Goal: Contribute content: Contribute content

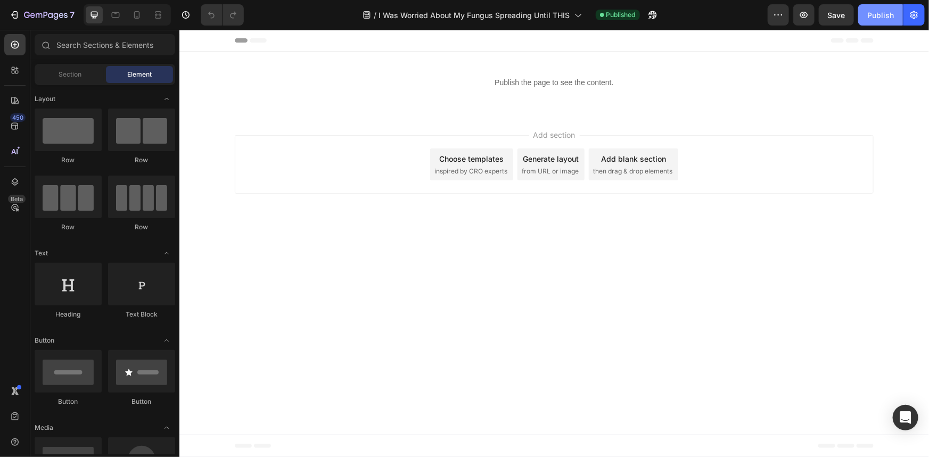
click at [878, 22] on button "Publish" at bounding box center [880, 14] width 45 height 21
click at [773, 89] on div "Publish the page to see the content." at bounding box center [553, 82] width 749 height 28
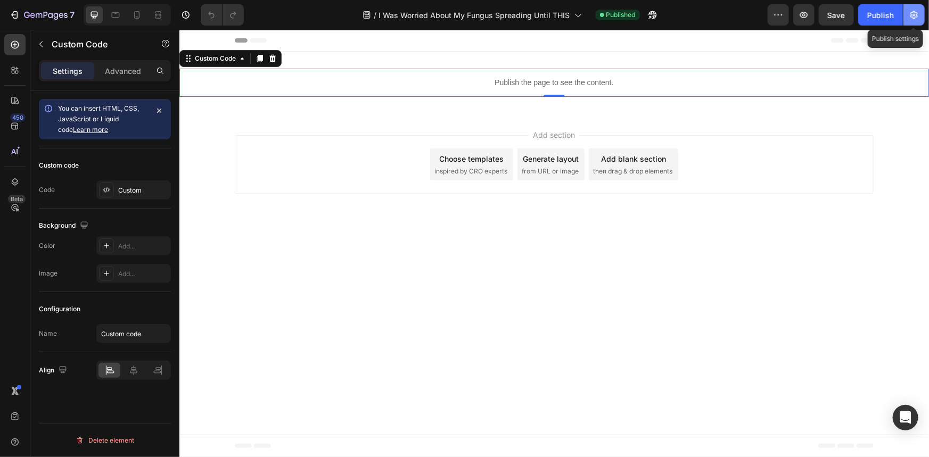
click at [912, 13] on icon "button" at bounding box center [913, 15] width 7 height 8
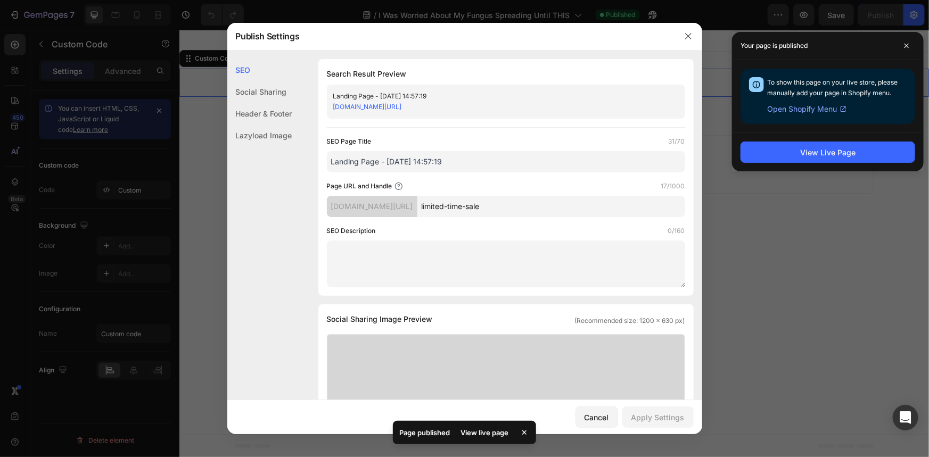
click at [257, 136] on div "Lazyload Image" at bounding box center [259, 136] width 65 height 22
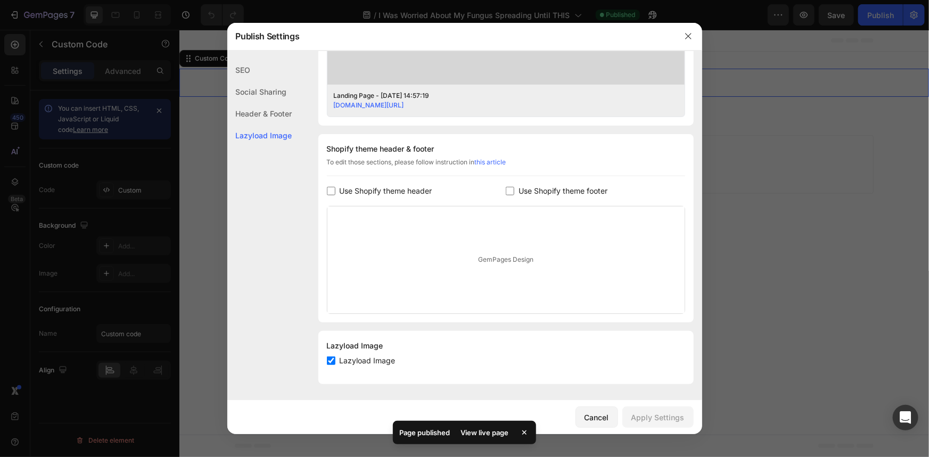
scroll to position [426, 0]
drag, startPoint x: 405, startPoint y: 163, endPoint x: 334, endPoint y: 165, distance: 71.4
click at [334, 165] on div "To edit those sections, please follow instruction in this article" at bounding box center [506, 167] width 358 height 19
click at [438, 161] on div "To edit those sections, please follow instruction in this article" at bounding box center [506, 167] width 358 height 19
drag, startPoint x: 438, startPoint y: 161, endPoint x: 516, endPoint y: 161, distance: 77.7
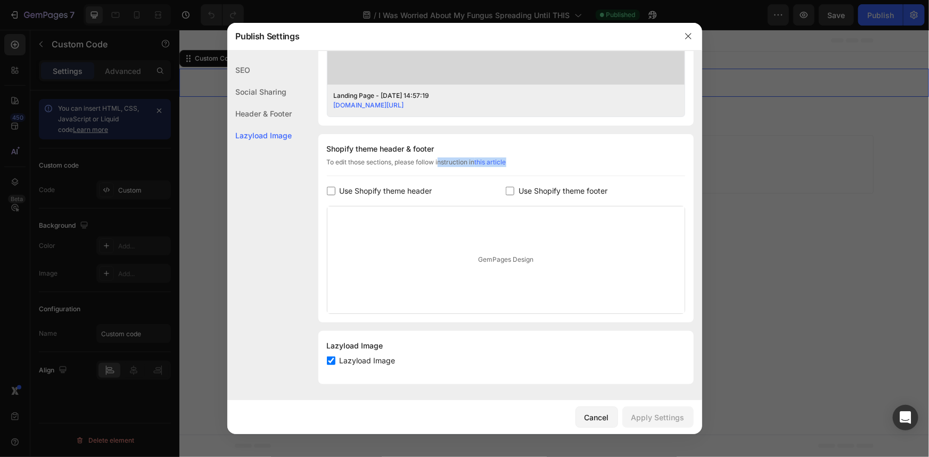
click at [516, 161] on div "To edit those sections, please follow instruction in this article" at bounding box center [506, 167] width 358 height 19
click at [605, 160] on div "To edit those sections, please follow instruction in this article" at bounding box center [506, 167] width 358 height 19
click at [277, 113] on div "Header & Footer" at bounding box center [259, 114] width 65 height 22
click at [264, 96] on div "Social Sharing" at bounding box center [259, 92] width 65 height 22
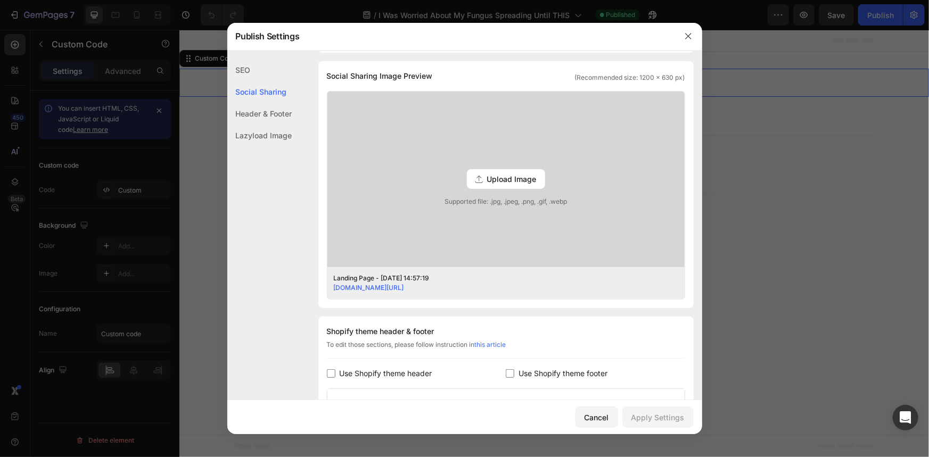
click at [260, 77] on div "SEO" at bounding box center [259, 70] width 65 height 22
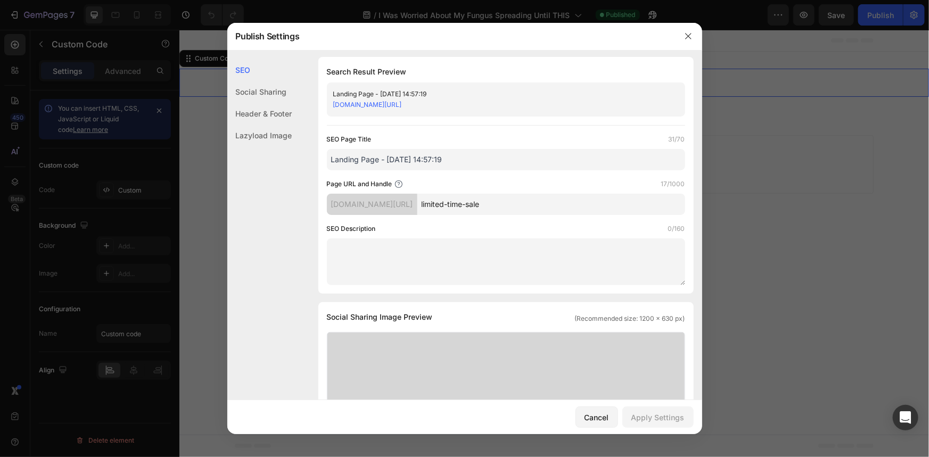
scroll to position [0, 0]
drag, startPoint x: 493, startPoint y: 7, endPoint x: 689, endPoint y: 38, distance: 198.8
click at [689, 38] on icon "button" at bounding box center [688, 37] width 6 height 6
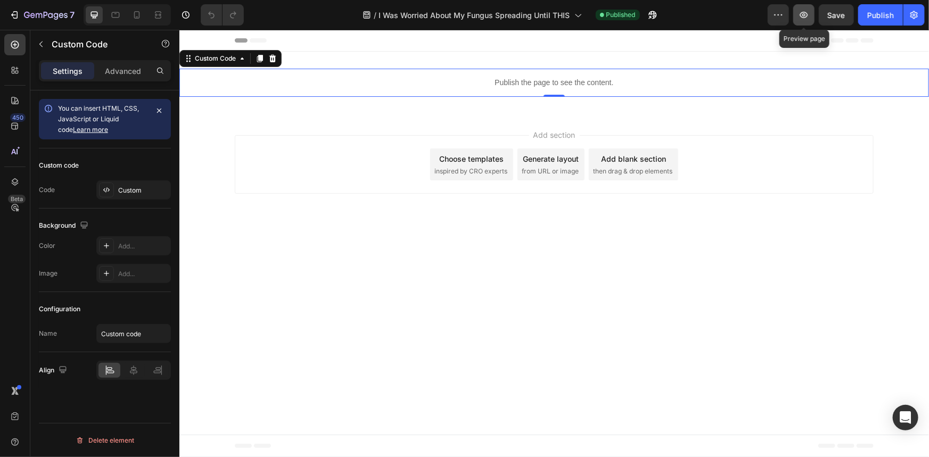
click at [798, 18] on button "button" at bounding box center [803, 14] width 21 height 21
click at [919, 11] on icon "button" at bounding box center [914, 15] width 11 height 11
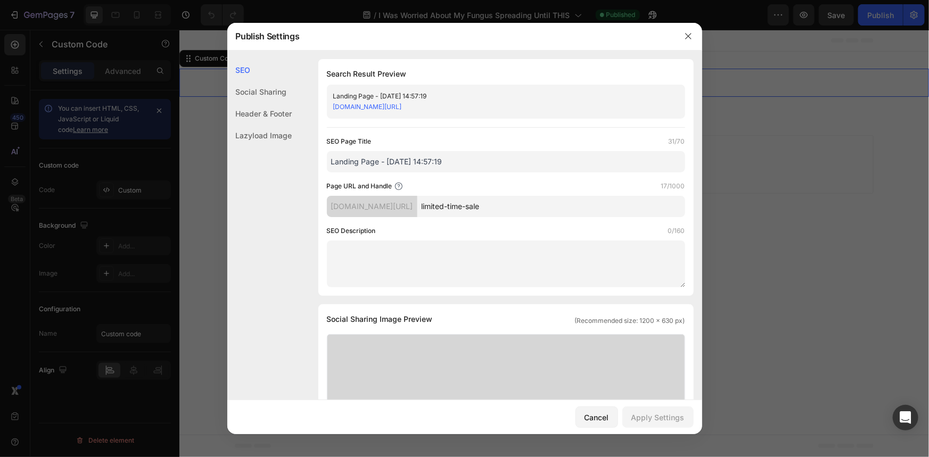
drag, startPoint x: 437, startPoint y: 166, endPoint x: 234, endPoint y: 165, distance: 203.3
click at [234, 165] on div "SEO Social Sharing Header & Footer Lazyload Image SEO Search Result Preview Lan…" at bounding box center [464, 439] width 475 height 760
type input "L"
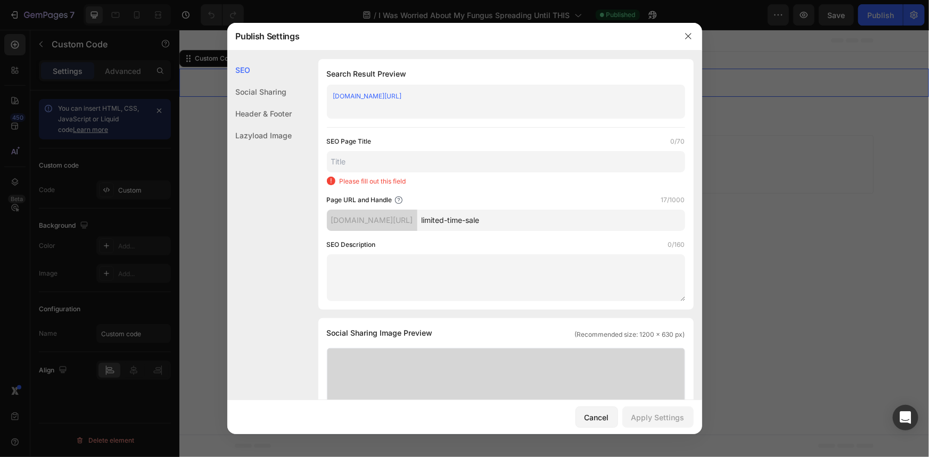
type input "M"
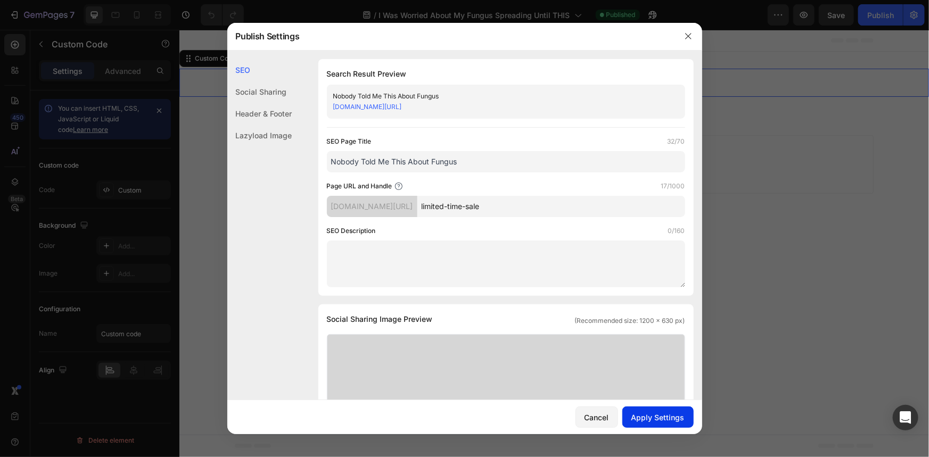
type input "Nobody Told Me This About Fungus"
click at [659, 413] on div "Apply Settings" at bounding box center [657, 417] width 53 height 11
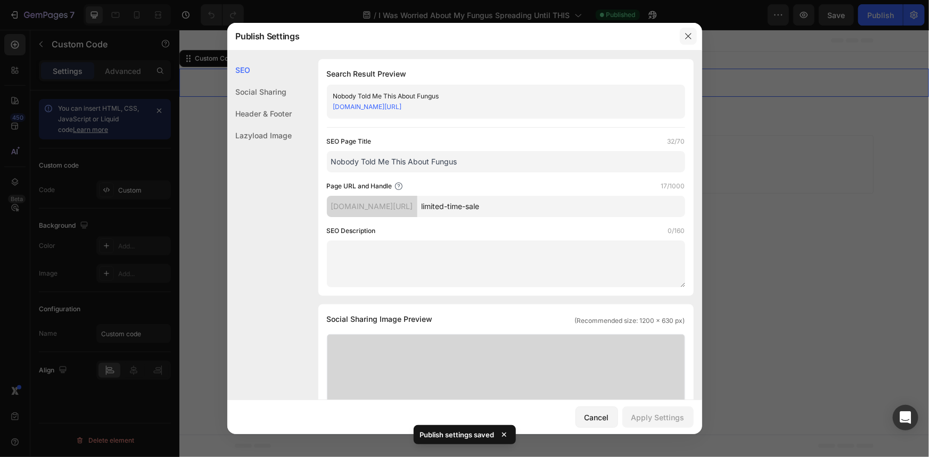
click at [695, 43] on button "button" at bounding box center [688, 36] width 17 height 17
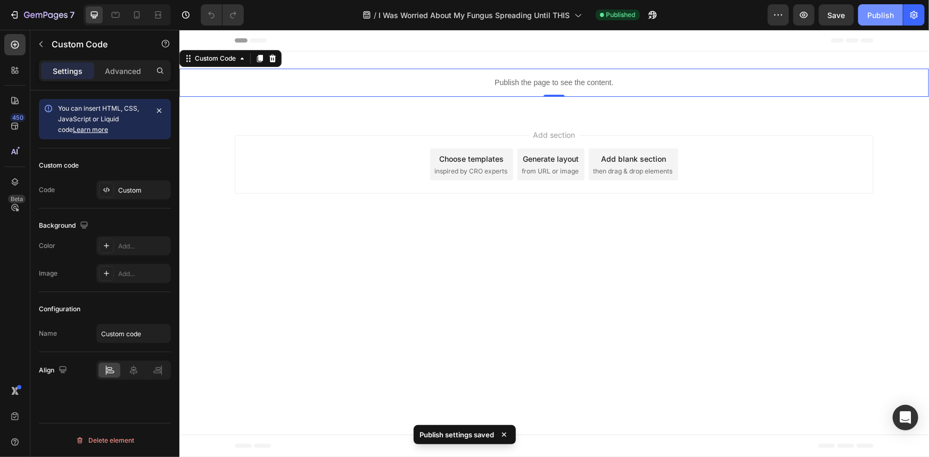
click at [876, 16] on div "Publish" at bounding box center [880, 15] width 27 height 11
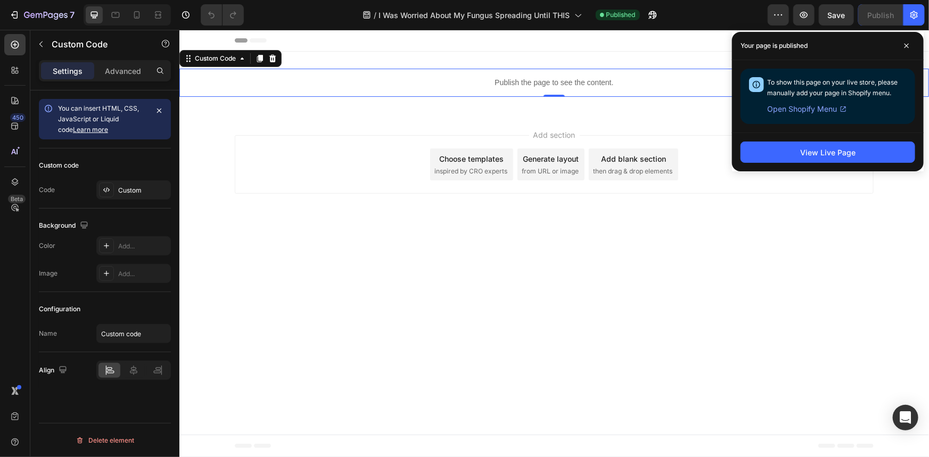
click at [323, 75] on div "Publish the page to see the content." at bounding box center [553, 82] width 749 height 28
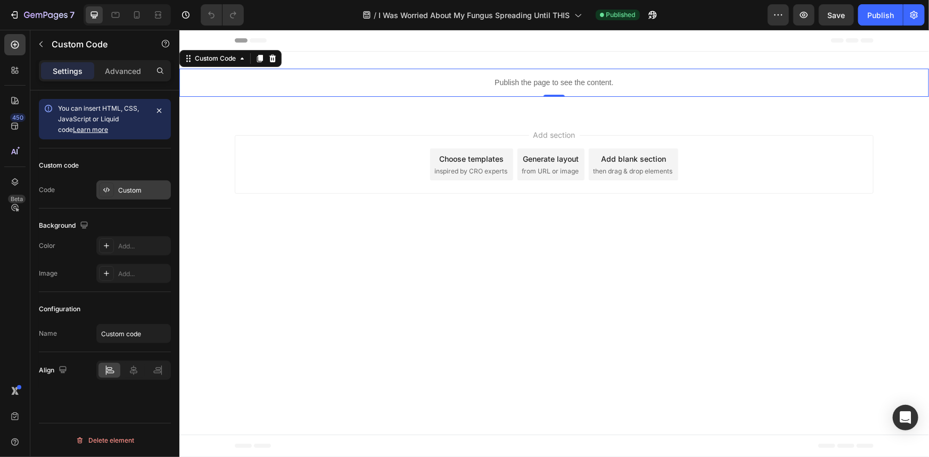
click at [122, 186] on div "Custom" at bounding box center [143, 191] width 50 height 10
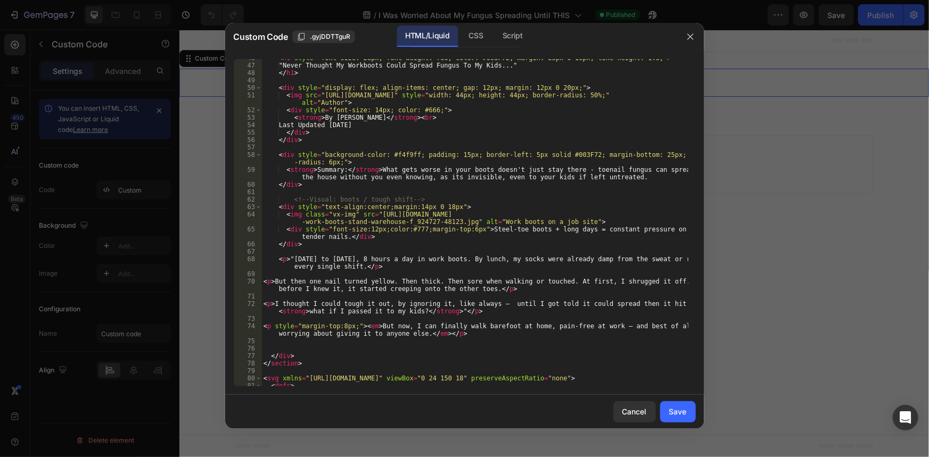
scroll to position [551, 0]
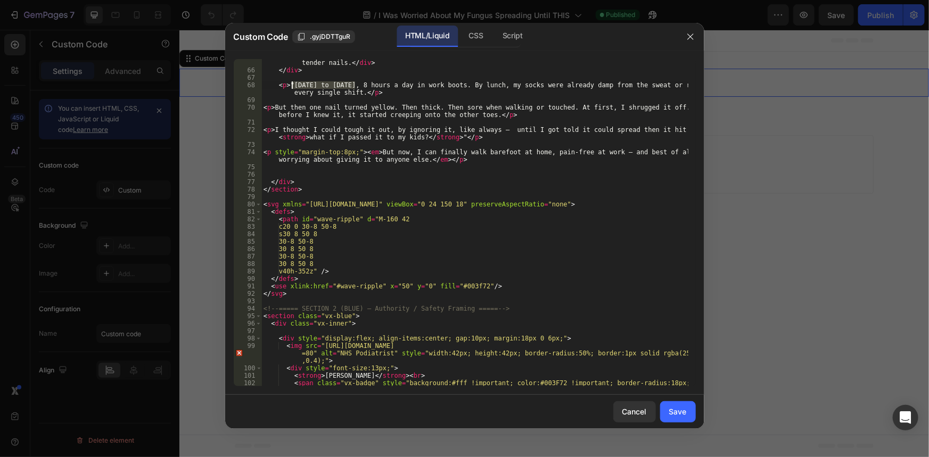
drag, startPoint x: 356, startPoint y: 87, endPoint x: 293, endPoint y: 86, distance: 62.8
click at [293, 86] on div "< div style = "font-size:12px;color:#777;margin-top:6px" > Steel-toe boots + lo…" at bounding box center [474, 230] width 426 height 357
type textarea "<p>"8 hours a day in work boots. By lunch, my socks were already damp from the …"
click at [375, 122] on div "< div style = "font-size:12px;color:#777;margin-top:6px" > Steel-toe boots + lo…" at bounding box center [474, 230] width 426 height 357
click at [389, 85] on div "< div style = "font-size:12px;color:#777;margin-top:6px" > Steel-toe boots + lo…" at bounding box center [474, 230] width 426 height 357
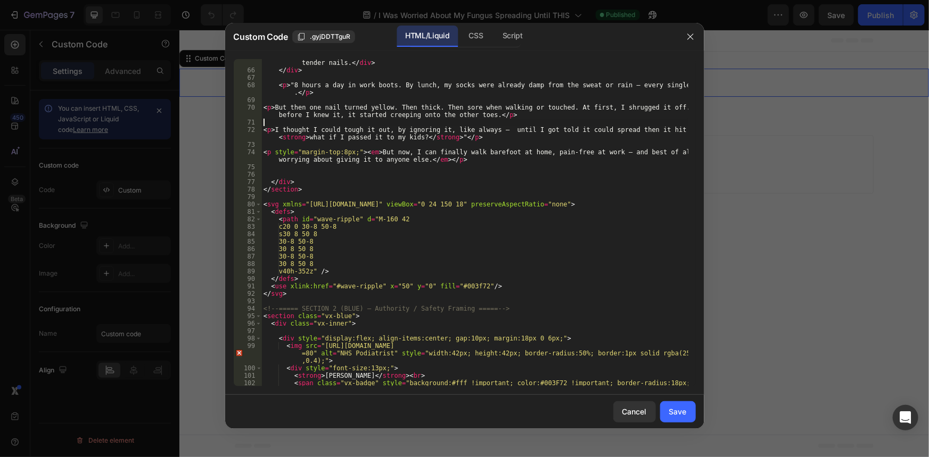
type textarea "<p>"8 hours a day in work boots. By lunch, my socks were already damp from the …"
click at [409, 84] on div "< div style = "font-size:12px;color:#777;margin-top:6px" > Steel-toe boots + lo…" at bounding box center [474, 230] width 426 height 357
click at [394, 86] on div "< div style = "font-size:12px;color:#777;margin-top:6px" > Steel-toe boots + lo…" at bounding box center [474, 230] width 426 height 357
click at [521, 80] on div "< div style = "font-size:12px;color:#777;margin-top:6px" > Steel-toe boots + lo…" at bounding box center [474, 230] width 426 height 357
click at [592, 80] on div "< div style = "font-size:12px;color:#777;margin-top:6px" > Steel-toe boots + lo…" at bounding box center [474, 230] width 426 height 357
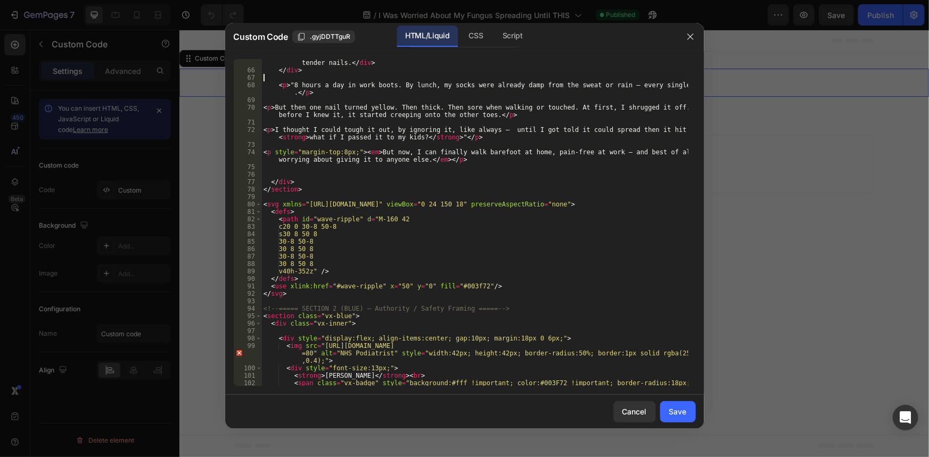
click at [589, 85] on div "< div style = "font-size:12px;color:#777;margin-top:6px" > Steel-toe boots + lo…" at bounding box center [474, 230] width 426 height 357
click at [587, 85] on div "< div style = "font-size:12px;color:#777;margin-top:6px" > Steel-toe boots + lo…" at bounding box center [474, 230] width 426 height 357
click at [547, 87] on div "< div style = "font-size:12px;color:#777;margin-top:6px" > Steel-toe boots + lo…" at bounding box center [474, 230] width 426 height 357
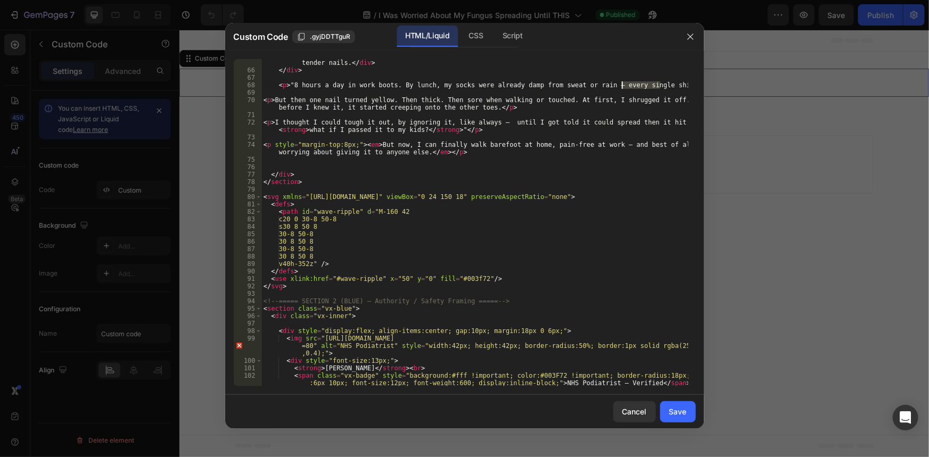
drag, startPoint x: 660, startPoint y: 85, endPoint x: 650, endPoint y: 88, distance: 10.8
click at [650, 88] on div "< div style = "font-size:12px;color:#777;margin-top:6px" > Steel-toe boots + lo…" at bounding box center [474, 227] width 426 height 350
click at [650, 88] on div "< div style = "font-size:12px;color:#777;margin-top:6px" > Steel-toe boots + lo…" at bounding box center [474, 222] width 426 height 327
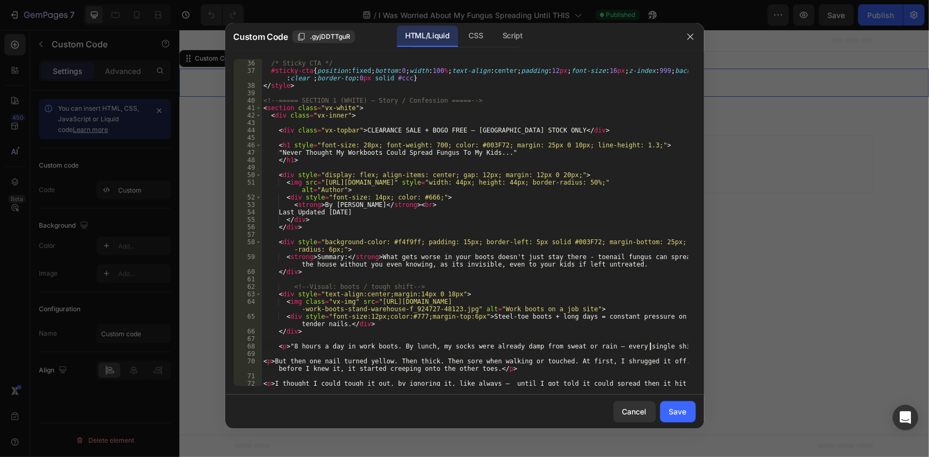
scroll to position [232, 0]
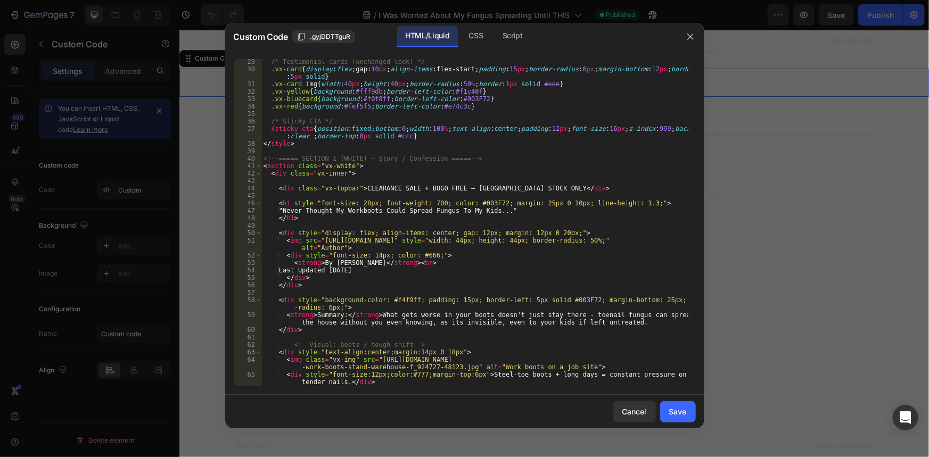
click at [394, 211] on div "/* Testimonial cards (unchanged look) */ .vx-card { display : flex ; gap : 10 p…" at bounding box center [474, 229] width 426 height 342
click at [446, 209] on div "/* Testimonial cards (unchanged look) */ .vx-card { display : flex ; gap : 10 p…" at bounding box center [474, 229] width 426 height 342
click at [383, 213] on div "/* Testimonial cards (unchanged look) */ .vx-card { display : flex ; gap : 10 p…" at bounding box center [474, 229] width 426 height 342
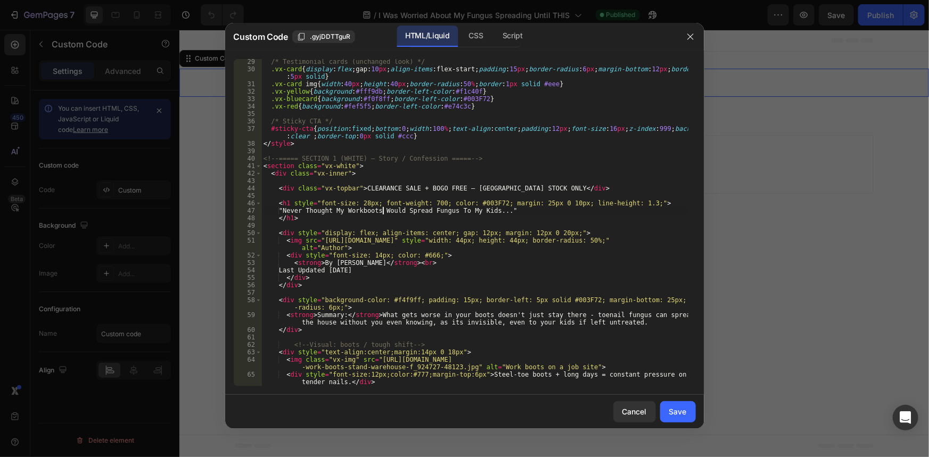
click at [383, 213] on div "/* Testimonial cards (unchanged look) */ .vx-card { display : flex ; gap : 10 p…" at bounding box center [474, 229] width 426 height 342
click at [386, 213] on div "/* Testimonial cards (unchanged look) */ .vx-card { display : flex ; gap : 10 p…" at bounding box center [474, 222] width 426 height 327
click at [391, 215] on div "/* Testimonial cards (unchanged look) */ .vx-card { display : flex ; gap : 10 p…" at bounding box center [474, 229] width 426 height 342
click at [393, 213] on div "/* Testimonial cards (unchanged look) */ .vx-card { display : flex ; gap : 10 p…" at bounding box center [474, 229] width 426 height 342
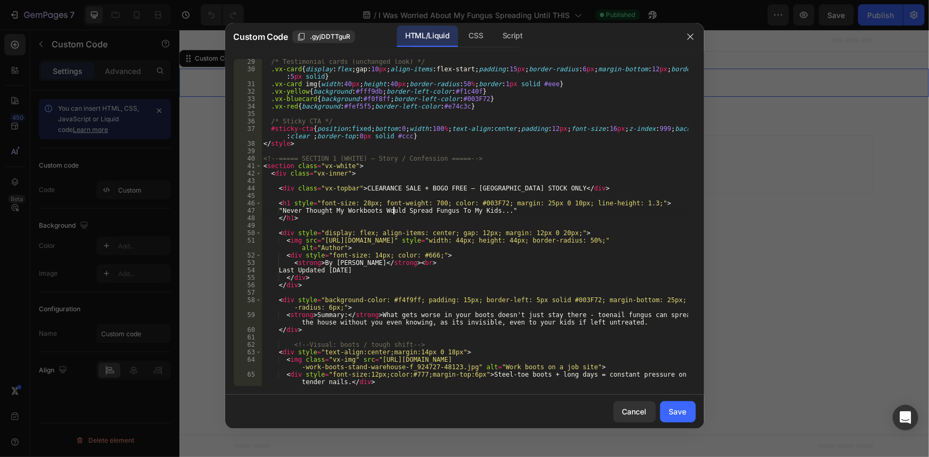
click at [393, 213] on div "/* Testimonial cards (unchanged look) */ .vx-card { display : flex ; gap : 10 p…" at bounding box center [474, 229] width 426 height 342
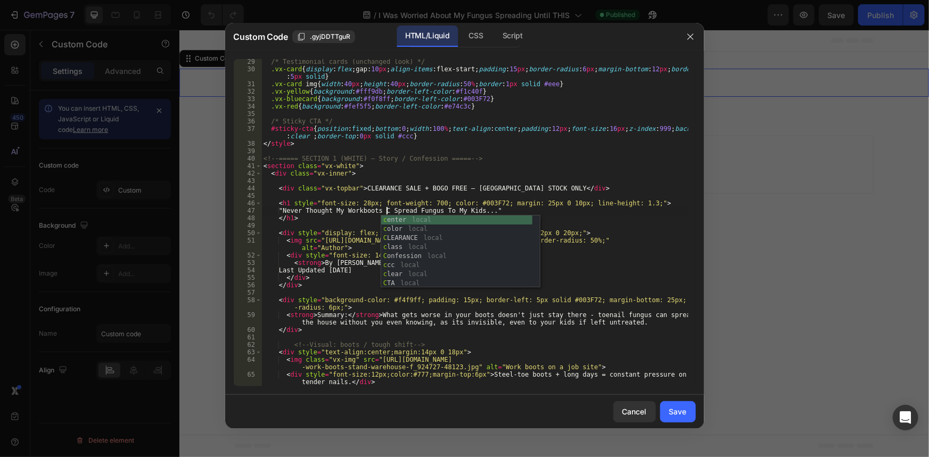
scroll to position [0, 11]
click at [419, 205] on div "/* Testimonial cards (unchanged look) */ .vx-card { display : flex ; gap : 10 p…" at bounding box center [474, 229] width 426 height 342
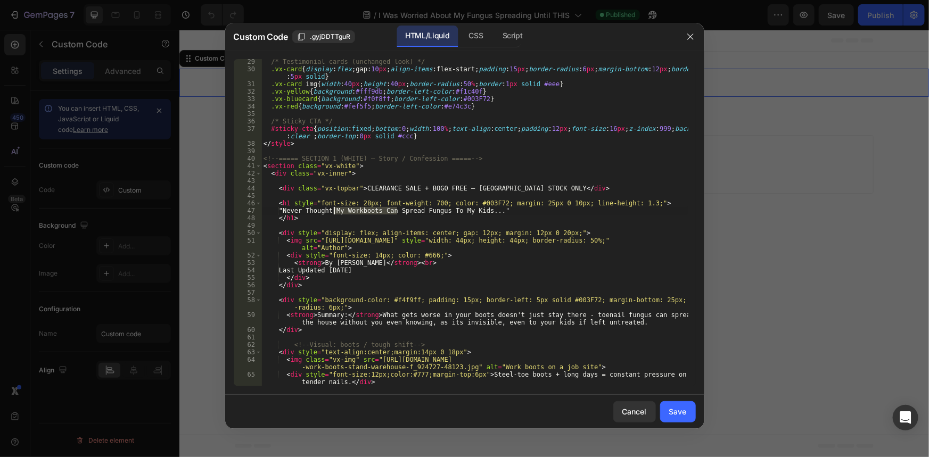
drag, startPoint x: 396, startPoint y: 212, endPoint x: 335, endPoint y: 214, distance: 60.7
click at [335, 214] on div "/* Testimonial cards (unchanged look) */ .vx-card { display : flex ; gap : 10 p…" at bounding box center [474, 229] width 426 height 342
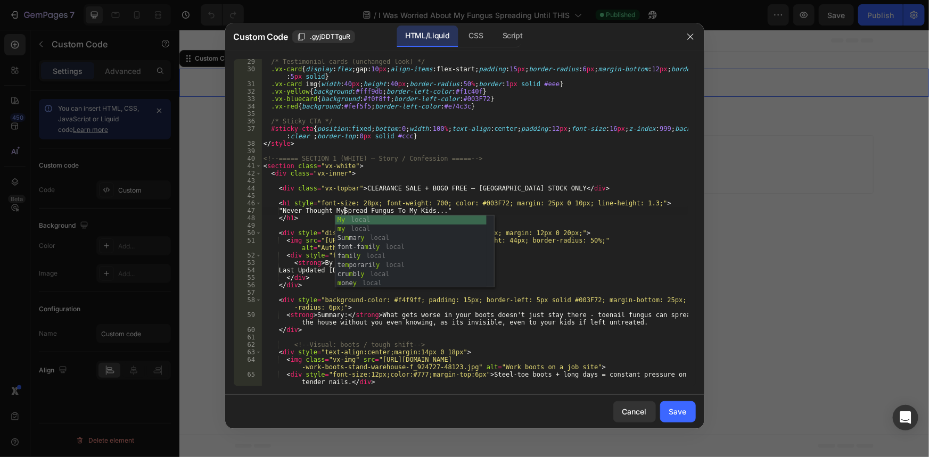
scroll to position [0, 6]
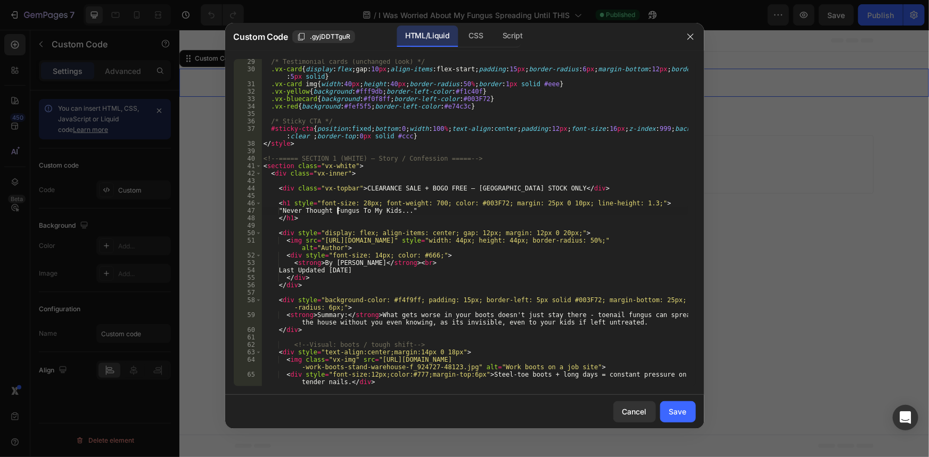
click at [361, 215] on div "/* Testimonial cards (unchanged look) */ .vx-card { display : flex ; gap : 10 p…" at bounding box center [474, 229] width 426 height 342
click at [362, 212] on div "/* Testimonial cards (unchanged look) */ .vx-card { display : flex ; gap : 10 p…" at bounding box center [474, 229] width 426 height 342
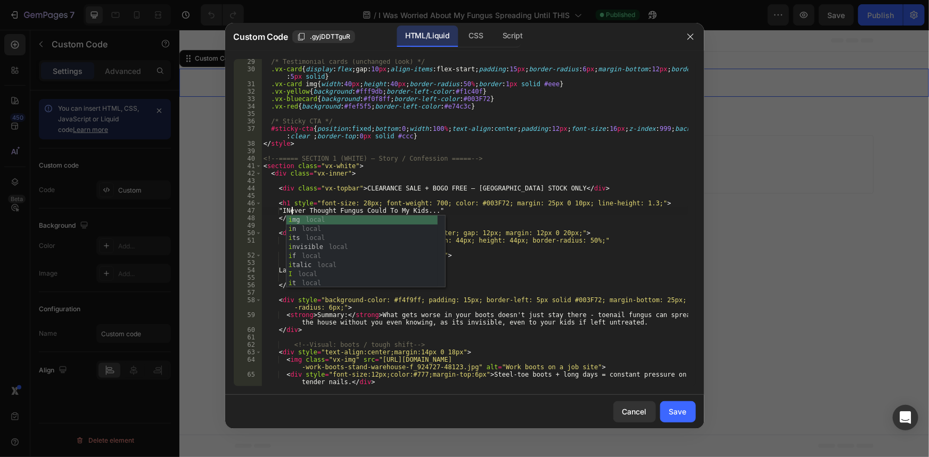
type textarea ""I Never Thought Fungus Could To My Kids...""
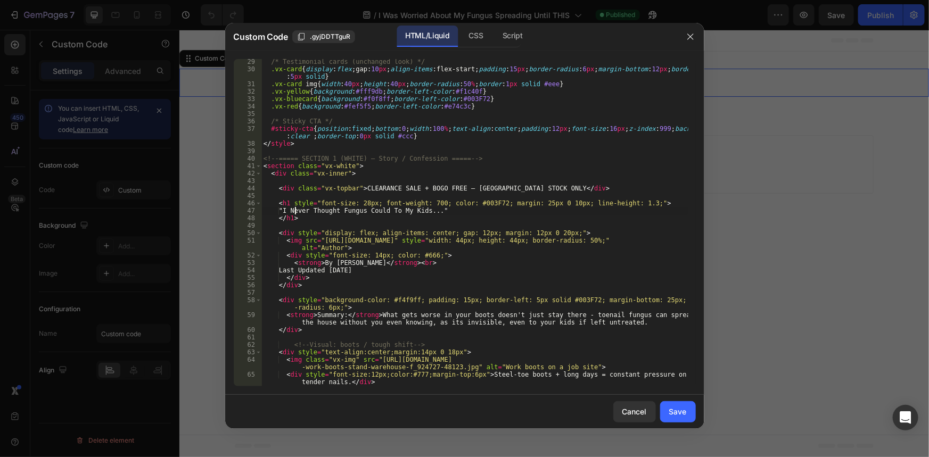
click at [419, 228] on div "/* Testimonial cards (unchanged look) */ .vx-card { display : flex ; gap : 10 p…" at bounding box center [474, 229] width 426 height 342
click at [405, 238] on div "/* Testimonial cards (unchanged look) */ .vx-card { display : flex ; gap : 10 p…" at bounding box center [474, 229] width 426 height 342
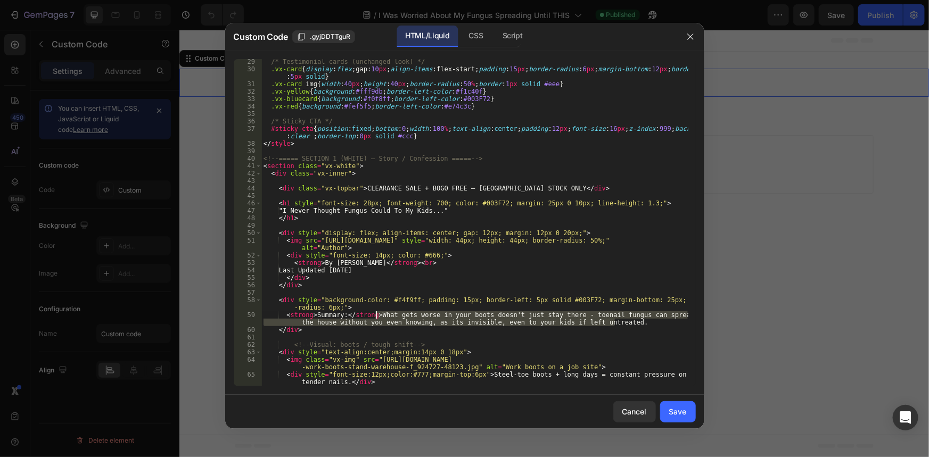
drag, startPoint x: 615, startPoint y: 323, endPoint x: 376, endPoint y: 314, distance: 239.7
click at [376, 314] on div "/* Testimonial cards (unchanged look) */ .vx-card { display : flex ; gap : 10 p…" at bounding box center [474, 229] width 426 height 342
click at [390, 323] on div "/* Testimonial cards (unchanged look) */ .vx-card { display : flex ; gap : 10 p…" at bounding box center [474, 222] width 426 height 327
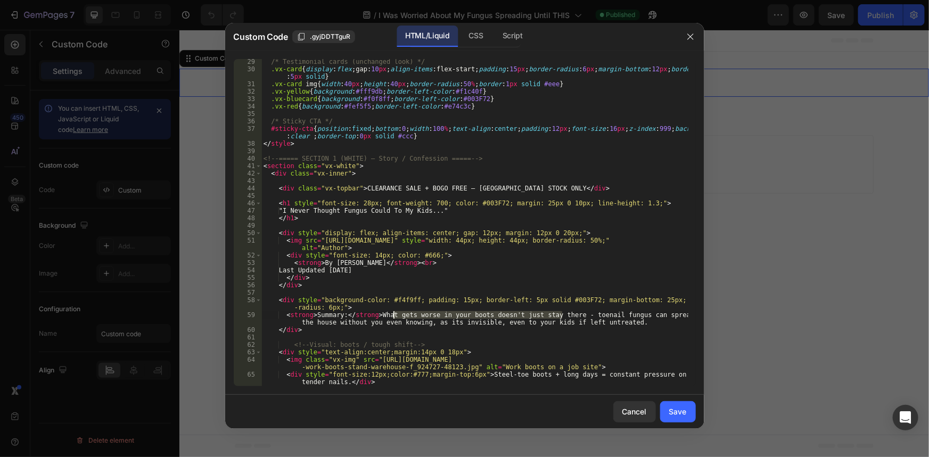
drag, startPoint x: 562, startPoint y: 316, endPoint x: 394, endPoint y: 317, distance: 167.2
click at [394, 317] on div "/* Testimonial cards (unchanged look) */ .vx-card { display : flex ; gap : 10 p…" at bounding box center [474, 229] width 426 height 342
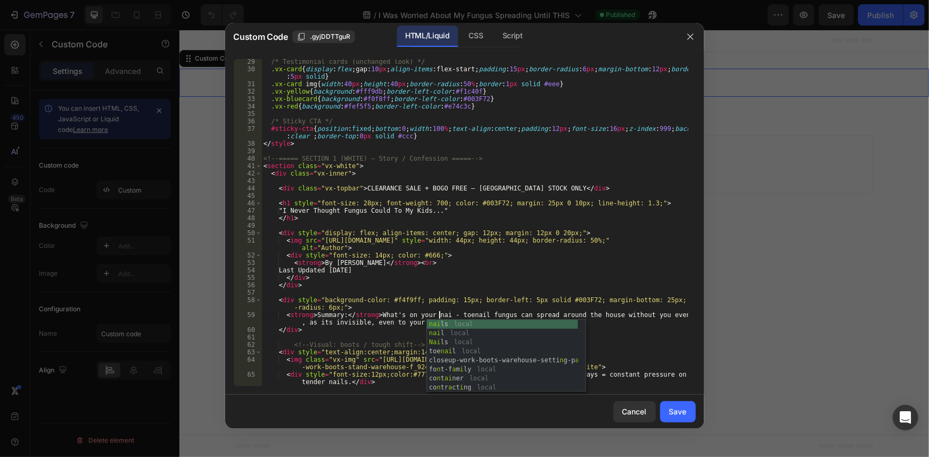
scroll to position [0, 15]
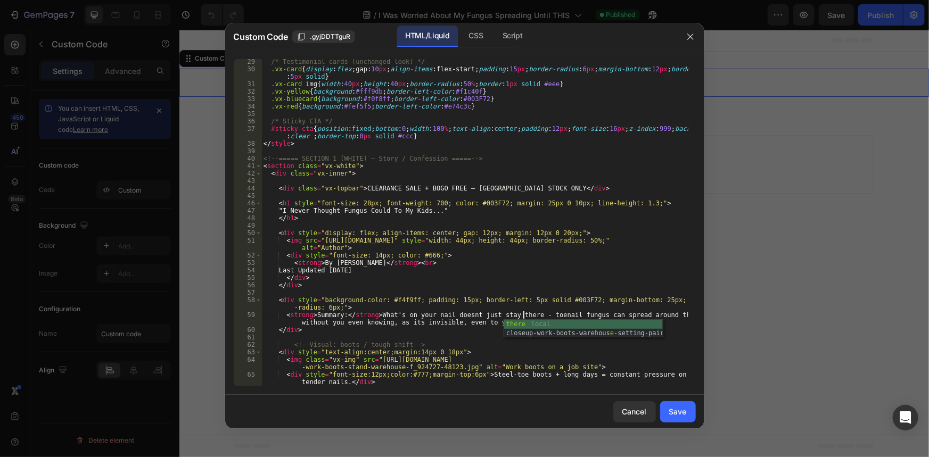
click at [441, 326] on div "/* Testimonial cards (unchanged look) */ .vx-card { display : flex ; gap : 10 p…" at bounding box center [474, 229] width 426 height 342
type textarea "</div>"
click at [343, 181] on div "/* Testimonial cards (unchanged look) */ .vx-card { display : flex ; gap : 10 p…" at bounding box center [474, 229] width 426 height 342
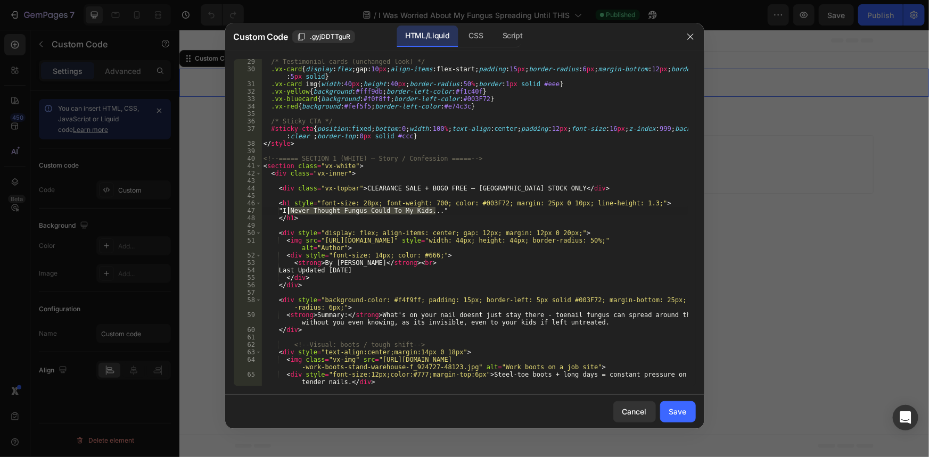
drag, startPoint x: 435, startPoint y: 212, endPoint x: 287, endPoint y: 210, distance: 148.0
click at [287, 210] on div "/* Testimonial cards (unchanged look) */ .vx-card { display : flex ; gap : 10 p…" at bounding box center [474, 229] width 426 height 342
type textarea ""I Never Thought Fungus Could To My Kids...""
click at [685, 31] on button "button" at bounding box center [690, 36] width 17 height 17
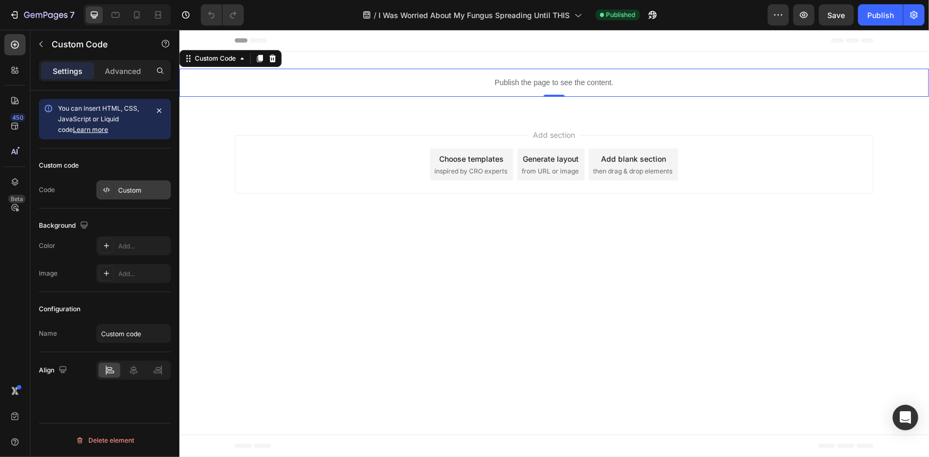
click at [146, 186] on div "Custom" at bounding box center [143, 191] width 50 height 10
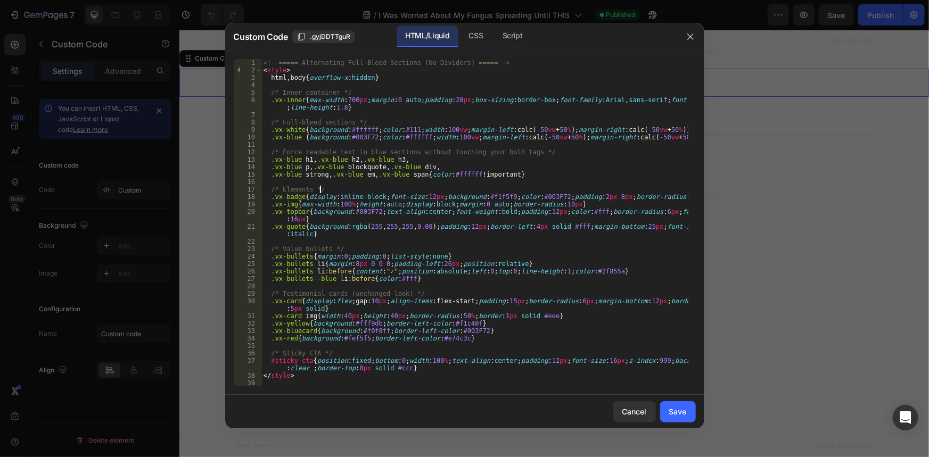
click at [433, 194] on div "<!-- ===== Alternating Full-Bleed Sections (No Dividers) ===== --> < style > ht…" at bounding box center [474, 230] width 426 height 342
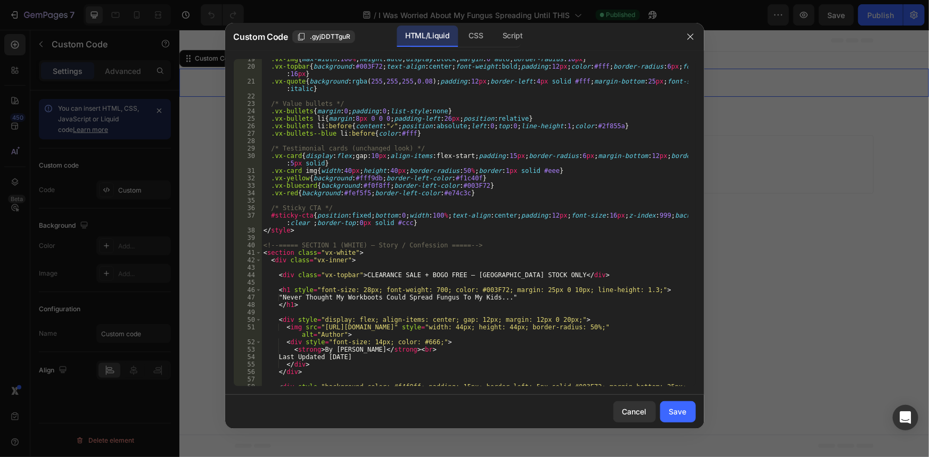
scroll to position [232, 0]
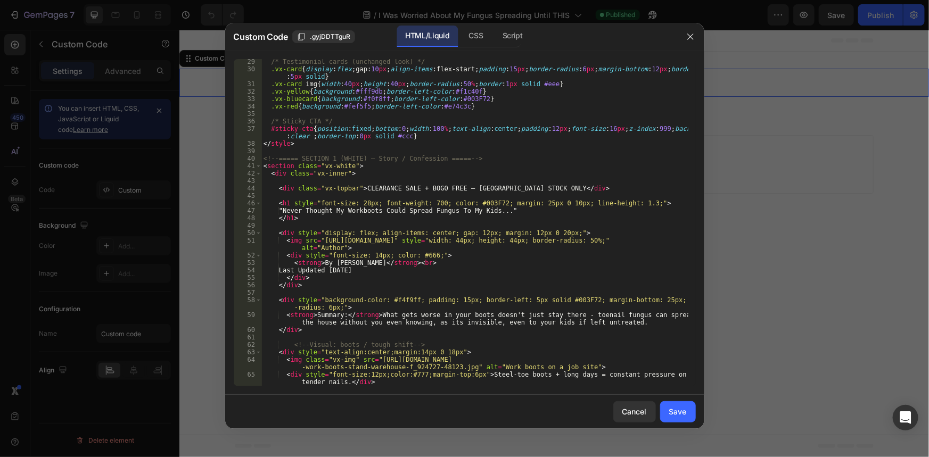
click at [466, 207] on div "/* Testimonial cards (unchanged look) */ .vx-card { display : flex ; gap : 10 p…" at bounding box center [474, 229] width 426 height 342
drag, startPoint x: 499, startPoint y: 213, endPoint x: 336, endPoint y: 213, distance: 162.9
click at [336, 213] on div "/* Testimonial cards (unchanged look) */ .vx-card { display : flex ; gap : 10 p…" at bounding box center [474, 229] width 426 height 342
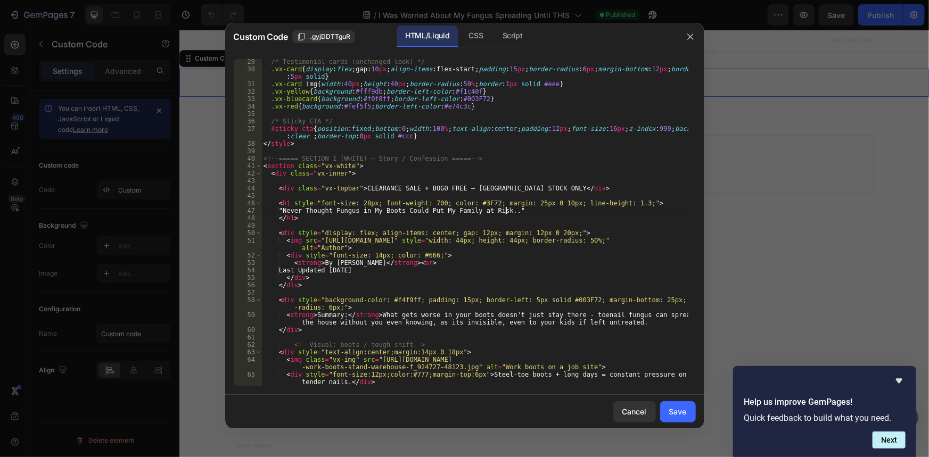
scroll to position [0, 20]
click at [361, 213] on div "/* Testimonial cards (unchanged look) */ .vx-card { display : flex ; gap : 10 p…" at bounding box center [474, 229] width 426 height 342
drag, startPoint x: 508, startPoint y: 212, endPoint x: 499, endPoint y: 211, distance: 9.1
click at [499, 211] on div "/* Testimonial cards (unchanged look) */ .vx-card { display : flex ; gap : 10 p…" at bounding box center [474, 229] width 426 height 342
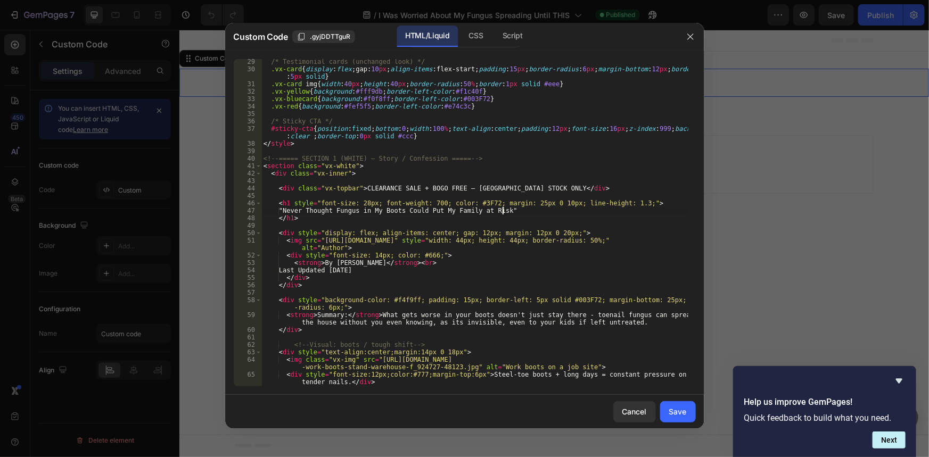
click at [503, 211] on div "/* Testimonial cards (unchanged look) */ .vx-card { display : flex ; gap : 10 p…" at bounding box center [474, 229] width 426 height 342
click at [287, 209] on div "/* Testimonial cards (unchanged look) */ .vx-card { display : flex ; gap : 10 p…" at bounding box center [474, 229] width 426 height 342
click at [484, 204] on div "/* Testimonial cards (unchanged look) */ .vx-card { display : flex ; gap : 10 p…" at bounding box center [474, 229] width 426 height 342
drag, startPoint x: 498, startPoint y: 208, endPoint x: 286, endPoint y: 212, distance: 212.4
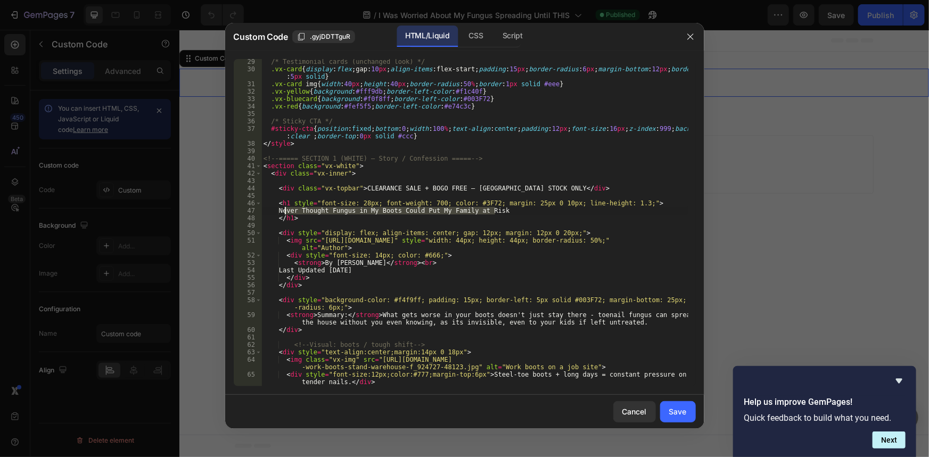
click at [286, 212] on div "/* Testimonial cards (unchanged look) */ .vx-card { display : flex ; gap : 10 p…" at bounding box center [474, 229] width 426 height 342
click at [286, 211] on div "/* Testimonial cards (unchanged look) */ .vx-card { display : flex ; gap : 10 p…" at bounding box center [474, 222] width 426 height 327
click at [514, 212] on div "/* Testimonial cards (unchanged look) */ .vx-card { display : flex ; gap : 10 p…" at bounding box center [474, 229] width 426 height 342
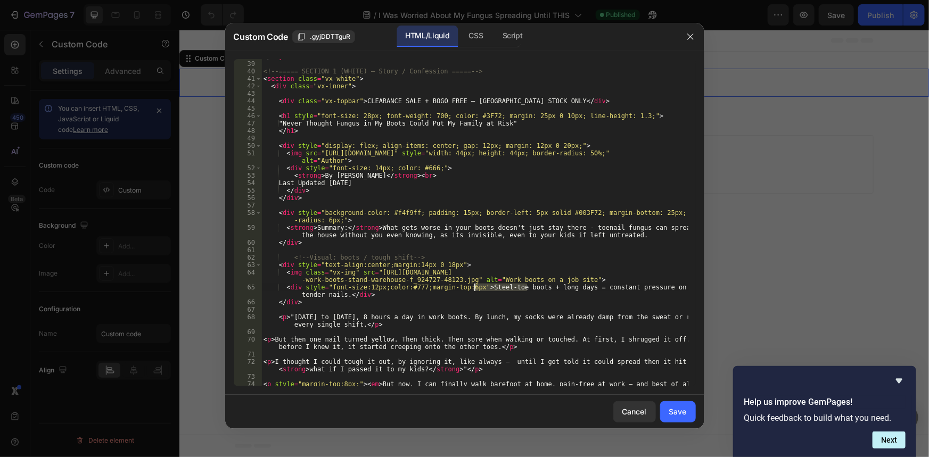
drag, startPoint x: 526, startPoint y: 288, endPoint x: 474, endPoint y: 288, distance: 52.2
click at [474, 288] on div "</ style > <!-- ===== SECTION 1 (WHITE) – Story / Confession ===== --> < sectio…" at bounding box center [474, 228] width 426 height 350
click at [472, 278] on div "</ style > <!-- ===== SECTION 1 (WHITE) – Story / Confession ===== --> < sectio…" at bounding box center [474, 228] width 426 height 350
type textarea "<img class="vx-img" src="[URL][DOMAIN_NAME]" alt="Work boots on a job site">"
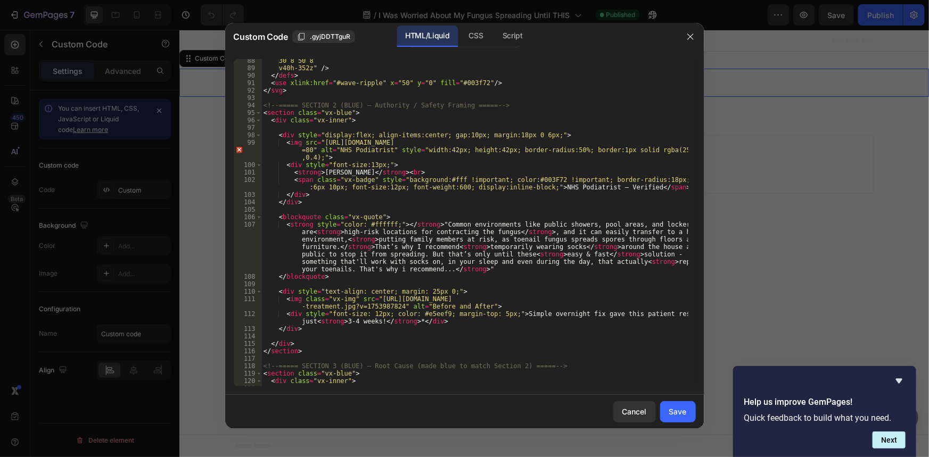
scroll to position [784, 0]
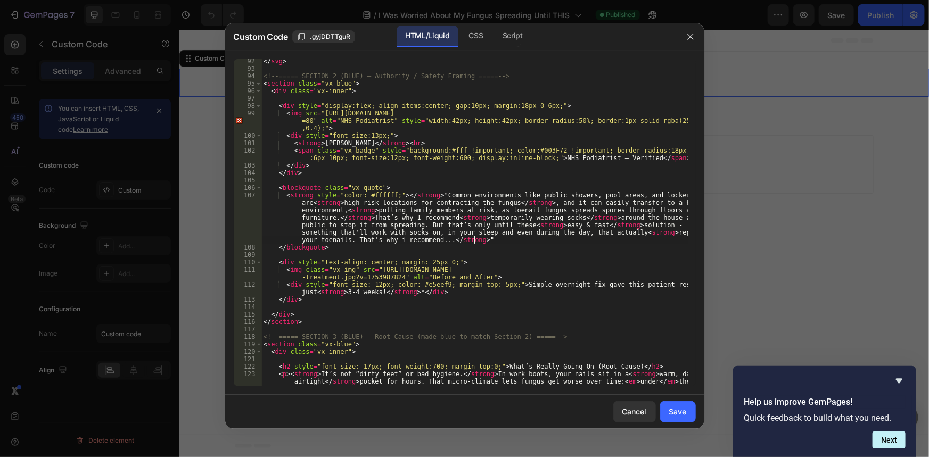
click at [497, 242] on div "</ svg > <!-- ===== SECTION 2 (BLUE) – Authority / Safety Framing ===== --> < s…" at bounding box center [474, 243] width 426 height 372
click at [488, 230] on div "</ svg > <!-- ===== SECTION 2 (BLUE) – Authority / Safety Framing ===== --> < s…" at bounding box center [474, 243] width 426 height 372
click at [485, 219] on div "</ svg > <!-- ===== SECTION 2 (BLUE) – Authority / Safety Framing ===== --> < s…" at bounding box center [474, 243] width 426 height 372
drag, startPoint x: 605, startPoint y: 210, endPoint x: 331, endPoint y: 219, distance: 274.3
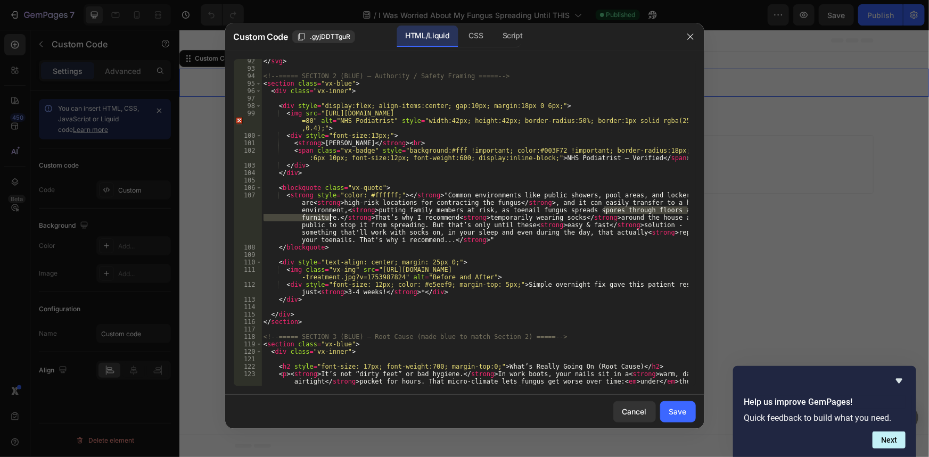
click at [331, 219] on div "</ svg > <!-- ===== SECTION 2 (BLUE) – Authority / Safety Framing ===== --> < s…" at bounding box center [474, 243] width 426 height 372
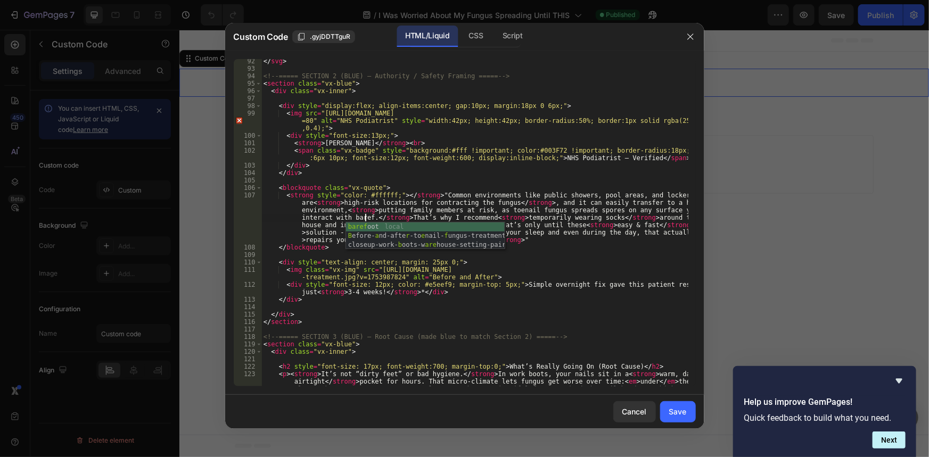
scroll to position [0, 103]
click at [503, 264] on div "</ svg > <!-- ===== SECTION 2 (BLUE) – Authority / Safety Framing ===== --> < s…" at bounding box center [474, 243] width 426 height 372
type textarea "<div style="text-align: center; margin: 25px 0;">"
click at [508, 239] on div "</ svg > <!-- ===== SECTION 2 (BLUE) – Authority / Safety Framing ===== --> < s…" at bounding box center [474, 243] width 426 height 372
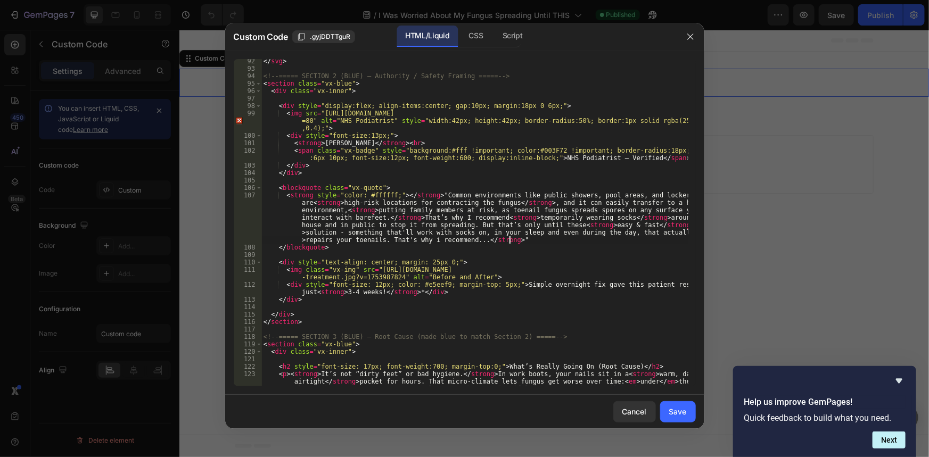
scroll to position [0, 0]
click at [560, 224] on div "</ svg > <!-- ===== SECTION 2 (BLUE) – Authority / Safety Framing ===== --> < s…" at bounding box center [474, 243] width 426 height 372
click at [476, 229] on div "</ svg > <!-- ===== SECTION 2 (BLUE) – Authority / Safety Framing ===== --> < s…" at bounding box center [474, 243] width 426 height 372
click at [491, 231] on div "</ svg > <!-- ===== SECTION 2 (BLUE) – Authority / Safety Framing ===== --> < s…" at bounding box center [474, 243] width 426 height 372
click at [499, 230] on div "</ svg > <!-- ===== SECTION 2 (BLUE) – Authority / Safety Framing ===== --> < s…" at bounding box center [474, 243] width 426 height 372
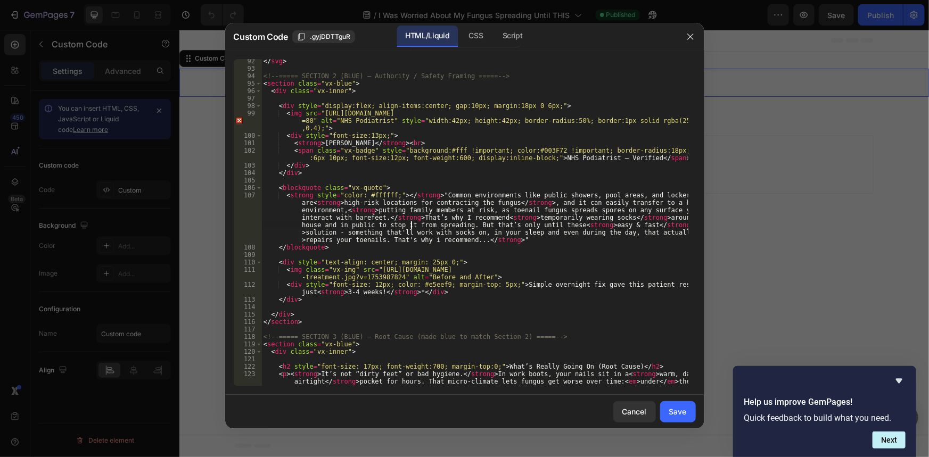
click at [412, 227] on div "</ svg > <!-- ===== SECTION 2 (BLUE) – Authority / Safety Framing ===== --> < s…" at bounding box center [474, 243] width 426 height 372
click at [380, 240] on div "</ svg > <!-- ===== SECTION 2 (BLUE) – Authority / Safety Framing ===== --> < s…" at bounding box center [474, 243] width 426 height 372
click at [443, 230] on div "</ svg > <!-- ===== SECTION 2 (BLUE) – Authority / Safety Framing ===== --> < s…" at bounding box center [474, 243] width 426 height 372
click at [378, 237] on div "</ svg > <!-- ===== SECTION 2 (BLUE) – Authority / Safety Framing ===== --> < s…" at bounding box center [474, 243] width 426 height 372
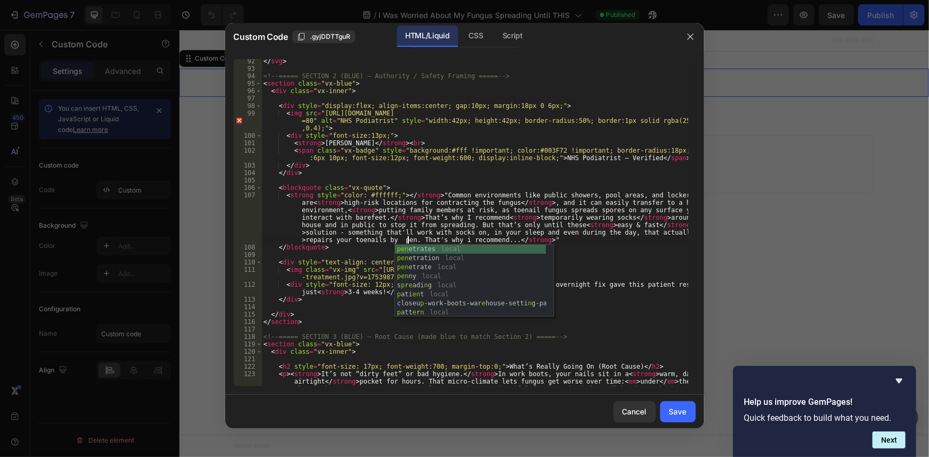
type textarea "by pene"
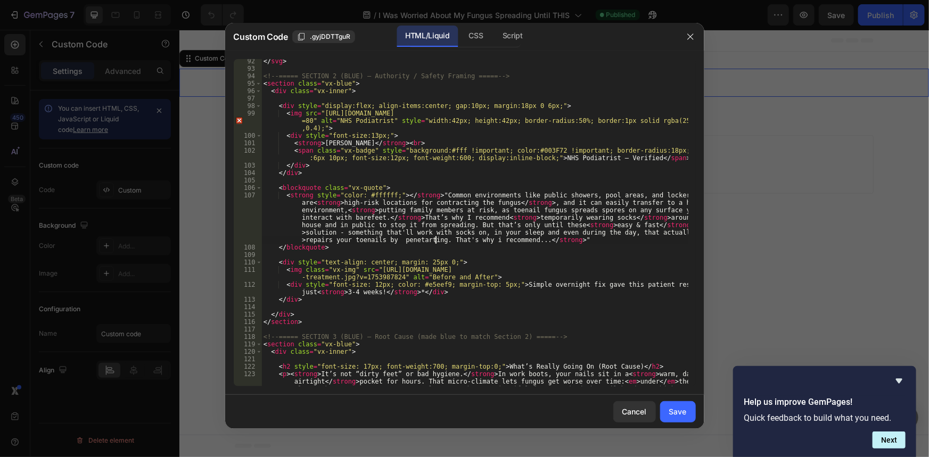
scroll to position [0, 2]
type textarea "etarting t"
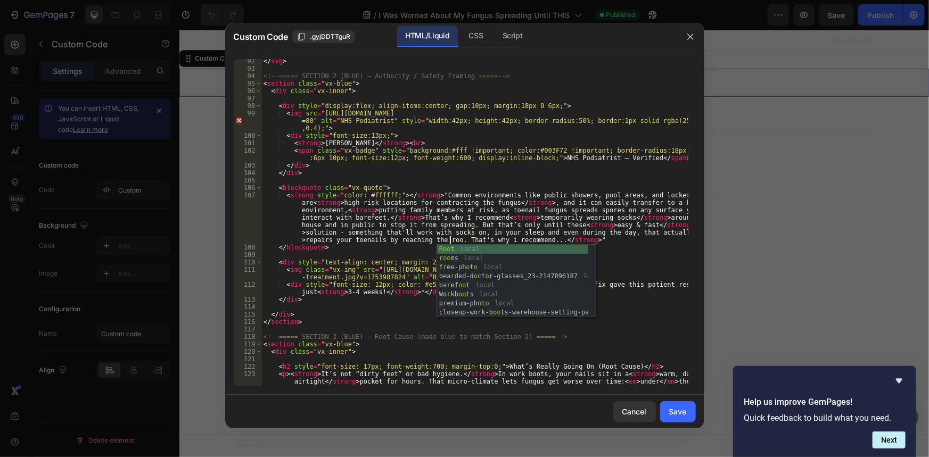
scroll to position [0, 5]
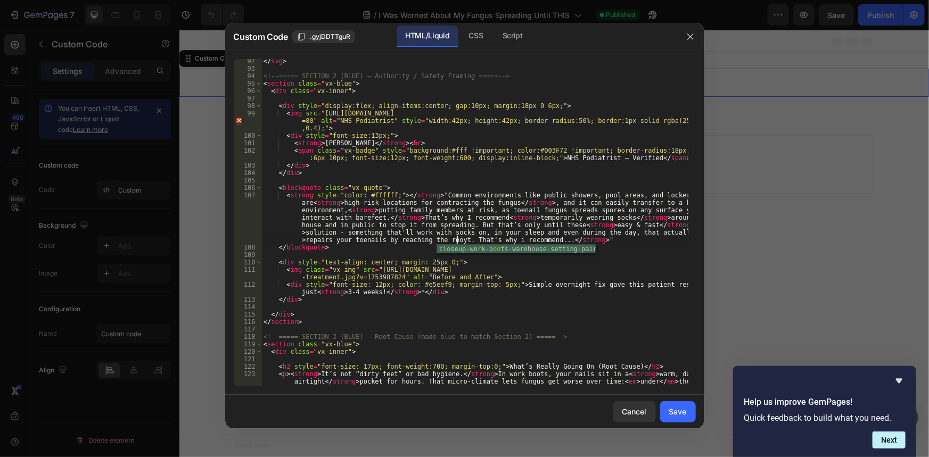
type textarea "reaching the rooyt"
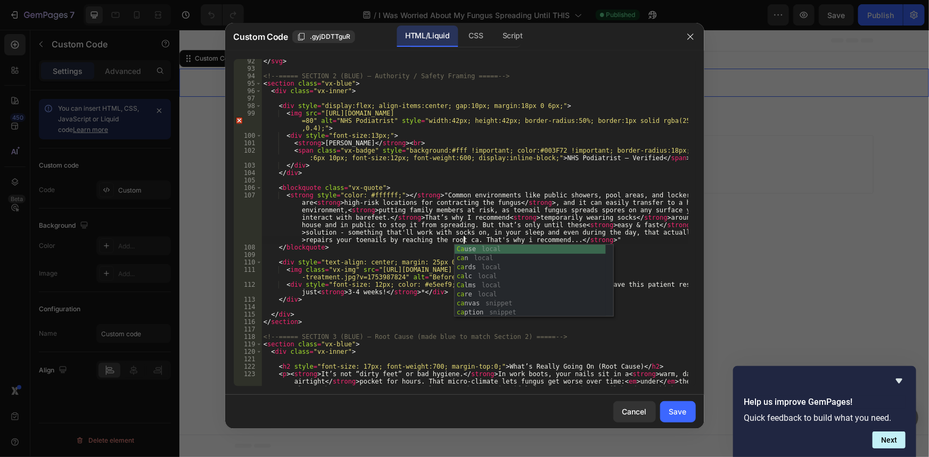
scroll to position [0, 1]
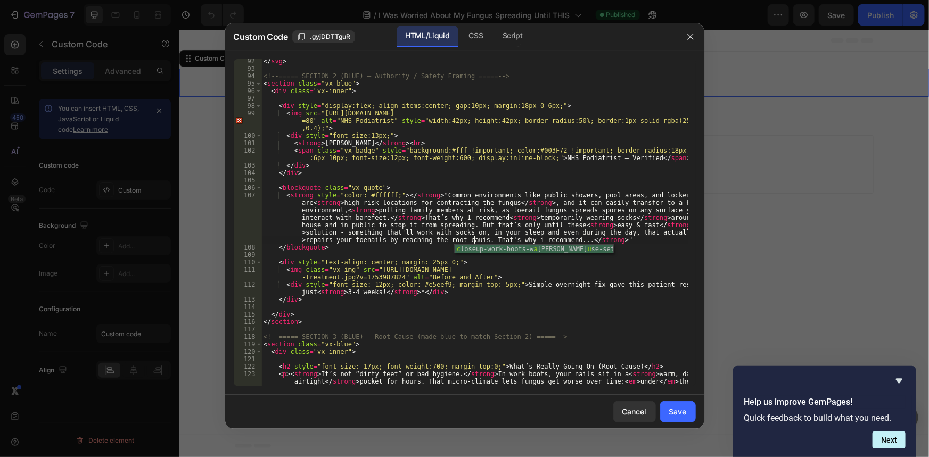
type textarea "t cauise"
click at [393, 244] on div "</ svg > <!-- ===== SECTION 2 (BLUE) – Authority / Safety Framing ===== --> < s…" at bounding box center [474, 243] width 426 height 372
type textarea "</blockquote>"
click at [399, 241] on div "</ svg > <!-- ===== SECTION 2 (BLUE) – Authority / Safety Framing ===== --> < s…" at bounding box center [474, 243] width 426 height 372
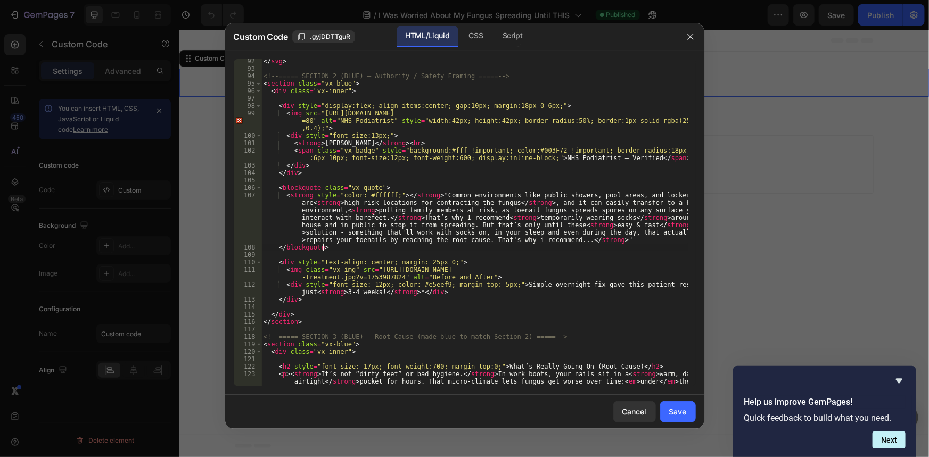
click at [399, 241] on div "</ svg > <!-- ===== SECTION 2 (BLUE) – Authority / Safety Framing ===== --> < s…" at bounding box center [474, 243] width 426 height 372
click at [415, 248] on div "</ svg > <!-- ===== SECTION 2 (BLUE) – Authority / Safety Framing ===== --> < s…" at bounding box center [474, 243] width 426 height 372
type textarea "</blockquote>"
click at [405, 239] on div "</ svg > <!-- ===== SECTION 2 (BLUE) – Authority / Safety Framing ===== --> < s…" at bounding box center [474, 243] width 426 height 372
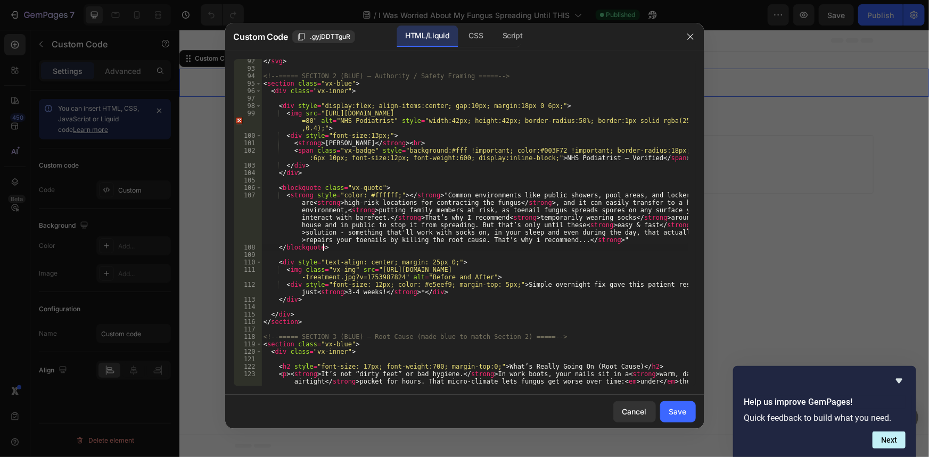
scroll to position [0, 0]
click at [405, 239] on div "</ svg > <!-- ===== SECTION 2 (BLUE) – Authority / Safety Framing ===== --> < s…" at bounding box center [474, 243] width 426 height 372
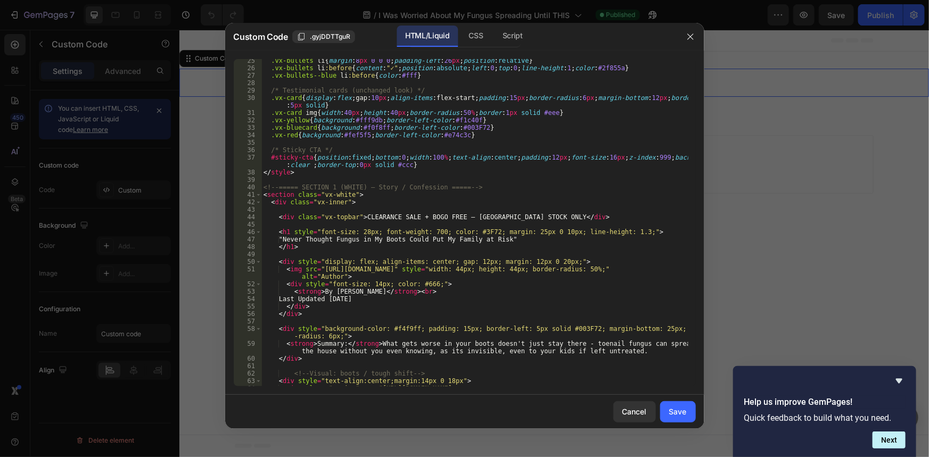
scroll to position [261, 0]
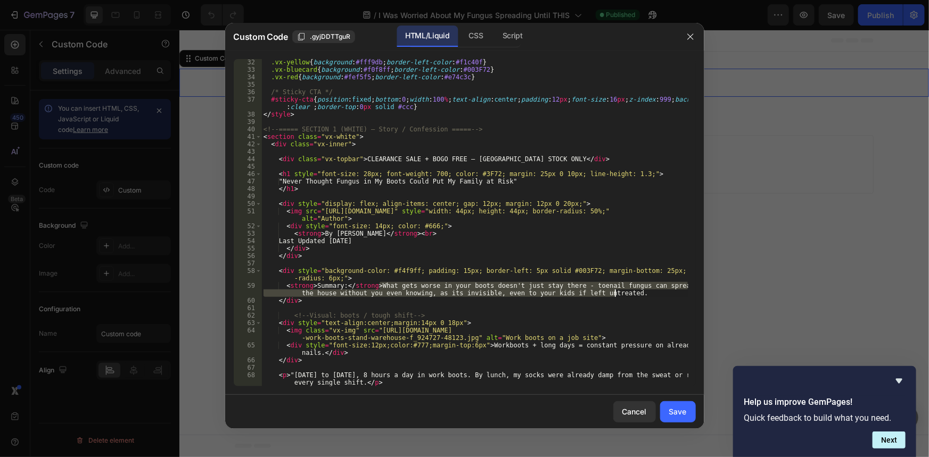
drag, startPoint x: 378, startPoint y: 286, endPoint x: 614, endPoint y: 295, distance: 236.5
click at [614, 295] on div ".vx-yellow { background : #fff9db ; border-left-color : #f1c40f } .vx-bluecard …" at bounding box center [474, 230] width 426 height 342
click at [617, 295] on div ".vx-yellow { background : #fff9db ; border-left-color : #f1c40f } .vx-bluecard …" at bounding box center [474, 222] width 426 height 327
drag, startPoint x: 608, startPoint y: 293, endPoint x: 377, endPoint y: 284, distance: 230.6
click at [377, 284] on div ".vx-yellow { background : #fff9db ; border-left-color : #f1c40f } .vx-bluecard …" at bounding box center [474, 230] width 426 height 342
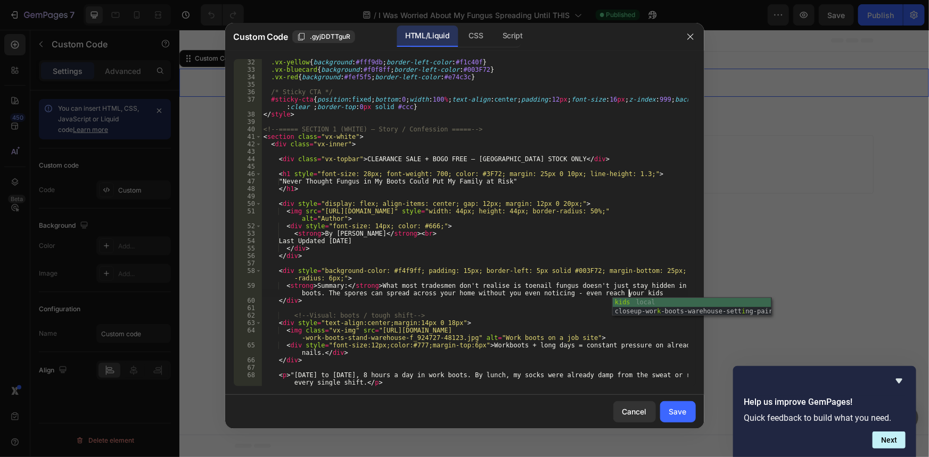
scroll to position [0, 61]
click at [559, 292] on div ".vx-yellow { background : #fff9db ; border-left-color : #f1c40f } .vx-bluecard …" at bounding box center [474, 230] width 426 height 342
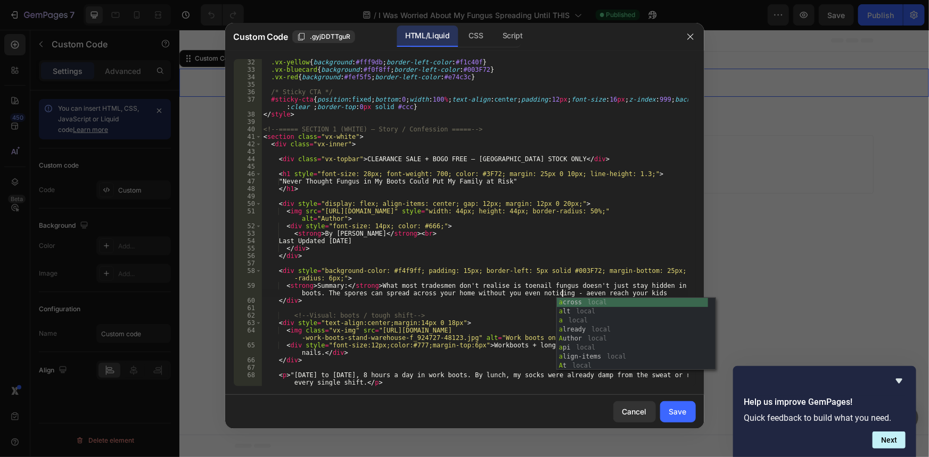
scroll to position [0, 56]
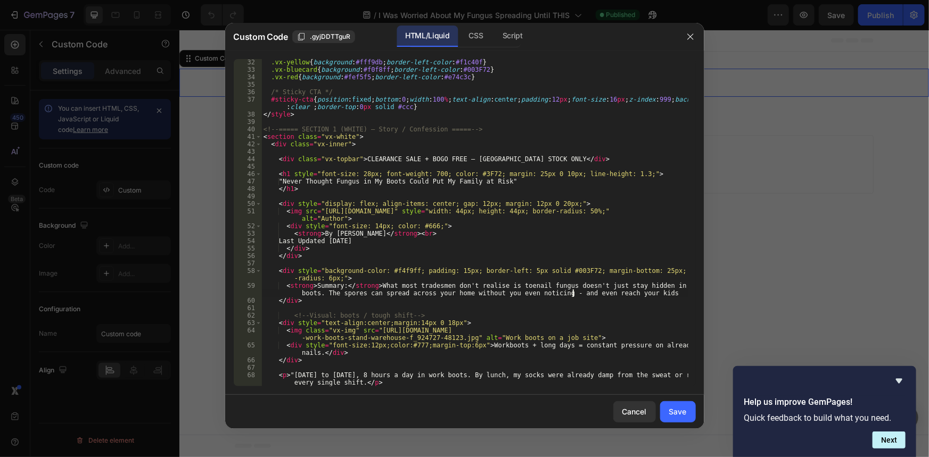
click at [654, 287] on div ".vx-yellow { background : #fff9db ; border-left-color : #f1c40f } .vx-bluecard …" at bounding box center [474, 230] width 426 height 342
click at [654, 293] on div ".vx-yellow { background : #fff9db ; border-left-color : #f1c40f } .vx-bluecard …" at bounding box center [474, 230] width 426 height 342
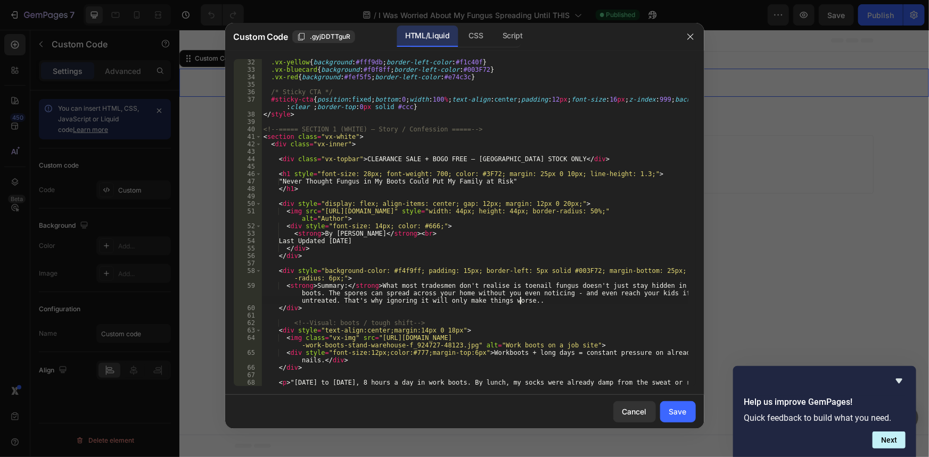
scroll to position [0, 84]
drag, startPoint x: 654, startPoint y: 293, endPoint x: 462, endPoint y: 292, distance: 191.6
click at [462, 292] on div ".vx-yellow { background : #fff9db ; border-left-color : #f1c40f } .vx-bluecard …" at bounding box center [474, 234] width 426 height 350
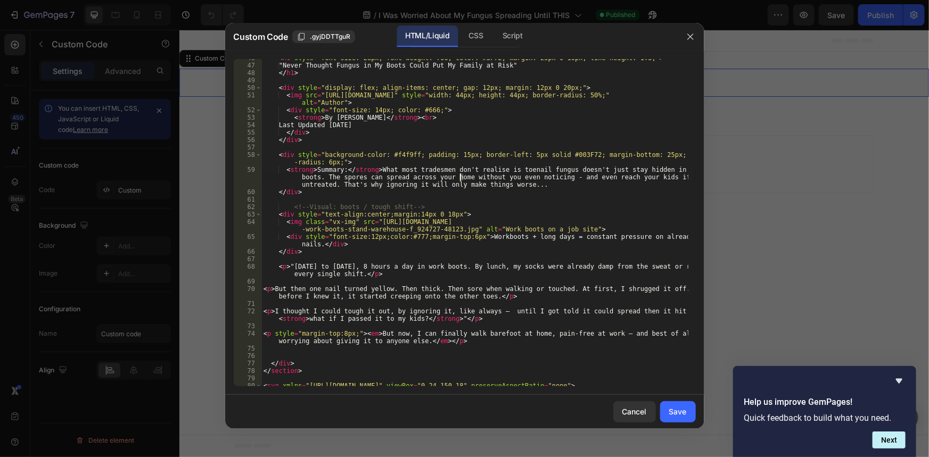
scroll to position [435, 0]
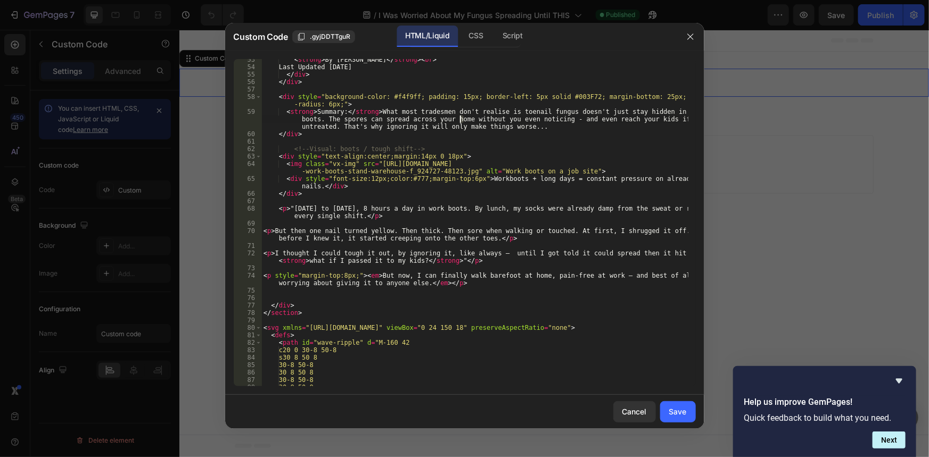
click at [349, 208] on div "< strong > By [PERSON_NAME] </ strong > < br > Last Updated [DATE] </ div > </ …" at bounding box center [474, 227] width 426 height 342
click at [355, 208] on div "< strong > By [PERSON_NAME] </ strong > < br > Last Updated [DATE] </ div > </ …" at bounding box center [474, 227] width 426 height 342
click at [360, 218] on div "< strong > By [PERSON_NAME] </ strong > < br > Last Updated [DATE] </ div > </ …" at bounding box center [474, 227] width 426 height 342
click at [611, 210] on div "< strong > By [PERSON_NAME] </ strong > < br > Last Updated [DATE] </ div > </ …" at bounding box center [474, 227] width 426 height 342
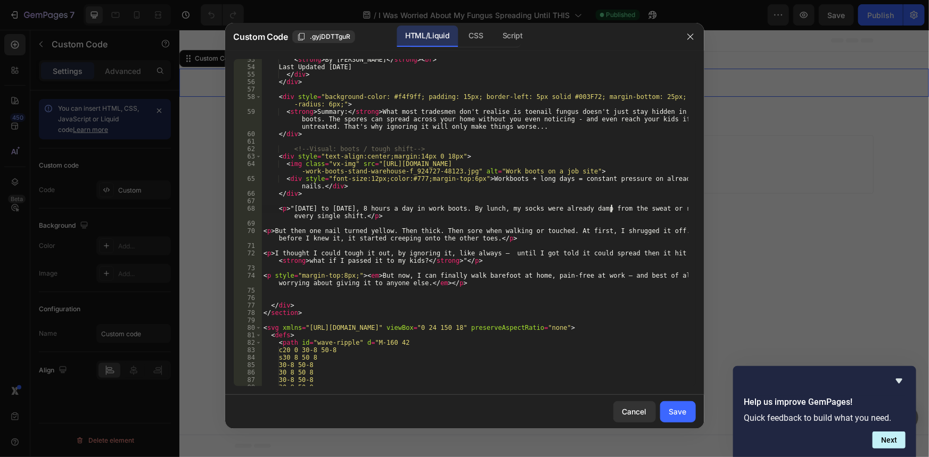
click at [612, 210] on div "< strong > By [PERSON_NAME] </ strong > < br > Last Updated [DATE] </ div > </ …" at bounding box center [474, 227] width 426 height 342
click at [537, 219] on div "< strong > By [PERSON_NAME] </ strong > < br > Last Updated [DATE] </ div > </ …" at bounding box center [474, 227] width 426 height 342
click at [286, 235] on div "< strong > By [PERSON_NAME] </ strong > < br > Last Updated [DATE] </ div > </ …" at bounding box center [474, 227] width 426 height 342
click at [290, 232] on div "< strong > By [PERSON_NAME] </ strong > < br > Last Updated [DATE] </ div > </ …" at bounding box center [474, 227] width 426 height 342
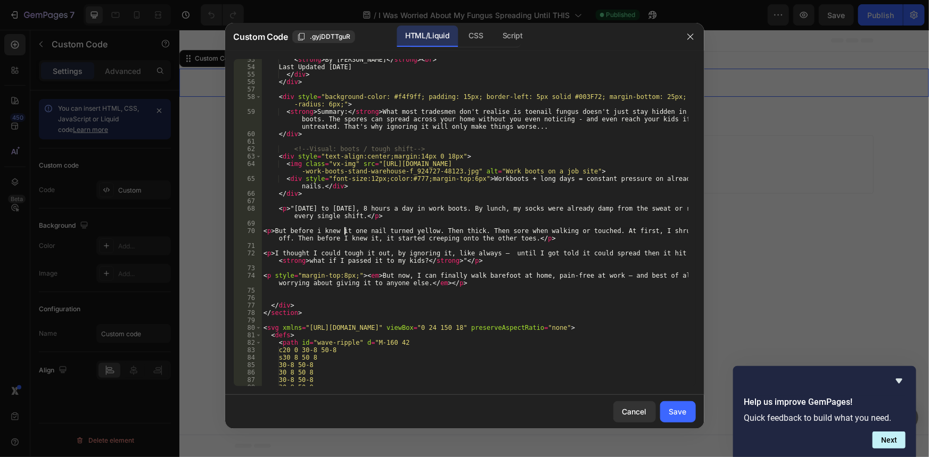
click at [373, 232] on div "< strong > By [PERSON_NAME] </ strong > < br > Last Updated [DATE] </ div > </ …" at bounding box center [474, 227] width 426 height 342
click at [375, 231] on div "< strong > By [PERSON_NAME] </ strong > < br > Last Updated [DATE] </ div > </ …" at bounding box center [474, 227] width 426 height 342
click at [357, 231] on div "< strong > By [PERSON_NAME] </ strong > < br > Last Updated [DATE] </ div > </ …" at bounding box center [474, 227] width 426 height 342
click at [365, 231] on div "< strong > By [PERSON_NAME] </ strong > < br > Last Updated [DATE] </ div > </ …" at bounding box center [474, 227] width 426 height 342
click at [377, 230] on div "< strong > By [PERSON_NAME] </ strong > < br > Last Updated [DATE] </ div > </ …" at bounding box center [474, 227] width 426 height 342
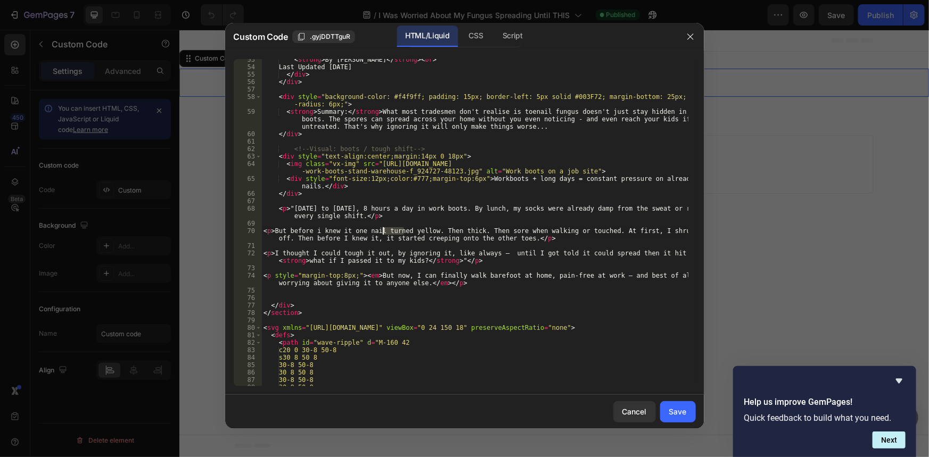
drag, startPoint x: 404, startPoint y: 232, endPoint x: 381, endPoint y: 232, distance: 22.9
click at [381, 232] on div "< strong > By [PERSON_NAME] </ strong > < br > Last Updated [DATE] </ div > </ …" at bounding box center [474, 227] width 426 height 342
click at [382, 232] on div "< strong > By [PERSON_NAME] </ strong > < br > Last Updated [DATE] </ div > </ …" at bounding box center [474, 222] width 426 height 327
click at [394, 229] on div "< strong > By [PERSON_NAME] </ strong > < br > Last Updated [DATE] </ div > </ …" at bounding box center [474, 227] width 426 height 342
click at [383, 230] on div "< strong > By [PERSON_NAME] </ strong > < br > Last Updated [DATE] </ div > </ …" at bounding box center [474, 227] width 426 height 342
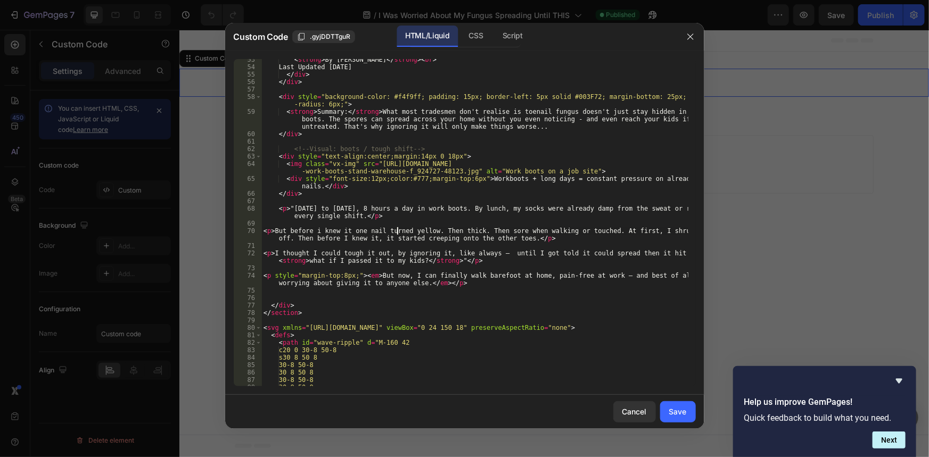
click at [397, 232] on div "< strong > By [PERSON_NAME] </ strong > < br > Last Updated [DATE] </ div > </ …" at bounding box center [474, 227] width 426 height 342
click at [506, 230] on div "< strong > By [PERSON_NAME] </ strong > < br > Last Updated [DATE] </ div > </ …" at bounding box center [474, 227] width 426 height 342
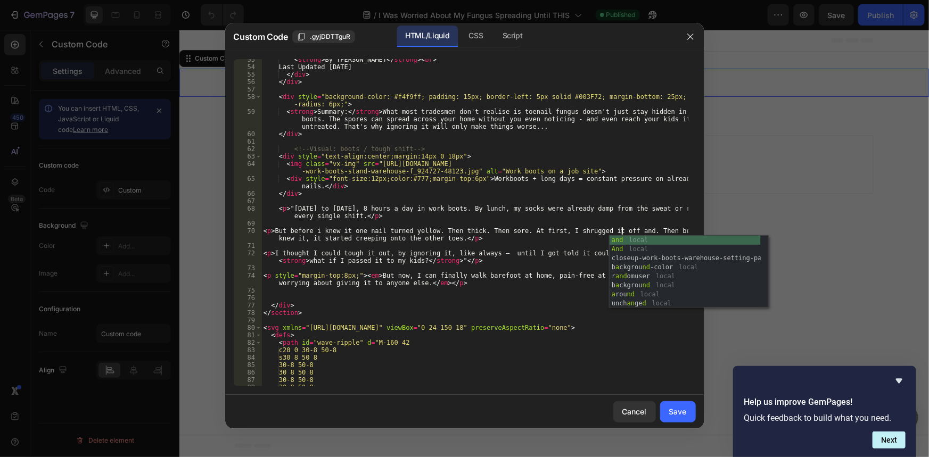
scroll to position [0, 30]
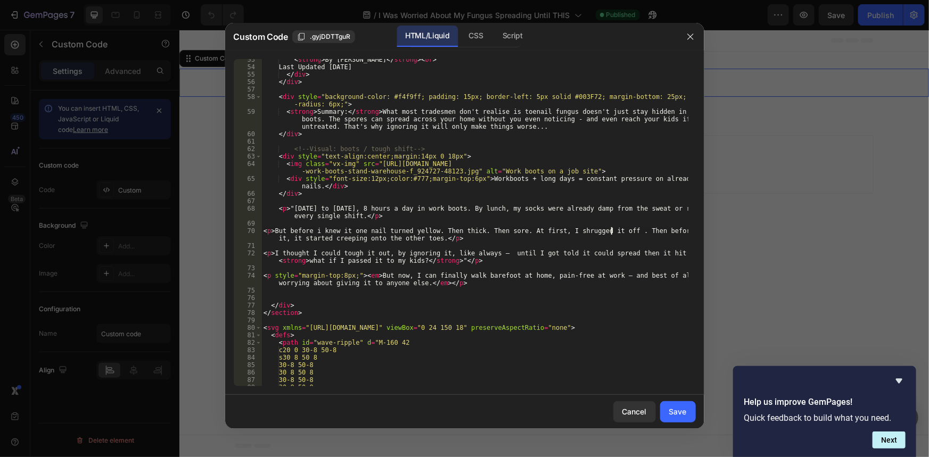
type textarea "<p>But before i knew it one nail turned yellow. Then thick. Then sore. At first…"
click at [489, 243] on div "< strong > By [PERSON_NAME] </ strong > < br > Last Updated [DATE] </ div > </ …" at bounding box center [474, 227] width 426 height 342
click at [393, 266] on div "< strong > By [PERSON_NAME] </ strong > < br > Last Updated [DATE] </ div > </ …" at bounding box center [474, 227] width 426 height 342
click at [438, 240] on div "< strong > By [PERSON_NAME] </ strong > < br > Last Updated [DATE] </ div > </ …" at bounding box center [474, 227] width 426 height 342
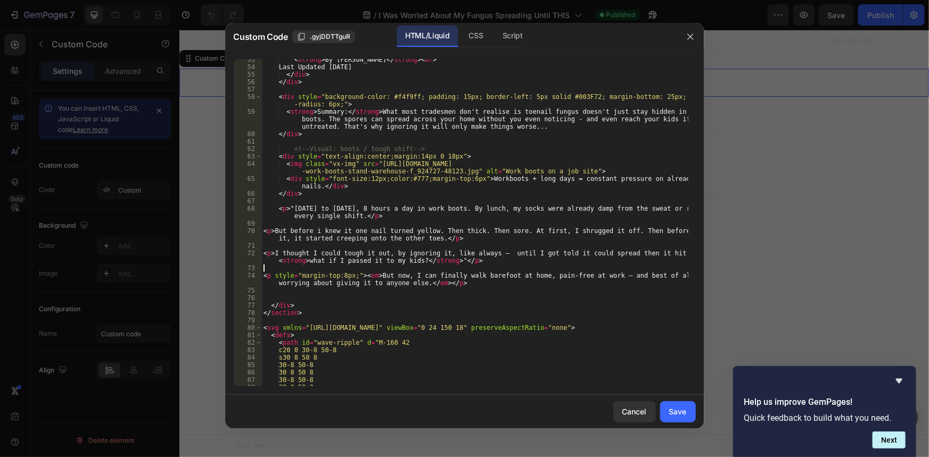
type textarea "<p>But before i knew it one nail turned yellow. Then thick. Then sore. At first…"
click at [463, 247] on div "< strong > By [PERSON_NAME] </ strong > < br > Last Updated [DATE] </ div > </ …" at bounding box center [474, 227] width 426 height 342
click at [498, 252] on div "< strong > By [PERSON_NAME] </ strong > < br > Last Updated [DATE] </ div > </ …" at bounding box center [474, 227] width 426 height 342
type textarea "<p>I thought I could tough it out, by ignoring it, like always — until I got to…"
click at [537, 246] on div "< strong > By [PERSON_NAME] </ strong > < br > Last Updated [DATE] </ div > </ …" at bounding box center [474, 227] width 426 height 342
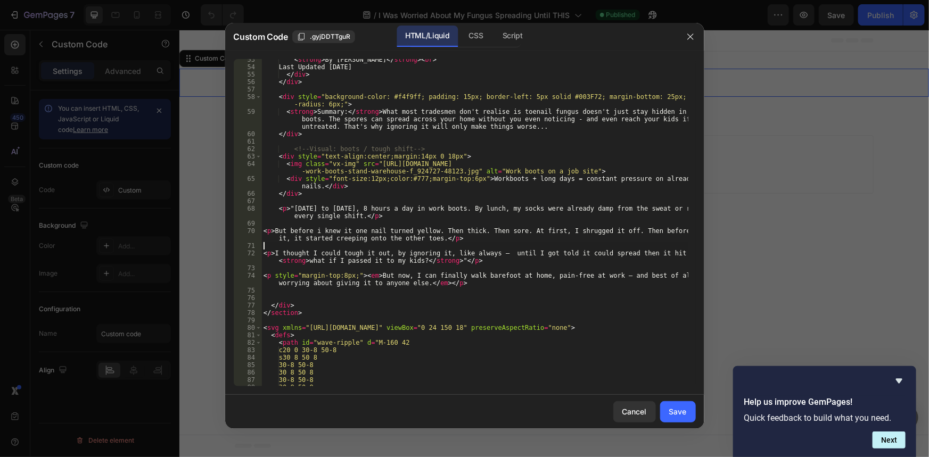
click at [397, 246] on div "< strong > By [PERSON_NAME] </ strong > < br > Last Updated [DATE] </ div > </ …" at bounding box center [474, 227] width 426 height 342
click at [390, 257] on div "< strong > By [PERSON_NAME] </ strong > < br > Last Updated [DATE] </ div > </ …" at bounding box center [474, 227] width 426 height 342
click at [388, 263] on div "< strong > By [PERSON_NAME] </ strong > < br > Last Updated [DATE] </ div > </ …" at bounding box center [474, 227] width 426 height 342
click at [418, 256] on div "< strong > By [PERSON_NAME] </ strong > < br > Last Updated [DATE] </ div > </ …" at bounding box center [474, 227] width 426 height 342
click at [410, 261] on div "< strong > By [PERSON_NAME] </ strong > < br > Last Updated [DATE] </ div > </ …" at bounding box center [474, 227] width 426 height 342
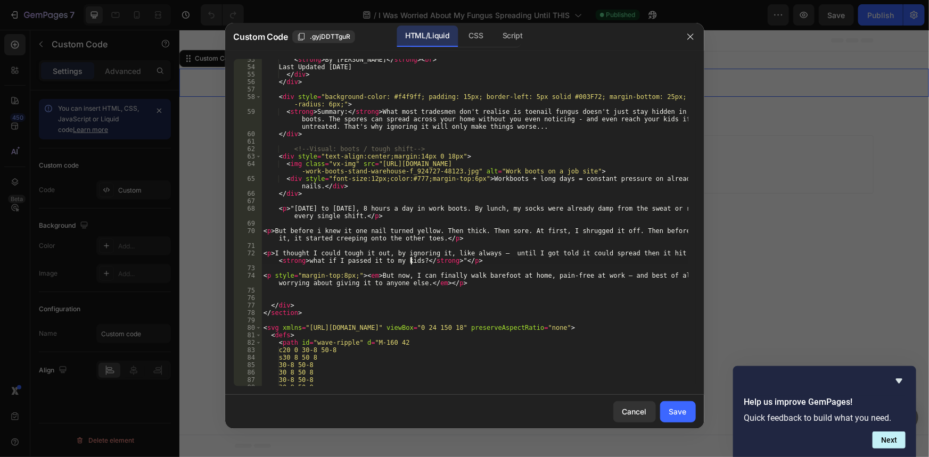
click at [414, 261] on div "< strong > By [PERSON_NAME] </ strong > < br > Last Updated [DATE] </ div > </ …" at bounding box center [474, 227] width 426 height 342
click at [446, 262] on div "< strong > By [PERSON_NAME] </ strong > < br > Last Updated [DATE] </ div > </ …" at bounding box center [474, 227] width 426 height 342
click at [419, 284] on div "< strong > By [PERSON_NAME] </ strong > < br > Last Updated [DATE] </ div > </ …" at bounding box center [474, 227] width 426 height 342
drag, startPoint x: 371, startPoint y: 276, endPoint x: 435, endPoint y: 289, distance: 65.7
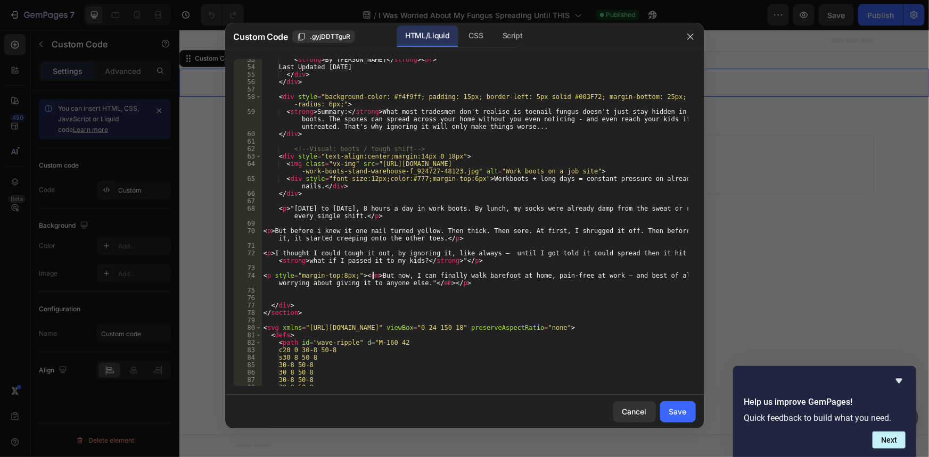
click at [372, 277] on div "< strong > By [PERSON_NAME] </ strong > < br > Last Updated [DATE] </ div > </ …" at bounding box center [474, 227] width 426 height 342
type textarea "<p style="margin-top:8px;"><em>"But now, I can finally walk barefoot at home, p…"
click at [458, 293] on div "< strong > By [PERSON_NAME] </ strong > < br > Last Updated [DATE] </ div > </ …" at bounding box center [474, 227] width 426 height 342
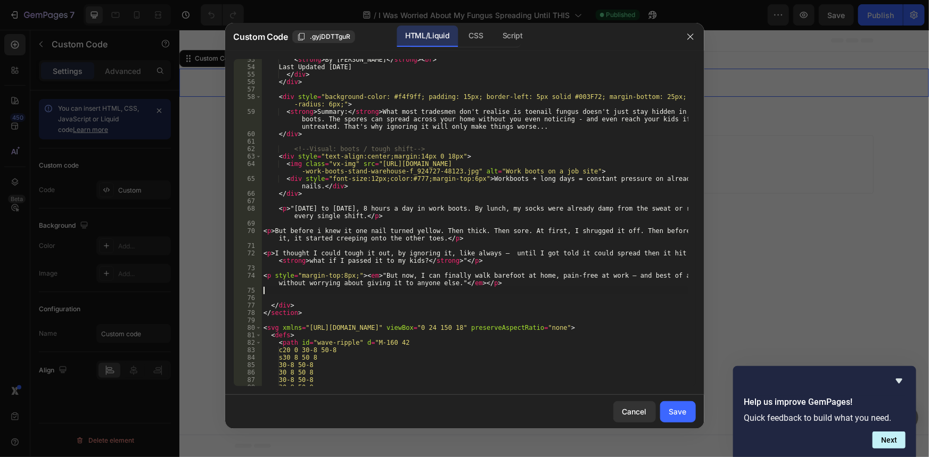
click at [450, 285] on div "< strong > By [PERSON_NAME] </ strong > < br > Last Updated [DATE] </ div > </ …" at bounding box center [474, 227] width 426 height 342
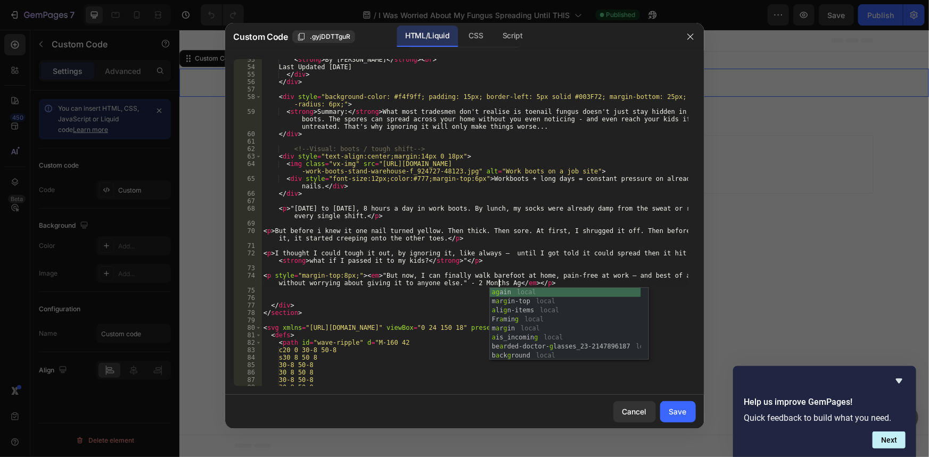
type textarea "<p style="margin-top:8px;"><em>"But now, I can finally walk barefoot at home, p…"
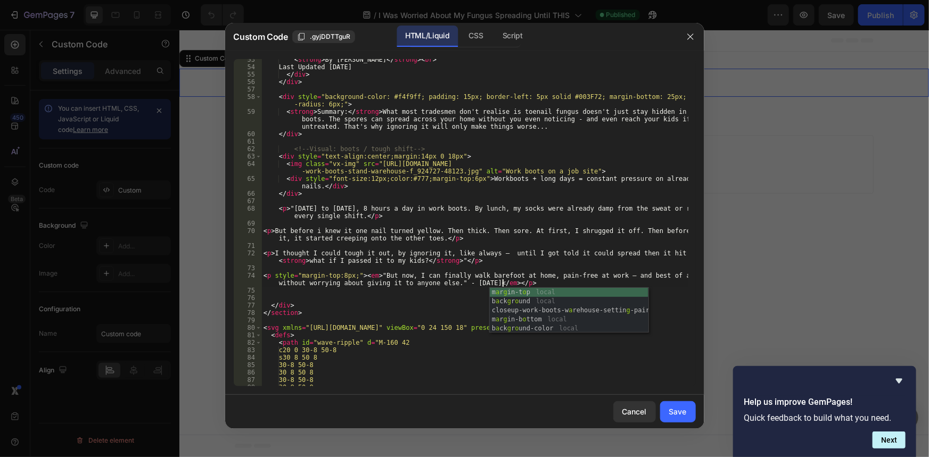
click at [473, 296] on div "< strong > By [PERSON_NAME] </ strong > < br > Last Updated [DATE] </ div > </ …" at bounding box center [474, 227] width 426 height 342
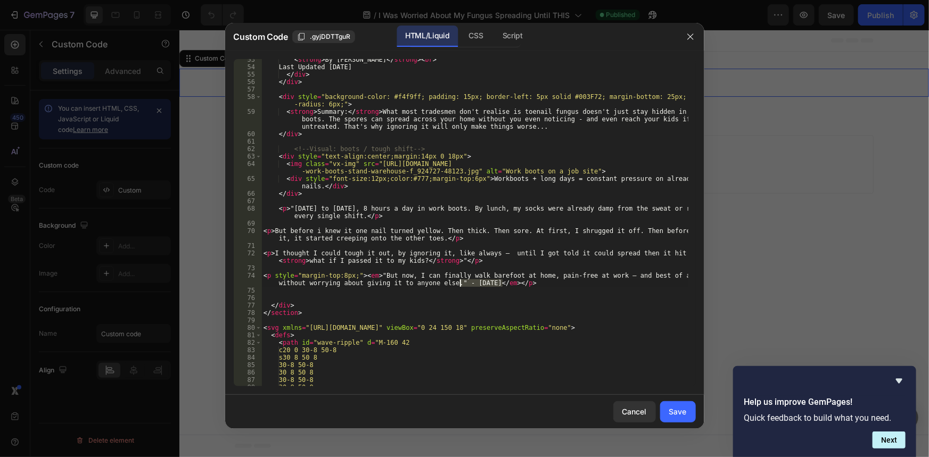
drag, startPoint x: 502, startPoint y: 283, endPoint x: 462, endPoint y: 286, distance: 40.0
click at [462, 286] on div "< strong > By [PERSON_NAME] </ strong > < br > Last Updated [DATE] </ div > </ …" at bounding box center [474, 227] width 426 height 342
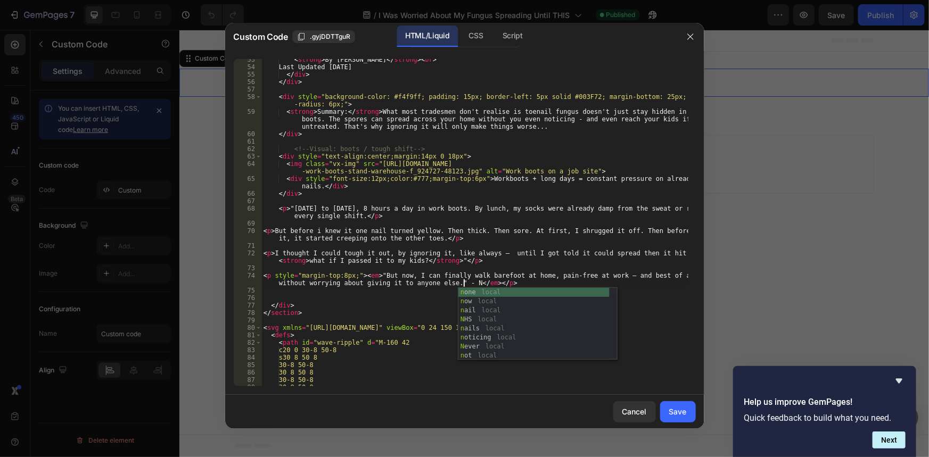
scroll to position [0, 49]
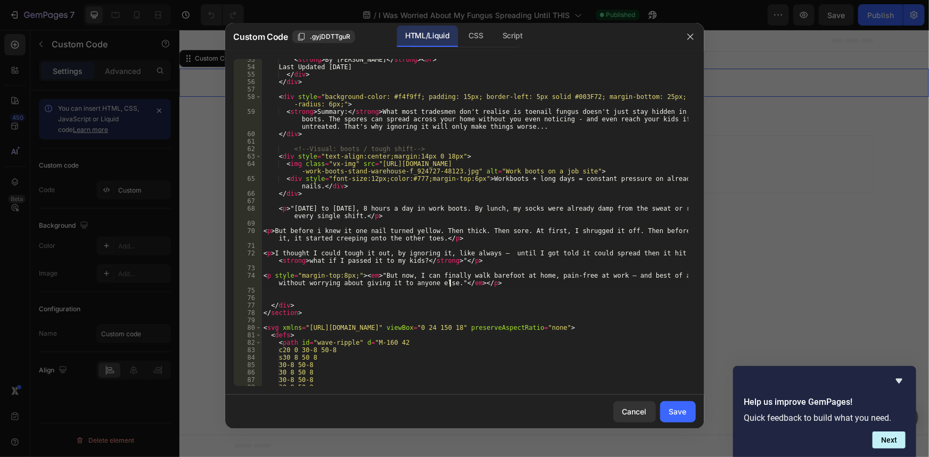
click at [402, 277] on div "< strong > By [PERSON_NAME] </ strong > < br > Last Updated [DATE] </ div > </ …" at bounding box center [474, 227] width 426 height 342
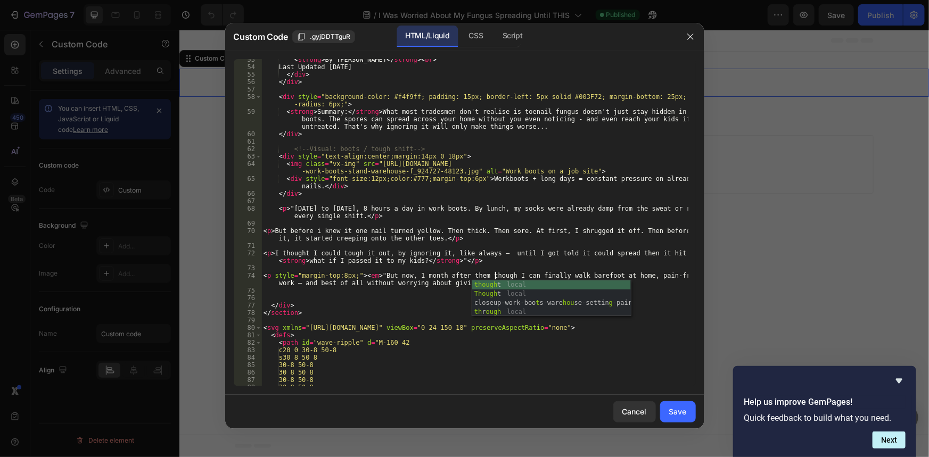
scroll to position [0, 19]
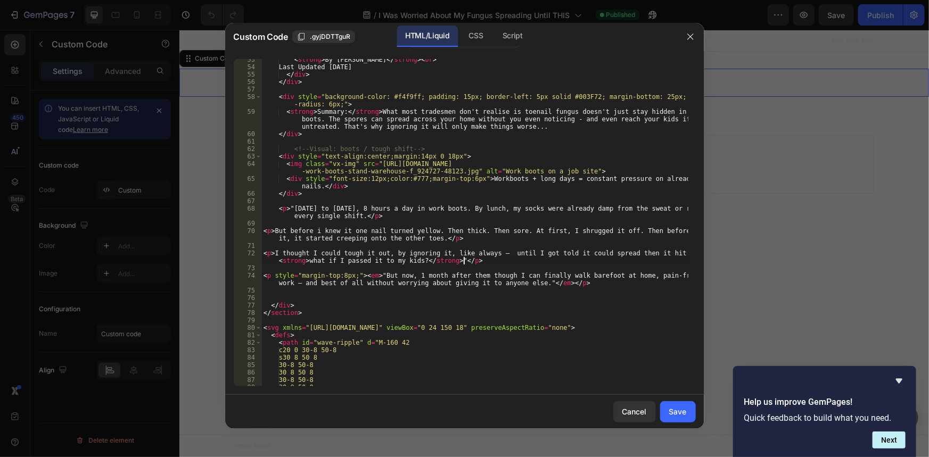
drag, startPoint x: 520, startPoint y: 263, endPoint x: 509, endPoint y: 267, distance: 11.5
click at [520, 263] on div "< strong > By [PERSON_NAME] </ strong > < br > Last Updated [DATE] </ div > </ …" at bounding box center [474, 227] width 426 height 342
type textarea "<p>I thought I could tough it out, by ignoring it, like always — until I got to…"
click at [501, 271] on div "< strong > By [PERSON_NAME] </ strong > < br > Last Updated [DATE] </ div > </ …" at bounding box center [474, 227] width 426 height 342
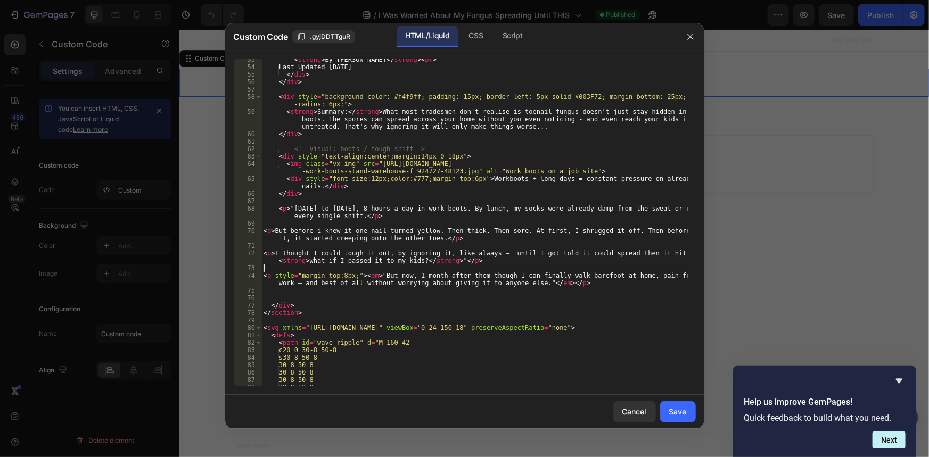
click at [501, 276] on div "< strong > By [PERSON_NAME] </ strong > < br > Last Updated [DATE] </ div > </ …" at bounding box center [474, 227] width 426 height 342
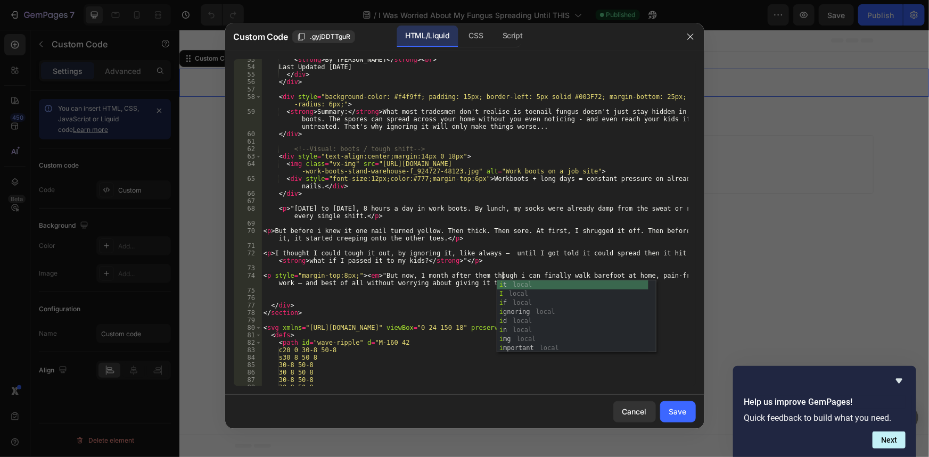
click at [612, 252] on div "< strong > By [PERSON_NAME] </ strong > < br > Last Updated [DATE] </ div > </ …" at bounding box center [474, 227] width 426 height 342
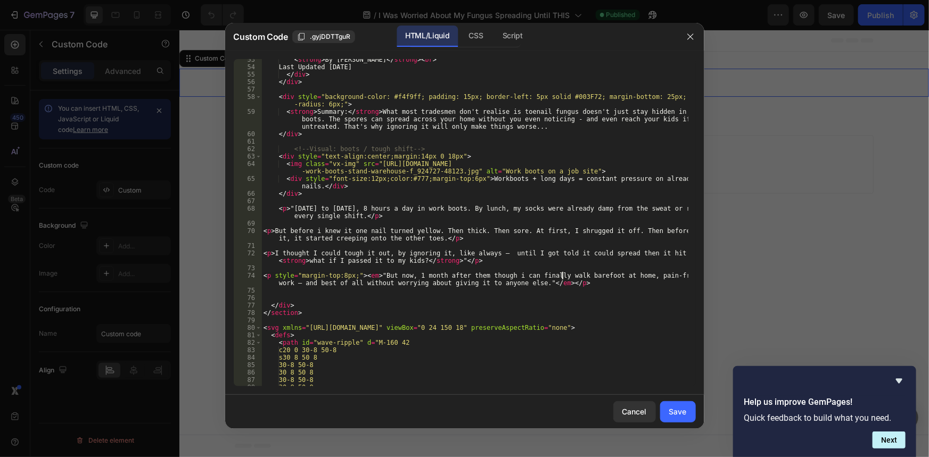
click at [564, 274] on div "< strong > By [PERSON_NAME] </ strong > < br > Last Updated [DATE] </ div > </ …" at bounding box center [474, 227] width 426 height 342
click at [623, 278] on div "< strong > By [PERSON_NAME] </ strong > < br > Last Updated [DATE] </ div > </ …" at bounding box center [474, 227] width 426 height 342
click at [652, 274] on div "< strong > By [PERSON_NAME] </ strong > < br > Last Updated [DATE] </ div > </ …" at bounding box center [474, 227] width 426 height 342
click at [500, 273] on div "< strong > By [PERSON_NAME] </ strong > < br > Last Updated [DATE] </ div > </ …" at bounding box center [474, 227] width 426 height 342
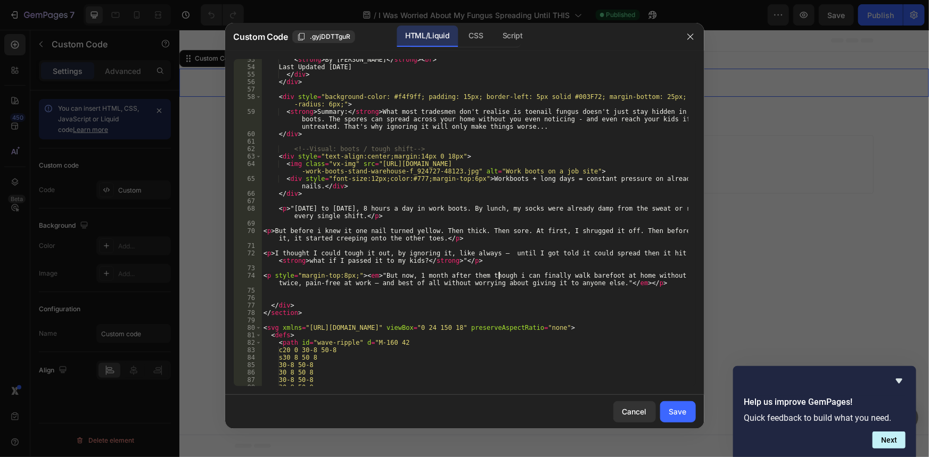
click at [457, 279] on div "< strong > By [PERSON_NAME] </ strong > < br > Last Updated [DATE] </ div > </ …" at bounding box center [474, 227] width 426 height 342
click at [418, 277] on div "< strong > By [PERSON_NAME] </ strong > < br > Last Updated [DATE] </ div > </ …" at bounding box center [474, 227] width 426 height 342
click at [303, 282] on div "< strong > By [PERSON_NAME] </ strong > < br > Last Updated [DATE] </ div > </ …" at bounding box center [474, 227] width 426 height 342
click at [322, 282] on div "< strong > By [PERSON_NAME] </ strong > < br > Last Updated [DATE] </ div > </ …" at bounding box center [474, 227] width 426 height 342
click at [331, 282] on div "< strong > By [PERSON_NAME] </ strong > < br > Last Updated [DATE] </ div > </ …" at bounding box center [474, 227] width 426 height 342
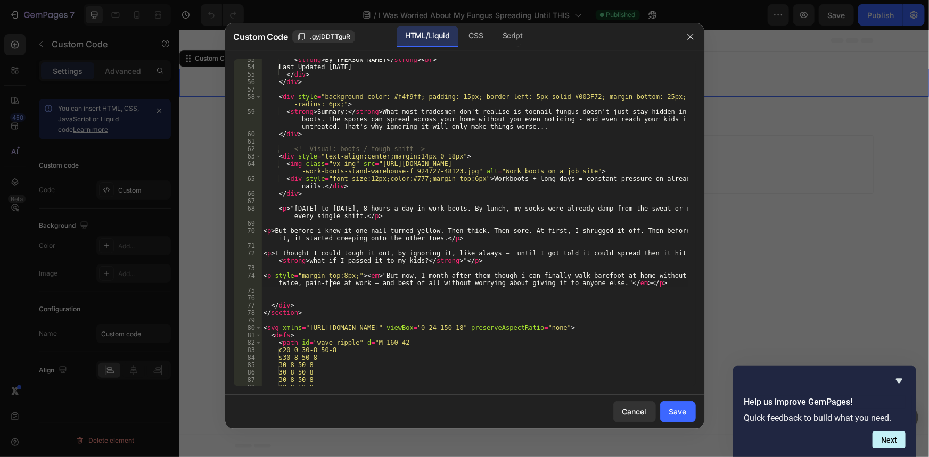
click at [358, 283] on div "< strong > By [PERSON_NAME] </ strong > < br > Last Updated [DATE] </ div > </ …" at bounding box center [474, 227] width 426 height 342
drag, startPoint x: 362, startPoint y: 284, endPoint x: 368, endPoint y: 288, distance: 7.7
click at [363, 284] on div "< strong > By [PERSON_NAME] </ strong > < br > Last Updated [DATE] </ div > </ …" at bounding box center [474, 227] width 426 height 342
click at [613, 278] on div "< strong > By [PERSON_NAME] </ strong > < br > Last Updated [DATE] </ div > </ …" at bounding box center [474, 227] width 426 height 342
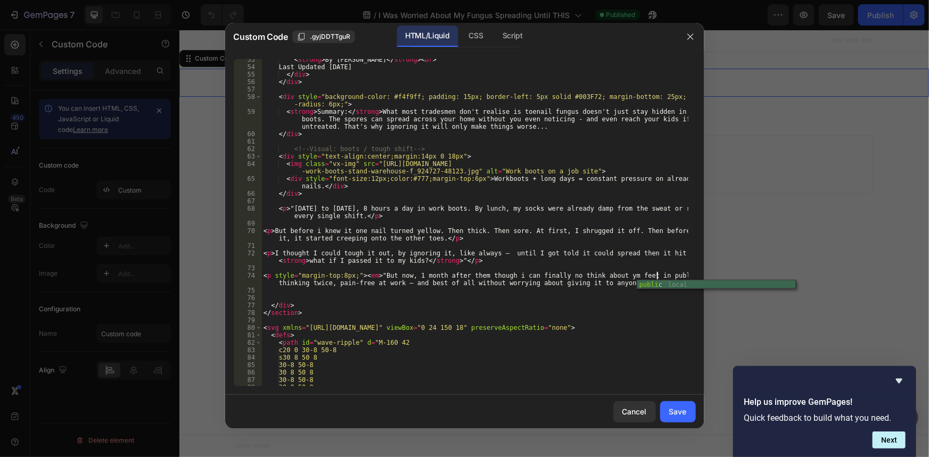
scroll to position [0, 33]
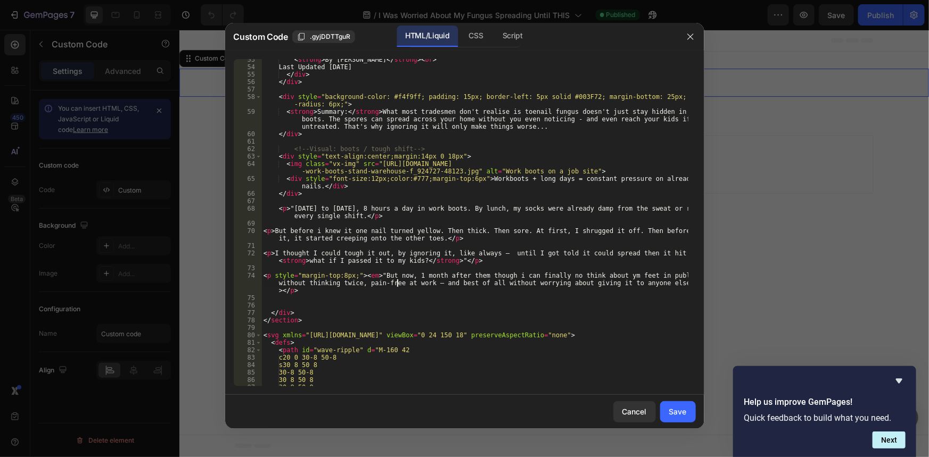
drag, startPoint x: 396, startPoint y: 286, endPoint x: 327, endPoint y: 283, distance: 68.7
click at [394, 285] on div "< strong > By [PERSON_NAME] </ strong > < br > Last Updated [DATE] </ div > </ …" at bounding box center [474, 227] width 426 height 342
drag, startPoint x: 353, startPoint y: 282, endPoint x: 277, endPoint y: 284, distance: 76.7
click at [277, 284] on div "< strong > By [PERSON_NAME] </ strong > < br > Last Updated [DATE] </ div > </ …" at bounding box center [474, 227] width 426 height 342
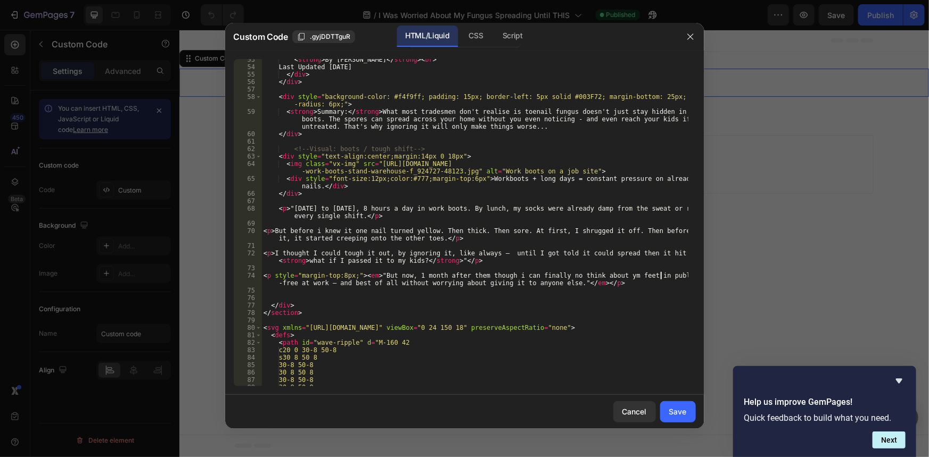
click at [612, 281] on div "< strong > By [PERSON_NAME] </ strong > < br > Last Updated [DATE] </ div > </ …" at bounding box center [474, 227] width 426 height 342
click at [675, 276] on div "< strong > By [PERSON_NAME] </ strong > < br > Last Updated [DATE] </ div > </ …" at bounding box center [474, 227] width 426 height 342
click at [608, 275] on div "< strong > By [PERSON_NAME] </ strong > < br > Last Updated [DATE] </ div > </ …" at bounding box center [474, 227] width 426 height 342
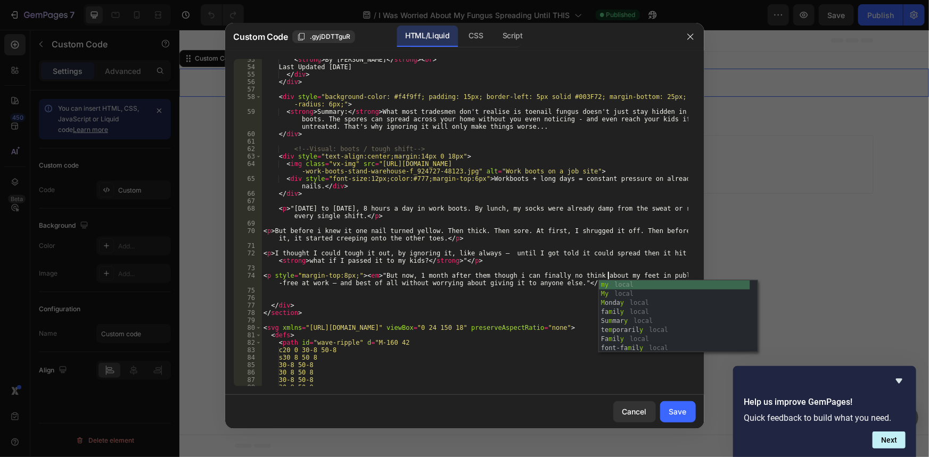
click at [615, 263] on div "< strong > By [PERSON_NAME] </ strong > < br > Last Updated [DATE] </ div > </ …" at bounding box center [474, 227] width 426 height 342
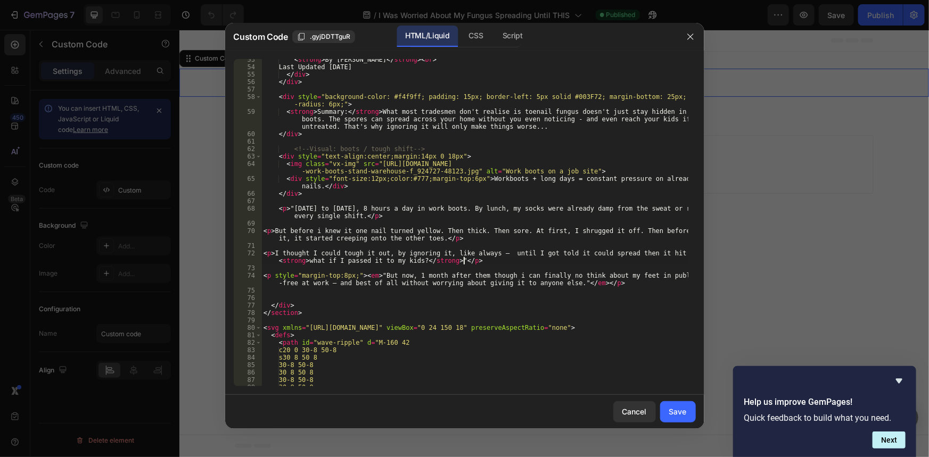
click at [666, 274] on div "< strong > By [PERSON_NAME] </ strong > < br > Last Updated [DATE] </ div > </ …" at bounding box center [474, 227] width 426 height 342
type textarea "<p style="margin-top:8px;"><em>"But now, 1 month after them though i can finall…"
click at [582, 279] on div "< strong > By [PERSON_NAME] </ strong > < br > Last Updated [DATE] </ div > </ …" at bounding box center [474, 227] width 426 height 342
click at [543, 274] on div "< strong > By [PERSON_NAME] </ strong > < br > Last Updated [DATE] </ div > </ …" at bounding box center [474, 227] width 426 height 342
click at [516, 274] on div "< strong > By [PERSON_NAME] </ strong > < br > Last Updated [DATE] </ div > </ …" at bounding box center [474, 227] width 426 height 342
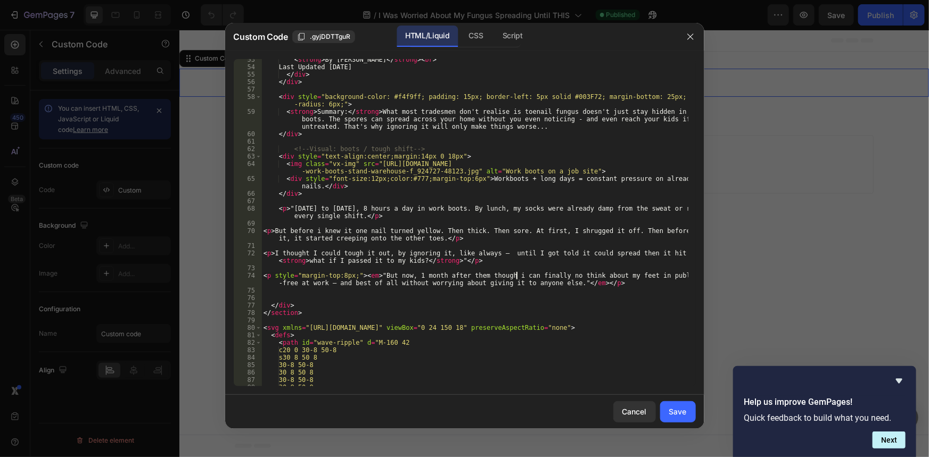
click at [484, 271] on div "< strong > By [PERSON_NAME] </ strong > < br > Last Updated [DATE] </ div > </ …" at bounding box center [474, 227] width 426 height 342
click at [557, 268] on div "< strong > By [PERSON_NAME] </ strong > < br > Last Updated [DATE] </ div > </ …" at bounding box center [474, 227] width 426 height 342
click at [555, 273] on div "< strong > By [PERSON_NAME] </ strong > < br > Last Updated [DATE] </ div > </ …" at bounding box center [474, 227] width 426 height 342
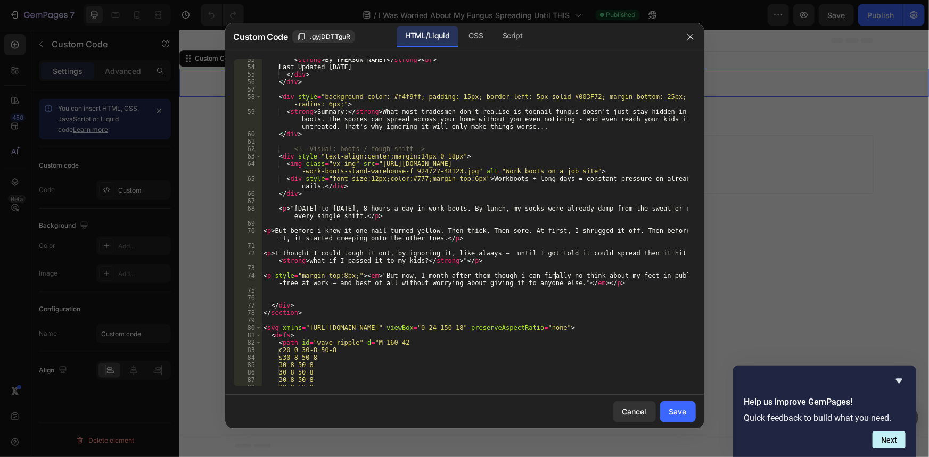
click at [622, 277] on div "< strong > By [PERSON_NAME] </ strong > < br > Last Updated [DATE] </ div > </ …" at bounding box center [474, 227] width 426 height 342
click at [654, 274] on div "< strong > By [PERSON_NAME] </ strong > < br > Last Updated [DATE] </ div > </ …" at bounding box center [474, 227] width 426 height 342
click at [668, 274] on div "< strong > By [PERSON_NAME] </ strong > < br > Last Updated [DATE] </ div > </ …" at bounding box center [474, 227] width 426 height 342
click at [671, 278] on div "< strong > By [PERSON_NAME] </ strong > < br > Last Updated [DATE] </ div > </ …" at bounding box center [474, 227] width 426 height 342
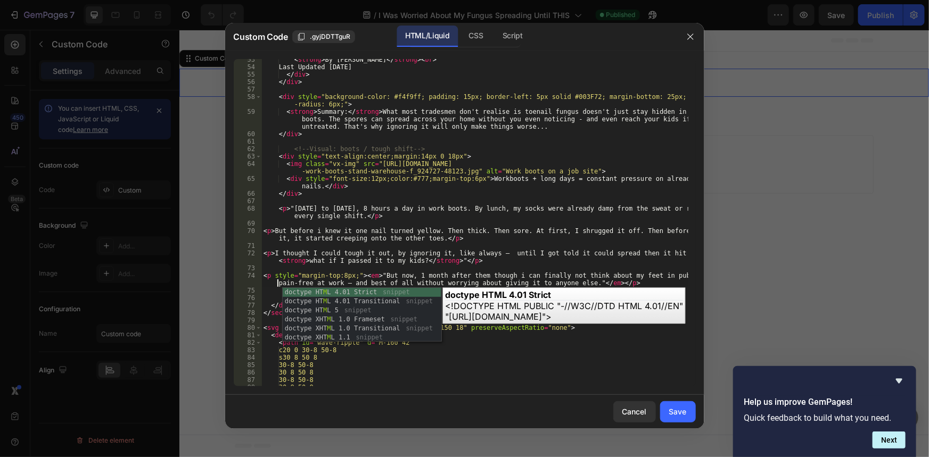
click at [370, 230] on div "< strong > By [PERSON_NAME] </ strong > < br > Last Updated [DATE] </ div > </ …" at bounding box center [474, 227] width 426 height 342
type textarea "<p>But before i knew it one nail turned yellow. Then thick. Then sore. At first…"
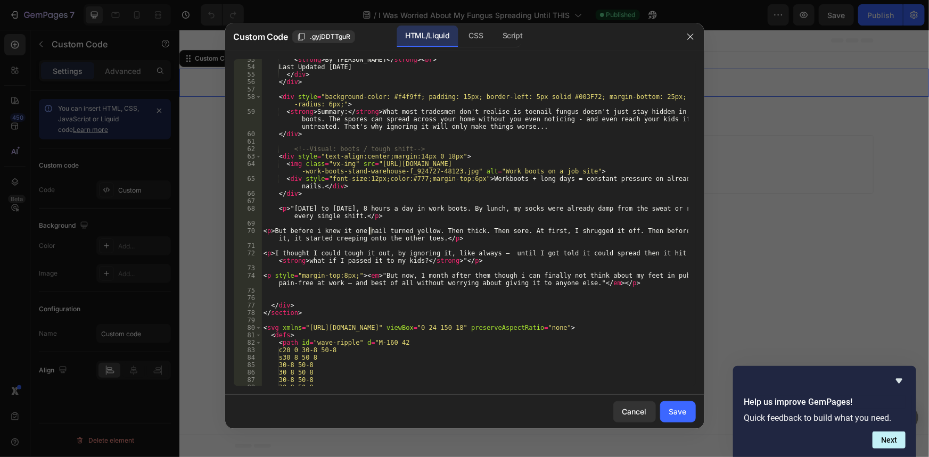
click at [342, 271] on div "< strong > By [PERSON_NAME] </ strong > < br > Last Updated [DATE] </ div > </ …" at bounding box center [474, 227] width 426 height 342
click at [359, 284] on div "< strong > By [PERSON_NAME] </ strong > < br > Last Updated [DATE] </ div > </ …" at bounding box center [474, 227] width 426 height 342
type textarea "<p style="margin-top:8px;"><em>"But now, 1 month after them though i can finall…"
click at [411, 290] on div "< strong > By [PERSON_NAME] </ strong > < br > Last Updated [DATE] </ div > </ …" at bounding box center [474, 227] width 426 height 342
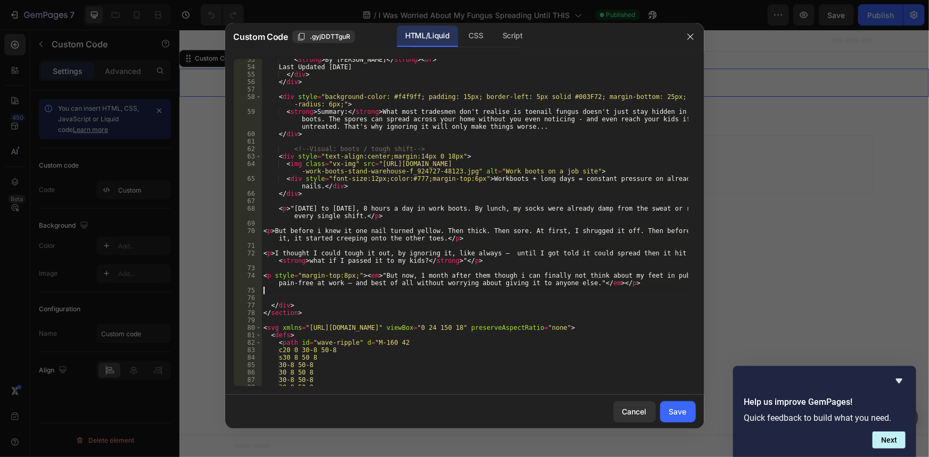
click at [456, 285] on div "< strong > By [PERSON_NAME] </ strong > < br > Last Updated [DATE] </ div > </ …" at bounding box center [474, 227] width 426 height 342
click at [433, 284] on div "< strong > By [PERSON_NAME] </ strong > < br > Last Updated [DATE] </ div > </ …" at bounding box center [474, 227] width 426 height 342
click at [398, 284] on div "< strong > By [PERSON_NAME] </ strong > < br > Last Updated [DATE] </ div > </ …" at bounding box center [474, 227] width 426 height 342
click at [421, 284] on div "< strong > By [PERSON_NAME] </ strong > < br > Last Updated [DATE] </ div > </ …" at bounding box center [474, 227] width 426 height 342
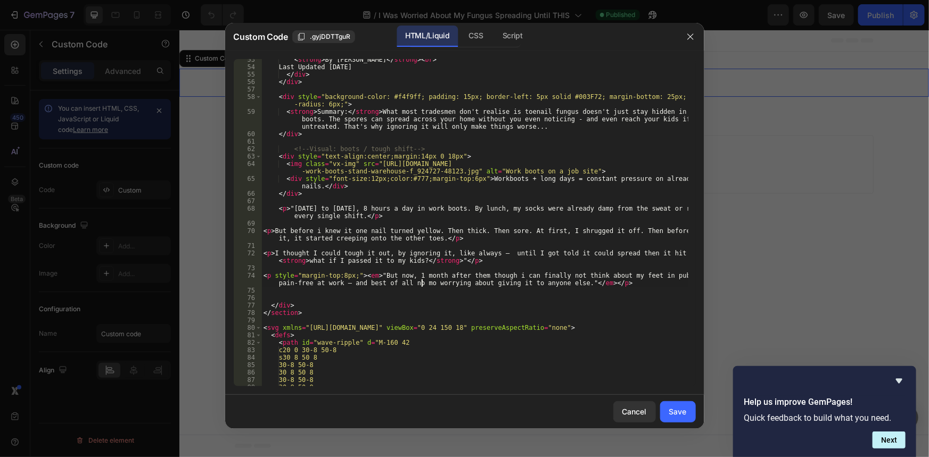
type textarea "<p style="margin-top:8px;"><em>"But now, 1 month after them though i can finall…"
click at [429, 267] on div "< strong > By [PERSON_NAME] </ strong > < br > Last Updated [DATE] </ div > </ …" at bounding box center [474, 227] width 426 height 342
click at [481, 281] on div "< strong > By [PERSON_NAME] </ strong > < br > Last Updated [DATE] </ div > </ …" at bounding box center [474, 227] width 426 height 342
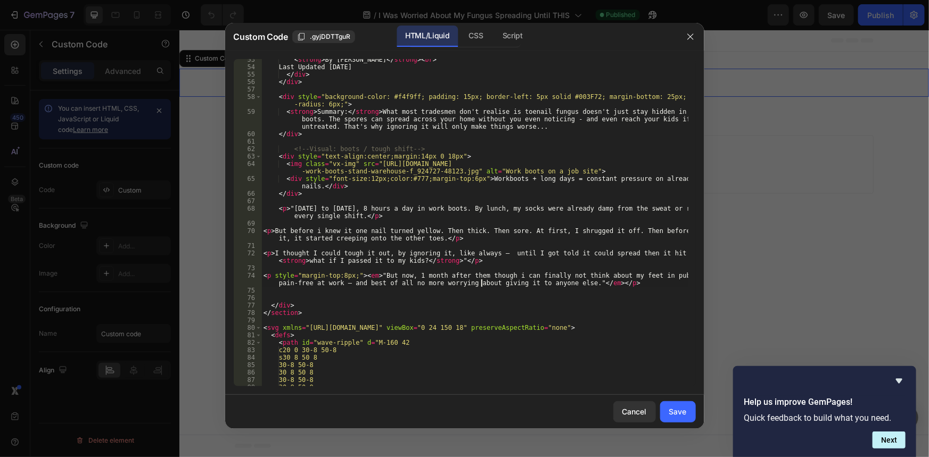
click at [541, 256] on div "< strong > By [PERSON_NAME] </ strong > < br > Last Updated [DATE] </ div > </ …" at bounding box center [474, 227] width 426 height 342
click at [615, 250] on div "< strong > By [PERSON_NAME] </ strong > < br > Last Updated [DATE] </ div > </ …" at bounding box center [474, 227] width 426 height 342
click at [616, 250] on div "< strong > By [PERSON_NAME] </ strong > < br > Last Updated [DATE] </ div > </ …" at bounding box center [474, 227] width 426 height 342
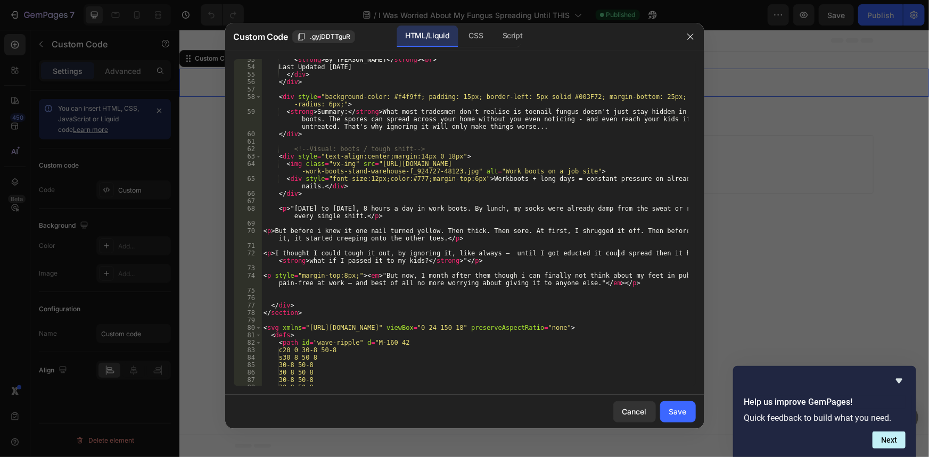
click at [620, 252] on div "< strong > By [PERSON_NAME] </ strong > < br > Last Updated [DATE] </ div > </ …" at bounding box center [474, 227] width 426 height 342
type textarea "<p>I thought I could tough it out, by ignoring it, like always — until I got ed…"
click at [710, 246] on div at bounding box center [464, 228] width 929 height 457
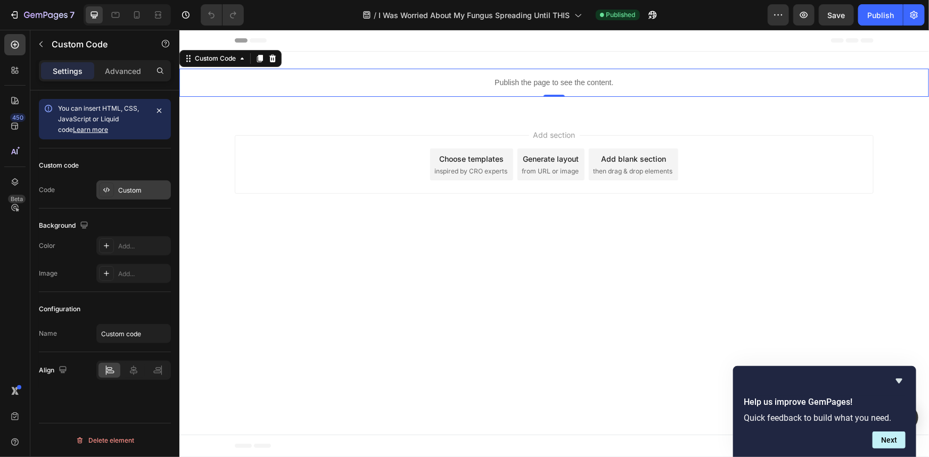
click at [143, 190] on div "Custom" at bounding box center [143, 191] width 50 height 10
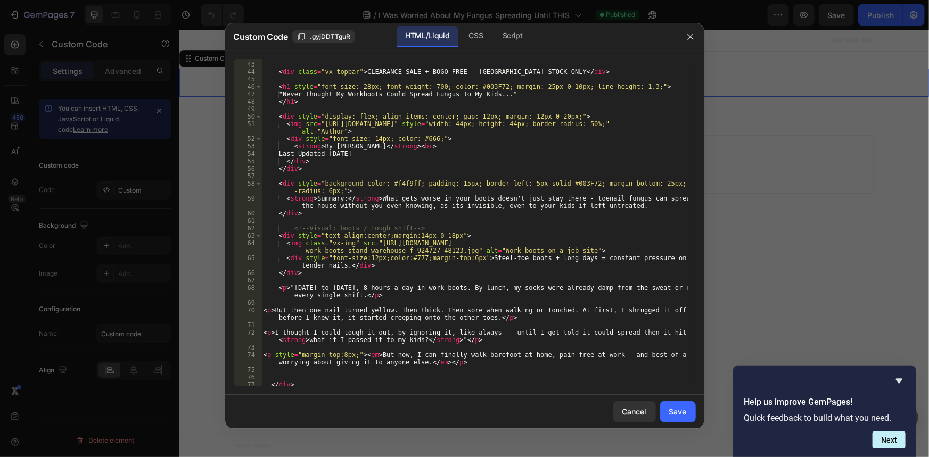
scroll to position [319, 0]
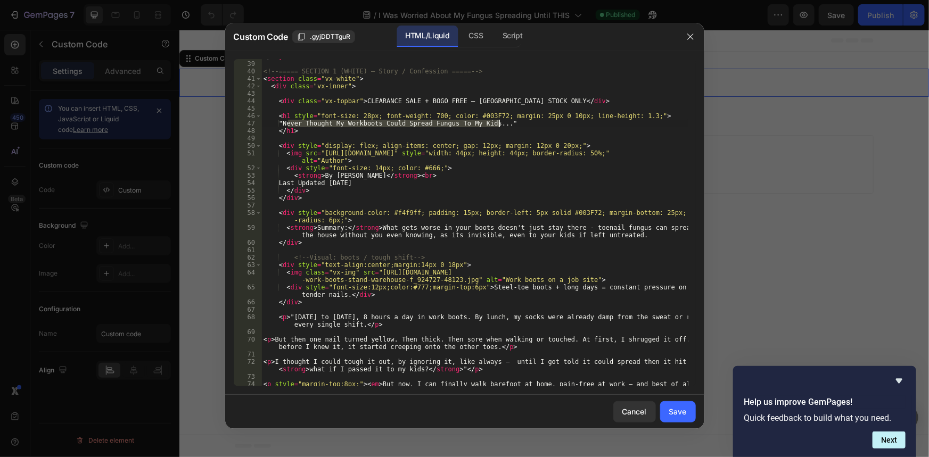
drag, startPoint x: 288, startPoint y: 122, endPoint x: 499, endPoint y: 125, distance: 210.8
click at [499, 125] on div "</ style > <!-- ===== SECTION 1 (WHITE) – Story / Confession ===== --> < sectio…" at bounding box center [474, 228] width 426 height 350
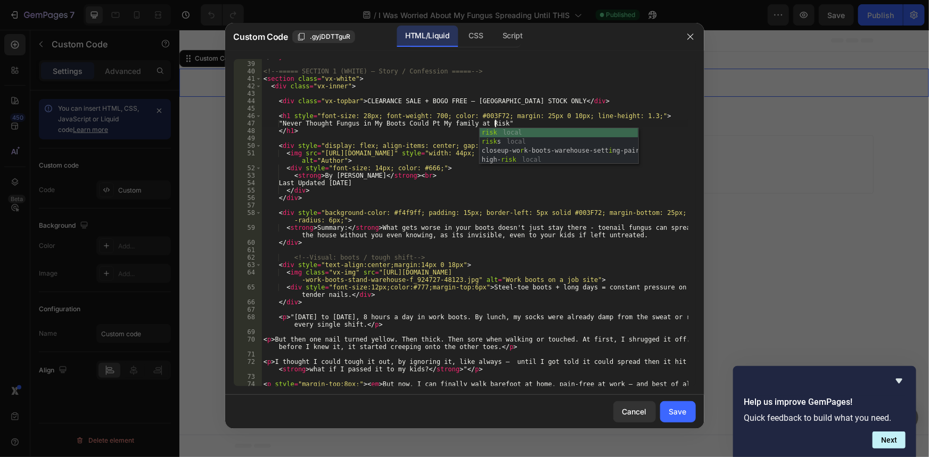
scroll to position [0, 19]
click at [414, 123] on div "</ style > <!-- ===== SECTION 1 (WHITE) – Story / Confession ===== --> < sectio…" at bounding box center [474, 228] width 426 height 350
click at [432, 124] on div "</ style > <!-- ===== SECTION 1 (WHITE) – Story / Confession ===== --> < sectio…" at bounding box center [474, 228] width 426 height 350
type textarea ""Never Thought Fungus in My Boots Could Put My Family at Risk""
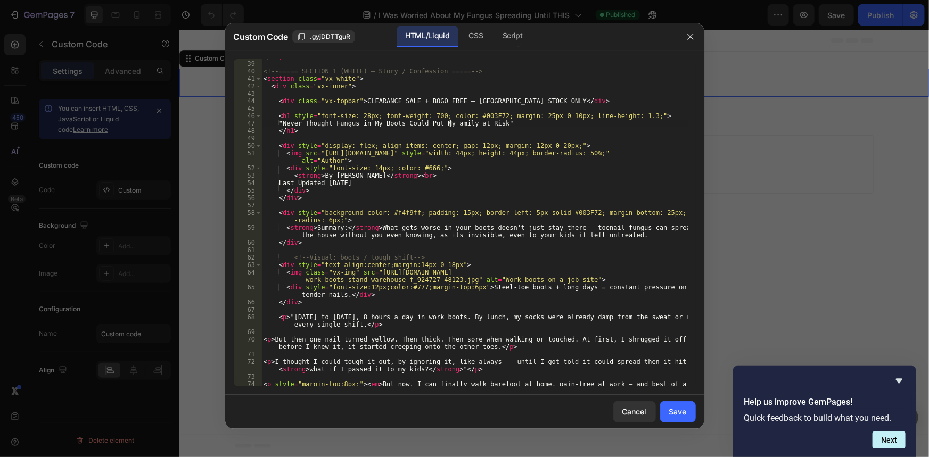
scroll to position [0, 16]
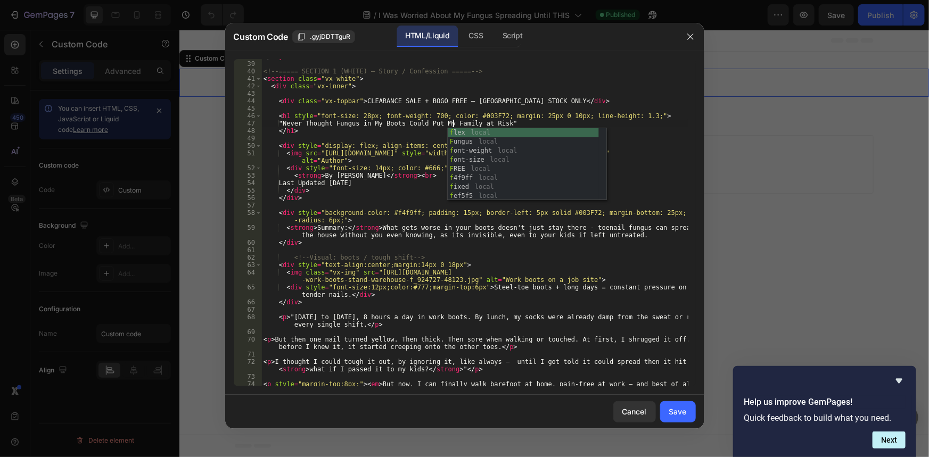
click at [420, 135] on div "</ style > <!-- ===== SECTION 1 (WHITE) – Story / Confession ===== --> < sectio…" at bounding box center [474, 228] width 426 height 350
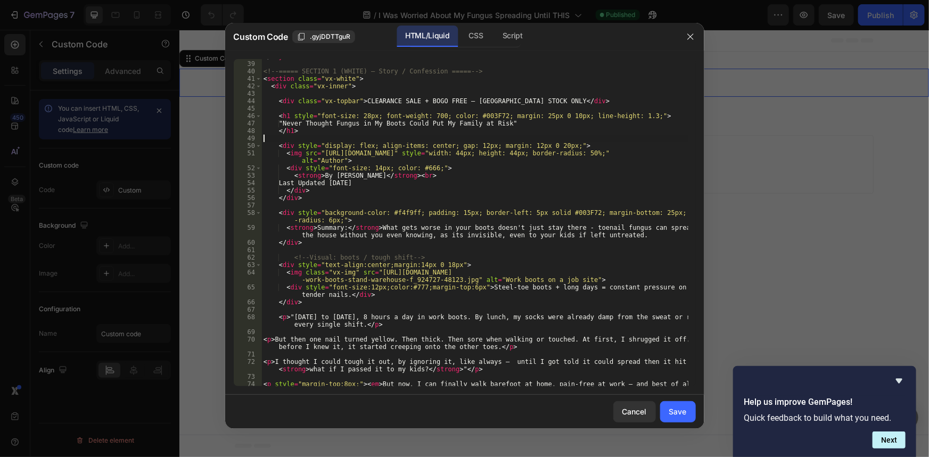
click at [311, 229] on div "</ style > <!-- ===== SECTION 1 (WHITE) – Story / Confession ===== --> < sectio…" at bounding box center [474, 228] width 426 height 350
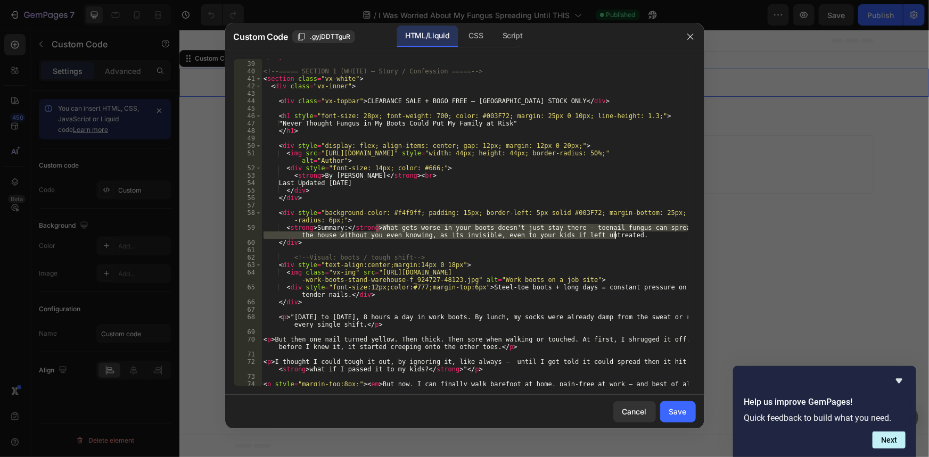
drag, startPoint x: 377, startPoint y: 227, endPoint x: 614, endPoint y: 236, distance: 237.1
click at [614, 236] on div "</ style > <!-- ===== SECTION 1 (WHITE) – Story / Confession ===== --> < sectio…" at bounding box center [474, 228] width 426 height 350
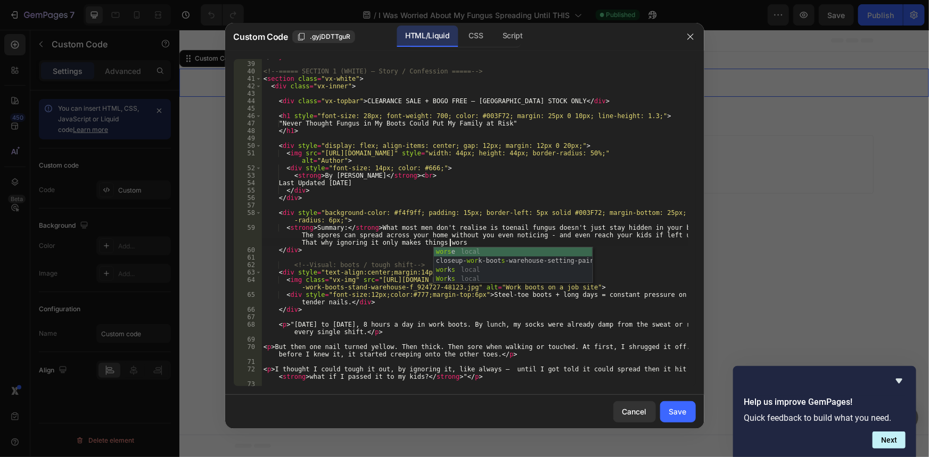
scroll to position [0, 79]
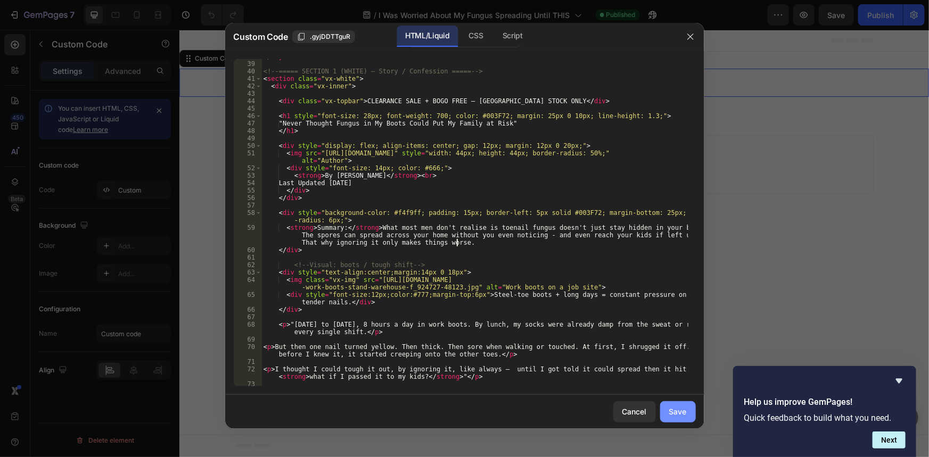
type textarea "<strong>Summary:</strong> What most men don't realise is toenail fungus doesn't…"
click at [674, 409] on div "Save" at bounding box center [678, 411] width 18 height 11
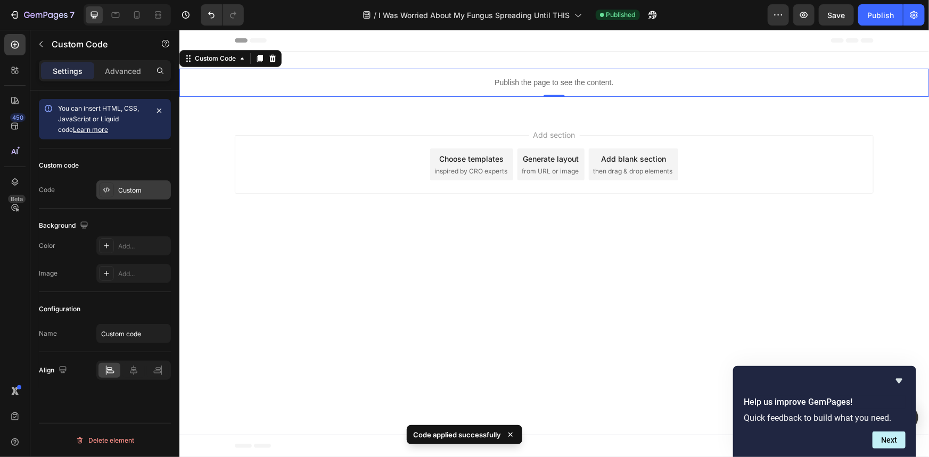
click at [126, 186] on div "Custom" at bounding box center [143, 191] width 50 height 10
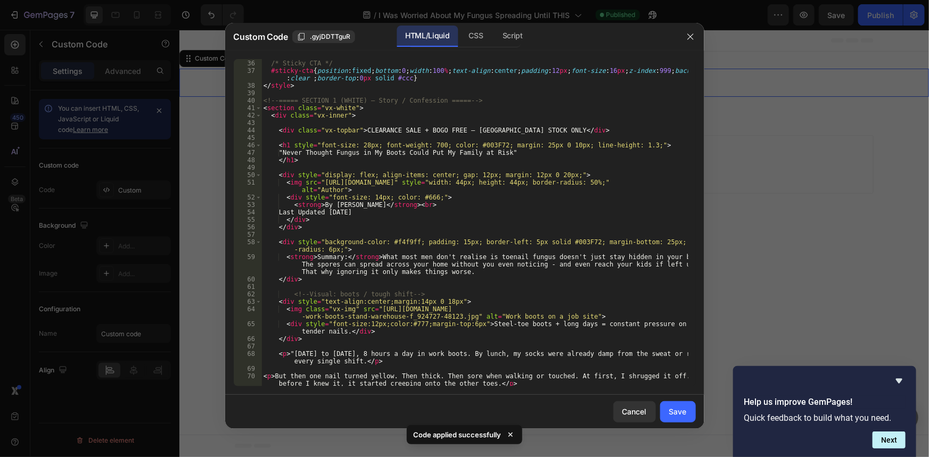
scroll to position [348, 0]
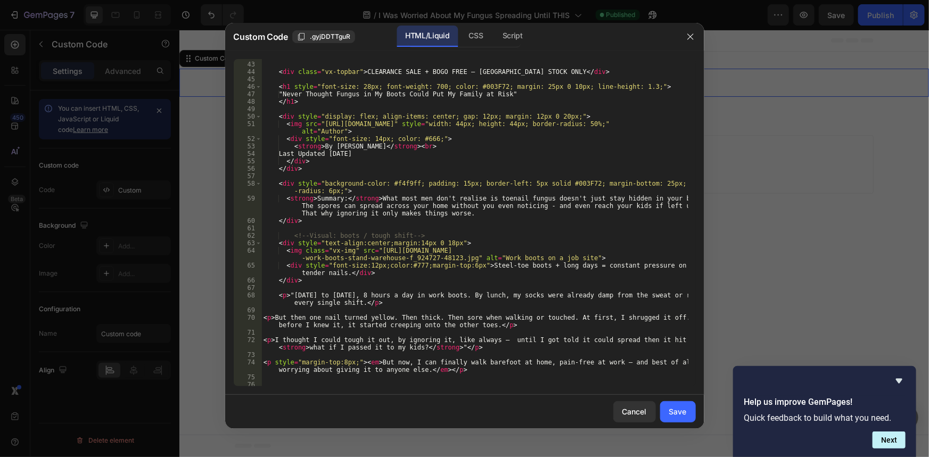
click at [607, 295] on div "< div class = "vx-inner" > < div class = "vx-topbar" > CLEARANCE SALE + BOGO FR…" at bounding box center [474, 224] width 426 height 342
click at [609, 305] on div "< div class = "vx-inner" > < div class = "vx-topbar" > CLEARANCE SALE + BOGO FR…" at bounding box center [474, 224] width 426 height 342
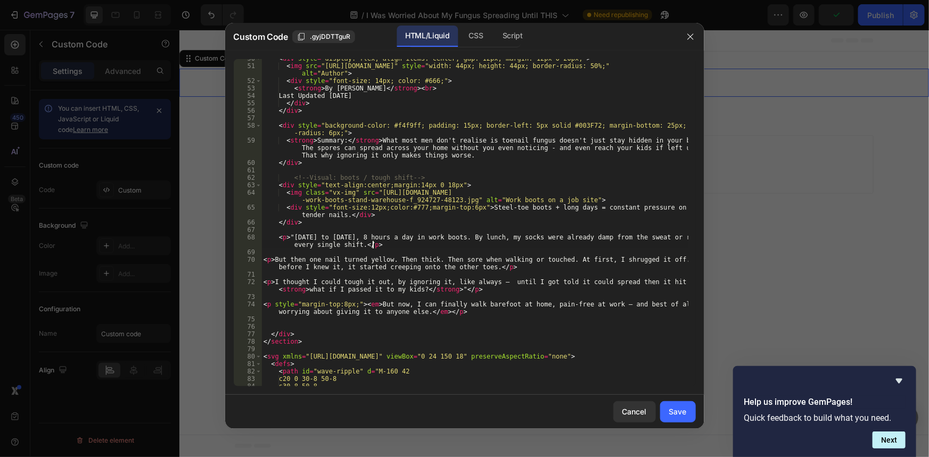
click at [285, 261] on div "< div style = "display: flex; align-items: center; gap: 12px; margin: 12px 0 20…" at bounding box center [474, 226] width 426 height 342
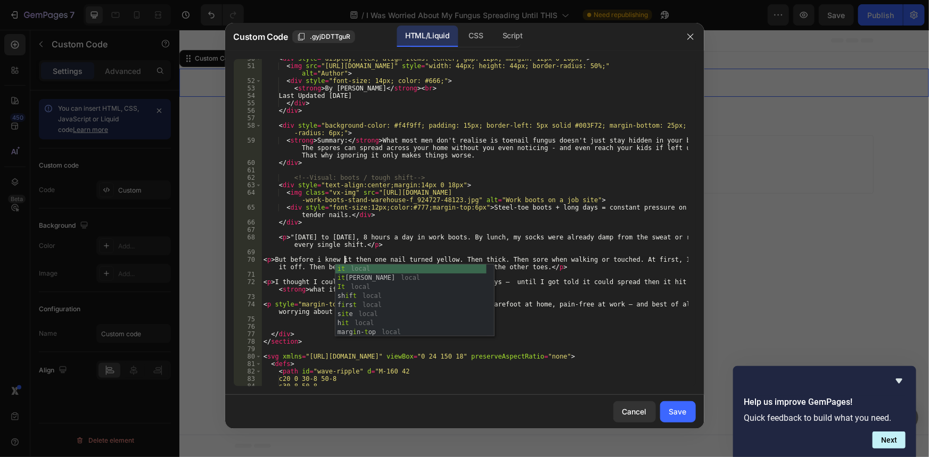
scroll to position [0, 6]
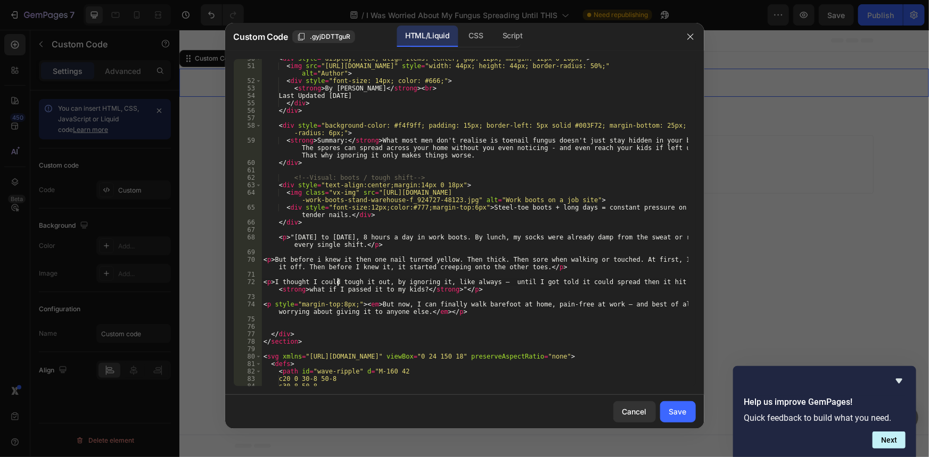
click at [336, 285] on div "< div style = "display: flex; align-items: center; gap: 12px; margin: 12px 0 20…" at bounding box center [474, 226] width 426 height 342
click at [369, 270] on div "< div style = "display: flex; align-items: center; gap: 12px; margin: 12px 0 20…" at bounding box center [474, 226] width 426 height 342
type textarea "<p>But before i knew it then one nail turned yellow. Then thick. Then sore when…"
click at [449, 256] on div "< div style = "display: flex; align-items: center; gap: 12px; margin: 12px 0 20…" at bounding box center [474, 226] width 426 height 342
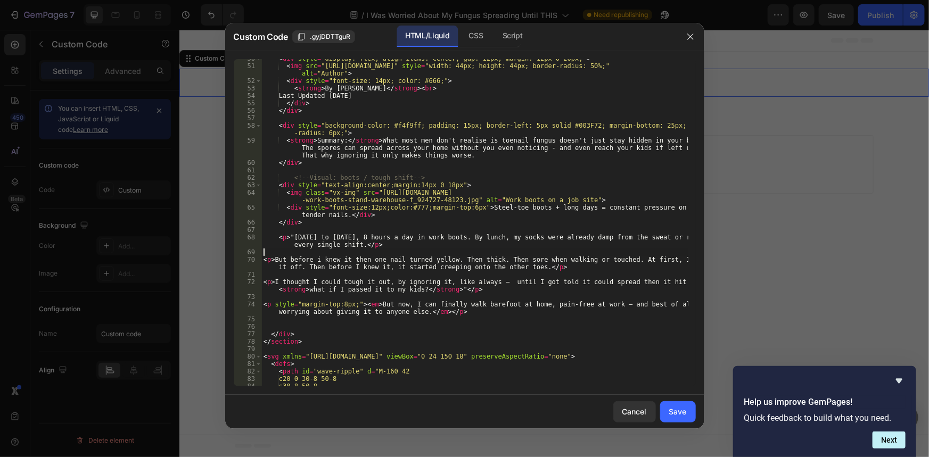
click at [422, 260] on div "< div style = "display: flex; align-items: center; gap: 12px; margin: 12px 0 20…" at bounding box center [474, 226] width 426 height 342
click at [445, 263] on div "< div style = "display: flex; align-items: center; gap: 12px; margin: 12px 0 20…" at bounding box center [474, 226] width 426 height 342
click at [458, 261] on div "< div style = "display: flex; align-items: center; gap: 12px; margin: 12px 0 20…" at bounding box center [474, 226] width 426 height 342
drag, startPoint x: 608, startPoint y: 257, endPoint x: 527, endPoint y: 260, distance: 81.5
click at [527, 260] on div "< div style = "display: flex; align-items: center; gap: 12px; margin: 12px 0 20…" at bounding box center [474, 226] width 426 height 342
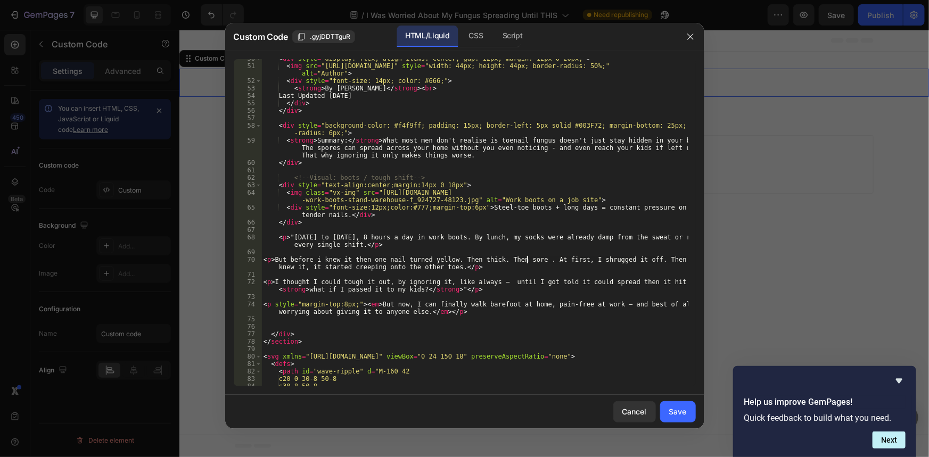
type textarea "<p>But before i knew it then one nail turned yellow. Then thick. Then sore. At …"
click at [555, 276] on div "< div style = "display: flex; align-items: center; gap: 12px; margin: 12px 0 20…" at bounding box center [474, 226] width 426 height 342
click at [598, 266] on div "< div style = "display: flex; align-items: center; gap: 12px; margin: 12px 0 20…" at bounding box center [474, 226] width 426 height 342
type textarea "<p>But before i knew it then one nail turned yellow. Then thick. Then sore. At …"
click at [631, 262] on div "< div style = "display: flex; align-items: center; gap: 12px; margin: 12px 0 20…" at bounding box center [474, 226] width 426 height 342
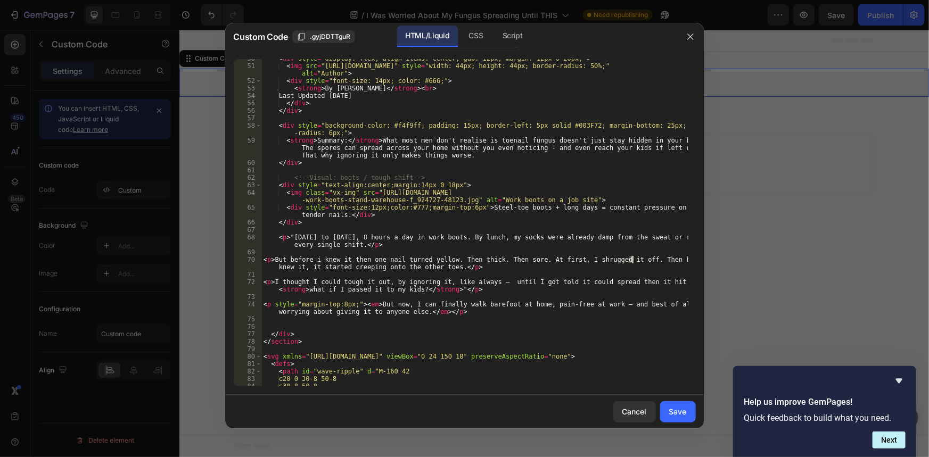
click at [646, 253] on div "< div style = "display: flex; align-items: center; gap: 12px; margin: 12px 0 20…" at bounding box center [474, 226] width 426 height 342
click at [394, 258] on div "< div style = "display: flex; align-items: center; gap: 12px; margin: 12px 0 20…" at bounding box center [474, 226] width 426 height 342
type textarea "<p>But before i knew it then one nail turned yellow. Then thick. Then sore. At …"
click at [335, 262] on div "< div style = "display: flex; align-items: center; gap: 12px; margin: 12px 0 20…" at bounding box center [474, 226] width 426 height 342
click at [330, 270] on div "< div style = "display: flex; align-items: center; gap: 12px; margin: 12px 0 20…" at bounding box center [474, 226] width 426 height 342
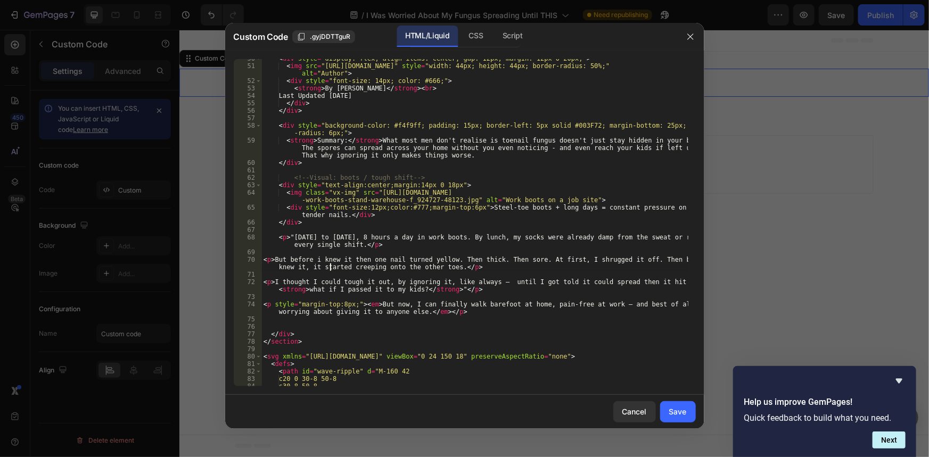
click at [362, 265] on div "< div style = "display: flex; align-items: center; gap: 12px; margin: 12px 0 20…" at bounding box center [474, 226] width 426 height 342
click at [415, 256] on div "< div style = "display: flex; align-items: center; gap: 12px; margin: 12px 0 20…" at bounding box center [474, 226] width 426 height 342
click at [540, 256] on div "< div style = "display: flex; align-items: center; gap: 12px; margin: 12px 0 20…" at bounding box center [474, 226] width 426 height 342
click at [580, 256] on div "< div style = "display: flex; align-items: center; gap: 12px; margin: 12px 0 20…" at bounding box center [474, 226] width 426 height 342
click at [621, 260] on div "< div style = "display: flex; align-items: center; gap: 12px; margin: 12px 0 20…" at bounding box center [474, 226] width 426 height 342
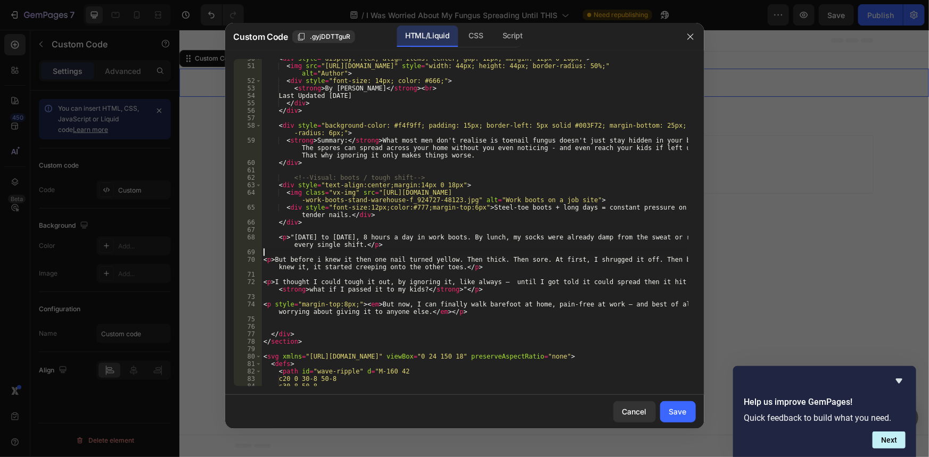
type textarea "<p>But before i knew it then one nail turned yellow. Then thick. Then sore. At …"
click at [668, 260] on div "< div style = "display: flex; align-items: center; gap: 12px; margin: 12px 0 20…" at bounding box center [474, 226] width 426 height 342
click at [635, 258] on div "< div style = "display: flex; align-items: center; gap: 12px; margin: 12px 0 20…" at bounding box center [474, 226] width 426 height 342
click at [343, 262] on div "< div style = "display: flex; align-items: center; gap: 12px; margin: 12px 0 20…" at bounding box center [474, 226] width 426 height 342
click at [458, 259] on div "< div style = "display: flex; align-items: center; gap: 12px; margin: 12px 0 20…" at bounding box center [474, 226] width 426 height 342
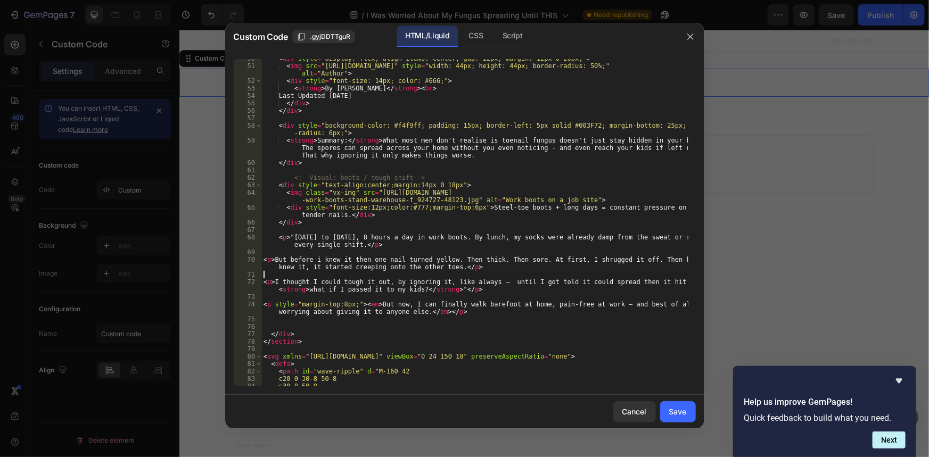
click at [297, 277] on div "< div style = "display: flex; align-items: center; gap: 12px; margin: 12px 0 20…" at bounding box center [474, 226] width 426 height 342
click at [277, 285] on div "< div style = "display: flex; align-items: center; gap: 12px; margin: 12px 0 20…" at bounding box center [474, 226] width 426 height 342
click at [326, 283] on div "< div style = "display: flex; align-items: center; gap: 12px; margin: 12px 0 20…" at bounding box center [474, 226] width 426 height 342
click at [344, 283] on div "< div style = "display: flex; align-items: center; gap: 12px; margin: 12px 0 20…" at bounding box center [474, 226] width 426 height 342
click at [373, 283] on div "< div style = "display: flex; align-items: center; gap: 12px; margin: 12px 0 20…" at bounding box center [474, 226] width 426 height 342
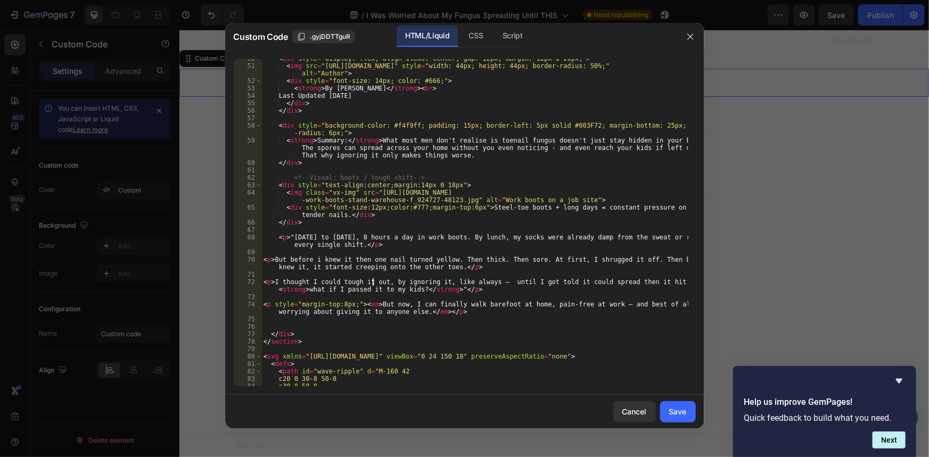
click at [403, 282] on div "< div style = "display: flex; align-items: center; gap: 12px; margin: 12px 0 20…" at bounding box center [474, 226] width 426 height 342
click at [447, 282] on div "< div style = "display: flex; align-items: center; gap: 12px; margin: 12px 0 20…" at bounding box center [474, 226] width 426 height 342
click at [391, 284] on div "< div style = "display: flex; align-items: center; gap: 12px; margin: 12px 0 20…" at bounding box center [474, 226] width 426 height 342
click at [420, 282] on div "< div style = "display: flex; align-items: center; gap: 12px; margin: 12px 0 20…" at bounding box center [474, 226] width 426 height 342
drag, startPoint x: 437, startPoint y: 282, endPoint x: 455, endPoint y: 283, distance: 17.6
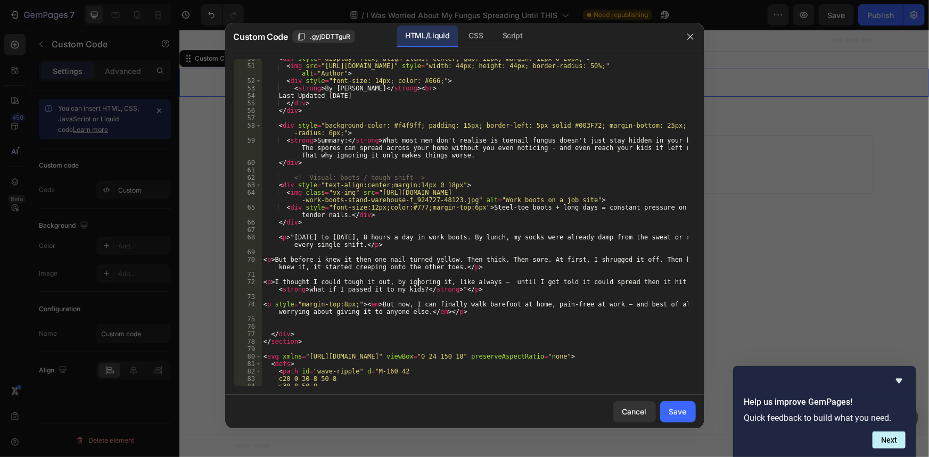
click at [438, 282] on div "< div style = "display: flex; align-items: center; gap: 12px; margin: 12px 0 20…" at bounding box center [474, 226] width 426 height 342
click at [465, 283] on div "< div style = "display: flex; align-items: center; gap: 12px; margin: 12px 0 20…" at bounding box center [474, 226] width 426 height 342
click at [436, 283] on div "< div style = "display: flex; align-items: center; gap: 12px; margin: 12px 0 20…" at bounding box center [474, 226] width 426 height 342
click at [476, 281] on div "< div style = "display: flex; align-items: center; gap: 12px; margin: 12px 0 20…" at bounding box center [474, 226] width 426 height 342
click at [436, 284] on div "< div style = "display: flex; align-items: center; gap: 12px; margin: 12px 0 20…" at bounding box center [474, 226] width 426 height 342
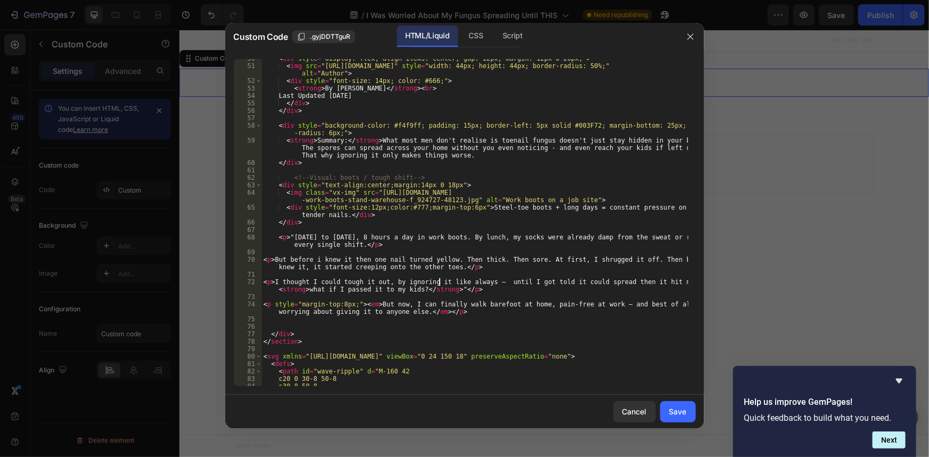
scroll to position [0, 15]
drag, startPoint x: 443, startPoint y: 290, endPoint x: 450, endPoint y: 291, distance: 7.0
click at [443, 291] on div "< div style = "display: flex; align-items: center; gap: 12px; margin: 12px 0 20…" at bounding box center [474, 226] width 426 height 342
drag, startPoint x: 504, startPoint y: 282, endPoint x: 489, endPoint y: 285, distance: 15.8
click at [489, 285] on div "< div style = "display: flex; align-items: center; gap: 12px; margin: 12px 0 20…" at bounding box center [474, 226] width 426 height 342
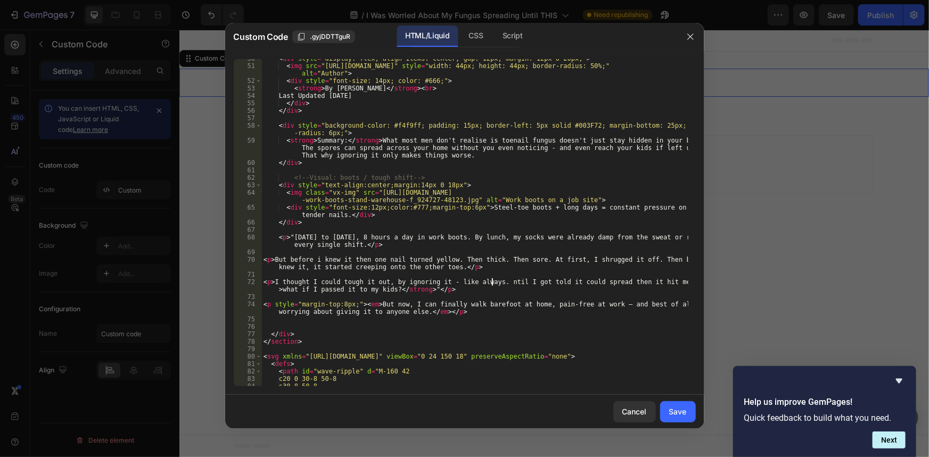
scroll to position [0, 19]
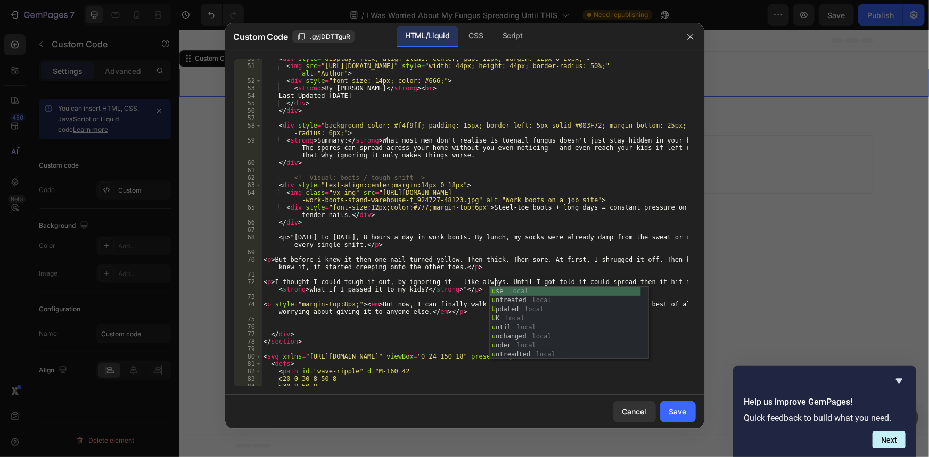
click at [490, 292] on div "u se local u ntreated local U pdated local U K local u ntil local u nchanged lo…" at bounding box center [565, 332] width 151 height 90
click at [489, 266] on div "< div style = "display: flex; align-items: center; gap: 12px; margin: 12px 0 20…" at bounding box center [474, 226] width 426 height 342
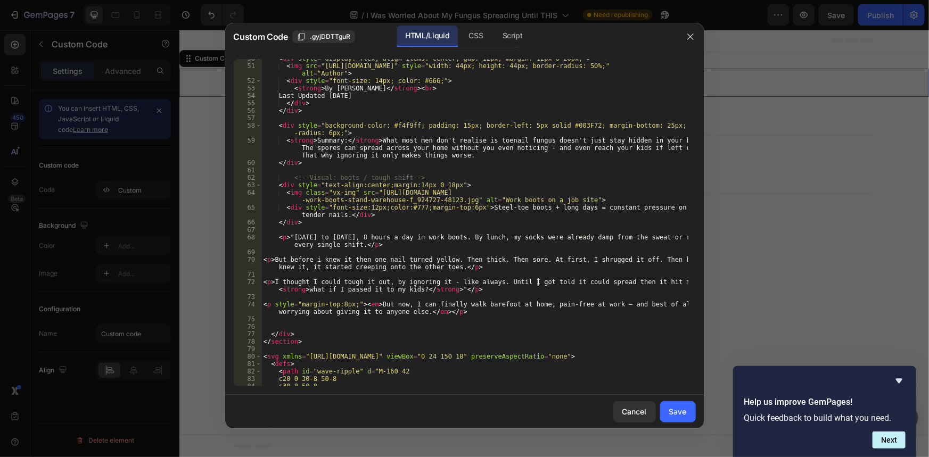
click at [538, 283] on div "< div style = "display: flex; align-items: center; gap: 12px; margin: 12px 0 20…" at bounding box center [474, 226] width 426 height 342
click at [538, 284] on div "< div style = "display: flex; align-items: center; gap: 12px; margin: 12px 0 20…" at bounding box center [474, 226] width 426 height 342
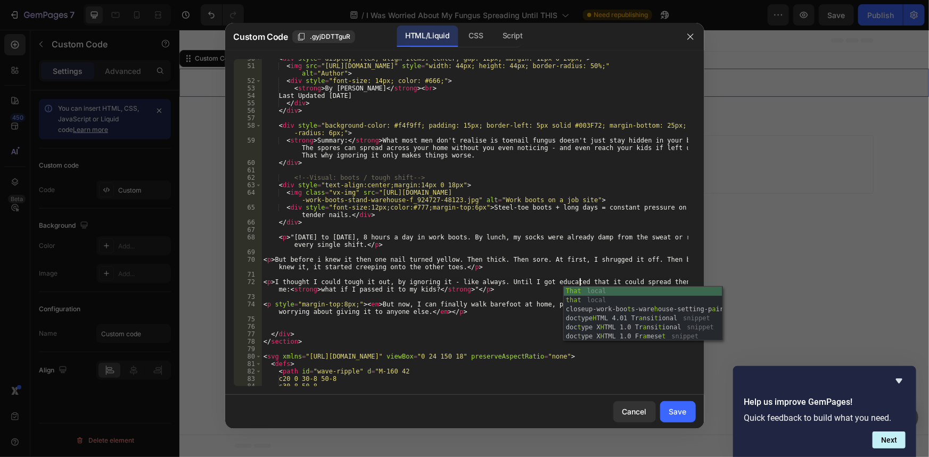
scroll to position [0, 27]
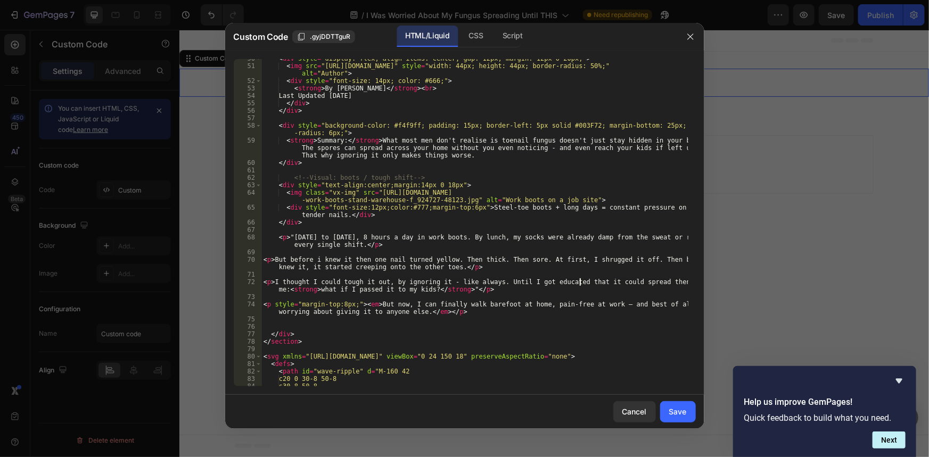
click at [562, 305] on div "< div style = "display: flex; align-items: center; gap: 12px; margin: 12px 0 20…" at bounding box center [474, 226] width 426 height 342
type textarea "<p style="margin-top:8px;"><em>But now, I can finally walk barefoot at home, pa…"
click at [573, 298] on div "< div style = "display: flex; align-items: center; gap: 12px; margin: 12px 0 20…" at bounding box center [474, 226] width 426 height 342
drag, startPoint x: 457, startPoint y: 294, endPoint x: 422, endPoint y: 294, distance: 35.7
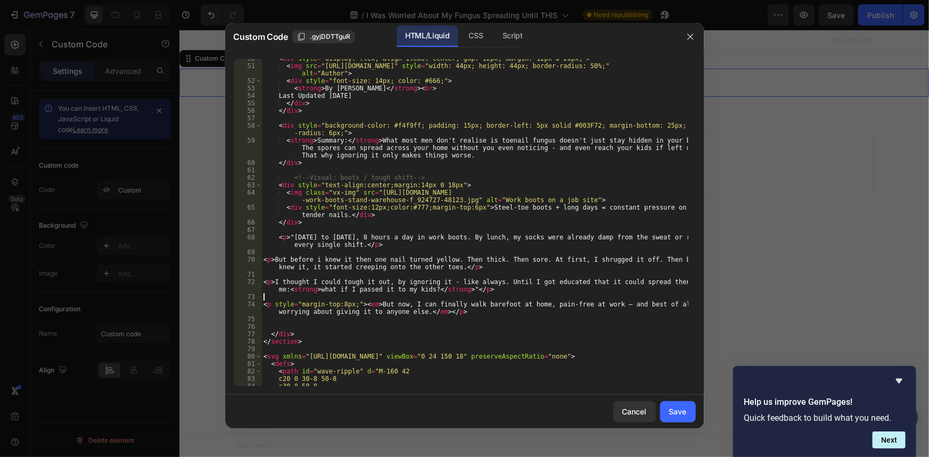
click at [457, 294] on div "< div style = "display: flex; align-items: center; gap: 12px; margin: 12px 0 20…" at bounding box center [474, 226] width 426 height 342
click at [342, 293] on div "< div style = "display: flex; align-items: center; gap: 12px; margin: 12px 0 20…" at bounding box center [474, 226] width 426 height 342
drag, startPoint x: 657, startPoint y: 282, endPoint x: 288, endPoint y: 290, distance: 369.0
click at [288, 290] on div "< div style = "display: flex; align-items: center; gap: 12px; margin: 12px 0 20…" at bounding box center [474, 226] width 426 height 342
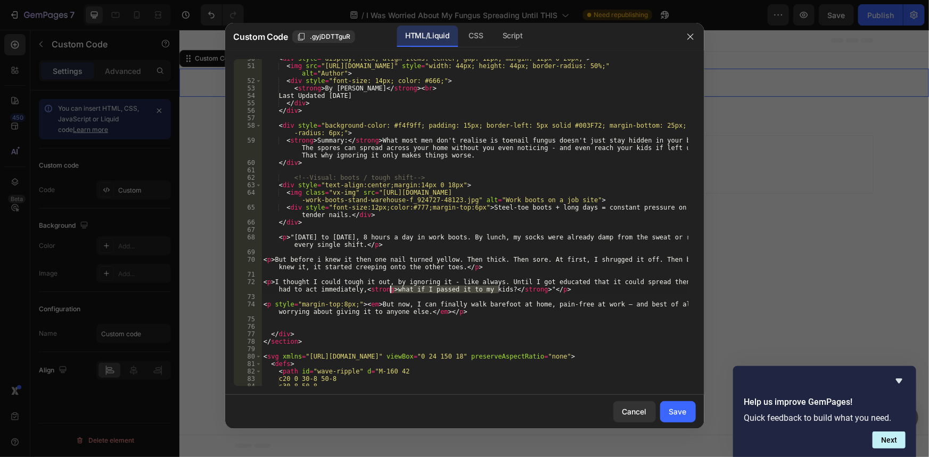
drag, startPoint x: 499, startPoint y: 292, endPoint x: 390, endPoint y: 291, distance: 108.6
click at [390, 291] on div "< div style = "display: flex; align-items: center; gap: 12px; margin: 12px 0 20…" at bounding box center [474, 226] width 426 height 342
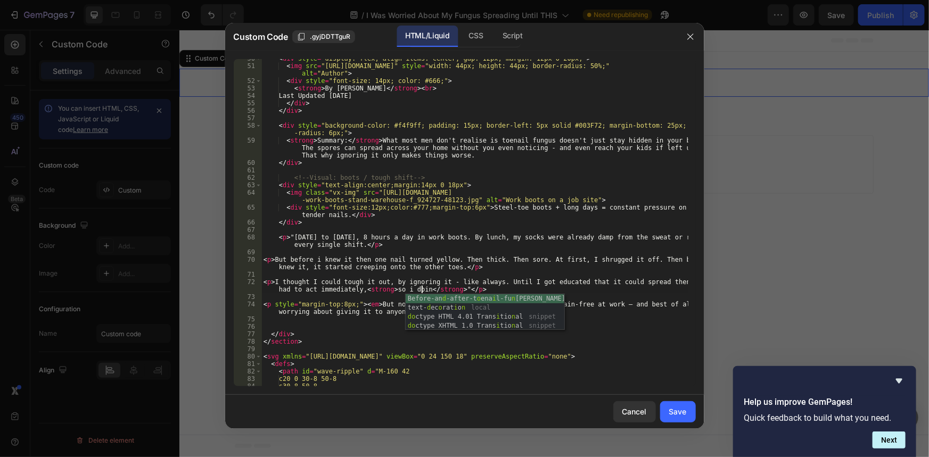
scroll to position [0, 47]
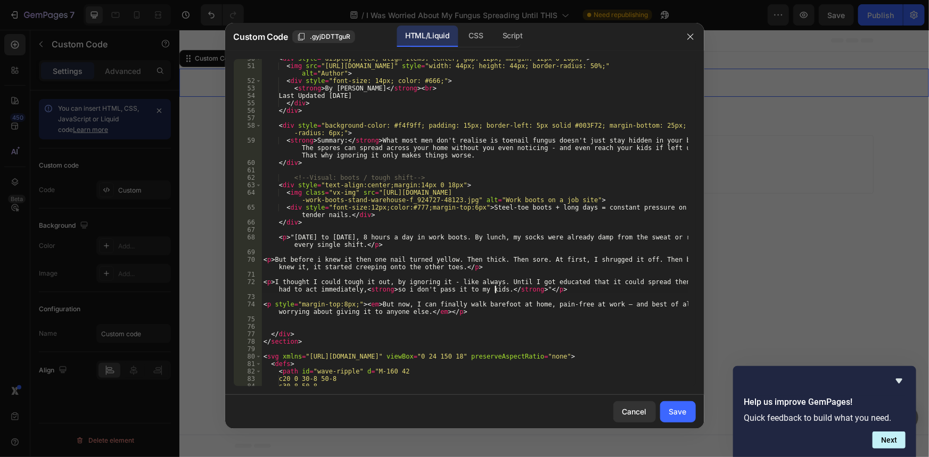
click at [395, 313] on div "< div style = "display: flex; align-items: center; gap: 12px; margin: 12px 0 20…" at bounding box center [474, 226] width 426 height 342
click at [389, 307] on div "< div style = "display: flex; align-items: center; gap: 12px; margin: 12px 0 20…" at bounding box center [474, 226] width 426 height 342
click at [394, 307] on div "< div style = "display: flex; align-items: center; gap: 12px; margin: 12px 0 20…" at bounding box center [474, 226] width 426 height 342
click at [430, 303] on div "< div style = "display: flex; align-items: center; gap: 12px; margin: 12px 0 20…" at bounding box center [474, 226] width 426 height 342
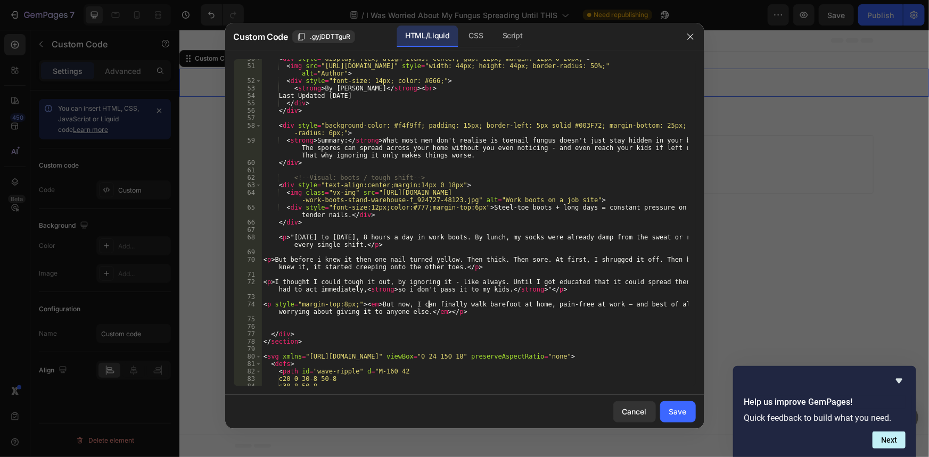
click at [372, 302] on div "< div style = "display: flex; align-items: center; gap: 12px; margin: 12px 0 20…" at bounding box center [474, 226] width 426 height 342
click at [446, 314] on div "< div style = "display: flex; align-items: center; gap: 12px; margin: 12px 0 20…" at bounding box center [474, 226] width 426 height 342
click at [403, 304] on div "< div style = "display: flex; align-items: center; gap: 12px; margin: 12px 0 20…" at bounding box center [474, 226] width 426 height 342
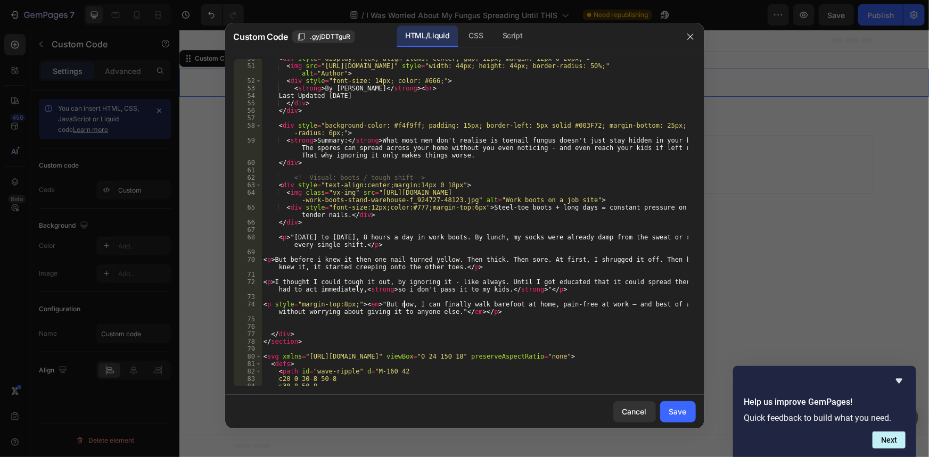
click at [405, 306] on div "< div style = "display: flex; align-items: center; gap: 12px; margin: 12px 0 20…" at bounding box center [474, 226] width 426 height 342
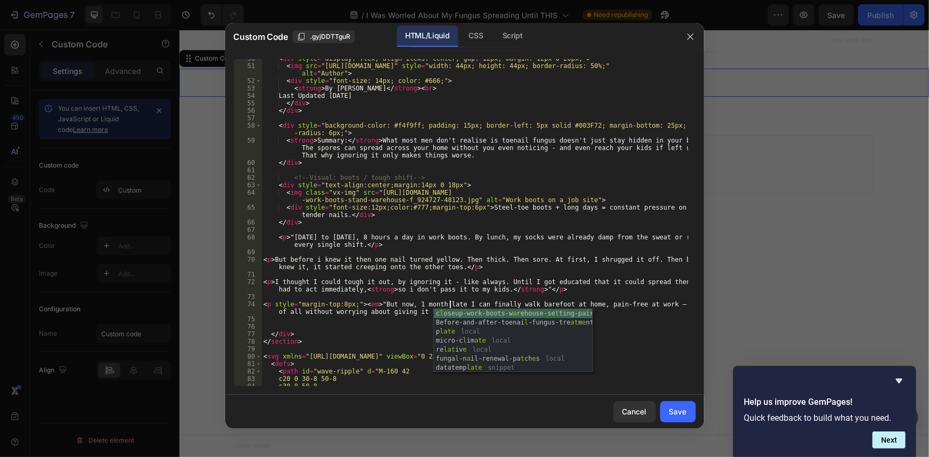
type textarea "<p style="margin-top:8px;"><em>"But now, [DATE] I can finally walk barefoot at …"
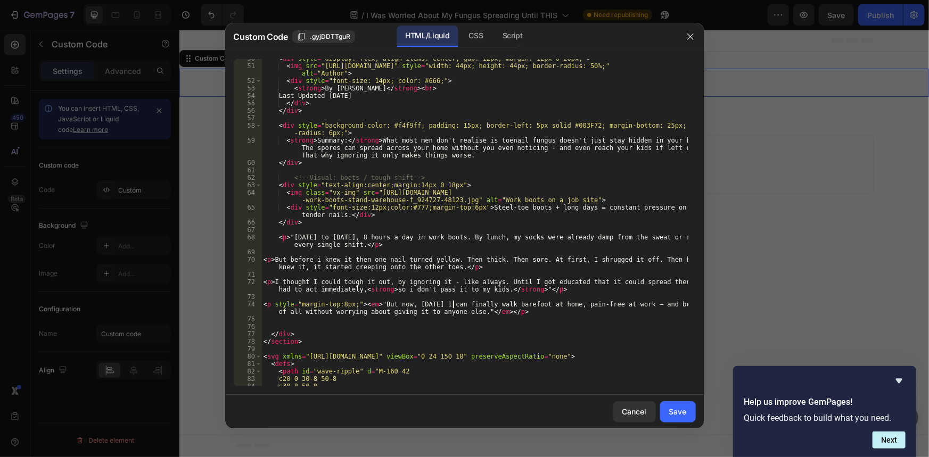
click at [407, 307] on div "< div style = "display: flex; align-items: center; gap: 12px; margin: 12px 0 20…" at bounding box center [474, 226] width 426 height 342
click at [421, 310] on div "< div style = "display: flex; align-items: center; gap: 12px; margin: 12px 0 20…" at bounding box center [474, 226] width 426 height 342
click at [431, 316] on div "< div style = "display: flex; align-items: center; gap: 12px; margin: 12px 0 20…" at bounding box center [474, 226] width 426 height 342
click at [524, 304] on div "< div style = "display: flex; align-items: center; gap: 12px; margin: 12px 0 20…" at bounding box center [474, 226] width 426 height 342
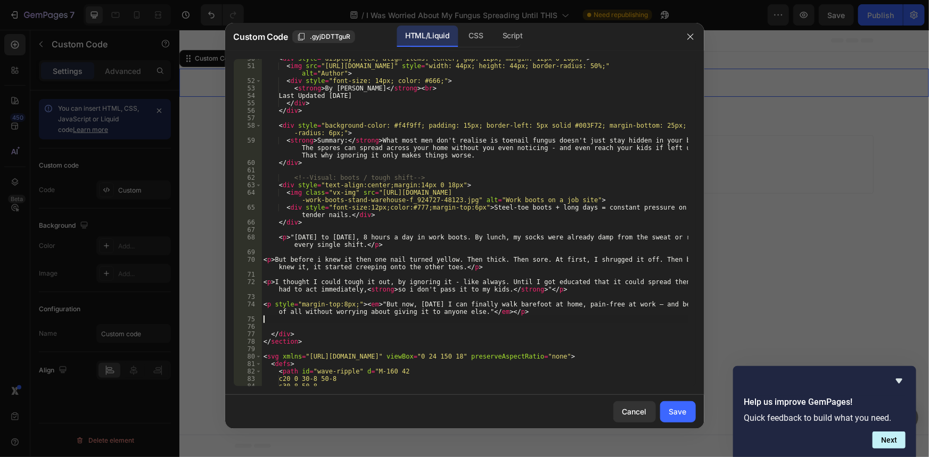
type textarea "<p style="margin-top:8px;"><em>"But now, [DATE] I can finally walk barefoot at …"
click at [543, 304] on div "< div style = "display: flex; align-items: center; gap: 12px; margin: 12px 0 20…" at bounding box center [474, 226] width 426 height 342
click at [583, 317] on div "< div style = "display: flex; align-items: center; gap: 12px; margin: 12px 0 20…" at bounding box center [474, 226] width 426 height 342
drag, startPoint x: 580, startPoint y: 303, endPoint x: 508, endPoint y: 307, distance: 72.0
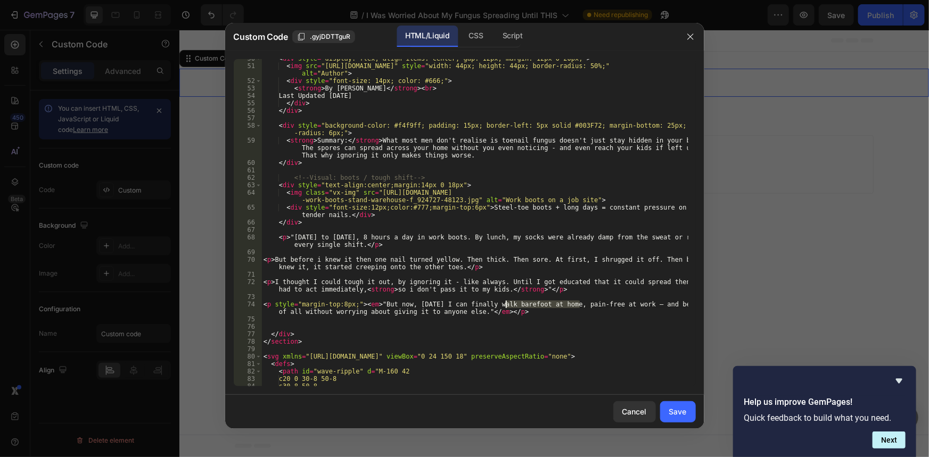
click at [508, 307] on div "< div style = "display: flex; align-items: center; gap: 12px; margin: 12px 0 20…" at bounding box center [474, 226] width 426 height 342
click at [580, 310] on div "< div style = "display: flex; align-items: center; gap: 12px; margin: 12px 0 20…" at bounding box center [474, 226] width 426 height 342
click at [306, 311] on div "< div style = "display: flex; align-items: center; gap: 12px; margin: 12px 0 20…" at bounding box center [474, 226] width 426 height 342
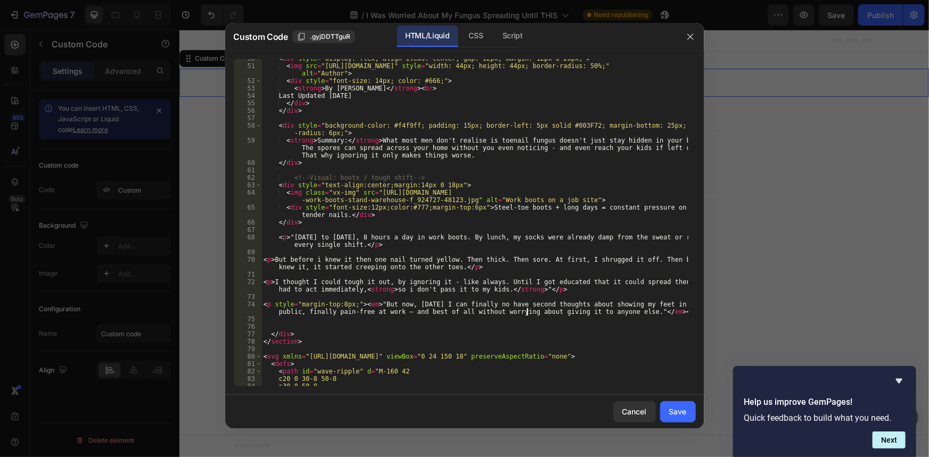
click at [526, 315] on div "< div style = "display: flex; align-items: center; gap: 12px; margin: 12px 0 20…" at bounding box center [474, 226] width 426 height 342
click at [499, 313] on div "< div style = "display: flex; align-items: center; gap: 12px; margin: 12px 0 20…" at bounding box center [474, 226] width 426 height 342
click at [431, 310] on div "< div style = "display: flex; align-items: center; gap: 12px; margin: 12px 0 20…" at bounding box center [474, 226] width 426 height 342
click at [479, 310] on div "< div style = "display: flex; align-items: center; gap: 12px; margin: 12px 0 20…" at bounding box center [474, 226] width 426 height 342
click at [476, 311] on div "< div style = "display: flex; align-items: center; gap: 12px; margin: 12px 0 20…" at bounding box center [474, 226] width 426 height 342
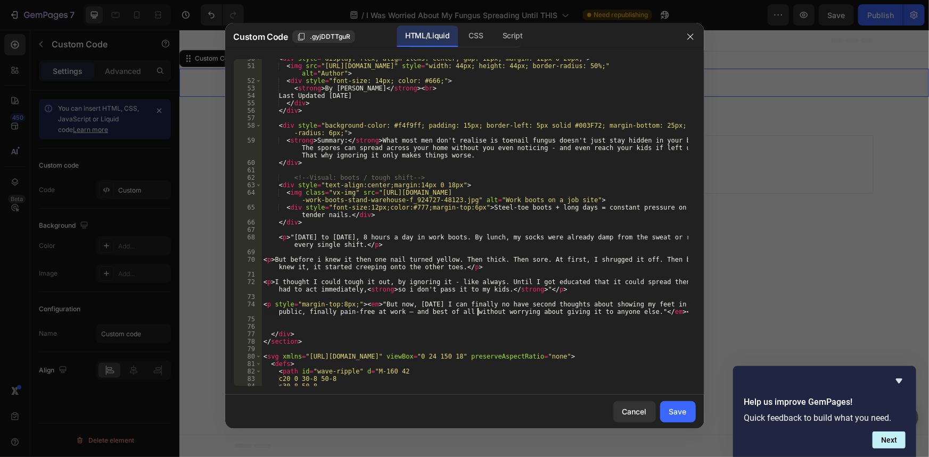
click at [476, 311] on div "< div style = "display: flex; align-items: center; gap: 12px; margin: 12px 0 20…" at bounding box center [474, 226] width 426 height 342
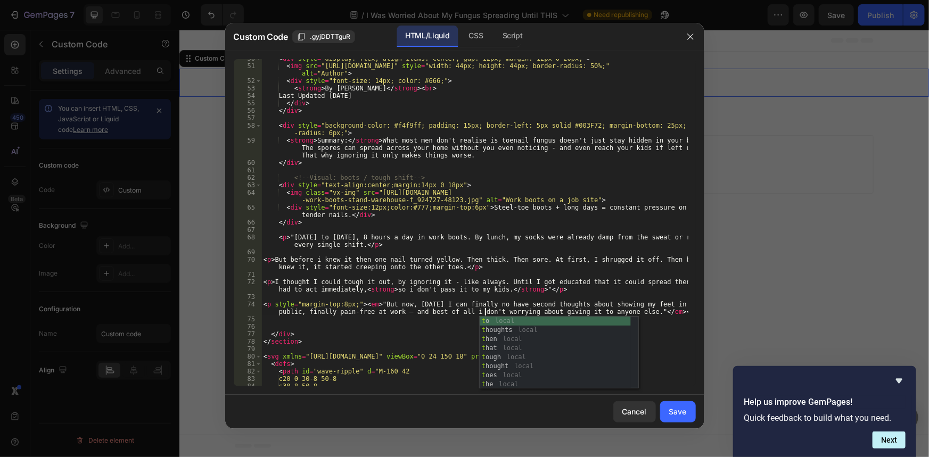
scroll to position [0, 52]
click at [549, 290] on div "< div style = "display: flex; align-items: center; gap: 12px; margin: 12px 0 20…" at bounding box center [474, 226] width 426 height 342
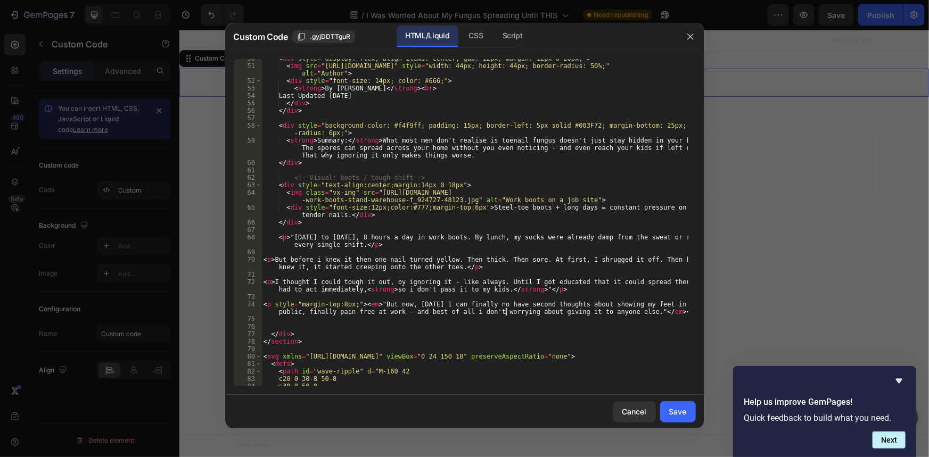
click at [506, 311] on div "< div style = "display: flex; align-items: center; gap: 12px; margin: 12px 0 20…" at bounding box center [474, 226] width 426 height 342
click at [505, 311] on div "< div style = "display: flex; align-items: center; gap: 12px; margin: 12px 0 20…" at bounding box center [474, 226] width 426 height 342
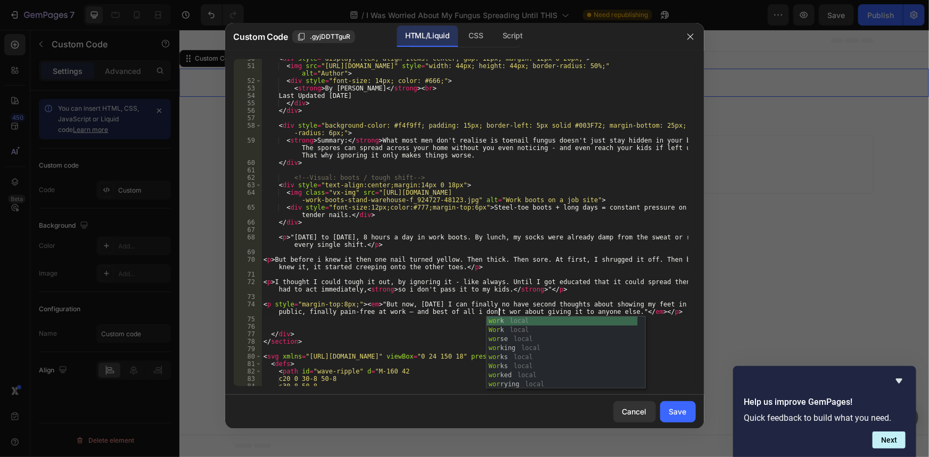
scroll to position [0, 53]
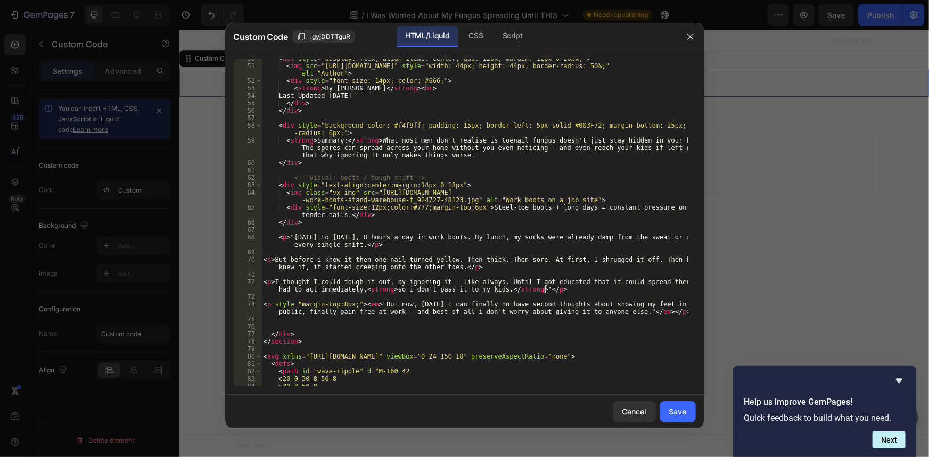
click at [560, 291] on div "< div style = "display: flex; align-items: center; gap: 12px; margin: 12px 0 20…" at bounding box center [474, 226] width 426 height 342
click at [615, 315] on div "< div style = "display: flex; align-items: center; gap: 12px; margin: 12px 0 20…" at bounding box center [474, 226] width 426 height 342
click at [593, 312] on div "< div style = "display: flex; align-items: center; gap: 12px; margin: 12px 0 20…" at bounding box center [474, 226] width 426 height 342
click at [493, 316] on div "< div style = "display: flex; align-items: center; gap: 12px; margin: 12px 0 20…" at bounding box center [474, 226] width 426 height 342
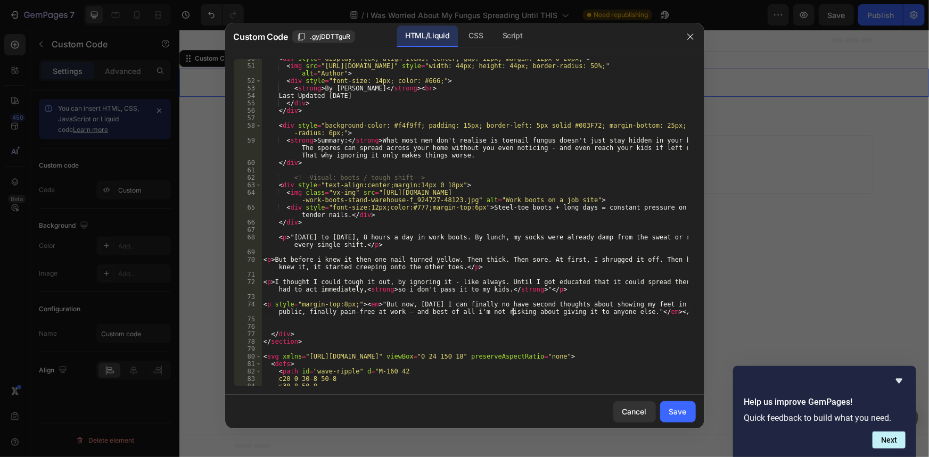
scroll to position [0, 54]
click at [521, 313] on div "< div style = "display: flex; align-items: center; gap: 12px; margin: 12px 0 20…" at bounding box center [474, 226] width 426 height 342
drag, startPoint x: 602, startPoint y: 315, endPoint x: 609, endPoint y: 318, distance: 8.1
click at [602, 315] on div "< div style = "display: flex; align-items: center; gap: 12px; margin: 12px 0 20…" at bounding box center [474, 226] width 426 height 342
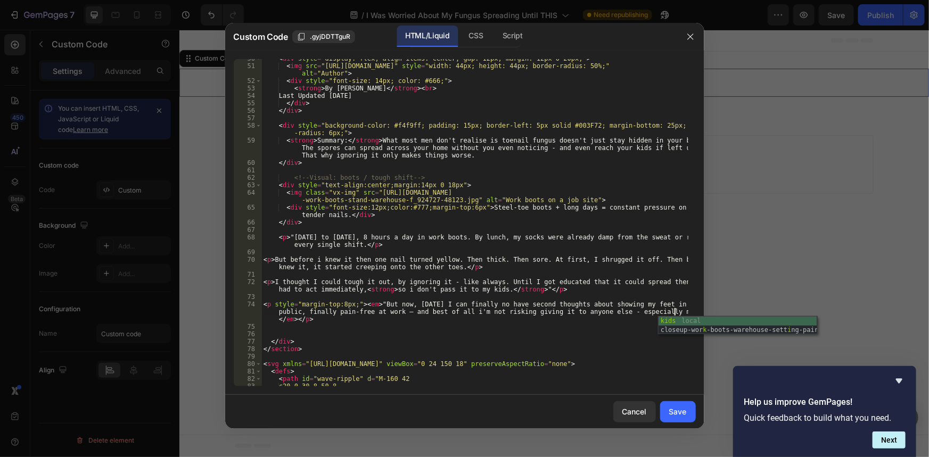
scroll to position [0, 68]
click at [467, 304] on div "< div style = "display: flex; align-items: center; gap: 12px; margin: 12px 0 20…" at bounding box center [474, 226] width 426 height 342
drag, startPoint x: 515, startPoint y: 303, endPoint x: 492, endPoint y: 303, distance: 22.9
click at [493, 303] on div "< div style = "display: flex; align-items: center; gap: 12px; margin: 12px 0 20…" at bounding box center [474, 226] width 426 height 342
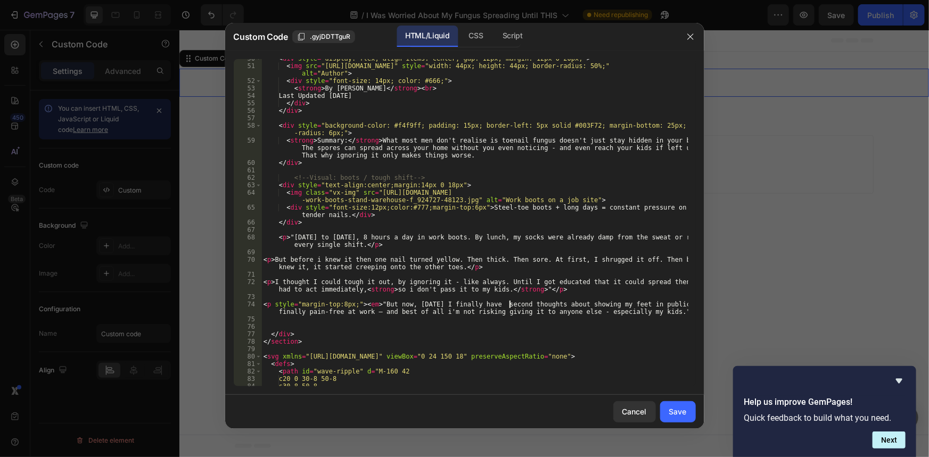
scroll to position [0, 21]
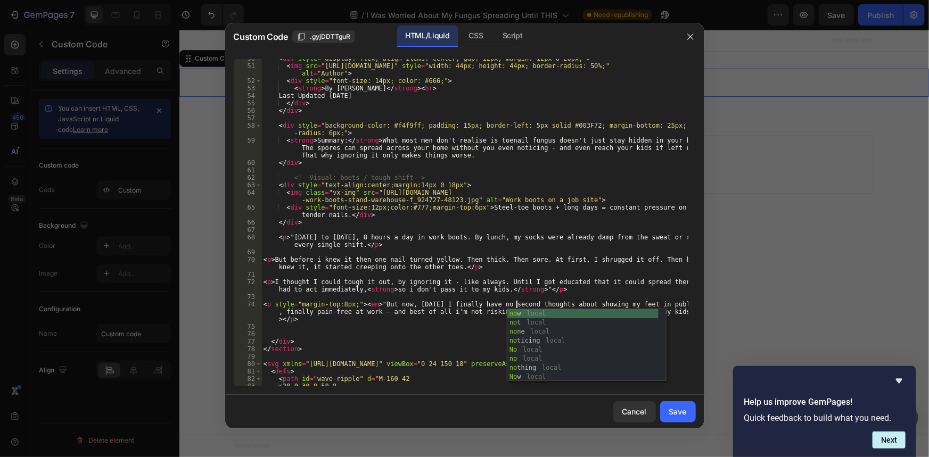
click at [470, 303] on div "< div style = "display: flex; align-items: center; gap: 12px; margin: 12px 0 20…" at bounding box center [474, 226] width 426 height 342
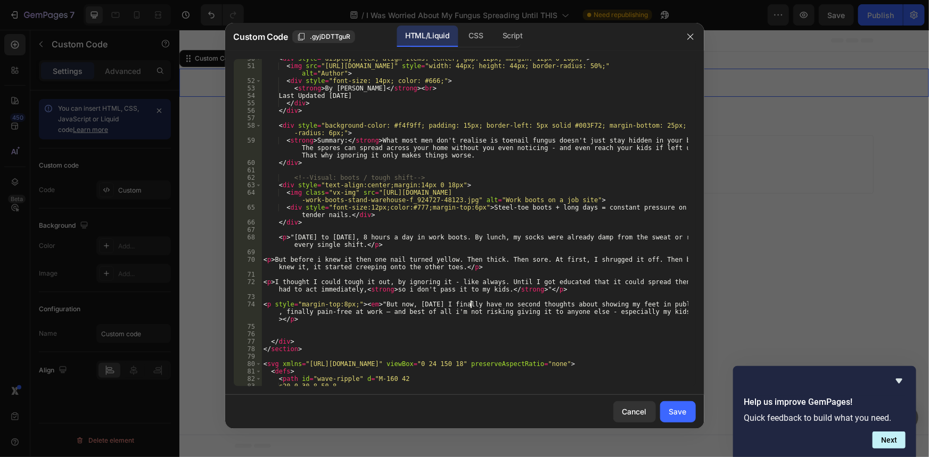
click at [302, 311] on div "< div style = "display: flex; align-items: center; gap: 12px; margin: 12px 0 20…" at bounding box center [474, 226] width 426 height 342
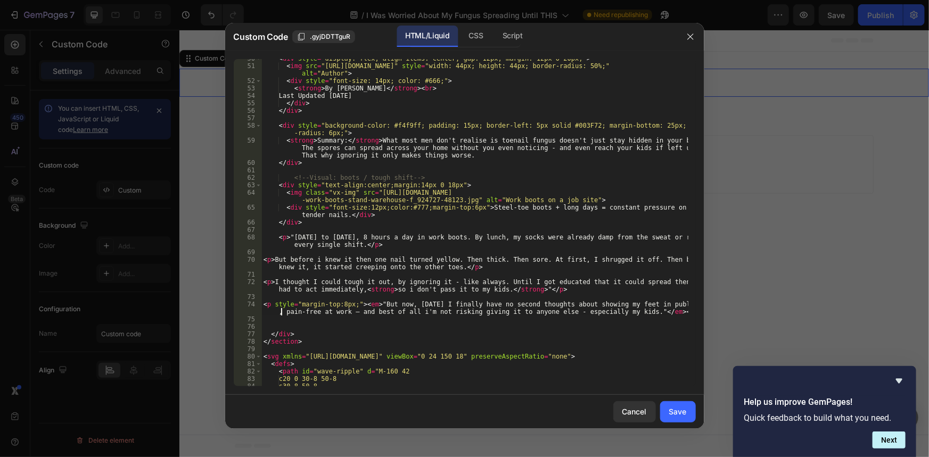
click at [383, 332] on div "< div style = "display: flex; align-items: center; gap: 12px; margin: 12px 0 20…" at bounding box center [474, 226] width 426 height 342
click at [332, 314] on div "< div style = "display: flex; align-items: center; gap: 12px; margin: 12px 0 20…" at bounding box center [474, 226] width 426 height 342
drag, startPoint x: 344, startPoint y: 314, endPoint x: 319, endPoint y: 313, distance: 24.5
click at [319, 313] on div "< div style = "display: flex; align-items: center; gap: 12px; margin: 12px 0 20…" at bounding box center [474, 226] width 426 height 342
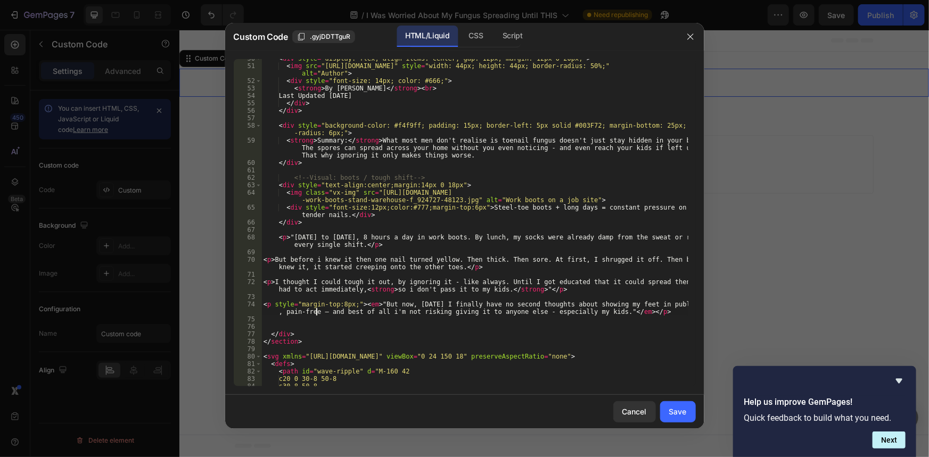
click at [322, 314] on div "< div style = "display: flex; align-items: center; gap: 12px; margin: 12px 0 20…" at bounding box center [474, 226] width 426 height 342
click at [357, 315] on div "< div style = "display: flex; align-items: center; gap: 12px; margin: 12px 0 20…" at bounding box center [474, 226] width 426 height 342
click at [397, 307] on div "< div style = "display: flex; align-items: center; gap: 12px; margin: 12px 0 20…" at bounding box center [474, 226] width 426 height 342
click at [435, 314] on div "< div style = "display: flex; align-items: center; gap: 12px; margin: 12px 0 20…" at bounding box center [474, 226] width 426 height 342
click at [321, 311] on div "< div style = "display: flex; align-items: center; gap: 12px; margin: 12px 0 20…" at bounding box center [474, 226] width 426 height 342
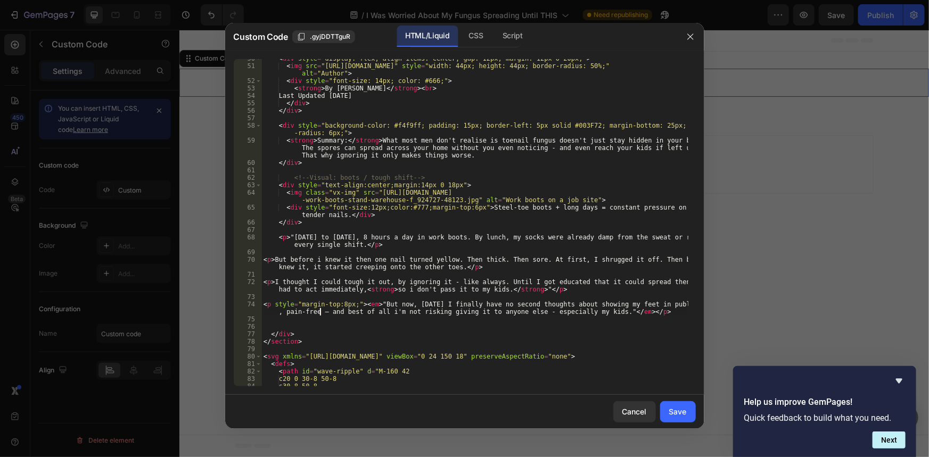
click at [322, 311] on div "< div style = "display: flex; align-items: center; gap: 12px; margin: 12px 0 20…" at bounding box center [474, 226] width 426 height 342
click at [447, 265] on div "< div style = "display: flex; align-items: center; gap: 12px; margin: 12px 0 20…" at bounding box center [474, 226] width 426 height 342
type textarea "<p>But before i knew it then one nail turned yellow. Then thick. Then sore. At …"
click at [465, 300] on div "< div style = "display: flex; align-items: center; gap: 12px; margin: 12px 0 20…" at bounding box center [474, 226] width 426 height 342
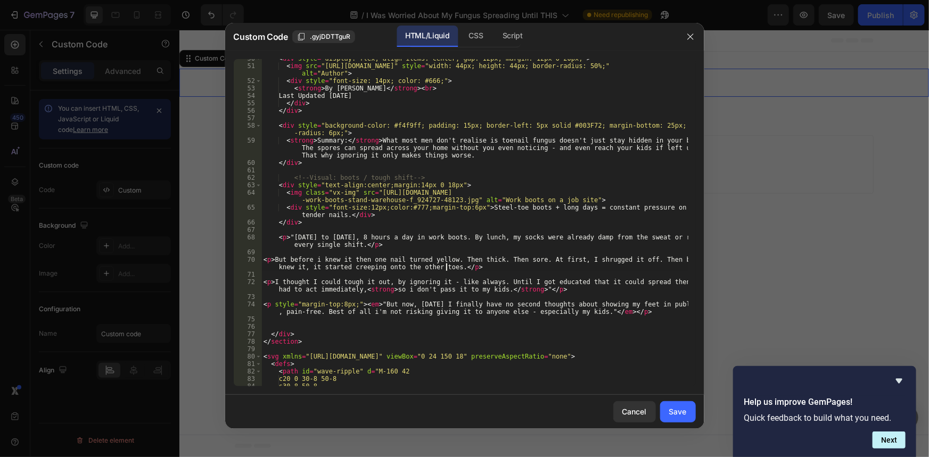
scroll to position [0, 0]
click at [475, 316] on div "< div style = "display: flex; align-items: center; gap: 12px; margin: 12px 0 20…" at bounding box center [474, 226] width 426 height 342
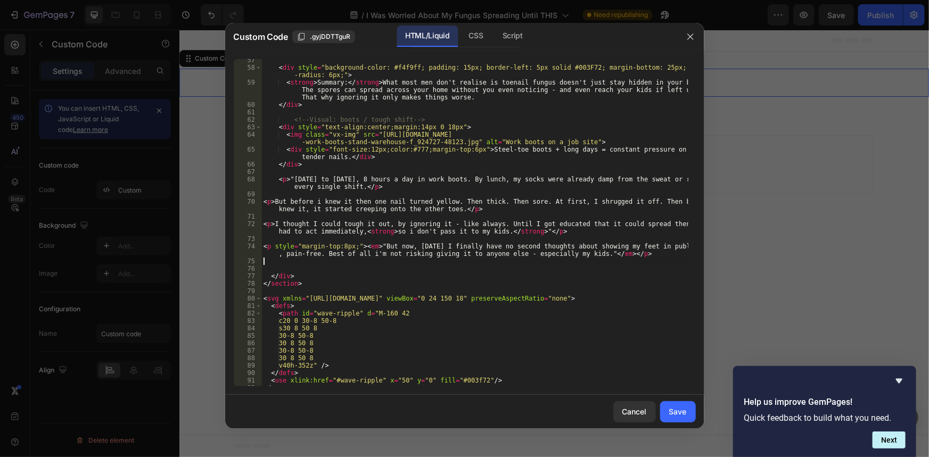
scroll to position [464, 0]
click at [279, 255] on div "< div style = "background-color: #f4f9ff; padding: 15px; border-left: 5px solid…" at bounding box center [474, 227] width 426 height 342
click at [419, 251] on div "< div style = "background-color: #f4f9ff; padding: 15px; border-left: 5px solid…" at bounding box center [474, 227] width 426 height 342
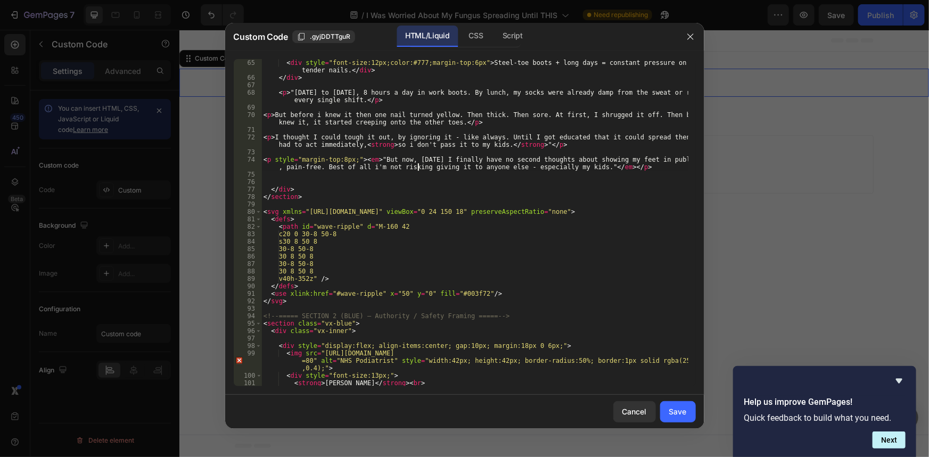
scroll to position [435, 0]
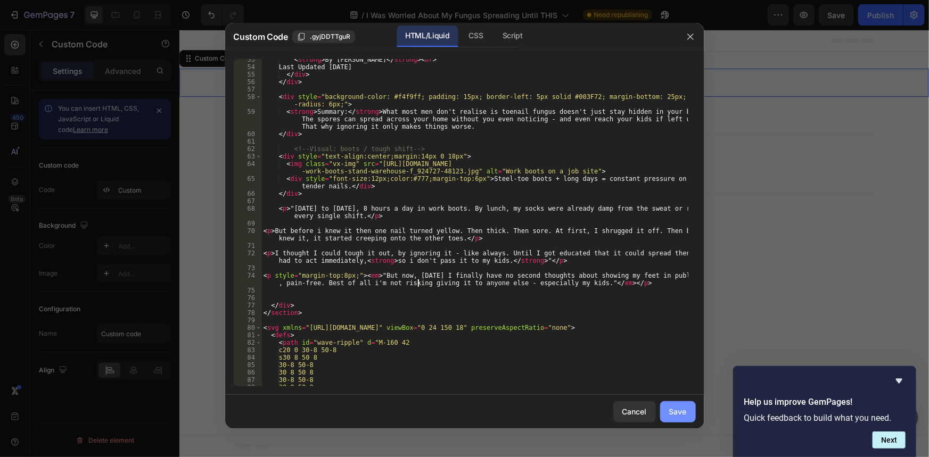
type textarea "<p style="margin-top:8px;"><em>"But now, [DATE] I finally have no second though…"
click at [676, 411] on div "Save" at bounding box center [678, 411] width 18 height 11
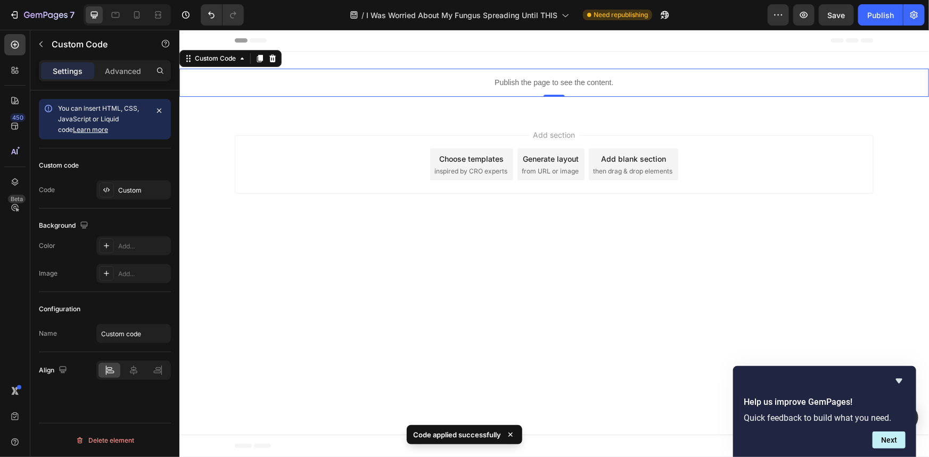
click at [855, 18] on div "Preview Save Publish" at bounding box center [846, 14] width 157 height 21
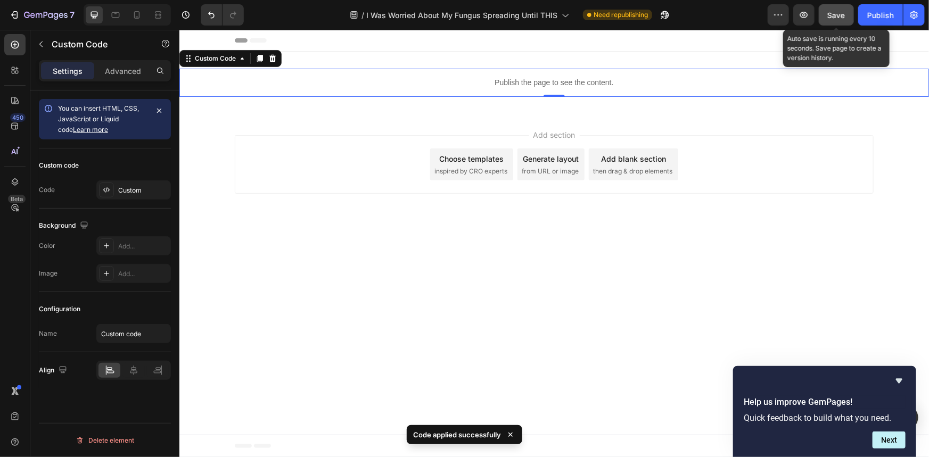
click at [850, 15] on button "Save" at bounding box center [836, 14] width 35 height 21
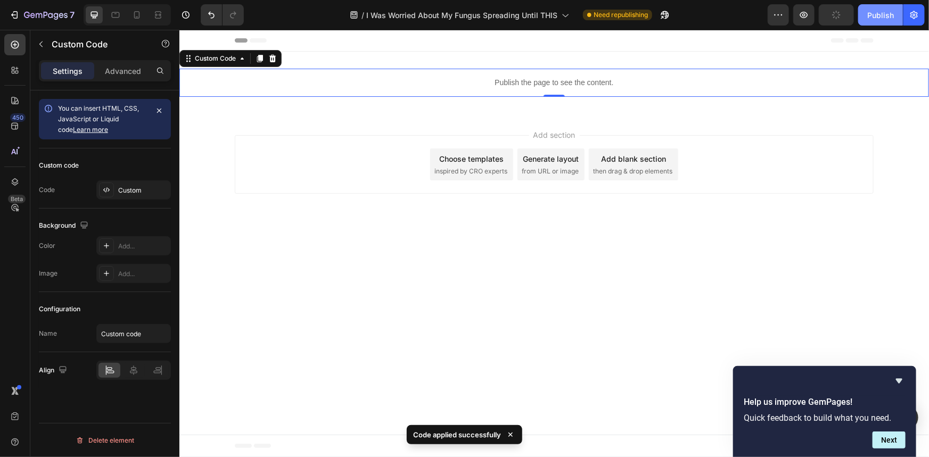
drag, startPoint x: 866, startPoint y: 14, endPoint x: 655, endPoint y: 4, distance: 211.0
click at [866, 14] on button "Publish" at bounding box center [880, 14] width 45 height 21
click at [122, 187] on div "Custom" at bounding box center [143, 191] width 50 height 10
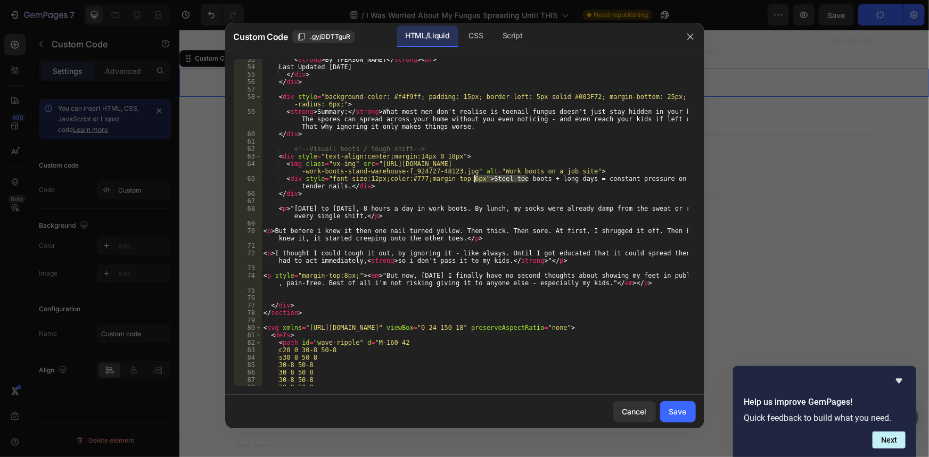
drag, startPoint x: 527, startPoint y: 178, endPoint x: 475, endPoint y: 179, distance: 51.6
click at [475, 179] on div "< strong > By [PERSON_NAME] </ strong > < br > Last Updated [DATE] </ div > </ …" at bounding box center [474, 227] width 426 height 342
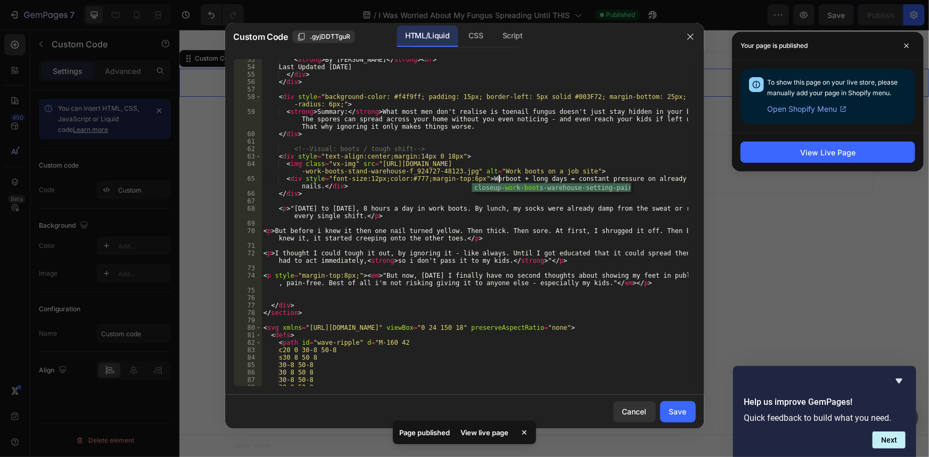
scroll to position [0, 20]
click at [543, 127] on div "< strong > By [PERSON_NAME] </ strong > < br > Last Updated [DATE] </ div > </ …" at bounding box center [474, 227] width 426 height 342
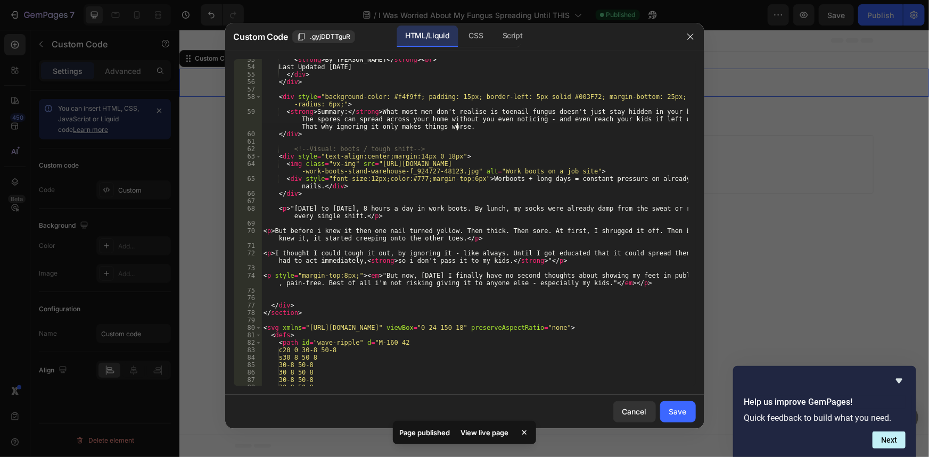
click at [581, 162] on div "< strong > By [PERSON_NAME] </ strong > < br > Last Updated [DATE] </ div > </ …" at bounding box center [474, 227] width 426 height 342
click at [578, 183] on div "< strong > By [PERSON_NAME] </ strong > < br > Last Updated [DATE] </ div > </ …" at bounding box center [474, 227] width 426 height 342
click at [600, 181] on div "< strong > By [PERSON_NAME] </ strong > < br > Last Updated [DATE] </ div > </ …" at bounding box center [474, 227] width 426 height 342
click at [609, 179] on div "< strong > By [PERSON_NAME] </ strong > < br > Last Updated [DATE] </ div > </ …" at bounding box center [474, 227] width 426 height 342
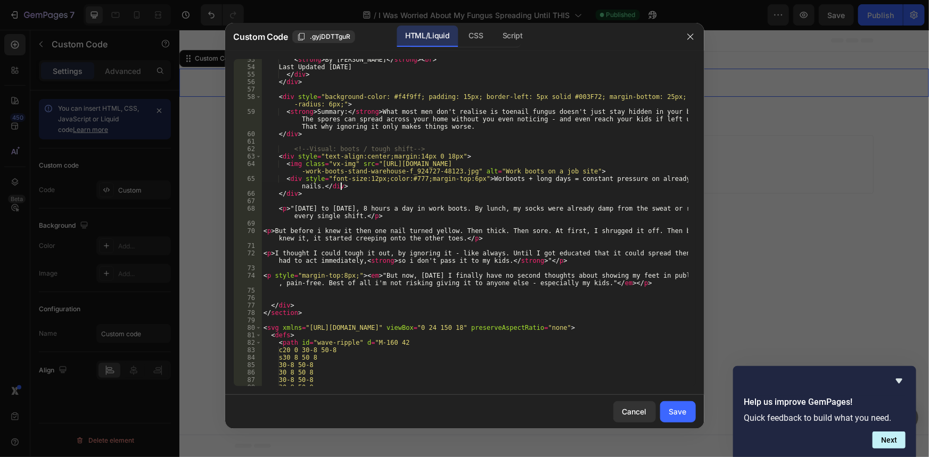
click at [623, 185] on div "< strong > By [PERSON_NAME] </ strong > < br > Last Updated [DATE] </ div > </ …" at bounding box center [474, 227] width 426 height 342
click at [613, 182] on div "< strong > By [PERSON_NAME] </ strong > < br > Last Updated [DATE] </ div > </ …" at bounding box center [474, 227] width 426 height 342
click at [612, 181] on div "< strong > By [PERSON_NAME] </ strong > < br > Last Updated [DATE] </ div > </ …" at bounding box center [474, 222] width 426 height 327
click at [605, 181] on div "< strong > By [PERSON_NAME] </ strong > < br > Last Updated [DATE] </ div > </ …" at bounding box center [474, 227] width 426 height 342
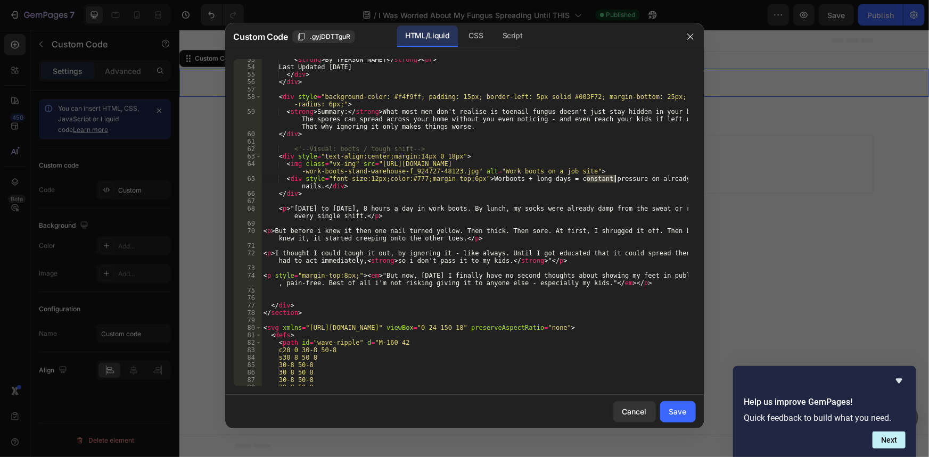
click at [546, 179] on div "< strong > By [PERSON_NAME] </ strong > < br > Last Updated [DATE] </ div > </ …" at bounding box center [474, 227] width 426 height 342
click at [543, 178] on div "< strong > By [PERSON_NAME] </ strong > < br > Last Updated [DATE] </ div > </ …" at bounding box center [474, 227] width 426 height 342
drag, startPoint x: 474, startPoint y: 178, endPoint x: 319, endPoint y: 186, distance: 155.1
click at [319, 186] on div "< strong > By [PERSON_NAME] </ strong > < br > Last Updated [DATE] </ div > </ …" at bounding box center [474, 227] width 426 height 342
type textarea "<div style="font-size:12px;color:#777;margin-top:6px"></div>"
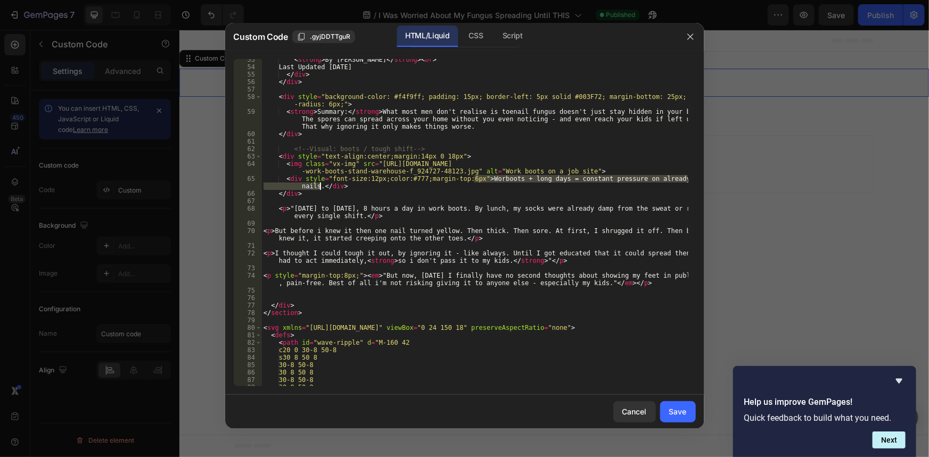
scroll to position [0, 19]
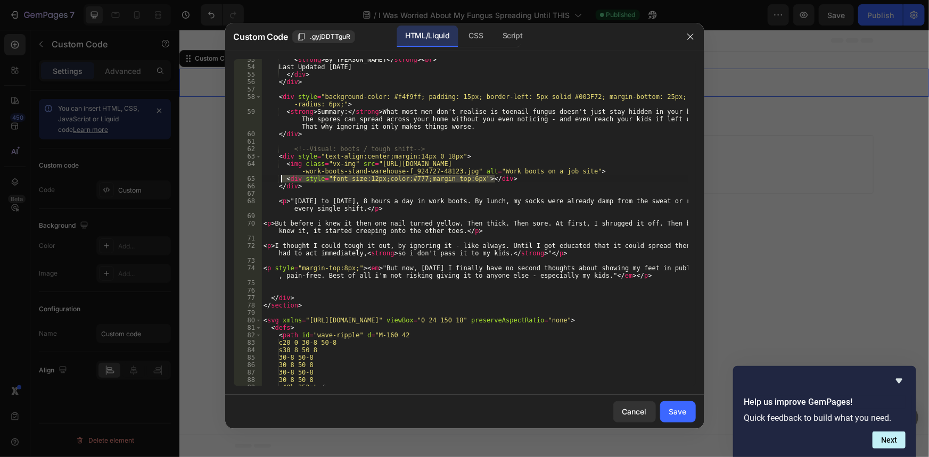
drag, startPoint x: 497, startPoint y: 180, endPoint x: 282, endPoint y: 176, distance: 214.6
click at [282, 176] on div "< strong > By [PERSON_NAME] </ strong > < br > Last Updated [DATE] </ div > </ …" at bounding box center [474, 227] width 426 height 342
type textarea "<img class="vx-img" src="[URL][DOMAIN_NAME]" alt="Work boots on a job site">"
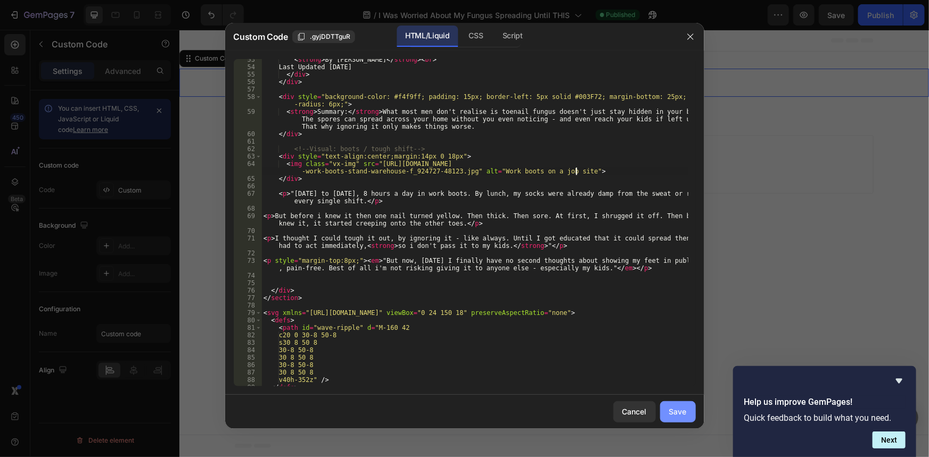
click at [680, 410] on div "Save" at bounding box center [678, 411] width 18 height 11
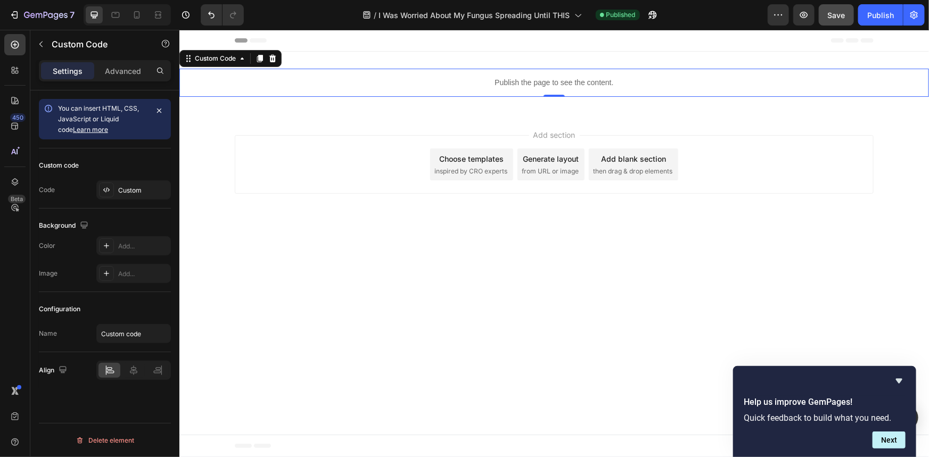
click at [843, 16] on span "Save" at bounding box center [837, 15] width 18 height 9
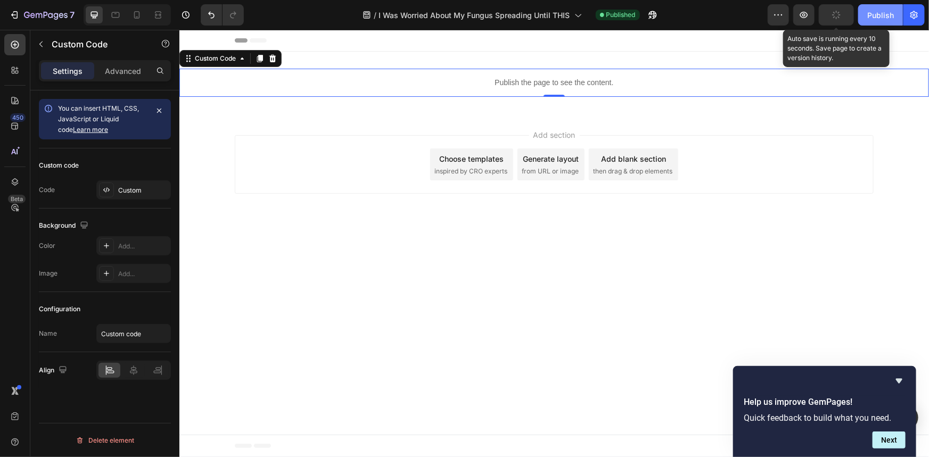
click at [874, 17] on div "Publish" at bounding box center [880, 15] width 27 height 11
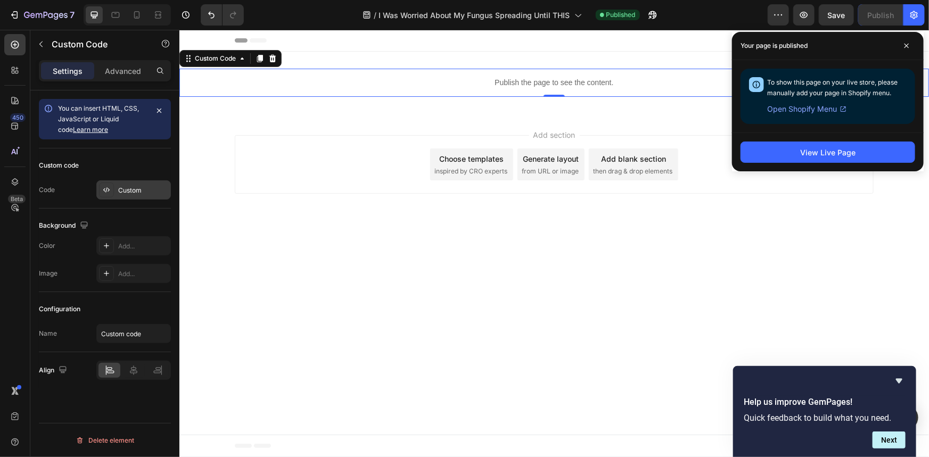
click at [154, 189] on div "Custom" at bounding box center [143, 191] width 50 height 10
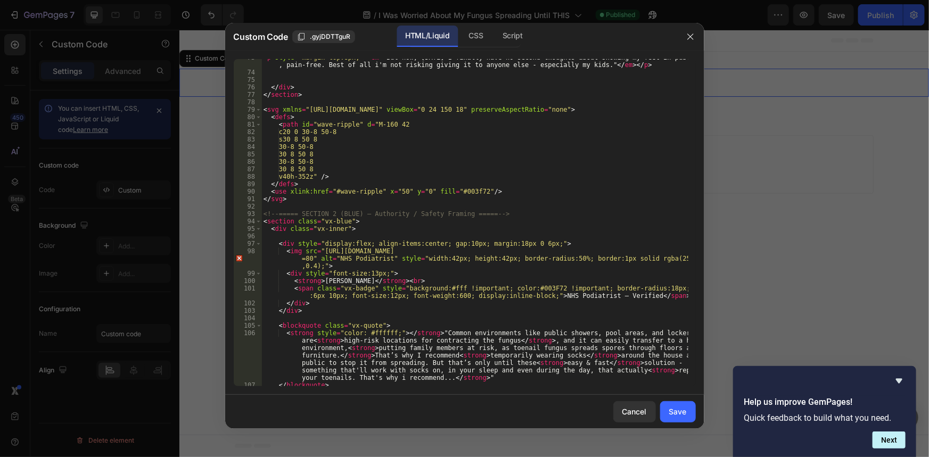
scroll to position [697, 0]
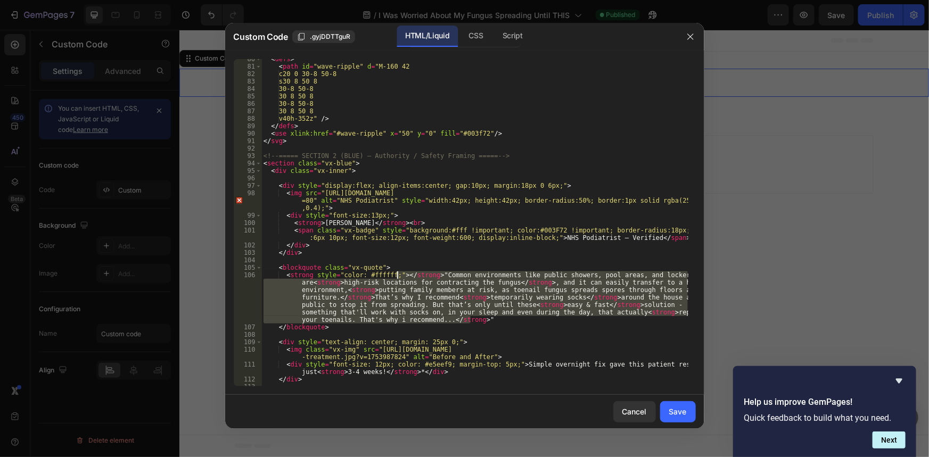
drag, startPoint x: 471, startPoint y: 322, endPoint x: 398, endPoint y: 274, distance: 87.4
click at [398, 274] on div "< defs > < path id = "wave-ripple" d = "M-160 42 c20 0 30-8 50-8 s30 8 50 8 30-…" at bounding box center [474, 226] width 426 height 342
click at [514, 323] on div "< defs > < path id = "wave-ripple" d = "M-160 42 c20 0 30-8 50-8 s30 8 50 8 30-…" at bounding box center [474, 226] width 426 height 342
drag, startPoint x: 471, startPoint y: 319, endPoint x: 398, endPoint y: 275, distance: 84.8
click at [398, 275] on div "< defs > < path id = "wave-ripple" d = "M-160 42 c20 0 30-8 50-8 s30 8 50 8 30-…" at bounding box center [474, 226] width 426 height 342
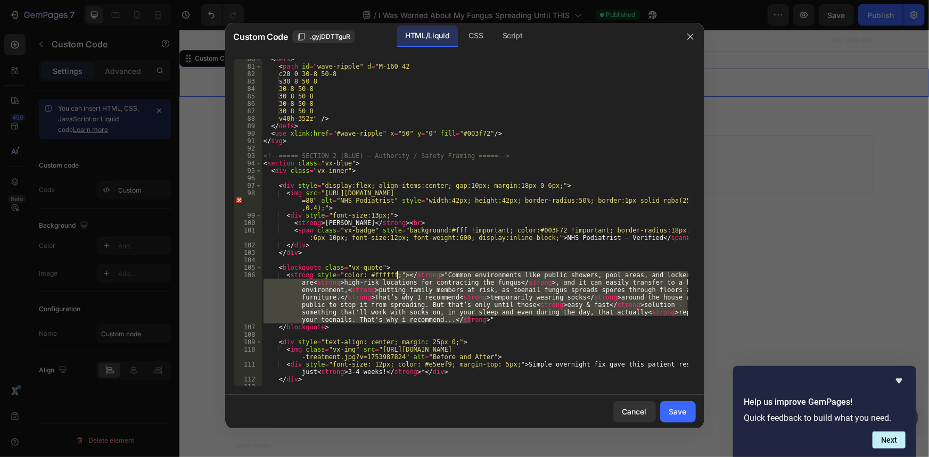
type textarea """
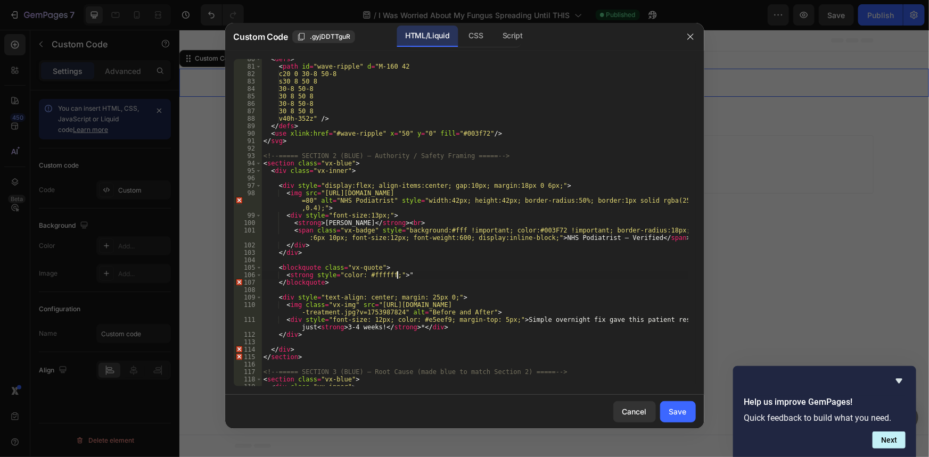
scroll to position [0, 11]
type textarea "<strong style="color: #ffffff;">""
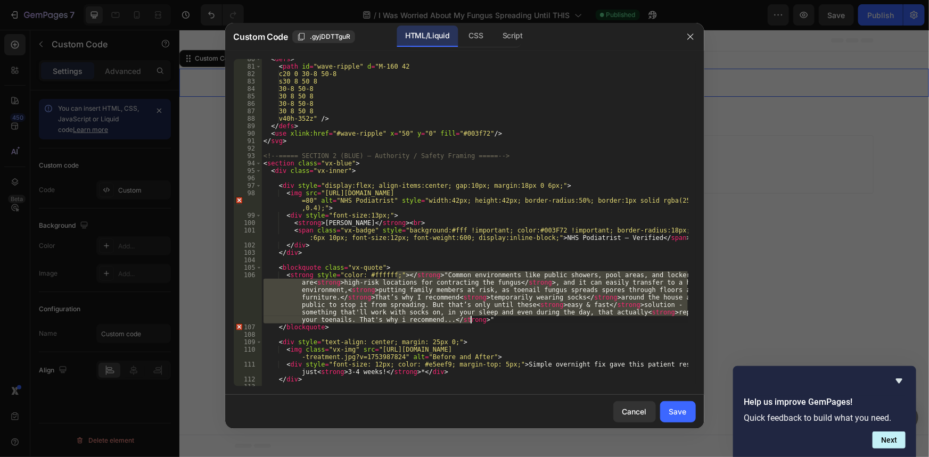
scroll to position [0, 0]
click at [482, 318] on div "< defs > < path id = "wave-ripple" d = "M-160 42 c20 0 30-8 50-8 s30 8 50 8 30-…" at bounding box center [474, 226] width 426 height 342
drag, startPoint x: 469, startPoint y: 321, endPoint x: 436, endPoint y: 275, distance: 56.4
click at [436, 275] on div "< defs > < path id = "wave-ripple" d = "M-160 42 c20 0 30-8 50-8 s30 8 50 8 30-…" at bounding box center [474, 226] width 426 height 342
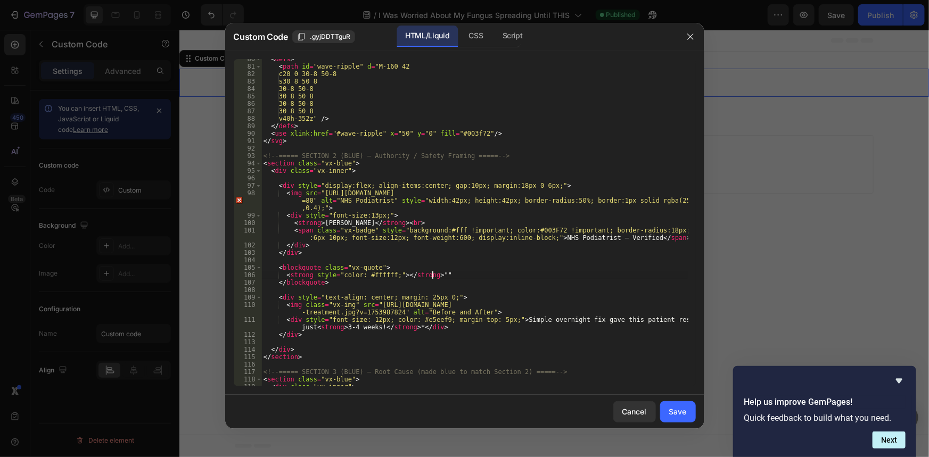
click at [431, 278] on div "< defs > < path id = "wave-ripple" d = "M-160 42 c20 0 30-8 50-8 s30 8 50 8 30-…" at bounding box center [474, 226] width 426 height 342
drag, startPoint x: 430, startPoint y: 276, endPoint x: 401, endPoint y: 277, distance: 28.8
click at [401, 277] on div "< defs > < path id = "wave-ripple" d = "M-160 42 c20 0 30-8 50-8 s30 8 50 8 30-…" at bounding box center [474, 226] width 426 height 342
click at [426, 281] on div "< defs > < path id = "wave-ripple" d = "M-160 42 c20 0 30-8 50-8 s30 8 50 8 30-…" at bounding box center [474, 226] width 426 height 342
click at [452, 270] on div "< defs > < path id = "wave-ripple" d = "M-160 42 c20 0 30-8 50-8 s30 8 50 8 30-…" at bounding box center [474, 226] width 426 height 342
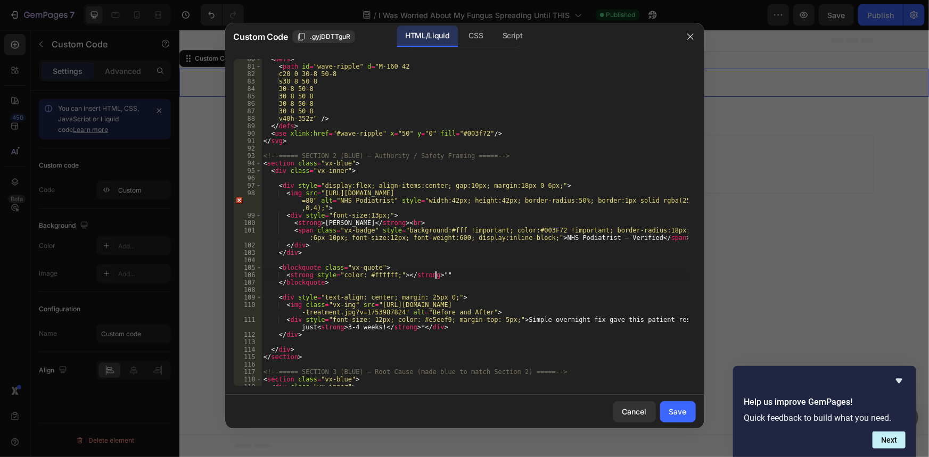
click at [436, 275] on div "< defs > < path id = "wave-ripple" d = "M-160 42 c20 0 30-8 50-8 s30 8 50 8 30-…" at bounding box center [474, 226] width 426 height 342
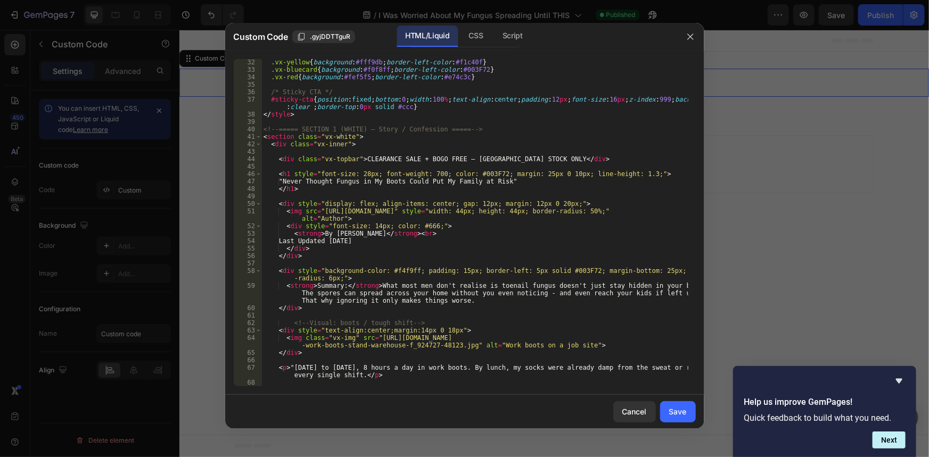
scroll to position [377, 0]
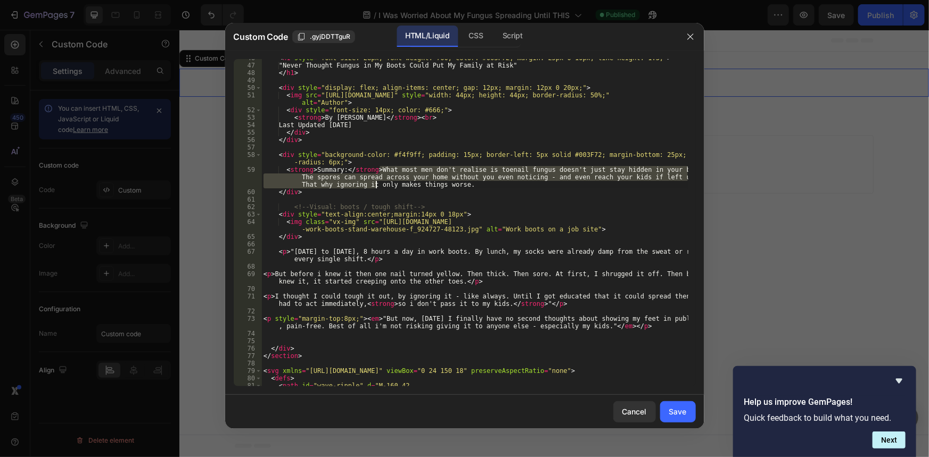
drag, startPoint x: 380, startPoint y: 170, endPoint x: 359, endPoint y: 175, distance: 21.3
click at [361, 179] on div "< h1 style = "font-size: 28px; font-weight: 700; color: #003F72; margin: 25px 0…" at bounding box center [474, 225] width 426 height 342
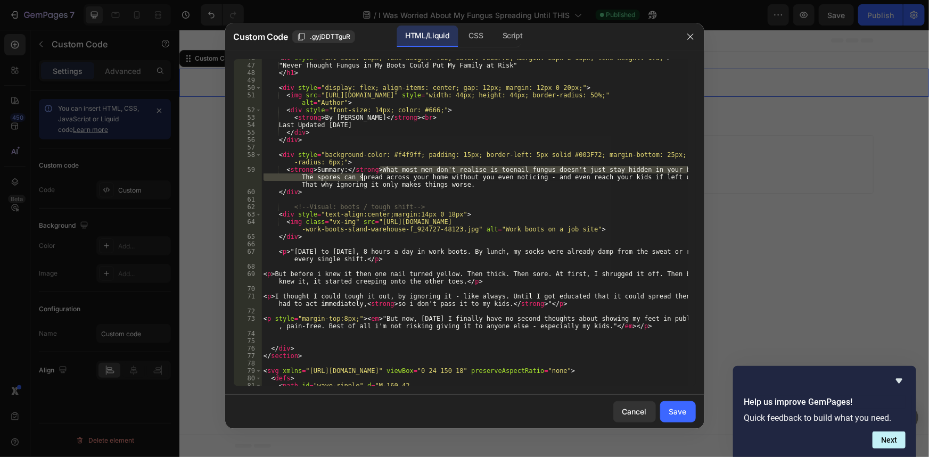
click at [359, 175] on div "< h1 style = "font-size: 28px; font-weight: 700; color: #003F72; margin: 25px 0…" at bounding box center [474, 222] width 426 height 327
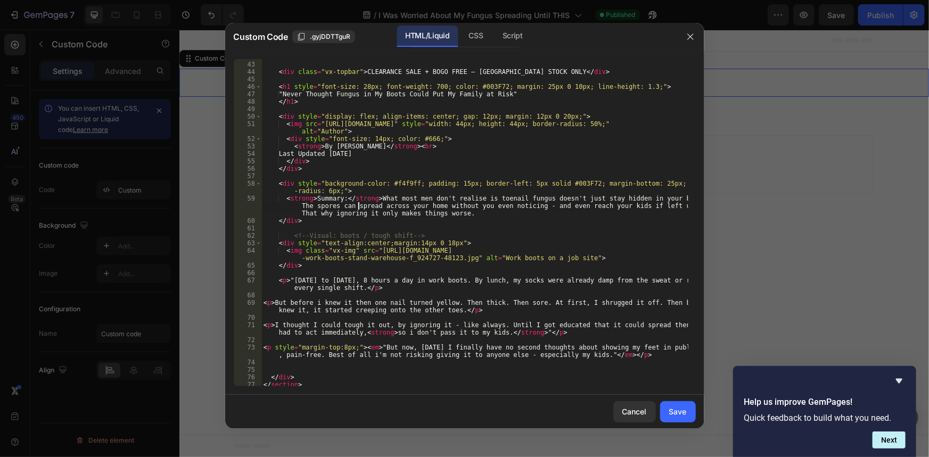
drag, startPoint x: 286, startPoint y: 89, endPoint x: 429, endPoint y: 90, distance: 142.1
click at [427, 90] on div "< div class = "vx-inner" > < div class = "vx-topbar" > CLEARANCE SALE + BOGO FR…" at bounding box center [474, 224] width 426 height 342
click at [426, 208] on div "< div class = "vx-inner" > < div class = "vx-topbar" > CLEARANCE SALE + BOGO FR…" at bounding box center [474, 224] width 426 height 342
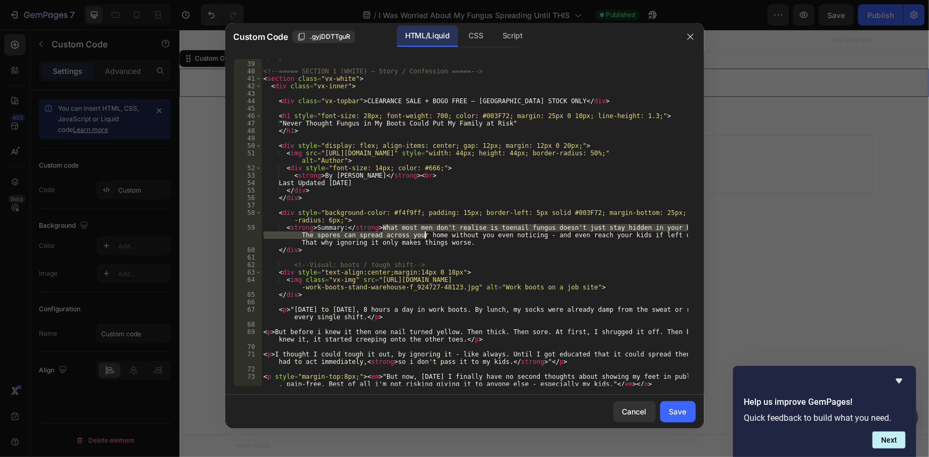
scroll to position [377, 0]
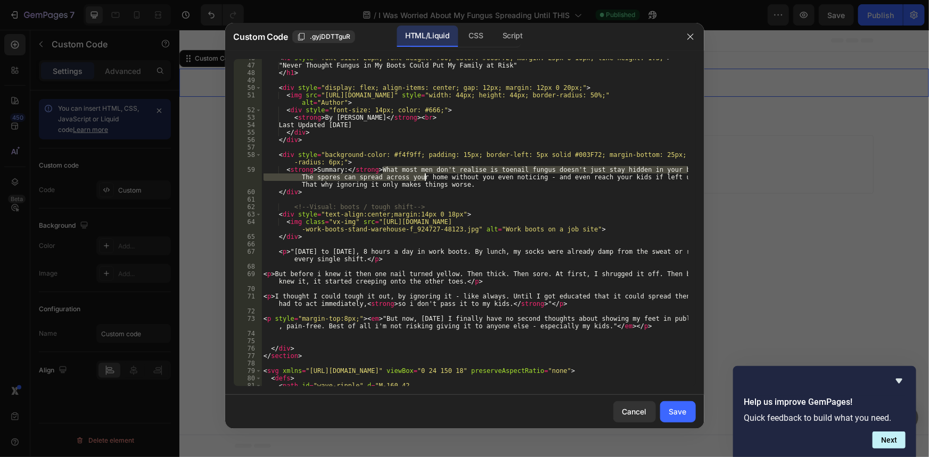
click at [317, 250] on div "< h1 style = "font-size: 28px; font-weight: 700; color: #003F72; margin: 25px 0…" at bounding box center [474, 225] width 426 height 342
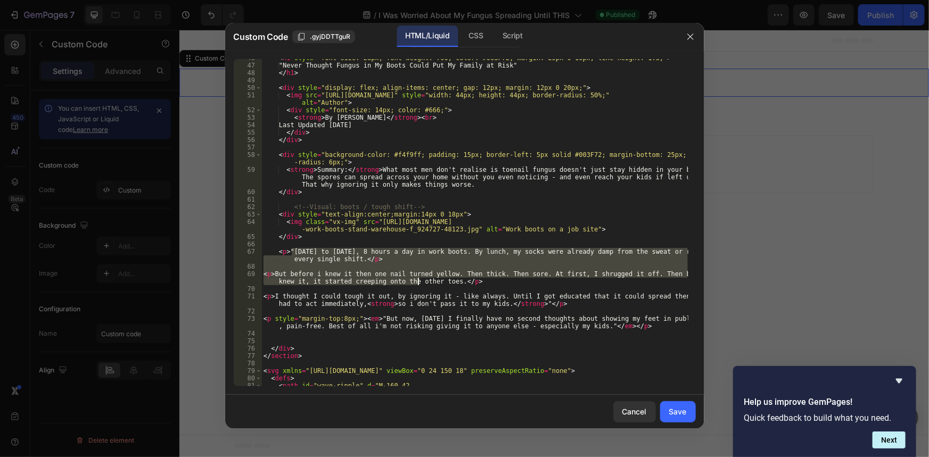
drag, startPoint x: 294, startPoint y: 254, endPoint x: 416, endPoint y: 244, distance: 122.8
click at [415, 278] on div "< h1 style = "font-size: 28px; font-weight: 700; color: #003F72; margin: 25px 0…" at bounding box center [474, 225] width 426 height 342
click at [495, 237] on div "< h1 style = "font-size: 28px; font-weight: 700; color: #003F72; margin: 25px 0…" at bounding box center [474, 225] width 426 height 342
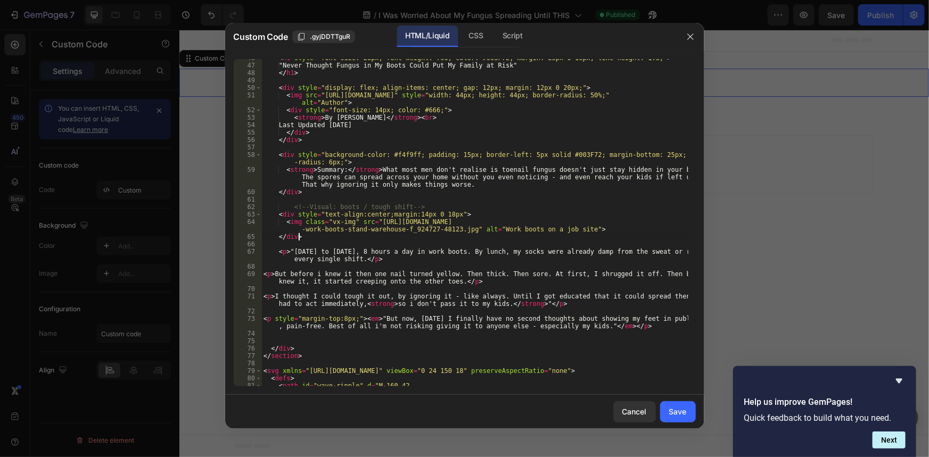
scroll to position [435, 0]
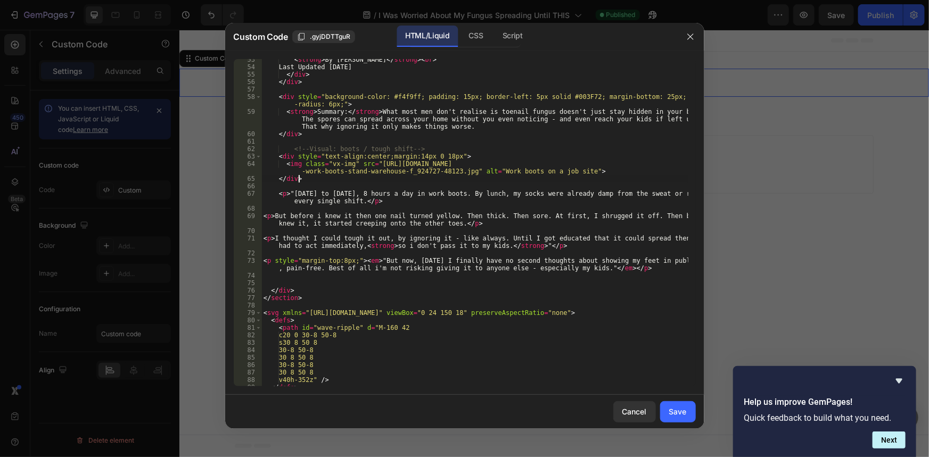
click at [345, 242] on div "< strong > By [PERSON_NAME] </ strong > < br > Last Updated [DATE] </ div > </ …" at bounding box center [474, 227] width 426 height 342
type textarea "<p>I thought I could tough it out, by ignoring it - like always. Until I got ed…"
click at [510, 253] on div "< strong > By [PERSON_NAME] </ strong > < br > Last Updated [DATE] </ div > </ …" at bounding box center [474, 227] width 426 height 342
click at [382, 255] on div "< strong > By [PERSON_NAME] </ strong > < br > Last Updated [DATE] </ div > </ …" at bounding box center [474, 227] width 426 height 342
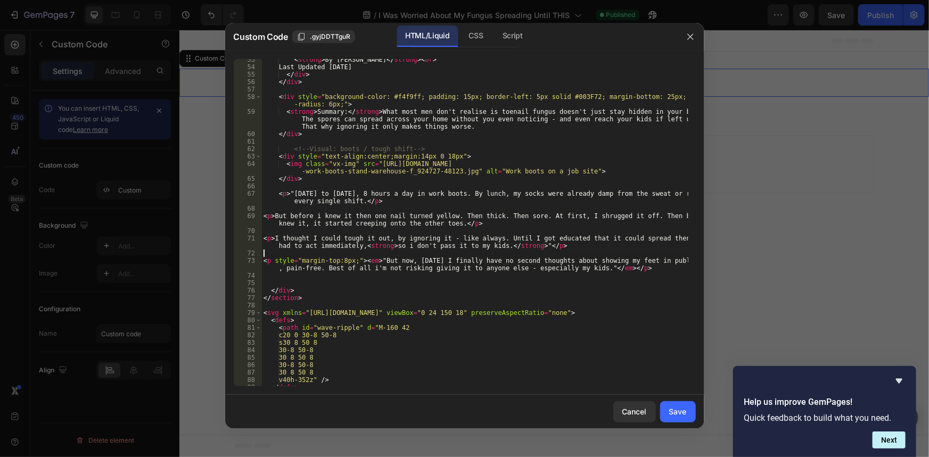
click at [405, 270] on div "< strong > By [PERSON_NAME] </ strong > < br > Last Updated [DATE] </ div > </ …" at bounding box center [474, 227] width 426 height 342
click at [337, 237] on div "< strong > By [PERSON_NAME] </ strong > < br > Last Updated [DATE] </ div > </ …" at bounding box center [474, 227] width 426 height 342
type textarea "<p>I thought I could tough it out, by ignoring it - like always. Until I got ed…"
click at [499, 234] on div "< strong > By [PERSON_NAME] </ strong > < br > Last Updated [DATE] </ div > </ …" at bounding box center [474, 227] width 426 height 342
click at [375, 262] on div "< strong > By [PERSON_NAME] </ strong > < br > Last Updated [DATE] </ div > </ …" at bounding box center [474, 227] width 426 height 342
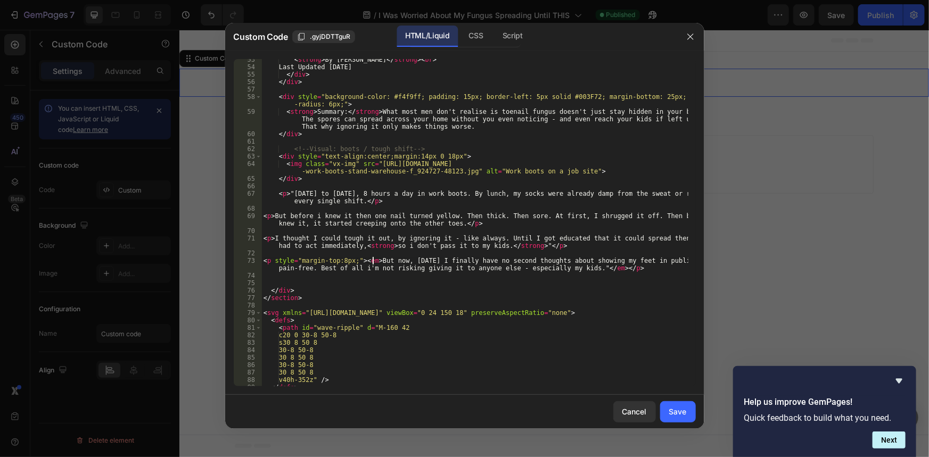
click at [579, 268] on div "< strong > By [PERSON_NAME] </ strong > < br > Last Updated [DATE] </ div > </ …" at bounding box center [474, 227] width 426 height 342
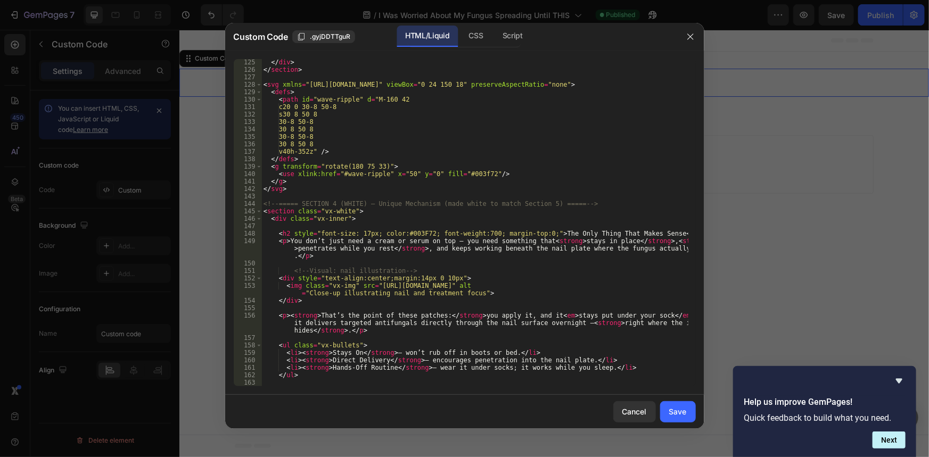
scroll to position [1161, 0]
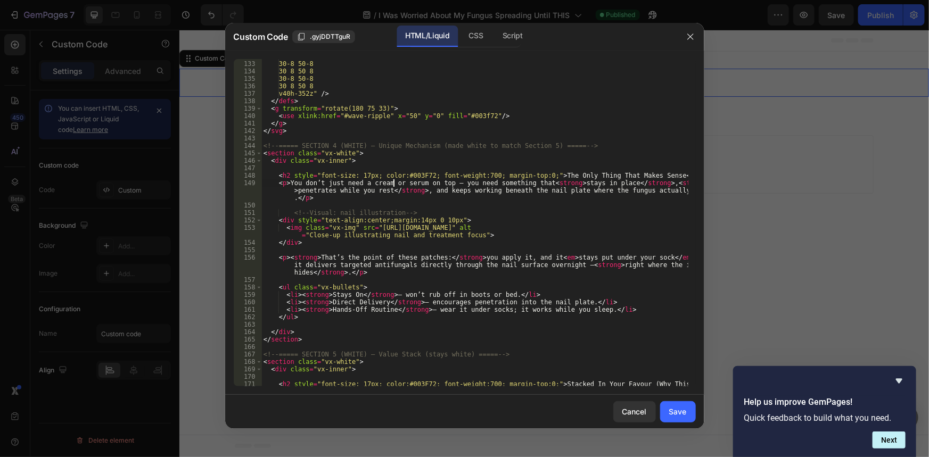
click at [394, 185] on div "s30 8 50 8 30-8 50-8 30 8 50 8 30-8 50-8 30 8 50 8 v40h-352z" /> </ defs > < g …" at bounding box center [474, 228] width 426 height 350
click at [406, 183] on div "s30 8 50 8 30-8 50-8 30 8 50 8 30-8 50-8 30 8 50 8 v40h-352z" /> </ defs > < g …" at bounding box center [474, 228] width 426 height 350
click at [403, 184] on div "s30 8 50 8 30-8 50-8 30 8 50 8 30-8 50-8 30 8 50 8 v40h-352z" /> </ defs > < g …" at bounding box center [474, 228] width 426 height 350
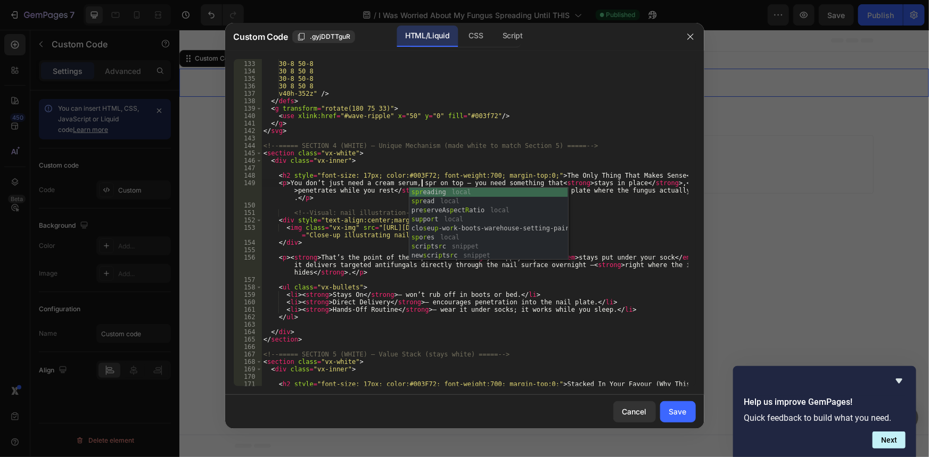
scroll to position [0, 13]
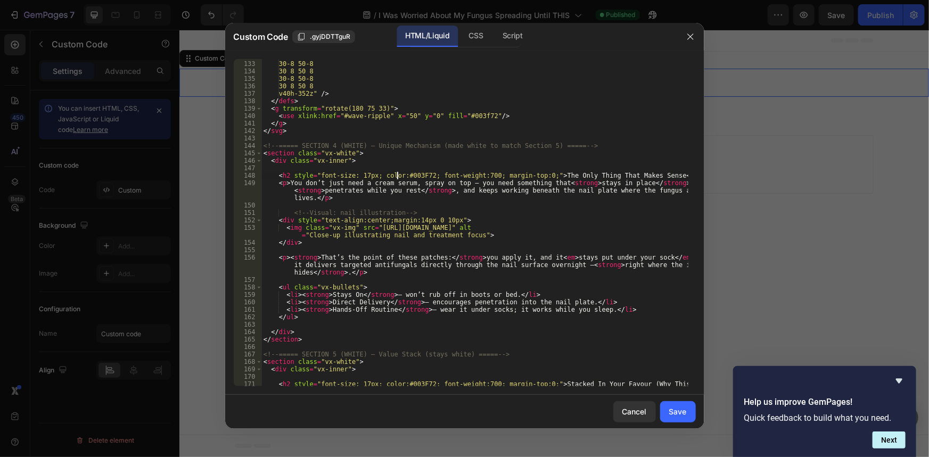
click at [399, 178] on div "s30 8 50 8 30-8 50-8 30 8 50 8 30-8 50-8 30 8 50 8 v40h-352z" /> </ defs > < g …" at bounding box center [474, 228] width 426 height 350
click at [383, 184] on div "s30 8 50 8 30-8 50-8 30 8 50 8 30-8 50-8 30 8 50 8 v40h-352z" /> </ defs > < g …" at bounding box center [474, 228] width 426 height 350
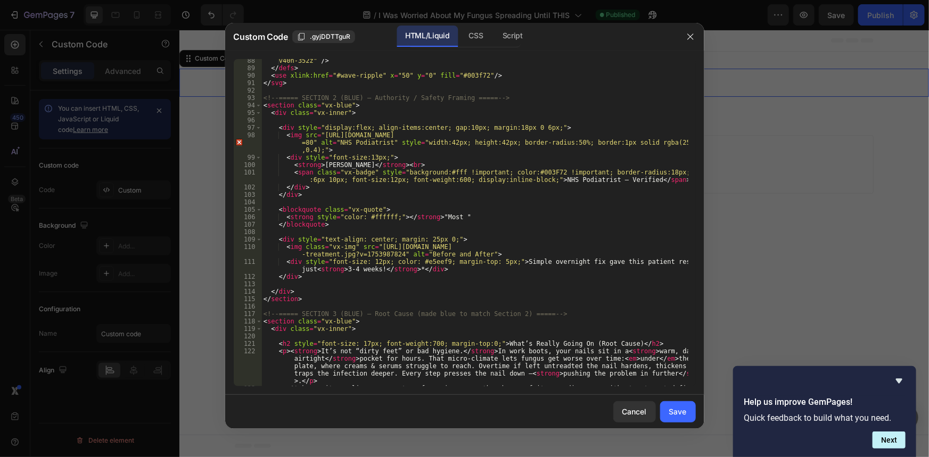
scroll to position [726, 0]
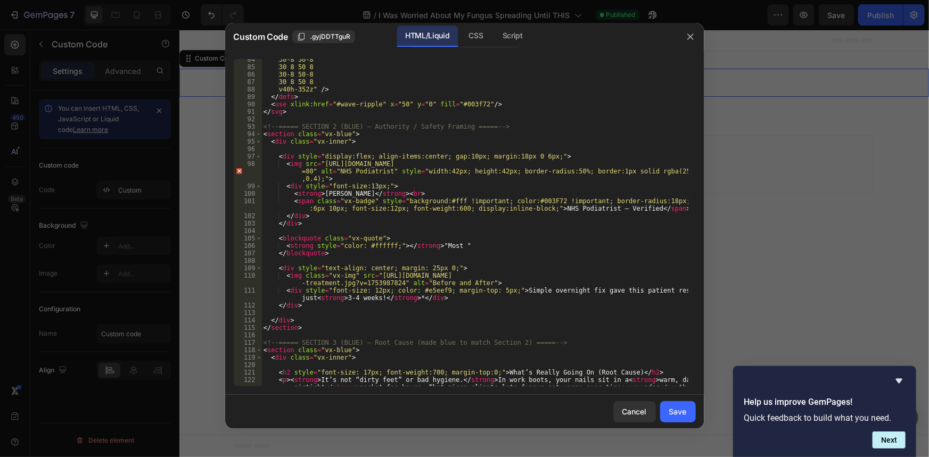
click at [452, 245] on div "30-8 50-8 30 8 50 8 30-8 50-8 30 8 50 8 v40h-352z" /> </ defs > < use xlink:hre…" at bounding box center [474, 242] width 426 height 372
click at [666, 303] on div "30-8 50-8 30 8 50 8 30-8 50-8 30 8 50 8 v40h-352z" /> </ defs > < use xlink:hre…" at bounding box center [474, 242] width 426 height 372
type textarea "</div>"
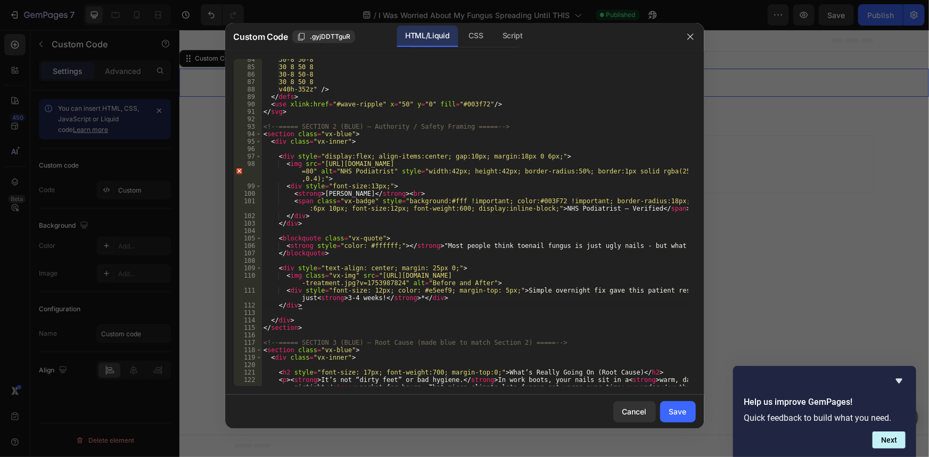
click at [767, 286] on div at bounding box center [464, 228] width 929 height 457
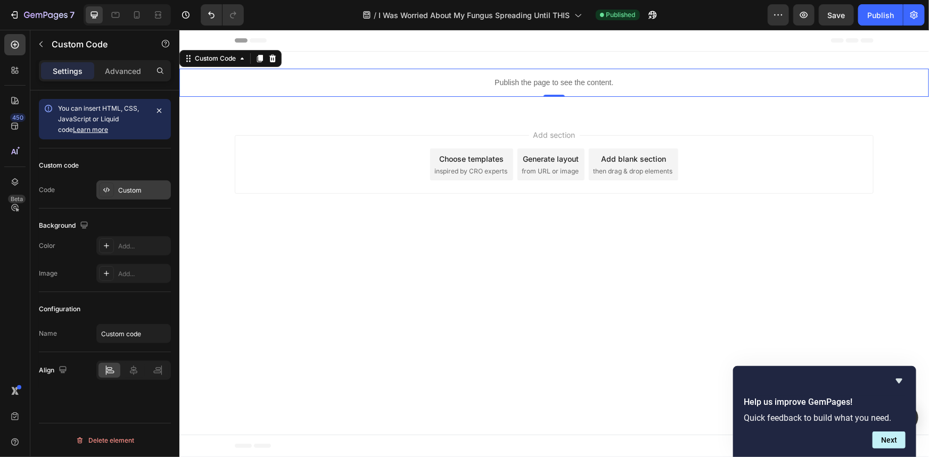
click at [143, 186] on div "Custom" at bounding box center [143, 191] width 50 height 10
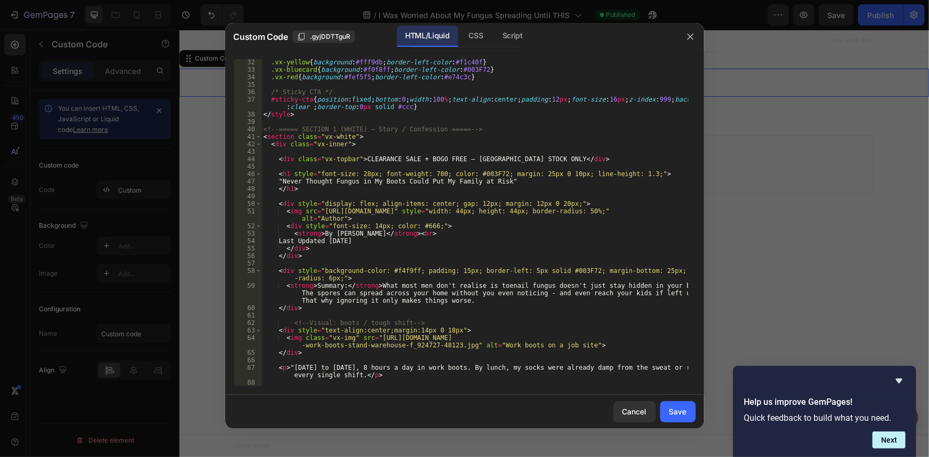
scroll to position [406, 0]
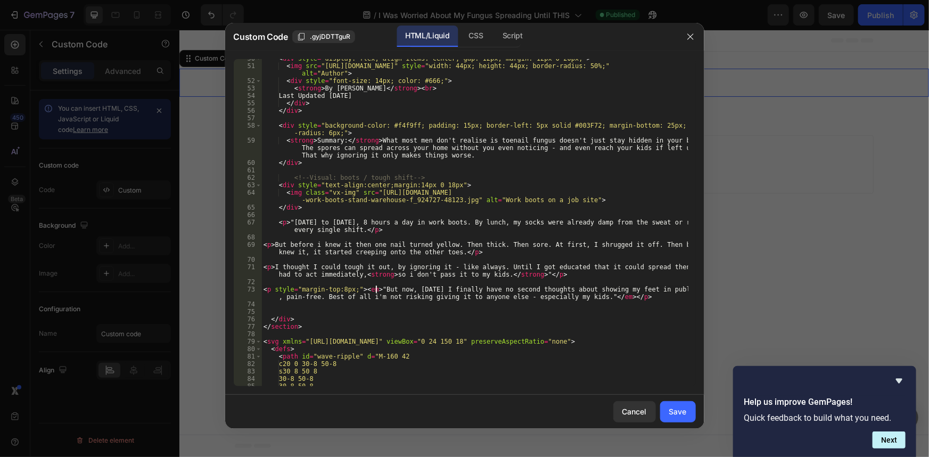
click at [377, 288] on div "< div style = "display: flex; align-items: center; gap: 12px; margin: 12px 0 20…" at bounding box center [474, 226] width 426 height 342
click at [578, 297] on div "< div style = "display: flex; align-items: center; gap: 12px; margin: 12px 0 20…" at bounding box center [474, 226] width 426 height 342
type textarea "<p style="margin-top:8px;"><em>But now, [DATE] I finally have no second thought…"
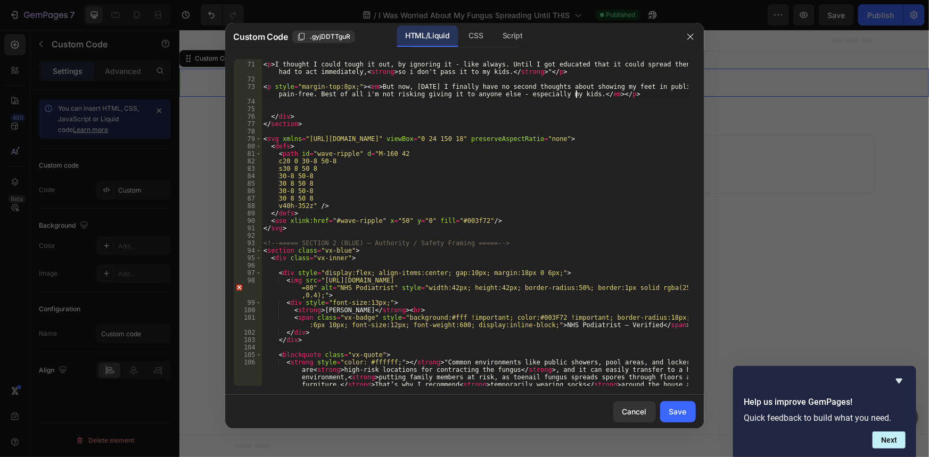
scroll to position [726, 0]
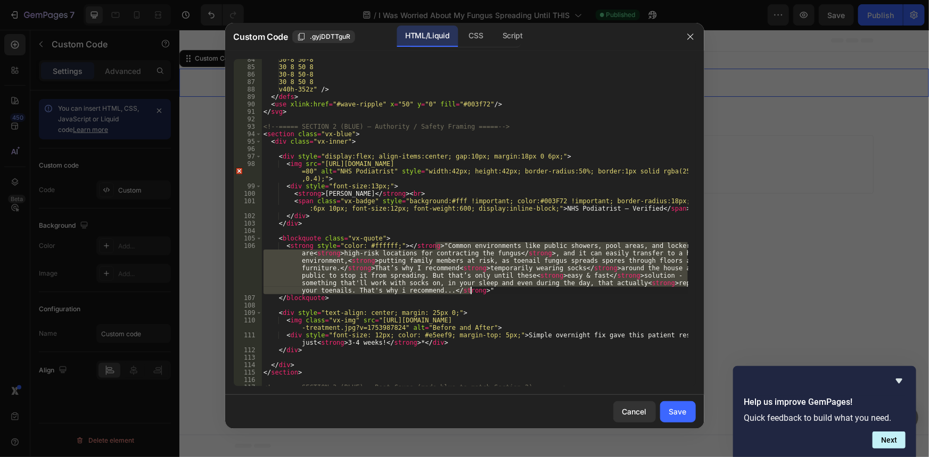
drag, startPoint x: 435, startPoint y: 244, endPoint x: 472, endPoint y: 290, distance: 57.9
click at [472, 290] on div "30-8 50-8 30 8 50 8 30-8 50-8 30 8 50 8 v40h-352z" /> </ defs > < use xlink:hre…" at bounding box center [474, 227] width 426 height 342
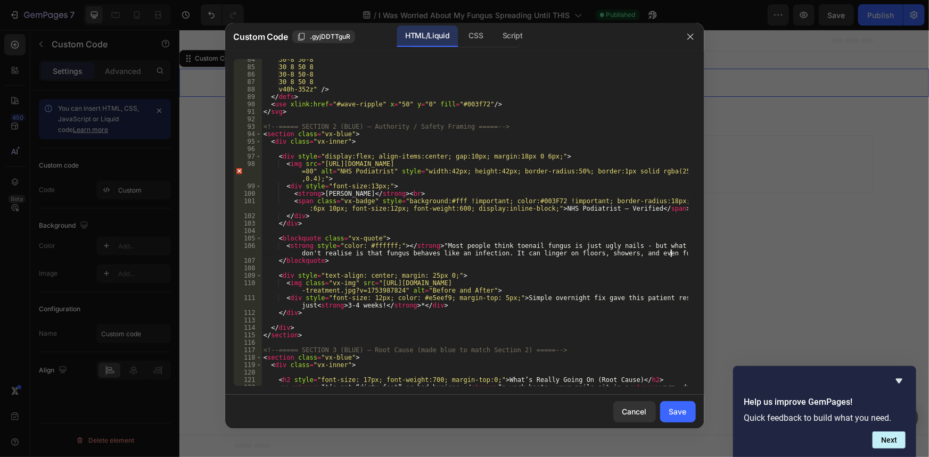
scroll to position [0, 65]
click at [622, 251] on div "30-8 50-8 30 8 50 8 30-8 50-8 30 8 50 8 v40h-352z" /> </ defs > < use xlink:hre…" at bounding box center [474, 242] width 426 height 372
click at [662, 253] on div "30-8 50-8 30 8 50 8 30-8 50-8 30 8 50 8 v40h-352z" /> </ defs > < use xlink:hre…" at bounding box center [474, 242] width 426 height 372
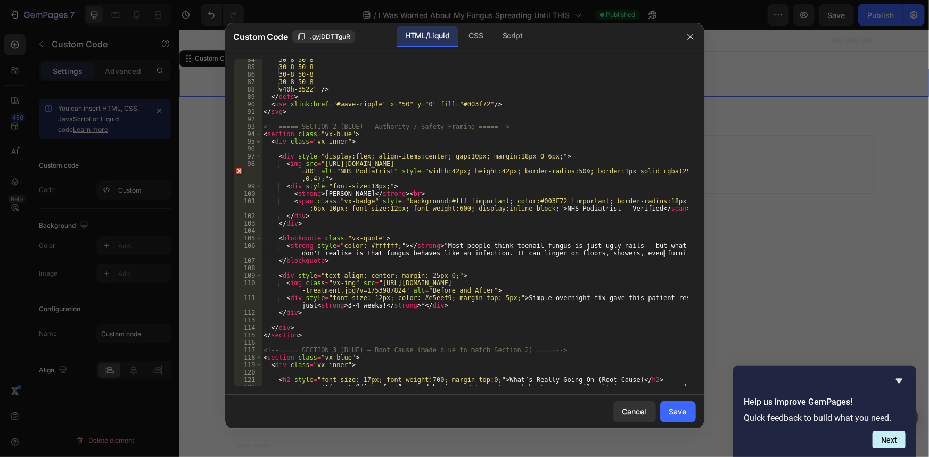
click at [665, 256] on div "30-8 50-8 30 8 50 8 30-8 50-8 30 8 50 8 v40h-352z" /> </ defs > < use xlink:hre…" at bounding box center [474, 242] width 426 height 372
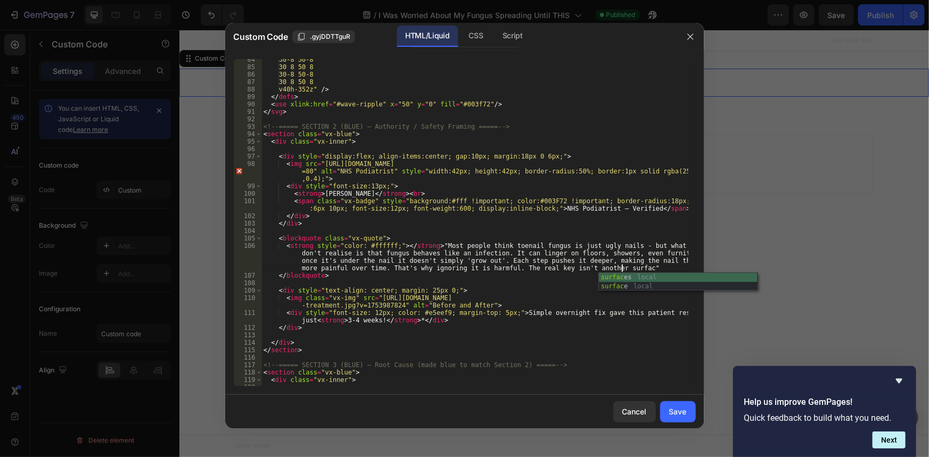
scroll to position [0, 126]
type textarea "<strong style="color: #ffffff;"></strong> "Most people think toenail fungus is …"
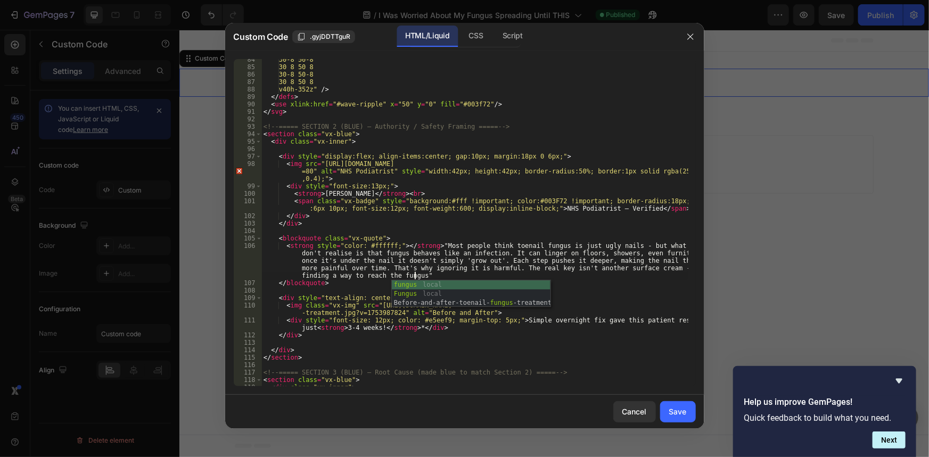
scroll to position [0, 13]
type textarea "cream - it's finding a way to reach the fungus where it actial"
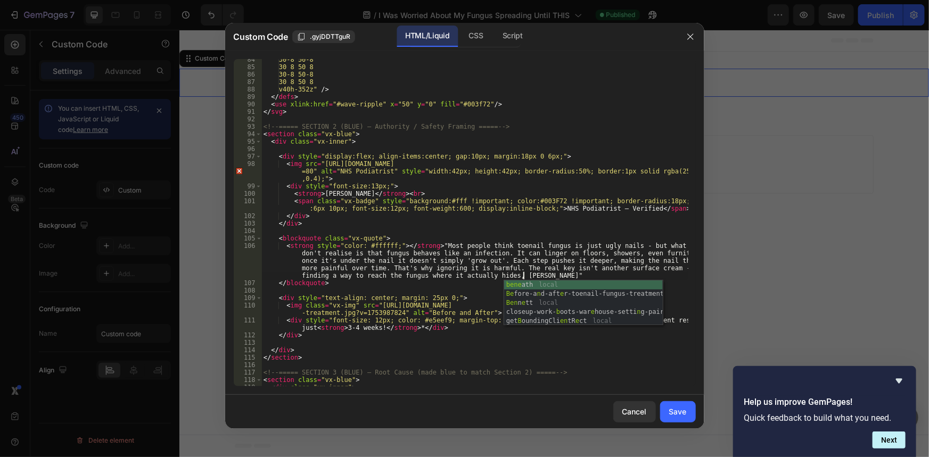
type textarea "ually hides, beneas"
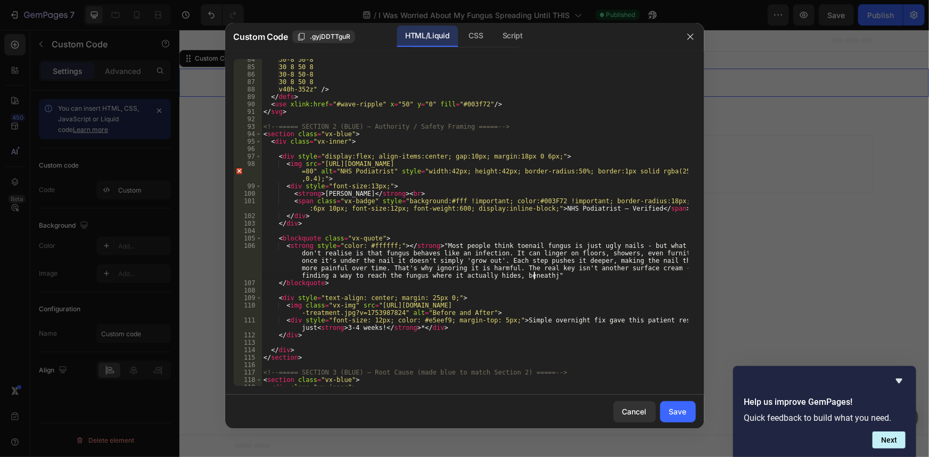
scroll to position [0, 0]
type textarea "thj"
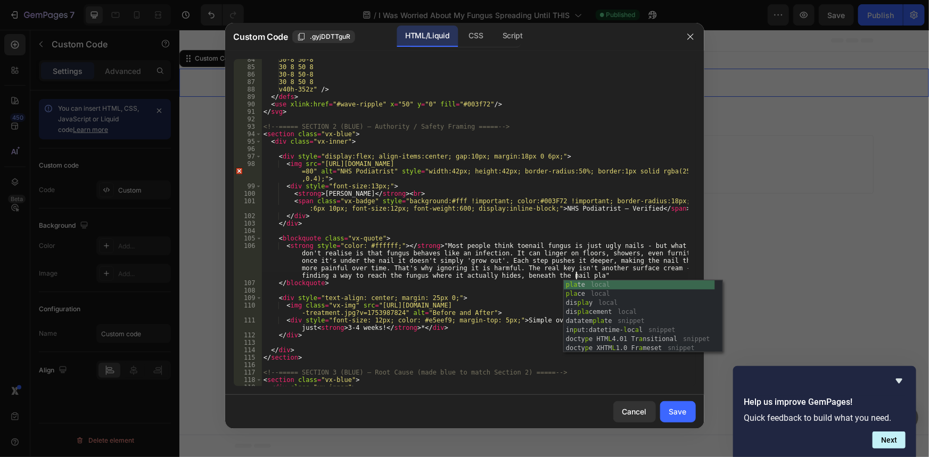
type textarea "the nail plauy"
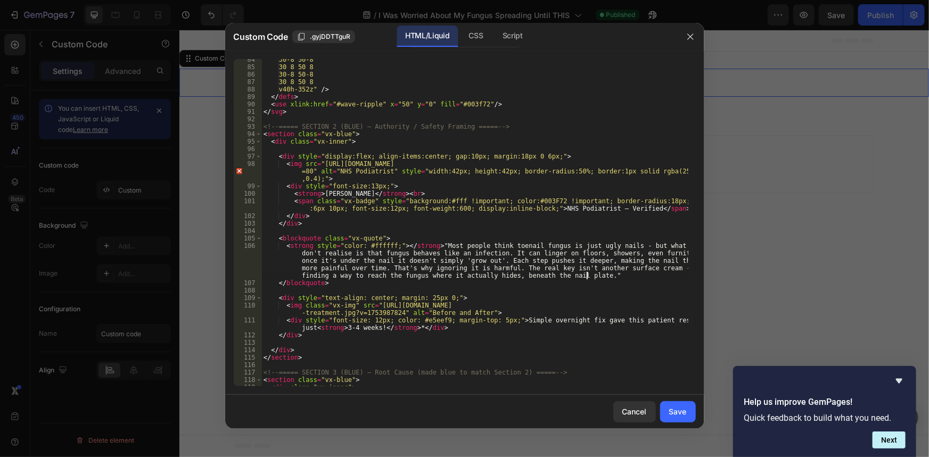
click at [666, 261] on div "30-8 50-8 30 8 50 8 30-8 50-8 30 8 50 8 v40h-352z" /> </ defs > < use xlink:hre…" at bounding box center [474, 227] width 426 height 342
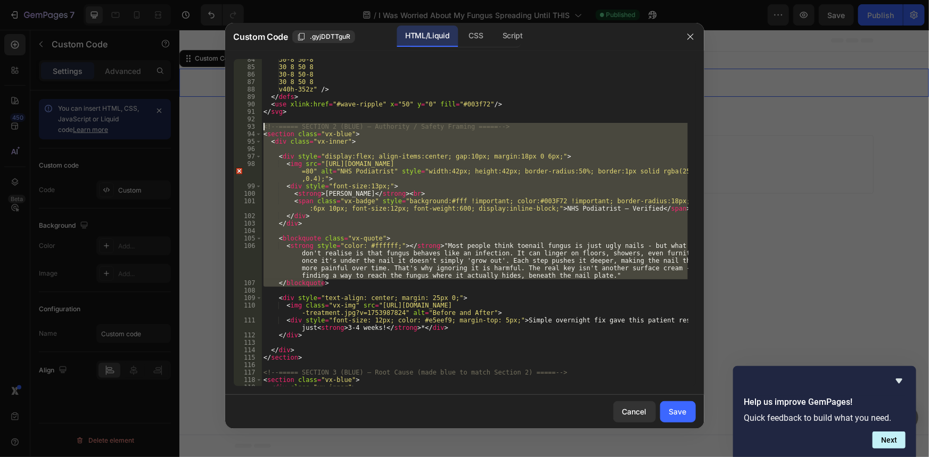
drag, startPoint x: 331, startPoint y: 284, endPoint x: 256, endPoint y: 129, distance: 171.6
click at [256, 129] on div "<strong style="color: #ffffff;"></strong> "Most people think toenail fungus is …" at bounding box center [465, 222] width 462 height 327
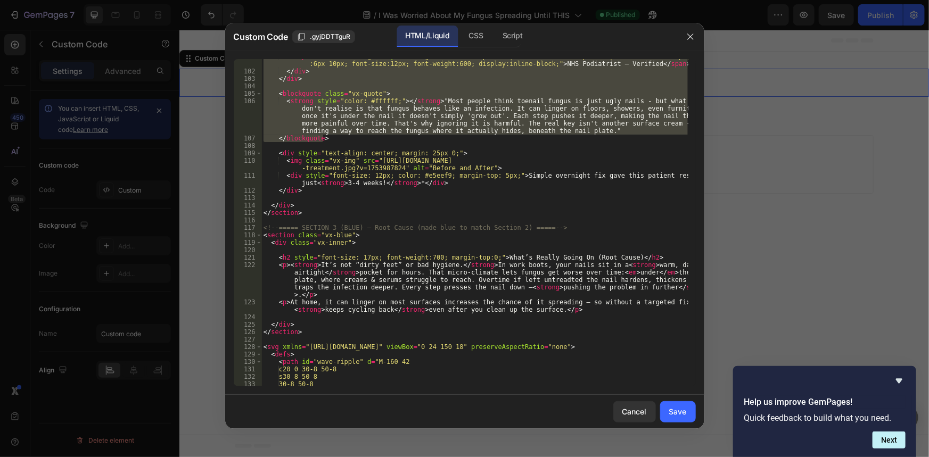
scroll to position [958, 0]
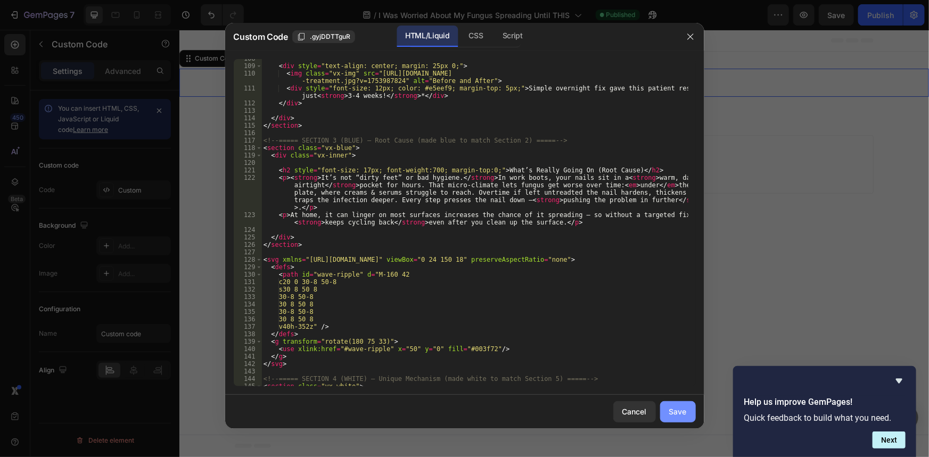
type textarea "<!-- ===== SECTION 2 (BLUE) – Authority / Safety Framing ===== --> <section cla…"
click at [679, 414] on div "Save" at bounding box center [678, 411] width 18 height 11
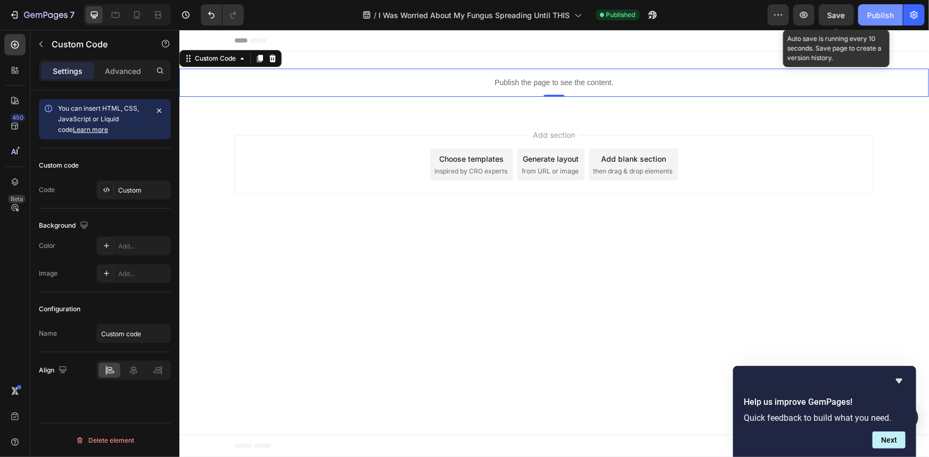
drag, startPoint x: 840, startPoint y: 19, endPoint x: 866, endPoint y: 18, distance: 26.1
click at [839, 19] on span "Save" at bounding box center [837, 15] width 18 height 9
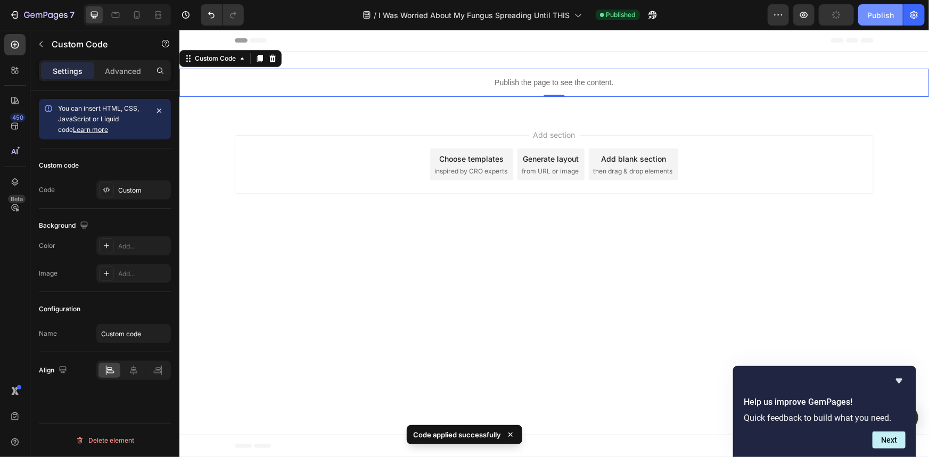
click at [866, 18] on button "Publish" at bounding box center [880, 14] width 45 height 21
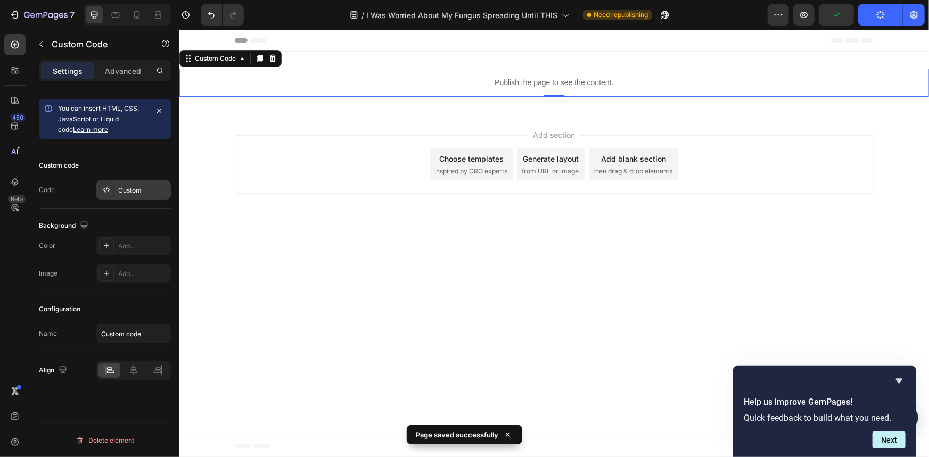
click at [153, 188] on div "Custom" at bounding box center [143, 191] width 50 height 10
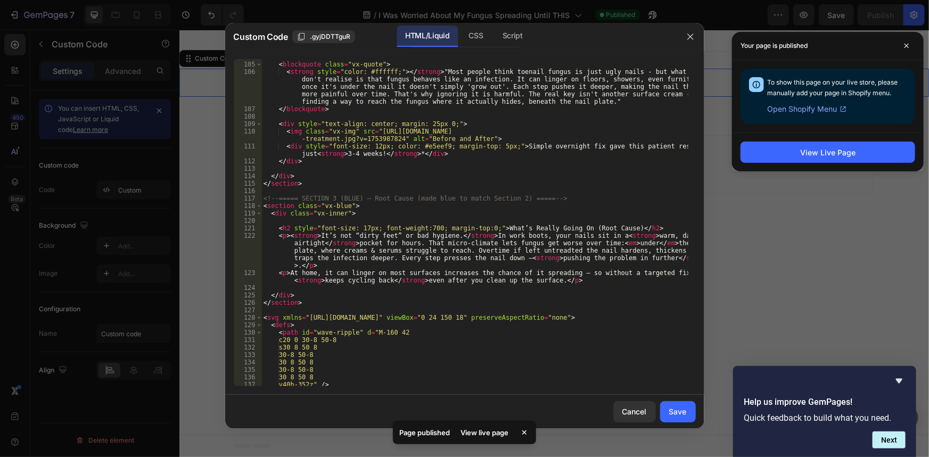
scroll to position [929, 0]
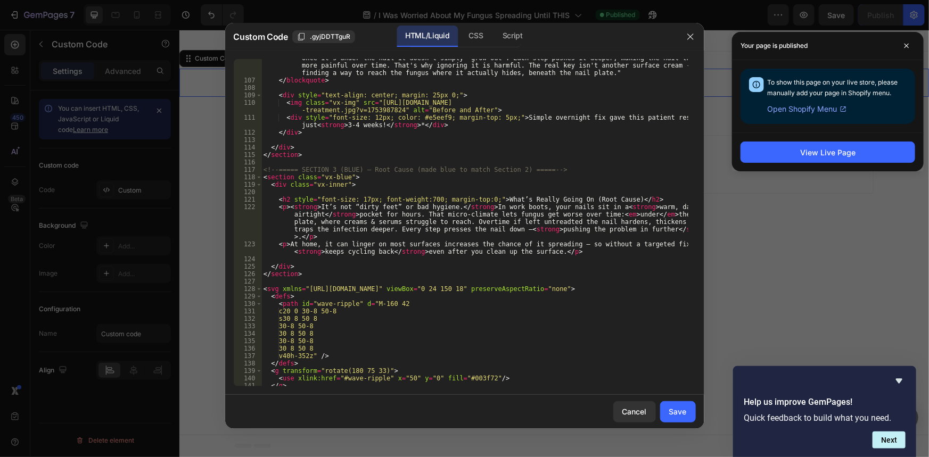
click at [366, 223] on div "< strong style = "color: #ffffff;" > </ strong > "Most people think toenail fun…" at bounding box center [474, 225] width 426 height 372
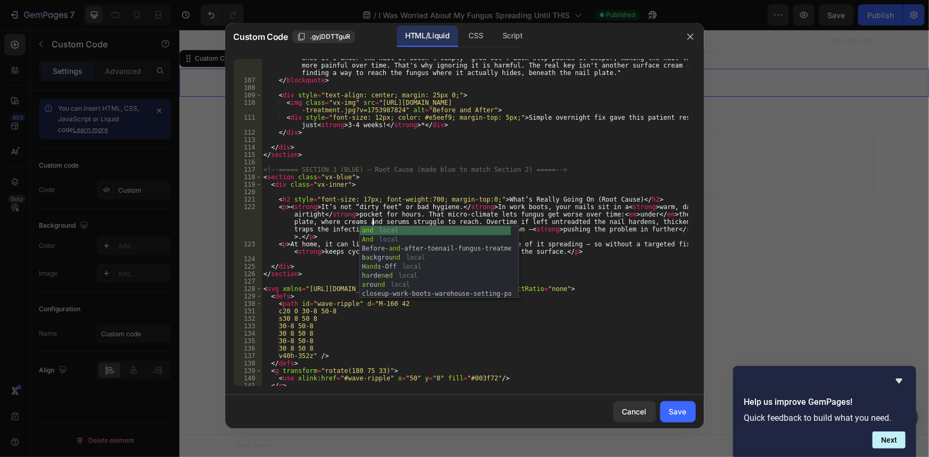
scroll to position [0, 74]
type textarea "<p><strong>It’s not “dirty feet” or bad hygiene.</strong> In work boots, your n…"
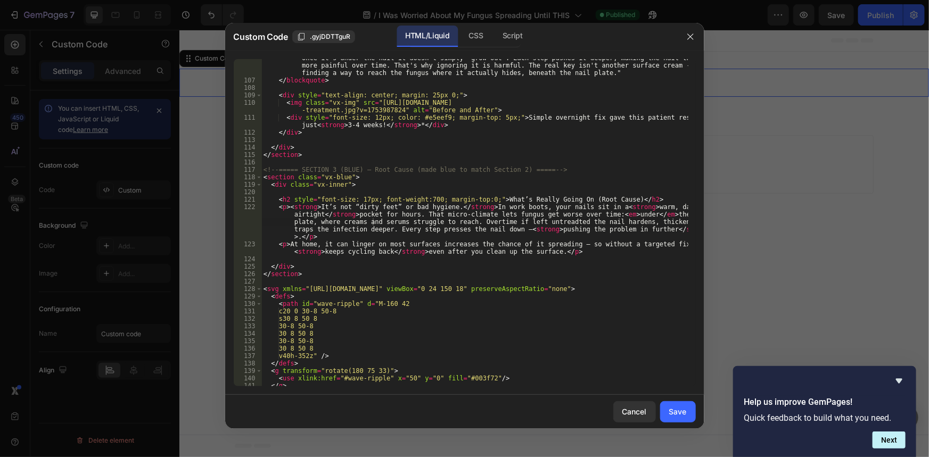
drag, startPoint x: 726, startPoint y: 233, endPoint x: 707, endPoint y: 239, distance: 20.0
click at [726, 234] on div at bounding box center [464, 228] width 929 height 457
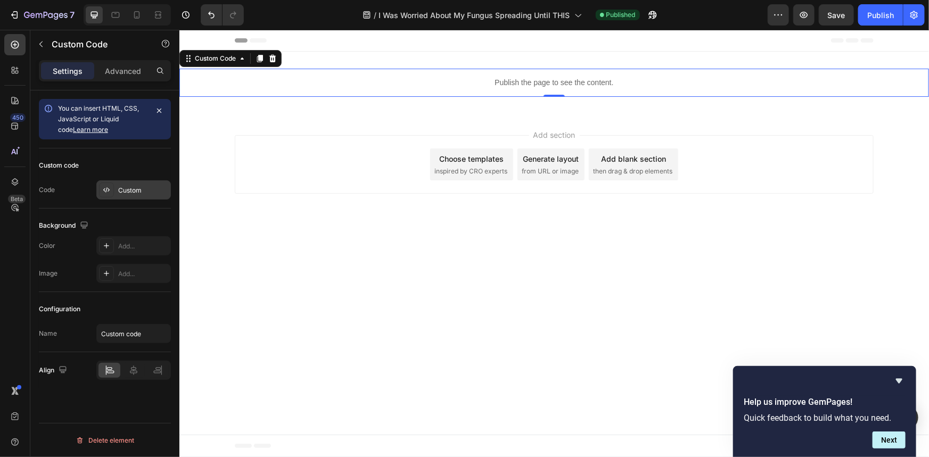
click at [147, 186] on div "Custom" at bounding box center [143, 191] width 50 height 10
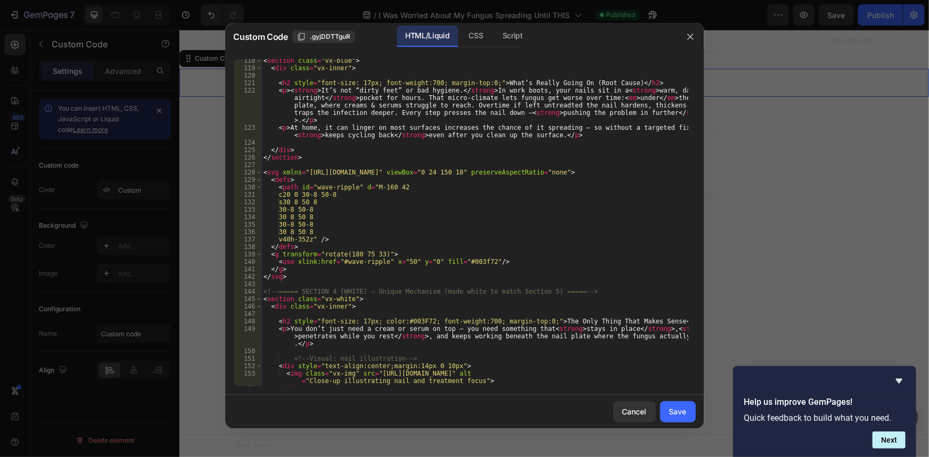
scroll to position [987, 0]
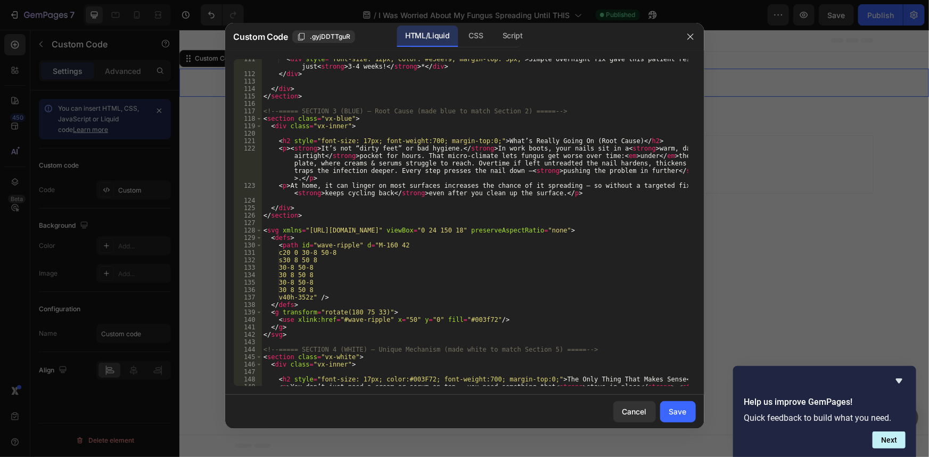
click at [365, 166] on div "< div style = "font-size: 12px; color: #e5eef9; margin-top: 5px;" > Simple over…" at bounding box center [474, 237] width 426 height 365
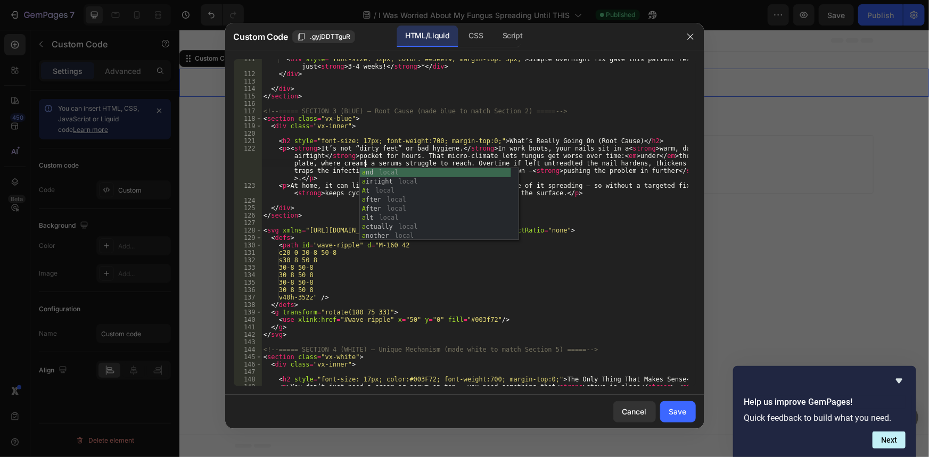
scroll to position [0, 74]
click at [407, 145] on div "< div style = "font-size: 12px; color: #e5eef9; margin-top: 5px;" > Simple over…" at bounding box center [474, 237] width 426 height 365
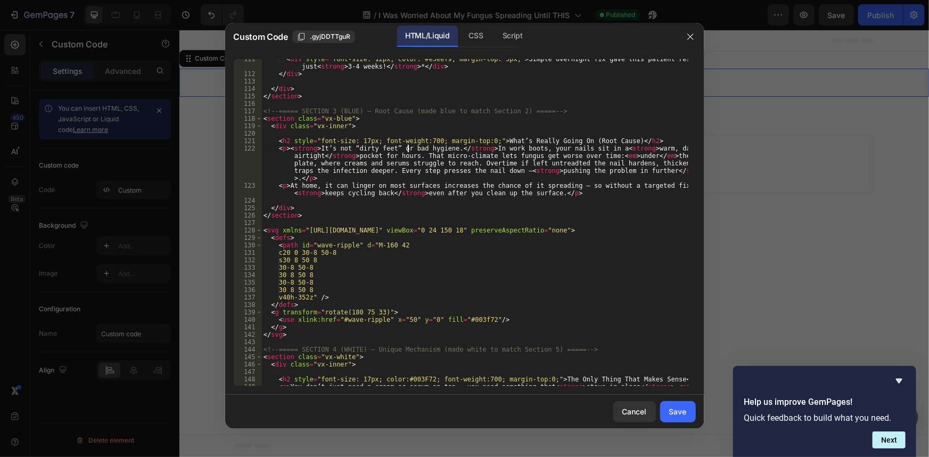
click at [433, 175] on div "< div style = "font-size: 12px; color: #e5eef9; margin-top: 5px;" > Simple over…" at bounding box center [474, 237] width 426 height 365
click at [505, 160] on div "< div style = "font-size: 12px; color: #e5eef9; margin-top: 5px;" > Simple over…" at bounding box center [474, 237] width 426 height 365
click at [528, 160] on div "< div style = "font-size: 12px; color: #e5eef9; margin-top: 5px;" > Simple over…" at bounding box center [474, 237] width 426 height 365
click at [317, 149] on div "< div style = "font-size: 12px; color: #e5eef9; margin-top: 5px;" > Simple over…" at bounding box center [474, 237] width 426 height 365
click at [369, 160] on div "< div style = "font-size: 12px; color: #e5eef9; margin-top: 5px;" > Simple over…" at bounding box center [474, 237] width 426 height 365
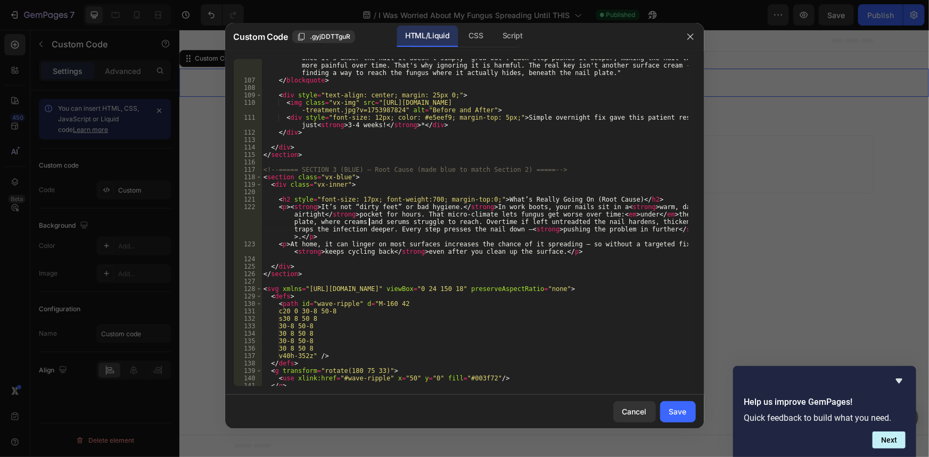
scroll to position [871, 0]
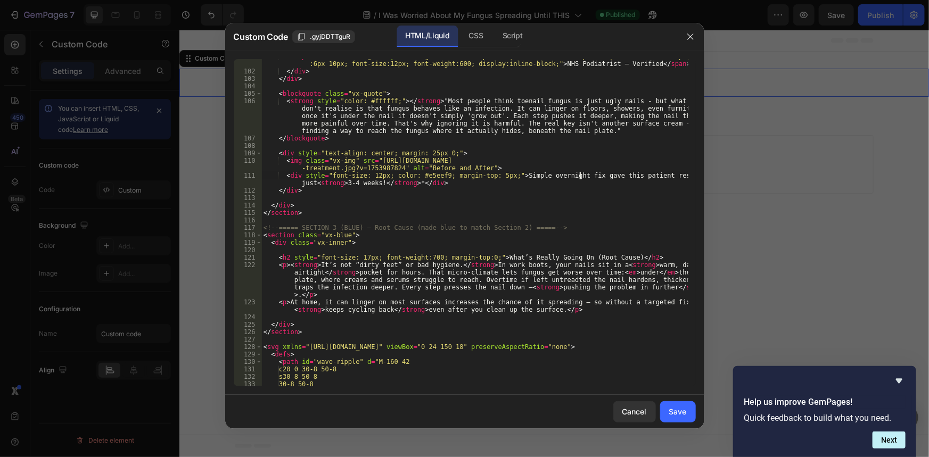
click at [578, 177] on div "< span class = "vx-badge" style = "background:#fff !important; color:#003F72 !i…" at bounding box center [474, 228] width 426 height 350
click at [581, 185] on div "< span class = "vx-badge" style = "background:#fff !important; color:#003F72 !i…" at bounding box center [474, 228] width 426 height 350
click at [584, 179] on div "< span class = "vx-badge" style = "background:#fff !important; color:#003F72 !i…" at bounding box center [474, 228] width 426 height 350
click at [583, 174] on div "< span class = "vx-badge" style = "background:#fff !important; color:#003F72 !i…" at bounding box center [474, 228] width 426 height 350
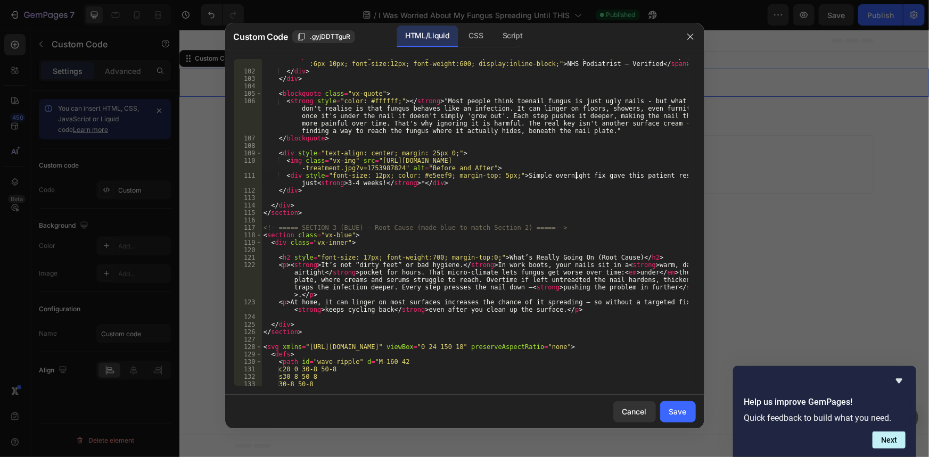
click at [589, 177] on div "< span class = "vx-badge" style = "background:#fff !important; color:#003F72 !i…" at bounding box center [474, 228] width 426 height 350
drag, startPoint x: 356, startPoint y: 185, endPoint x: 345, endPoint y: 184, distance: 10.1
click at [345, 184] on div "< span class = "vx-badge" style = "background:#fff !important; color:#003F72 !i…" at bounding box center [474, 228] width 426 height 350
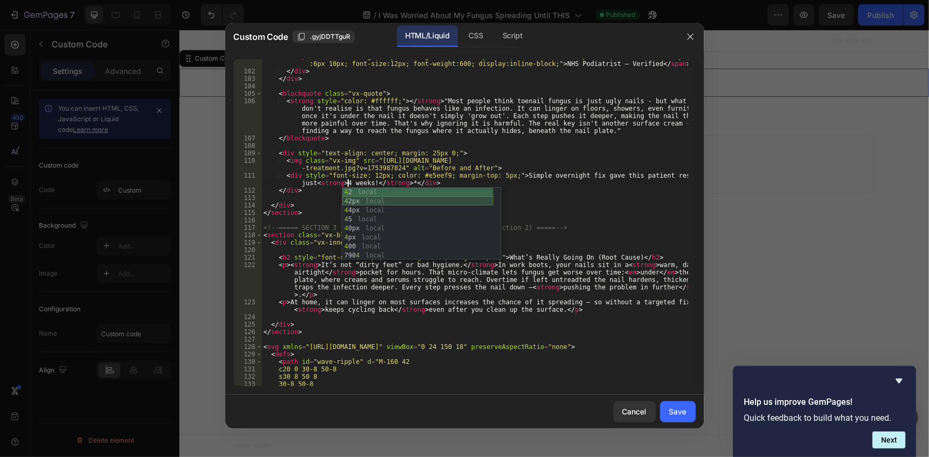
scroll to position [0, 38]
click at [389, 203] on div "4 2 local 4 2px local 4 4px local 4 5 local 4 0px local 4 px local 4 00 local 7…" at bounding box center [417, 233] width 151 height 90
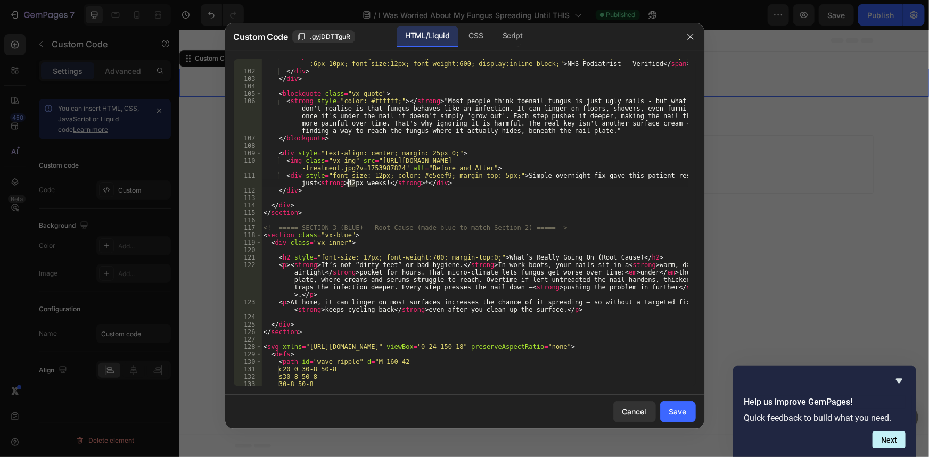
drag, startPoint x: 357, startPoint y: 185, endPoint x: 351, endPoint y: 184, distance: 6.0
click at [348, 185] on div "< span class = "vx-badge" style = "background:#fff !important; color:#003F72 !i…" at bounding box center [474, 228] width 426 height 350
drag, startPoint x: 358, startPoint y: 184, endPoint x: 345, endPoint y: 184, distance: 12.8
click at [345, 184] on div "< span class = "vx-badge" style = "background:#fff !important; color:#003F72 !i…" at bounding box center [474, 228] width 426 height 350
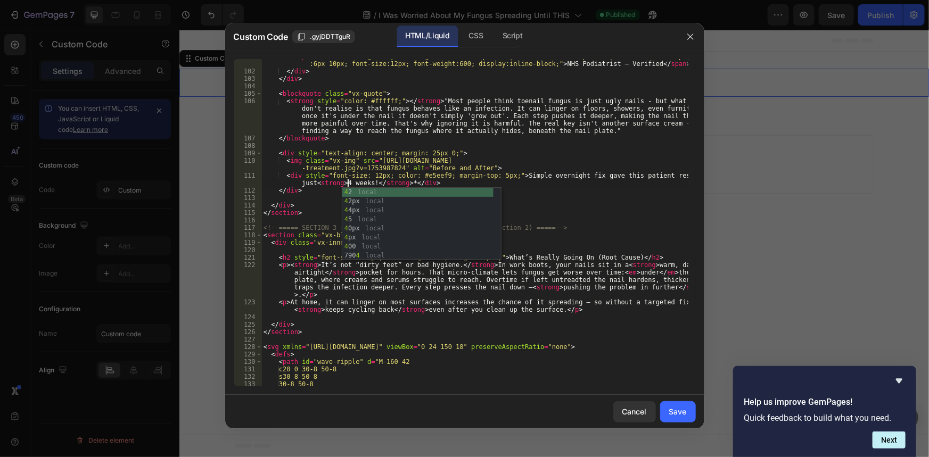
click at [487, 175] on div "< span class = "vx-badge" style = "background:#fff !important; color:#003F72 !i…" at bounding box center [474, 228] width 426 height 350
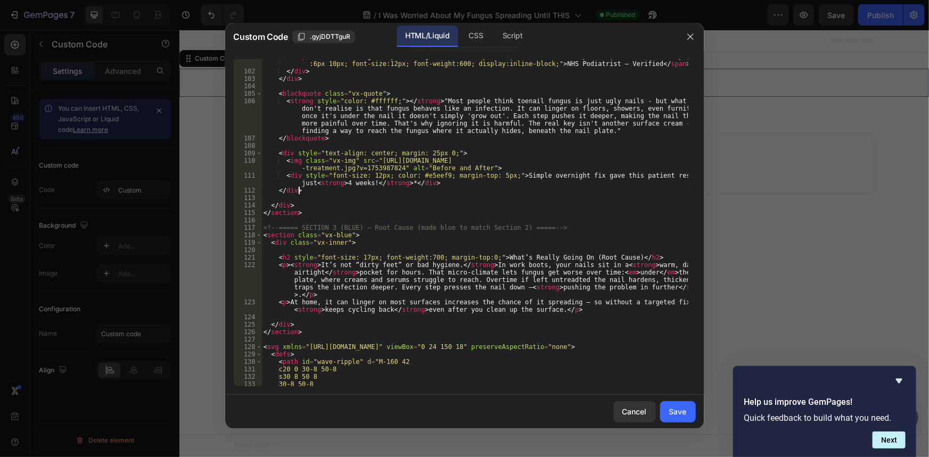
click at [582, 191] on div "< span class = "vx-badge" style = "background:#fff !important; color:#003F72 !i…" at bounding box center [474, 228] width 426 height 350
click at [615, 183] on div "< span class = "vx-badge" style = "background:#fff !important; color:#003F72 !i…" at bounding box center [474, 228] width 426 height 350
click at [576, 175] on div "< span class = "vx-badge" style = "background:#fff !important; color:#003F72 !i…" at bounding box center [474, 228] width 426 height 350
click at [577, 178] on div "< span class = "vx-badge" style = "background:#fff !important; color:#003F72 !i…" at bounding box center [474, 228] width 426 height 350
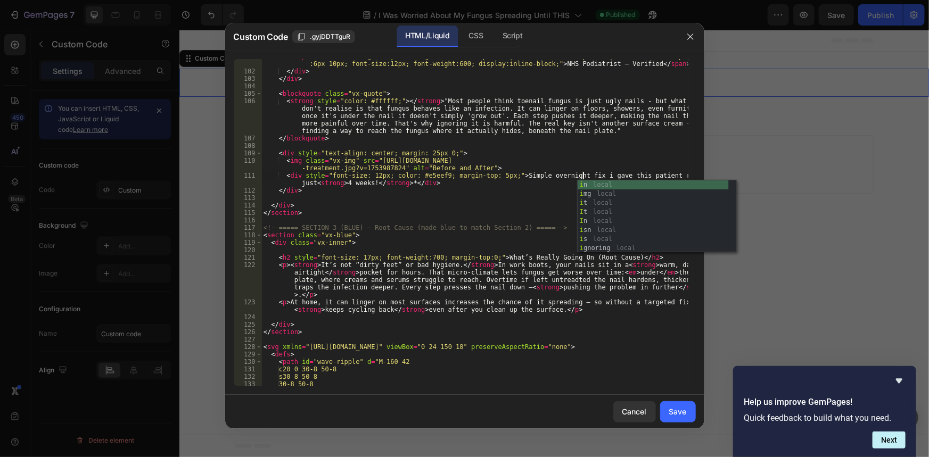
click at [488, 151] on div "< span class = "vx-badge" style = "background:#fff !important; color:#003F72 !i…" at bounding box center [474, 228] width 426 height 350
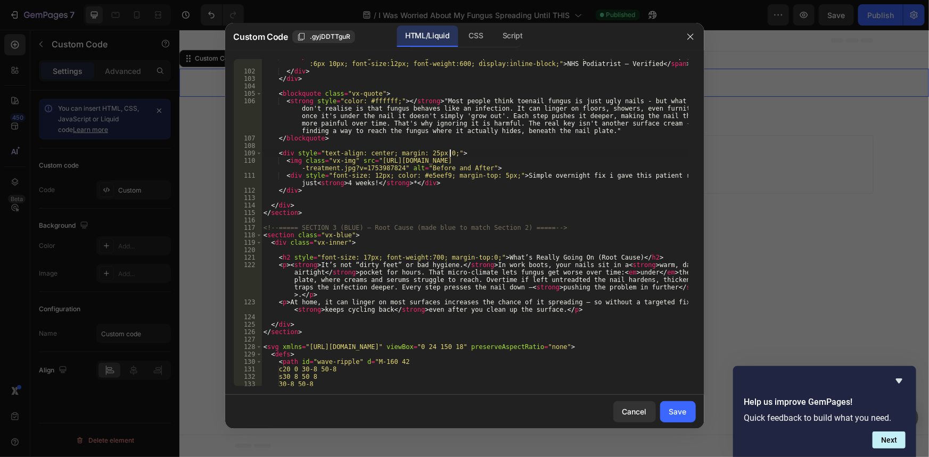
click at [507, 177] on div "< span class = "vx-badge" style = "background:#fff !important; color:#003F72 !i…" at bounding box center [474, 228] width 426 height 350
click at [383, 182] on div "< span class = "vx-badge" style = "background:#fff !important; color:#003F72 !i…" at bounding box center [474, 228] width 426 height 350
type textarea "<div style="font-size: 12px; color: #e5eef9; margin-top: 5px;">"Simple overnigh…"
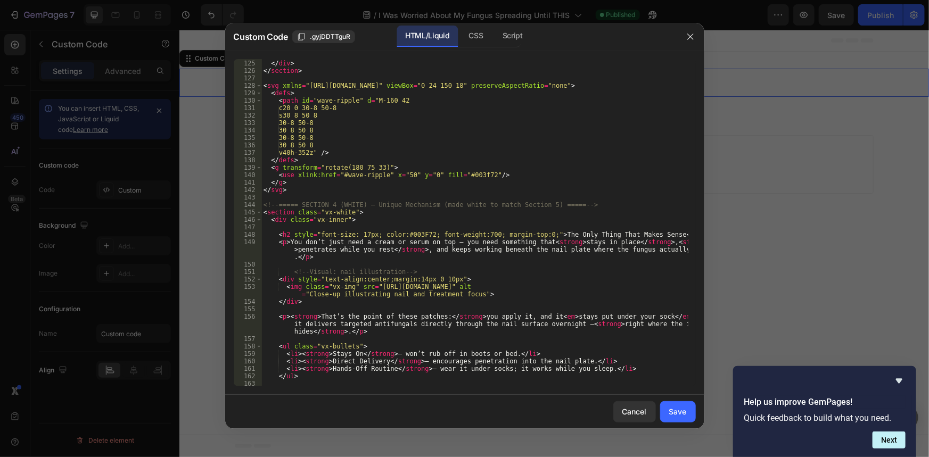
scroll to position [1161, 0]
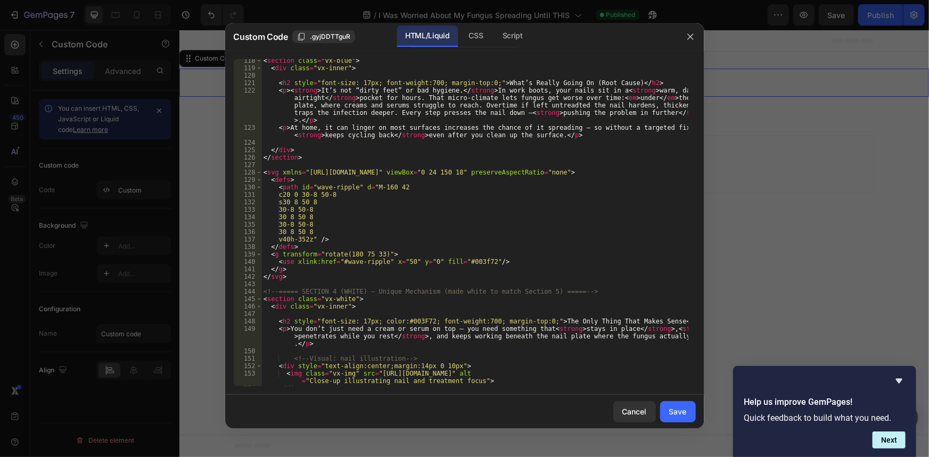
scroll to position [1074, 0]
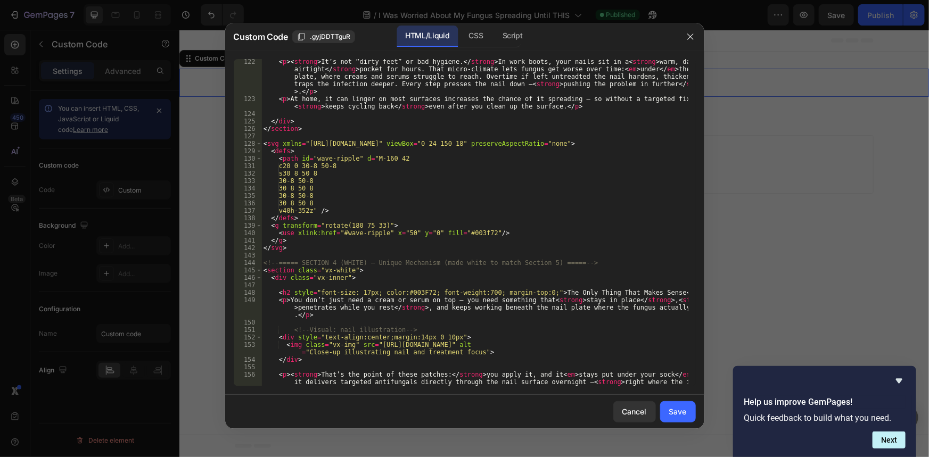
click at [471, 309] on div "< p > < strong > It’s not “dirty feet” or bad hygiene. </ strong > In work boot…" at bounding box center [474, 251] width 426 height 387
click at [481, 306] on div "< p > < strong > It’s not “dirty feet” or bad hygiene. </ strong > In work boot…" at bounding box center [474, 222] width 426 height 327
click at [472, 306] on div "< p > < strong > It’s not “dirty feet” or bad hygiene. </ strong > In work boot…" at bounding box center [474, 251] width 426 height 387
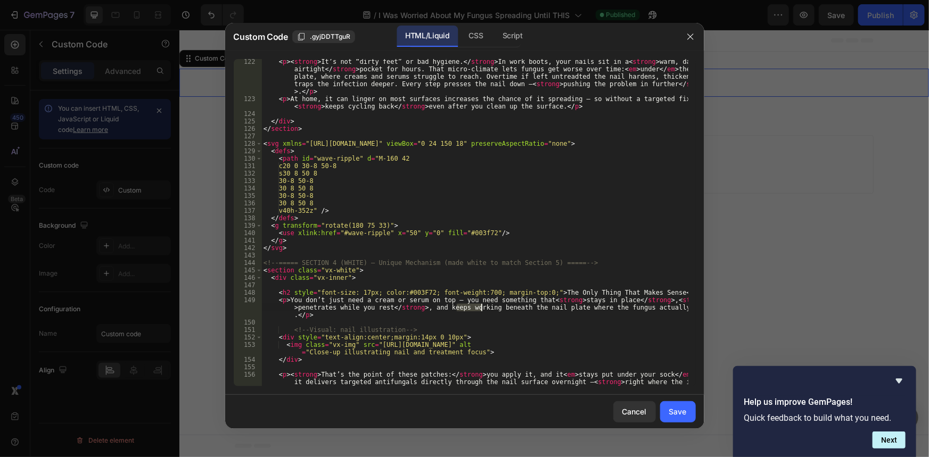
click at [489, 308] on div "< p > < strong > It’s not “dirty feet” or bad hygiene. </ strong > In work boot…" at bounding box center [474, 251] width 426 height 387
click at [466, 308] on div "< p > < strong > It’s not “dirty feet” or bad hygiene. </ strong > In work boot…" at bounding box center [474, 251] width 426 height 387
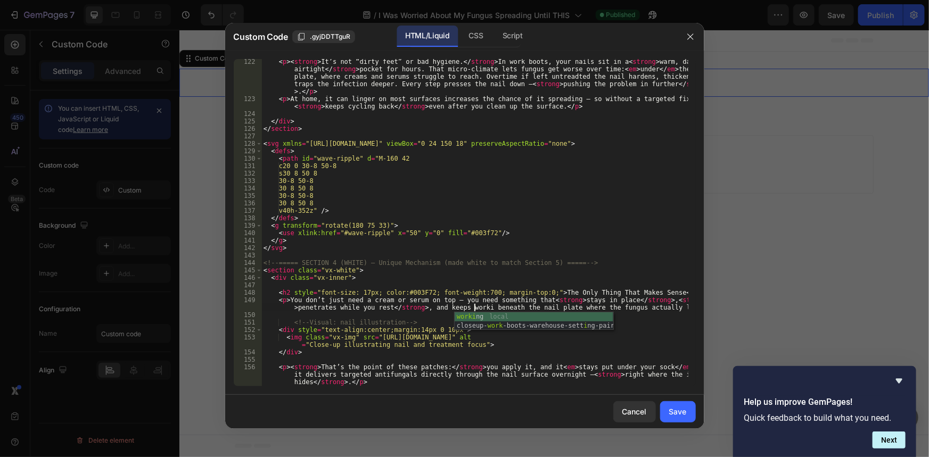
scroll to position [0, 50]
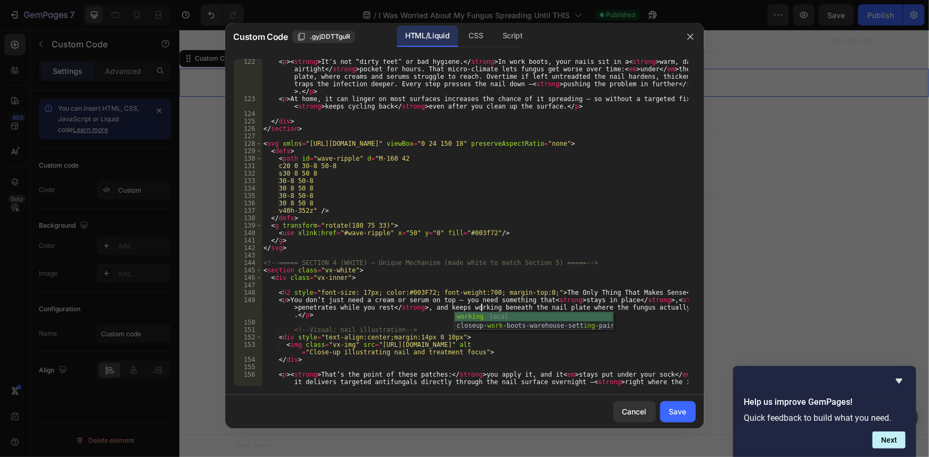
click at [495, 304] on div "< p > < strong > It’s not “dirty feet” or bad hygiene. </ strong > In work boot…" at bounding box center [474, 251] width 426 height 387
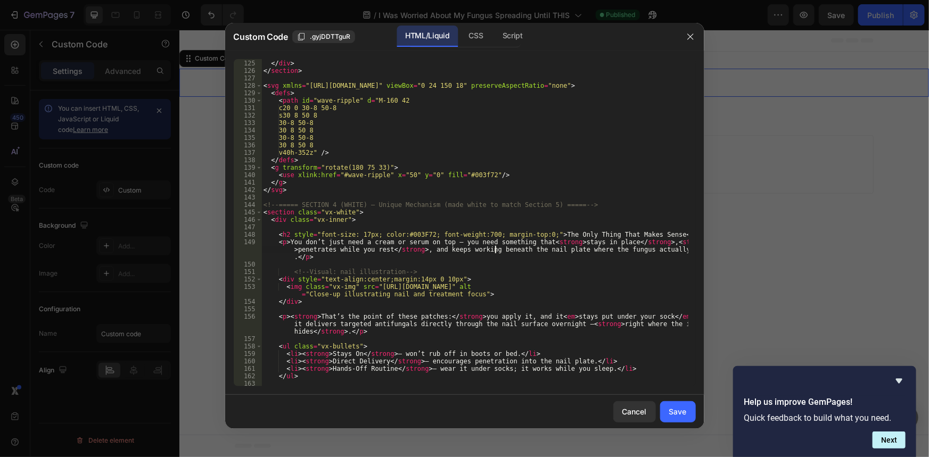
scroll to position [1190, 0]
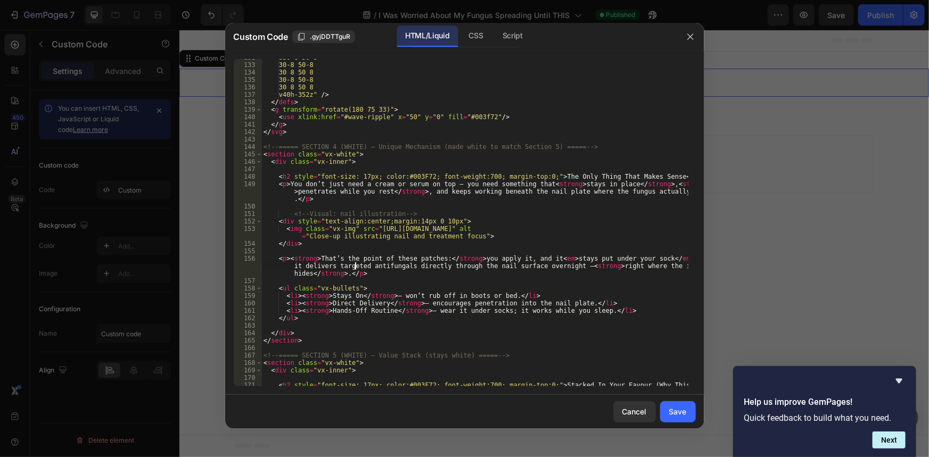
click at [354, 266] on div "s30 8 50 8 30-8 50-8 30 8 50 8 30-8 50-8 30 8 50 8 v40h-352z" /> </ defs > < g …" at bounding box center [474, 229] width 426 height 350
click at [403, 268] on div "s30 8 50 8 30-8 50-8 30 8 50 8 30-8 50-8 30 8 50 8 v40h-352z" /> </ defs > < g …" at bounding box center [474, 229] width 426 height 350
click at [409, 259] on div "s30 8 50 8 30-8 50-8 30 8 50 8 30-8 50-8 30 8 50 8 v40h-352z" /> </ defs > < g …" at bounding box center [474, 229] width 426 height 350
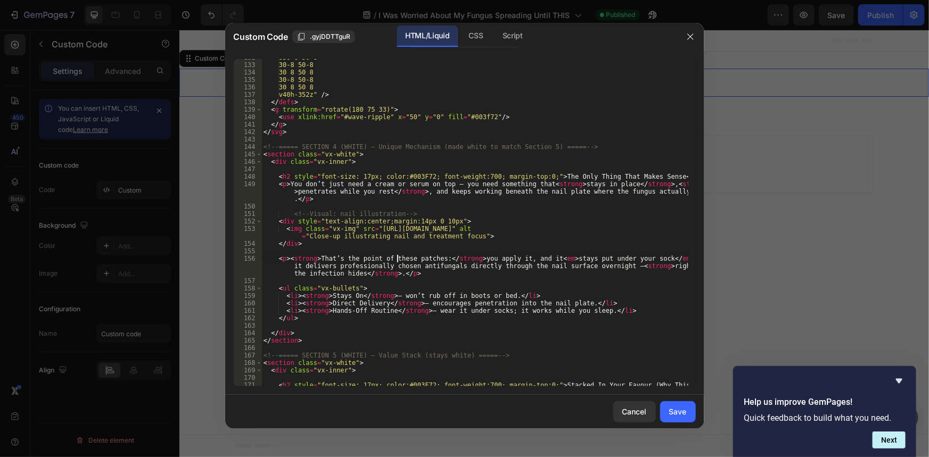
click at [397, 258] on div "s30 8 50 8 30-8 50-8 30 8 50 8 30-8 50-8 30 8 50 8 v40h-352z" /> </ defs > < g …" at bounding box center [474, 229] width 426 height 350
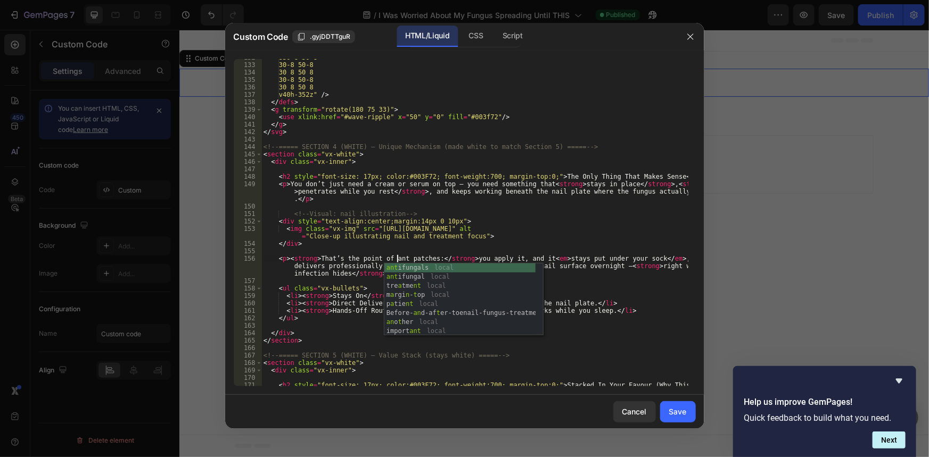
scroll to position [0, 11]
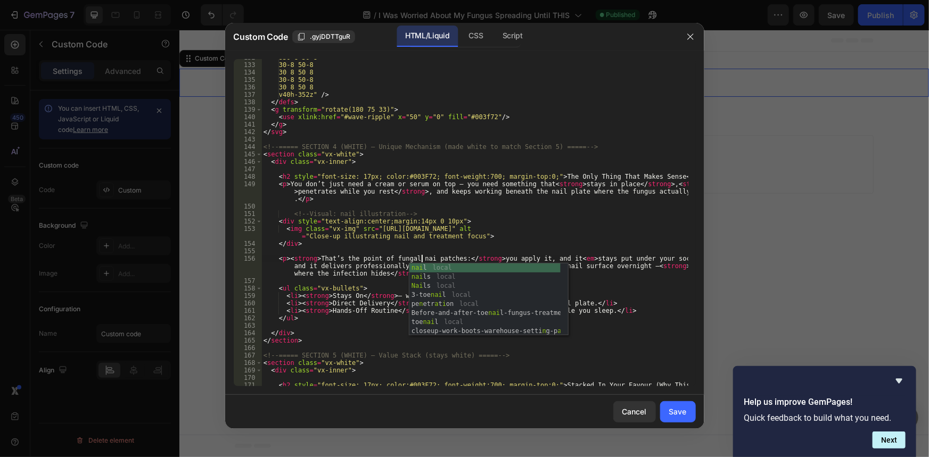
type textarea "<p><strong>That’s the point of fungal nail patches:</strong> you apply it, and …"
click at [433, 252] on div "s30 8 50 8 30-8 50-8 30 8 50 8 30-8 50-8 30 8 50 8 v40h-352z" /> </ defs > < g …" at bounding box center [474, 229] width 426 height 350
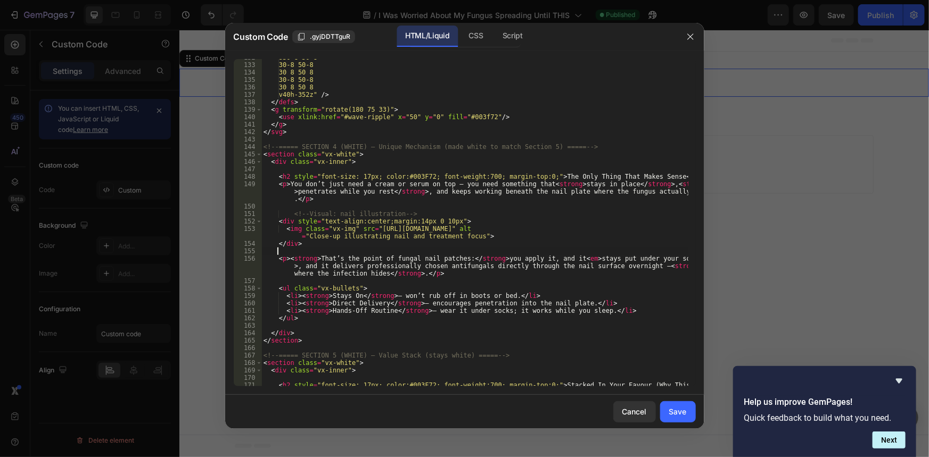
scroll to position [0, 1]
click at [530, 263] on div "s30 8 50 8 30-8 50-8 30 8 50 8 30-8 50-8 30 8 50 8 v40h-352z" /> </ defs > < g …" at bounding box center [474, 229] width 426 height 350
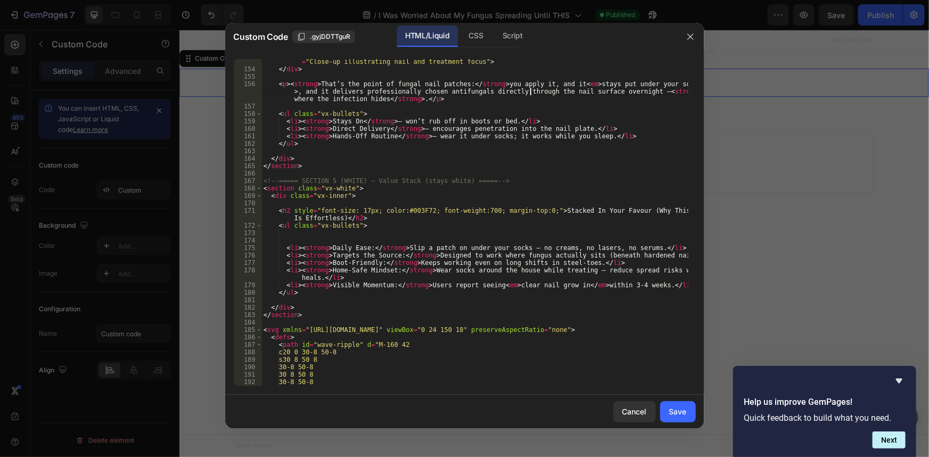
scroll to position [1336, 0]
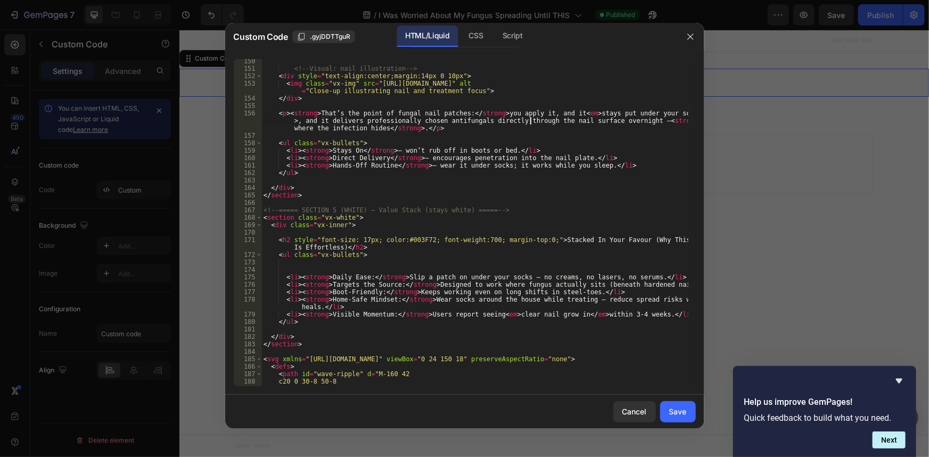
drag, startPoint x: 379, startPoint y: 127, endPoint x: 383, endPoint y: 140, distance: 13.5
click at [380, 127] on div "<!-- Visual: nail illustration --> < div style = "text-align:center;margin:14px…" at bounding box center [474, 228] width 426 height 342
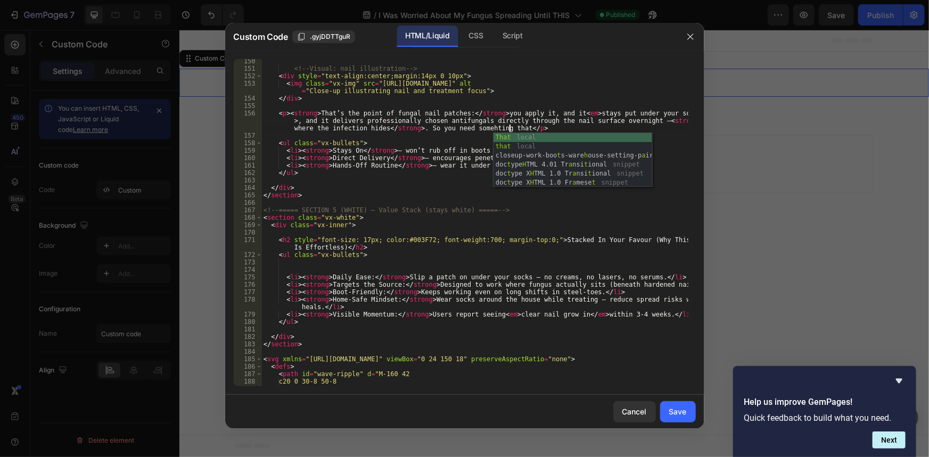
scroll to position [0, 87]
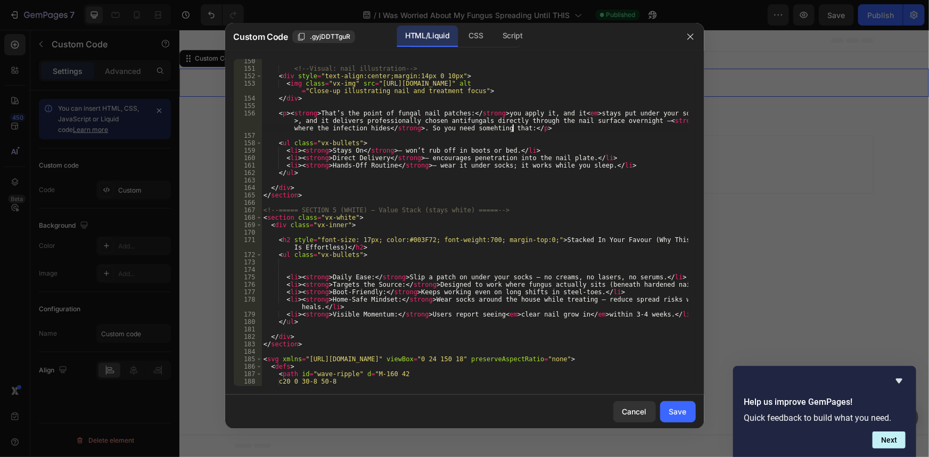
click at [477, 127] on div "<!-- Visual: nail illustration --> < div style = "text-align:center;margin:14px…" at bounding box center [474, 228] width 426 height 342
click at [488, 142] on div "<!-- Visual: nail illustration --> < div style = "text-align:center;margin:14px…" at bounding box center [474, 228] width 426 height 342
click at [487, 161] on div "<!-- Visual: nail illustration --> < div style = "text-align:center;margin:14px…" at bounding box center [474, 228] width 426 height 342
click at [472, 130] on div "<!-- Visual: nail illustration --> < div style = "text-align:center;margin:14px…" at bounding box center [474, 228] width 426 height 342
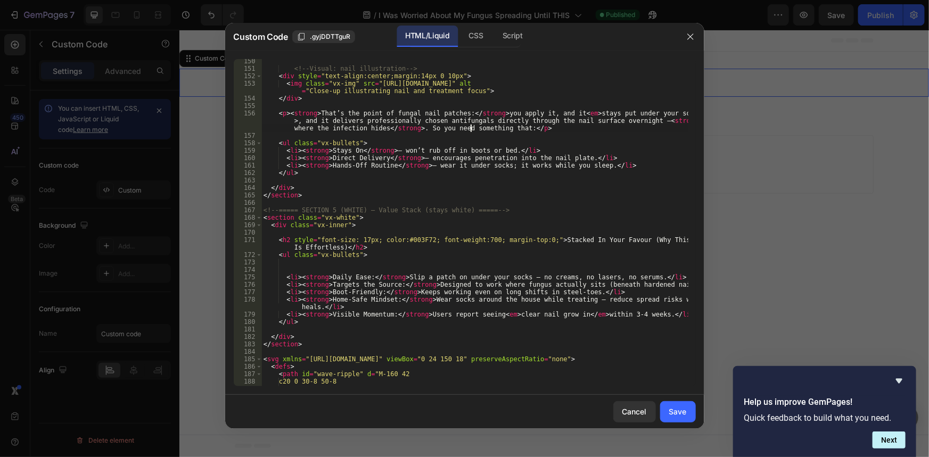
type textarea "<p><strong>That’s the point of fungal nail patches:</strong> you apply it, and …"
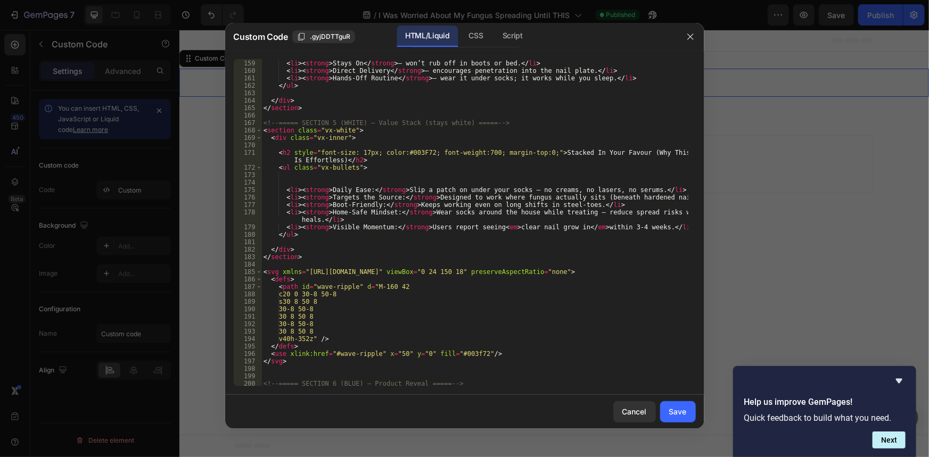
click at [348, 186] on div "< ul class = "vx-bullets" > < li > < strong > Stays On </ strong > — won’t rub …" at bounding box center [474, 223] width 426 height 342
click at [558, 172] on div "< ul class = "vx-bullets" > < li > < strong > Stays On </ strong > — won’t rub …" at bounding box center [474, 223] width 426 height 342
click at [491, 194] on div "< ul class = "vx-bullets" > < li > < strong > Stays On </ strong > — won’t rub …" at bounding box center [474, 223] width 426 height 342
click at [474, 195] on div "< ul class = "vx-bullets" > < li > < strong > Stays On </ strong > — won’t rub …" at bounding box center [474, 223] width 426 height 342
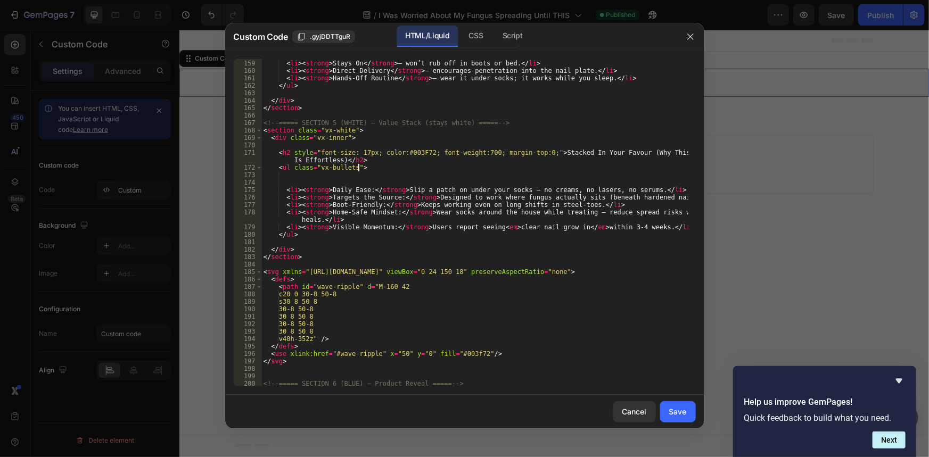
click at [607, 169] on div "< ul class = "vx-bullets" > < li > < strong > Stays On </ strong > — won’t rub …" at bounding box center [474, 223] width 426 height 342
click at [644, 155] on div "< ul class = "vx-bullets" > < li > < strong > Stays On </ strong > — won’t rub …" at bounding box center [474, 223] width 426 height 342
click at [325, 160] on div "< ul class = "vx-bullets" > < li > < strong > Stays On </ strong > — won’t rub …" at bounding box center [474, 223] width 426 height 342
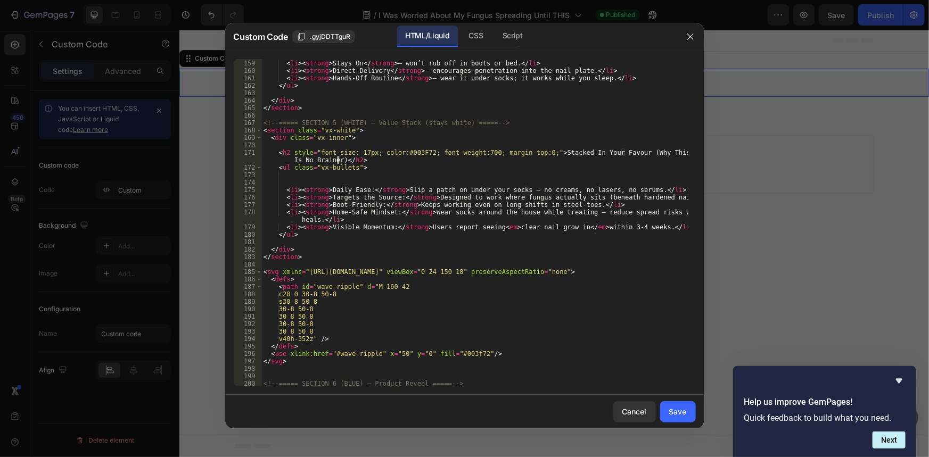
click at [425, 218] on div "< ul class = "vx-bullets" > < li > < strong > Stays On </ strong > — won’t rub …" at bounding box center [474, 223] width 426 height 342
type textarea "<li><strong>Home-Safe Mindset:</strong> Wear socks around the house while treat…"
click at [315, 172] on div "< ul class = "vx-bullets" > < li > < strong > Stays On </ strong > — won’t rub …" at bounding box center [474, 223] width 426 height 342
drag, startPoint x: 336, startPoint y: 159, endPoint x: 303, endPoint y: 161, distance: 32.5
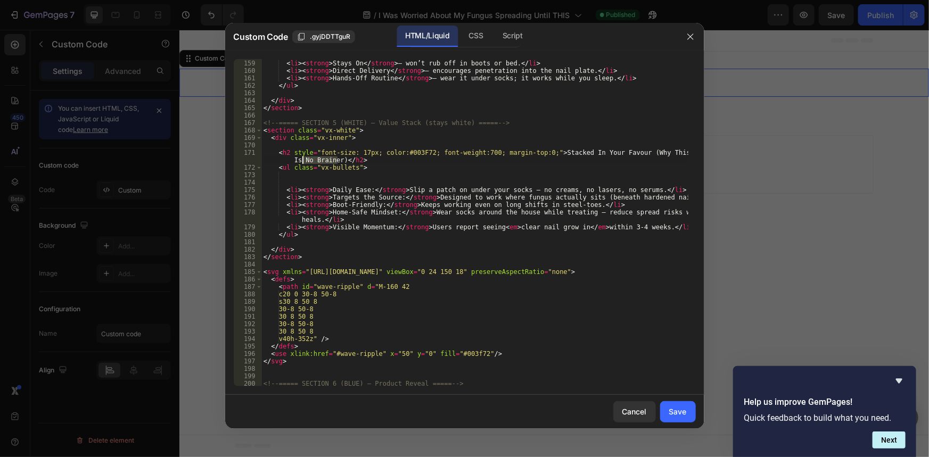
click at [303, 161] on div "< ul class = "vx-bullets" > < li > < strong > Stays On </ strong > — won’t rub …" at bounding box center [474, 223] width 426 height 342
drag, startPoint x: 637, startPoint y: 154, endPoint x: 625, endPoint y: 154, distance: 11.7
click at [625, 154] on div "< ul class = "vx-bullets" > < li > < strong > Stays On </ strong > — won’t rub …" at bounding box center [474, 223] width 426 height 342
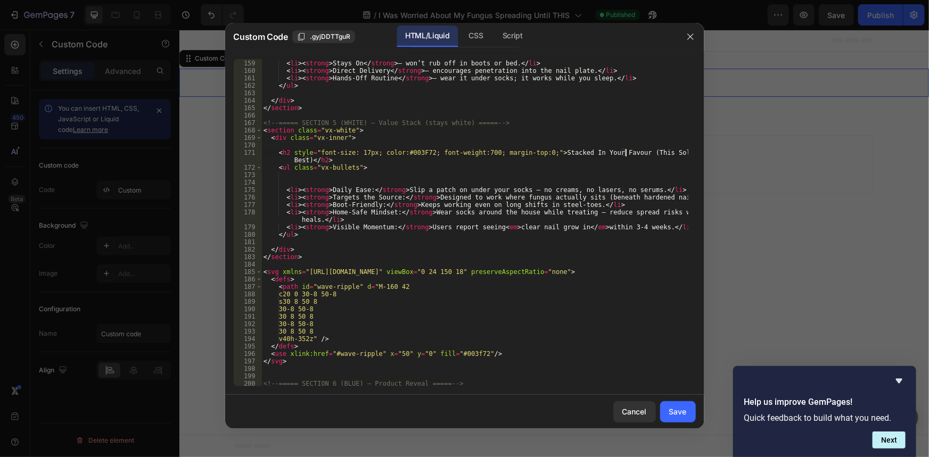
click at [641, 160] on div "< ul class = "vx-bullets" > < li > < strong > Stays On </ strong > — won’t rub …" at bounding box center [474, 223] width 426 height 342
drag, startPoint x: 624, startPoint y: 154, endPoint x: 542, endPoint y: 151, distance: 82.0
click at [542, 151] on div "< ul class = "vx-bullets" > < li > < strong > Stays On </ strong > — won’t rub …" at bounding box center [474, 223] width 426 height 342
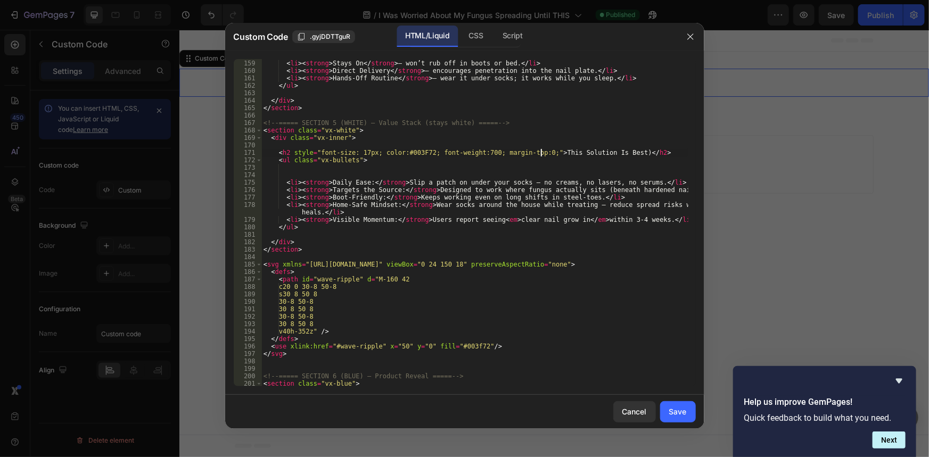
click at [599, 153] on div "< ul class = "vx-bullets" > < li > < strong > Stays On </ strong > — won’t rub …" at bounding box center [474, 223] width 426 height 342
click at [637, 154] on div "< ul class = "vx-bullets" > < li > < strong > Stays On </ strong > — won’t rub …" at bounding box center [474, 223] width 426 height 342
click at [640, 154] on div "< ul class = "vx-bullets" > < li > < strong > Stays On </ strong > — won’t rub …" at bounding box center [474, 223] width 426 height 342
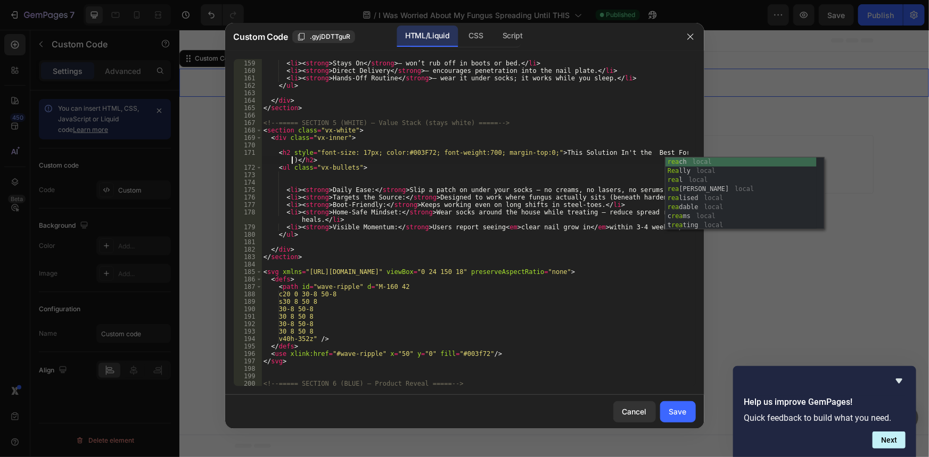
scroll to position [0, 35]
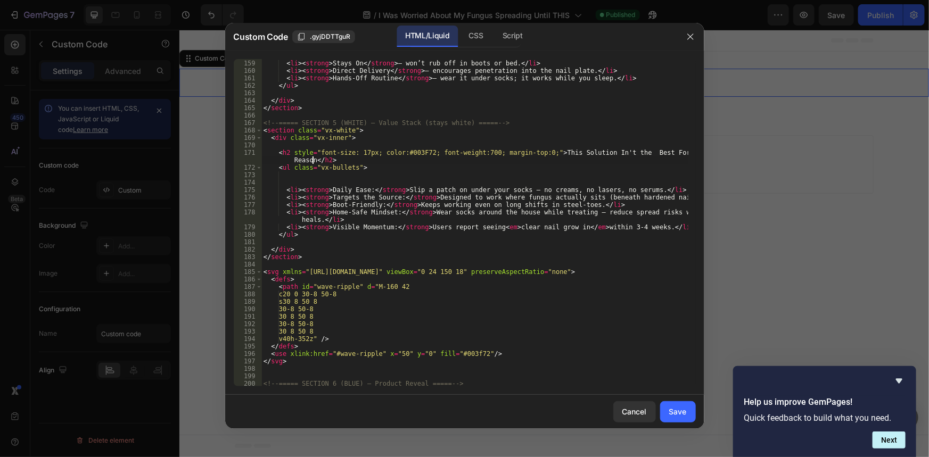
click at [591, 159] on div "< ul class = "vx-bullets" > < li > < strong > Stays On </ strong > — won’t rub …" at bounding box center [474, 223] width 426 height 342
click at [596, 152] on div "< ul class = "vx-bullets" > < li > < strong > Stays On </ strong > — won’t rub …" at bounding box center [474, 223] width 426 height 342
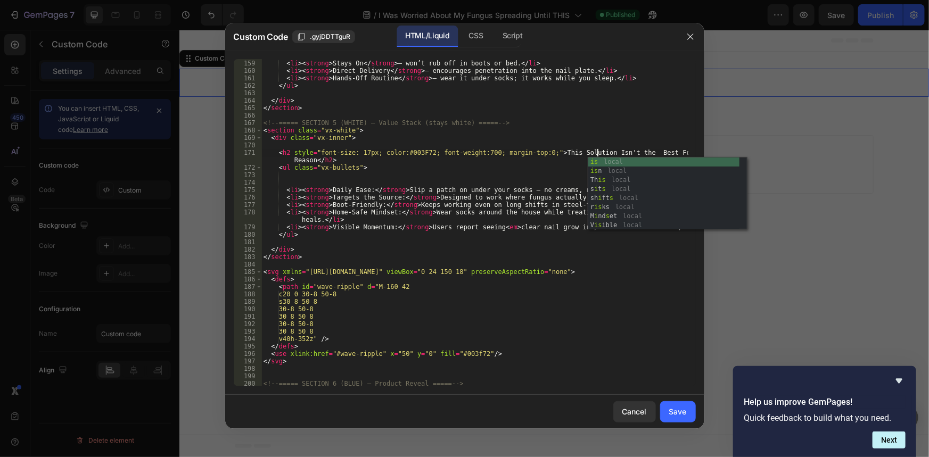
scroll to position [0, 28]
click at [532, 154] on div "< ul class = "vx-bullets" > < li > < strong > Stays On </ strong > — won’t rub …" at bounding box center [474, 223] width 426 height 342
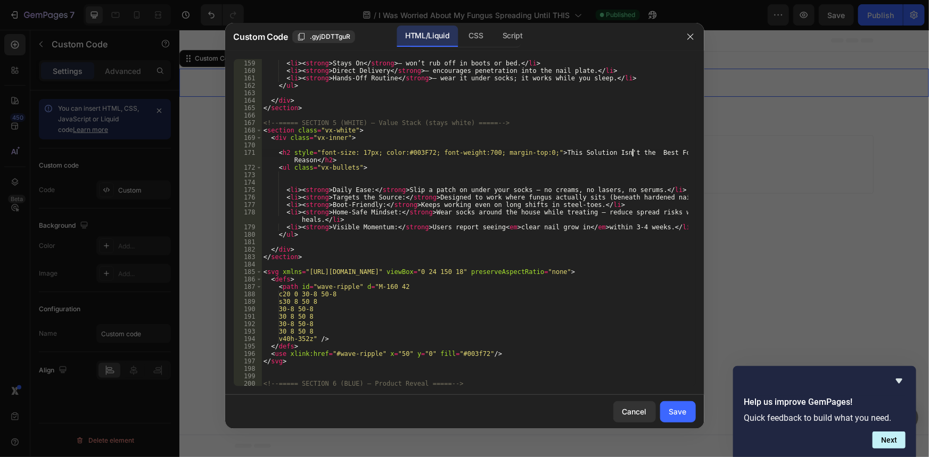
click at [631, 154] on div "< ul class = "vx-bullets" > < li > < strong > Stays On </ strong > — won’t rub …" at bounding box center [474, 223] width 426 height 342
type textarea "<h2 style="font-size: 17px; color:#003F72; font-weight:700; margin-top:0;">This…"
click at [609, 174] on div "< ul class = "vx-bullets" > < li > < strong > Stays On </ strong > — won’t rub …" at bounding box center [474, 223] width 426 height 342
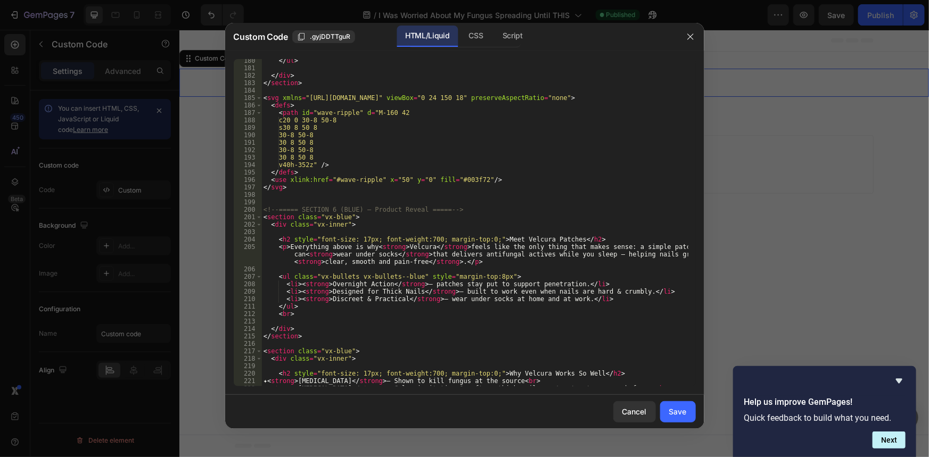
scroll to position [1597, 0]
click at [532, 239] on div "</ ul > </ div > </ section > < svg xmlns = "http://www.w3.org/2000/svg" viewBo…" at bounding box center [474, 228] width 426 height 342
click at [537, 241] on div "</ ul > </ div > </ section > < svg xmlns = "http://www.w3.org/2000/svg" viewBo…" at bounding box center [474, 228] width 426 height 342
click at [534, 239] on div "</ ul > </ div > </ section > < svg xmlns = "http://www.w3.org/2000/svg" viewBo…" at bounding box center [474, 228] width 426 height 342
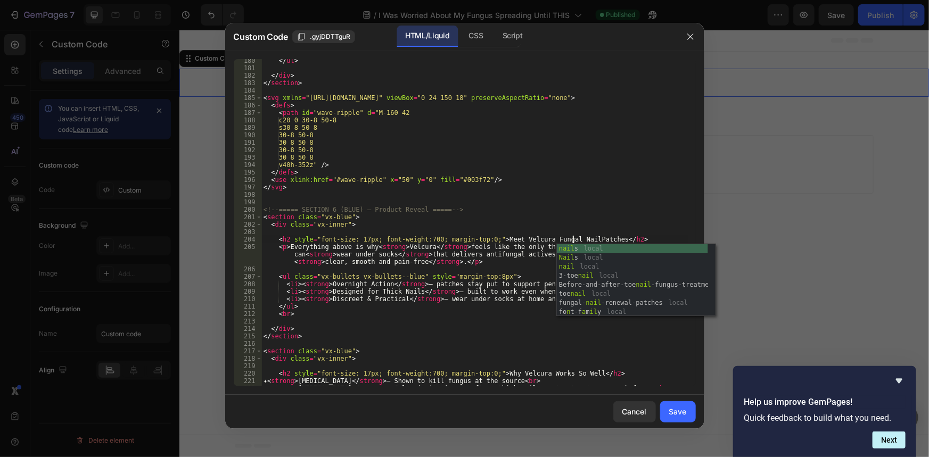
scroll to position [0, 26]
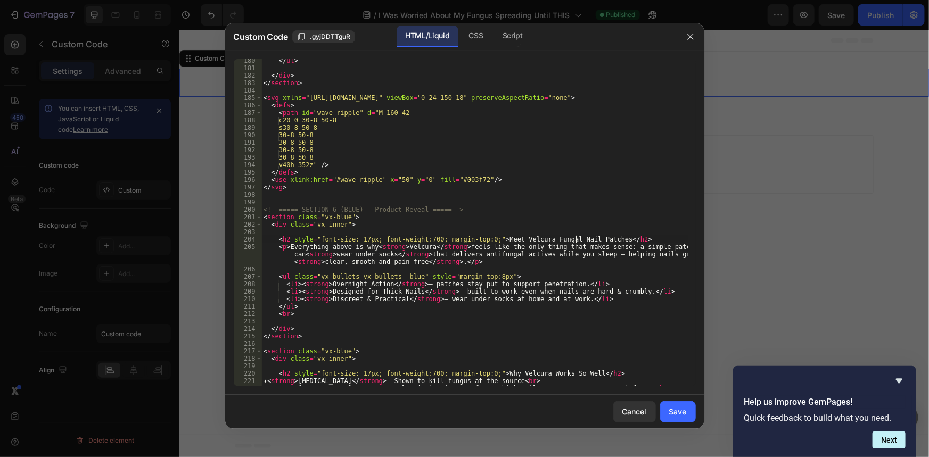
click at [553, 258] on div "</ ul > </ div > </ section > < svg xmlns = "http://www.w3.org/2000/svg" viewBo…" at bounding box center [474, 228] width 426 height 342
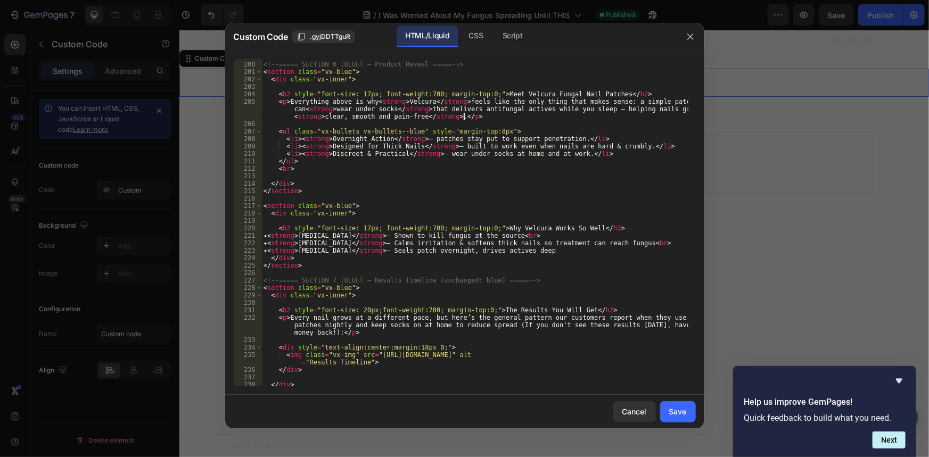
scroll to position [1771, 0]
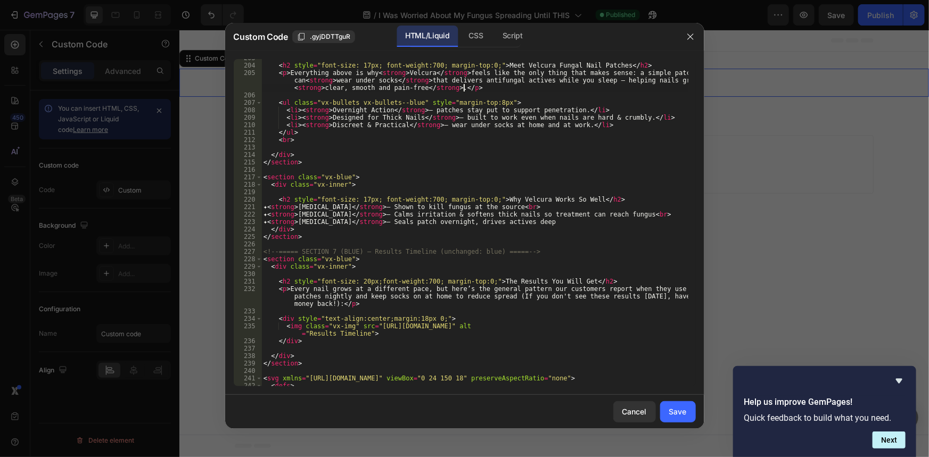
click at [532, 234] on div "< h2 style = "font-size: 17px; font-weight:700; margin-top:0;" > Meet Velcura F…" at bounding box center [474, 225] width 426 height 342
type textarea "</section>"
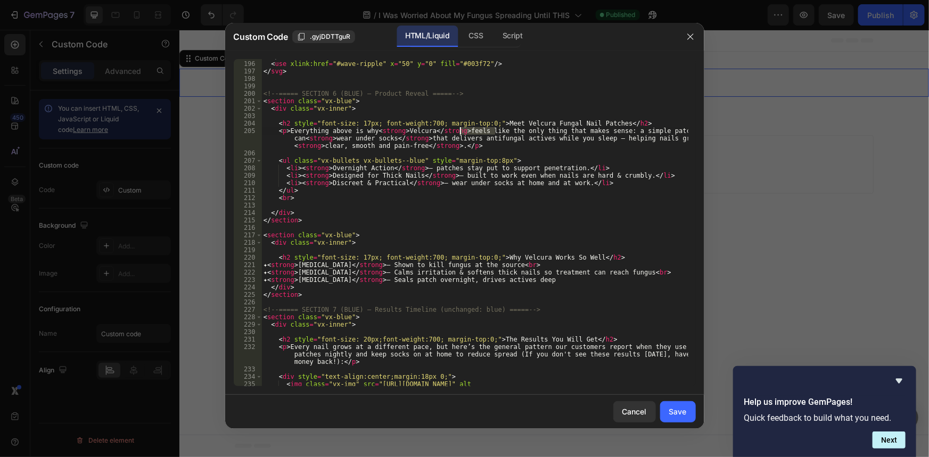
drag, startPoint x: 496, startPoint y: 133, endPoint x: 459, endPoint y: 133, distance: 36.7
click at [459, 133] on div "</ defs > < use xlink:href = "#wave-ripple" x = "50" y = "0" fill = "#003f72" /…" at bounding box center [474, 228] width 426 height 350
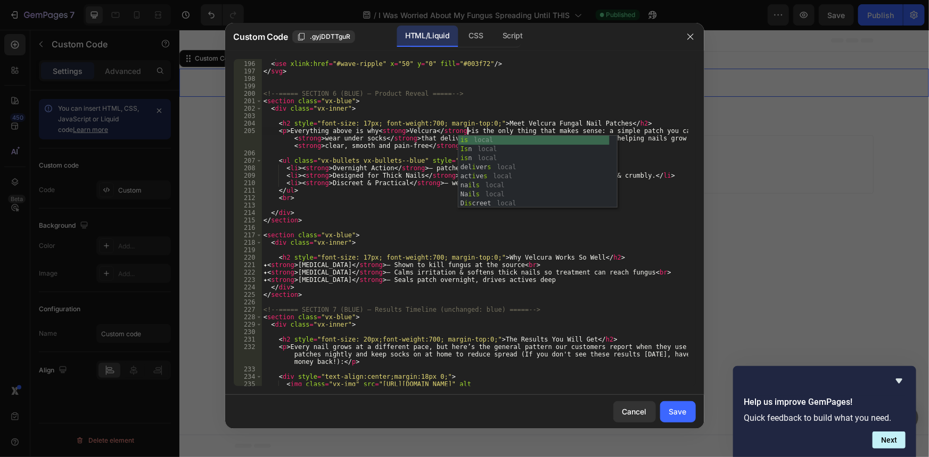
click at [498, 126] on div "</ defs > < use xlink:href = "#wave-ripple" x = "50" y = "0" fill = "#003f72" /…" at bounding box center [474, 228] width 426 height 350
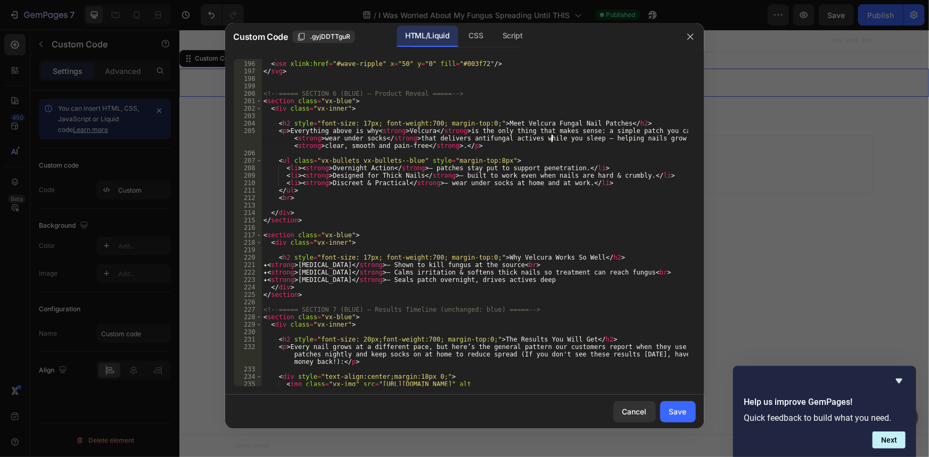
click at [551, 138] on div "</ defs > < use xlink:href = "#wave-ripple" x = "50" y = "0" fill = "#003f72" /…" at bounding box center [474, 228] width 426 height 350
click at [592, 137] on div "</ defs > < use xlink:href = "#wave-ripple" x = "50" y = "0" fill = "#003f72" /…" at bounding box center [474, 228] width 426 height 350
click at [625, 133] on div "</ defs > < use xlink:href = "#wave-ripple" x = "50" y = "0" fill = "#003f72" /…" at bounding box center [474, 228] width 426 height 350
click at [460, 140] on div "</ defs > < use xlink:href = "#wave-ripple" x = "50" y = "0" fill = "#003f72" /…" at bounding box center [474, 228] width 426 height 350
click at [430, 137] on div "</ defs > < use xlink:href = "#wave-ripple" x = "50" y = "0" fill = "#003f72" /…" at bounding box center [474, 228] width 426 height 350
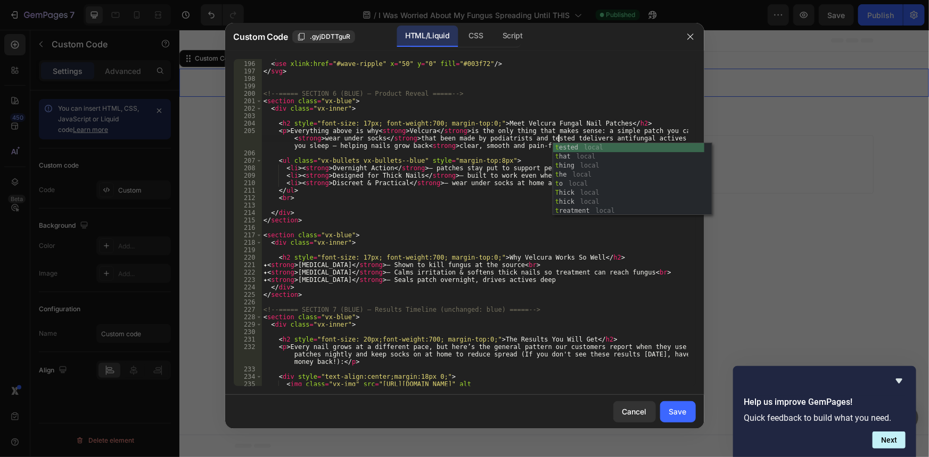
scroll to position [0, 56]
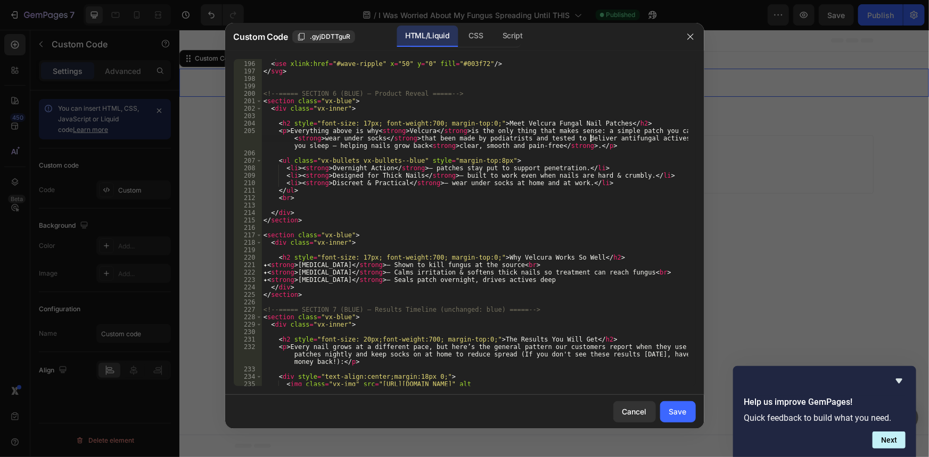
click at [631, 139] on div "</ defs > < use xlink:href = "#wave-ripple" x = "50" y = "0" fill = "#003f72" /…" at bounding box center [474, 228] width 426 height 350
click at [640, 140] on div "</ defs > < use xlink:href = "#wave-ripple" x = "50" y = "0" fill = "#003f72" /…" at bounding box center [474, 228] width 426 height 350
click at [360, 146] on div "</ defs > < use xlink:href = "#wave-ripple" x = "50" y = "0" fill = "#003f72" /…" at bounding box center [474, 228] width 426 height 350
drag, startPoint x: 509, startPoint y: 149, endPoint x: 465, endPoint y: 149, distance: 44.2
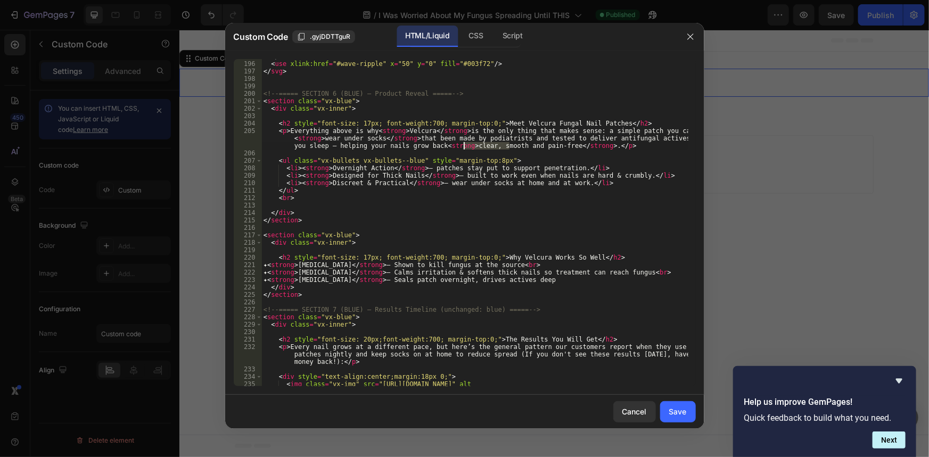
click at [465, 149] on div "</ defs > < use xlink:href = "#wave-ripple" x = "50" y = "0" fill = "#003f72" /…" at bounding box center [474, 228] width 426 height 350
drag, startPoint x: 504, startPoint y: 147, endPoint x: 489, endPoint y: 149, distance: 15.1
click at [489, 149] on div "</ defs > < use xlink:href = "#wave-ripple" x = "50" y = "0" fill = "#003f72" /…" at bounding box center [474, 228] width 426 height 350
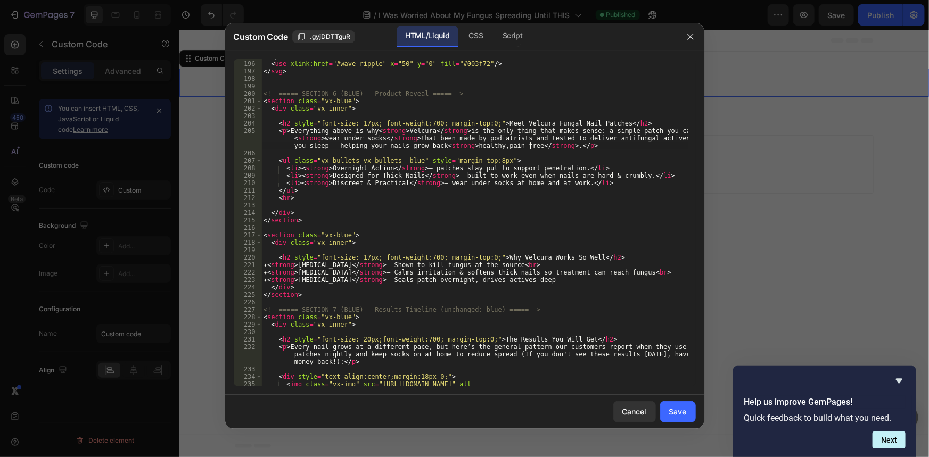
click at [532, 145] on div "</ defs > < use xlink:href = "#wave-ripple" x = "50" y = "0" fill = "#003f72" /…" at bounding box center [474, 228] width 426 height 350
click at [526, 147] on div "</ defs > < use xlink:href = "#wave-ripple" x = "50" y = "0" fill = "#003f72" /…" at bounding box center [474, 228] width 426 height 350
drag, startPoint x: 524, startPoint y: 148, endPoint x: 533, endPoint y: 154, distance: 10.8
click at [524, 149] on div "</ defs > < use xlink:href = "#wave-ripple" x = "50" y = "0" fill = "#003f72" /…" at bounding box center [474, 228] width 426 height 350
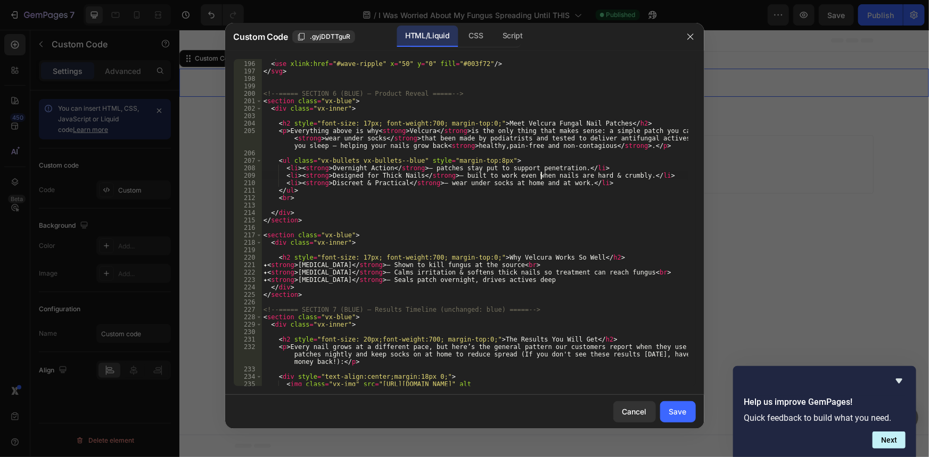
click at [543, 176] on div "</ defs > < use xlink:href = "#wave-ripple" x = "50" y = "0" fill = "#003f72" /…" at bounding box center [474, 228] width 426 height 350
click at [590, 144] on div "</ defs > < use xlink:href = "#wave-ripple" x = "50" y = "0" fill = "#003f72" /…" at bounding box center [474, 228] width 426 height 350
click at [592, 183] on div "</ defs > < use xlink:href = "#wave-ripple" x = "50" y = "0" fill = "#003f72" /…" at bounding box center [474, 228] width 426 height 350
type textarea "<li><strong>Discreet & Practical</strong> — wear under socks at home and at wor…"
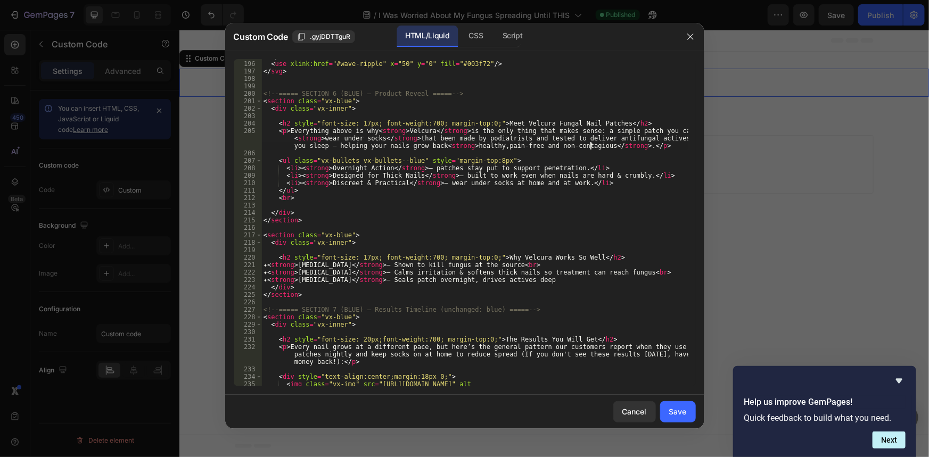
scroll to position [0, 27]
click at [456, 203] on div "</ defs > < use xlink:href = "#wave-ripple" x = "50" y = "0" fill = "#003f72" /…" at bounding box center [474, 228] width 426 height 350
click at [383, 180] on div "</ defs > < use xlink:href = "#wave-ripple" x = "50" y = "0" fill = "#003f72" /…" at bounding box center [474, 228] width 426 height 350
click at [527, 188] on div "</ defs > < use xlink:href = "#wave-ripple" x = "50" y = "0" fill = "#003f72" /…" at bounding box center [474, 228] width 426 height 350
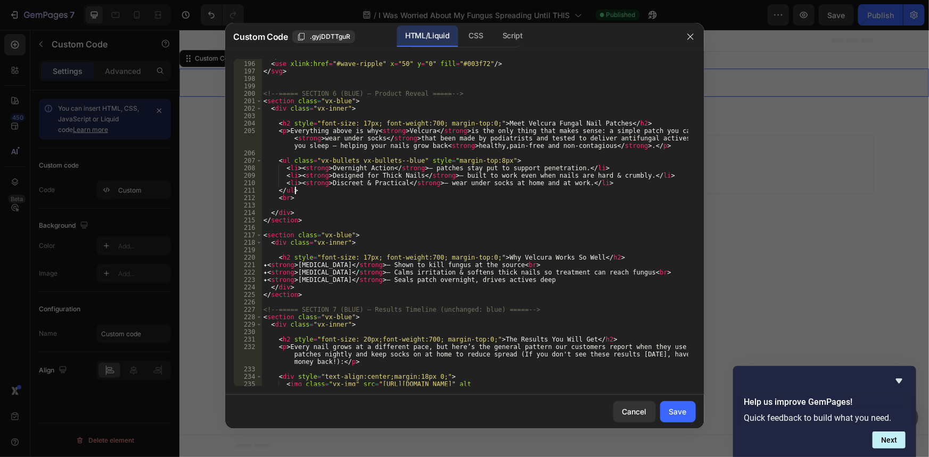
click at [521, 180] on div "</ defs > < use xlink:href = "#wave-ripple" x = "50" y = "0" fill = "#003f72" /…" at bounding box center [474, 228] width 426 height 350
click at [381, 177] on div "</ defs > < use xlink:href = "#wave-ripple" x = "50" y = "0" fill = "#003f72" /…" at bounding box center [474, 228] width 426 height 350
click at [457, 196] on div "</ defs > < use xlink:href = "#wave-ripple" x = "50" y = "0" fill = "#003f72" /…" at bounding box center [474, 228] width 426 height 350
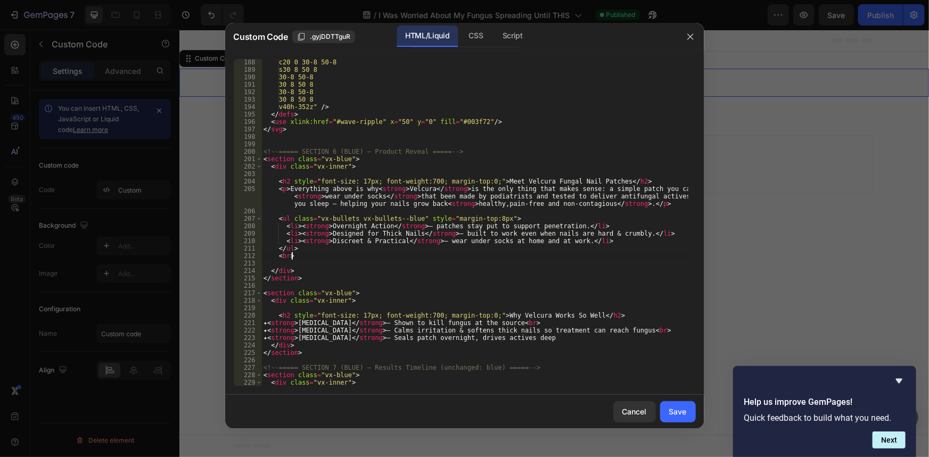
scroll to position [1742, 0]
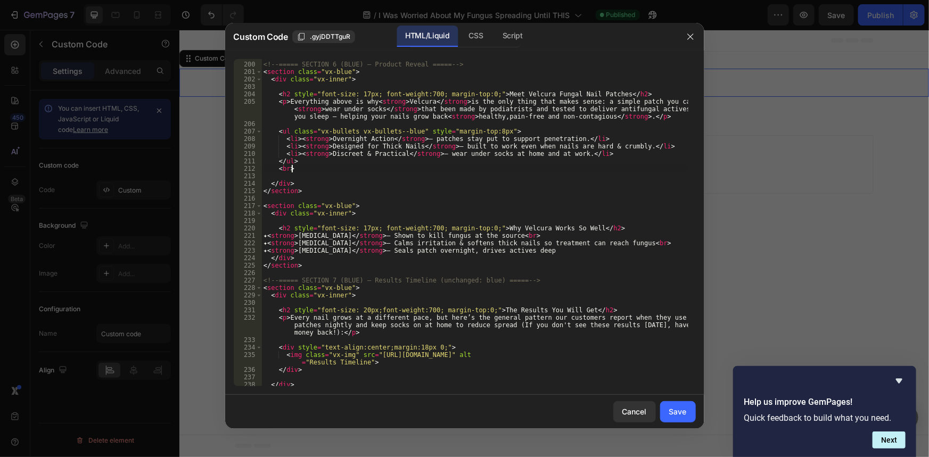
click at [316, 266] on div "<!-- ===== SECTION 6 (BLUE) – Product Reveal ===== --> < section class = "vx-bl…" at bounding box center [474, 224] width 426 height 342
type textarea "</section>"
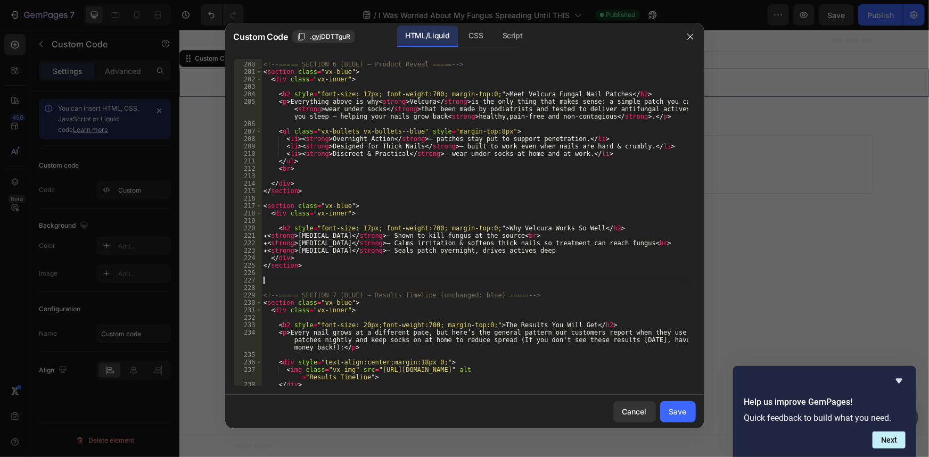
paste textarea "</blockquote>"
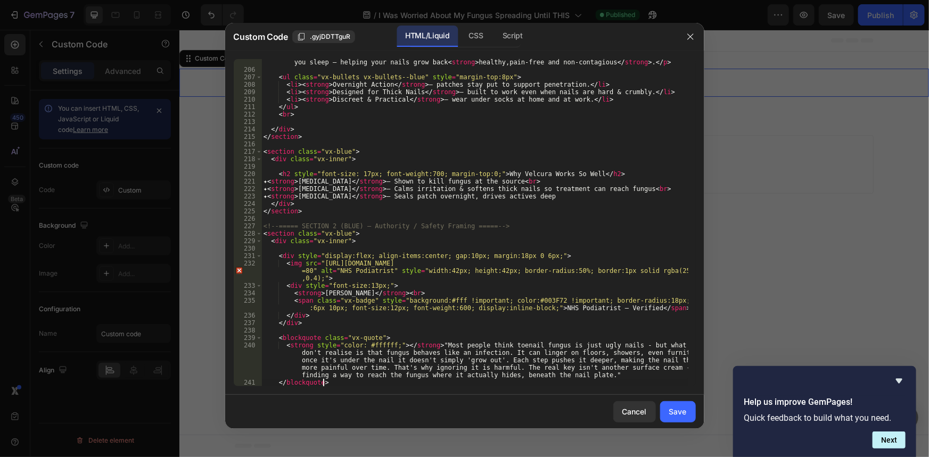
scroll to position [1884, 0]
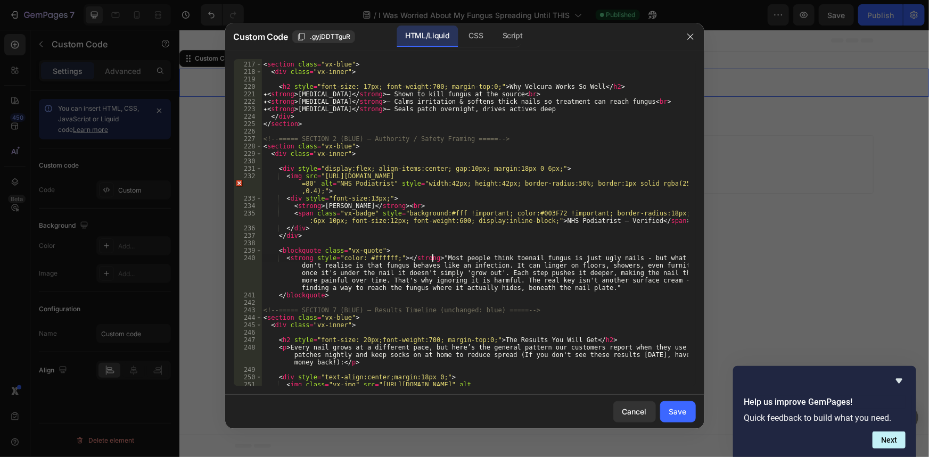
click at [431, 259] on div "< section class = "vx-blue" > < div class = "vx-inner" > < h2 style = "font-siz…" at bounding box center [474, 228] width 426 height 350
type textarea "<strong style="color: #ffffff;"></strong> "Most people think toenail fungus is …"
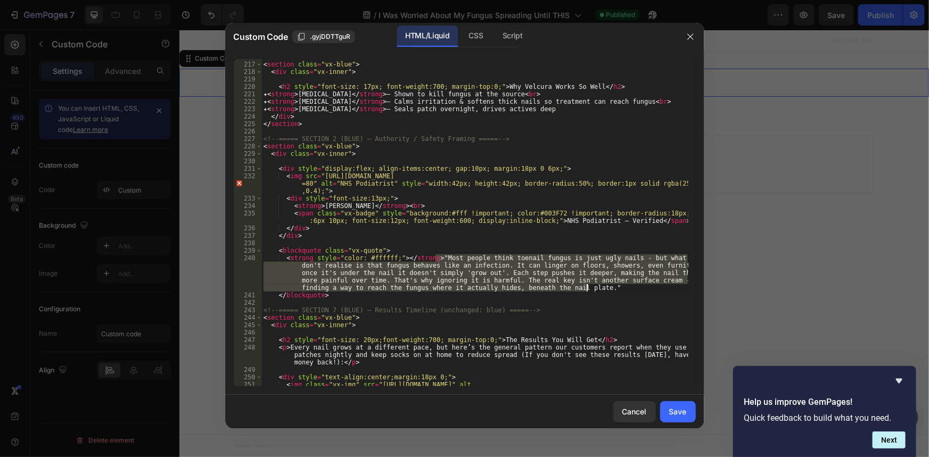
drag, startPoint x: 438, startPoint y: 259, endPoint x: 589, endPoint y: 290, distance: 154.2
click at [588, 287] on div "< section class = "vx-blue" > < div class = "vx-inner" > < h2 style = "font-siz…" at bounding box center [474, 228] width 426 height 350
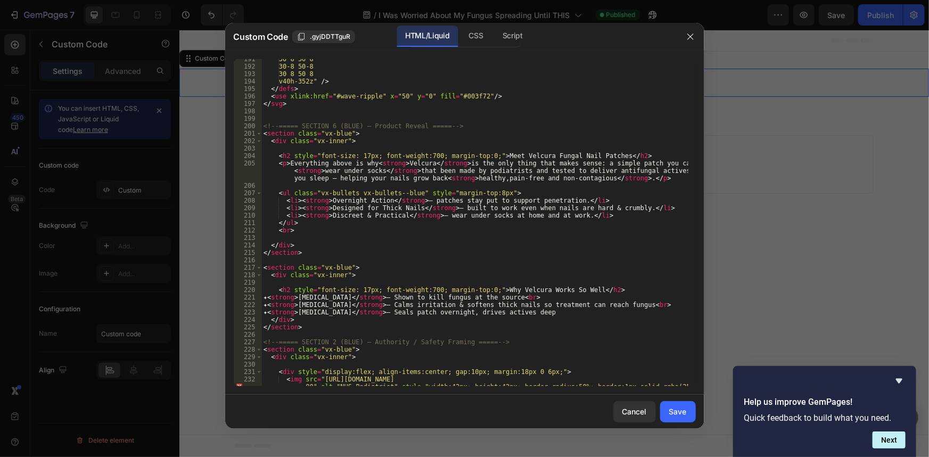
scroll to position [1797, 0]
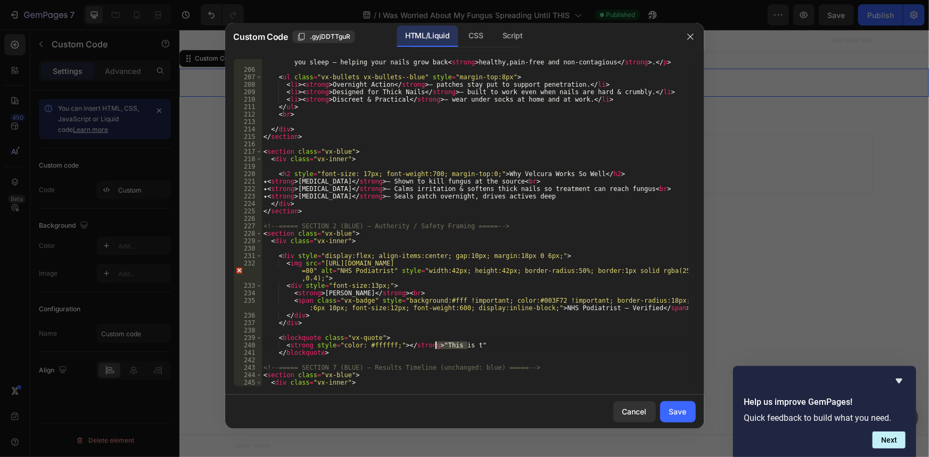
drag, startPoint x: 459, startPoint y: 347, endPoint x: 436, endPoint y: 347, distance: 22.9
click at [436, 347] on div "< p > Everything above is why < strong > Velcura </ strong > is the only thing …" at bounding box center [474, 222] width 426 height 357
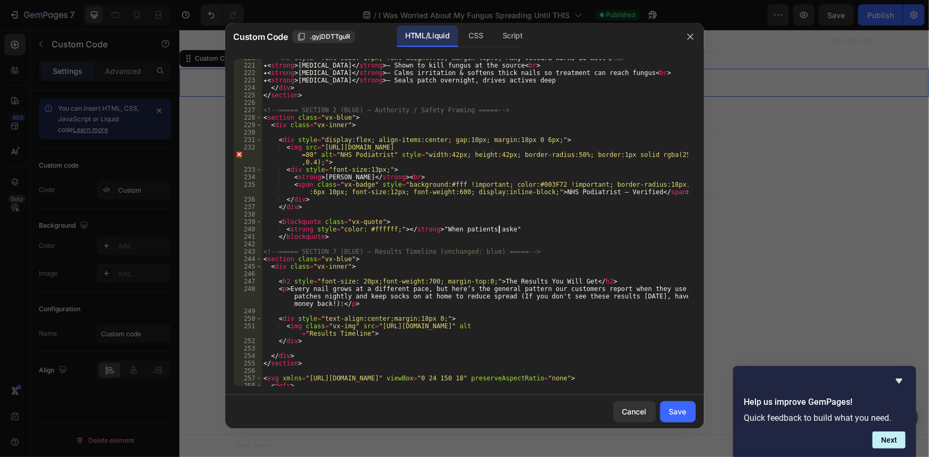
scroll to position [1913, 0]
drag, startPoint x: 499, startPoint y: 232, endPoint x: 436, endPoint y: 230, distance: 62.8
click at [436, 230] on div "< h2 style = "font-size: 17px; font-weight:700; margin-top:0;" > Why Velcura Wo…" at bounding box center [474, 225] width 426 height 342
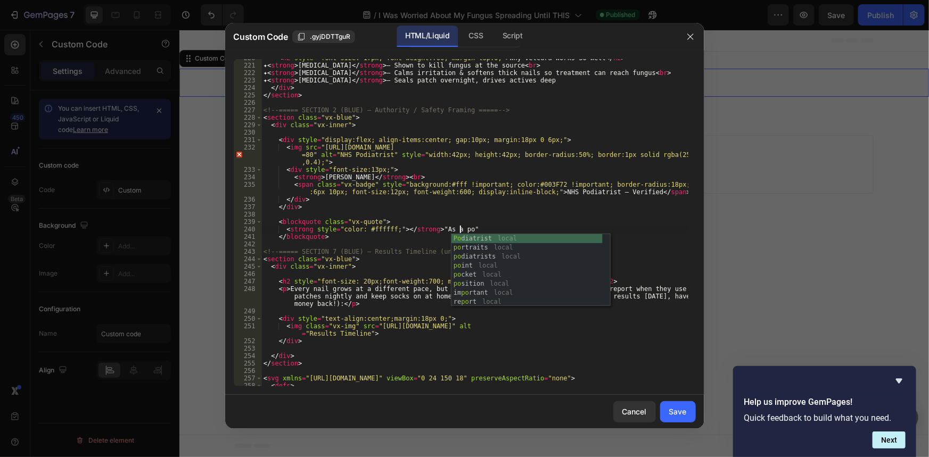
scroll to position [0, 16]
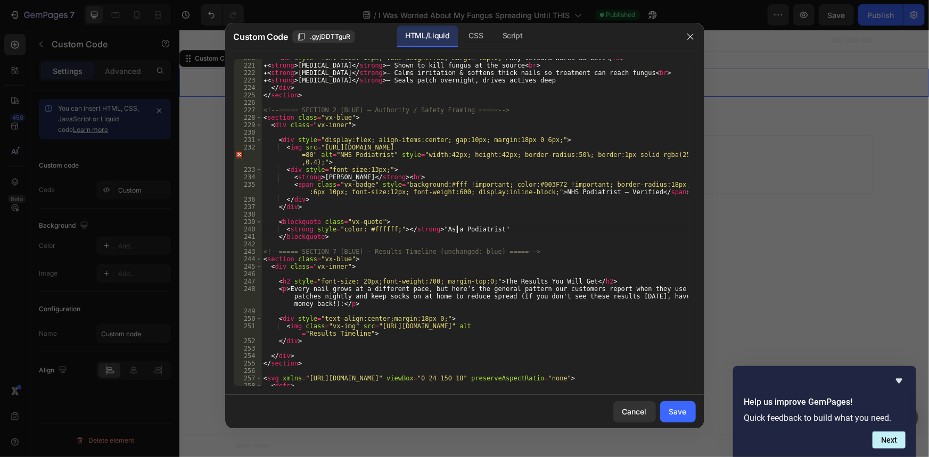
click at [457, 230] on div "< h2 style = "font-size: 17px; font-weight:700; margin-top:0;" > Why Velcura Wo…" at bounding box center [474, 225] width 426 height 342
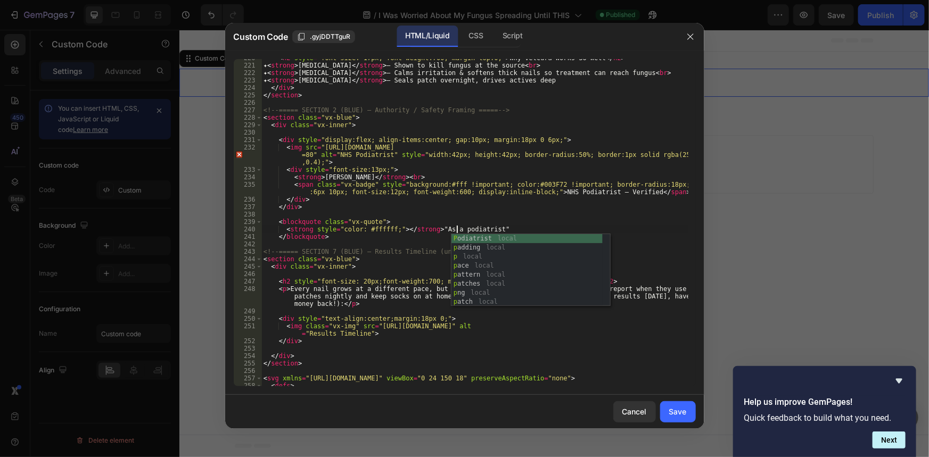
click at [488, 232] on div "< h2 style = "font-size: 17px; font-weight:700; margin-top:0;" > Why Velcura Wo…" at bounding box center [474, 225] width 426 height 342
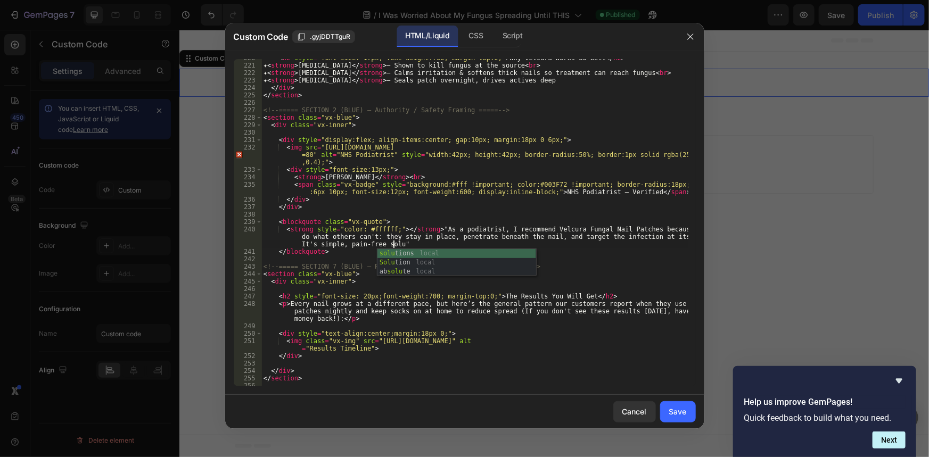
scroll to position [0, 75]
click at [314, 243] on div "< h2 style = "font-size: 17px; font-weight:700; margin-top:0;" > Why Velcura Wo…" at bounding box center [474, 225] width 426 height 342
click at [410, 244] on div "< h2 style = "font-size: 17px; font-weight:700; margin-top:0;" > Why Velcura Wo…" at bounding box center [474, 225] width 426 height 342
click at [414, 244] on div "< h2 style = "font-size: 17px; font-weight:700; margin-top:0;" > Why Velcura Wo…" at bounding box center [474, 225] width 426 height 342
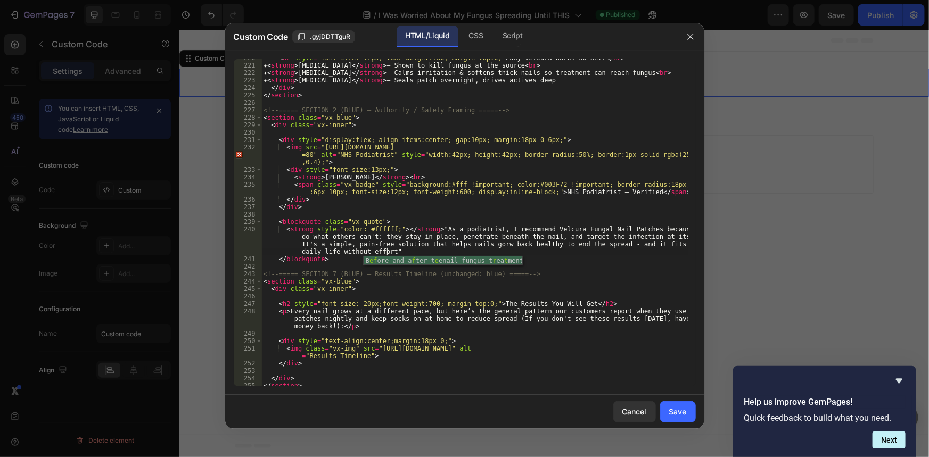
scroll to position [0, 105]
click at [599, 248] on div "< h2 style = "font-size: 17px; font-weight:700; margin-top:0;" > Why Velcura Wo…" at bounding box center [474, 225] width 426 height 342
click at [496, 244] on div "< h2 style = "font-size: 17px; font-weight:700; margin-top:0;" > Why Velcura Wo…" at bounding box center [474, 225] width 426 height 342
click at [440, 244] on div "< h2 style = "font-size: 17px; font-weight:700; margin-top:0;" > Why Velcura Wo…" at bounding box center [474, 225] width 426 height 342
drag, startPoint x: 423, startPoint y: 243, endPoint x: 469, endPoint y: 245, distance: 45.8
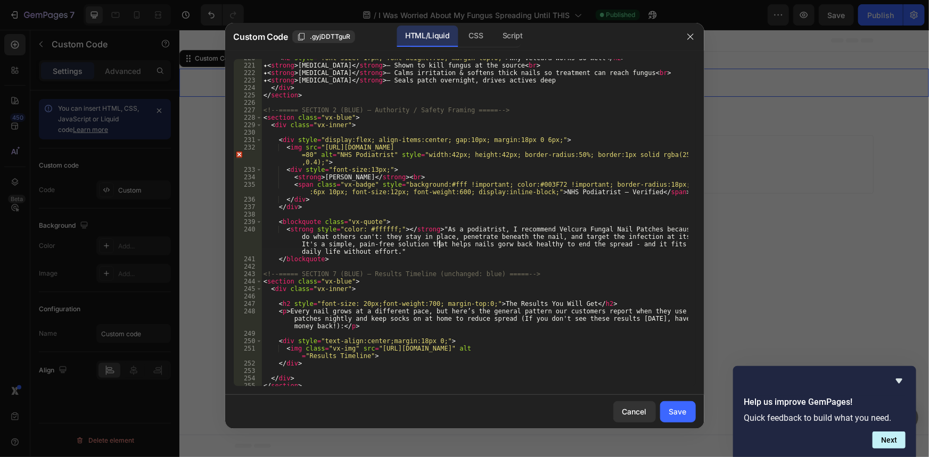
click at [423, 243] on div "< h2 style = "font-size: 17px; font-weight:700; margin-top:0;" > Why Velcura Wo…" at bounding box center [474, 225] width 426 height 342
click at [489, 244] on div "< h2 style = "font-size: 17px; font-weight:700; margin-top:0;" > Why Velcura Wo…" at bounding box center [474, 225] width 426 height 342
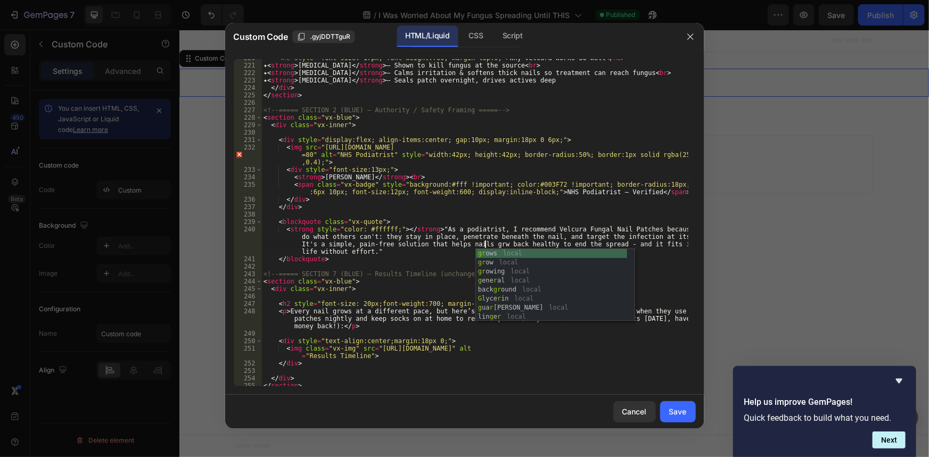
scroll to position [0, 81]
click at [499, 242] on div "< h2 style = "font-size: 17px; font-weight:700; margin-top:0;" > Why Velcura Wo…" at bounding box center [474, 225] width 426 height 342
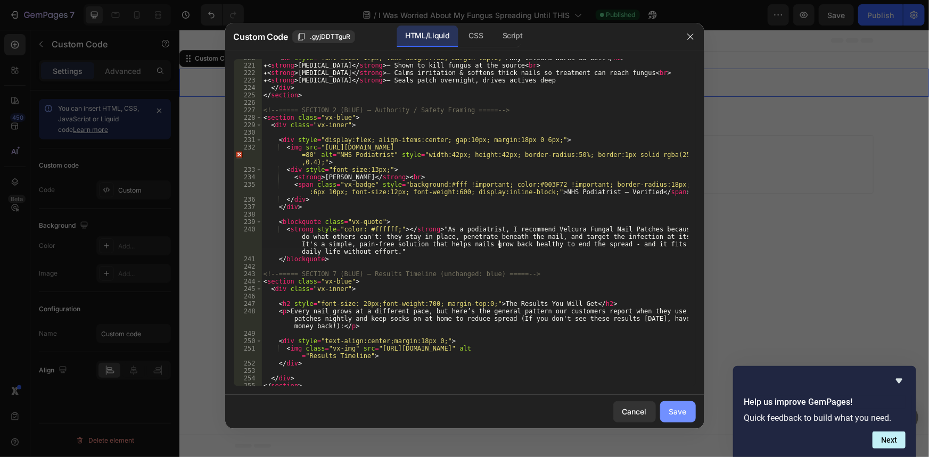
type textarea "<strong style="color: #ffffff;"></strong> "As a podiatrist, I recommend Velcura…"
click at [682, 408] on div "Save" at bounding box center [678, 411] width 18 height 11
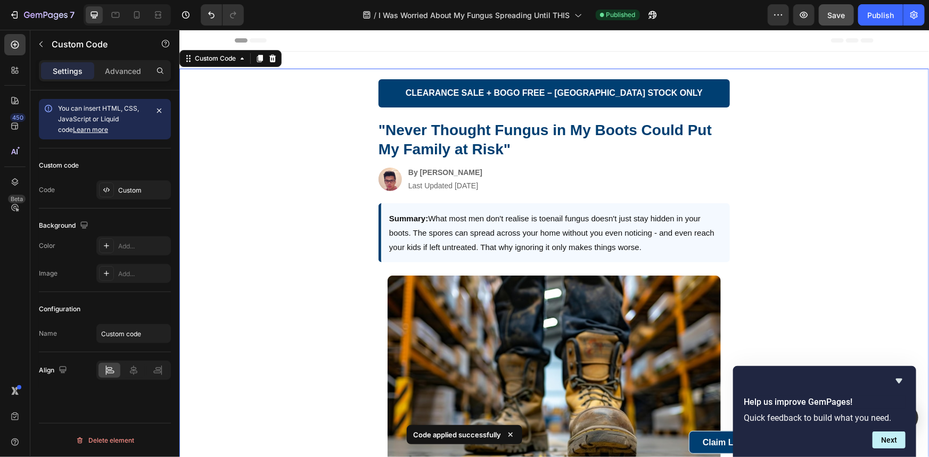
click at [843, 15] on span "Save" at bounding box center [837, 15] width 18 height 9
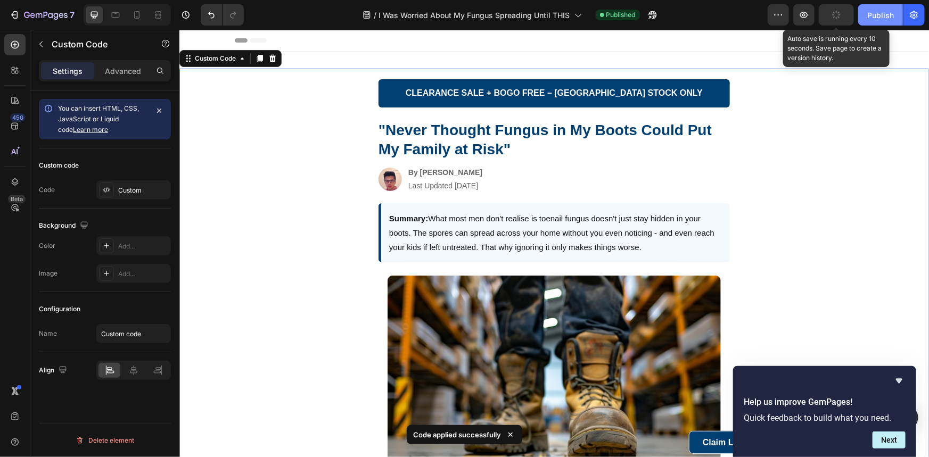
click at [868, 13] on div "Publish" at bounding box center [880, 15] width 27 height 11
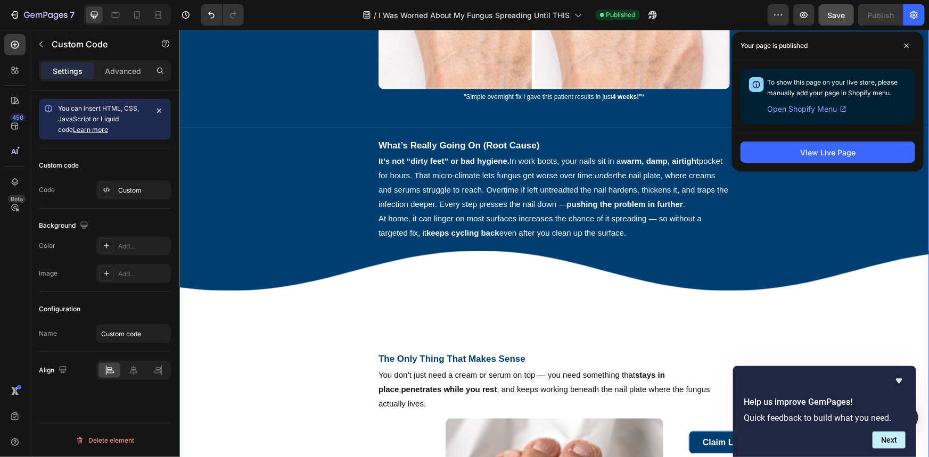
scroll to position [1209, 0]
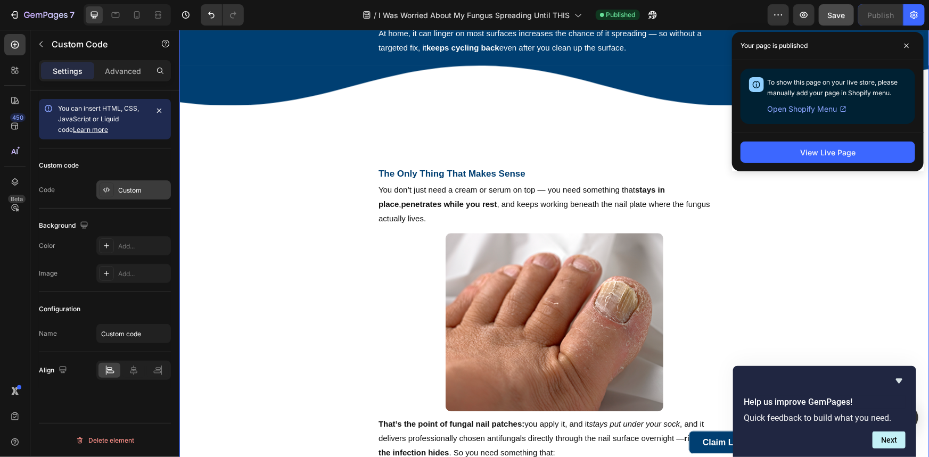
click at [100, 192] on div at bounding box center [106, 190] width 15 height 15
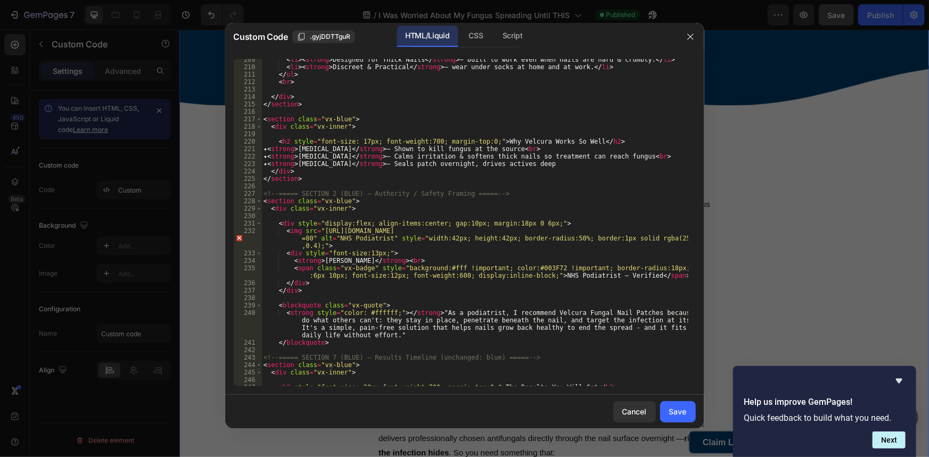
scroll to position [1945, 0]
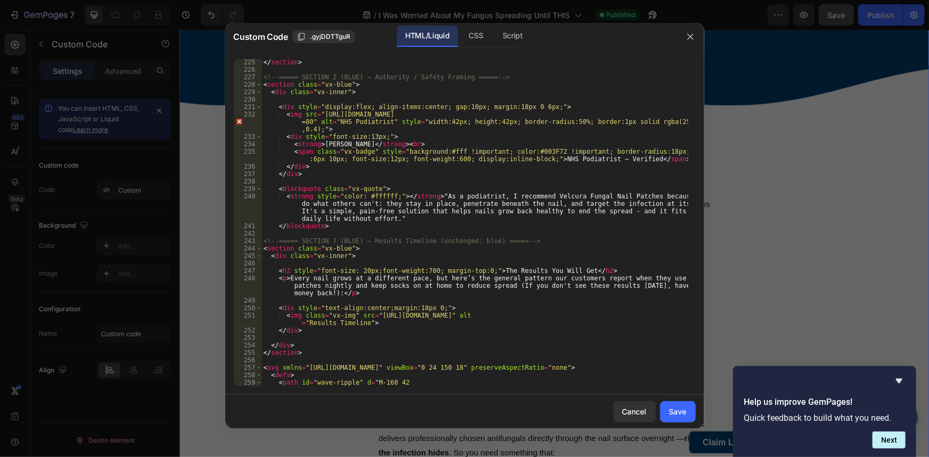
click at [795, 166] on div at bounding box center [464, 228] width 929 height 457
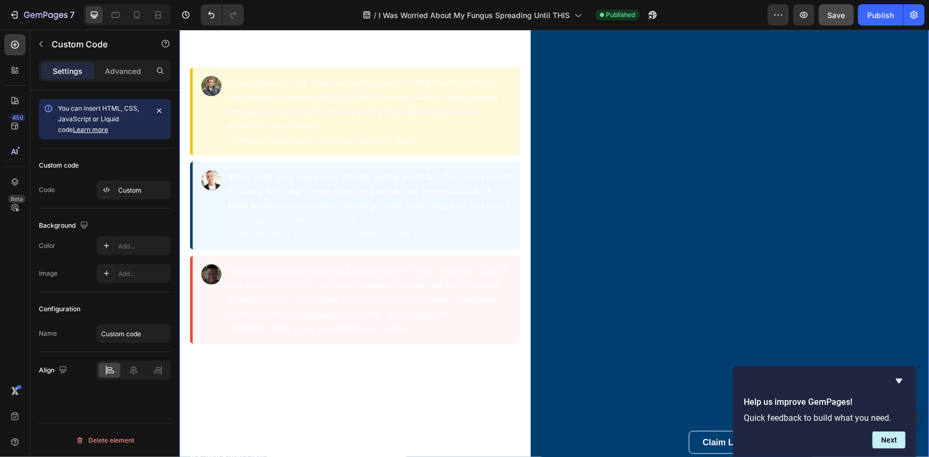
scroll to position [2613, 0]
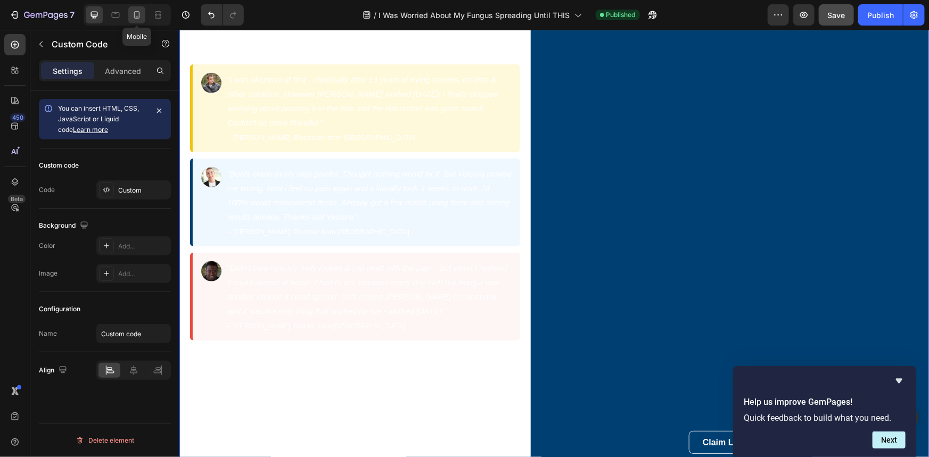
click at [138, 14] on icon at bounding box center [137, 14] width 6 height 7
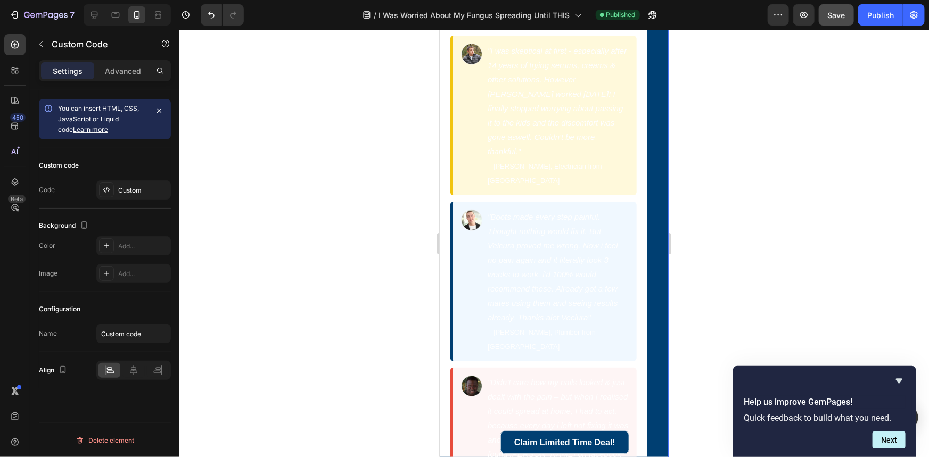
scroll to position [2758, 0]
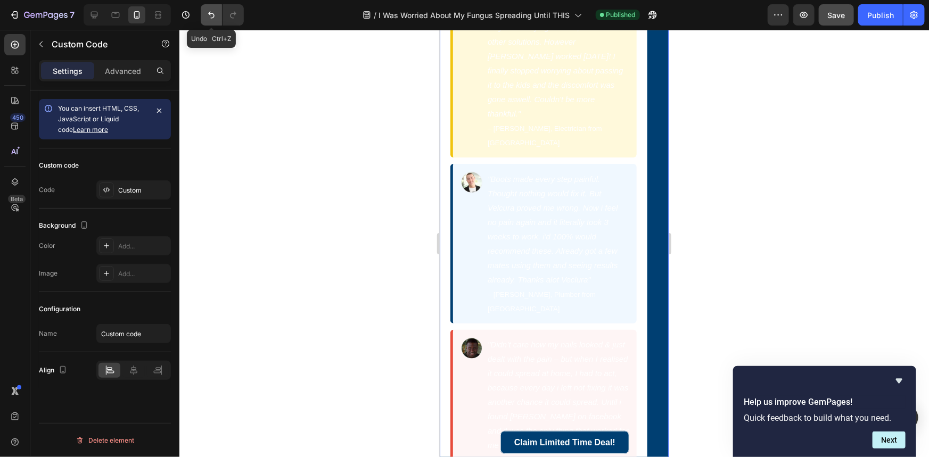
click at [213, 14] on icon "Undo/Redo" at bounding box center [211, 15] width 11 height 11
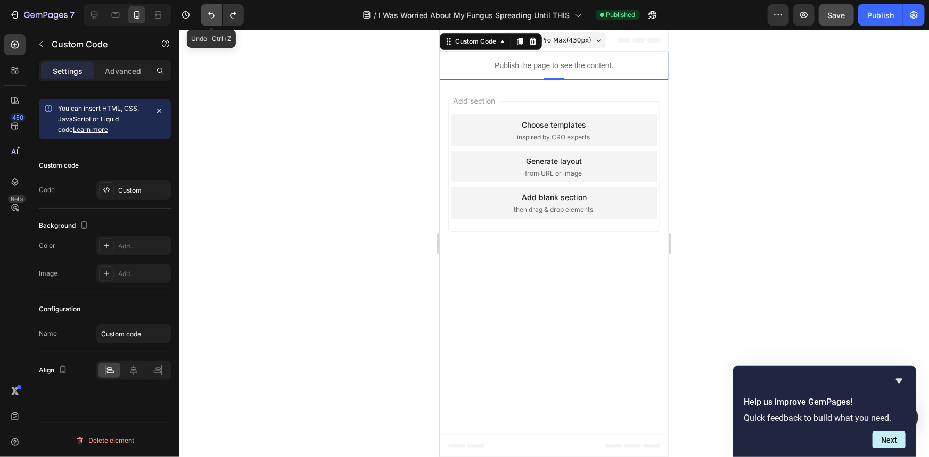
scroll to position [0, 0]
click at [229, 13] on icon "Undo/Redo" at bounding box center [233, 15] width 11 height 11
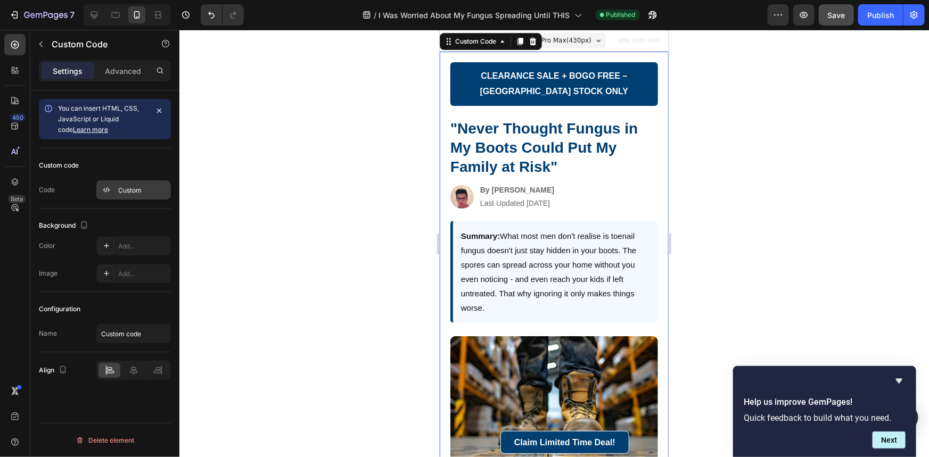
click at [124, 188] on div "Custom" at bounding box center [143, 191] width 50 height 10
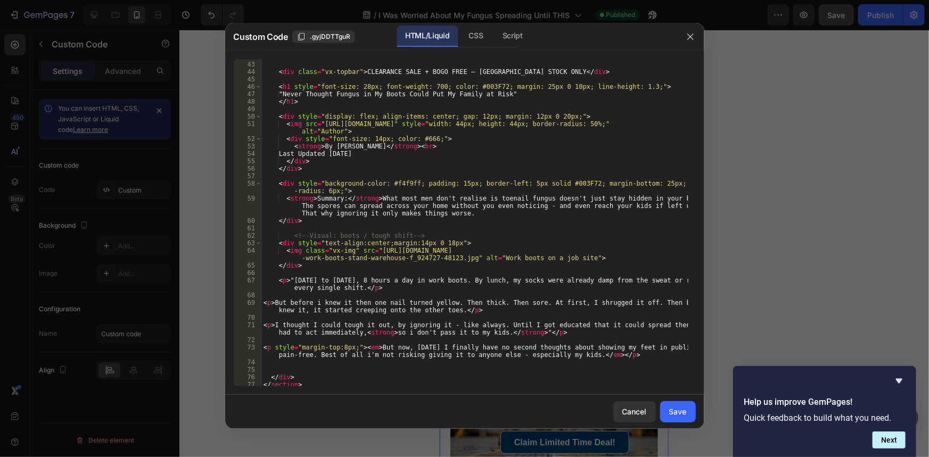
scroll to position [348, 0]
click at [696, 158] on div "42 43 44 45 46 47 48 49 50 51 52 53 54 55 56 57 58 59 60 61 62 63 64 65 66 67 6…" at bounding box center [464, 223] width 479 height 344
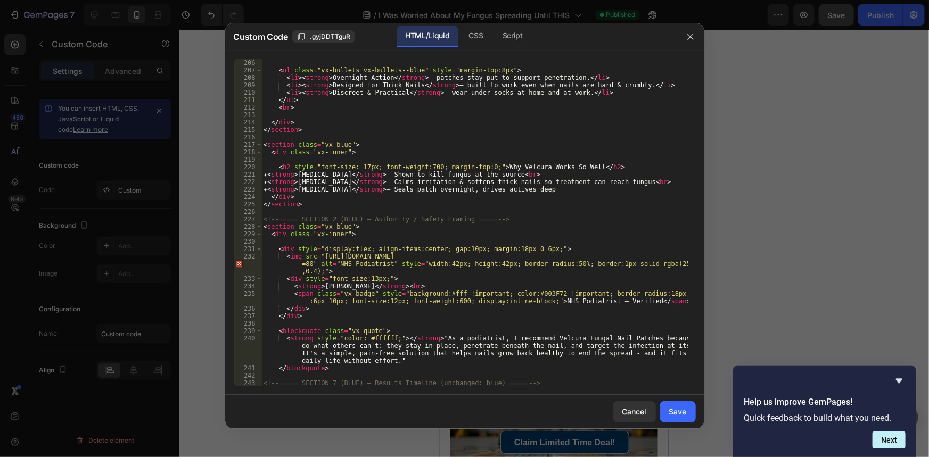
scroll to position [1861, 0]
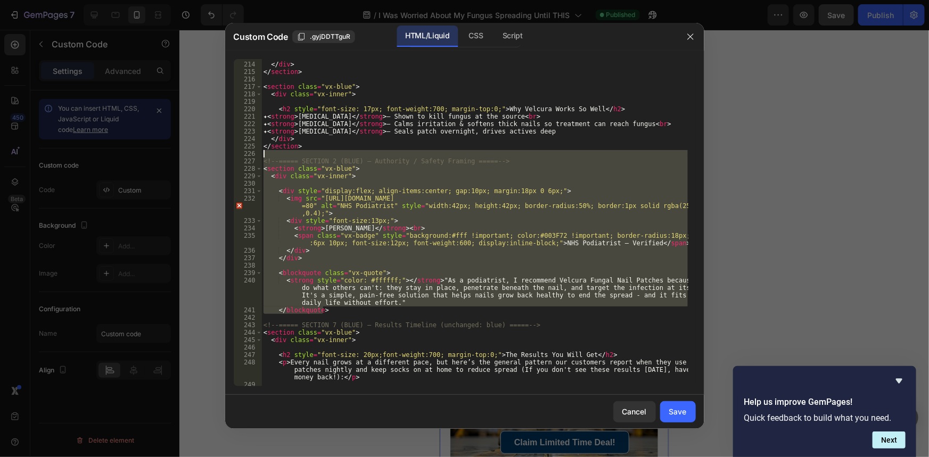
drag, startPoint x: 333, startPoint y: 311, endPoint x: 215, endPoint y: 157, distance: 193.7
click at [215, 157] on div "Custom Code .gyjDDTTguR HTML/Liquid CSS Script </blockquote> 213 214 215 216 21…" at bounding box center [464, 228] width 929 height 457
type textarea "<!-- ===== SECTION 2 (BLUE) – Authority / Safety Framing ===== -->"
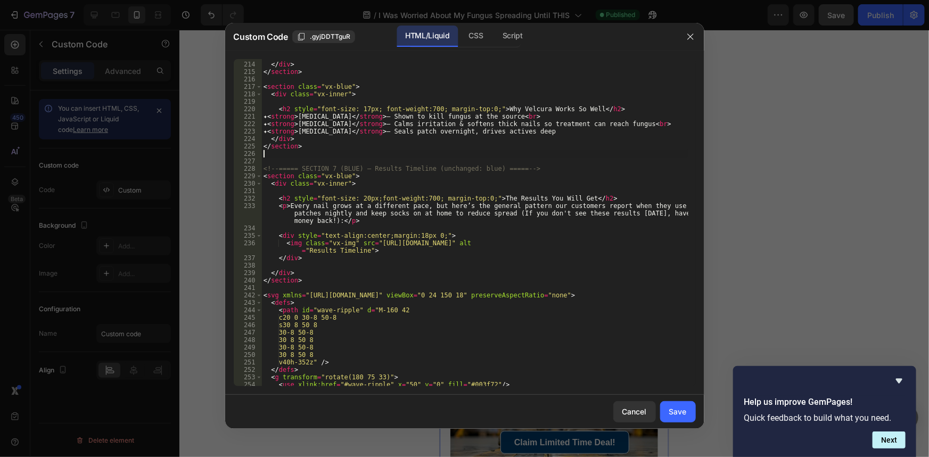
type textarea "</section>"
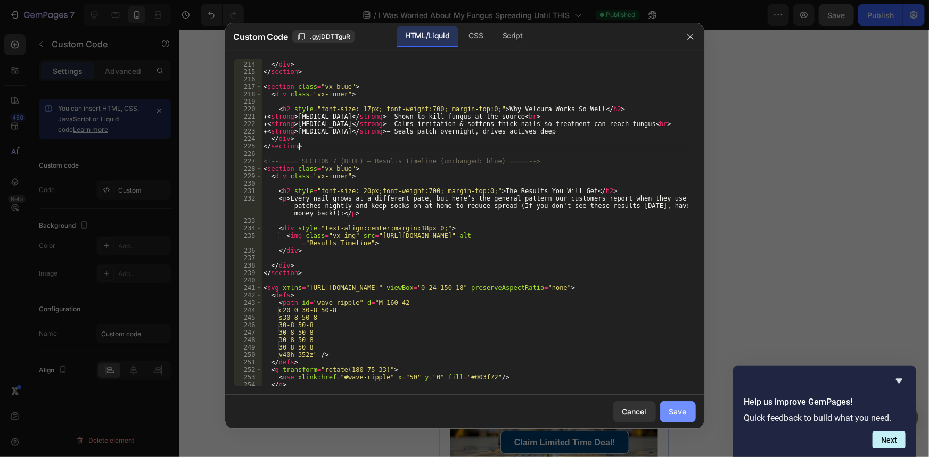
click at [682, 410] on div "Save" at bounding box center [678, 411] width 18 height 11
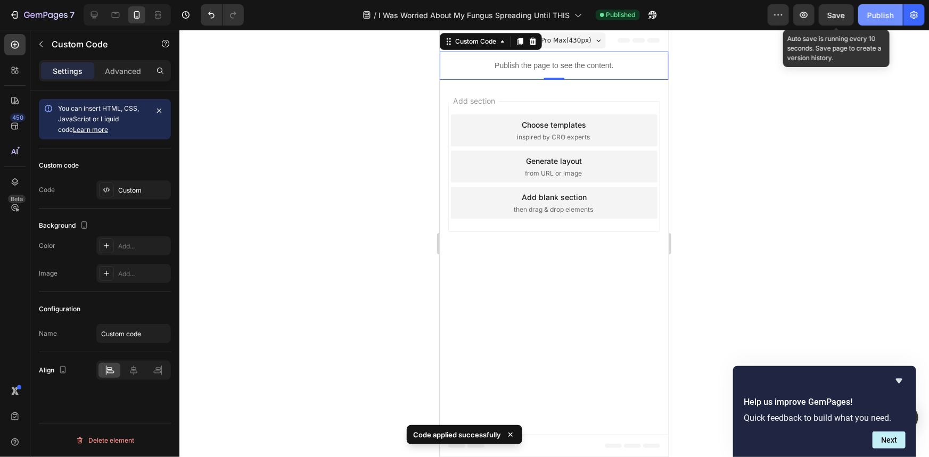
drag, startPoint x: 830, startPoint y: 14, endPoint x: 862, endPoint y: 12, distance: 32.0
click at [831, 13] on span "Save" at bounding box center [837, 15] width 18 height 9
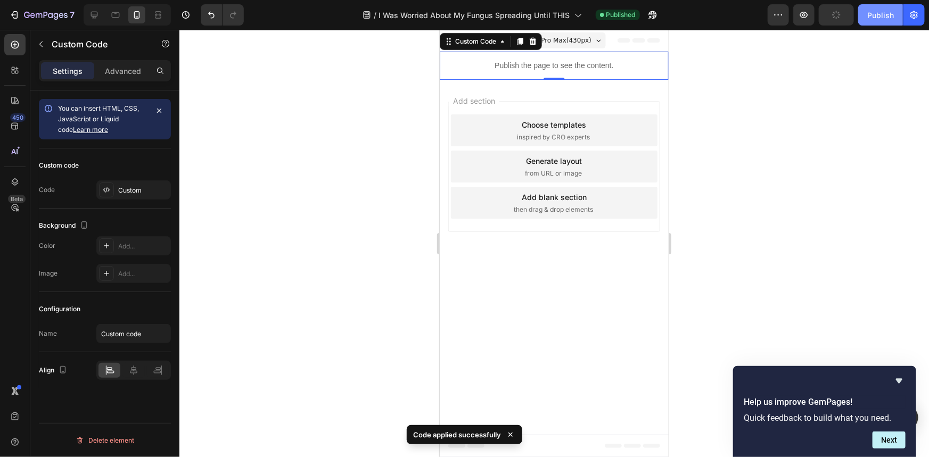
click at [880, 12] on div "Publish" at bounding box center [880, 15] width 27 height 11
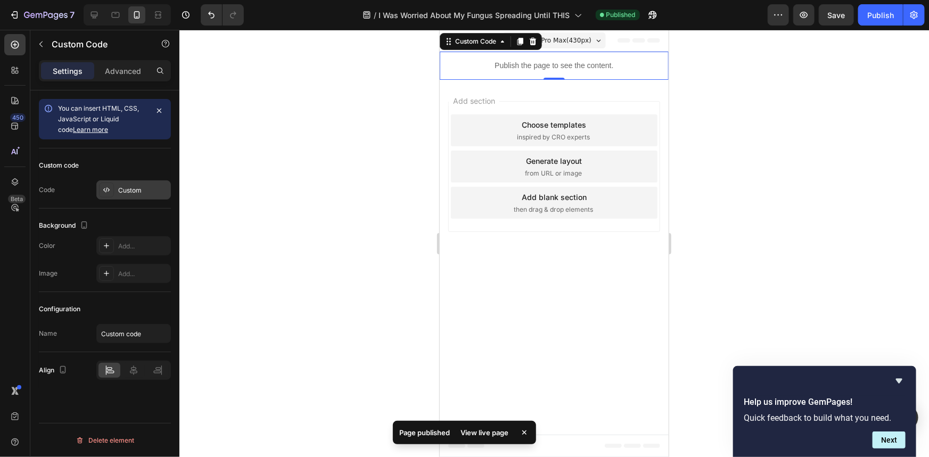
click at [145, 182] on div "Custom" at bounding box center [133, 189] width 75 height 19
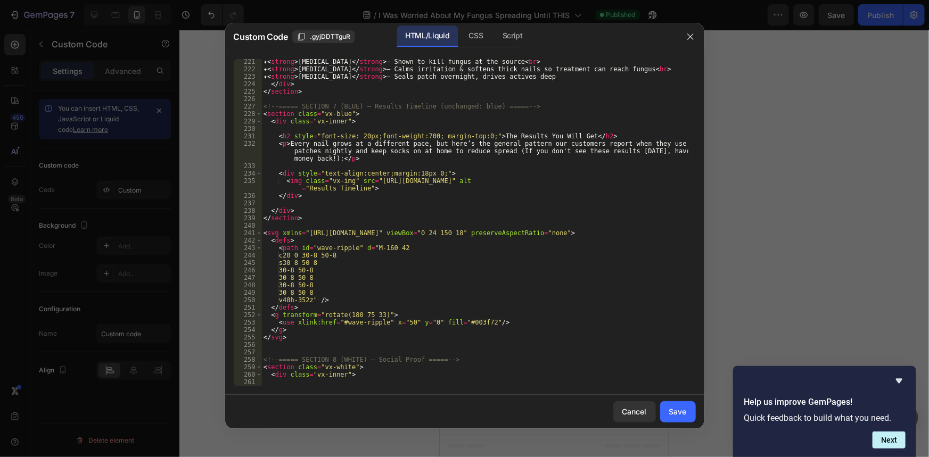
scroll to position [1829, 0]
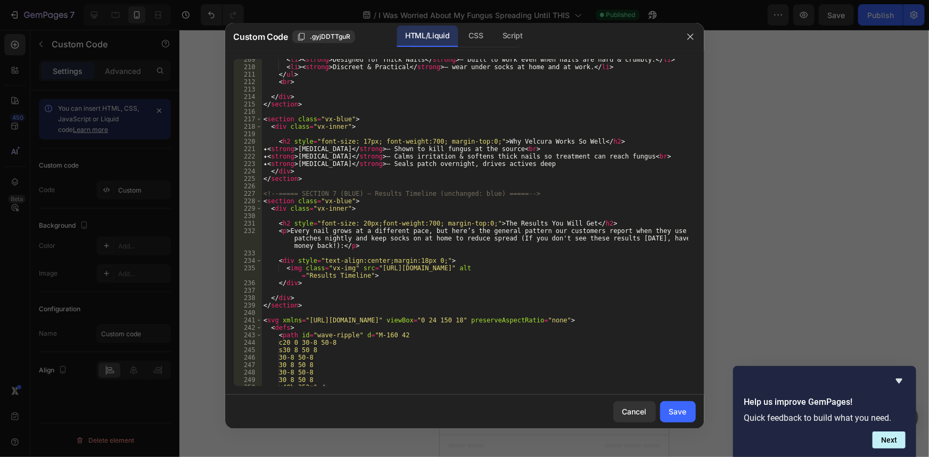
click at [323, 173] on div "< li > < strong > Designed for Thick Nails </ strong > — built to work even whe…" at bounding box center [474, 227] width 426 height 342
click at [327, 180] on div "< li > < strong > Designed for Thick Nails </ strong > — built to work even whe…" at bounding box center [474, 227] width 426 height 342
type textarea "</section>"
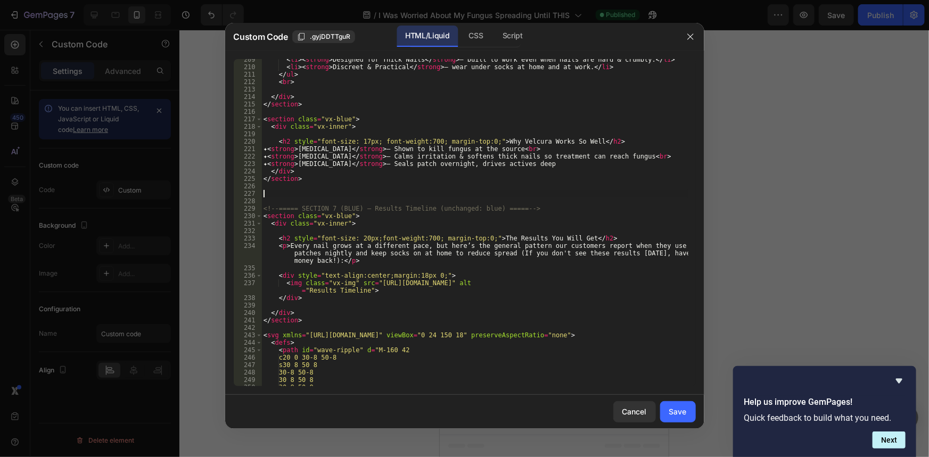
paste textarea "</blockquote>"
type textarea "</blockquote>"
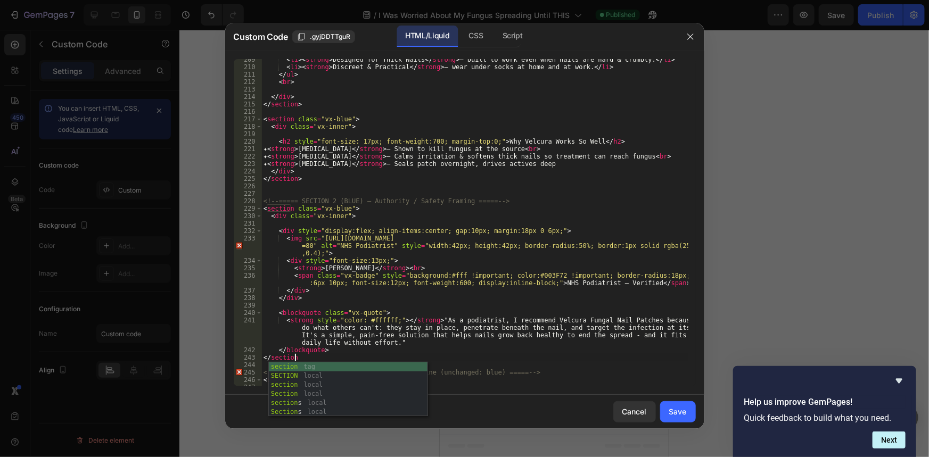
scroll to position [0, 2]
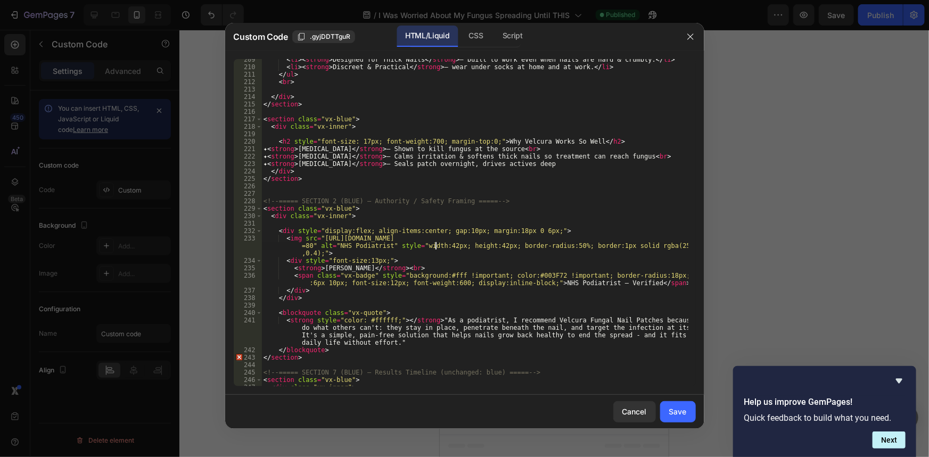
click at [437, 248] on div "< li > < strong > Designed for Thick Nails </ strong > — built to work even whe…" at bounding box center [474, 227] width 426 height 342
click at [419, 325] on div "< li > < strong > Designed for Thick Nails </ strong > — built to work even whe…" at bounding box center [474, 227] width 426 height 342
click at [447, 246] on div "< li > < strong > Designed for Thick Nails </ strong > — built to work even whe…" at bounding box center [474, 227] width 426 height 342
click at [415, 201] on div "< li > < strong > Designed for Thick Nails </ strong > — built to work even whe…" at bounding box center [474, 227] width 426 height 342
click at [263, 358] on div "< li > < strong > Designed for Thick Nails </ strong > — built to work even whe…" at bounding box center [474, 227] width 426 height 342
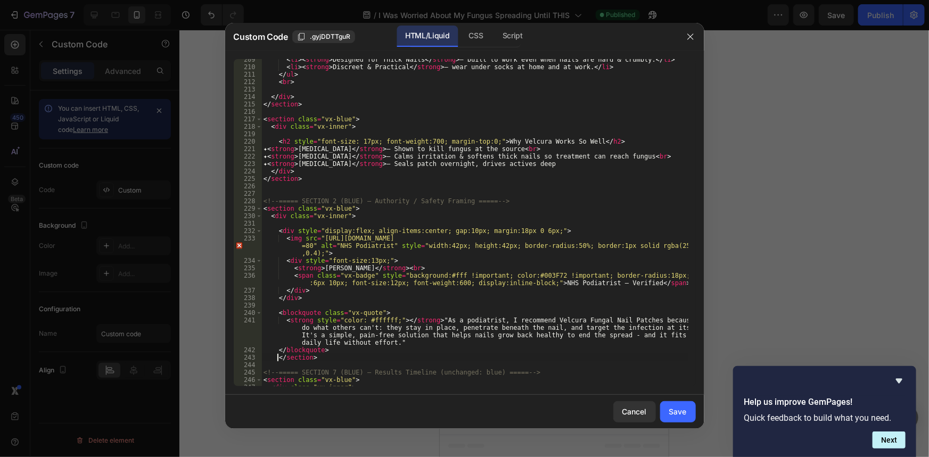
drag, startPoint x: 365, startPoint y: 343, endPoint x: 378, endPoint y: 298, distance: 47.2
click at [365, 342] on div "< li > < strong > Designed for Thick Nails </ strong > — built to work even whe…" at bounding box center [474, 227] width 426 height 342
click at [388, 255] on div "< li > < strong > Designed for Thick Nails </ strong > — built to work even whe…" at bounding box center [474, 227] width 426 height 342
click at [396, 208] on div "< li > < strong > Designed for Thick Nails </ strong > — built to work even whe…" at bounding box center [474, 227] width 426 height 342
click at [418, 153] on div "< li > < strong > Designed for Thick Nails </ strong > — built to work even whe…" at bounding box center [474, 227] width 426 height 342
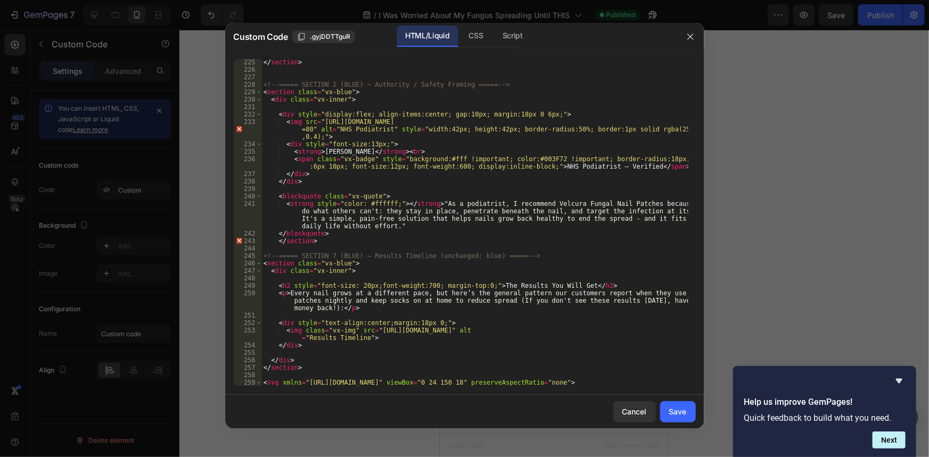
scroll to position [1945, 0]
click at [318, 239] on div "</ section > <!-- ===== SECTION 2 (BLUE) – Authority / Safety Framing ===== -->…" at bounding box center [474, 230] width 426 height 342
click at [328, 232] on div "</ section > <!-- ===== SECTION 2 (BLUE) – Authority / Safety Framing ===== -->…" at bounding box center [474, 230] width 426 height 342
type textarea "</blockquote>"
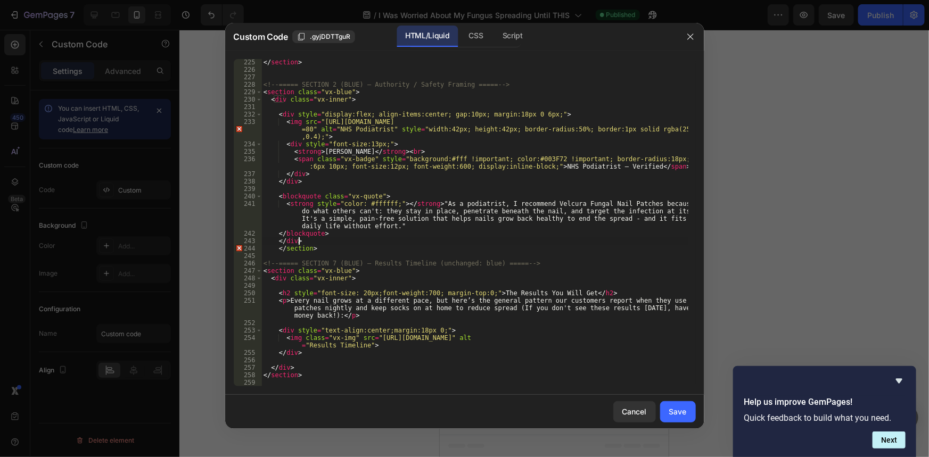
scroll to position [0, 2]
drag, startPoint x: 277, startPoint y: 250, endPoint x: 282, endPoint y: 253, distance: 5.8
click at [277, 250] on div "</ section > <!-- ===== SECTION 2 (BLUE) – Authority / Safety Framing ===== -->…" at bounding box center [474, 230] width 426 height 342
click at [359, 250] on div "</ section > <!-- ===== SECTION 2 (BLUE) – Authority / Safety Framing ===== -->…" at bounding box center [474, 230] width 426 height 342
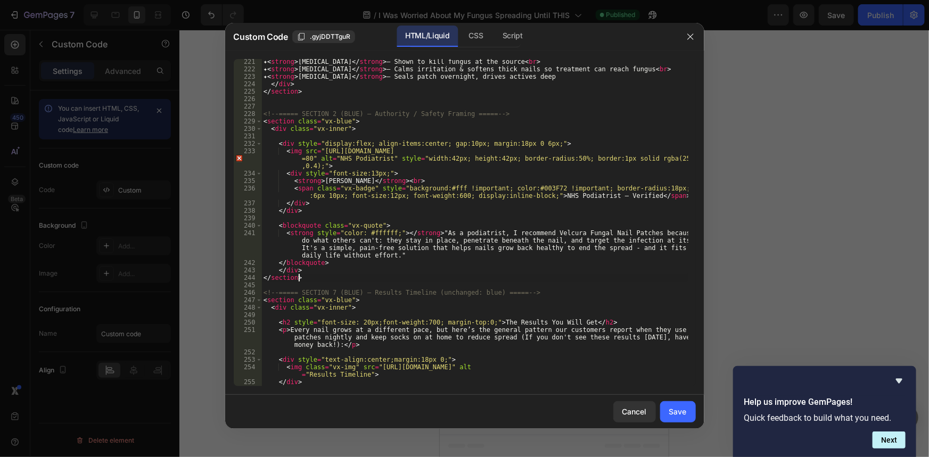
scroll to position [1887, 0]
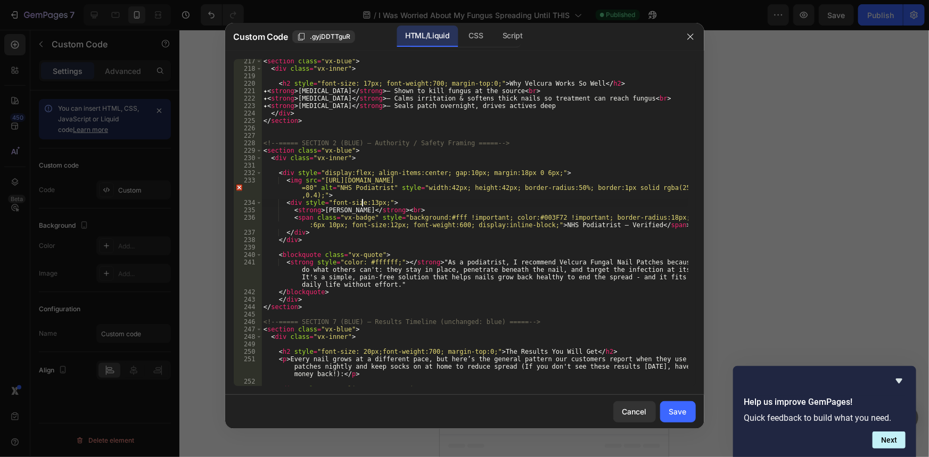
click at [363, 199] on div "< section class = "vx-blue" > < div class = "vx-inner" > < h2 style = "font-siz…" at bounding box center [474, 228] width 426 height 342
click at [415, 189] on div "< section class = "vx-blue" > < div class = "vx-inner" > < h2 style = "font-siz…" at bounding box center [474, 228] width 426 height 342
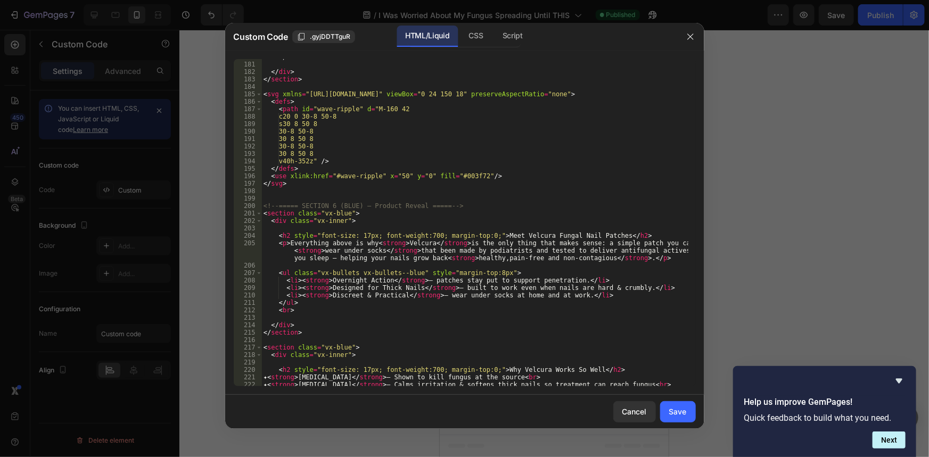
click at [570, 172] on div "</ ul > </ div > </ section > < svg xmlns = "http://www.w3.org/2000/svg" viewBo…" at bounding box center [474, 224] width 426 height 342
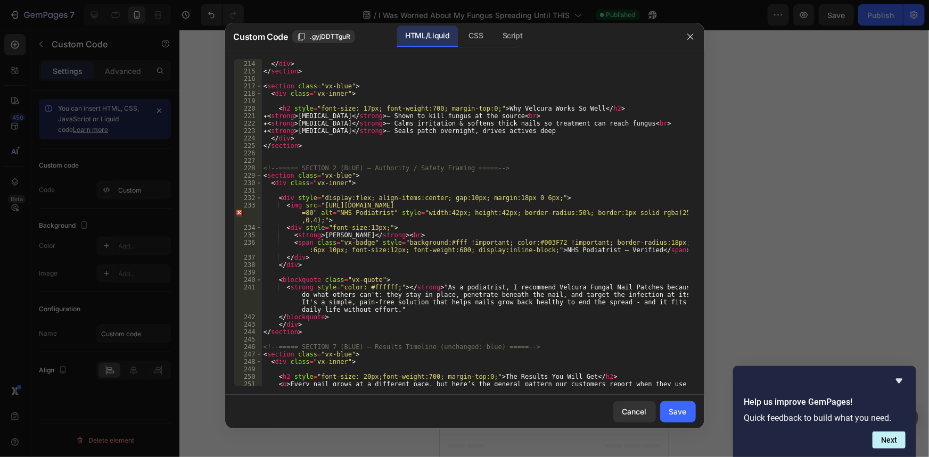
scroll to position [1891, 0]
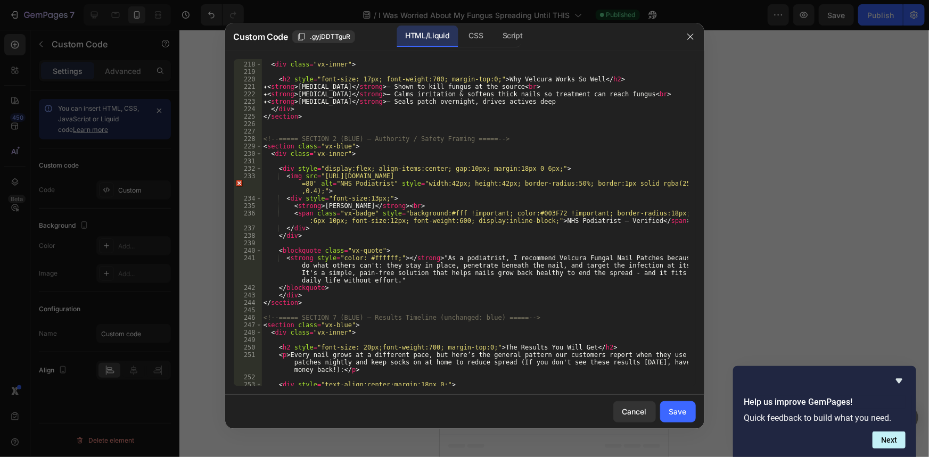
click at [353, 216] on div "< section class = "vx-blue" > < div class = "vx-inner" > < h2 style = "font-siz…" at bounding box center [474, 224] width 426 height 342
click at [466, 235] on div "< section class = "vx-blue" > < div class = "vx-inner" > < h2 style = "font-siz…" at bounding box center [474, 224] width 426 height 342
type textarea "</div>"
click at [681, 408] on div "Save" at bounding box center [678, 411] width 18 height 11
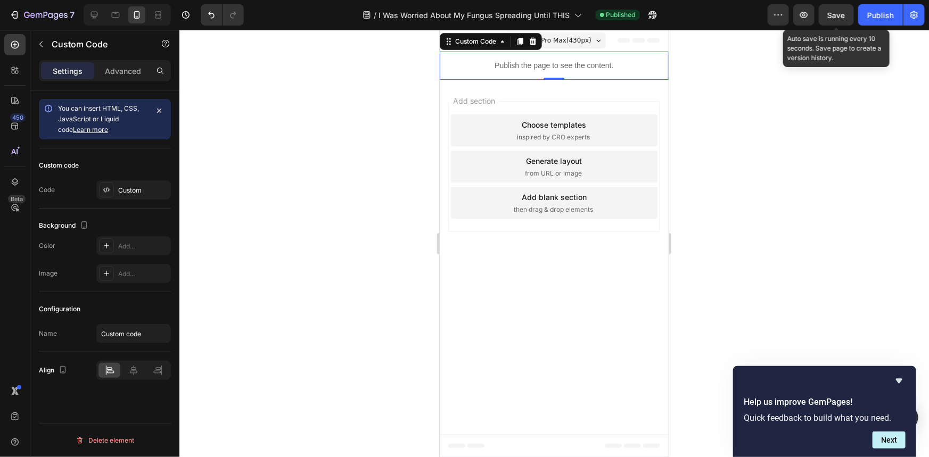
click at [844, 11] on span "Save" at bounding box center [837, 15] width 18 height 9
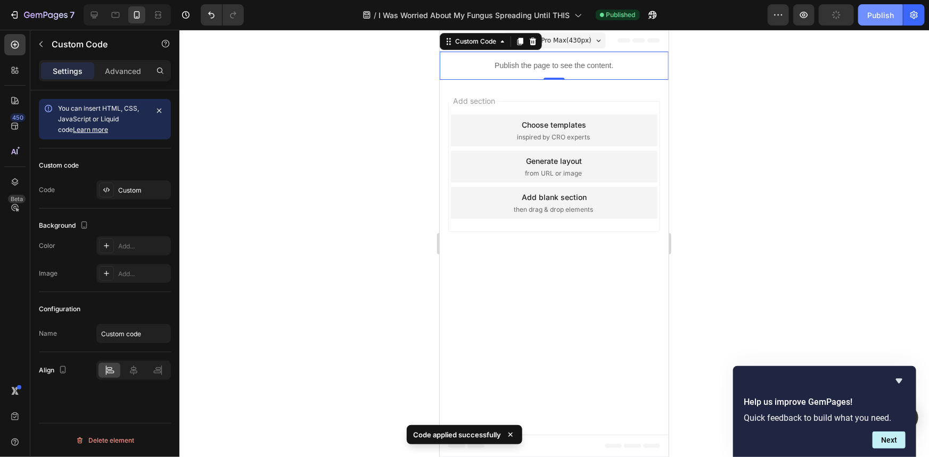
click at [884, 14] on div "Publish" at bounding box center [880, 15] width 27 height 11
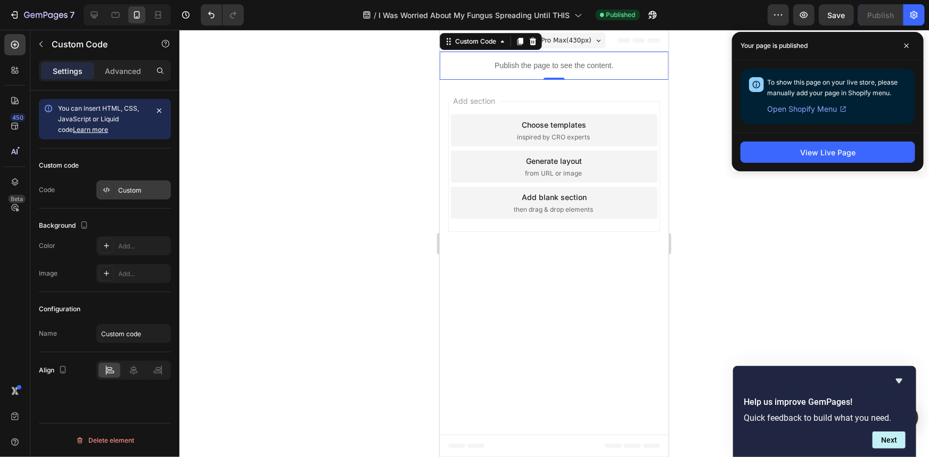
click at [132, 183] on div "Custom" at bounding box center [133, 189] width 75 height 19
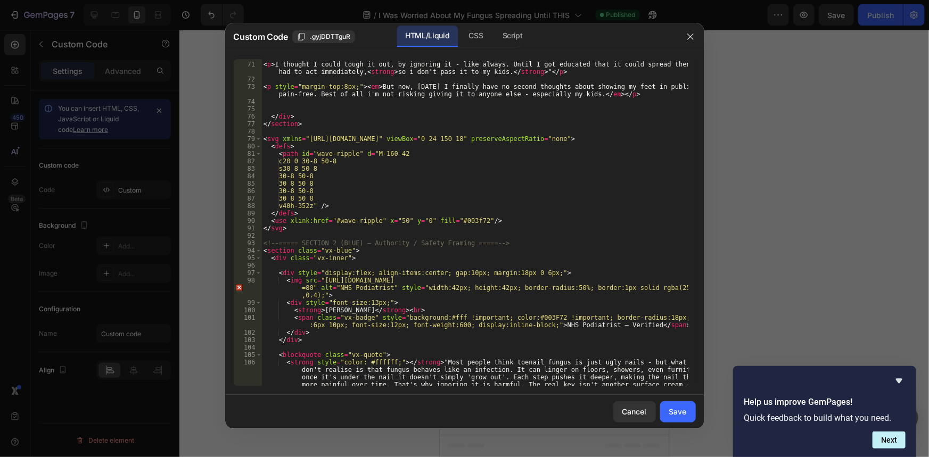
scroll to position [755, 0]
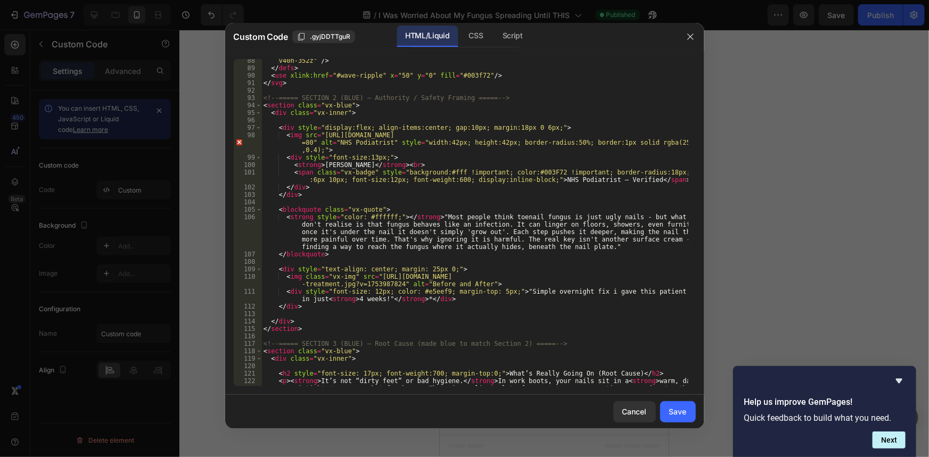
click at [430, 219] on div "v40h-352z" /> </ defs > < use xlink:href = "#wave-ripple" x = "50" y = "0" fill…" at bounding box center [474, 243] width 426 height 372
click at [436, 220] on div "v40h-352z" /> </ defs > < use xlink:href = "#wave-ripple" x = "50" y = "0" fill…" at bounding box center [474, 243] width 426 height 372
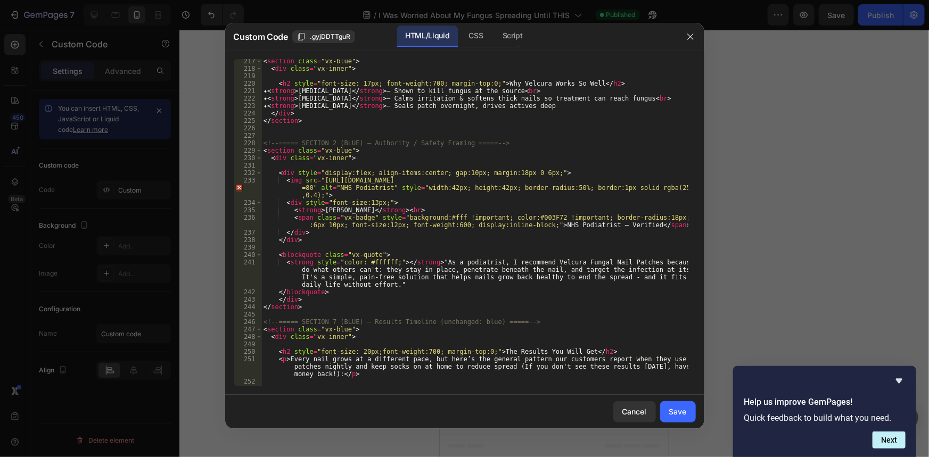
scroll to position [1887, 0]
click at [496, 263] on div "< section class = "vx-blue" > < div class = "vx-inner" > < h2 style = "font-siz…" at bounding box center [474, 228] width 426 height 342
drag, startPoint x: 537, startPoint y: 261, endPoint x: 542, endPoint y: 266, distance: 7.2
click at [537, 262] on div "< section class = "vx-blue" > < div class = "vx-inner" > < h2 style = "font-siz…" at bounding box center [474, 228] width 426 height 342
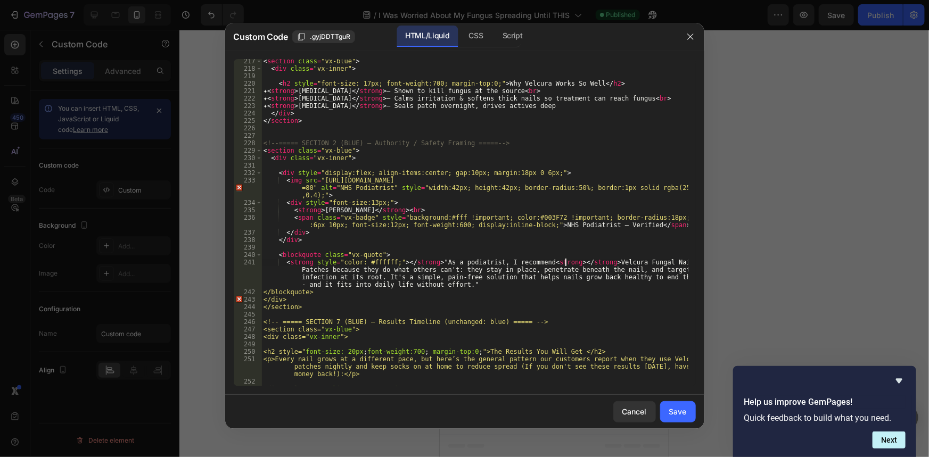
scroll to position [0, 26]
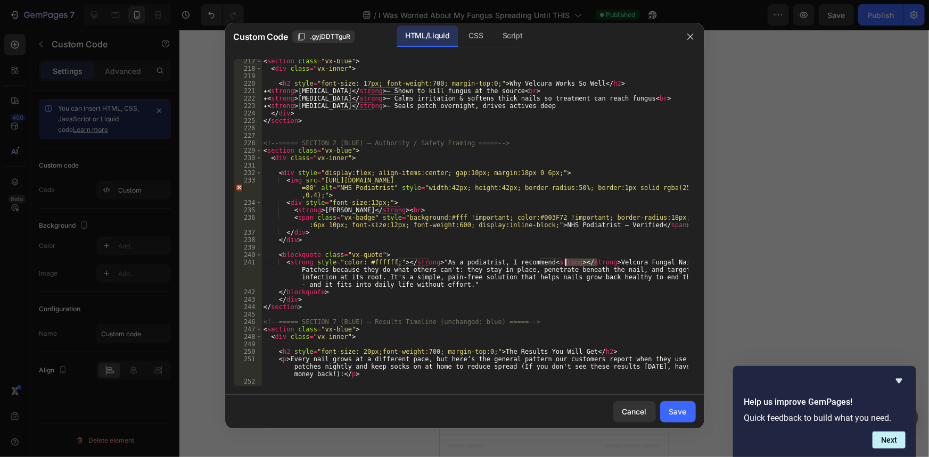
drag, startPoint x: 596, startPoint y: 260, endPoint x: 565, endPoint y: 265, distance: 30.7
click at [565, 265] on div "< section class = "vx-blue" > < div class = "vx-inner" > < h2 style = "font-siz…" at bounding box center [474, 228] width 426 height 342
click at [662, 261] on div "< section class = "vx-blue" > < div class = "vx-inner" > < h2 style = "font-siz…" at bounding box center [474, 228] width 426 height 342
paste textarea "</strong>"
click at [589, 265] on div "< section class = "vx-blue" > < div class = "vx-inner" > < h2 style = "font-siz…" at bounding box center [474, 228] width 426 height 342
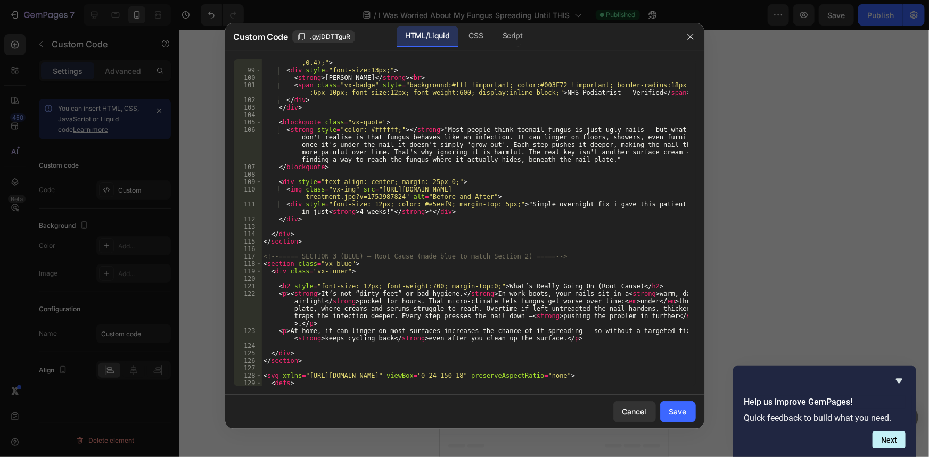
scroll to position [726, 0]
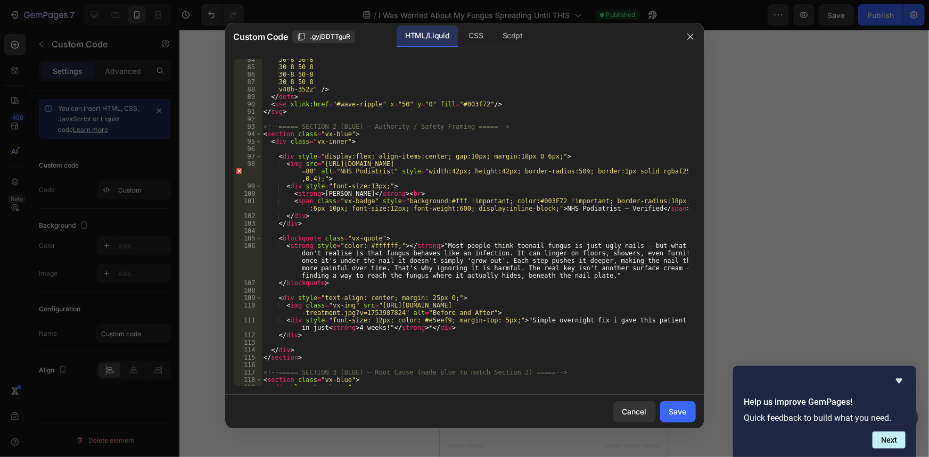
click at [561, 254] on div "30-8 50-8 30 8 50 8 30-8 50-8 30 8 50 8 v40h-352z" /> </ defs > < use xlink:hre…" at bounding box center [474, 227] width 426 height 342
click at [498, 247] on div "30-8 50-8 30 8 50 8 30-8 50-8 30 8 50 8 v40h-352z" /> </ defs > < use xlink:hre…" at bounding box center [474, 227] width 426 height 342
paste textarea "</strong>toenail fungus is just ugly nails - but what they don't realise is tha…"
click at [646, 246] on div "30-8 50-8 30 8 50 8 30-8 50-8 30 8 50 8 v40h-352z" /> </ defs > < use xlink:hre…" at bounding box center [474, 227] width 426 height 342
paste textarea "</strong> - but what they don't realise is that fungus behaves like an infectio…"
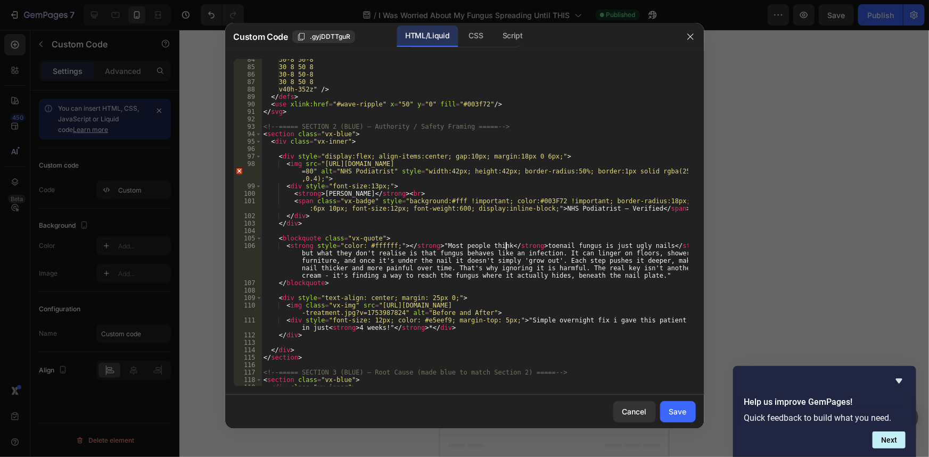
click at [506, 245] on div "30-8 50-8 30 8 50 8 30-8 50-8 30 8 50 8 v40h-352z" /> </ defs > < use xlink:hre…" at bounding box center [474, 227] width 426 height 342
click at [536, 261] on div "30-8 50-8 30 8 50 8 30-8 50-8 30 8 50 8 v40h-352z" /> </ defs > < use xlink:hre…" at bounding box center [474, 227] width 426 height 342
click at [425, 253] on div "30-8 50-8 30 8 50 8 30-8 50-8 30 8 50 8 v40h-352z" /> </ defs > < use xlink:hre…" at bounding box center [474, 227] width 426 height 342
paste textarea "</strong>fungus behaves like an infection. It can linger on floors, showers, ev…"
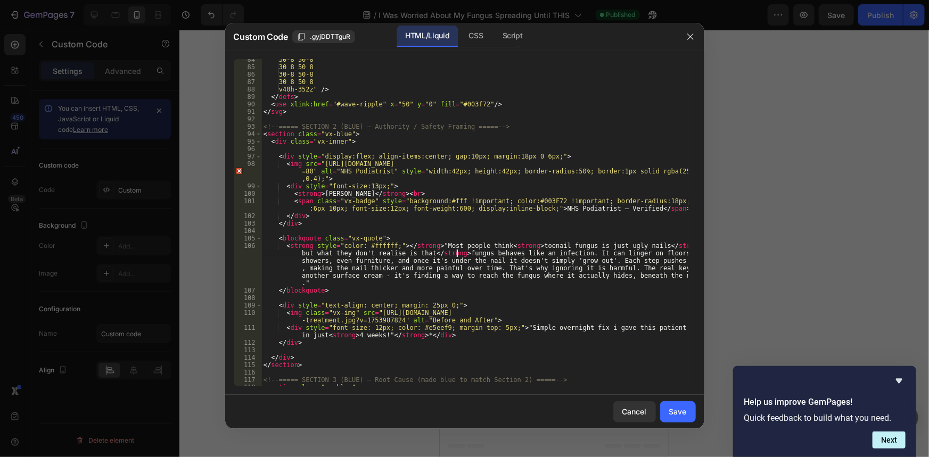
click at [569, 254] on div "30-8 50-8 30 8 50 8 30-8 50-8 30 8 50 8 v40h-352z" /> </ defs > < use xlink:hre…" at bounding box center [474, 227] width 426 height 342
paste textarea "</strong>. It can linger on floors, showers, even furniture, and once it's unde…"
click at [432, 255] on div "30-8 50-8 30 8 50 8 30-8 50-8 30 8 50 8 v40h-352z" /> </ defs > < use xlink:hre…" at bounding box center [474, 227] width 426 height 342
type textarea "<strong style="color: #ffffff;"></strong> "Most people think <strong>toenail fu…"
click at [528, 275] on div "30-8 50-8 30 8 50 8 30-8 50-8 30 8 50 8 v40h-352z" /> </ defs > < use xlink:hre…" at bounding box center [474, 227] width 426 height 342
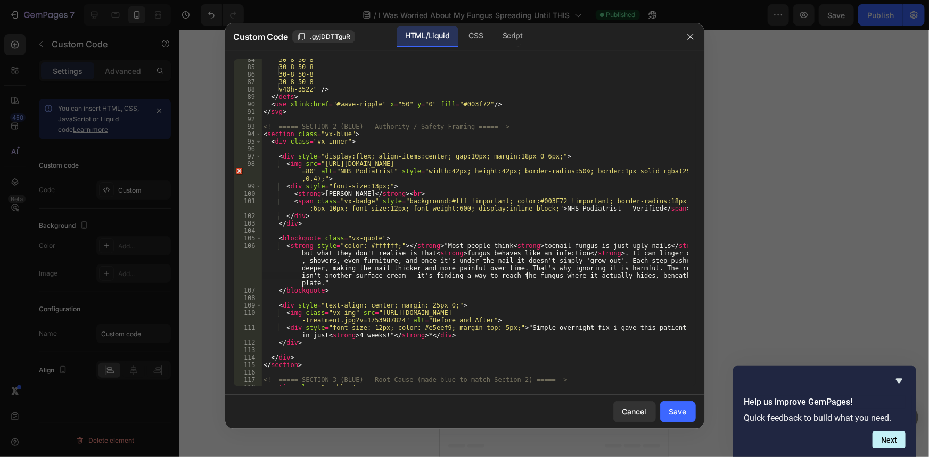
scroll to position [0, 0]
click at [660, 253] on div "30-8 50-8 30 8 50 8 30-8 50-8 30 8 50 8 v40h-352z" /> </ defs > < use xlink:hre…" at bounding box center [474, 227] width 426 height 342
paste textarea "</strong> floors, showers, even furniture, and once it's under the nail it does…"
click at [445, 263] on div "30-8 50-8 30 8 50 8 30-8 50-8 30 8 50 8 v40h-352z" /> </ defs > < use xlink:hre…" at bounding box center [474, 227] width 426 height 342
click at [443, 263] on div "30-8 50-8 30 8 50 8 30-8 50-8 30 8 50 8 v40h-352z" /> </ defs > < use xlink:hre…" at bounding box center [474, 227] width 426 height 342
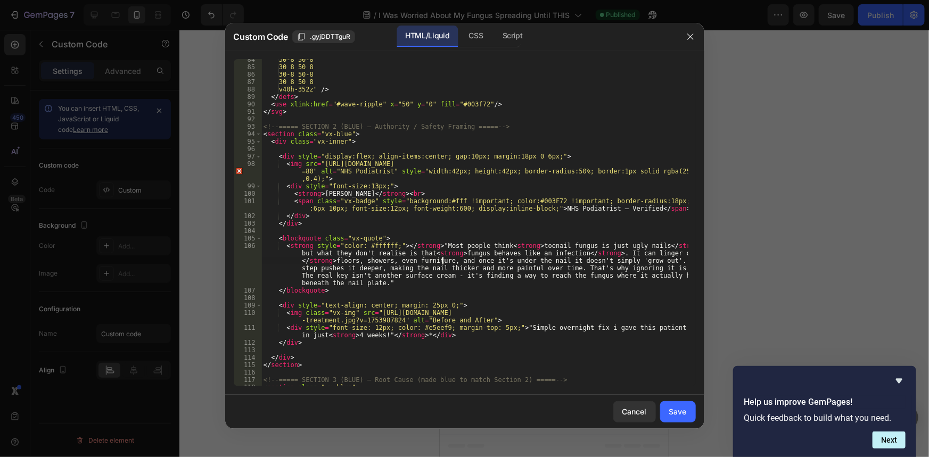
paste textarea "</strong>, and once it's under the nail it doesn't simply 'grow out'. Each step…"
click at [308, 261] on div "30-8 50-8 30 8 50 8 30-8 50-8 30 8 50 8 v40h-352z" /> </ defs > < use xlink:hre…" at bounding box center [474, 227] width 426 height 342
click at [411, 266] on div "30-8 50-8 30 8 50 8 30-8 50-8 30 8 50 8 v40h-352z" /> </ defs > < use xlink:hre…" at bounding box center [474, 227] width 426 height 342
click at [554, 261] on div "30-8 50-8 30 8 50 8 30-8 50-8 30 8 50 8 v40h-352z" /> </ defs > < use xlink:hre…" at bounding box center [474, 227] width 426 height 342
paste textarea "</strong>it doesn't simply 'grow out'. Each step pushes it deeper, making the n…"
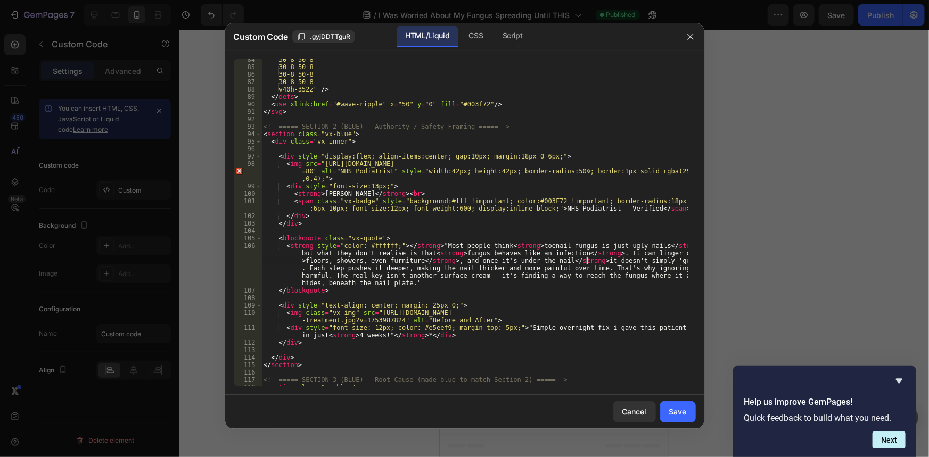
click at [298, 269] on div "30-8 50-8 30 8 50 8 30-8 50-8 30 8 50 8 v40h-352z" /> </ defs > < use xlink:hre…" at bounding box center [474, 227] width 426 height 342
paste textarea "</strong>. Each step pushes it deeper, making the nail thick"
click at [562, 260] on div "30-8 50-8 30 8 50 8 30-8 50-8 30 8 50 8 v40h-352z" /> </ defs > < use xlink:hre…" at bounding box center [474, 227] width 426 height 342
type textarea "<strong style="color: #ffffff;"></strong> "Most people think <strong>toenail fu…"
click at [581, 271] on div "30-8 50-8 30 8 50 8 30-8 50-8 30 8 50 8 v40h-352z" /> </ defs > < use xlink:hre…" at bounding box center [474, 227] width 426 height 342
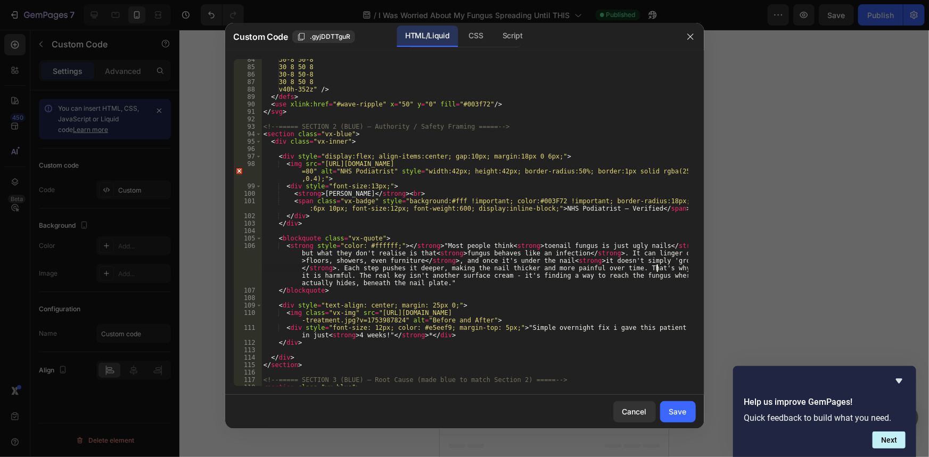
click at [657, 268] on div "30-8 50-8 30 8 50 8 30-8 50-8 30 8 50 8 v40h-352z" /> </ defs > < use xlink:hre…" at bounding box center [474, 227] width 426 height 342
click at [380, 276] on div "30-8 50-8 30 8 50 8 30-8 50-8 30 8 50 8 v40h-352z" /> </ defs > < use xlink:hre…" at bounding box center [474, 227] width 426 height 342
paste textarea "<strong style="color: #ffffff;"></strong> "Most people think <strong>toenail fu…"
click at [662, 266] on div "30-8 50-8 30 8 50 8 30-8 50-8 30 8 50 8 v40h-352z" /> </ defs > < use xlink:hre…" at bounding box center [474, 227] width 426 height 342
click at [612, 260] on div "30-8 50-8 30 8 50 8 30-8 50-8 30 8 50 8 v40h-352z" /> </ defs > < use xlink:hre…" at bounding box center [474, 227] width 426 height 342
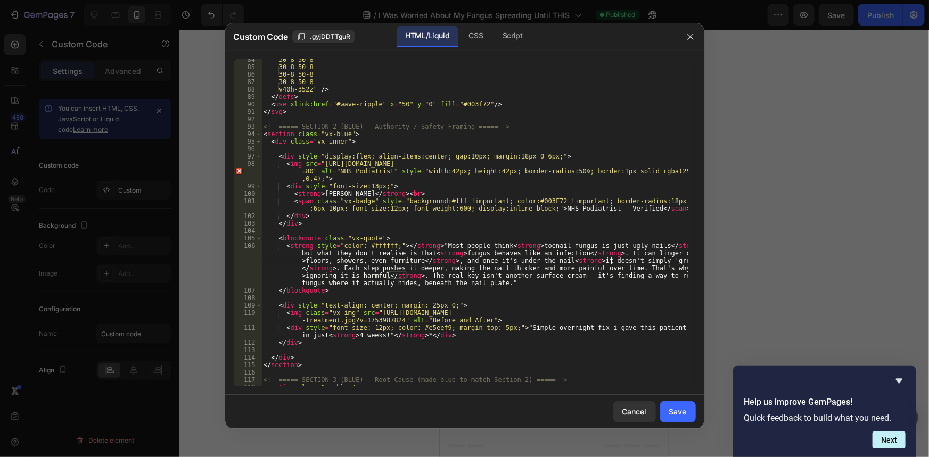
type textarea "<strong style="color: #ffffff;"></strong> "Most people think <strong>toenail fu…"
click at [635, 275] on div "30-8 50-8 30 8 50 8 30-8 50-8 30 8 50 8 v40h-352z" /> </ defs > < use xlink:hre…" at bounding box center [474, 227] width 426 height 342
click at [526, 284] on div "30-8 50-8 30 8 50 8 30-8 50-8 30 8 50 8 v40h-352z" /> </ defs > < use xlink:hre…" at bounding box center [474, 227] width 426 height 342
click at [642, 278] on div "30-8 50-8 30 8 50 8 30-8 50-8 30 8 50 8 v40h-352z" /> </ defs > < use xlink:hre…" at bounding box center [474, 227] width 426 height 342
click at [564, 268] on div "30-8 50-8 30 8 50 8 30-8 50-8 30 8 50 8 v40h-352z" /> </ defs > < use xlink:hre…" at bounding box center [474, 227] width 426 height 342
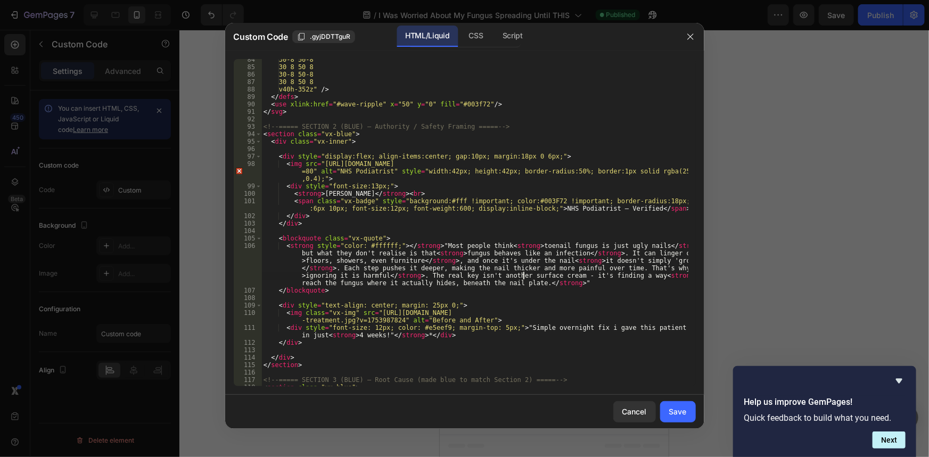
drag, startPoint x: 525, startPoint y: 277, endPoint x: 563, endPoint y: 274, distance: 37.4
click at [526, 277] on div "30-8 50-8 30 8 50 8 30-8 50-8 30 8 50 8 v40h-352z" /> </ defs > < use xlink:hre…" at bounding box center [474, 227] width 426 height 342
click at [559, 274] on div "30-8 50-8 30 8 50 8 30-8 50-8 30 8 50 8 v40h-352z" /> </ defs > < use xlink:hre…" at bounding box center [474, 227] width 426 height 342
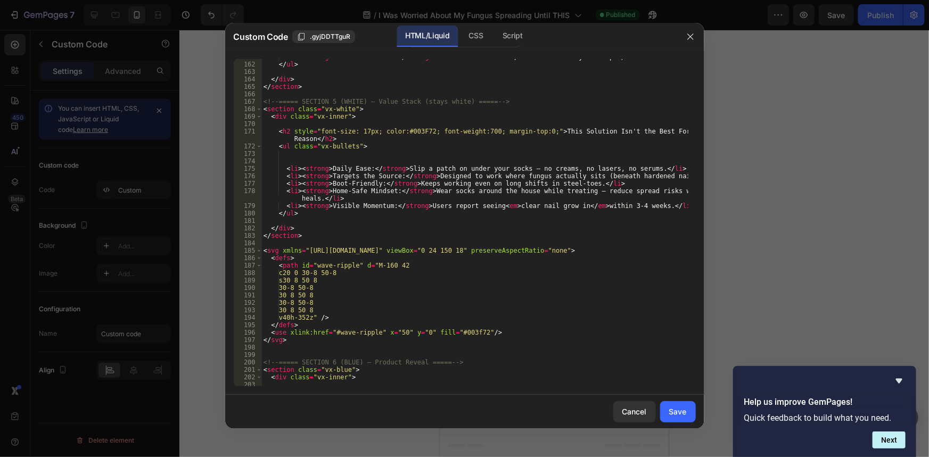
scroll to position [1597, 0]
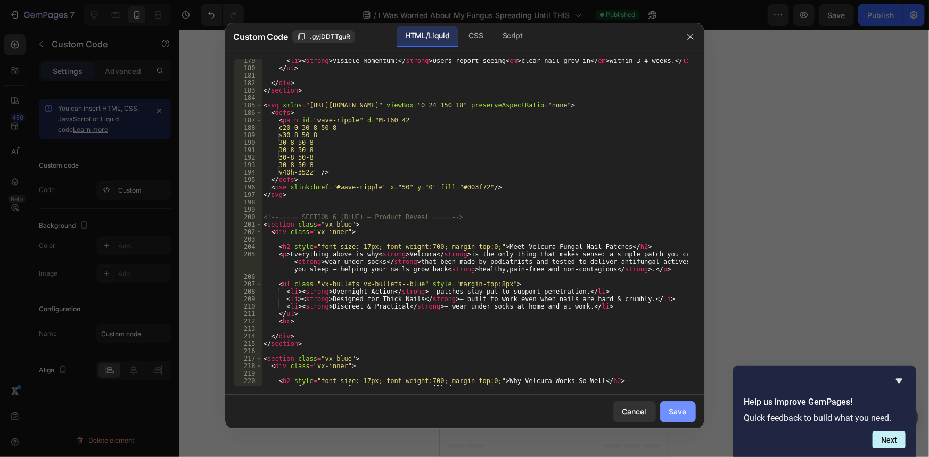
type textarea "s"
click at [679, 421] on button "Save" at bounding box center [678, 411] width 36 height 21
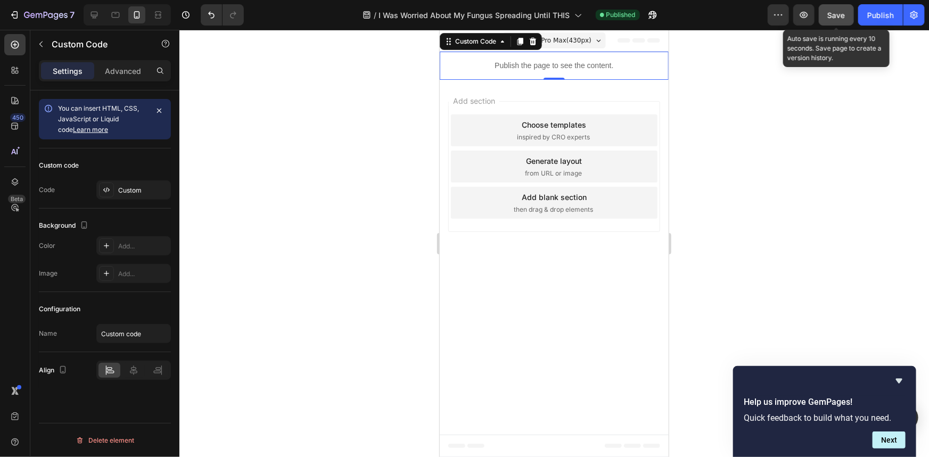
click at [838, 19] on span "Save" at bounding box center [837, 15] width 18 height 9
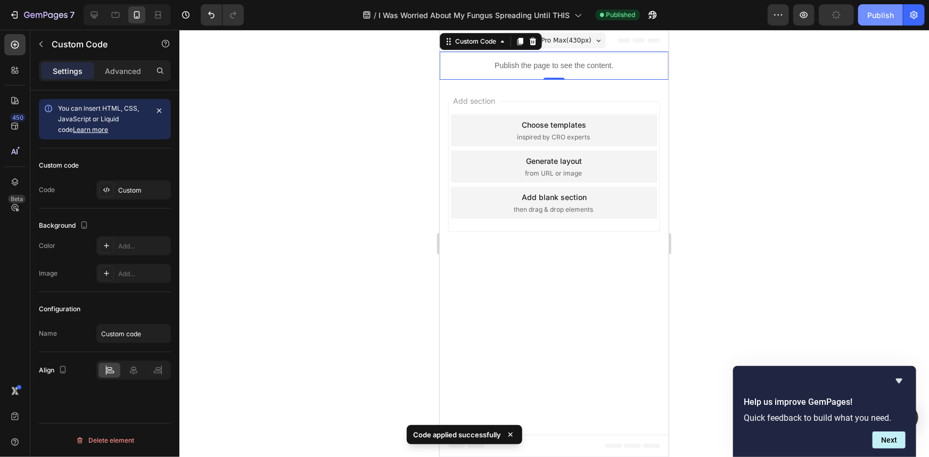
click at [883, 17] on div "Publish" at bounding box center [880, 15] width 27 height 11
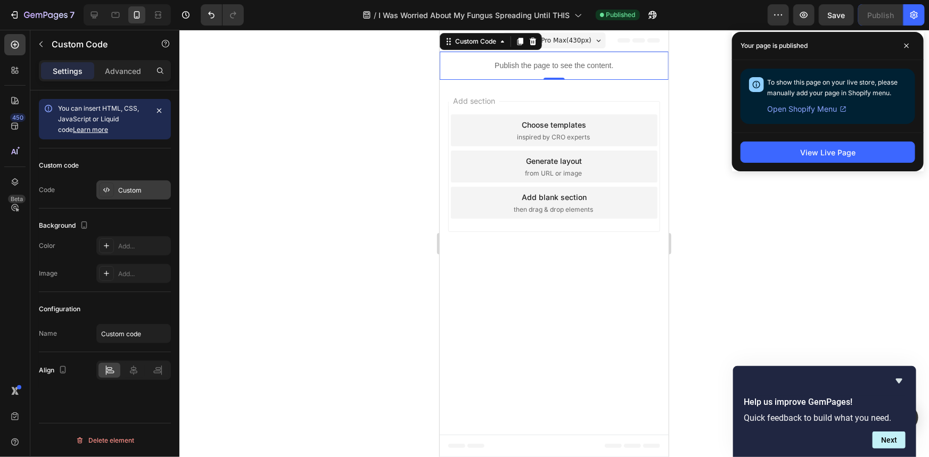
click at [135, 193] on div "Custom" at bounding box center [143, 191] width 50 height 10
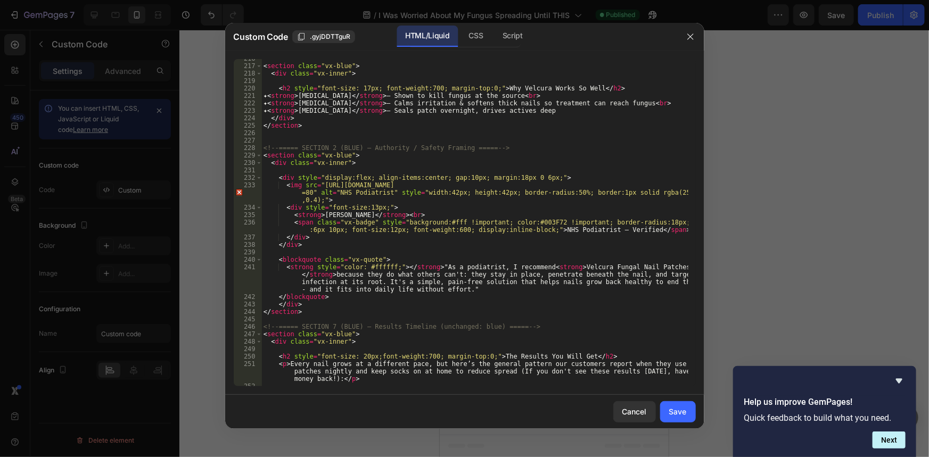
scroll to position [1890, 0]
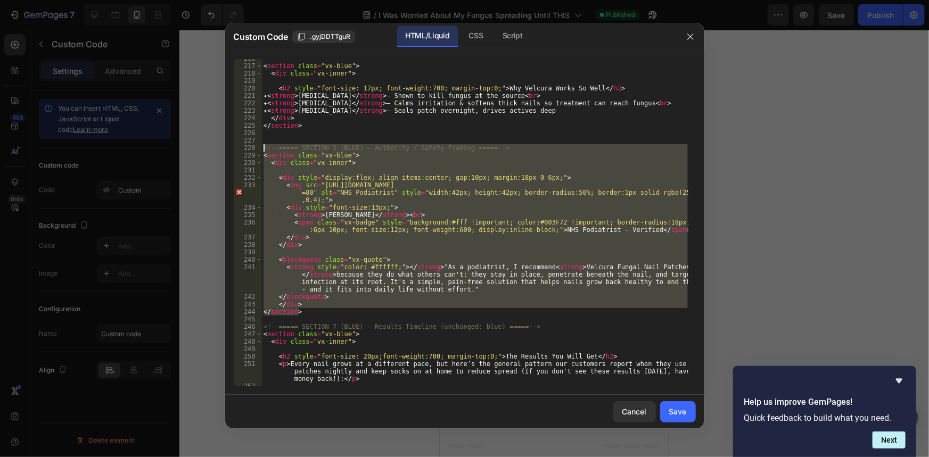
drag, startPoint x: 290, startPoint y: 309, endPoint x: 209, endPoint y: 148, distance: 180.2
click at [209, 148] on div "Custom Code .gyjDDTTguR HTML/Liquid CSS Script </section> 216 217 218 219 220 2…" at bounding box center [464, 228] width 929 height 457
type textarea "<!-- ===== SECTION 2 (BLUE) – Authority / Safety Framing ===== --> <section cla…"
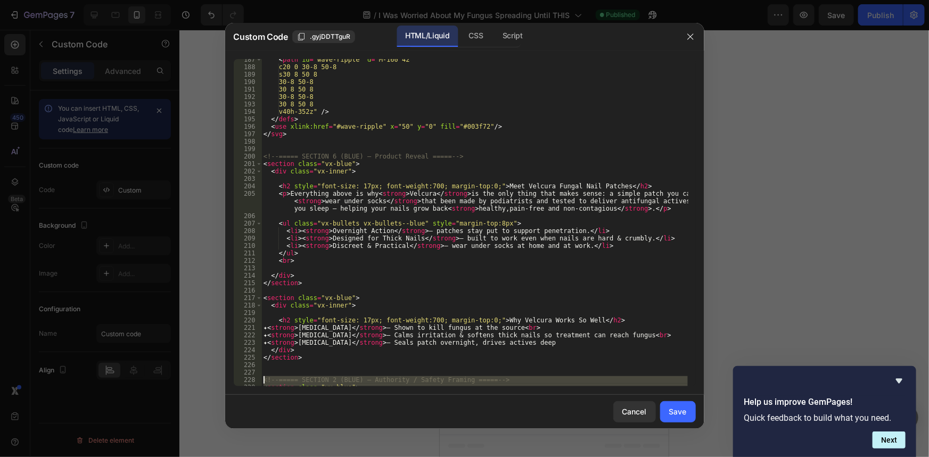
scroll to position [1657, 0]
click at [303, 290] on div "< path id = "wave-ripple" d = "M-160 42 c20 0 30-8 50-8 s30 8 50 8 30-8 50-8 30…" at bounding box center [474, 227] width 426 height 342
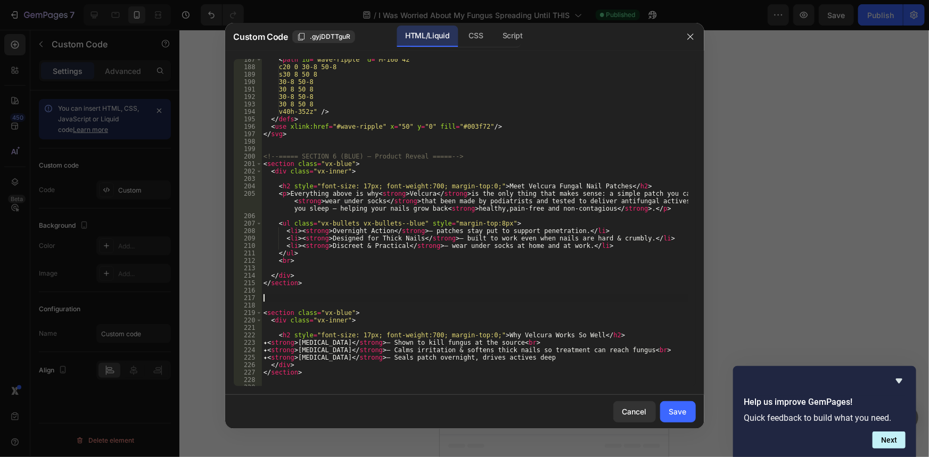
paste textarea "</section>"
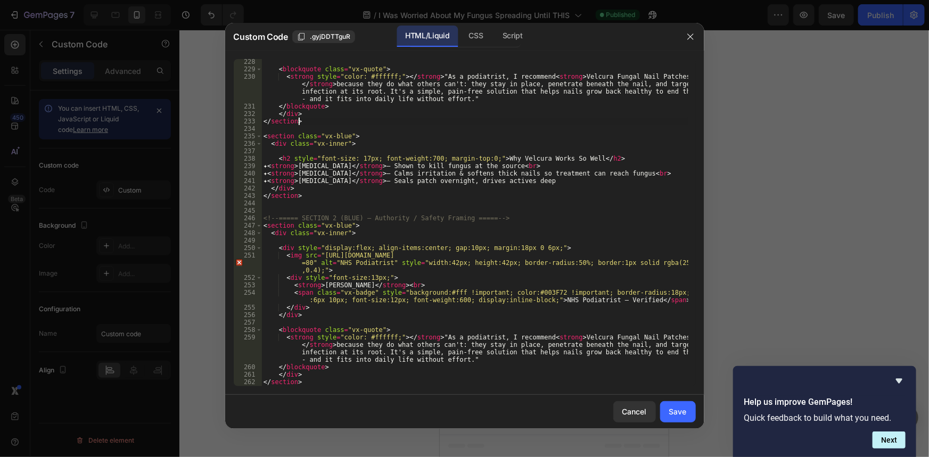
scroll to position [2027, 0]
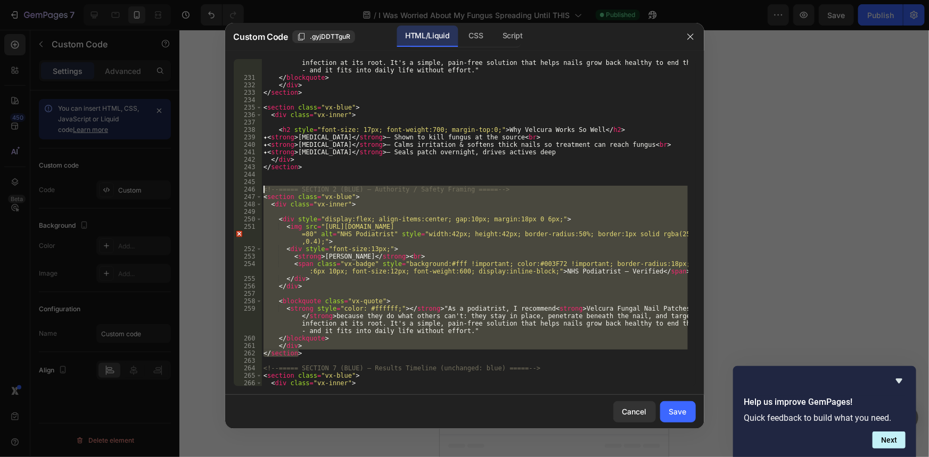
drag, startPoint x: 291, startPoint y: 348, endPoint x: 185, endPoint y: 189, distance: 191.2
click at [185, 189] on div "Custom Code .gyjDDTTguR HTML/Liquid CSS Script </section> 230 231 232 233 234 2…" at bounding box center [464, 228] width 929 height 457
type textarea "<!-- ===== SECTION 2 (BLUE) – Authority / Safety Framing ===== --> <section cla…"
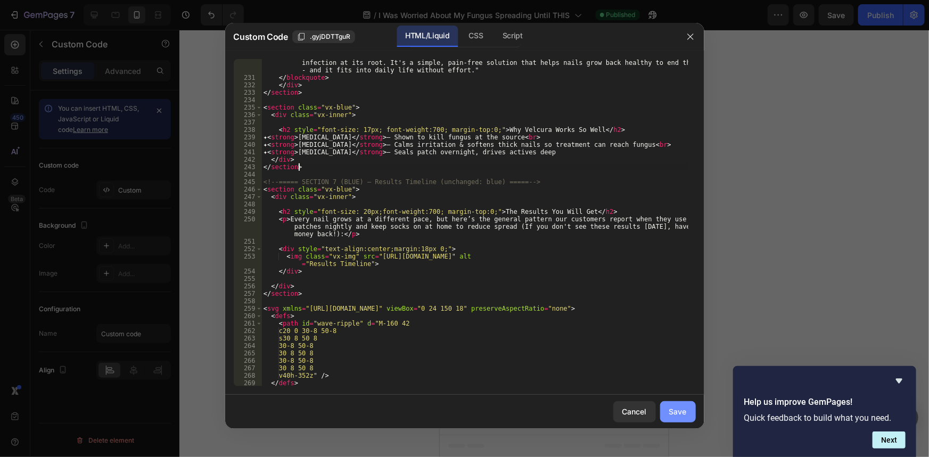
type textarea "</section>"
click at [680, 406] on div "Save" at bounding box center [678, 411] width 18 height 11
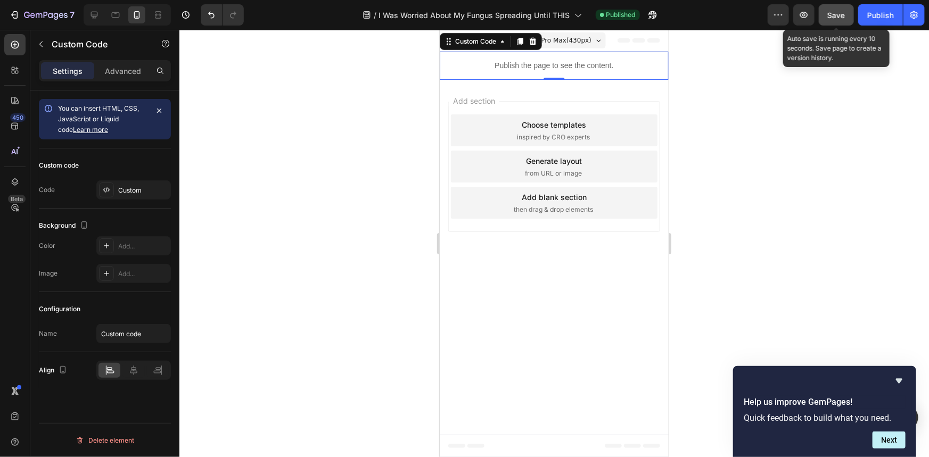
click at [834, 15] on span "Save" at bounding box center [837, 15] width 18 height 9
click at [866, 11] on button "Publish" at bounding box center [880, 14] width 45 height 21
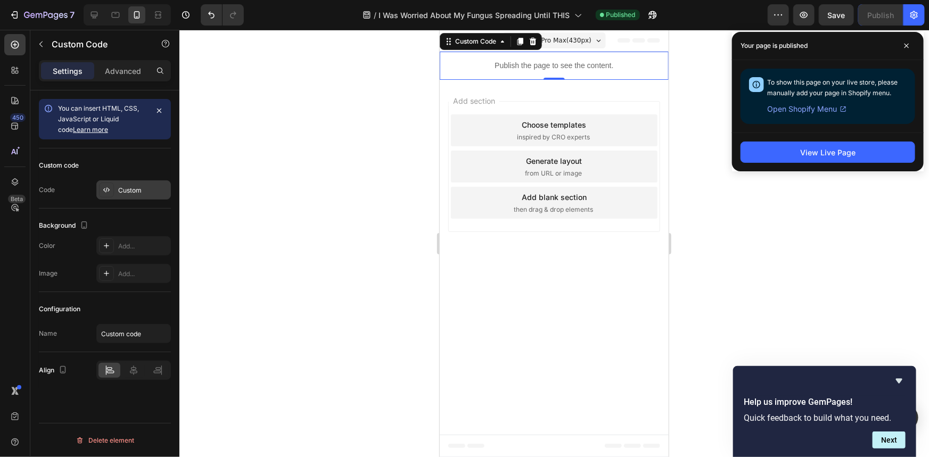
click at [138, 192] on div "Custom" at bounding box center [143, 191] width 50 height 10
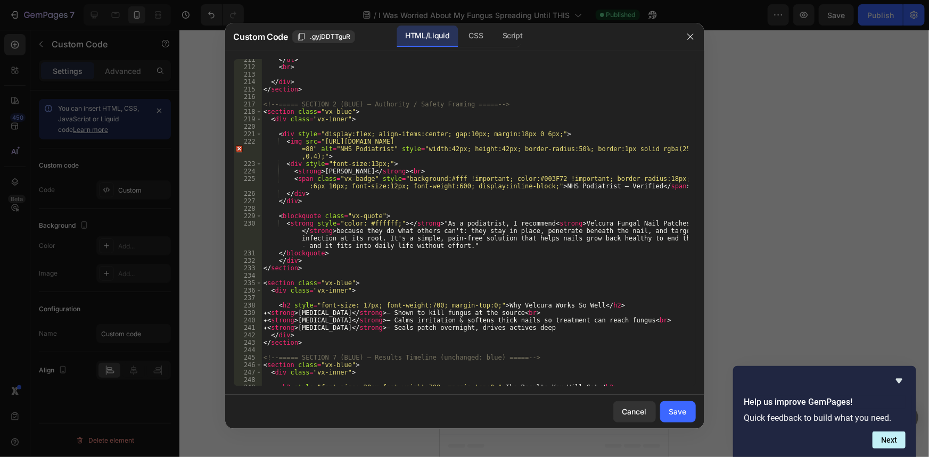
scroll to position [1851, 0]
click at [423, 192] on div "</ ul > < br > </ div > </ section > <!-- ===== SECTION 2 (BLUE) – Authority / …" at bounding box center [474, 227] width 426 height 342
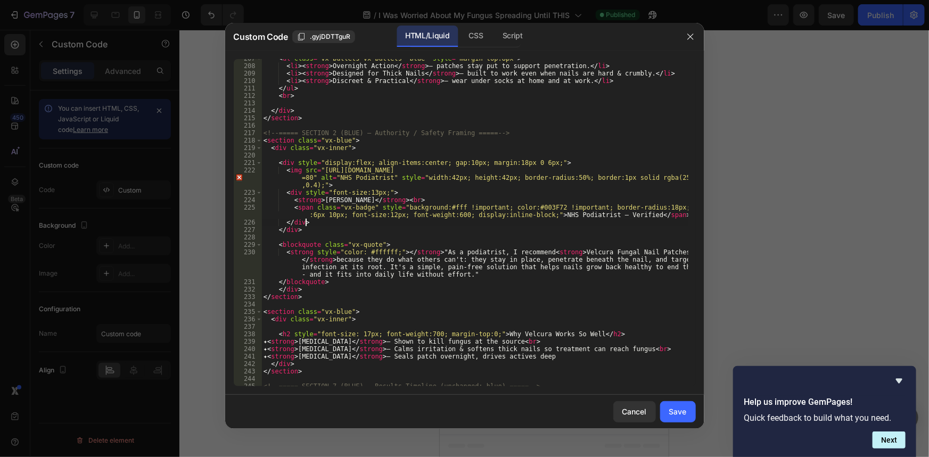
scroll to position [1822, 0]
click at [457, 164] on div "< ul class = "vx-bullets vx-bullets--blue" style = "margin-top:8px" > < li > < …" at bounding box center [474, 226] width 426 height 342
type textarea "<div style="display:flex; align-items:center; gap:0px; margin:18px 0 6px;">"
click at [677, 405] on button "Save" at bounding box center [678, 411] width 36 height 21
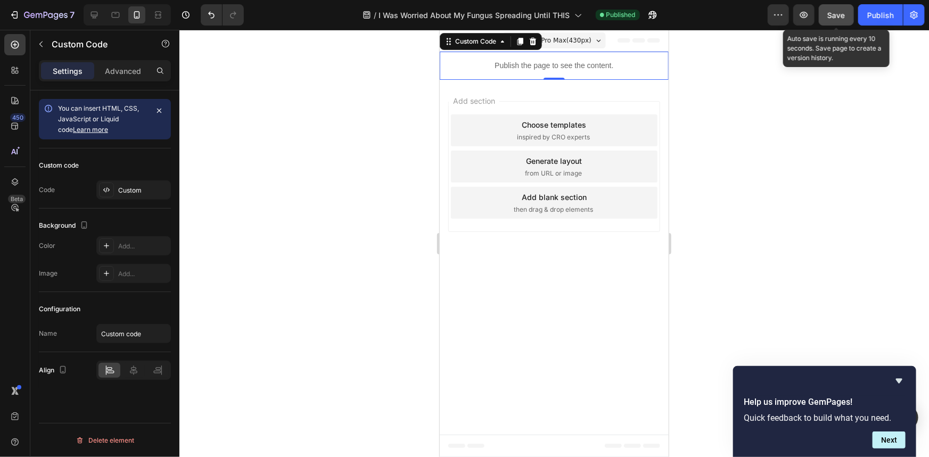
drag, startPoint x: 841, startPoint y: 11, endPoint x: 854, endPoint y: 9, distance: 13.5
click at [842, 11] on span "Save" at bounding box center [837, 15] width 18 height 9
click at [879, 10] on div "Publish" at bounding box center [880, 15] width 27 height 11
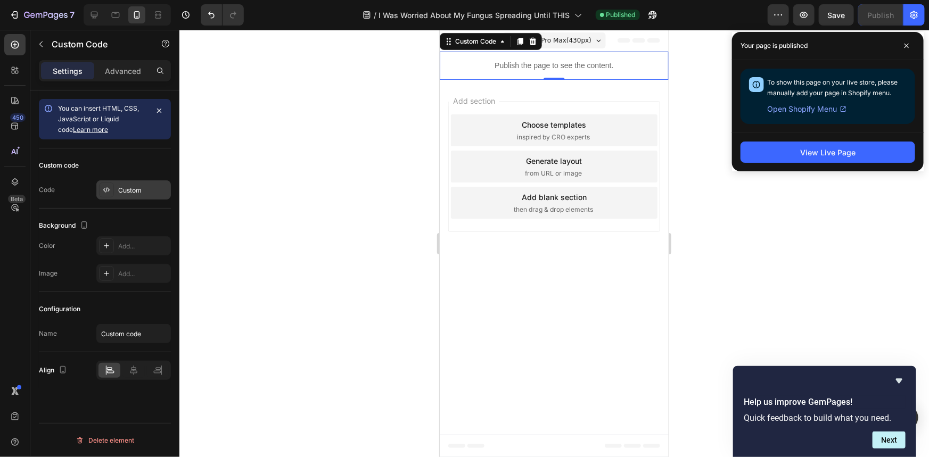
click at [126, 194] on div "Custom" at bounding box center [143, 191] width 50 height 10
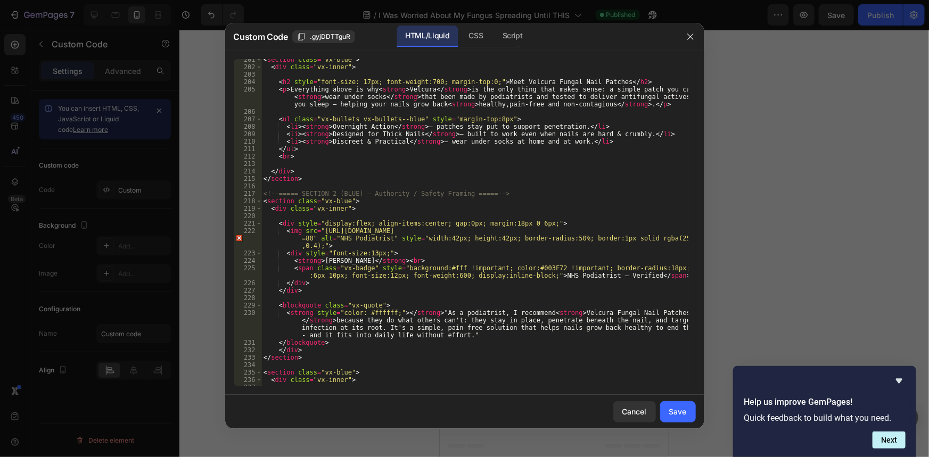
scroll to position [1762, 0]
click at [452, 223] on div "< section class = "vx-blue" > < div class = "vx-inner" > < h2 style = "font-siz…" at bounding box center [474, 227] width 426 height 342
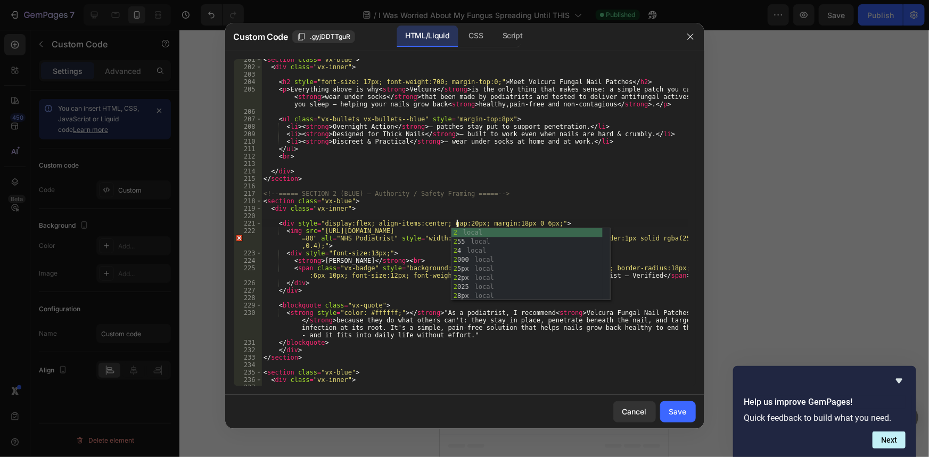
scroll to position [0, 16]
click at [479, 238] on div "2 local 2 55 local 2 4 local 2 000 local 2 5px local 2 2px local 2 025 local 2 …" at bounding box center [526, 273] width 151 height 90
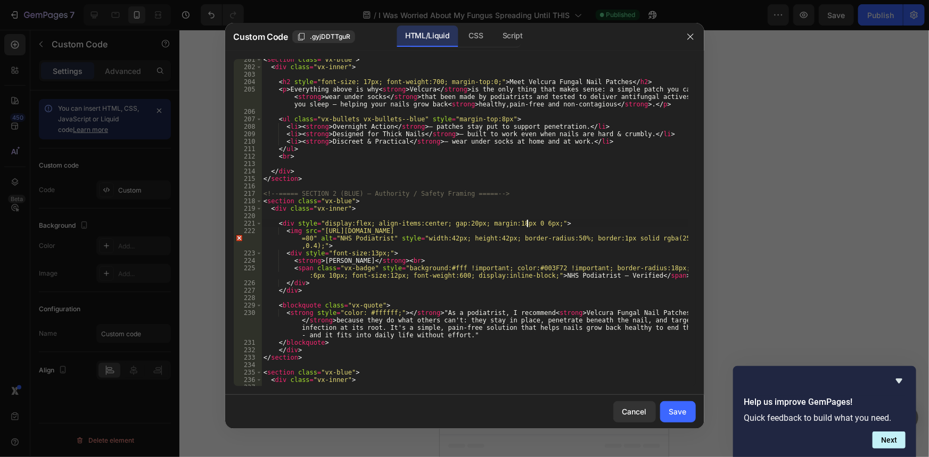
click at [528, 225] on div "< section class = "vx-blue" > < div class = "vx-inner" > < h2 style = "font-siz…" at bounding box center [474, 227] width 426 height 342
click at [528, 223] on div "< section class = "vx-blue" > < div class = "vx-inner" > < h2 style = "font-siz…" at bounding box center [474, 227] width 426 height 342
click at [529, 224] on div "< section class = "vx-blue" > < div class = "vx-inner" > < h2 style = "font-siz…" at bounding box center [474, 227] width 426 height 342
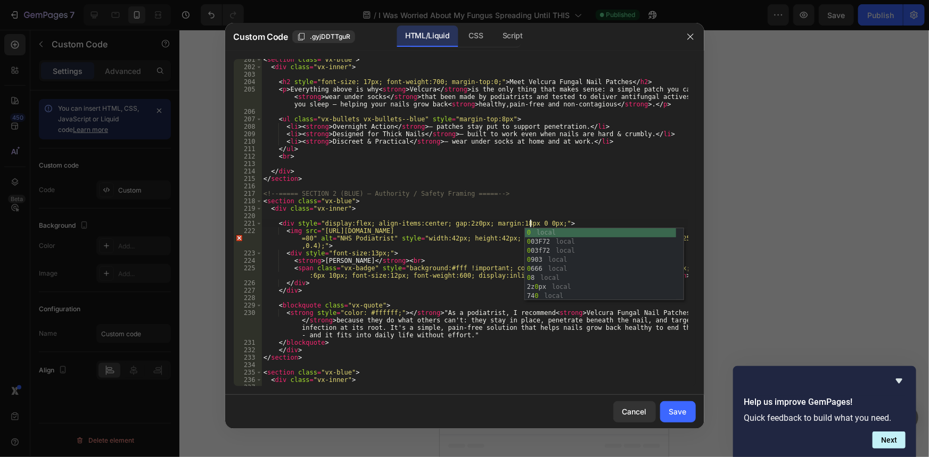
click at [507, 203] on div "< section class = "vx-blue" > < div class = "vx-inner" > < h2 style = "font-siz…" at bounding box center [474, 227] width 426 height 342
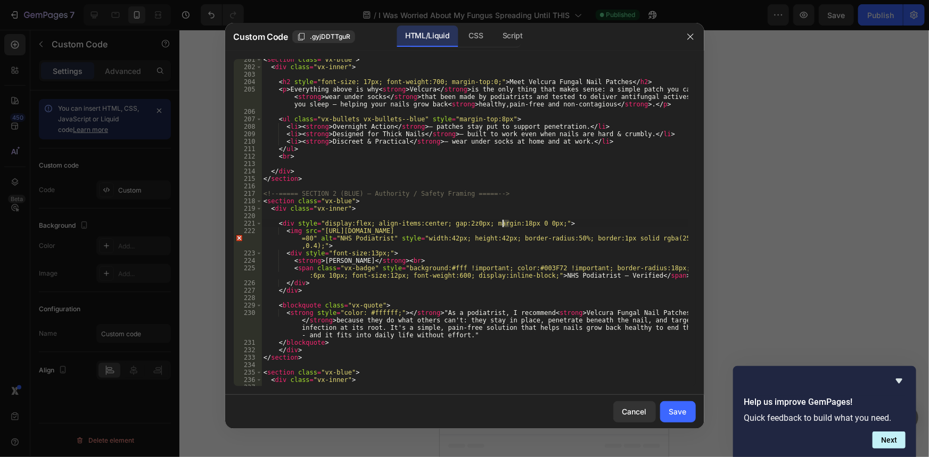
drag, startPoint x: 508, startPoint y: 222, endPoint x: 503, endPoint y: 224, distance: 5.6
click at [503, 224] on div "< section class = "vx-blue" > < div class = "vx-inner" > < h2 style = "font-siz…" at bounding box center [474, 227] width 426 height 342
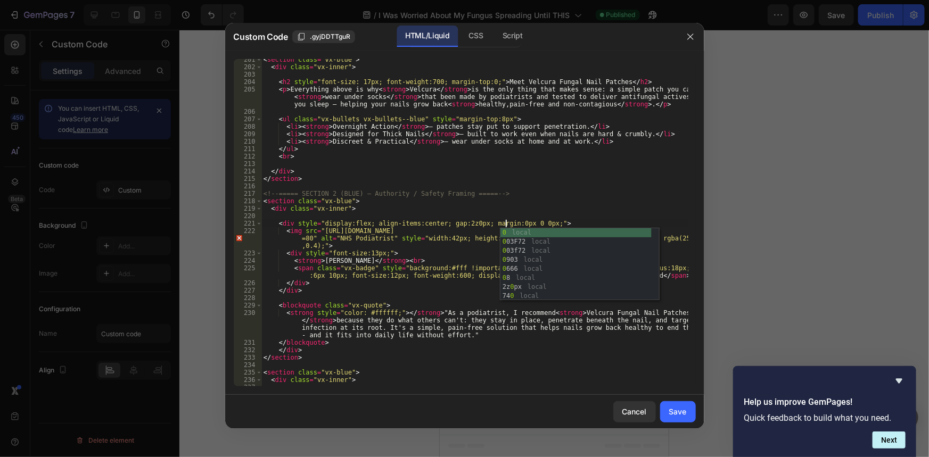
click at [585, 202] on div "< section class = "vx-blue" > < div class = "vx-inner" > < h2 style = "font-siz…" at bounding box center [474, 227] width 426 height 342
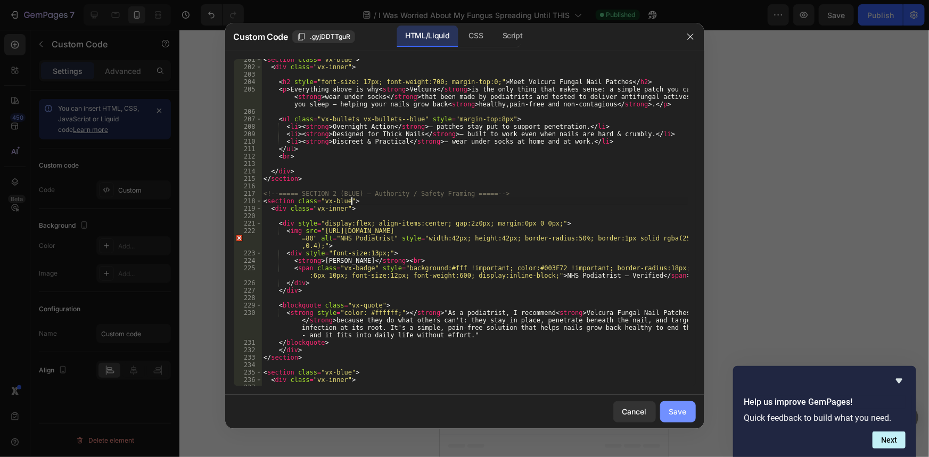
type textarea "<section class="vx-blue">"
click at [674, 409] on div "Save" at bounding box center [678, 411] width 18 height 11
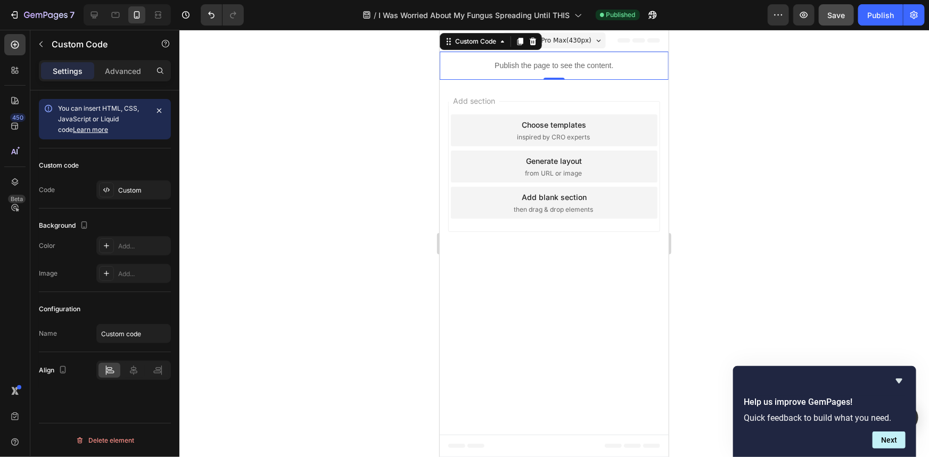
click at [838, 8] on button "Save" at bounding box center [836, 14] width 35 height 21
click at [868, 8] on button "Publish" at bounding box center [880, 14] width 45 height 21
click at [139, 188] on div "Custom" at bounding box center [143, 191] width 50 height 10
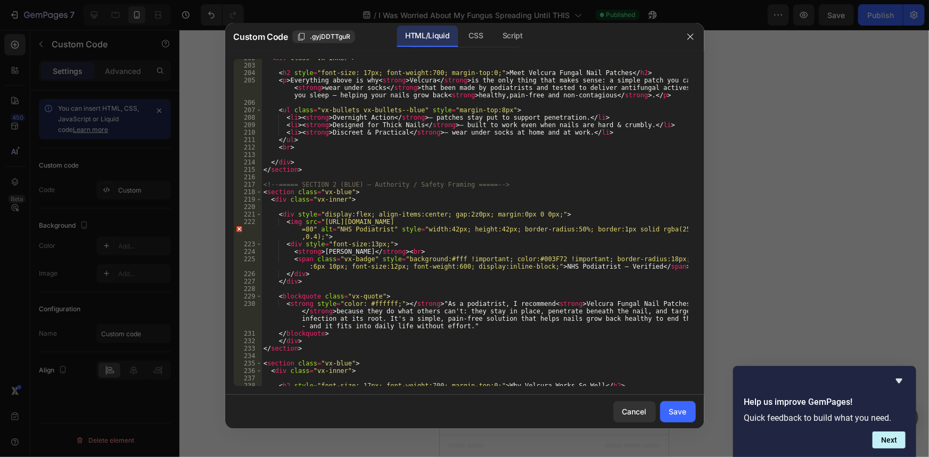
scroll to position [1771, 0]
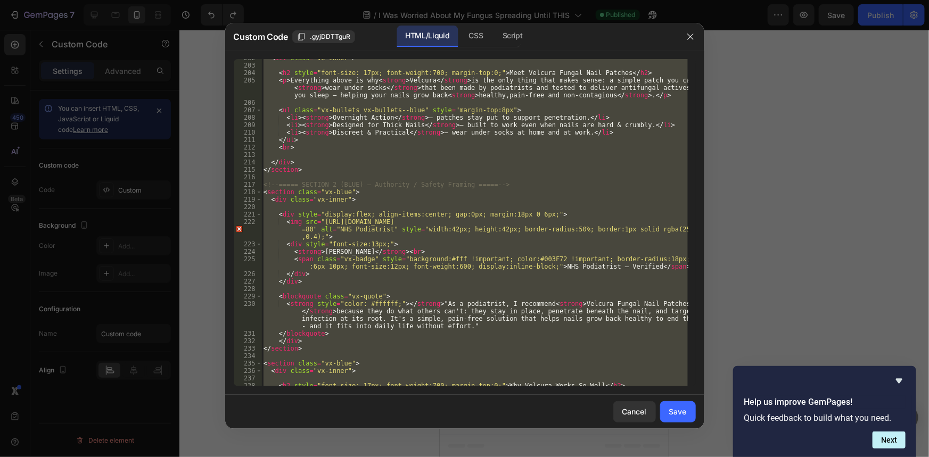
click at [518, 226] on div "< div class = "vx-inner" > < h2 style = "font-size: 17px; font-weight:700; marg…" at bounding box center [474, 222] width 426 height 327
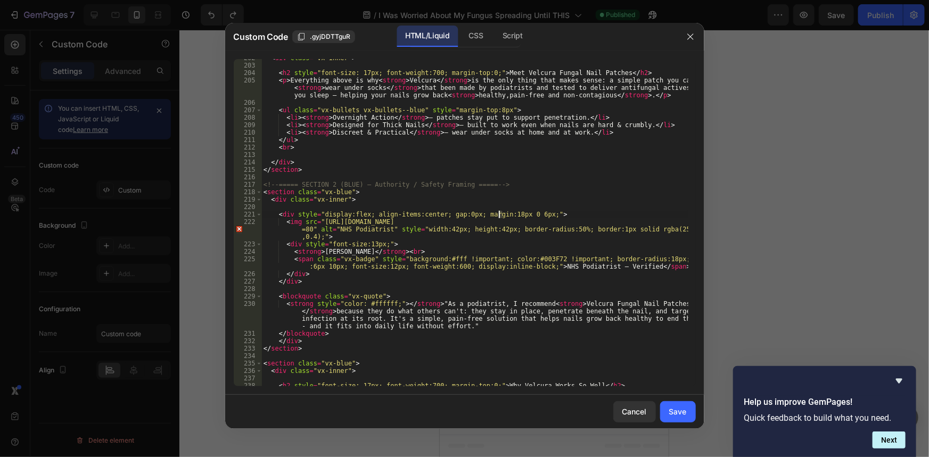
click at [500, 213] on div "< div class = "vx-inner" > < h2 style = "font-size: 17px; font-weight:700; marg…" at bounding box center [474, 225] width 426 height 342
click at [531, 228] on div "< div class = "vx-inner" > < h2 style = "font-size: 17px; font-weight:700; marg…" at bounding box center [474, 225] width 426 height 342
type textarea "<img src="https://img.freepik.com/free-photo/bearded-doctor-glasses_23-21478961…"
click at [684, 409] on div "Save" at bounding box center [678, 411] width 18 height 11
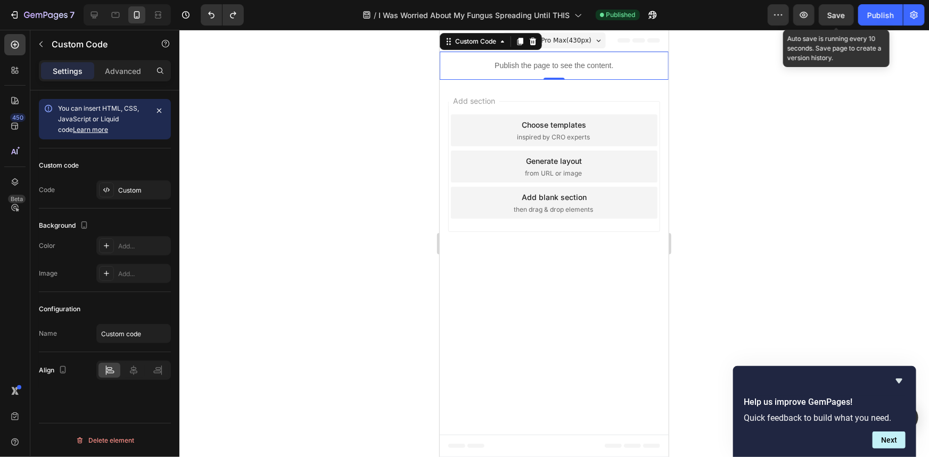
click at [847, 21] on button "Save" at bounding box center [836, 14] width 35 height 21
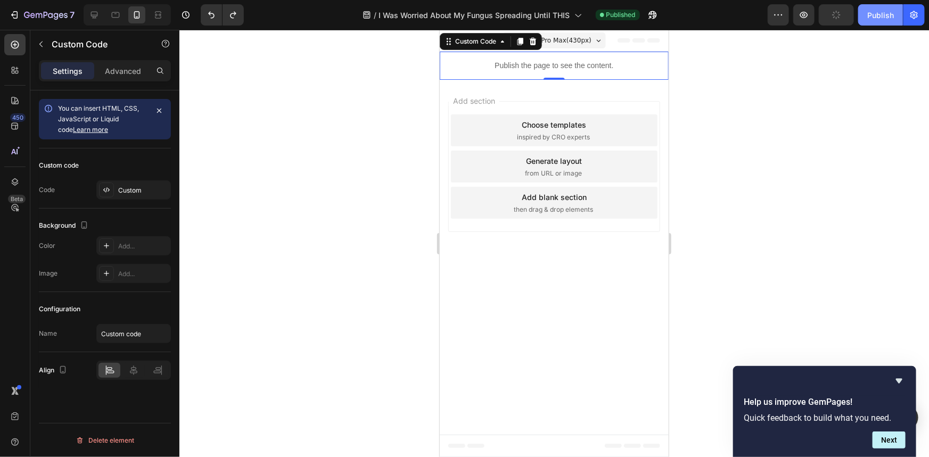
click at [872, 19] on div "Publish" at bounding box center [880, 15] width 27 height 11
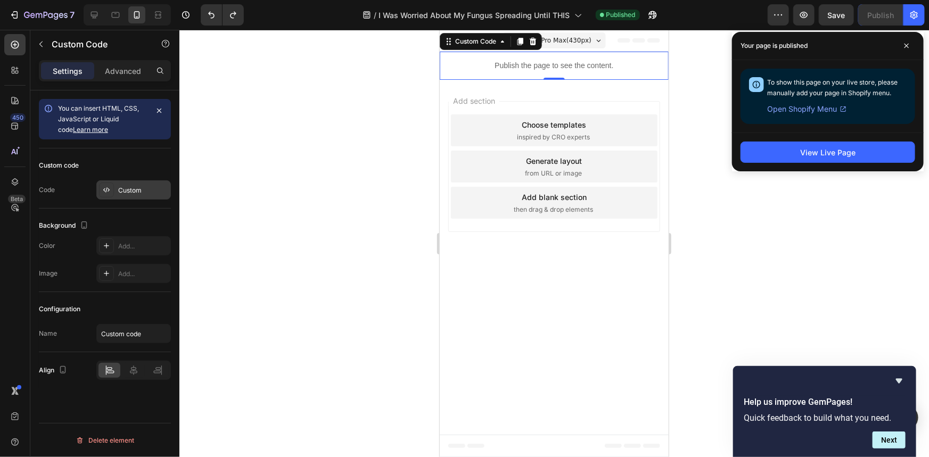
click at [156, 191] on div "Custom" at bounding box center [143, 191] width 50 height 10
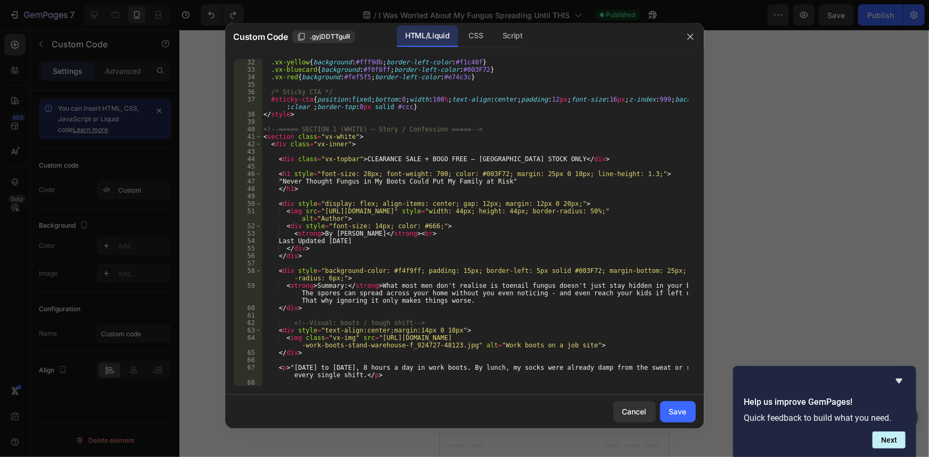
scroll to position [261, 0]
drag, startPoint x: 696, startPoint y: 113, endPoint x: 688, endPoint y: 145, distance: 32.4
click at [688, 145] on div "32 33 34 35 36 37 38 39 40 41 42 43 44 45 46 47 48 49 50 51 52 53 54 55 56 57 5…" at bounding box center [464, 223] width 479 height 344
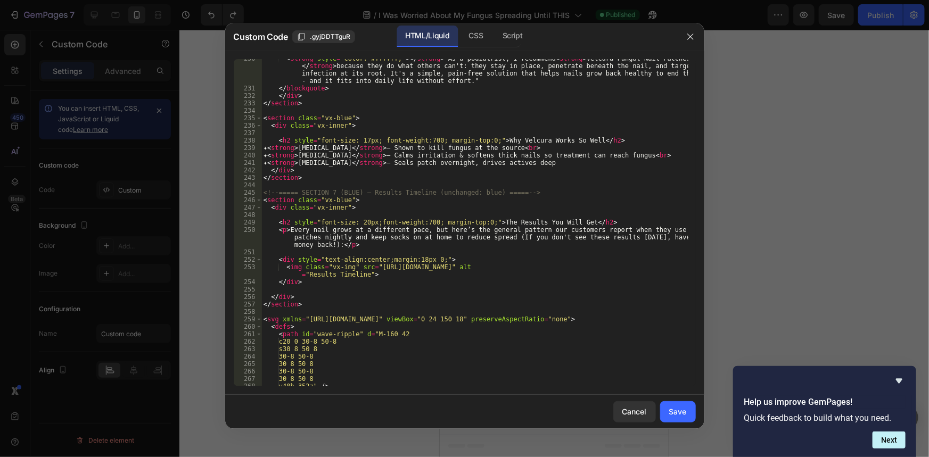
scroll to position [1871, 0]
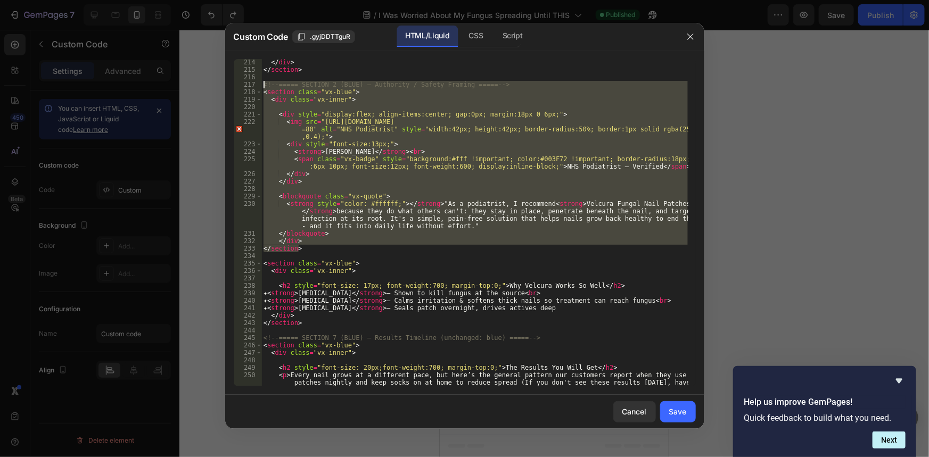
drag, startPoint x: 278, startPoint y: 240, endPoint x: 176, endPoint y: 86, distance: 184.7
click at [176, 86] on div "Custom Code .gyjDDTTguR HTML/Liquid CSS Script </section> 214 215 216 217 218 2…" at bounding box center [464, 228] width 929 height 457
type textarea "<!-- ===== SECTION 2 (BLUE) – Authority / Safety Framing ===== --> <section cla…"
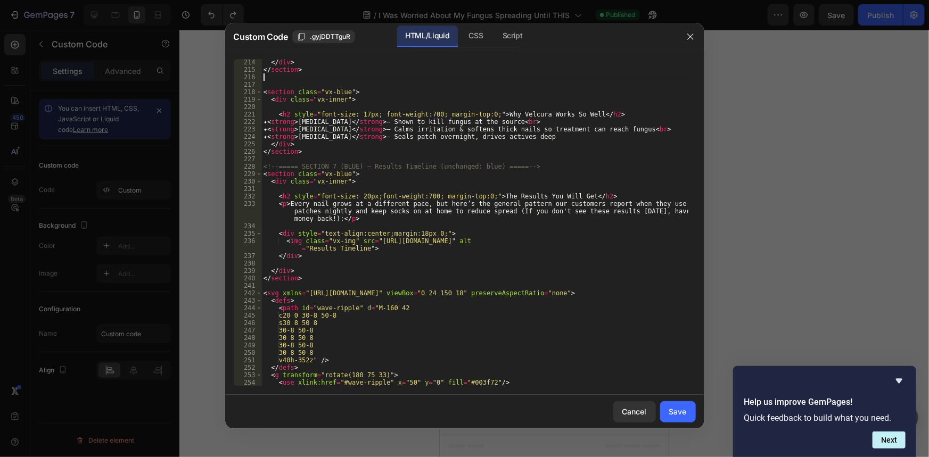
type textarea "</section>"
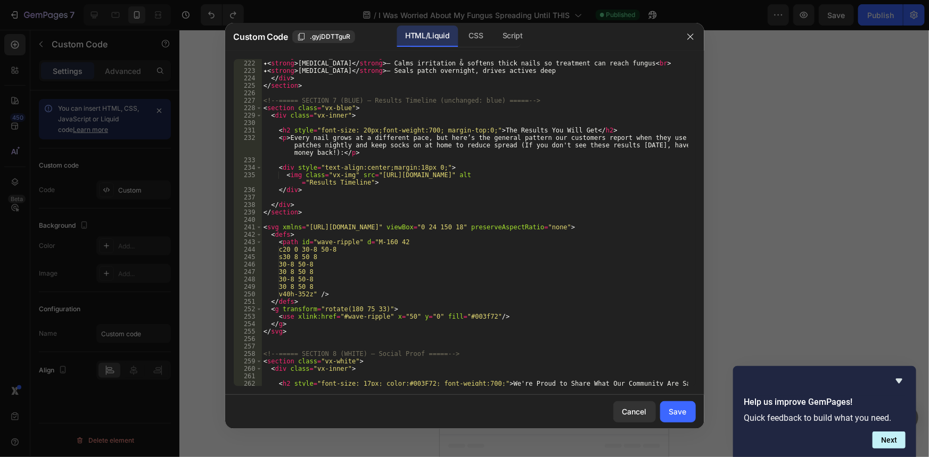
scroll to position [2045, 0]
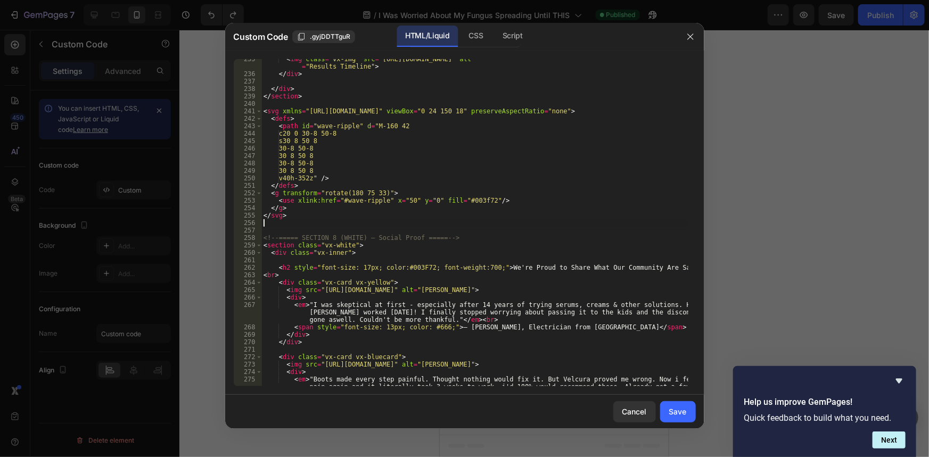
click at [388, 225] on div "< img class = "vx-img" src = "https://cdn.shopify.com/s/files/1/0903/7335/7904/…" at bounding box center [474, 237] width 426 height 365
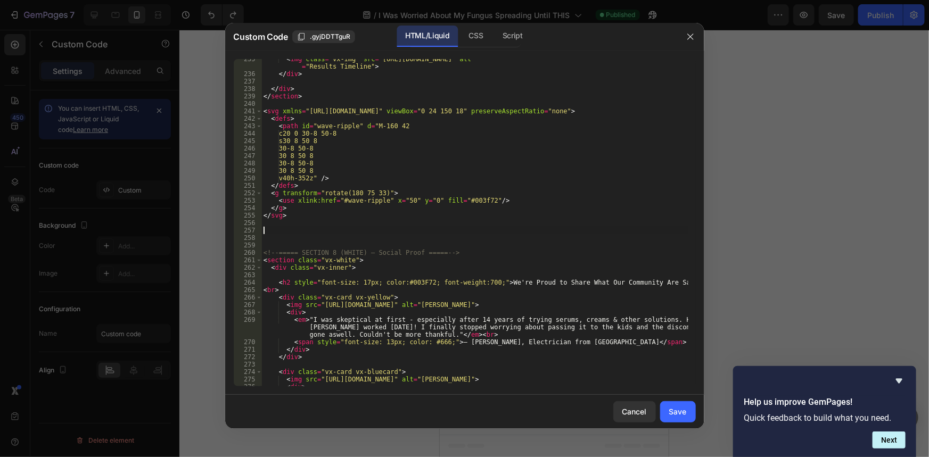
paste textarea "</section>"
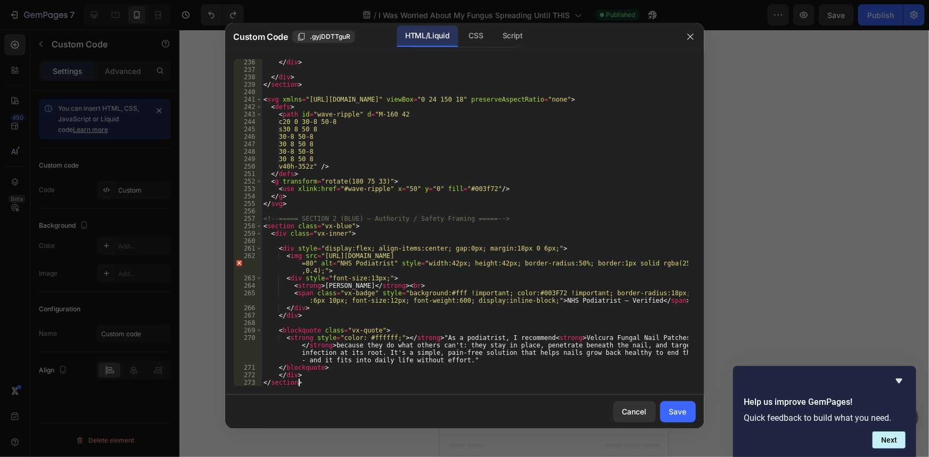
scroll to position [2115, 0]
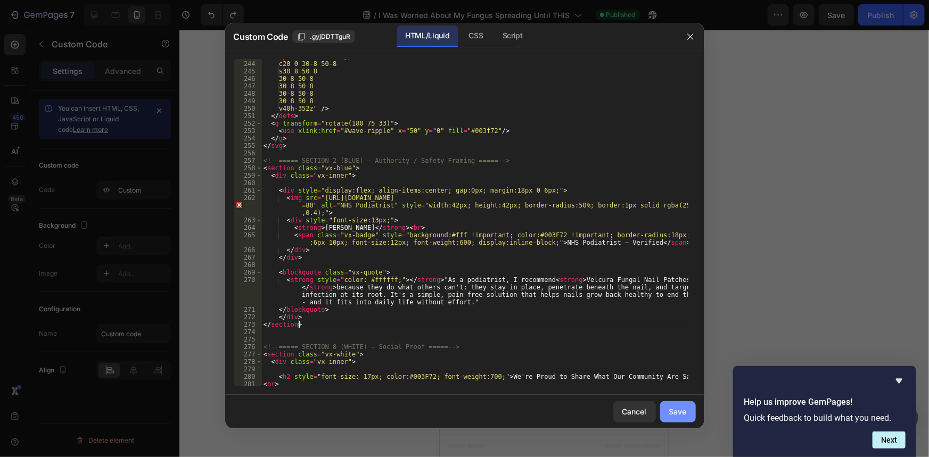
type textarea "</section>"
click at [666, 405] on button "Save" at bounding box center [678, 411] width 36 height 21
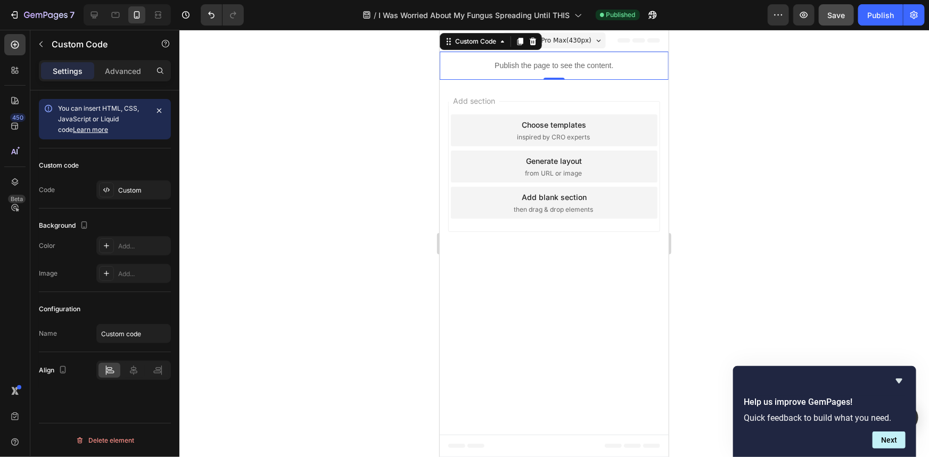
click at [838, 10] on div "Save" at bounding box center [837, 15] width 18 height 11
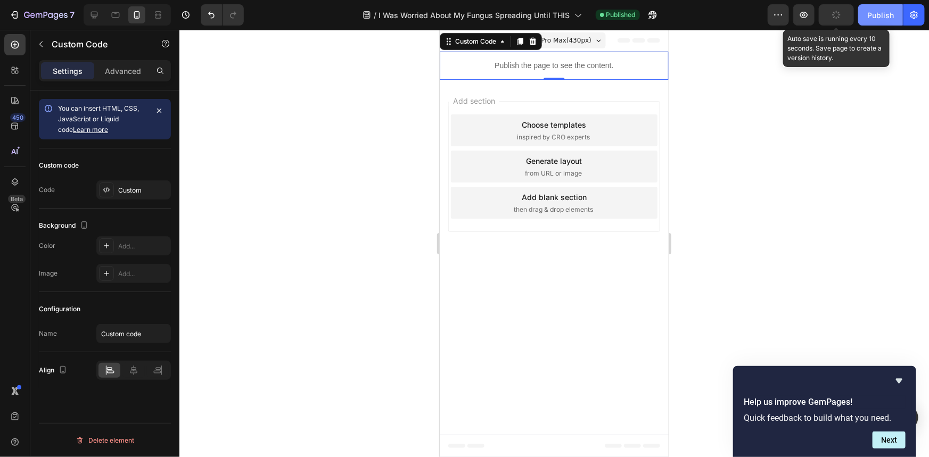
click at [866, 11] on button "Publish" at bounding box center [880, 14] width 45 height 21
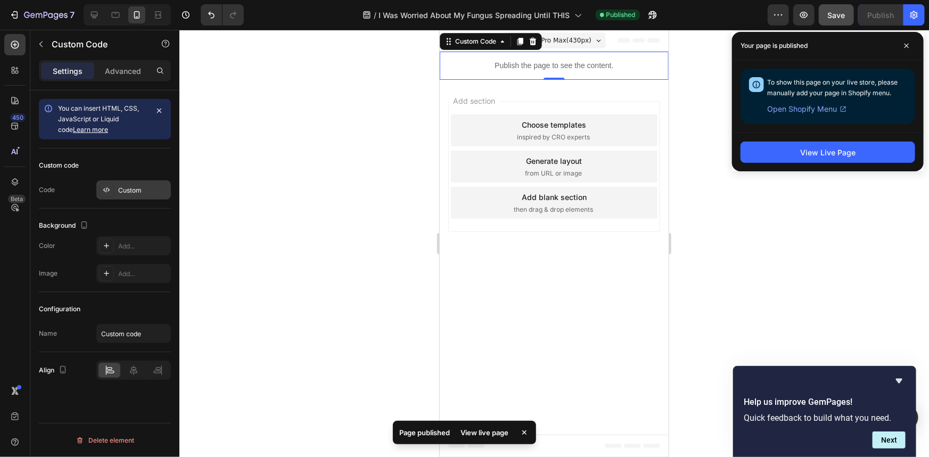
click at [159, 186] on div "Custom" at bounding box center [143, 191] width 50 height 10
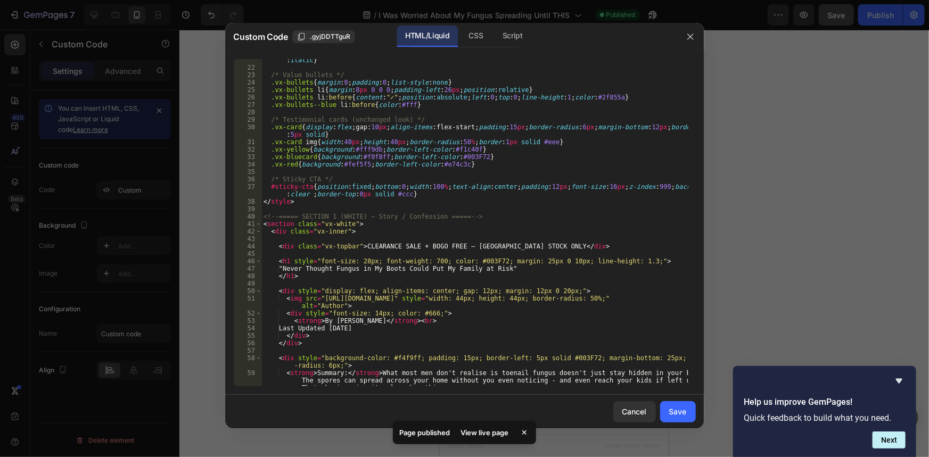
scroll to position [290, 0]
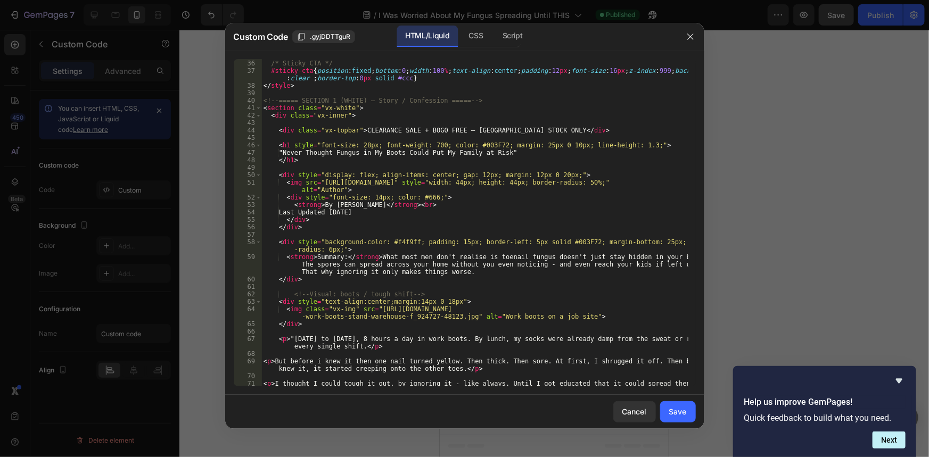
click at [696, 108] on div "35 36 37 38 39 40 41 42 43 44 45 46 47 48 49 50 51 52 53 54 55 56 57 58 59 60 6…" at bounding box center [464, 223] width 479 height 344
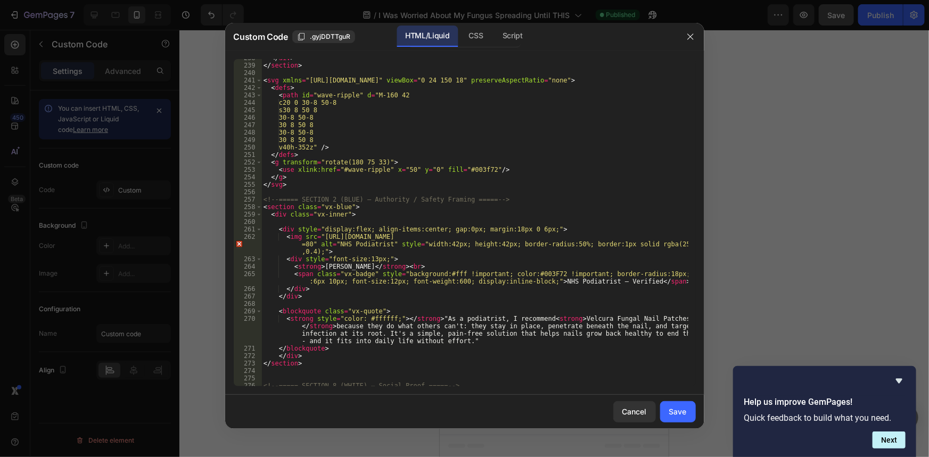
scroll to position [2076, 0]
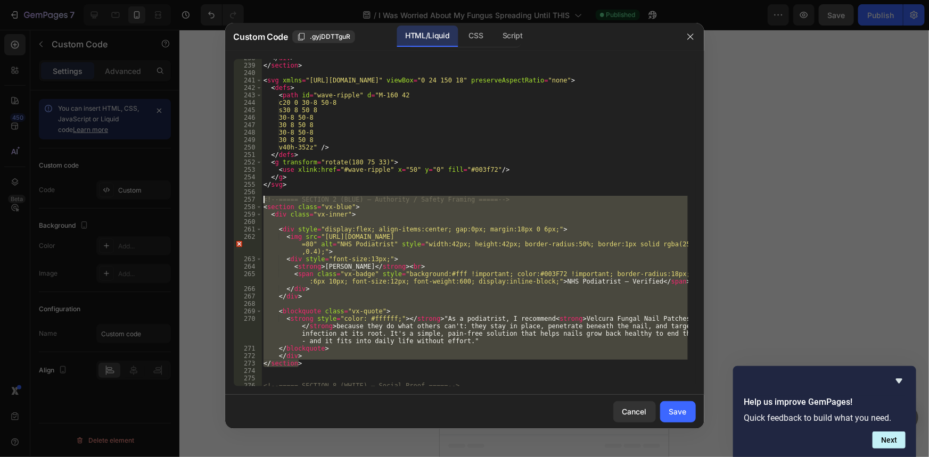
drag, startPoint x: 304, startPoint y: 359, endPoint x: 176, endPoint y: 202, distance: 202.8
click at [176, 202] on div "Custom Code .gyjDDTTguR HTML/Liquid CSS Script </section> 238 239 240 241 242 2…" at bounding box center [464, 228] width 929 height 457
type textarea "<!-- ===== SECTION 2 (BLUE) – Authority / Safety Framing ===== --> <section cla…"
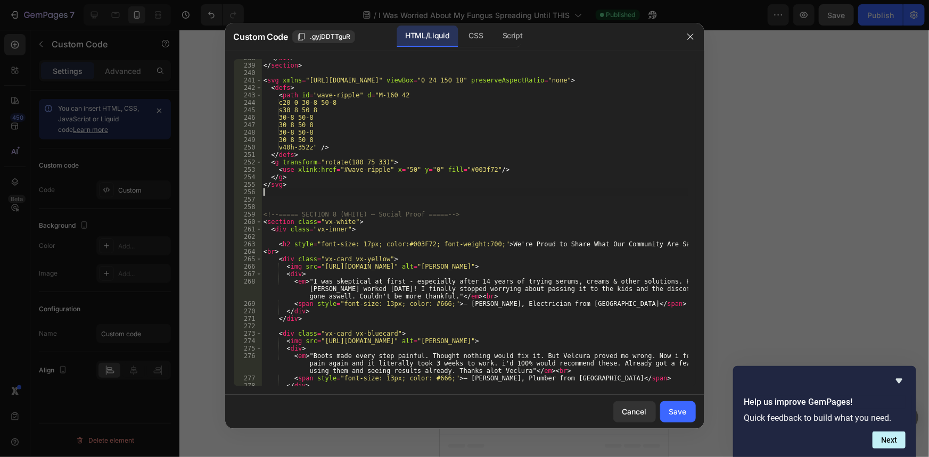
type textarea "</svg>"
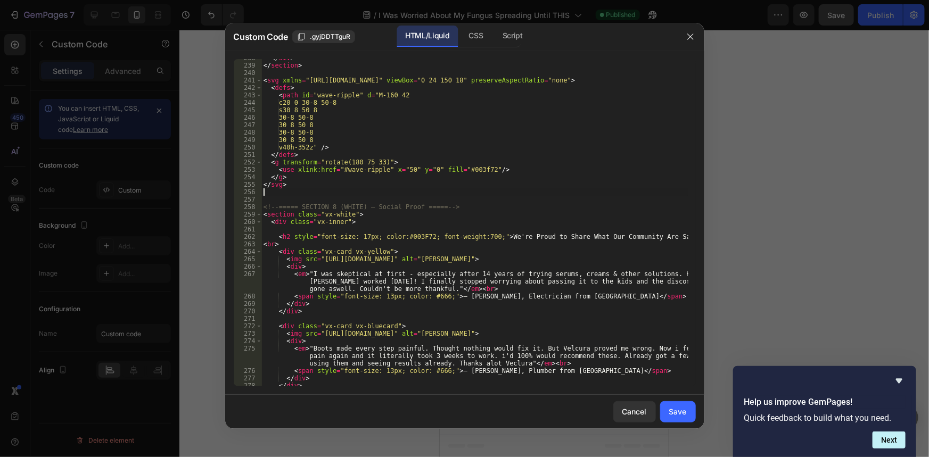
click at [304, 195] on div "</ div > </ section > < svg xmlns = "http://www.w3.org/2000/svg" viewBox = "0 2…" at bounding box center [474, 225] width 426 height 342
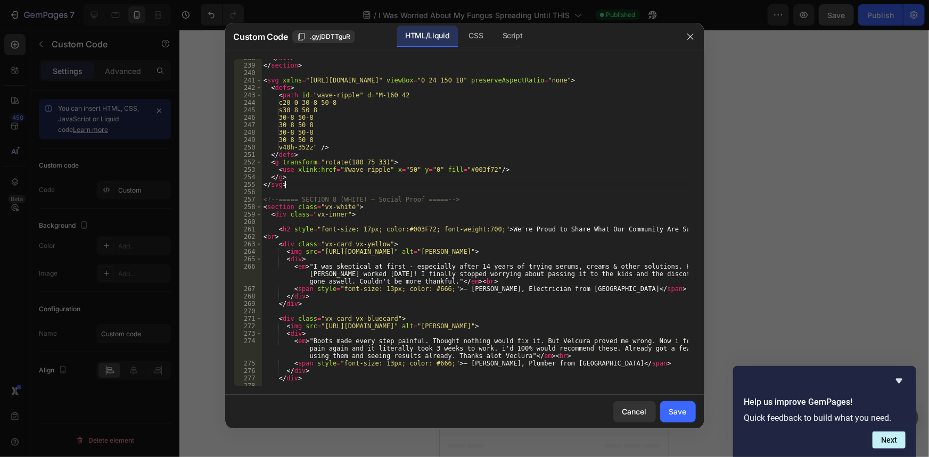
scroll to position [2047, 0]
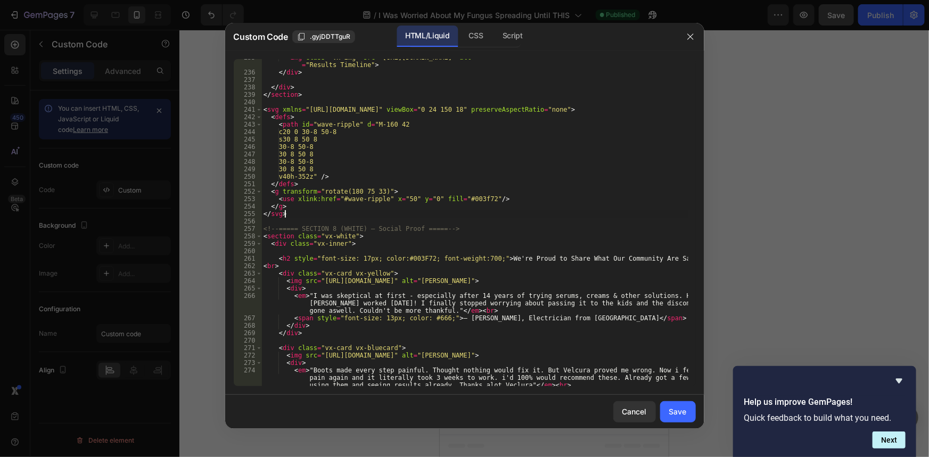
click at [318, 98] on div "< img class = "vx-img" src = "https://cdn.shopify.com/s/files/1/0903/7335/7904/…" at bounding box center [474, 236] width 426 height 365
type textarea "</section>"
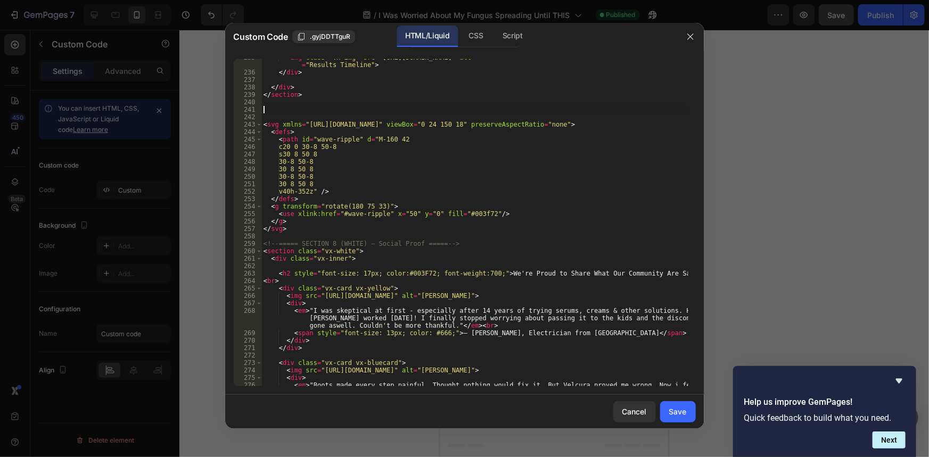
paste textarea "</section>"
type textarea "</section>"
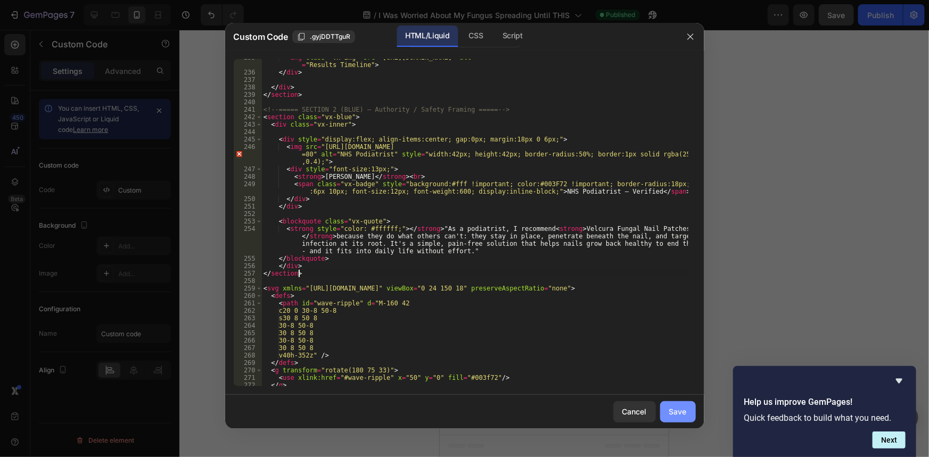
click at [674, 401] on button "Save" at bounding box center [678, 411] width 36 height 21
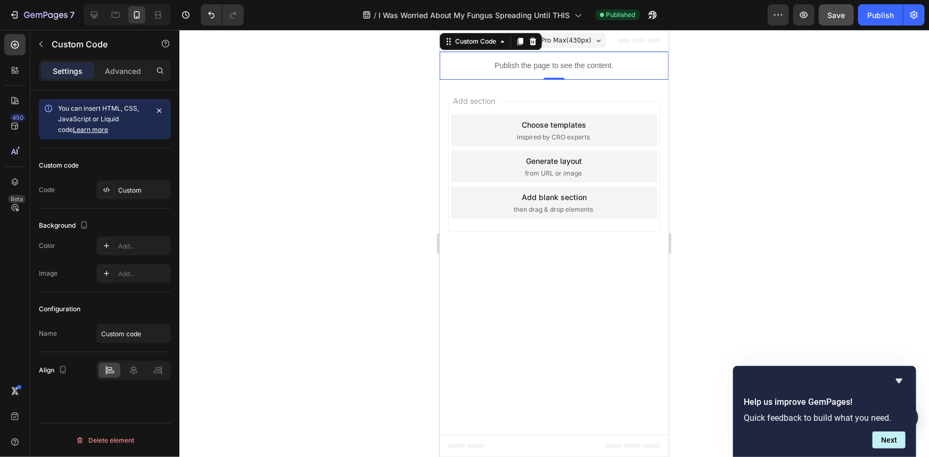
click at [839, 17] on span "Save" at bounding box center [837, 15] width 18 height 9
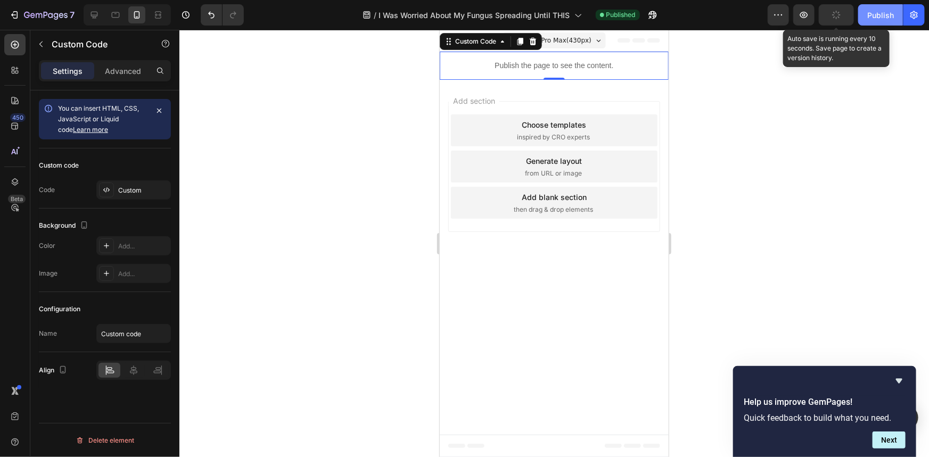
click at [883, 15] on div "Publish" at bounding box center [880, 15] width 27 height 11
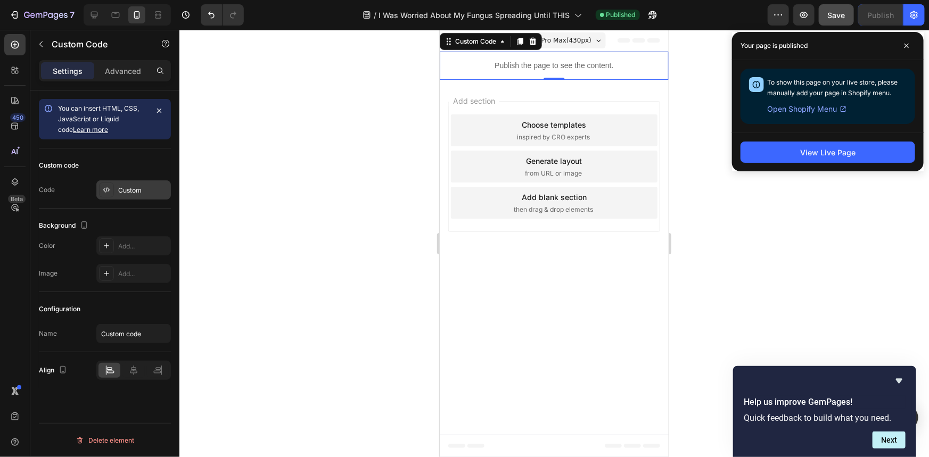
click at [122, 188] on div "Custom" at bounding box center [143, 191] width 50 height 10
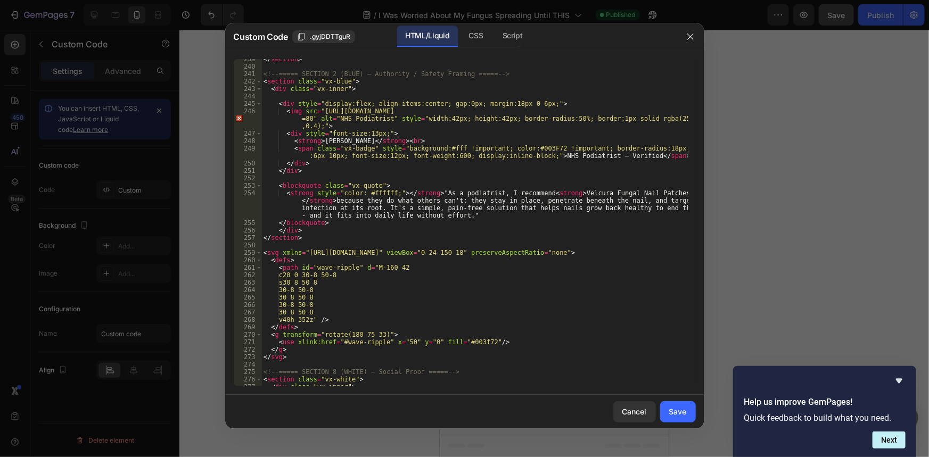
scroll to position [2024, 0]
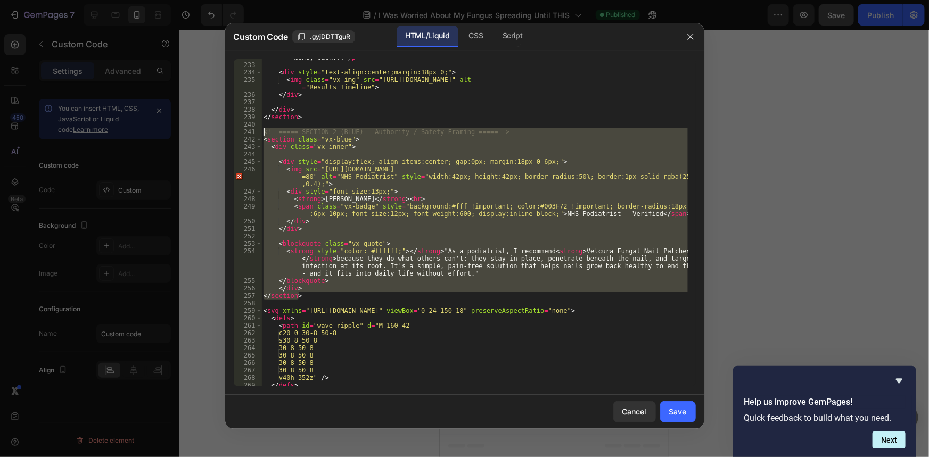
drag, startPoint x: 309, startPoint y: 298, endPoint x: 223, endPoint y: 133, distance: 186.4
click at [223, 133] on div "Custom Code .gyjDDTTguR HTML/Liquid CSS Script </section> 232 233 234 235 236 2…" at bounding box center [464, 228] width 929 height 457
type textarea "<!-- ===== SECTION 2 (BLUE) – Authority / Safety Framing ===== --> <section cla…"
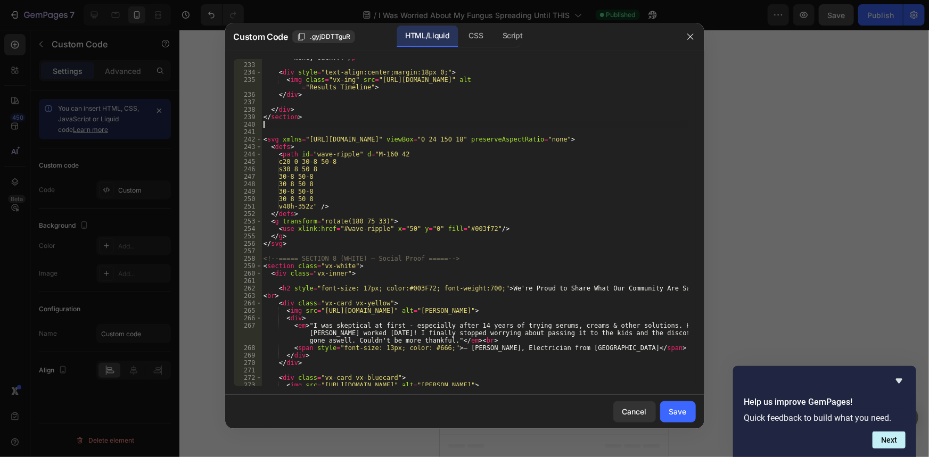
type textarea "</section>"
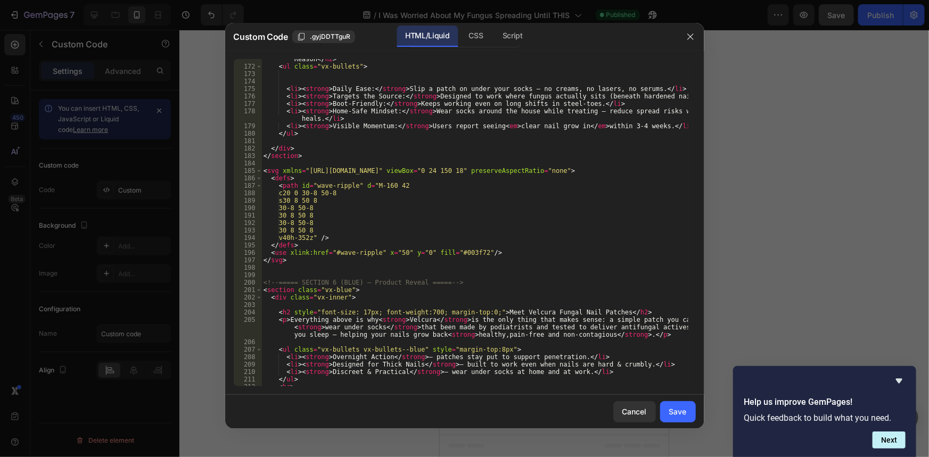
scroll to position [1589, 0]
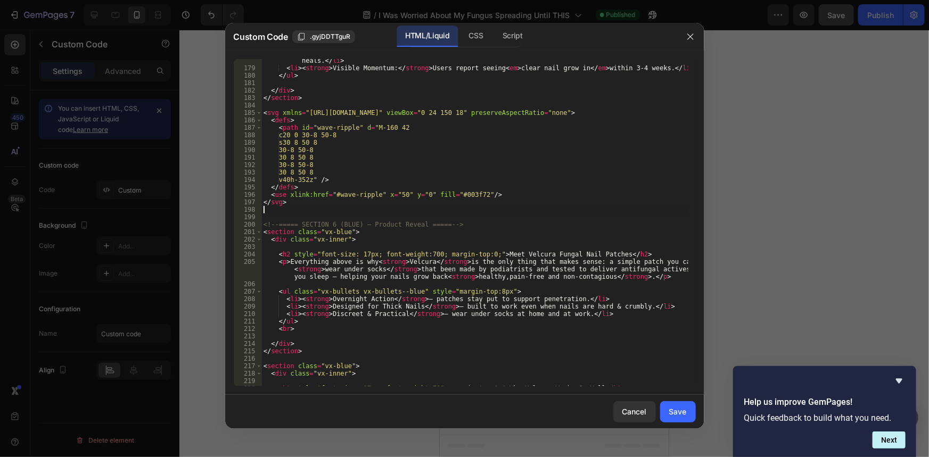
click at [342, 212] on div "< li > < strong > Home-Safe Mindset: </ strong > Wear socks around the house wh…" at bounding box center [474, 225] width 426 height 350
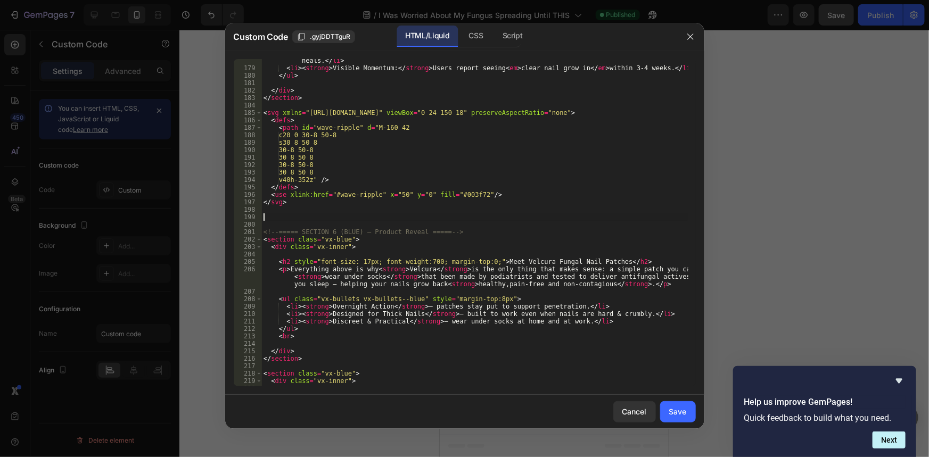
paste textarea "</section>"
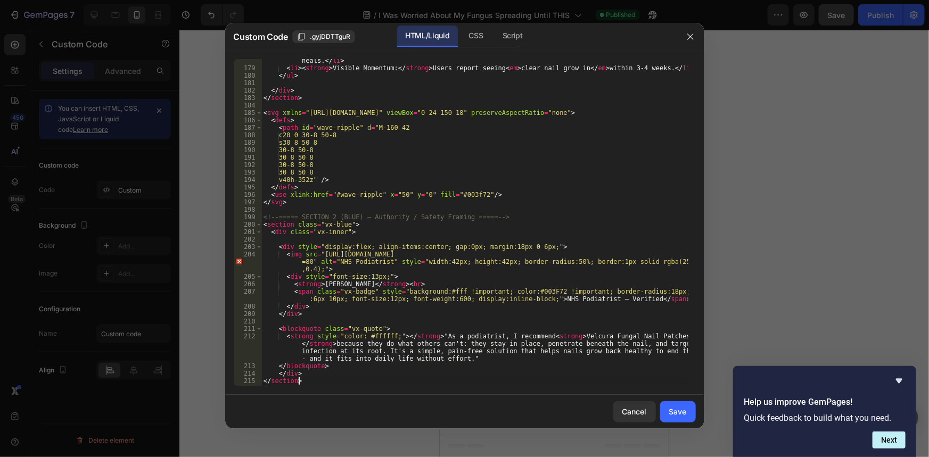
scroll to position [1705, 0]
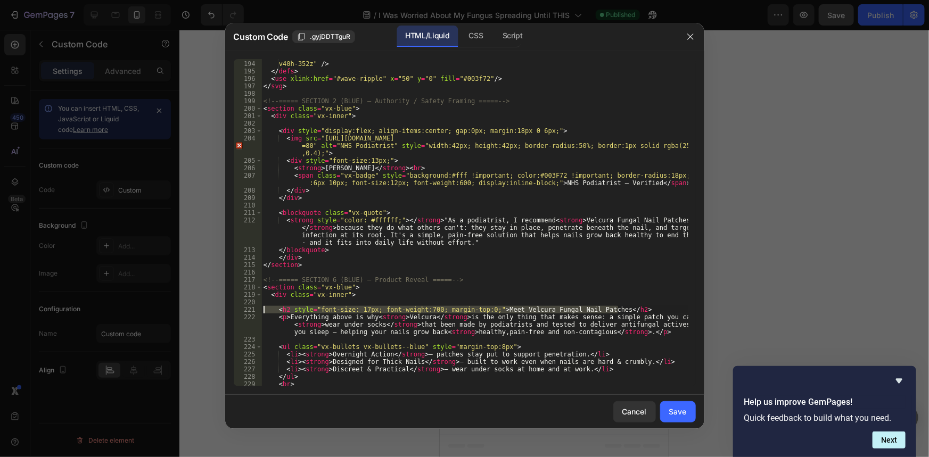
drag, startPoint x: 619, startPoint y: 309, endPoint x: 254, endPoint y: 307, distance: 364.6
click at [254, 307] on div "</section> 193 194 195 196 197 198 199 200 201 202 203 204 205 206 207 208 209 …" at bounding box center [465, 222] width 462 height 327
type textarea "<h2 style="font-size: 17px; font-weight:700; margin-top:0;">Meet Velcura Fungal…"
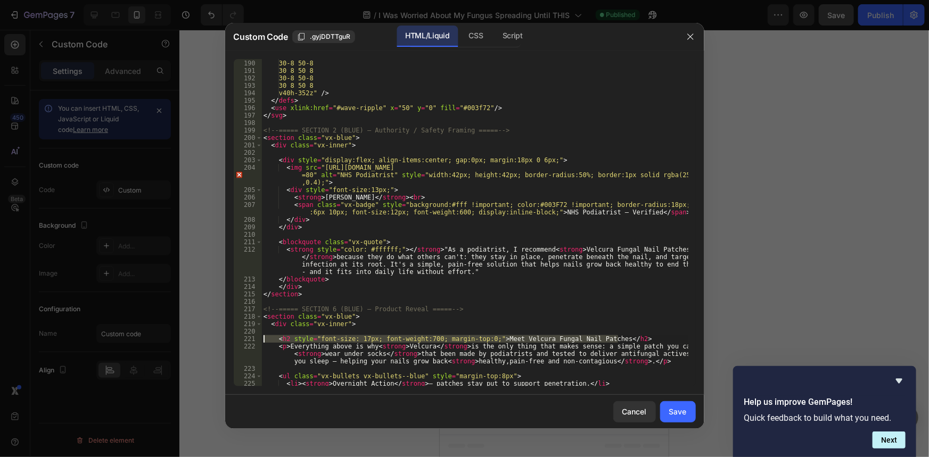
scroll to position [1676, 0]
click at [328, 122] on div "s30 8 50 8 30-8 50-8 30 8 50 8 30-8 50-8 30 8 50 8 v40h-352z" /> </ defs > < us…" at bounding box center [474, 223] width 426 height 342
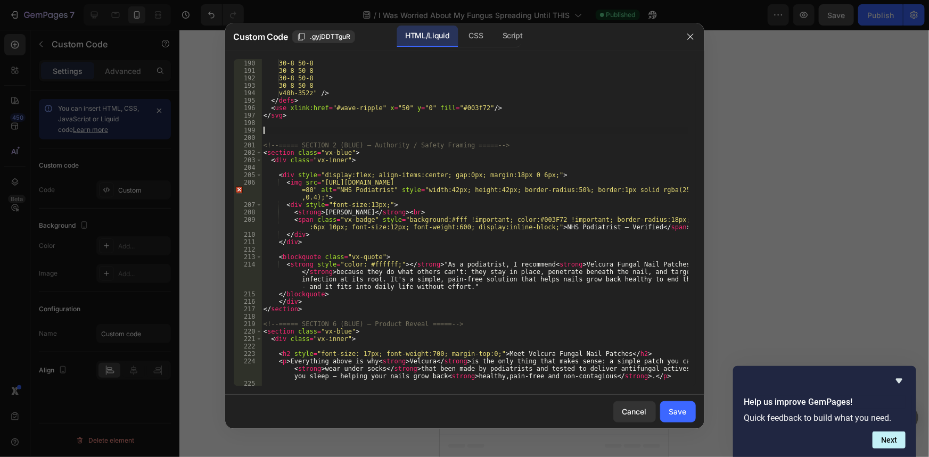
click at [329, 168] on div "s30 8 50 8 30-8 50-8 30 8 50 8 30-8 50-8 30 8 50 8 v40h-352z" /> </ defs > < us…" at bounding box center [474, 223] width 426 height 342
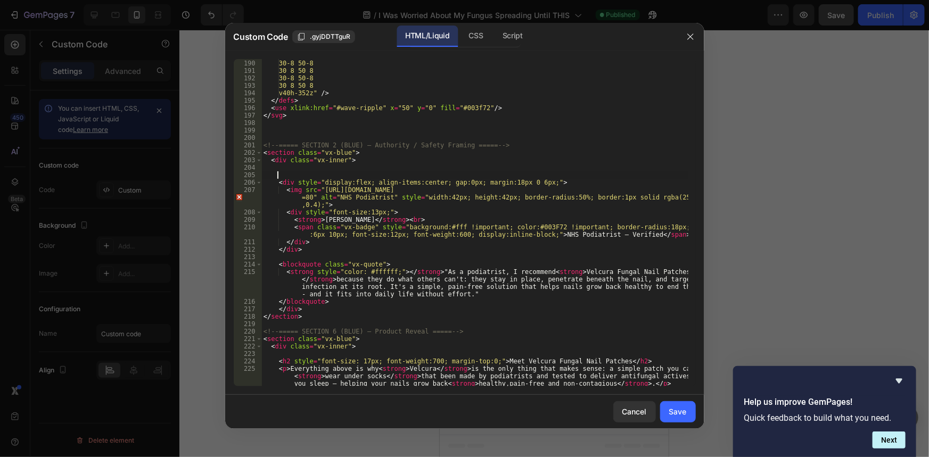
paste textarea "<h2 style="font-size: 17px; font-weight:700; margin-top:0;">Meet Velcura Fungal…"
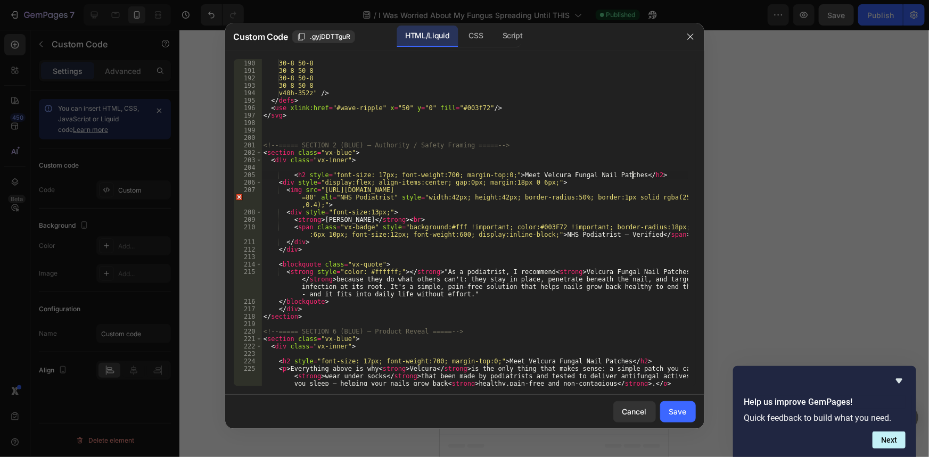
click at [289, 173] on div "s30 8 50 8 30-8 50-8 30 8 50 8 30-8 50-8 30 8 50 8 v40h-352z" /> </ defs > < us…" at bounding box center [474, 230] width 426 height 357
type textarea "<h2 style="font-size: 17px; font-weight:700; margin-top:0;">Meet Velcura Fungal…"
click at [687, 408] on button "Save" at bounding box center [678, 411] width 36 height 21
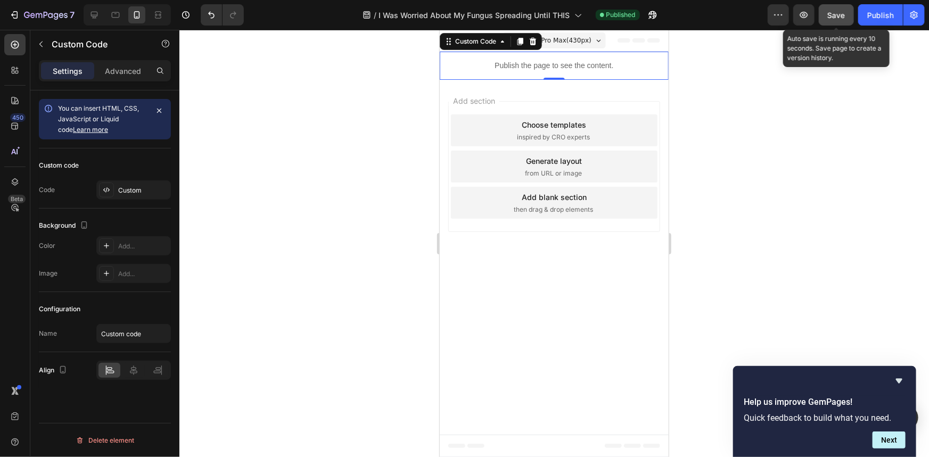
click at [846, 17] on button "Save" at bounding box center [836, 14] width 35 height 21
click at [874, 18] on div "Publish" at bounding box center [880, 15] width 27 height 11
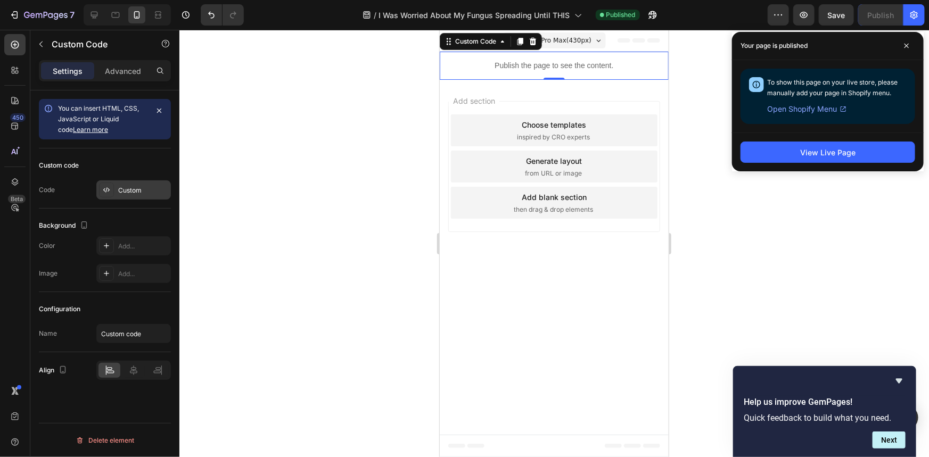
click at [130, 186] on div "Custom" at bounding box center [143, 191] width 50 height 10
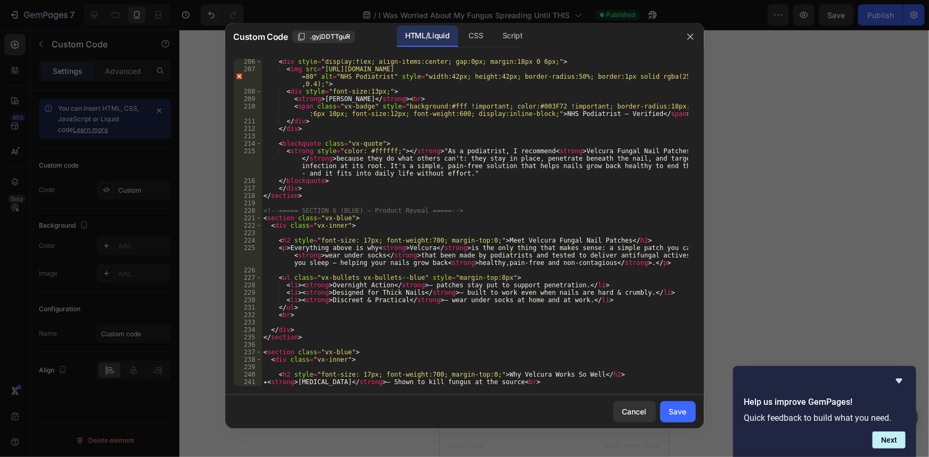
scroll to position [1802, 0]
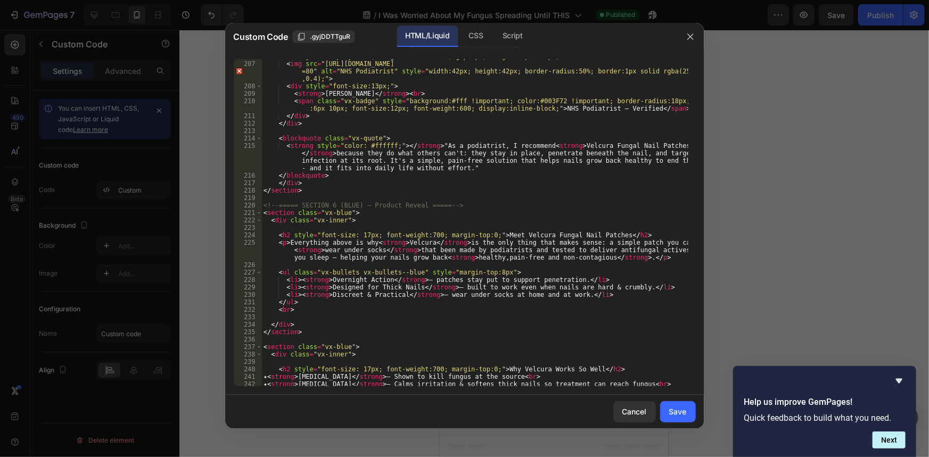
type textarea "<h2 style="font-size: 17px; font-weight:700; margin-top:0;">Meet Velcura Fungal…"
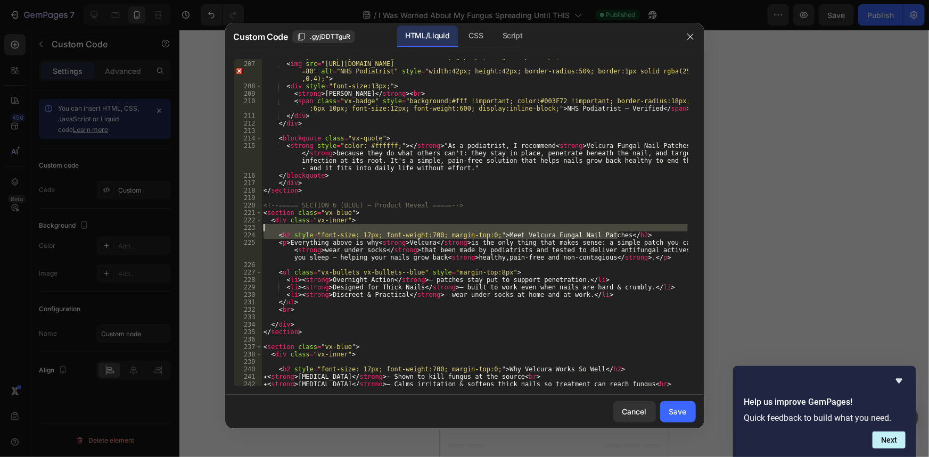
drag, startPoint x: 622, startPoint y: 233, endPoint x: 194, endPoint y: 233, distance: 428.5
click at [194, 233] on div "Custom Code .gyjDDTTguR HTML/Liquid CSS Script <h2 style="font-size: 17px; font…" at bounding box center [464, 228] width 929 height 457
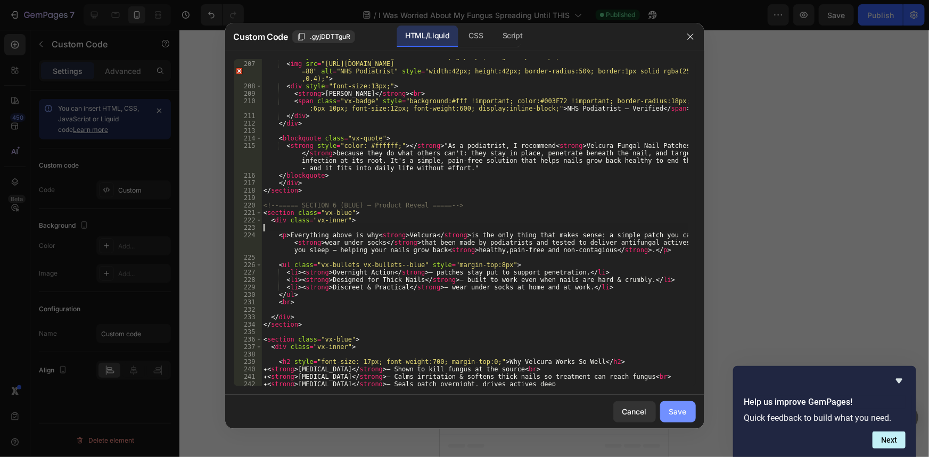
click at [676, 405] on button "Save" at bounding box center [678, 411] width 36 height 21
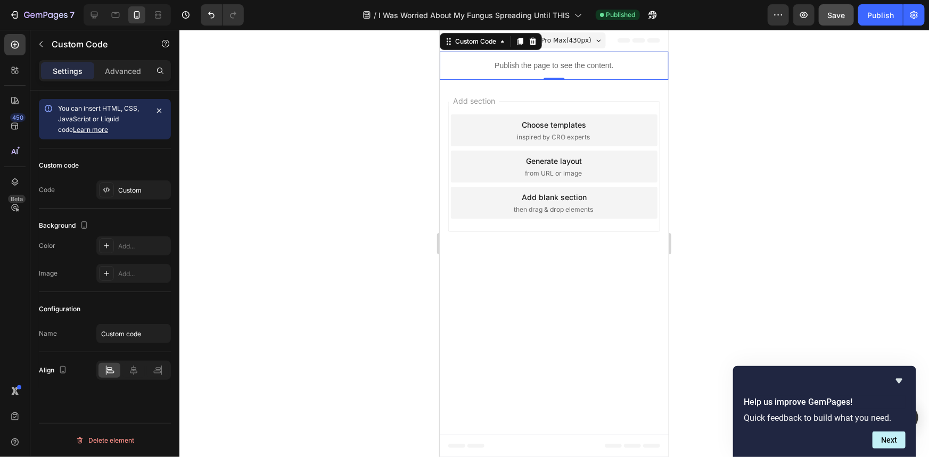
click at [851, 17] on button "Save" at bounding box center [836, 14] width 35 height 21
click at [878, 17] on div "Publish" at bounding box center [880, 15] width 27 height 11
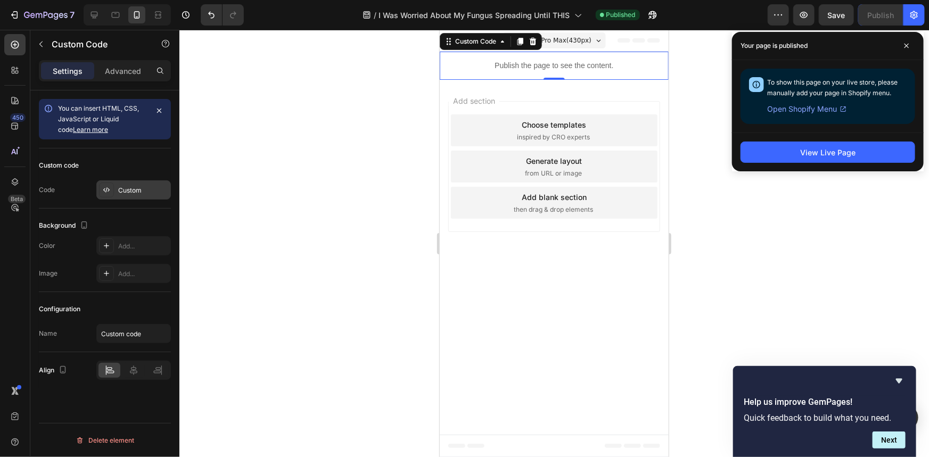
click at [143, 191] on div "Custom" at bounding box center [143, 191] width 50 height 10
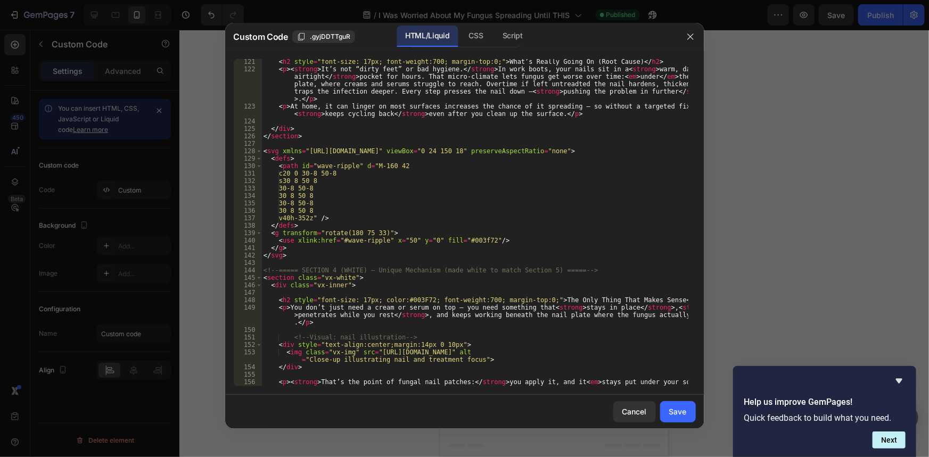
scroll to position [1161, 0]
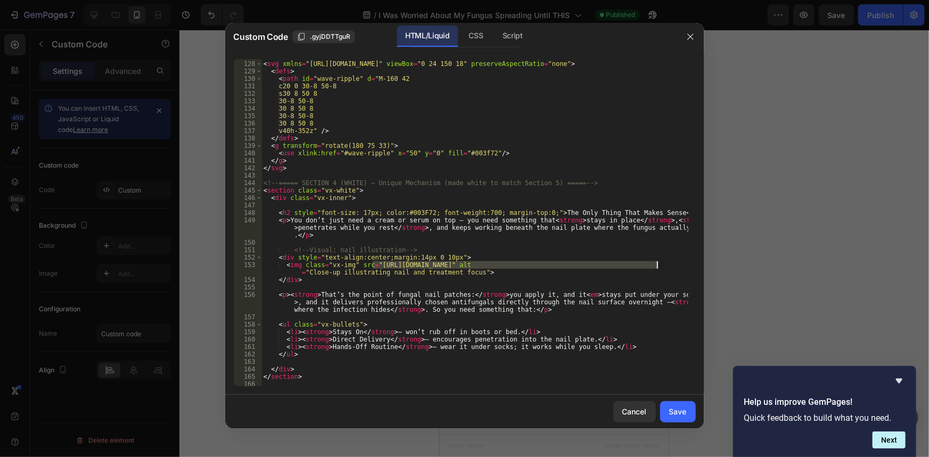
drag, startPoint x: 373, startPoint y: 267, endPoint x: 656, endPoint y: 265, distance: 283.7
click at [656, 265] on div "< svg xmlns = "http://www.w3.org/2000/svg" viewBox = "0 24 150 18" preserveAspe…" at bounding box center [474, 224] width 426 height 342
paste textarea "903/7335/7904/files/closeup_putting_cream_on_toenail_1613853780.jpg?v=1758991232"
type textarea "<img class="vx-img" src="https://cdn.shopify.com/s/files/1/0903/7335/7904/files…"
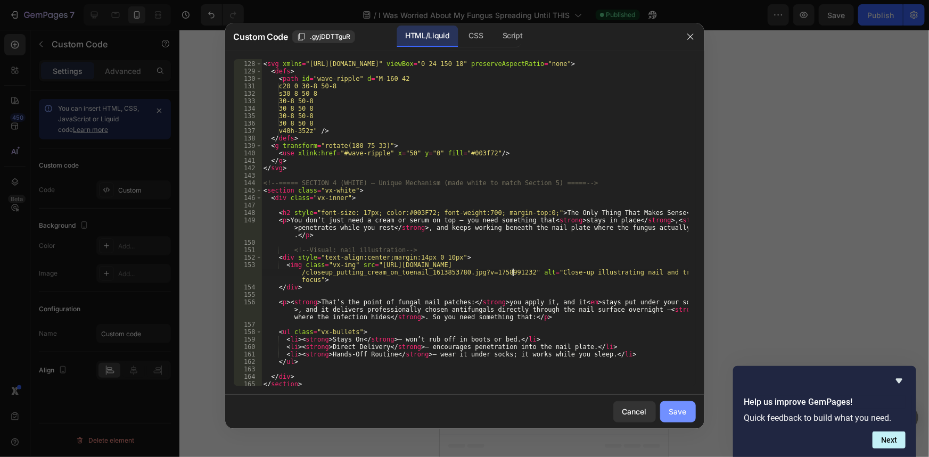
click at [672, 408] on div "Save" at bounding box center [678, 411] width 18 height 11
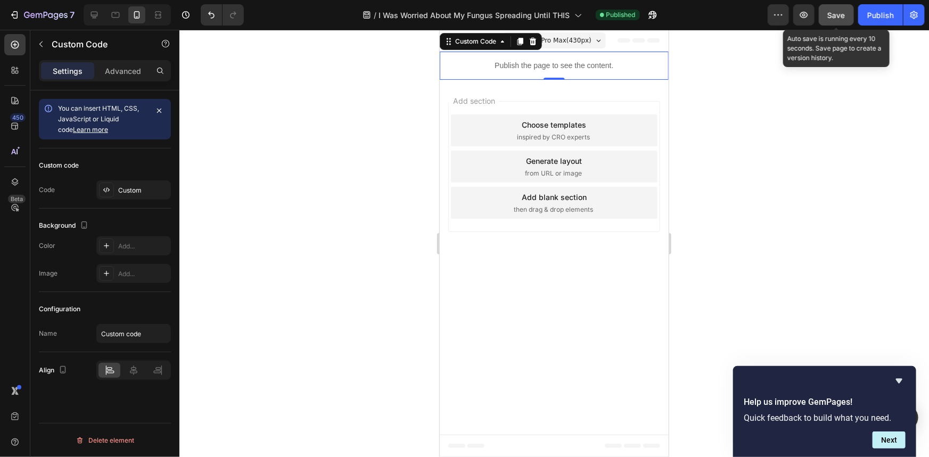
drag, startPoint x: 832, startPoint y: 17, endPoint x: 863, endPoint y: 17, distance: 30.9
click at [833, 17] on span "Save" at bounding box center [837, 15] width 18 height 9
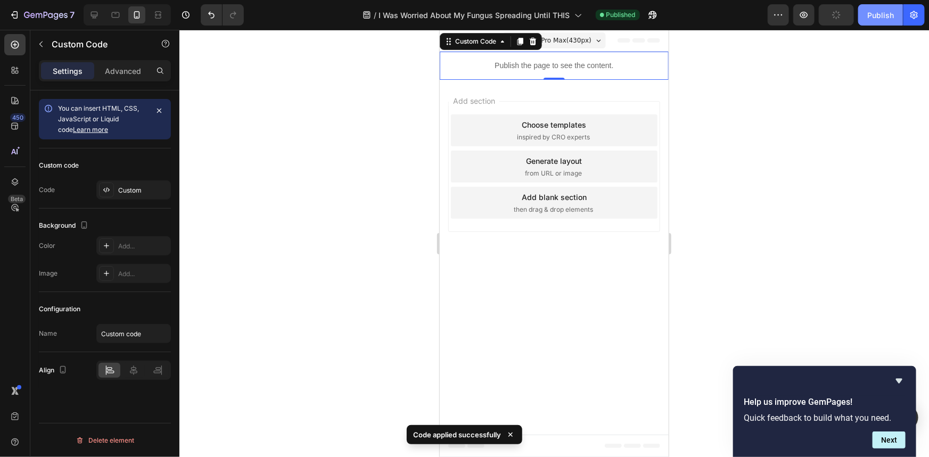
click at [867, 17] on button "Publish" at bounding box center [880, 14] width 45 height 21
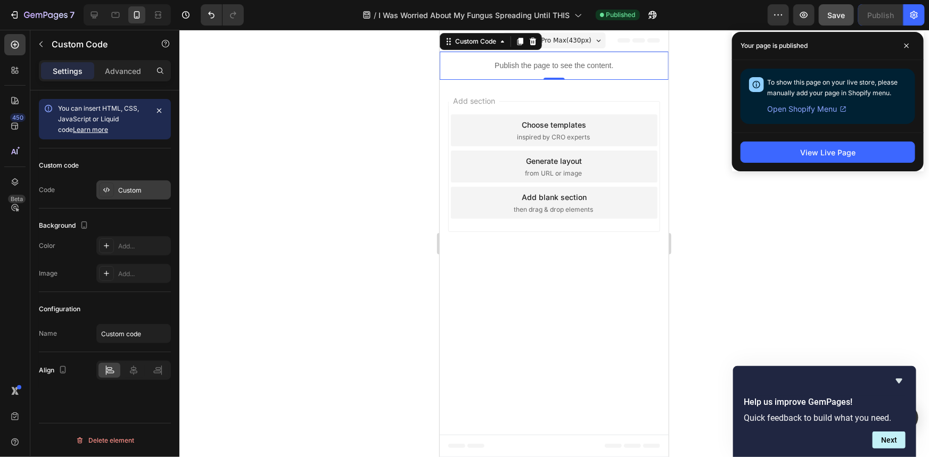
click at [130, 192] on div "Custom" at bounding box center [143, 191] width 50 height 10
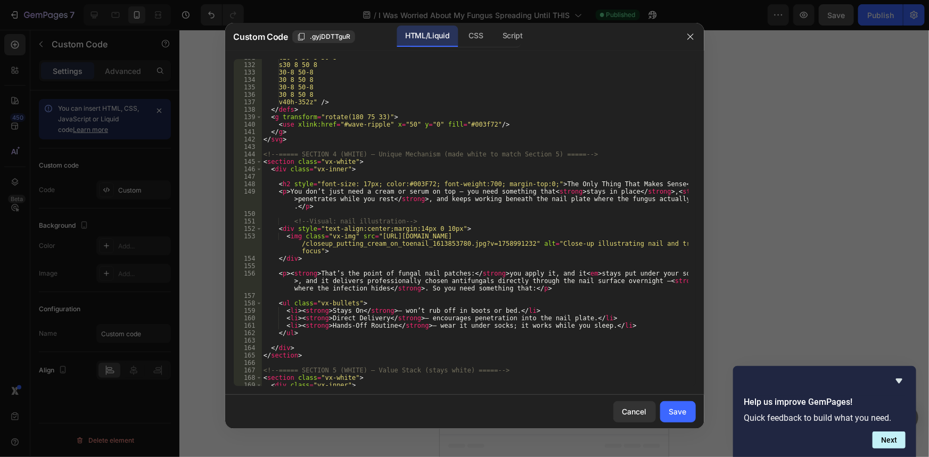
scroll to position [1248, 0]
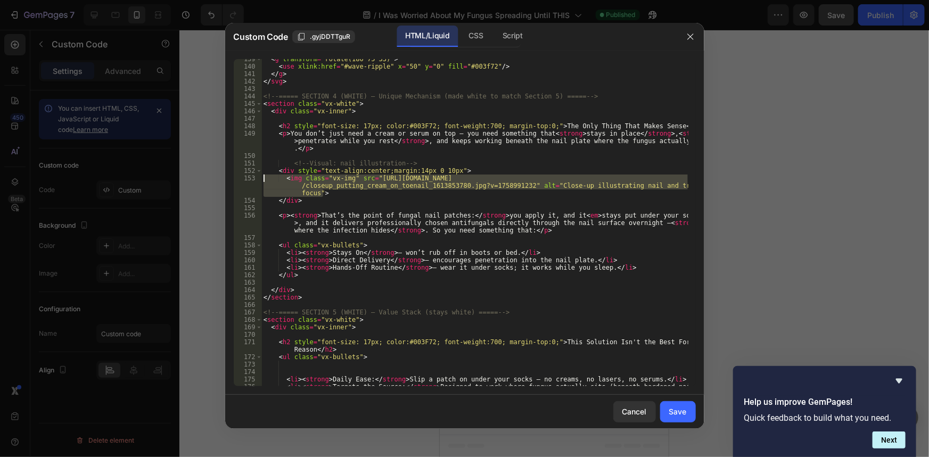
drag, startPoint x: 299, startPoint y: 188, endPoint x: 238, endPoint y: 175, distance: 62.2
click at [238, 175] on div "<img class="vx-img" src="https://cdn.shopify.com/s/files/1/0903/7335/7904/files…" at bounding box center [465, 222] width 462 height 327
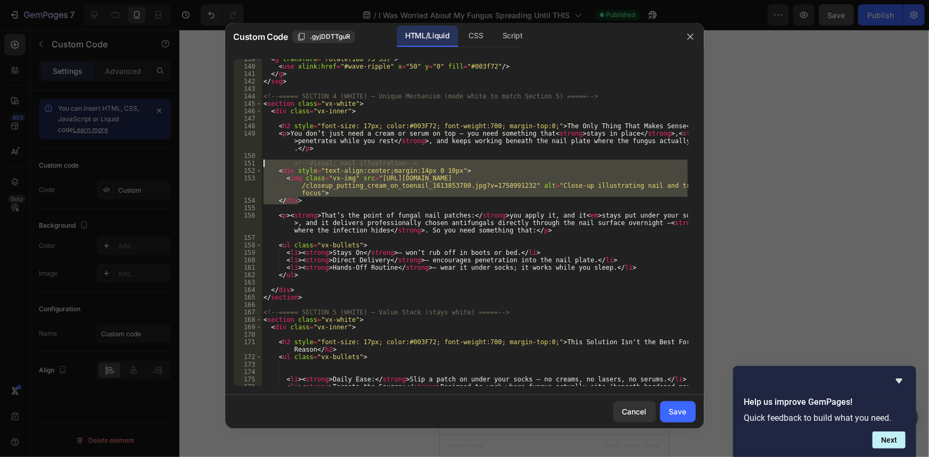
drag, startPoint x: 270, startPoint y: 182, endPoint x: 246, endPoint y: 162, distance: 31.4
click at [246, 162] on div "<img class="vx-img" src="https://cdn.shopify.com/s/files/1/0903/7335/7904/files…" at bounding box center [465, 222] width 462 height 327
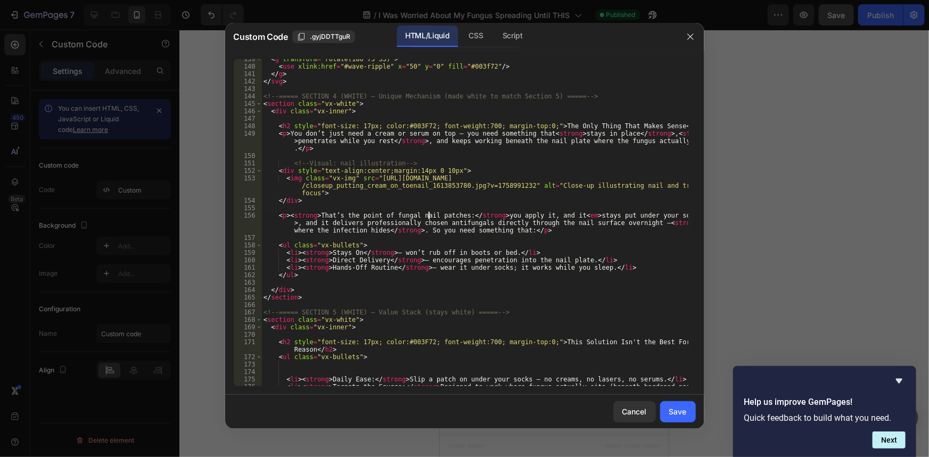
click at [430, 214] on div "< g transform = "rotate(180 75 33)" > < use xlink:href = "#wave-ripple" x = "50…" at bounding box center [474, 226] width 426 height 342
type textarea "<p><strong>That’s the point of fungal nail patches:</strong> you apply it, and …"
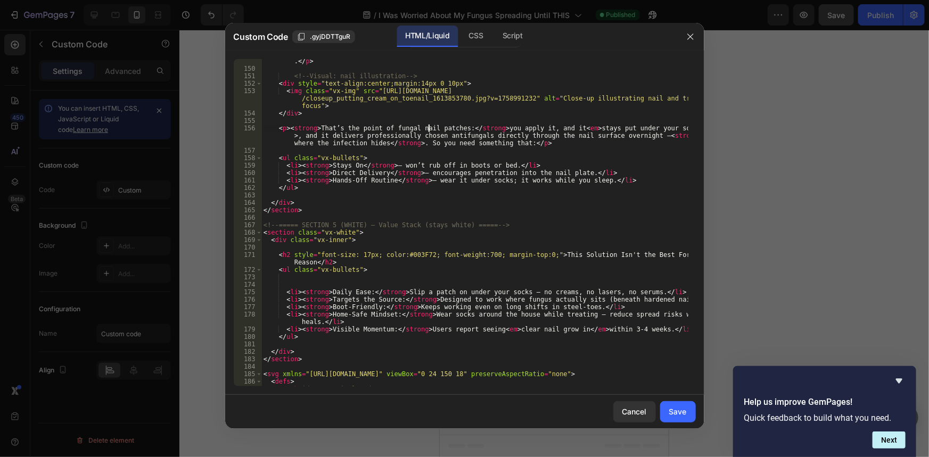
click at [293, 218] on div "< p > You don’t just need a cream or serum on top — you need something that < s…" at bounding box center [474, 221] width 426 height 357
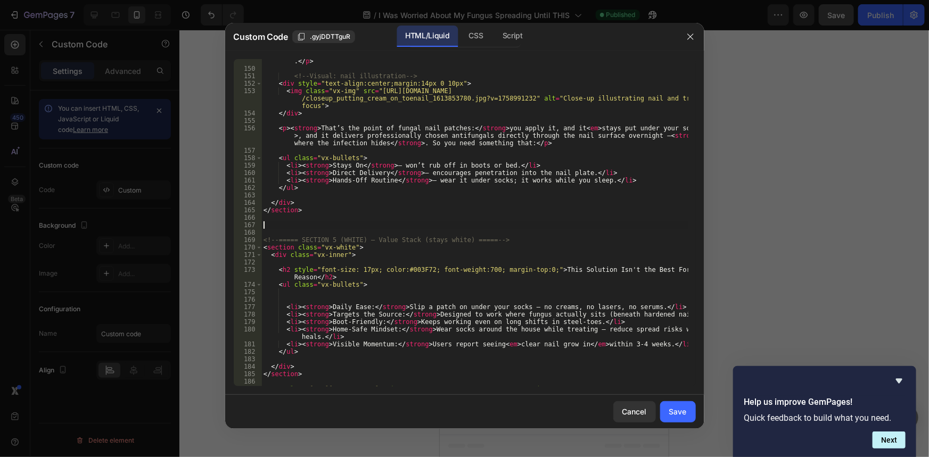
paste textarea "</div>"
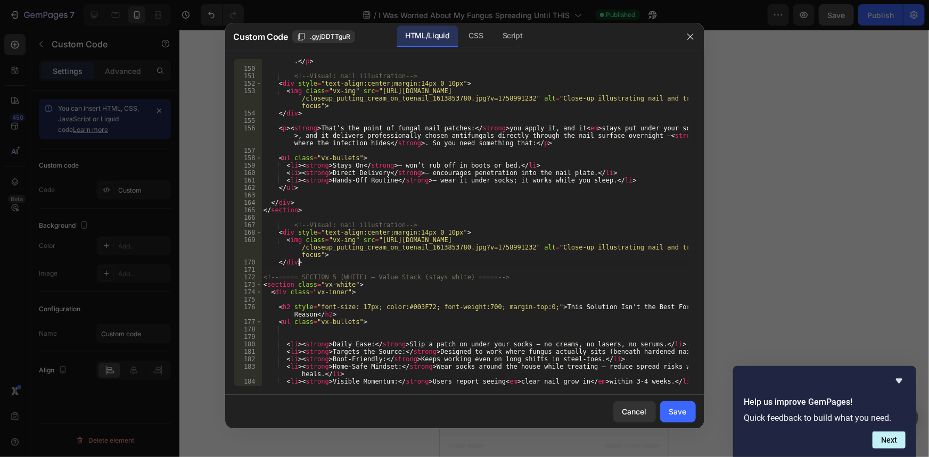
click at [365, 253] on div "< p > You don’t just need a cream or serum on top — you need something that < s…" at bounding box center [474, 221] width 426 height 357
drag, startPoint x: 373, startPoint y: 239, endPoint x: 512, endPoint y: 247, distance: 139.7
click at [512, 247] on div "< p > You don’t just need a cream or serum on top — you need something that < s…" at bounding box center [474, 221] width 426 height 357
paste textarea "Untitled_52.png?v=1758991545"
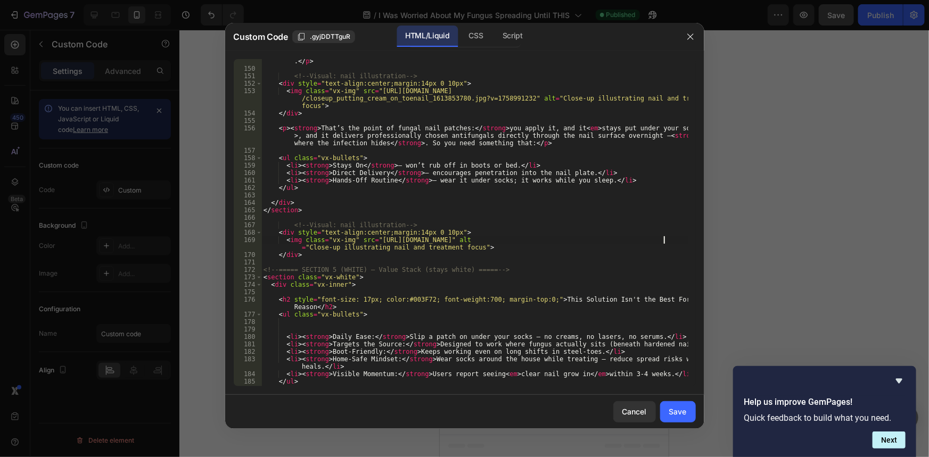
click at [529, 258] on div "< p > You don’t just need a cream or serum on top — you need something that < s…" at bounding box center [474, 221] width 426 height 357
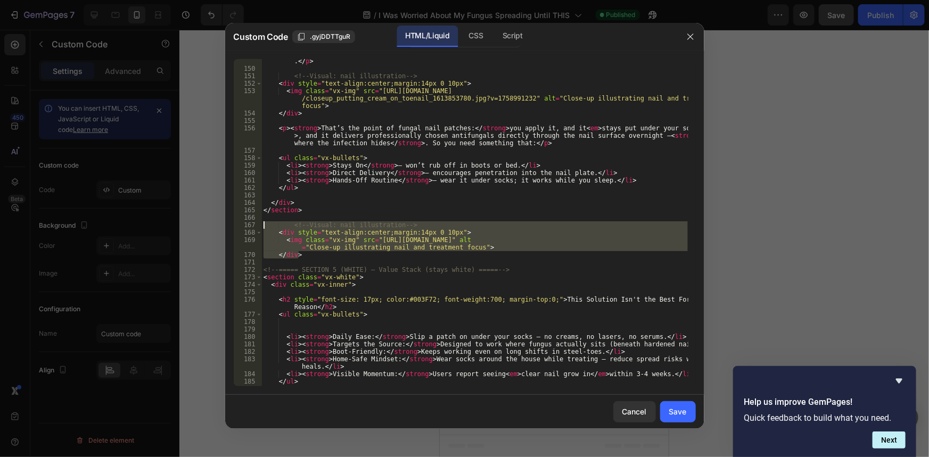
drag, startPoint x: 268, startPoint y: 244, endPoint x: 238, endPoint y: 226, distance: 35.3
click at [238, 226] on div "</div> 149 150 151 152 153 154 155 156 157 158 159 160 161 162 163 164 165 166 …" at bounding box center [465, 222] width 462 height 327
type textarea "<!-- Visual: nail illustration --> <div style="text-align:center;margin:14px 0 …"
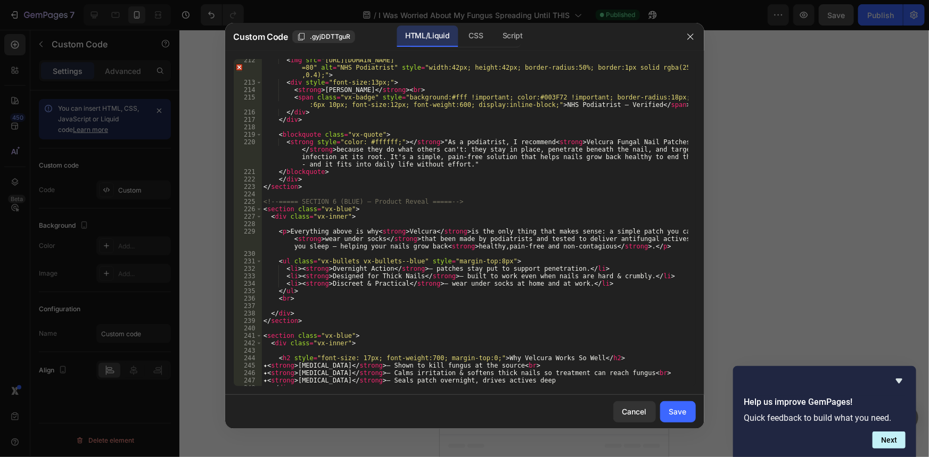
scroll to position [1887, 0]
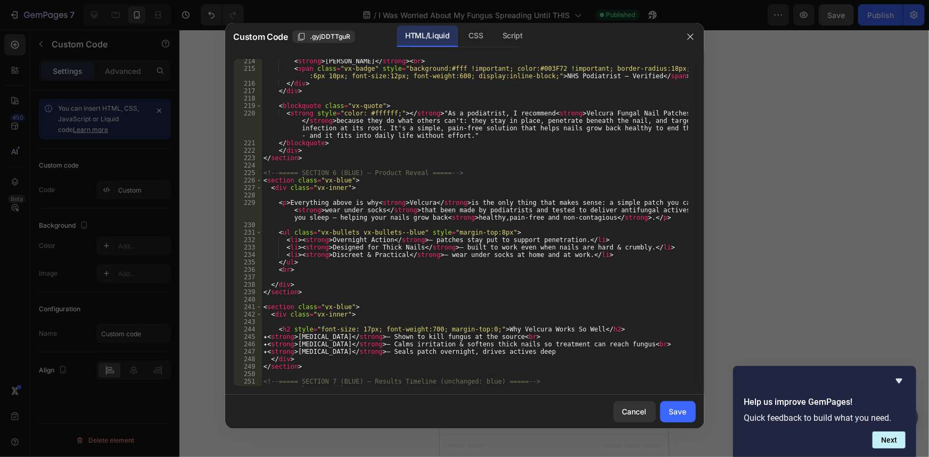
drag, startPoint x: 644, startPoint y: 223, endPoint x: 649, endPoint y: 232, distance: 10.5
click at [645, 223] on div "< strong > Dr. L. Bennett </ strong > < br > < span class = "vx-badge" style = …" at bounding box center [474, 228] width 426 height 342
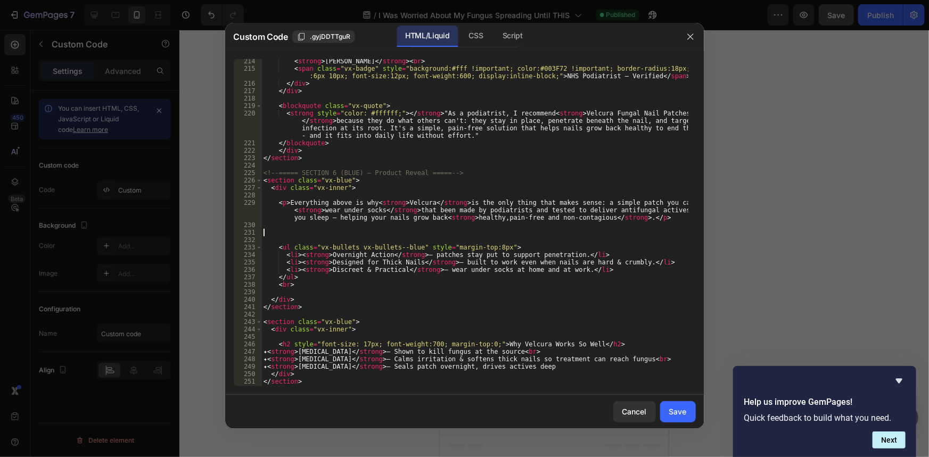
paste textarea "</div>"
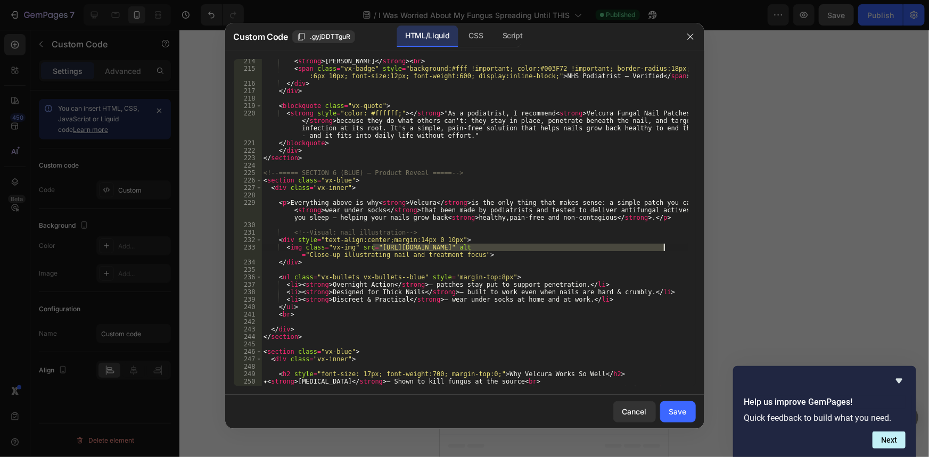
drag, startPoint x: 372, startPoint y: 249, endPoint x: 664, endPoint y: 249, distance: 291.7
click at [664, 249] on div "< strong > Dr. L. Bennett </ strong > < br > < span class = "vx-badge" style = …" at bounding box center [474, 228] width 426 height 342
paste textarea "VelcuraTM-_-Fungal-Nail-Renewal-Patches-My-Store-95897019.png?v=1757359819"
type textarea "<img class="vx-img" src="https://cdn.shopify.com/s/files/1/0903/7335/7904/files…"
click at [673, 407] on div "Save" at bounding box center [678, 411] width 18 height 11
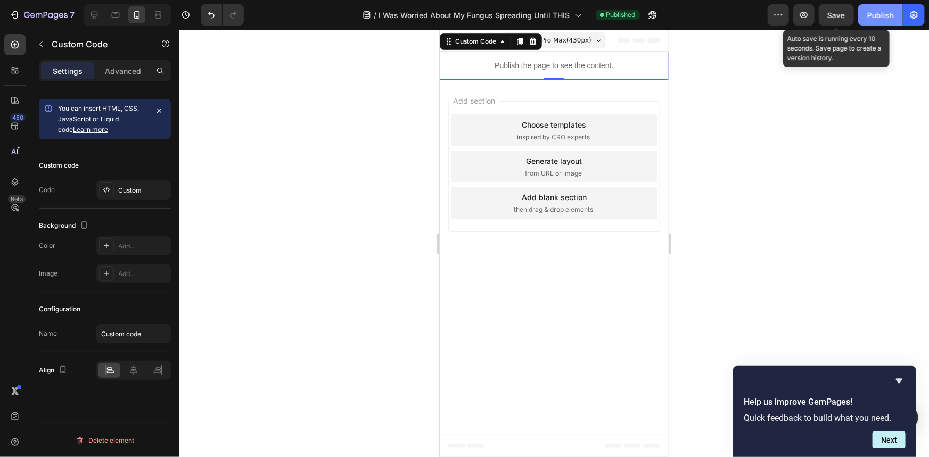
drag, startPoint x: 842, startPoint y: 16, endPoint x: 864, endPoint y: 17, distance: 22.4
click at [845, 16] on span "Save" at bounding box center [837, 15] width 18 height 9
click at [864, 17] on button "Publish" at bounding box center [880, 14] width 45 height 21
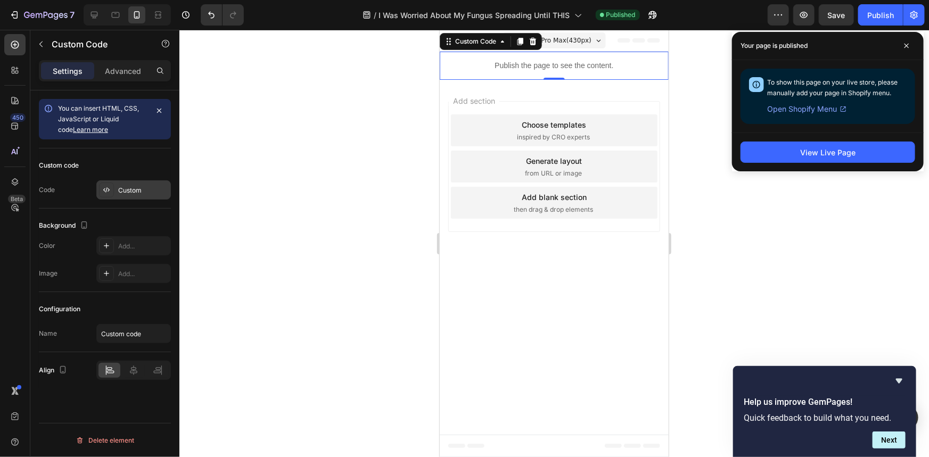
click at [147, 183] on div "Custom" at bounding box center [133, 189] width 75 height 19
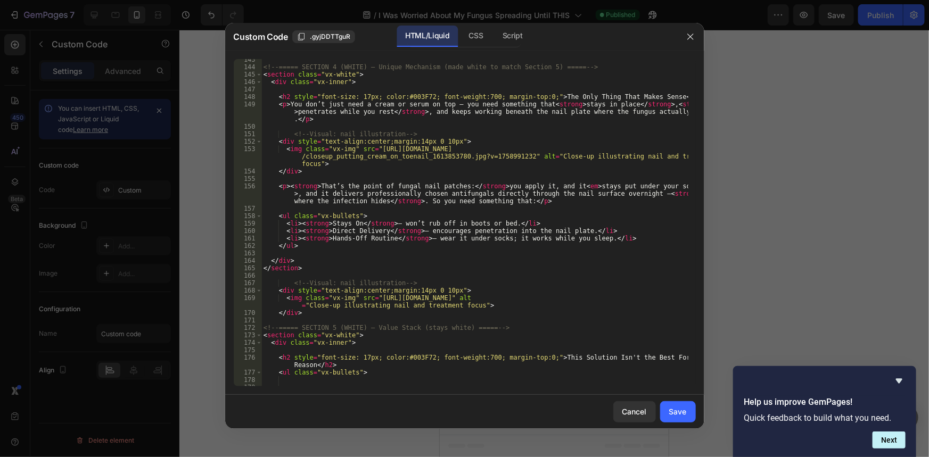
scroll to position [1278, 0]
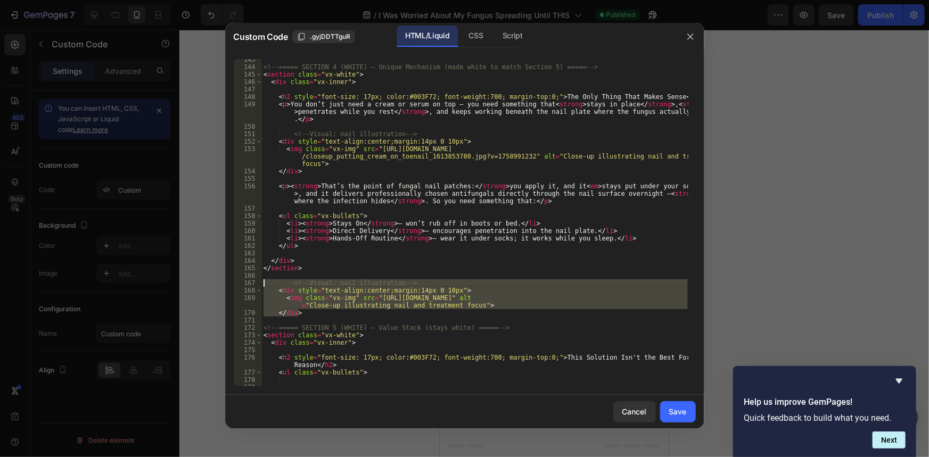
drag, startPoint x: 310, startPoint y: 315, endPoint x: 186, endPoint y: 286, distance: 126.9
click at [186, 286] on div "Custom Code .gyjDDTTguR HTML/Liquid CSS Script </div> 143 144 145 146 147 148 1…" at bounding box center [464, 228] width 929 height 457
type textarea "<!-- Visual: nail illustration --> <div style="text-align:center;margin:14px 0 …"
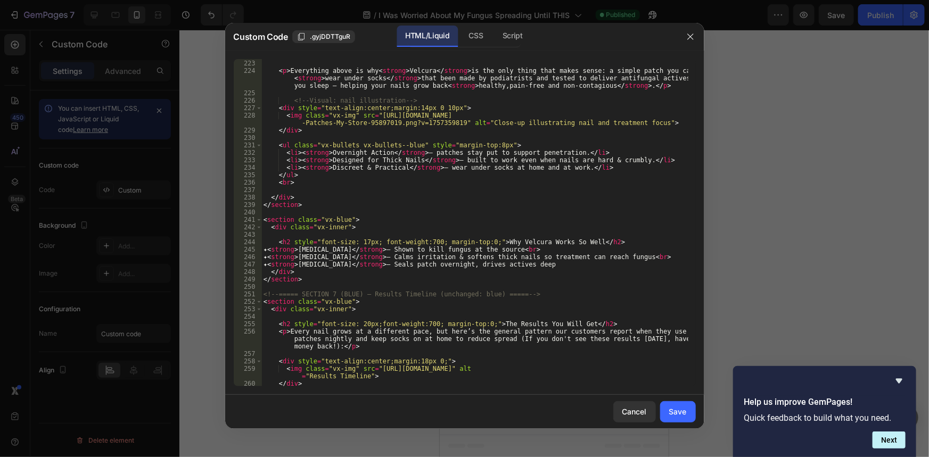
scroll to position [1916, 0]
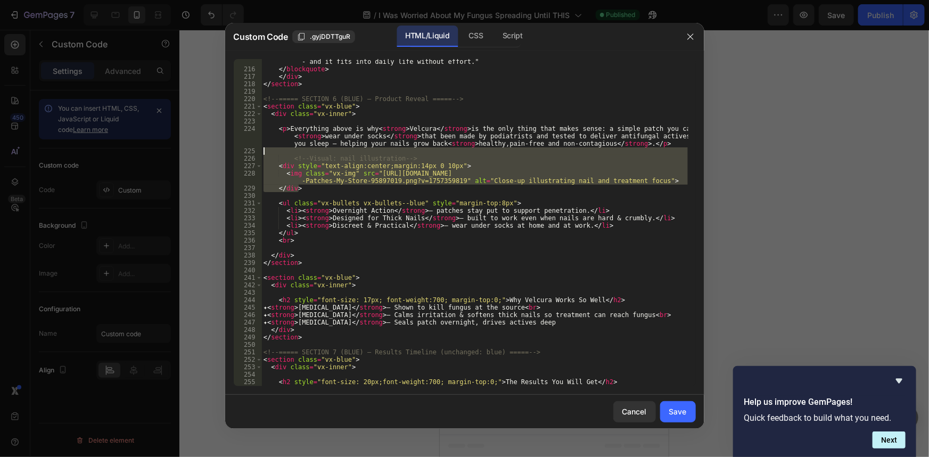
drag, startPoint x: 306, startPoint y: 185, endPoint x: 211, endPoint y: 154, distance: 100.2
click at [211, 154] on div "Custom Code .gyjDDTTguR HTML/Liquid CSS Script </section> 215 216 217 218 219 2…" at bounding box center [464, 228] width 929 height 457
click at [303, 180] on div "< strong style = "color: #ffffff;" > </ strong > "As a podiatrist, I recommend …" at bounding box center [474, 222] width 426 height 327
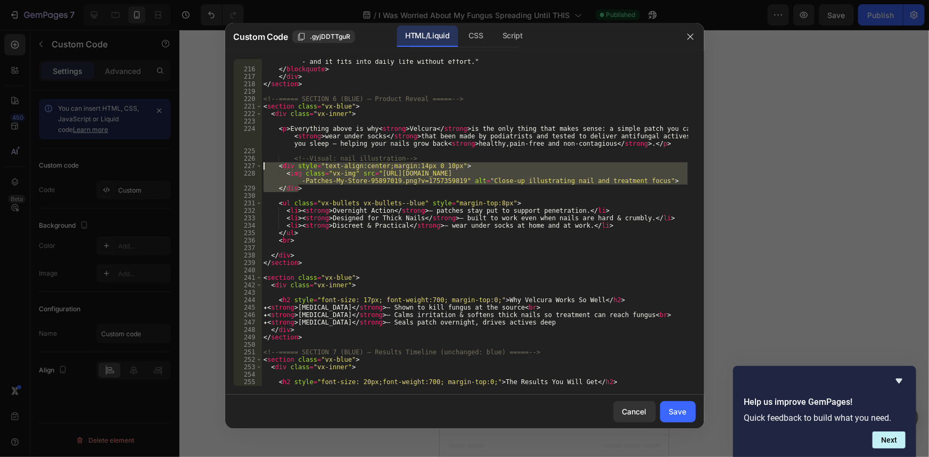
drag, startPoint x: 299, startPoint y: 189, endPoint x: 236, endPoint y: 160, distance: 68.6
click at [236, 160] on div "<img class="vx-img" src="https://cdn.shopify.com/s/files/1/0903/7335/7904/files…" at bounding box center [465, 222] width 462 height 327
type textarea "<!-- Visual: nail illustration --> <div style="text-align:center;margin:14px 0 …"
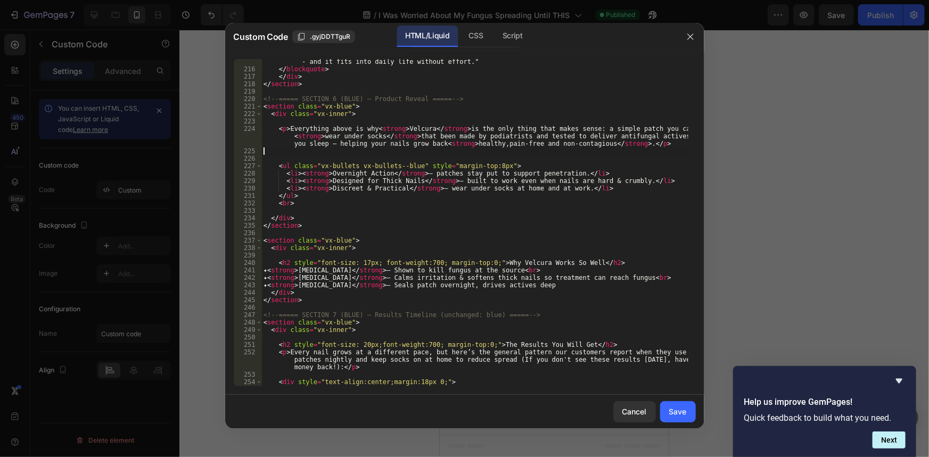
type textarea "<p>Everything above is why <strong>Velcura</strong> is the only thing that make…"
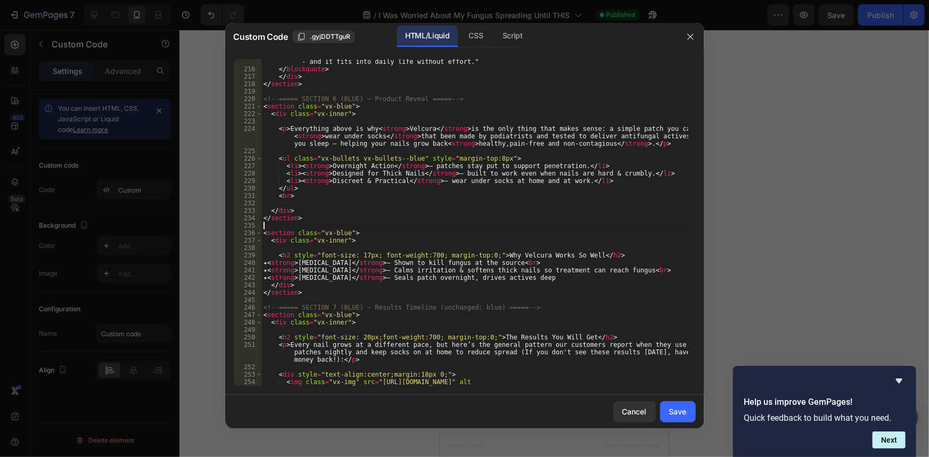
click at [333, 224] on div "< strong style = "color: #ffffff;" > </ strong > "As a podiatrist, I recommend …" at bounding box center [474, 222] width 426 height 372
click at [351, 243] on div "< strong style = "color: #ffffff;" > </ strong > "As a podiatrist, I recommend …" at bounding box center [474, 222] width 426 height 372
type textarea "<div class="vx-inner">"
click at [353, 228] on div "< strong style = "color: #ffffff;" > </ strong > "As a podiatrist, I recommend …" at bounding box center [474, 222] width 426 height 372
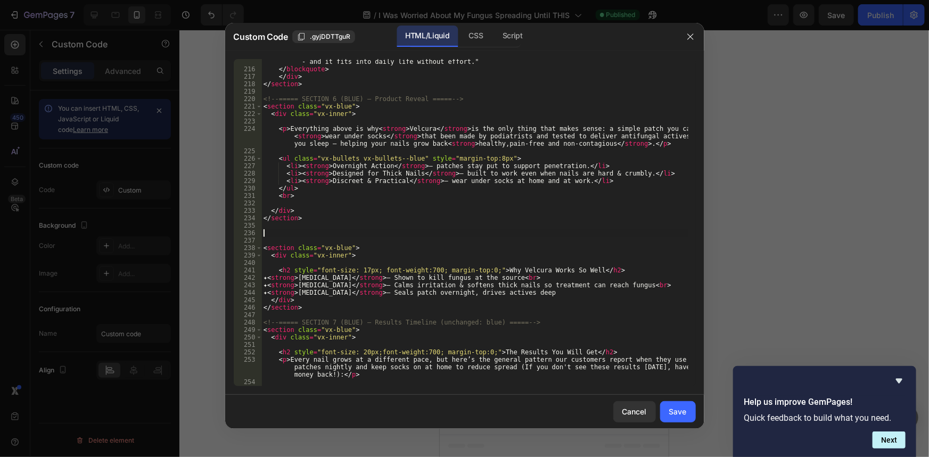
paste textarea "</div>"
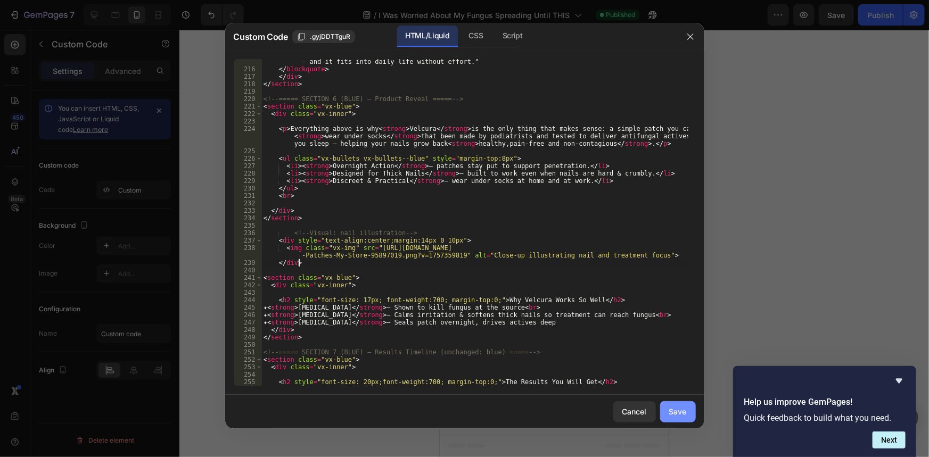
type textarea "</div>"
click at [679, 406] on div "Save" at bounding box center [678, 411] width 18 height 11
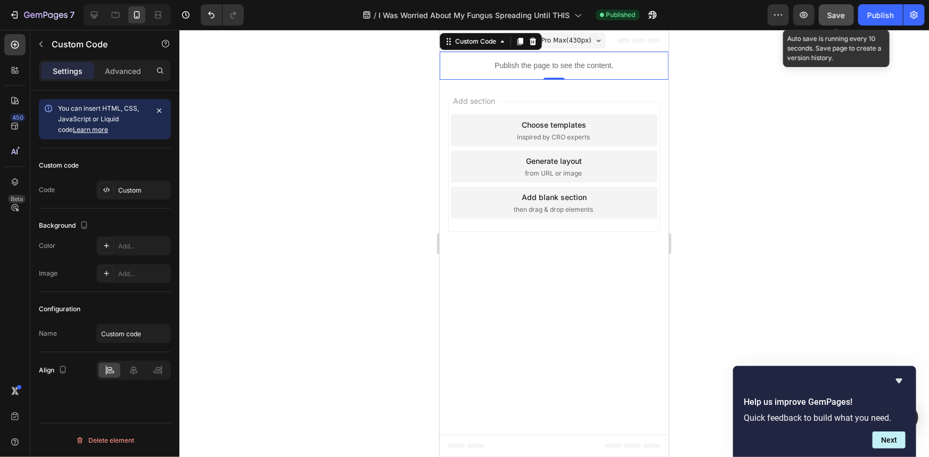
click at [833, 15] on span "Save" at bounding box center [837, 15] width 18 height 9
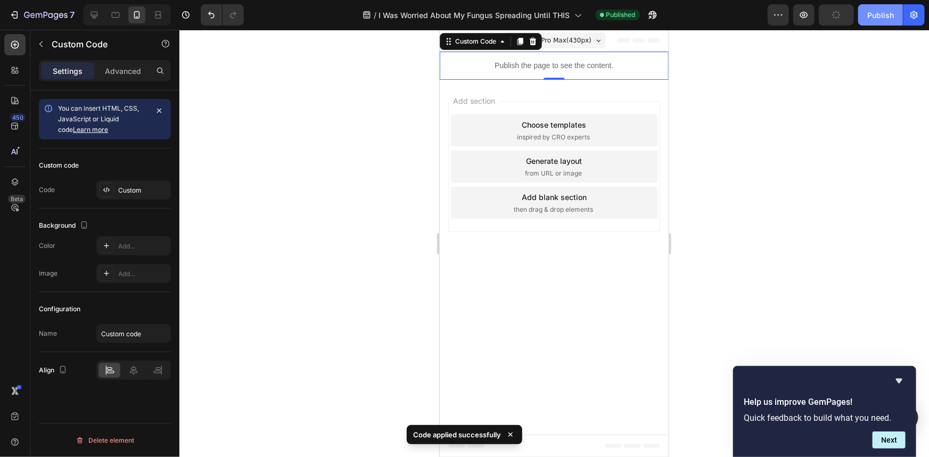
click at [862, 15] on button "Publish" at bounding box center [880, 14] width 45 height 21
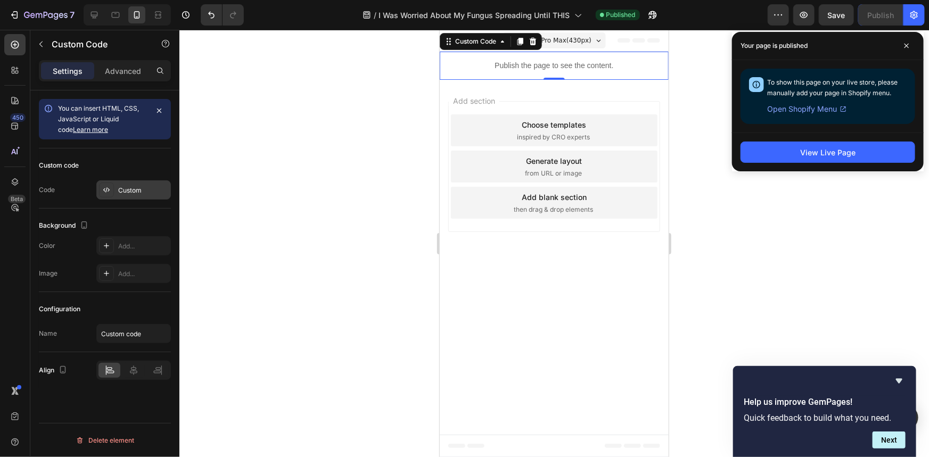
click at [147, 190] on div "Custom" at bounding box center [143, 191] width 50 height 10
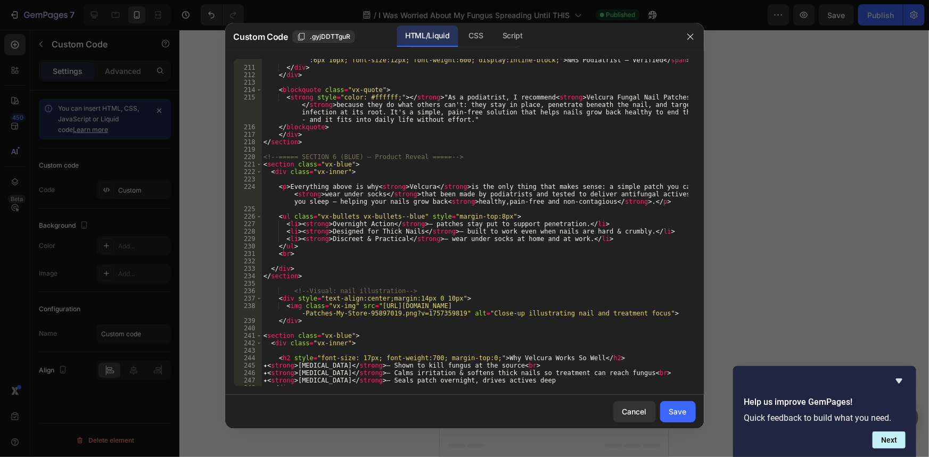
scroll to position [1887, 0]
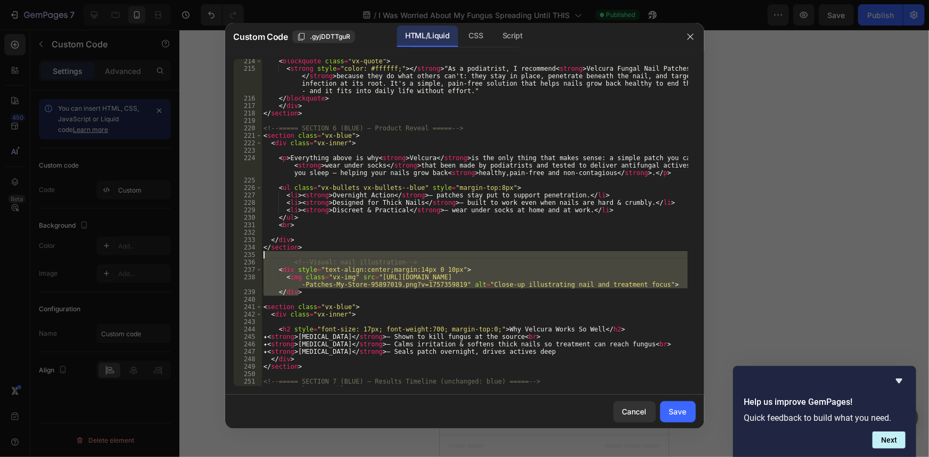
drag, startPoint x: 309, startPoint y: 289, endPoint x: 164, endPoint y: 256, distance: 148.0
click at [164, 256] on div "Custom Code .gyjDDTTguR HTML/Liquid CSS Script </div> 214 215 216 217 218 219 2…" at bounding box center [464, 228] width 929 height 457
type textarea "<!-- Visual: nail illustration -->"
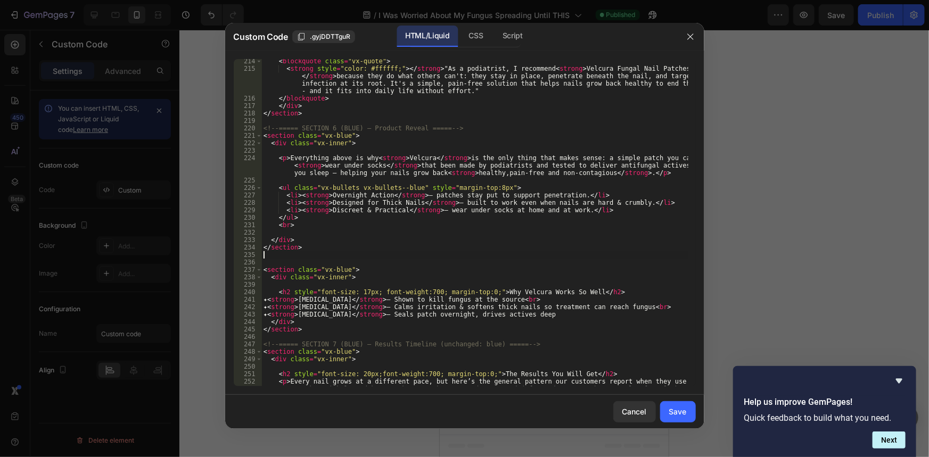
type textarea "</section>"
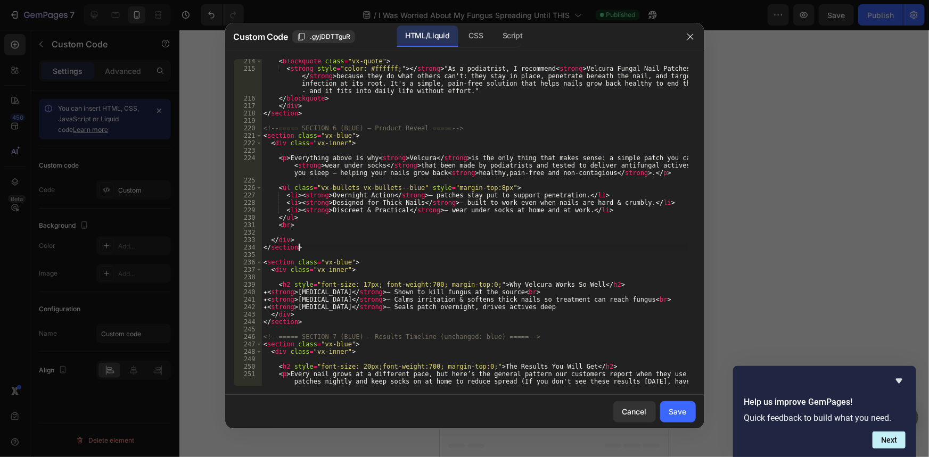
click at [360, 275] on div "< blockquote class = "vx-quote" > < strong style = "color: #ffffff;" > </ stron…" at bounding box center [474, 235] width 426 height 357
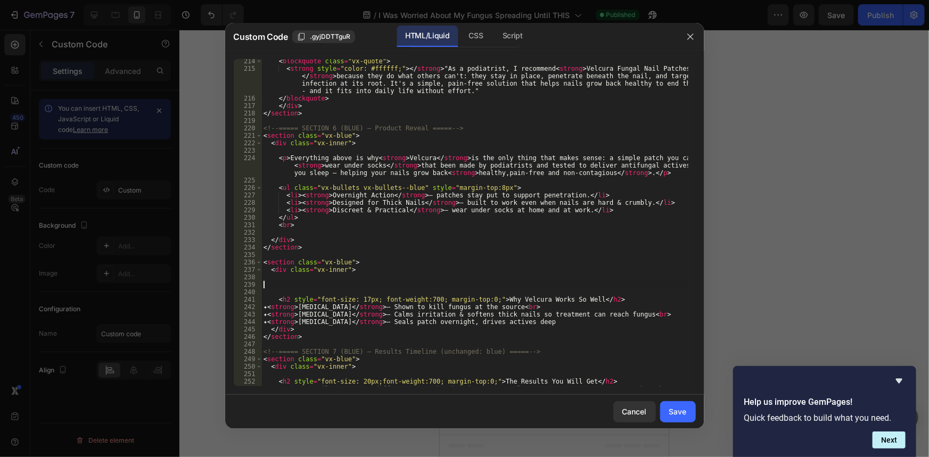
paste textarea "</div>"
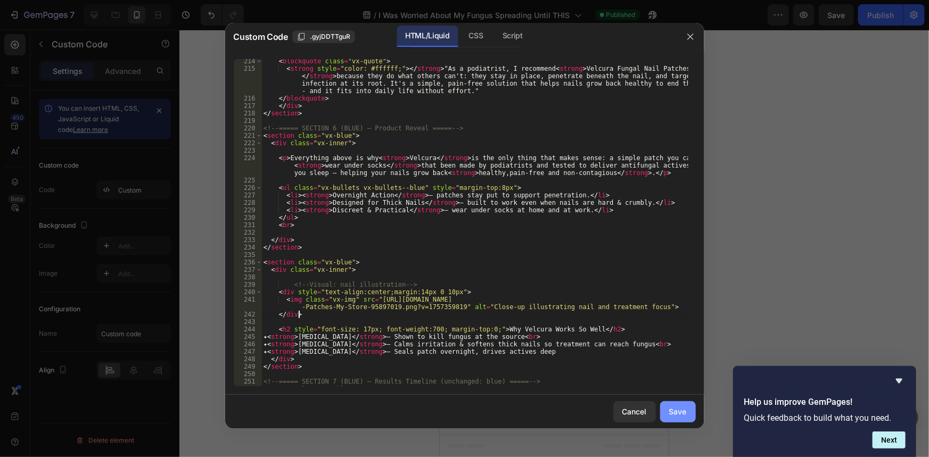
type textarea "</div>"
drag, startPoint x: 689, startPoint y: 406, endPoint x: 689, endPoint y: 399, distance: 6.4
click at [689, 406] on button "Save" at bounding box center [678, 411] width 36 height 21
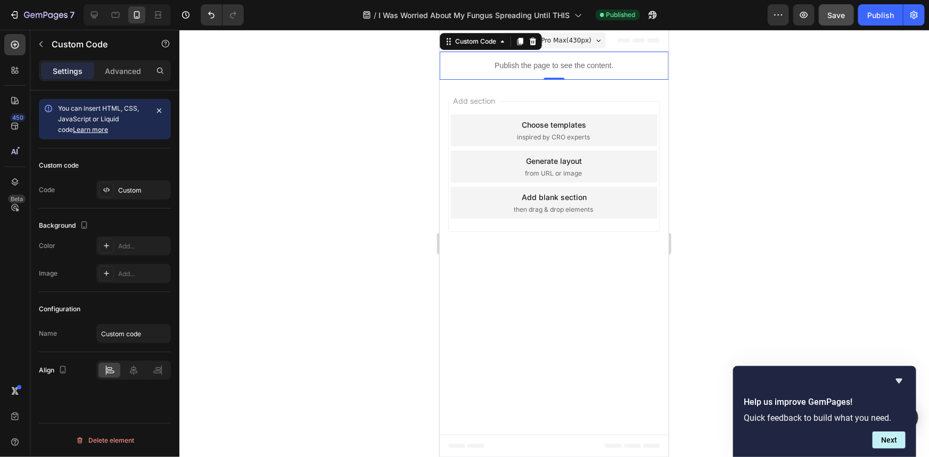
click at [848, 14] on button "Save" at bounding box center [836, 14] width 35 height 21
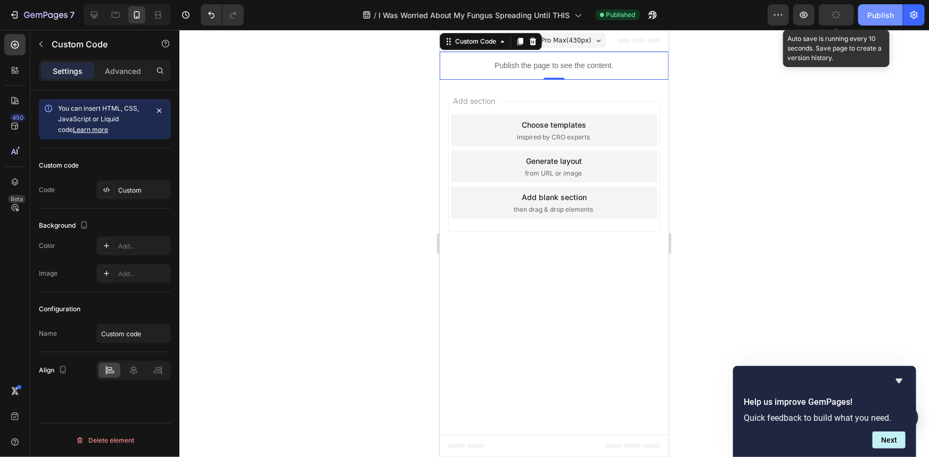
click at [872, 15] on div "Publish" at bounding box center [880, 15] width 27 height 11
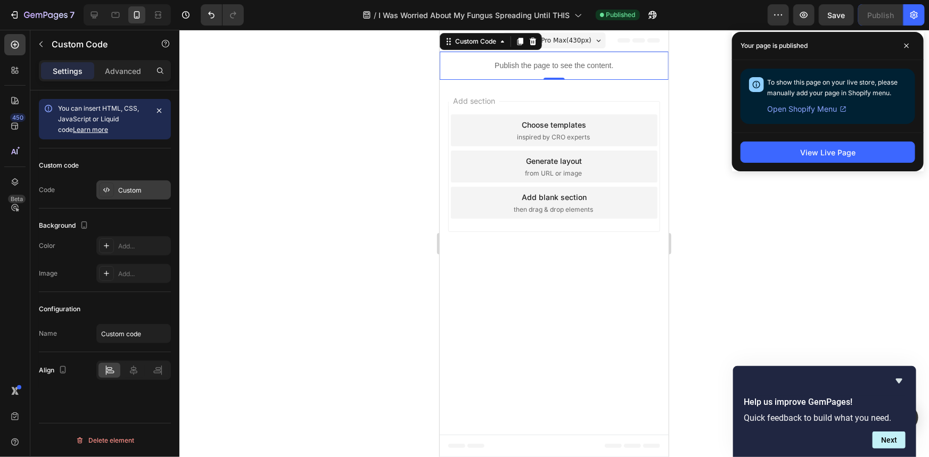
click at [118, 197] on div "Custom" at bounding box center [133, 189] width 75 height 19
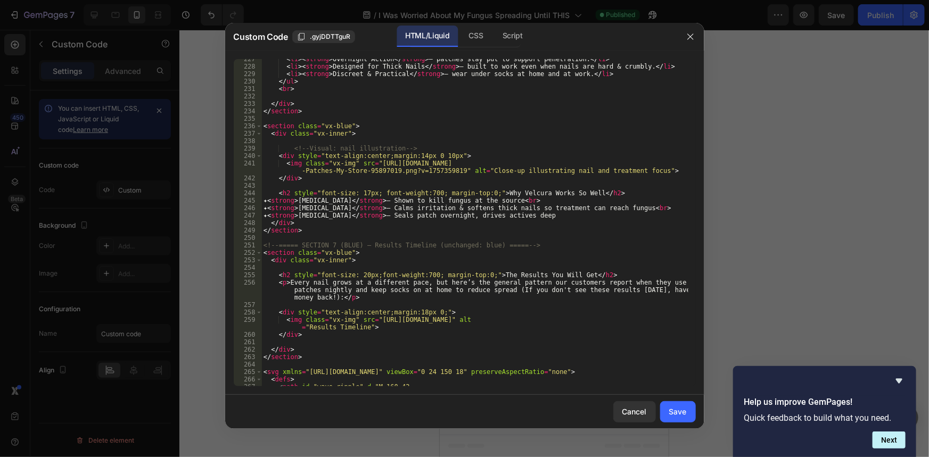
scroll to position [2023, 0]
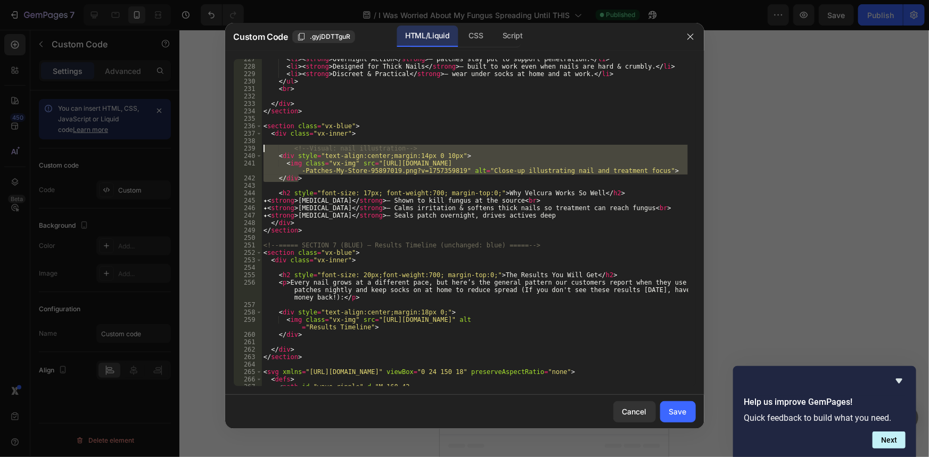
drag, startPoint x: 306, startPoint y: 178, endPoint x: 197, endPoint y: 151, distance: 112.3
click at [197, 151] on div "Custom Code .gyjDDTTguR HTML/Liquid CSS Script </div> 227 228 229 230 231 232 2…" at bounding box center [464, 228] width 929 height 457
type textarea "<!-- Visual: nail illustration --> <div style="text-align:center;margin:14px 0 …"
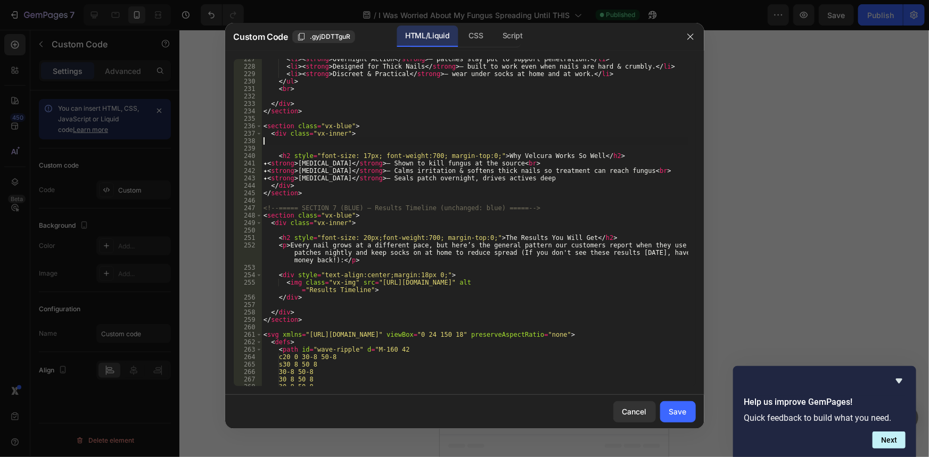
type textarea "<div class="vx-inner">"
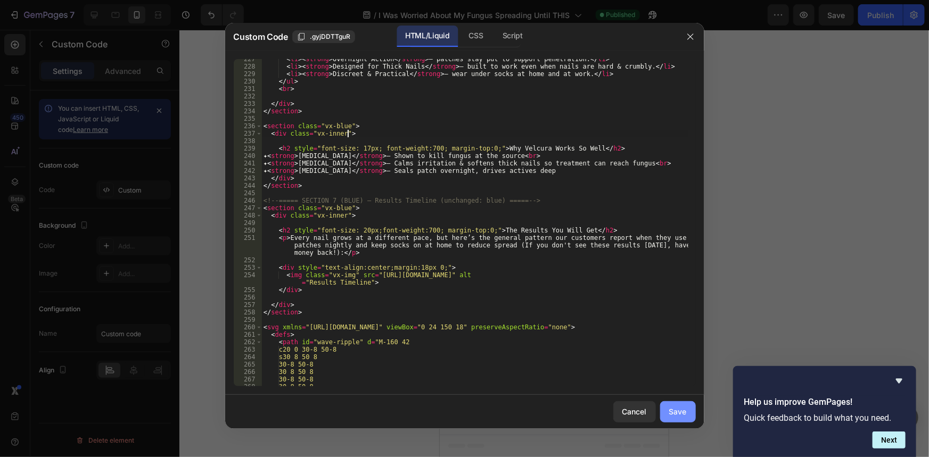
click at [678, 404] on button "Save" at bounding box center [678, 411] width 36 height 21
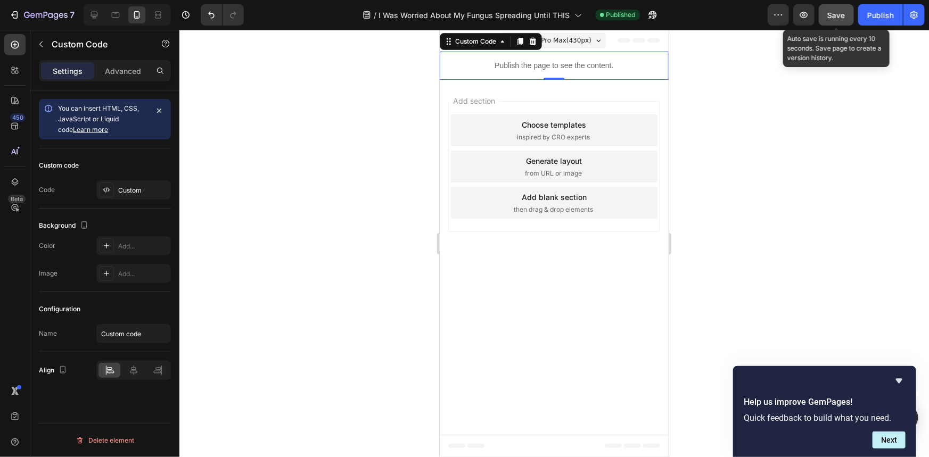
click at [844, 19] on span "Save" at bounding box center [837, 15] width 18 height 9
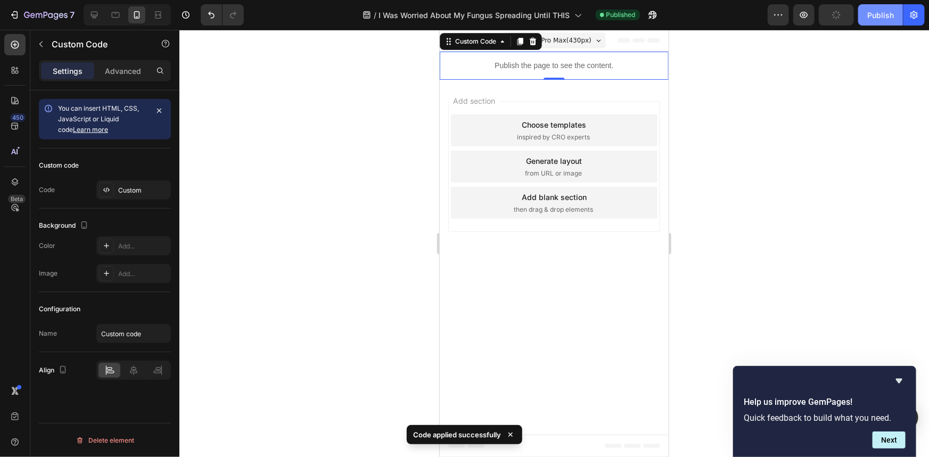
click at [864, 20] on button "Publish" at bounding box center [880, 14] width 45 height 21
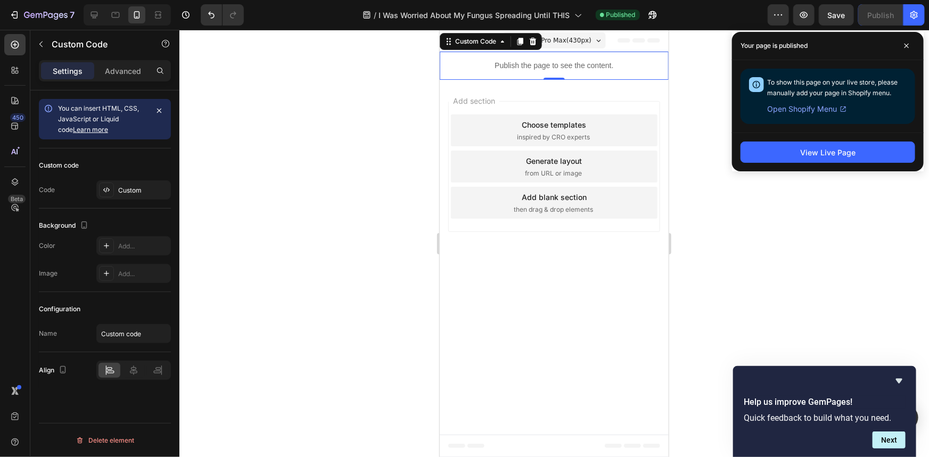
click at [112, 179] on div "Custom code Code Custom" at bounding box center [105, 179] width 132 height 60
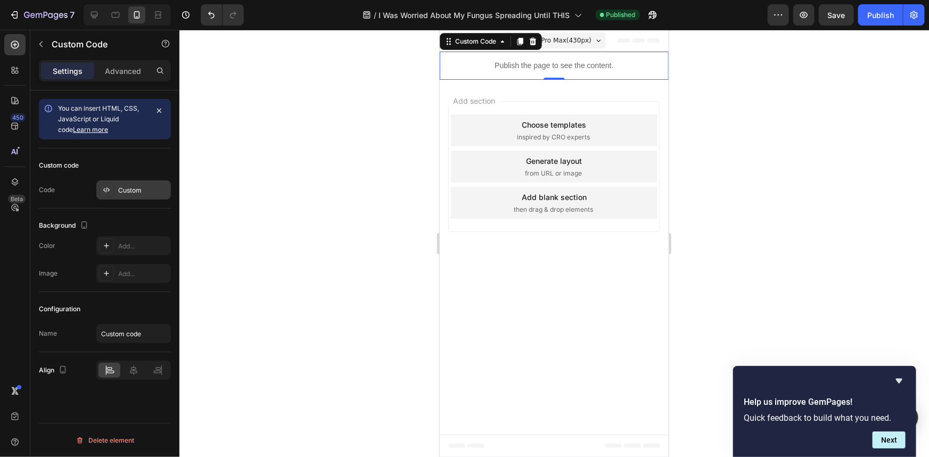
click at [110, 183] on div at bounding box center [106, 190] width 15 height 15
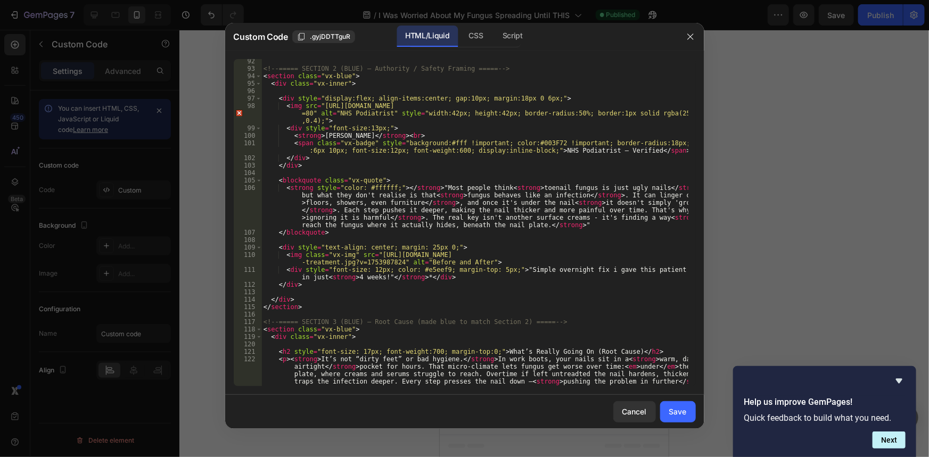
scroll to position [871, 0]
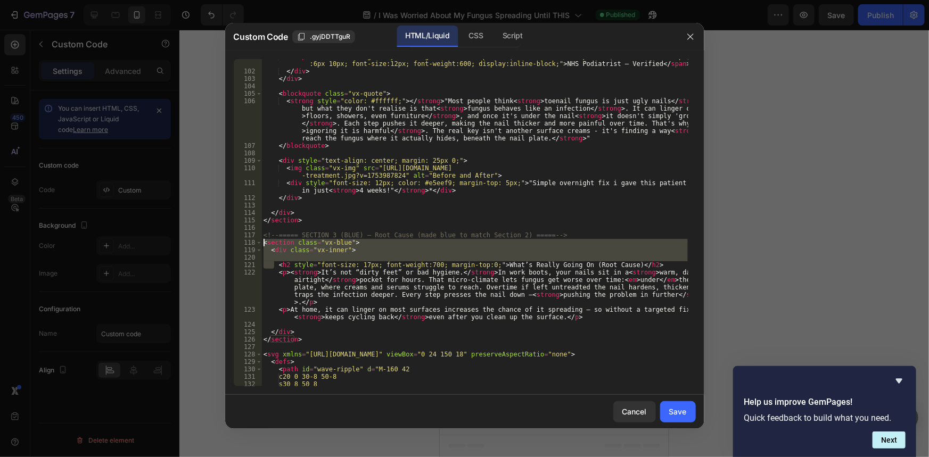
drag, startPoint x: 274, startPoint y: 264, endPoint x: 250, endPoint y: 240, distance: 34.6
click at [250, 240] on div "<h2 style="font-size: 17px; font-weight:700; margin-top:0;">What’s Really Going…" at bounding box center [465, 222] width 462 height 327
type textarea "<section class="vx-blue"> <div class="vx-inner">"
click at [335, 256] on div "< span class = "vx-badge" style = "background:#fff !important; color:#003F72 !i…" at bounding box center [474, 222] width 426 height 327
drag, startPoint x: 277, startPoint y: 266, endPoint x: 252, endPoint y: 245, distance: 32.2
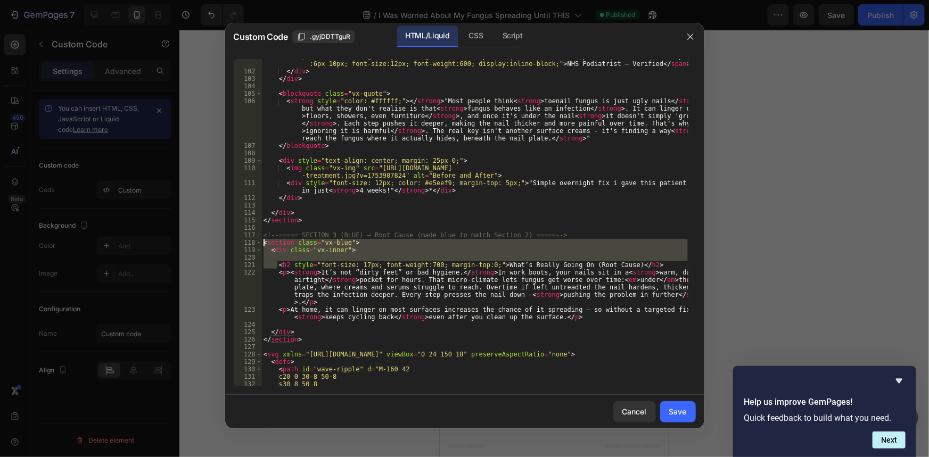
click at [252, 245] on div "101 102 103 104 105 106 107 108 109 110 111 112 113 114 115 116 117 118 119 120…" at bounding box center [465, 222] width 462 height 327
type textarea "<h2 style="font-size: 17px; font-weight:700; margin-top:0;">What’s Really Going…"
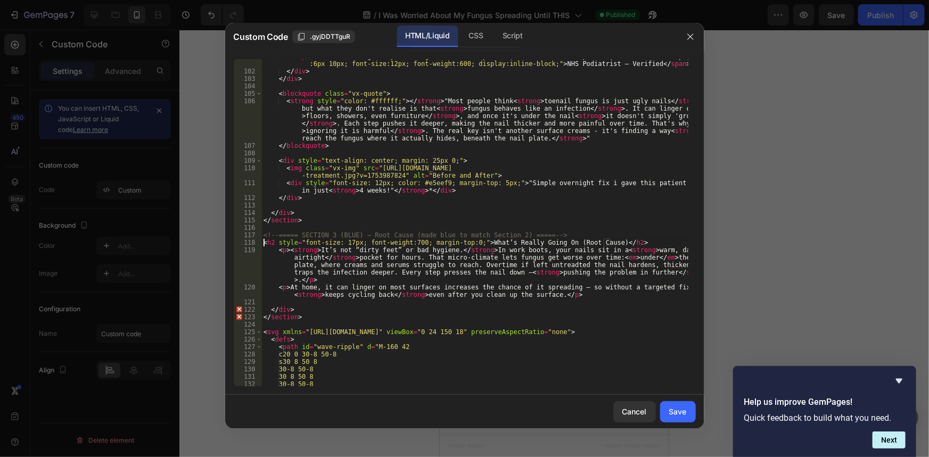
click at [342, 209] on div "< span class = "vx-badge" style = "background:#fff !important; color:#003F72 !i…" at bounding box center [474, 228] width 426 height 350
click at [265, 242] on div "< span class = "vx-badge" style = "background:#fff !important; color:#003F72 !i…" at bounding box center [474, 228] width 426 height 350
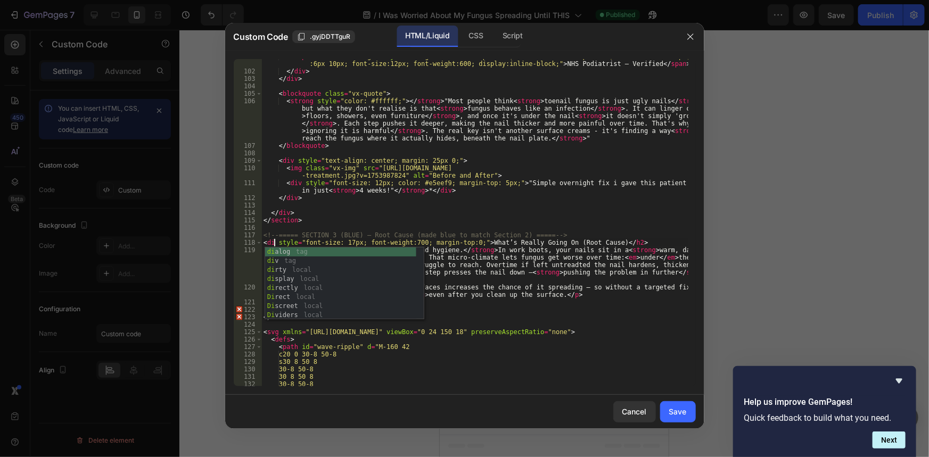
scroll to position [0, 1]
click at [508, 257] on div "< span class = "vx-badge" style = "background:#fff !important; color:#003F72 !i…" at bounding box center [474, 228] width 426 height 350
type textarea "<p><strong>It’s not “dirty feet” or bad hygiene.</strong> In work boots, your n…"
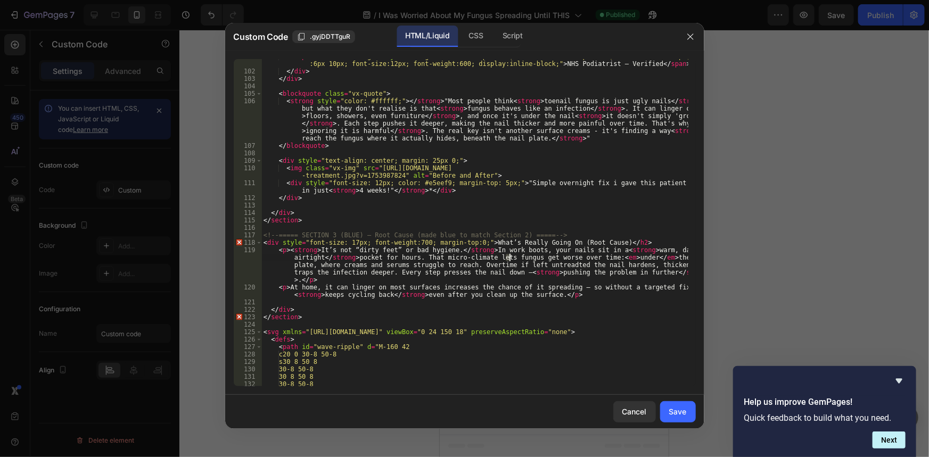
click at [401, 303] on div "< span class = "vx-badge" style = "background:#fff !important; color:#003F72 !i…" at bounding box center [474, 228] width 426 height 350
click at [286, 243] on div "< span class = "vx-badge" style = "background:#fff !important; color:#003F72 !i…" at bounding box center [474, 228] width 426 height 350
click at [263, 237] on div "< span class = "vx-badge" style = "background:#fff !important; color:#003F72 !i…" at bounding box center [474, 228] width 426 height 350
click at [262, 241] on div "< span class = "vx-badge" style = "background:#fff !important; color:#003F72 !i…" at bounding box center [474, 228] width 426 height 350
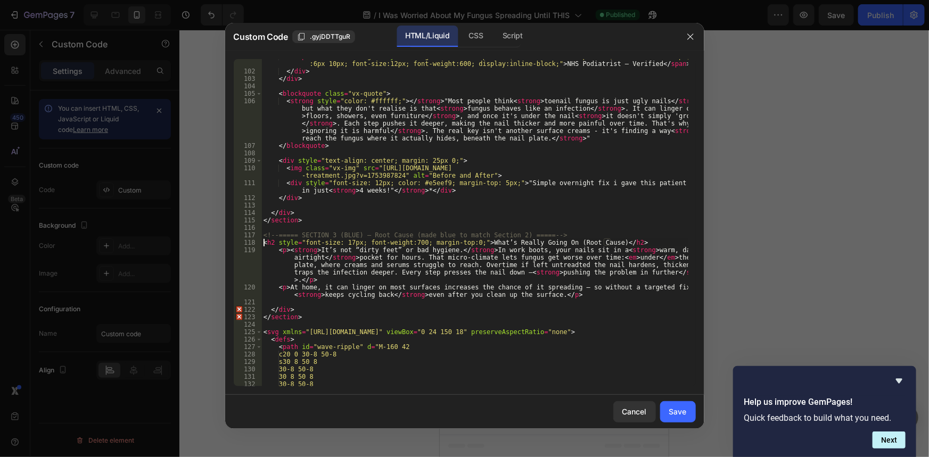
type textarea "<h2 style="font-size: 17px; font-weight:700; margin-top:0;">What’s Really Going…"
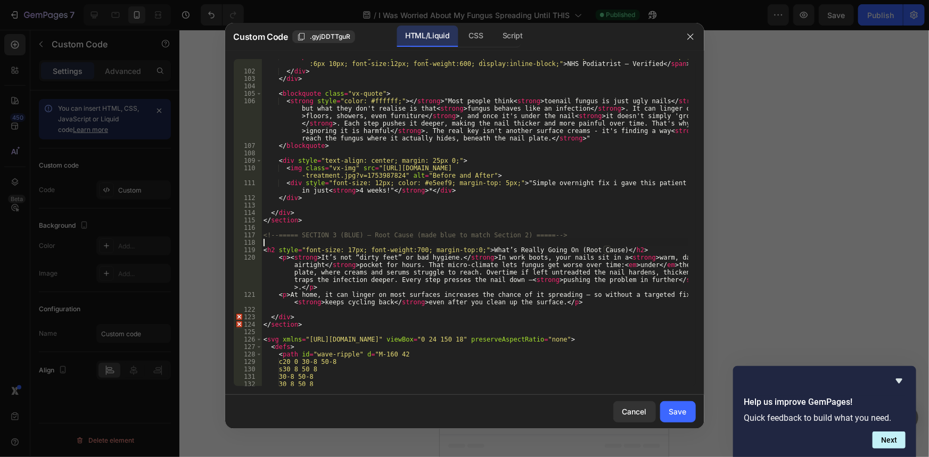
click at [278, 243] on div "< span class = "vx-badge" style = "background:#fff !important; color:#003F72 !i…" at bounding box center [474, 228] width 426 height 350
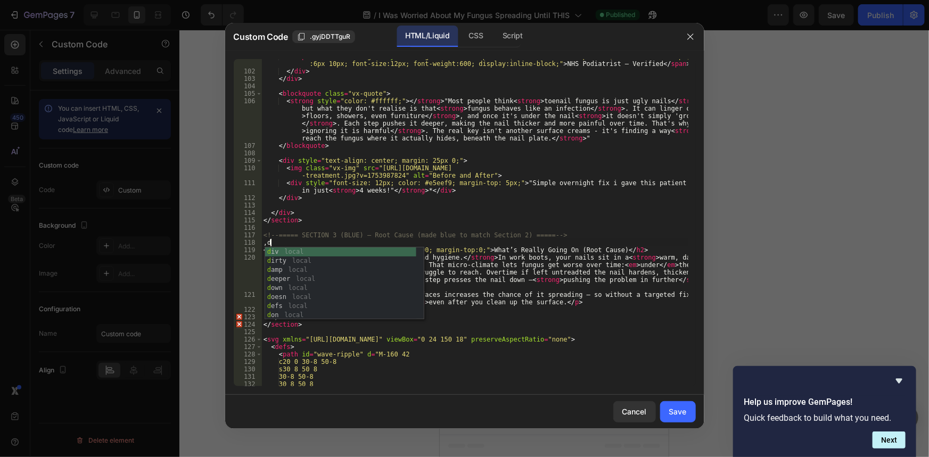
type textarea ","
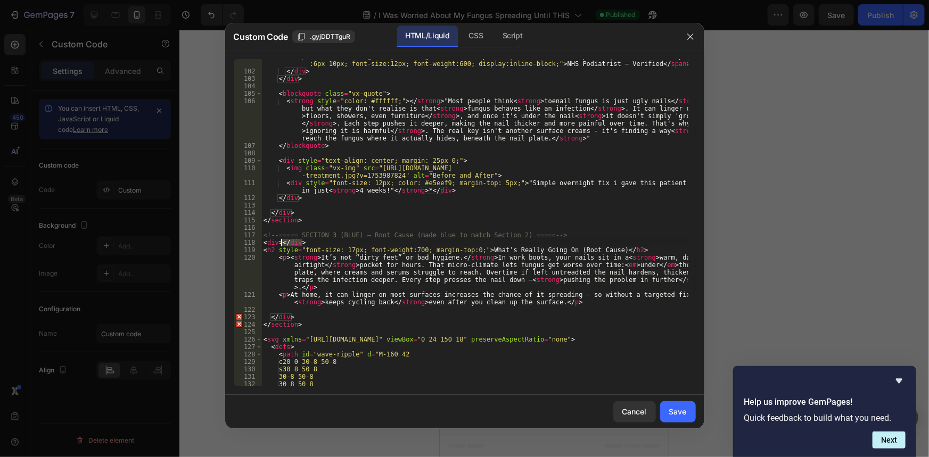
drag, startPoint x: 301, startPoint y: 243, endPoint x: 283, endPoint y: 244, distance: 18.6
click at [283, 244] on div "< span class = "vx-badge" style = "background:#fff !important; color:#003F72 !i…" at bounding box center [474, 228] width 426 height 350
click at [339, 268] on div "< span class = "vx-badge" style = "background:#fff !important; color:#003F72 !i…" at bounding box center [474, 228] width 426 height 350
click at [327, 323] on div "< span class = "vx-badge" style = "background:#fff !important; color:#003F72 !i…" at bounding box center [474, 228] width 426 height 350
type textarea "</section>"
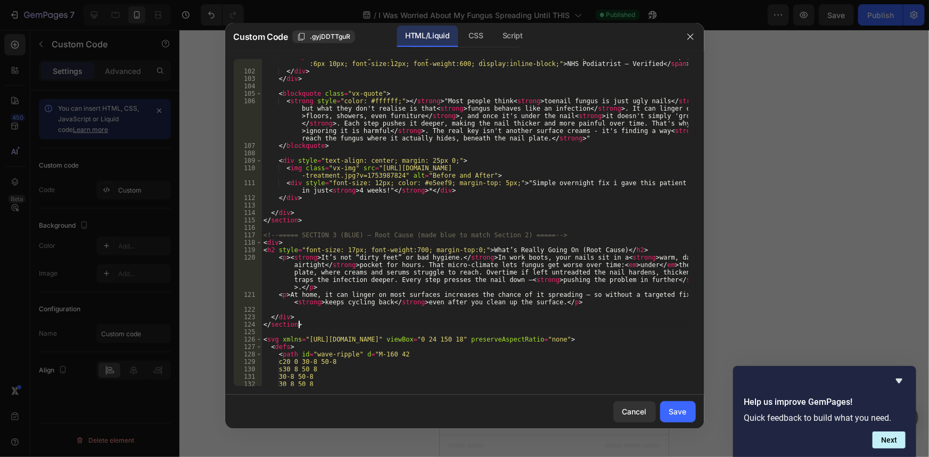
click at [375, 289] on div "< span class = "vx-badge" style = "background:#fff !important; color:#003F72 !i…" at bounding box center [474, 228] width 426 height 350
click at [395, 219] on div "< span class = "vx-badge" style = "background:#fff !important; color:#003F72 !i…" at bounding box center [474, 228] width 426 height 350
type textarea "</section>"
drag, startPoint x: 306, startPoint y: 222, endPoint x: 255, endPoint y: 221, distance: 51.1
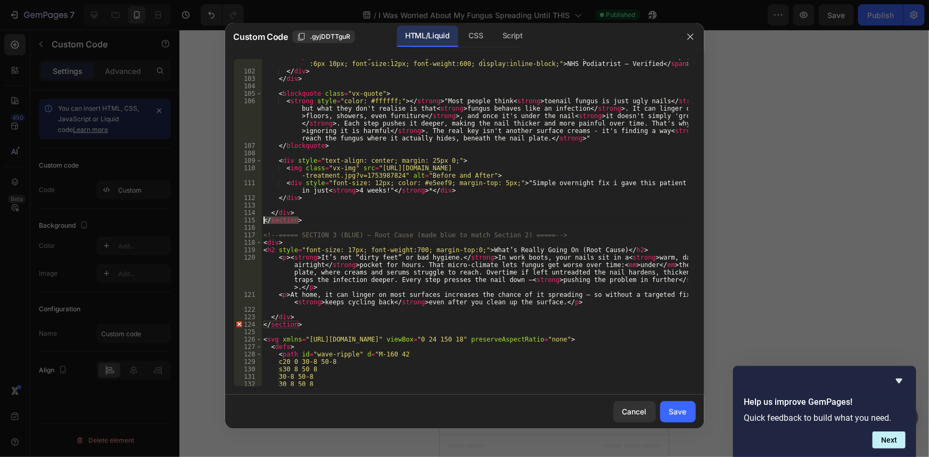
click at [255, 221] on div "</section> 101 102 103 104 105 106 107 108 109 110 111 112 113 114 115 116 117 …" at bounding box center [465, 222] width 462 height 327
type textarea "</div>"
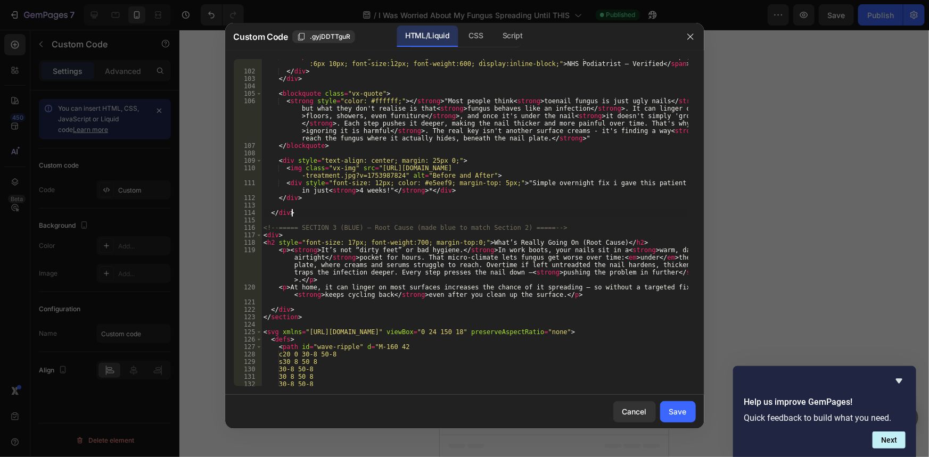
click at [326, 220] on div "< span class = "vx-badge" style = "background:#fff !important; color:#003F72 !i…" at bounding box center [474, 228] width 426 height 350
click at [330, 277] on div "< span class = "vx-badge" style = "background:#fff !important; color:#003F72 !i…" at bounding box center [474, 228] width 426 height 350
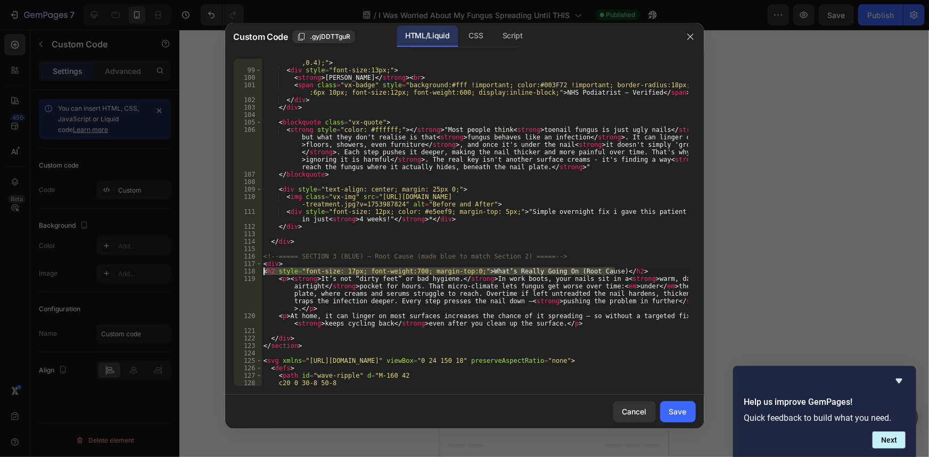
drag, startPoint x: 588, startPoint y: 269, endPoint x: 225, endPoint y: 270, distance: 363.6
click at [225, 270] on div "98 99 100 101 102 103 104 105 106 107 108 109 110 111 112 113 114 115 116 117 1…" at bounding box center [464, 223] width 479 height 344
type textarea "<h2 style="font-size: 17px; font-weight:700; margin-top:0;">What’s Really Going…"
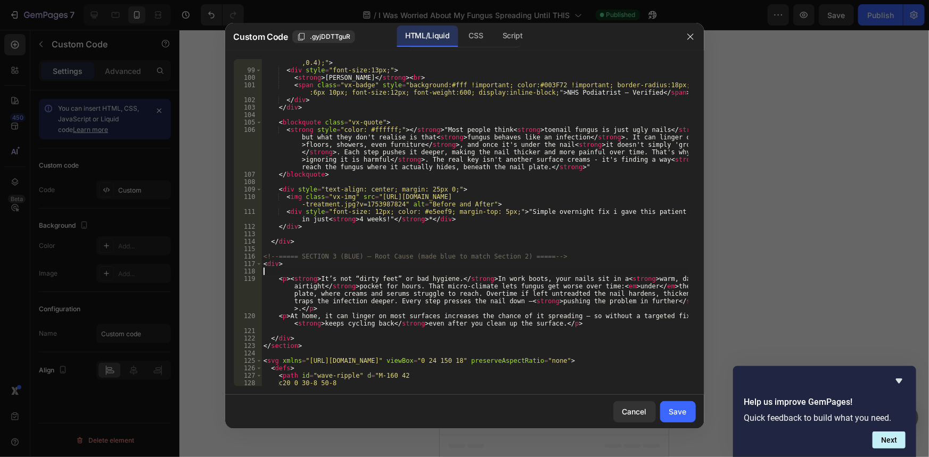
type textarea "<div>"
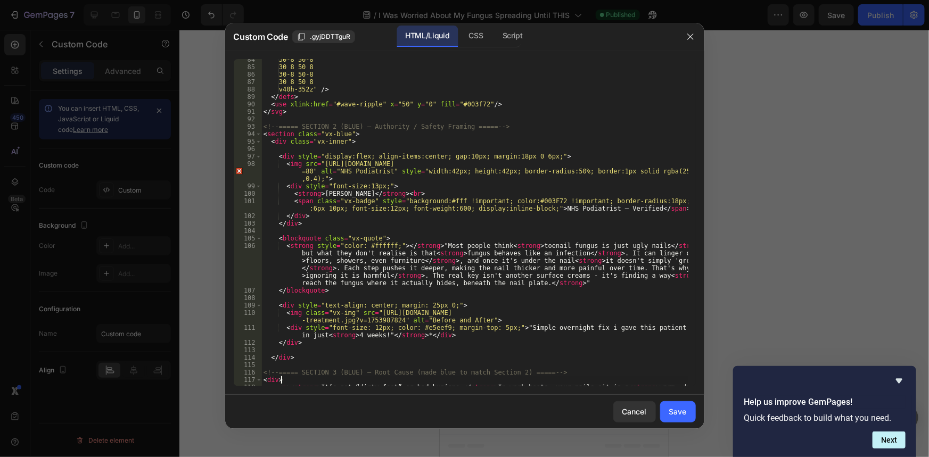
scroll to position [639, 0]
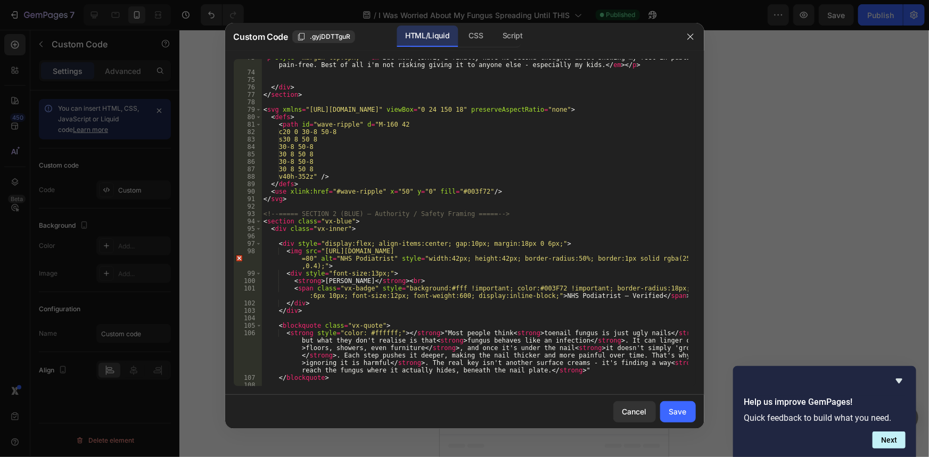
click at [357, 233] on div "< p style = "margin-top:8px;" > < em > But now, 1 month later I finally have no…" at bounding box center [474, 229] width 426 height 350
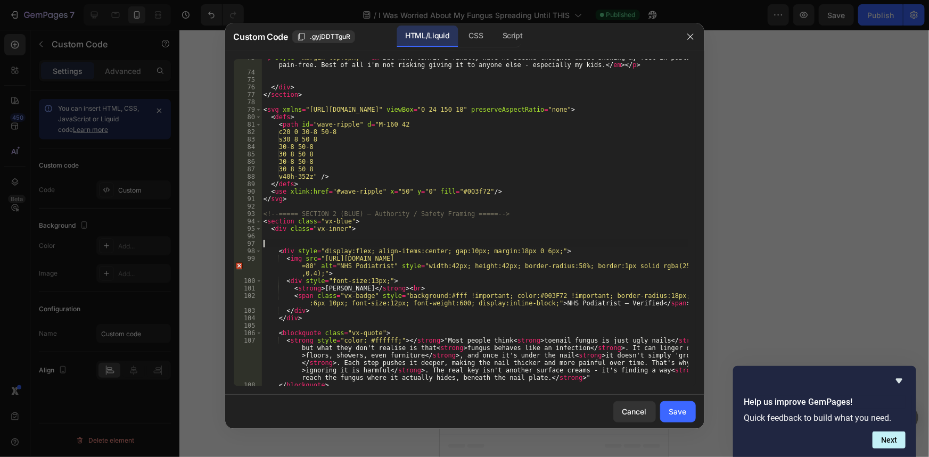
paste textarea "<h2 style="font-size: 17px; font-weight:700; margin-top:0;">What’s Really Going…"
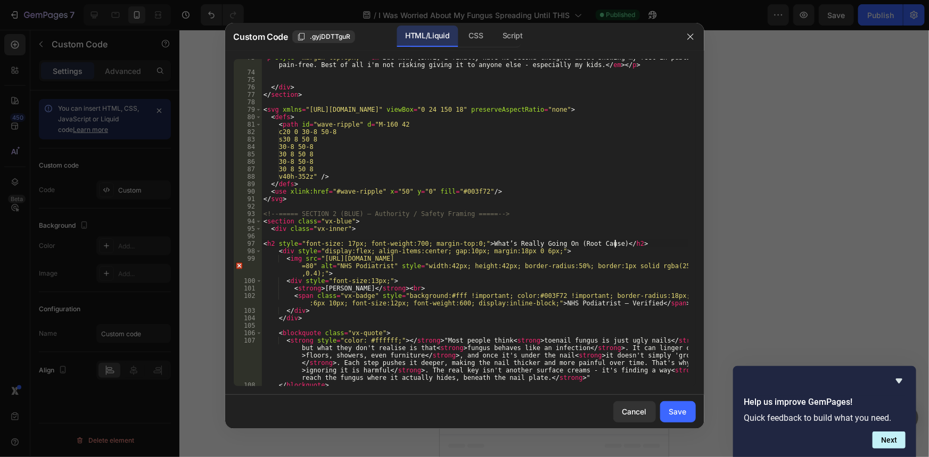
type textarea "<h2 style="font-size: 17px; font-weight:700; margin-top:0;">What’s Really Going…"
click at [671, 397] on div "Cancel Save" at bounding box center [464, 412] width 479 height 34
click at [671, 403] on button "Save" at bounding box center [678, 411] width 36 height 21
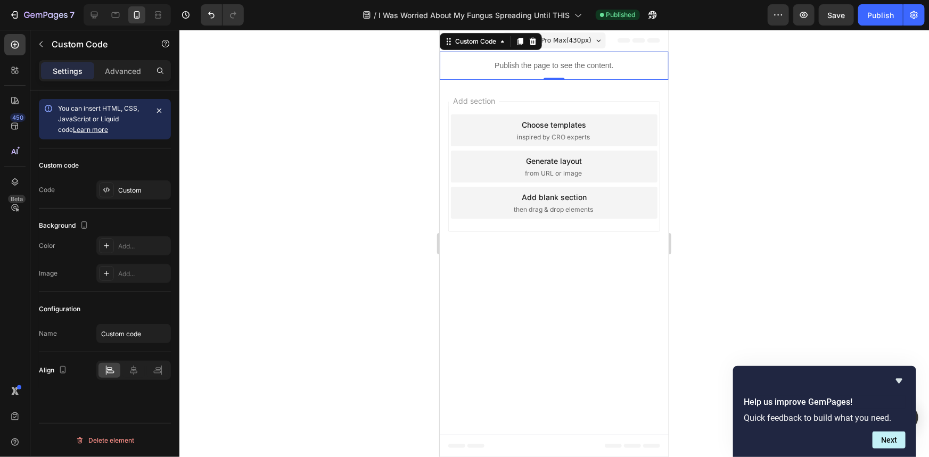
click at [850, 20] on button "Save" at bounding box center [836, 14] width 35 height 21
click at [862, 19] on button "Publish" at bounding box center [880, 14] width 45 height 21
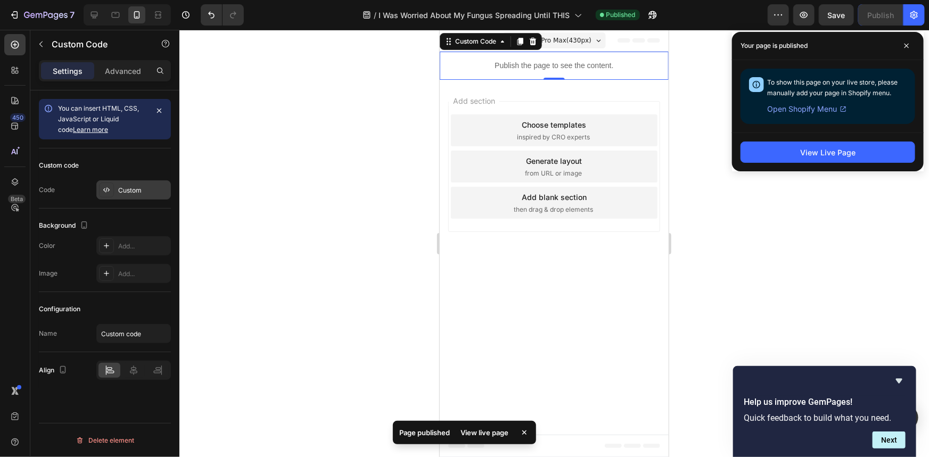
click at [138, 191] on div "Custom" at bounding box center [143, 191] width 50 height 10
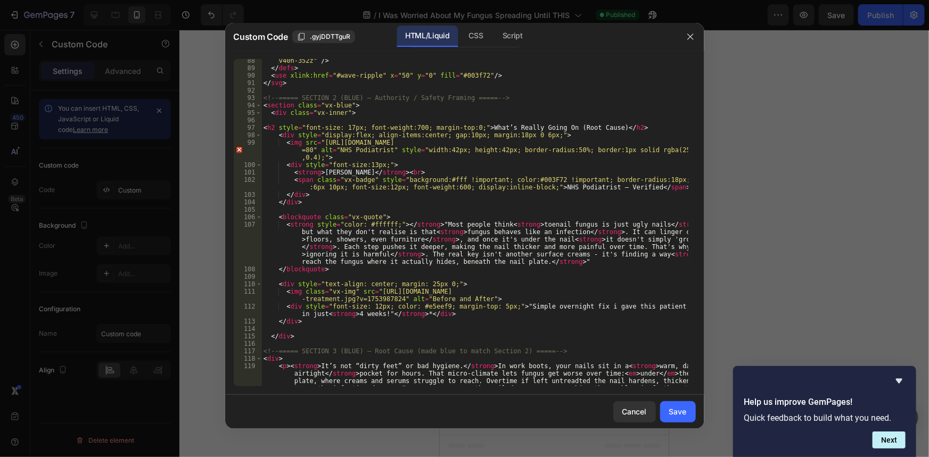
scroll to position [726, 0]
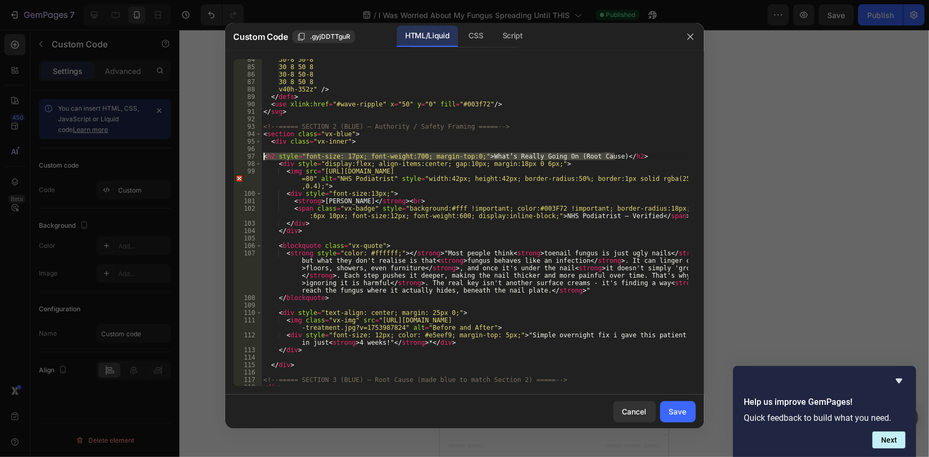
drag, startPoint x: 514, startPoint y: 169, endPoint x: 251, endPoint y: 154, distance: 262.9
click at [251, 154] on div "<h2 style="font-size: 17px; font-weight:700; margin-top:0;">What’s Really Going…" at bounding box center [465, 222] width 462 height 327
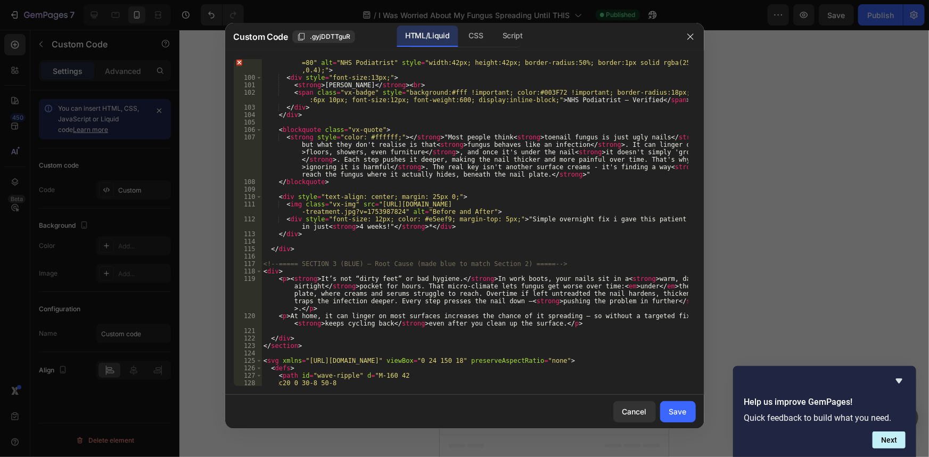
scroll to position [958, 0]
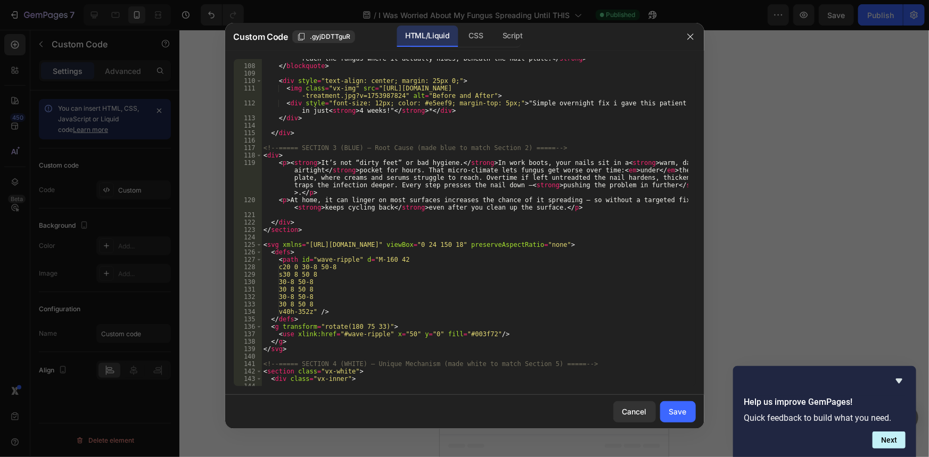
click at [309, 158] on div "< strong style = "color: #ffffff;" > </ strong > "Most people think < strong > …" at bounding box center [474, 208] width 426 height 380
type textarea "<div>"
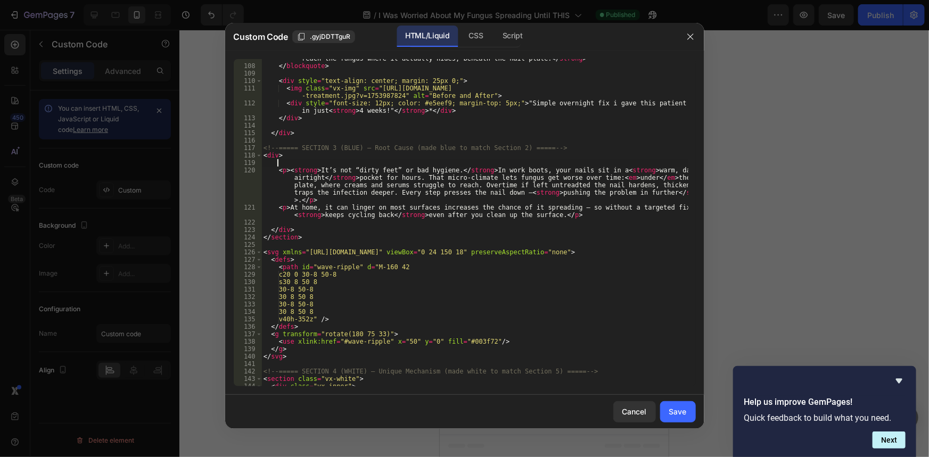
paste textarea "<h2 style="font-size: 17px; font-weight:700; margin-top:0;">What’s Really Going…"
click at [458, 169] on div "< strong style = "color: #ffffff;" > </ strong > "Most people think < strong > …" at bounding box center [474, 208] width 426 height 380
drag, startPoint x: 611, startPoint y: 162, endPoint x: 489, endPoint y: 163, distance: 121.9
click at [489, 163] on div "< strong style = "color: #ffffff;" > </ strong > "Most people think < strong > …" at bounding box center [474, 208] width 426 height 380
type textarea "<h2 style="font-size: 17px; font-weight:700; margin-top:0;"></h2>"
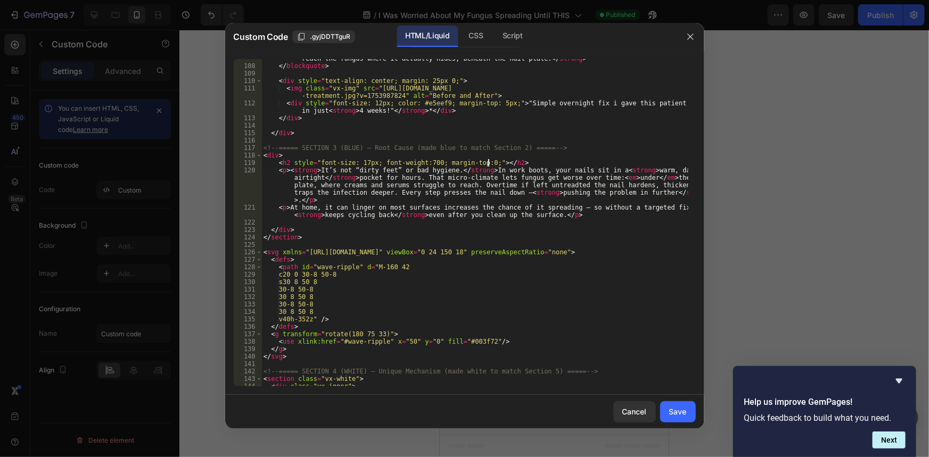
click at [531, 191] on div "< strong style = "color: #ffffff;" > </ strong > "Most people think < strong > …" at bounding box center [474, 208] width 426 height 380
drag, startPoint x: 681, startPoint y: 415, endPoint x: 742, endPoint y: 243, distance: 182.3
click at [682, 415] on div "Save" at bounding box center [678, 411] width 18 height 11
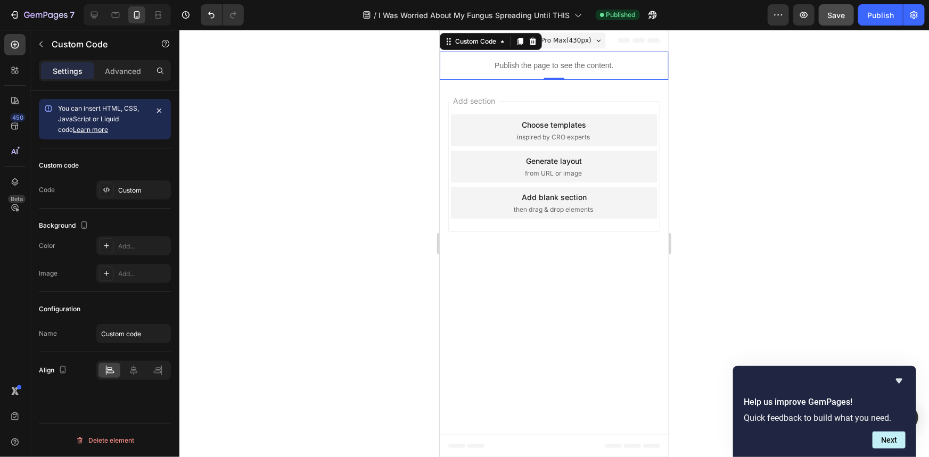
click at [846, 14] on button "Save" at bounding box center [836, 14] width 35 height 21
click at [862, 15] on button "Publish" at bounding box center [880, 14] width 45 height 21
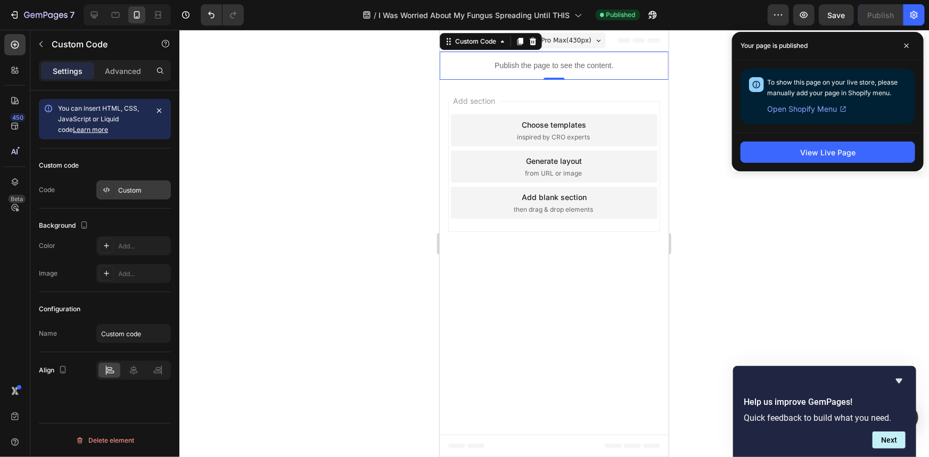
click at [104, 183] on div at bounding box center [106, 190] width 15 height 15
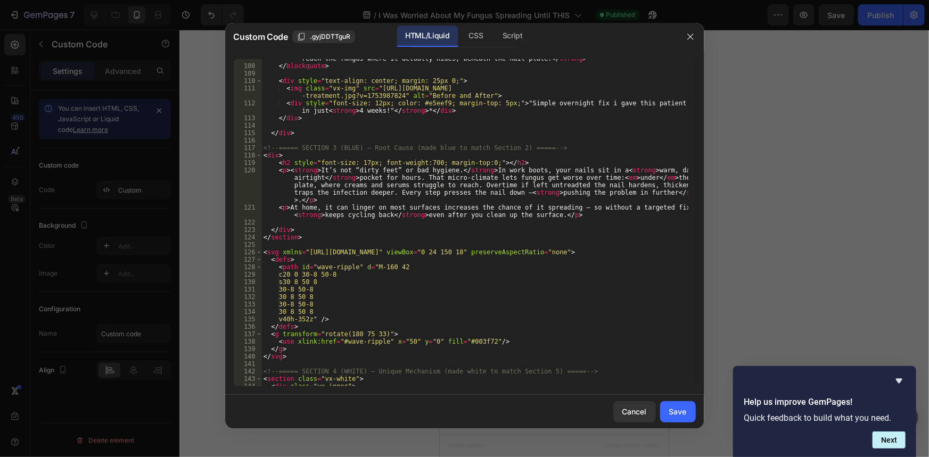
scroll to position [929, 0]
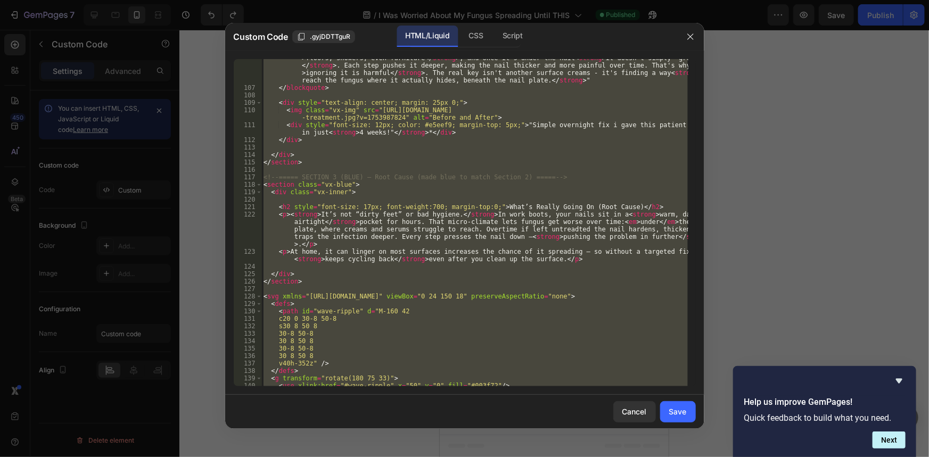
click at [497, 191] on div "< strong style = "color: #ffffff;" > </ strong > "Most people think < strong > …" at bounding box center [474, 222] width 426 height 327
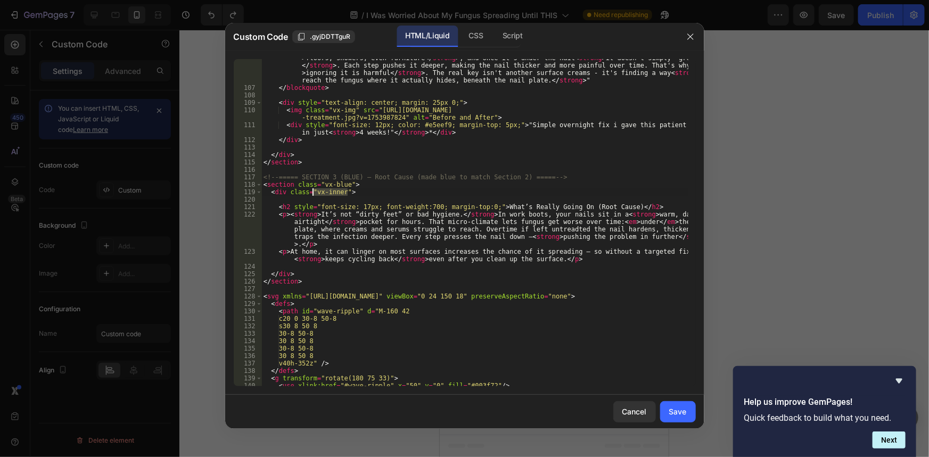
drag, startPoint x: 349, startPoint y: 194, endPoint x: 314, endPoint y: 190, distance: 35.9
click at [314, 190] on div "< strong style = "color: #ffffff;" > </ strong > "Most people think < strong > …" at bounding box center [474, 229] width 426 height 380
click at [469, 221] on div "< strong style = "color: #ffffff;" > </ strong > "Most people think < strong > …" at bounding box center [474, 229] width 426 height 380
drag, startPoint x: 633, startPoint y: 207, endPoint x: 264, endPoint y: 204, distance: 369.4
click at [264, 204] on div "< strong style = "color: #ffffff;" > </ strong > "Most people think < strong > …" at bounding box center [474, 229] width 426 height 380
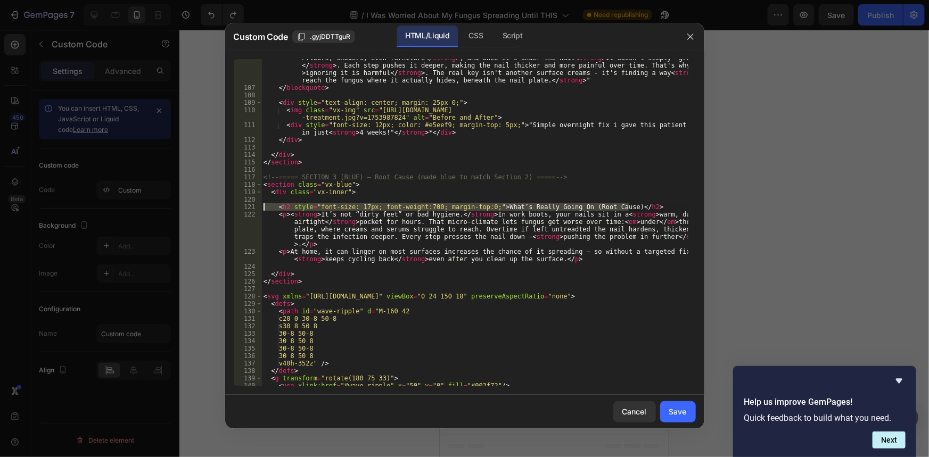
type textarea "<h2 style="font-size: 17px; font-weight:700; margin-top:0;">What’s Really Going…"
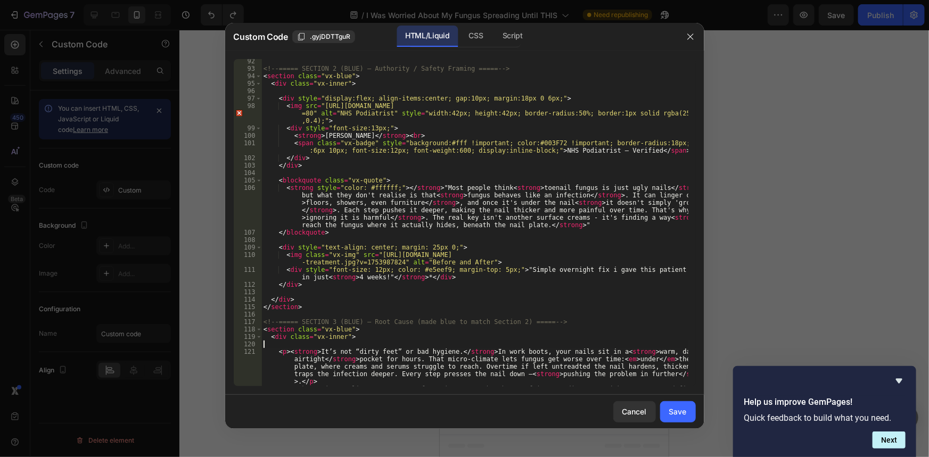
scroll to position [668, 0]
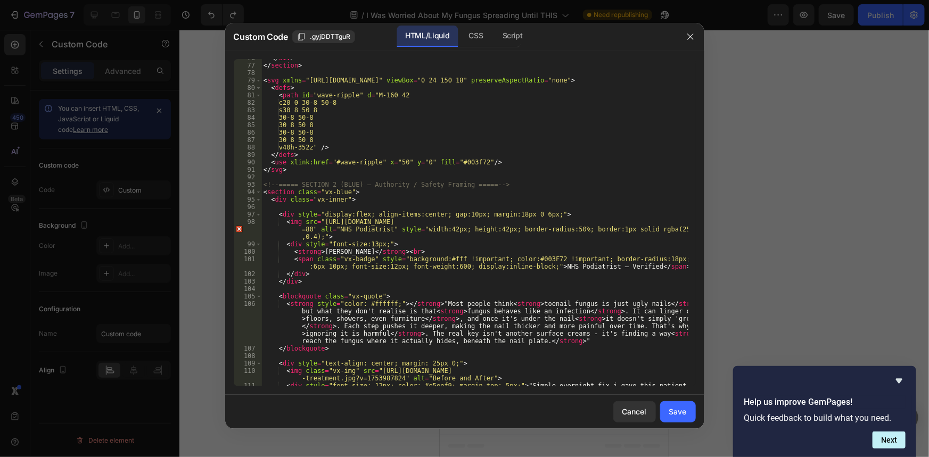
click at [357, 206] on div "</ div > </ section > < svg xmlns = "http://www.w3.org/2000/svg" viewBox = "0 2…" at bounding box center [474, 229] width 426 height 350
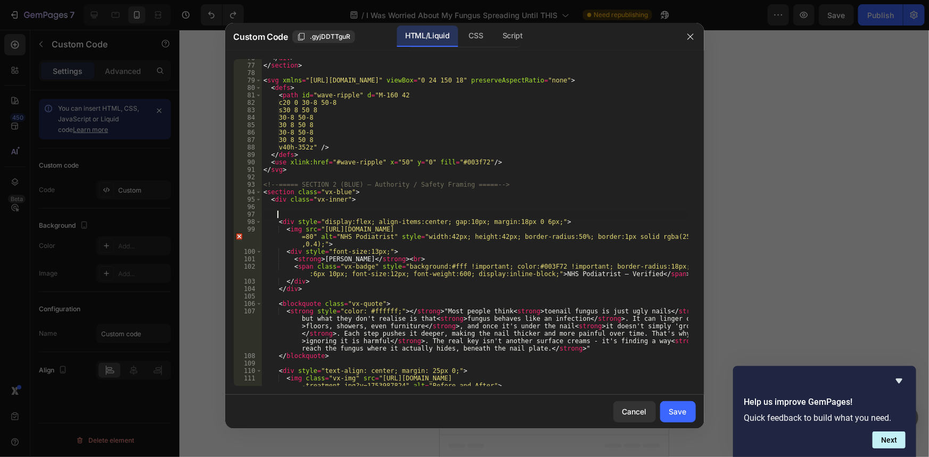
paste textarea "<h2 style="font-size: 17px; font-weight:700; margin-top:0;">What’s Really Going…"
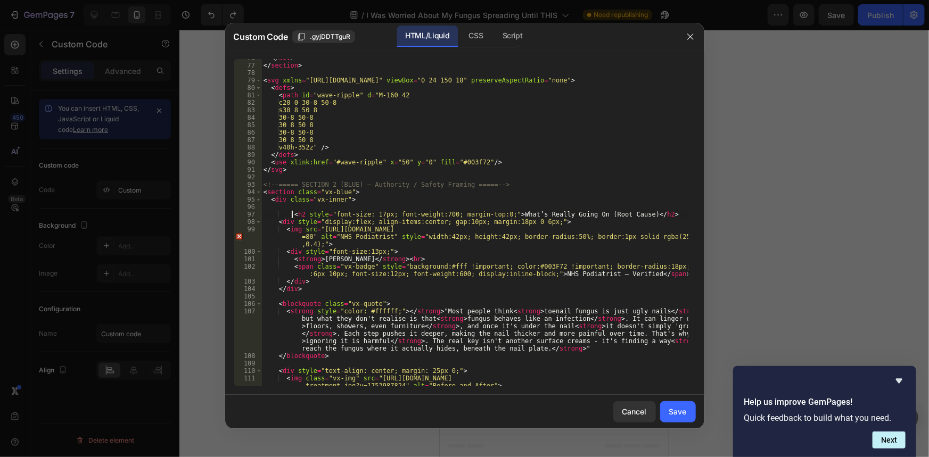
click at [292, 213] on div "</ div > </ section > < svg xmlns = "http://www.w3.org/2000/svg" viewBox = "0 2…" at bounding box center [474, 229] width 426 height 350
type textarea "<h2 style="font-size: 17px; font-weight:700; margin-top:0;">What’s Really Going…"
click at [672, 406] on div "Save" at bounding box center [678, 411] width 18 height 11
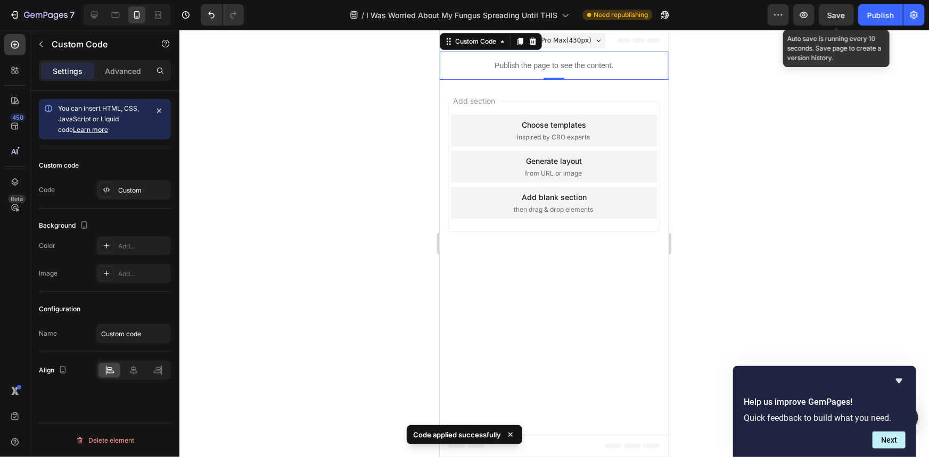
drag, startPoint x: 823, startPoint y: 17, endPoint x: 857, endPoint y: 17, distance: 33.5
click at [824, 17] on button "Save" at bounding box center [836, 14] width 35 height 21
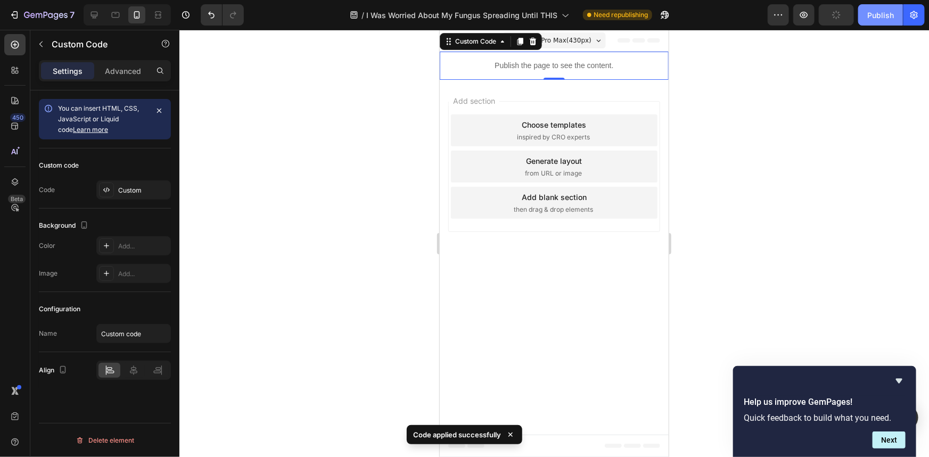
click at [860, 18] on button "Publish" at bounding box center [880, 14] width 45 height 21
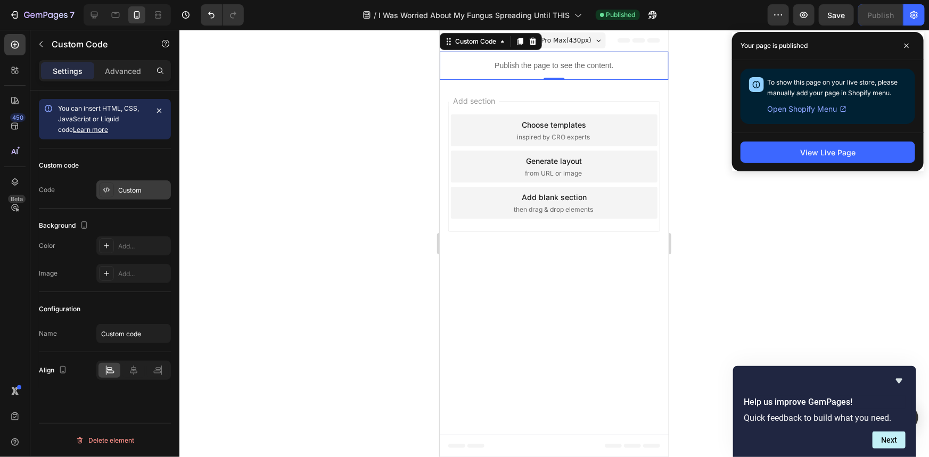
drag, startPoint x: 764, startPoint y: 42, endPoint x: 138, endPoint y: 193, distance: 643.5
click at [138, 193] on div "Custom" at bounding box center [143, 191] width 50 height 10
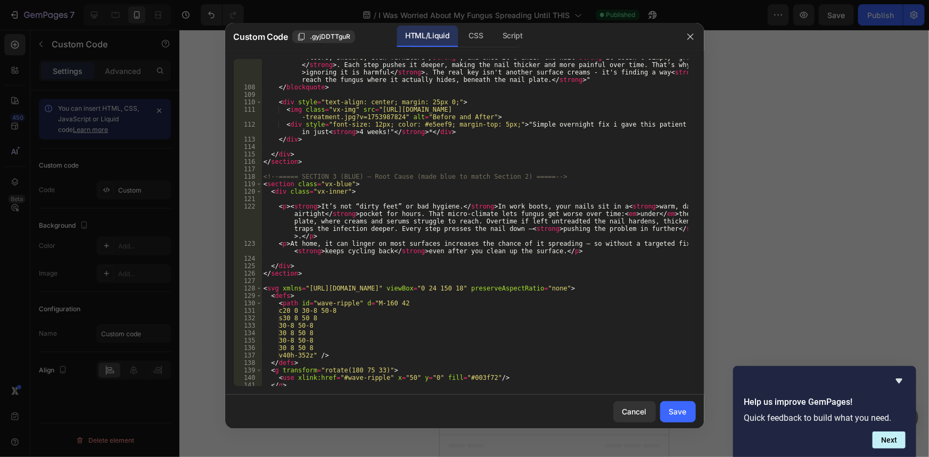
scroll to position [937, 0]
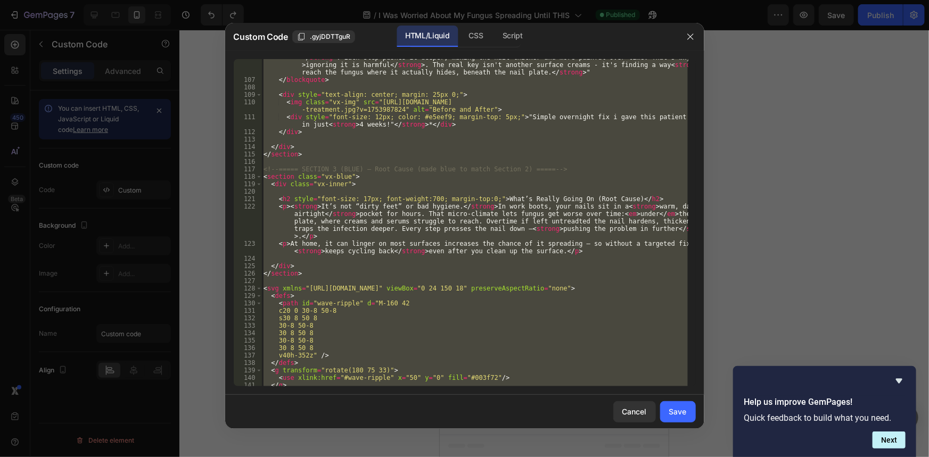
click at [566, 179] on div "< strong style = "color: #ffffff;" > </ strong > "Most people think < strong > …" at bounding box center [474, 222] width 426 height 327
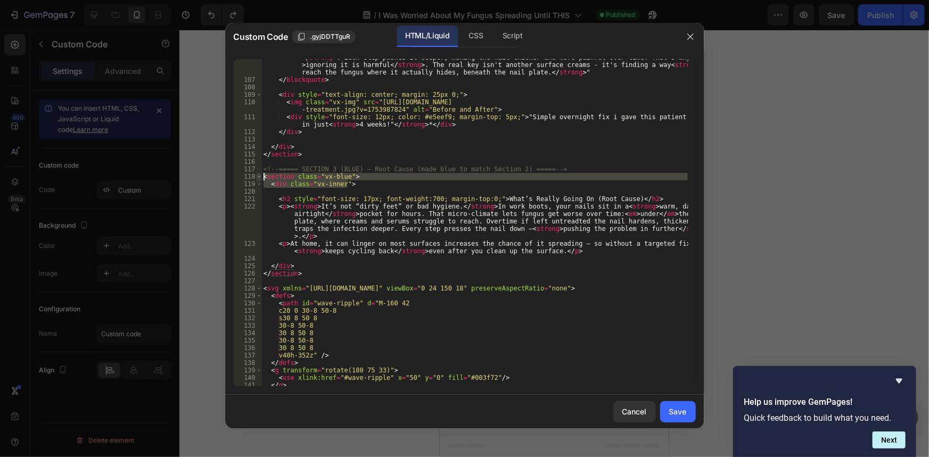
drag, startPoint x: 353, startPoint y: 186, endPoint x: 259, endPoint y: 177, distance: 94.6
click at [259, 177] on div "<section class="vx-blue"> 106 107 108 109 110 111 112 113 114 115 116 117 118 1…" at bounding box center [465, 222] width 462 height 327
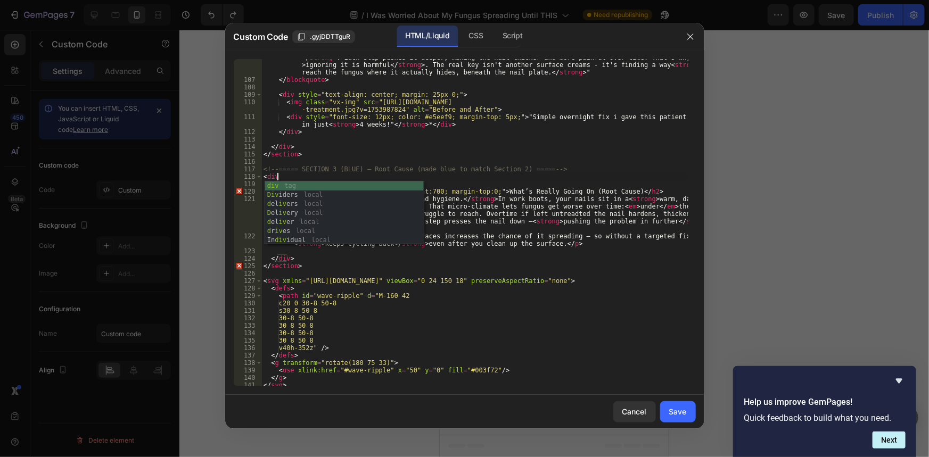
scroll to position [0, 0]
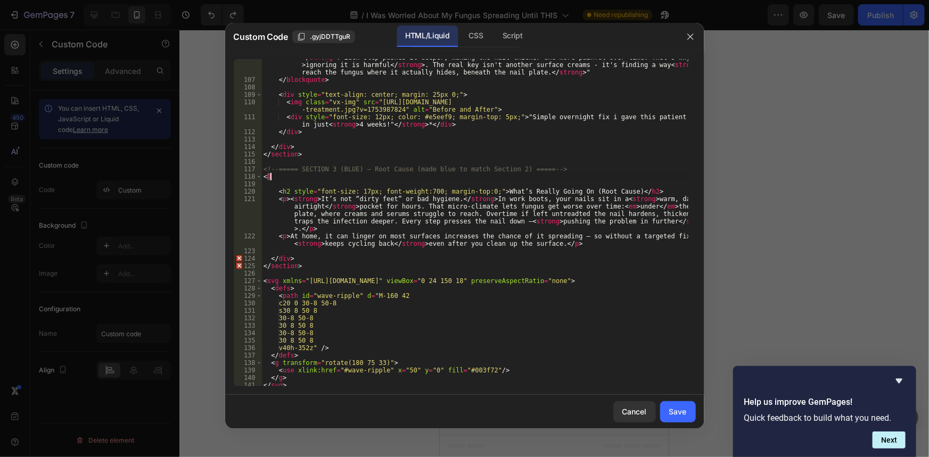
type textarea "<section class="vx-blue"> <div class="vx-inner">"
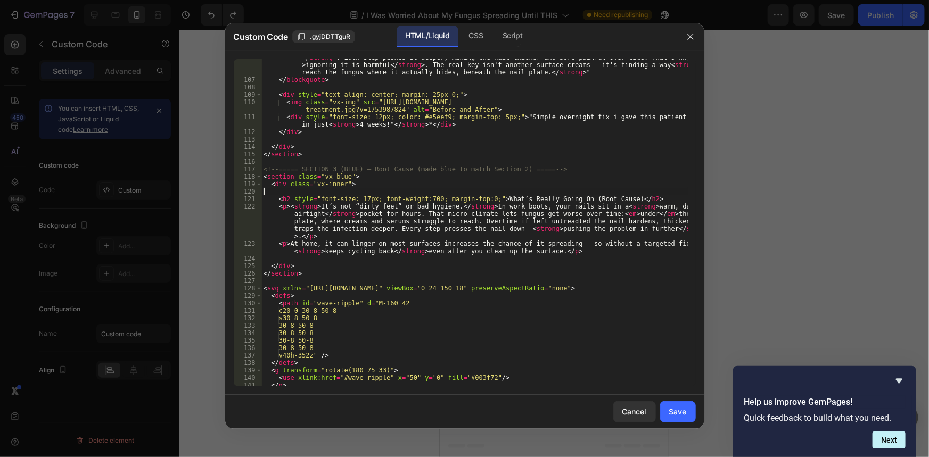
click at [302, 190] on div "< strong style = "color: #ffffff;" > </ strong > "Most people think < strong > …" at bounding box center [474, 221] width 426 height 380
drag, startPoint x: 334, startPoint y: 175, endPoint x: 229, endPoint y: 176, distance: 104.9
click at [229, 176] on div "106 107 108 109 110 111 112 113 114 115 116 117 118 119 120 121 122 123 124 125…" at bounding box center [464, 223] width 479 height 344
click at [328, 186] on div "< strong style = "color: #ffffff;" > </ strong > "Most people think < strong > …" at bounding box center [474, 221] width 426 height 380
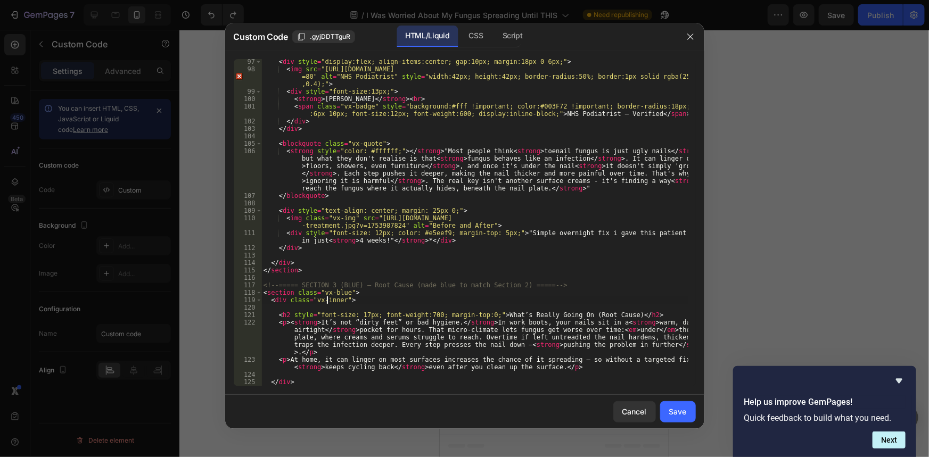
scroll to position [850, 0]
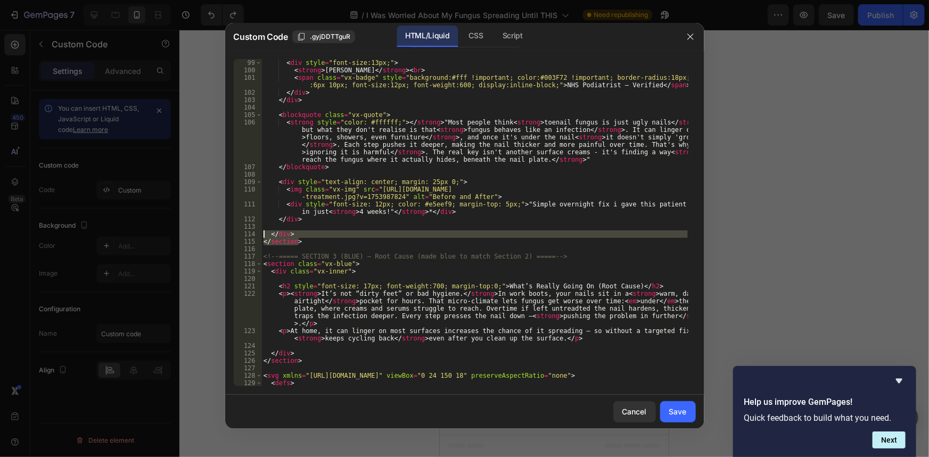
drag, startPoint x: 303, startPoint y: 243, endPoint x: 250, endPoint y: 235, distance: 54.3
click at [250, 235] on div "<div class="vx-inner"> 99 100 101 102 103 104 105 106 107 108 109 110 111 112 1…" at bounding box center [465, 222] width 462 height 327
type textarea "</div> </section>"
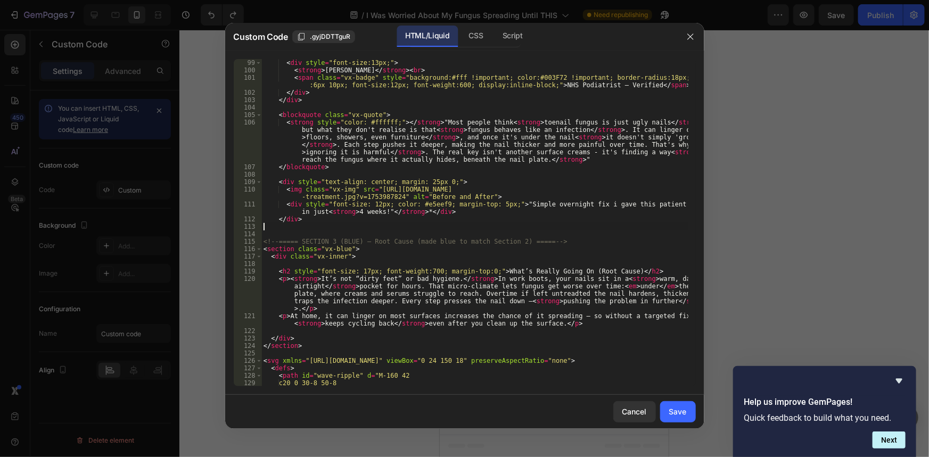
click at [355, 257] on div "< div style = "font-size:13px;" > < strong > Dr. L. Bennett </ strong > < br > …" at bounding box center [474, 230] width 426 height 342
drag, startPoint x: 316, startPoint y: 254, endPoint x: 246, endPoint y: 249, distance: 70.5
click at [246, 249] on div "<div class="vx-inner"> 99 100 101 102 103 104 105 106 107 108 109 110 111 112 1…" at bounding box center [465, 222] width 462 height 327
type textarea "<section class="vx-blue"> <div class="vx-inner">"
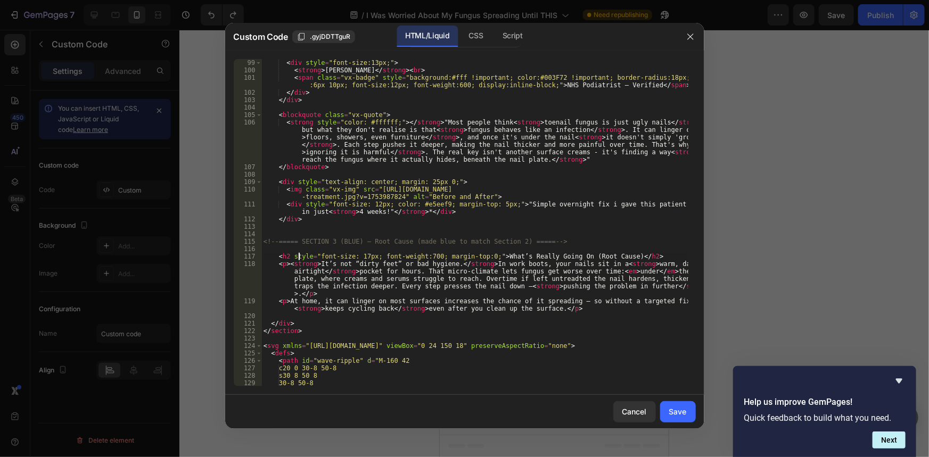
click at [299, 259] on div "< div style = "font-size:13px;" > < strong > Dr. L. Bennett </ strong > < br > …" at bounding box center [474, 230] width 426 height 342
type textarea "<h2 style="font-size: 17px; font-weight:700; margin-top:0;">What’s Really Going…"
click at [314, 291] on div "< div style = "font-size:13px;" > < strong > Dr. L. Bennett </ strong > < br > …" at bounding box center [474, 230] width 426 height 342
click at [414, 314] on div "< div style = "font-size:13px;" > < strong > Dr. L. Bennett </ strong > < br > …" at bounding box center [474, 230] width 426 height 342
click at [444, 326] on div "< div style = "font-size:13px;" > < strong > Dr. L. Bennett </ strong > < br > …" at bounding box center [474, 230] width 426 height 342
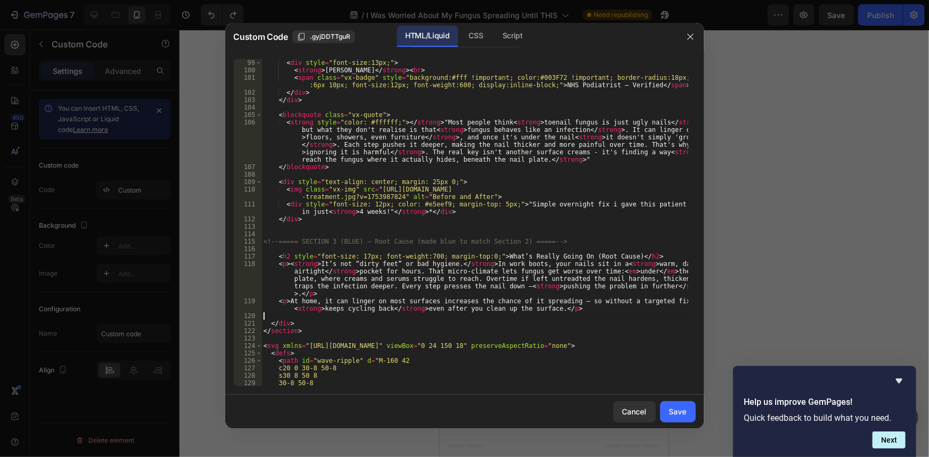
type textarea "</div>"
click at [444, 335] on div "< div style = "font-size:13px;" > < strong > Dr. L. Bennett </ strong > < br > …" at bounding box center [474, 230] width 426 height 342
click at [677, 407] on div "Save" at bounding box center [678, 411] width 18 height 11
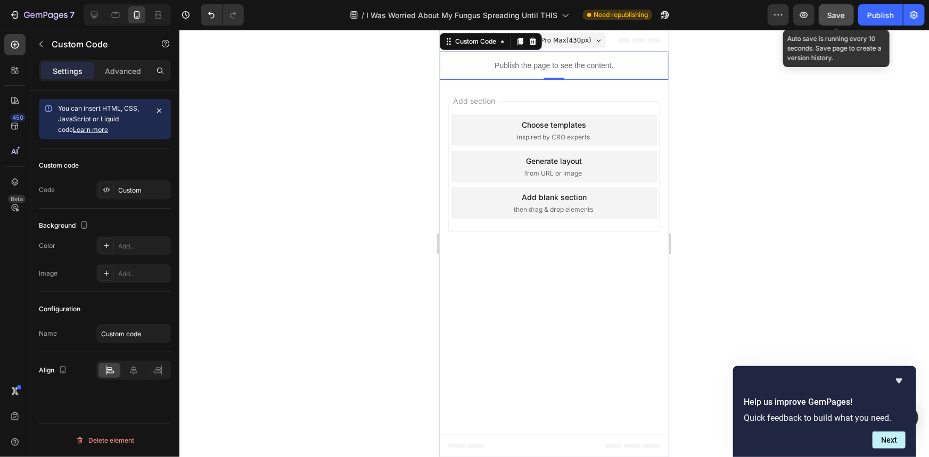
drag, startPoint x: 846, startPoint y: 13, endPoint x: 879, endPoint y: 19, distance: 33.5
click at [846, 13] on button "Save" at bounding box center [836, 14] width 35 height 21
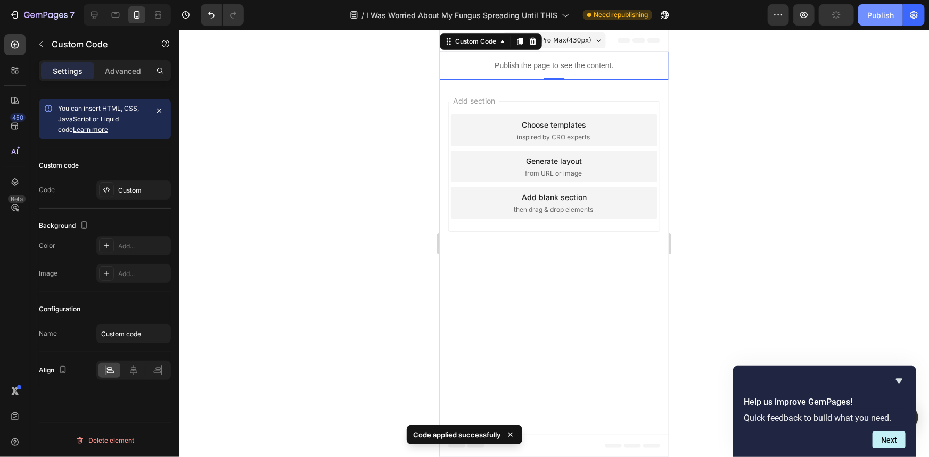
click at [879, 19] on div "Publish" at bounding box center [880, 15] width 27 height 11
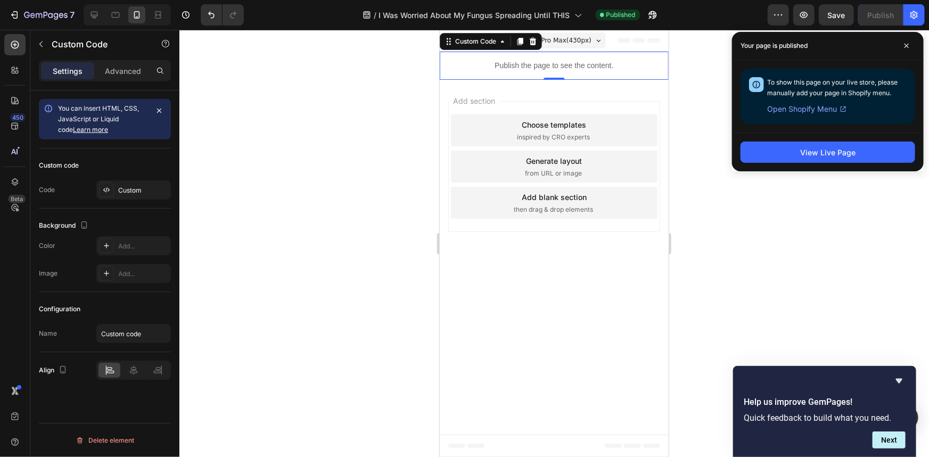
click at [138, 175] on div "Custom code Code Custom" at bounding box center [105, 179] width 132 height 60
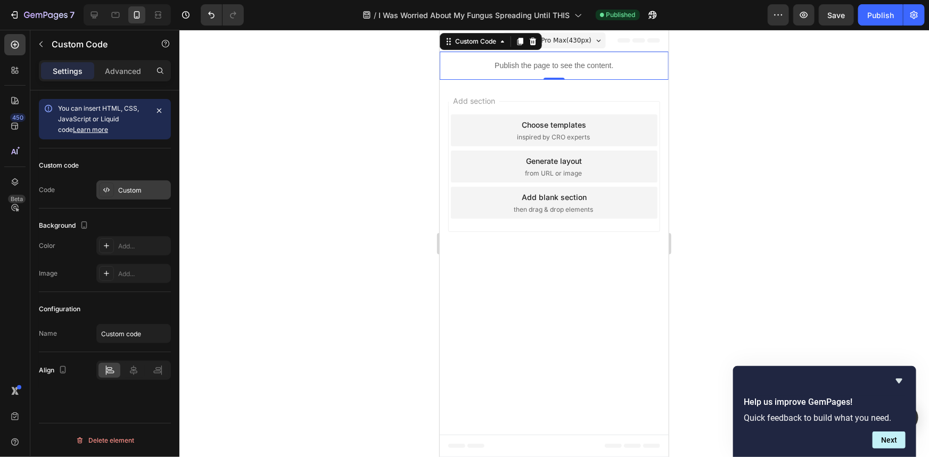
click at [138, 182] on div "Custom" at bounding box center [133, 189] width 75 height 19
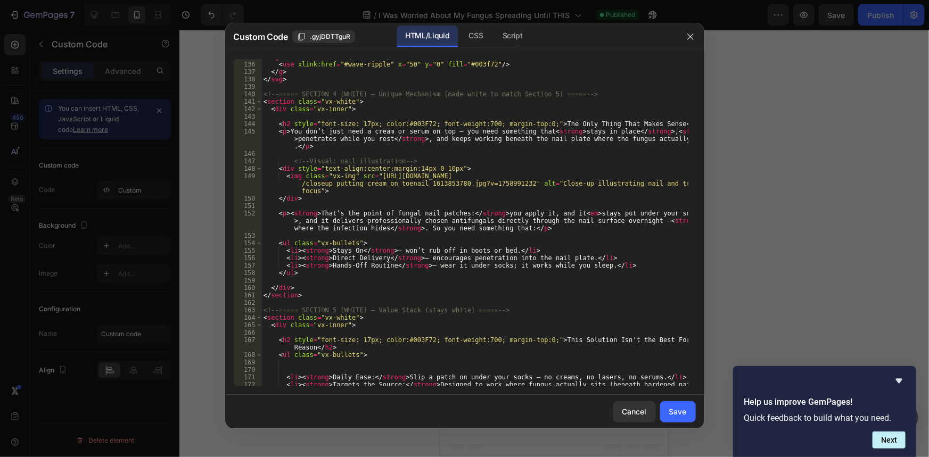
scroll to position [1220, 0]
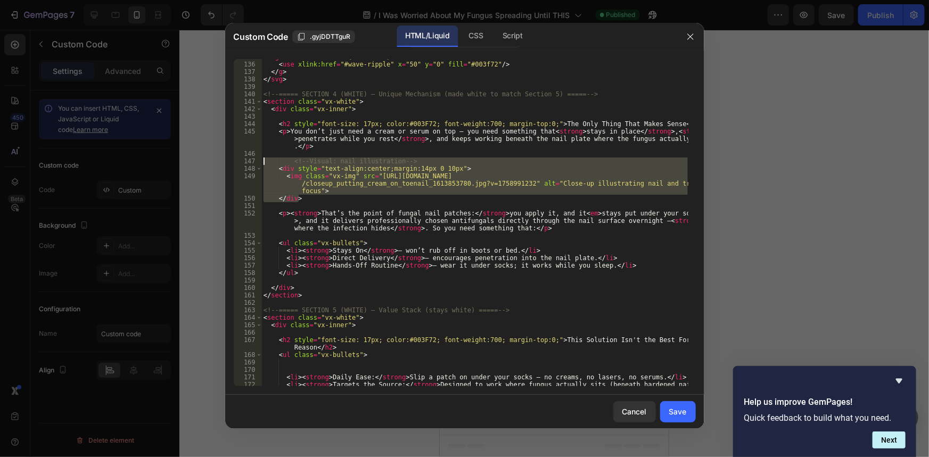
drag, startPoint x: 303, startPoint y: 197, endPoint x: 245, endPoint y: 165, distance: 65.8
click at [245, 165] on div "</div> 135 136 137 138 139 140 141 142 143 144 145 146 147 148 149 150 151 152 …" at bounding box center [465, 222] width 462 height 327
type textarea "<!-- Visual: nail illustration --> <div style="text-align:center;margin:14px 0 …"
click at [388, 114] on div "< g transform = "rotate(180 75 33)" > < use xlink:href = "#wave-ripple" x = "50…" at bounding box center [474, 224] width 426 height 342
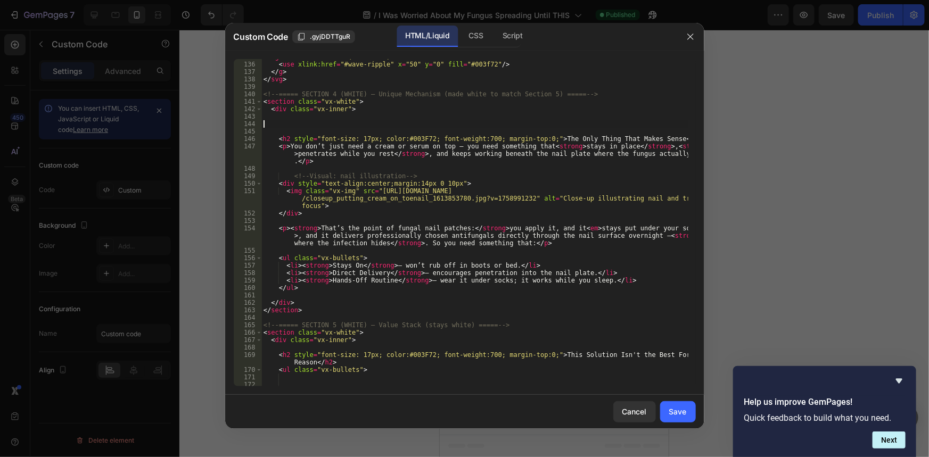
paste textarea "</div>"
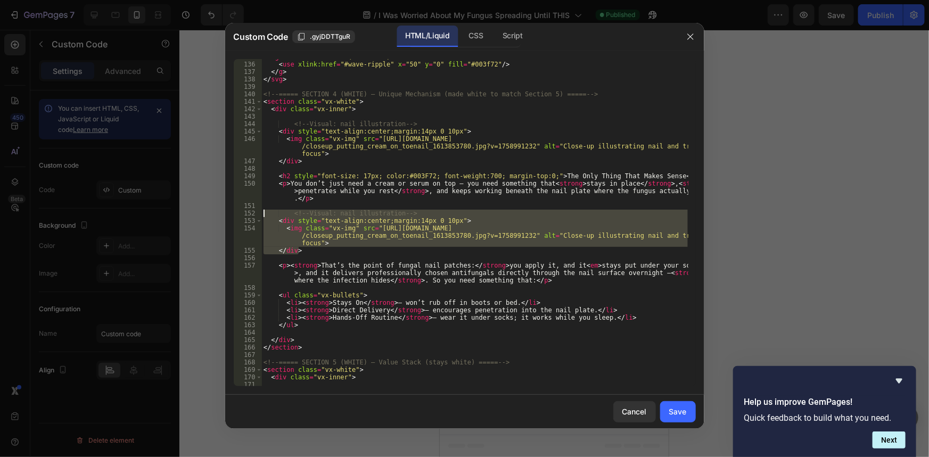
drag, startPoint x: 322, startPoint y: 250, endPoint x: 245, endPoint y: 214, distance: 84.5
click at [245, 214] on div "</div> 135 136 137 138 139 140 141 142 143 144 145 146 147 148 149 150 151 152 …" at bounding box center [465, 222] width 462 height 327
type textarea "<!-- Visual: nail illustration --> <div style="text-align:center;margin:14px 0 …"
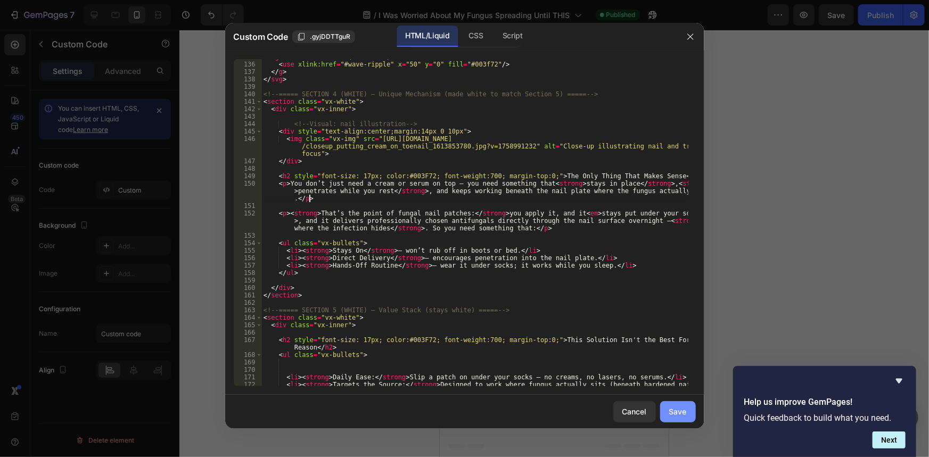
type textarea "<p>You don’t just need a cream or serum on top — you need something that <stron…"
click at [691, 410] on button "Save" at bounding box center [678, 411] width 36 height 21
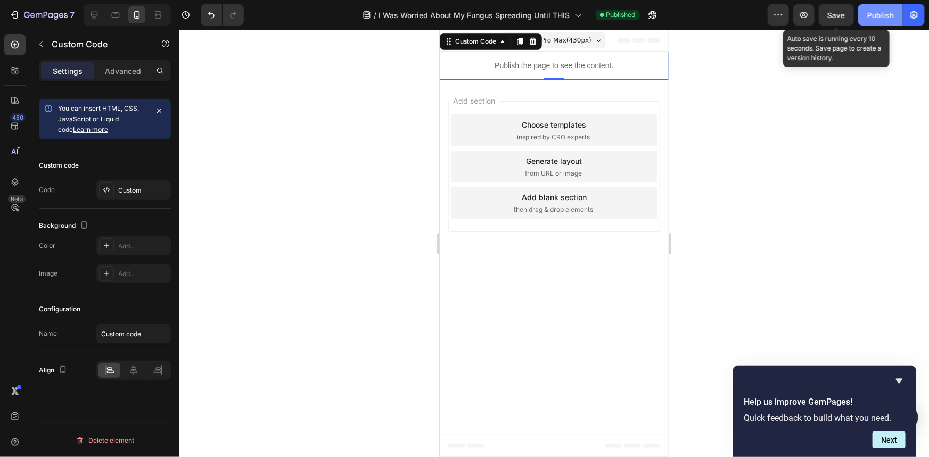
drag, startPoint x: 847, startPoint y: 16, endPoint x: 860, endPoint y: 14, distance: 12.3
click at [847, 15] on button "Save" at bounding box center [836, 14] width 35 height 21
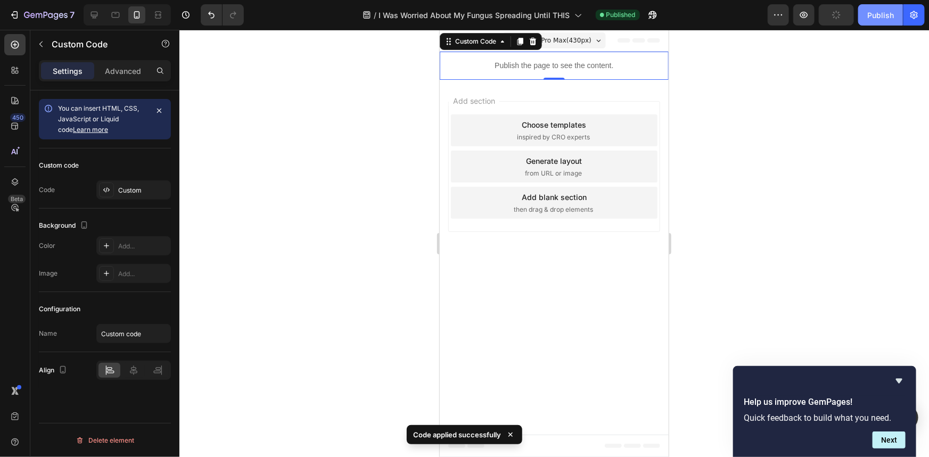
click at [860, 14] on button "Publish" at bounding box center [880, 14] width 45 height 21
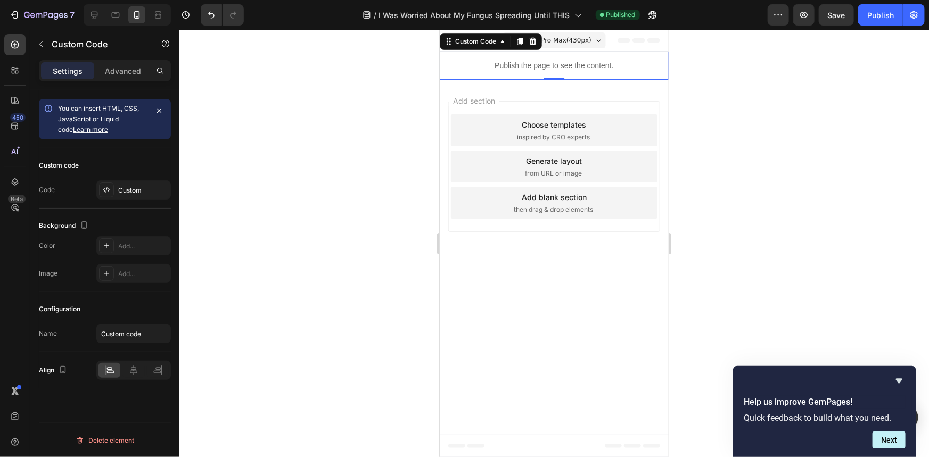
click at [113, 201] on div "Custom code Code Custom" at bounding box center [105, 179] width 132 height 60
click at [118, 195] on div "Custom" at bounding box center [133, 189] width 75 height 19
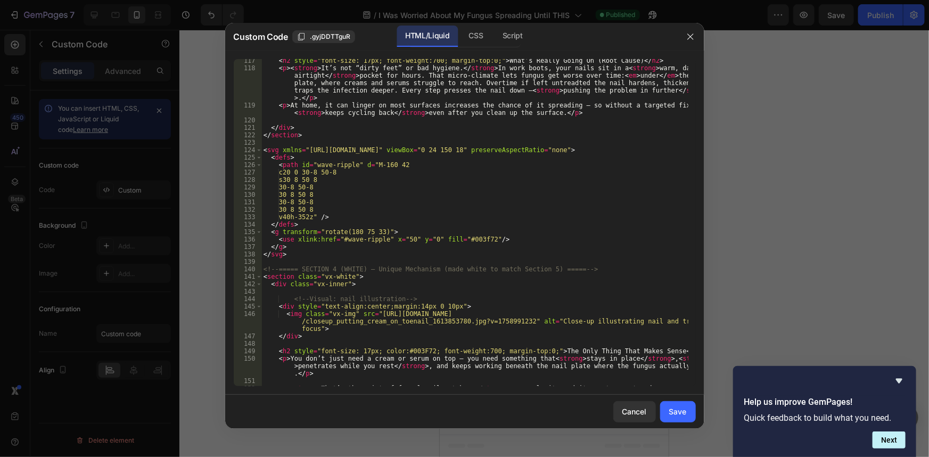
scroll to position [1132, 0]
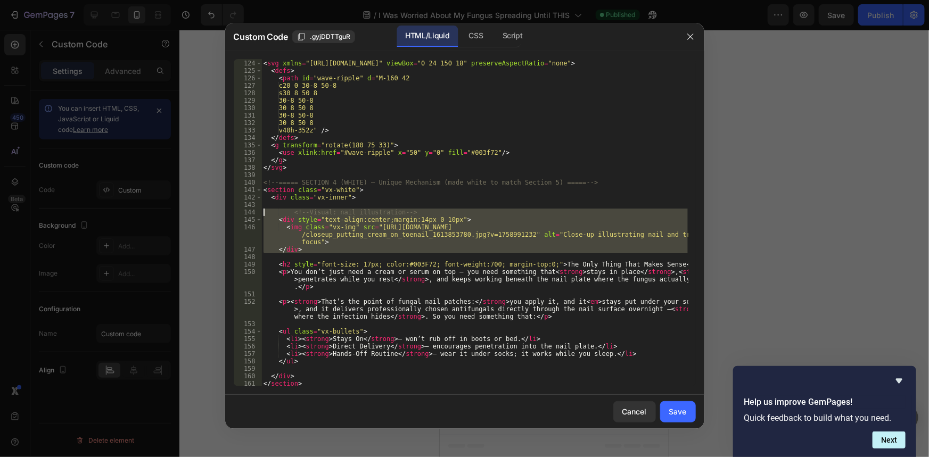
drag, startPoint x: 325, startPoint y: 256, endPoint x: 194, endPoint y: 212, distance: 138.5
click at [194, 212] on div "Custom Code .gyjDDTTguR HTML/Liquid CSS Script 123 124 125 126 127 128 129 130 …" at bounding box center [464, 228] width 929 height 457
type textarea "<!-- Visual: nail illustration --> <div style="text-align:center;margin:14px 0 …"
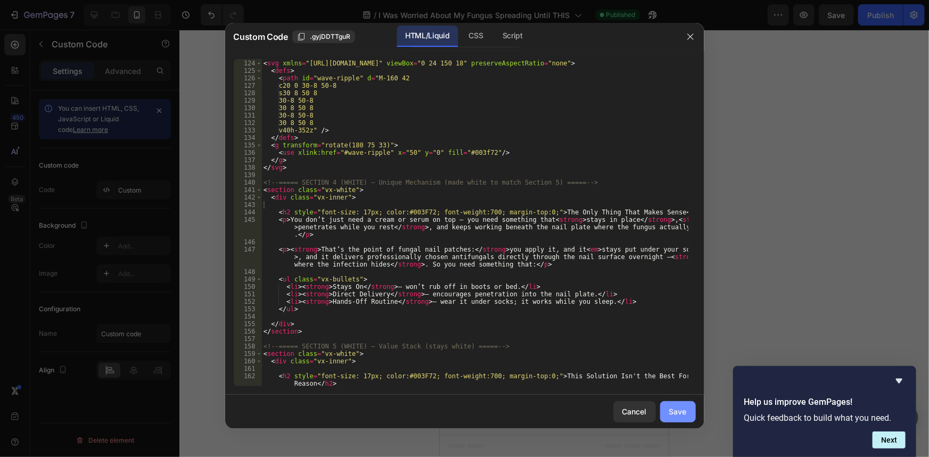
click at [680, 406] on div "Save" at bounding box center [678, 411] width 18 height 11
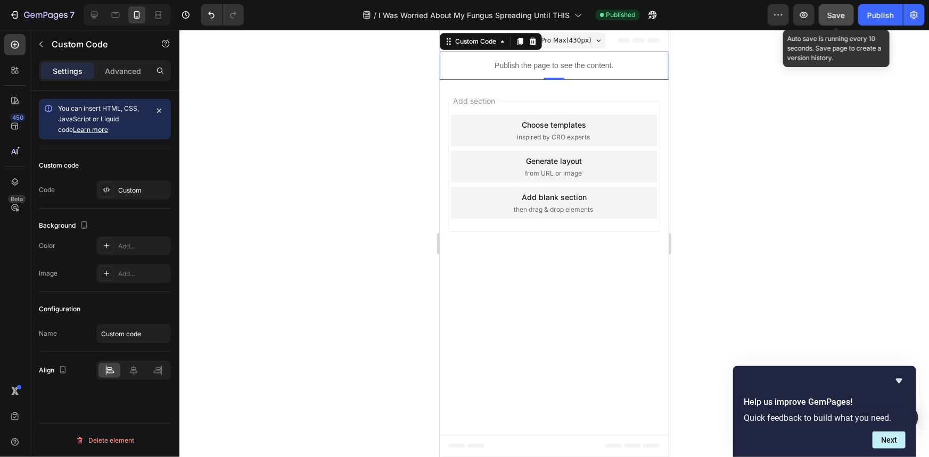
click at [836, 20] on div "Save" at bounding box center [837, 15] width 18 height 11
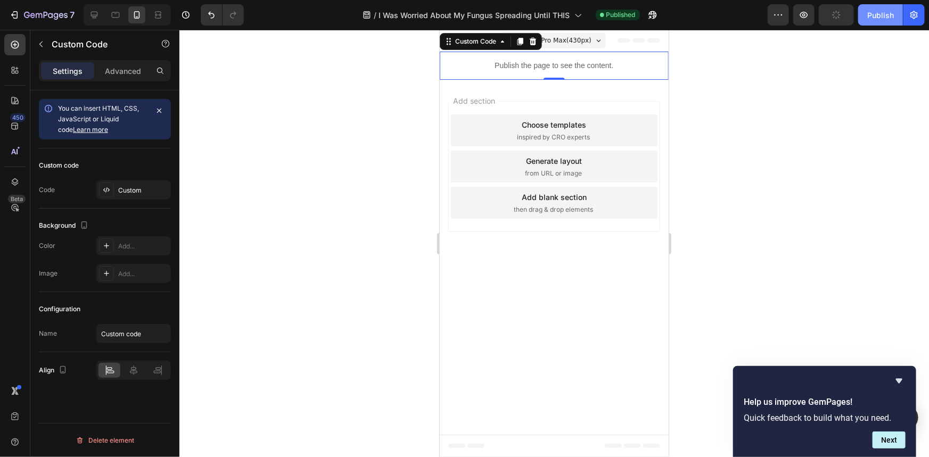
click at [876, 20] on div "Publish" at bounding box center [880, 15] width 27 height 11
